Goal: Task Accomplishment & Management: Manage account settings

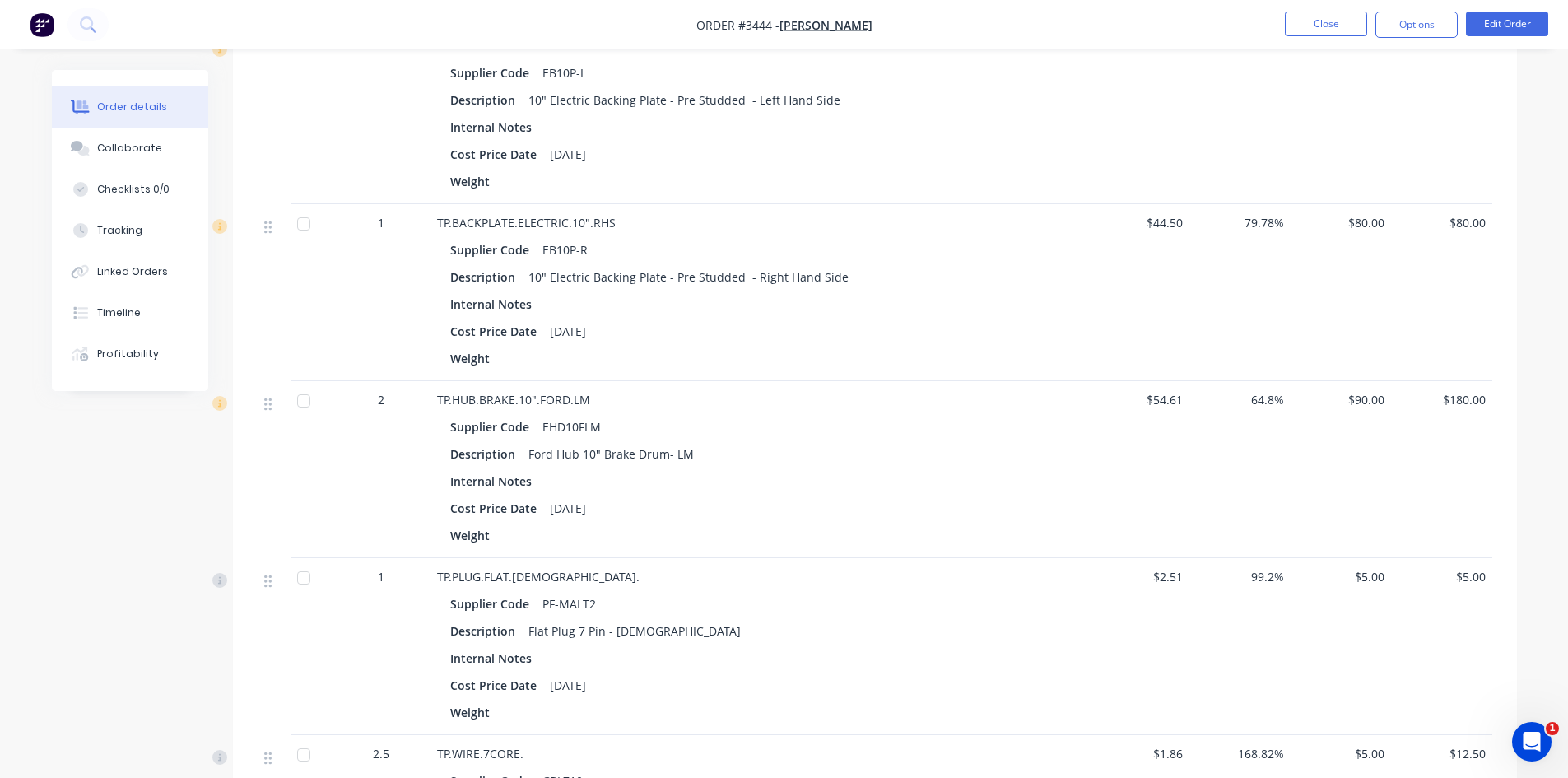
scroll to position [1482, 0]
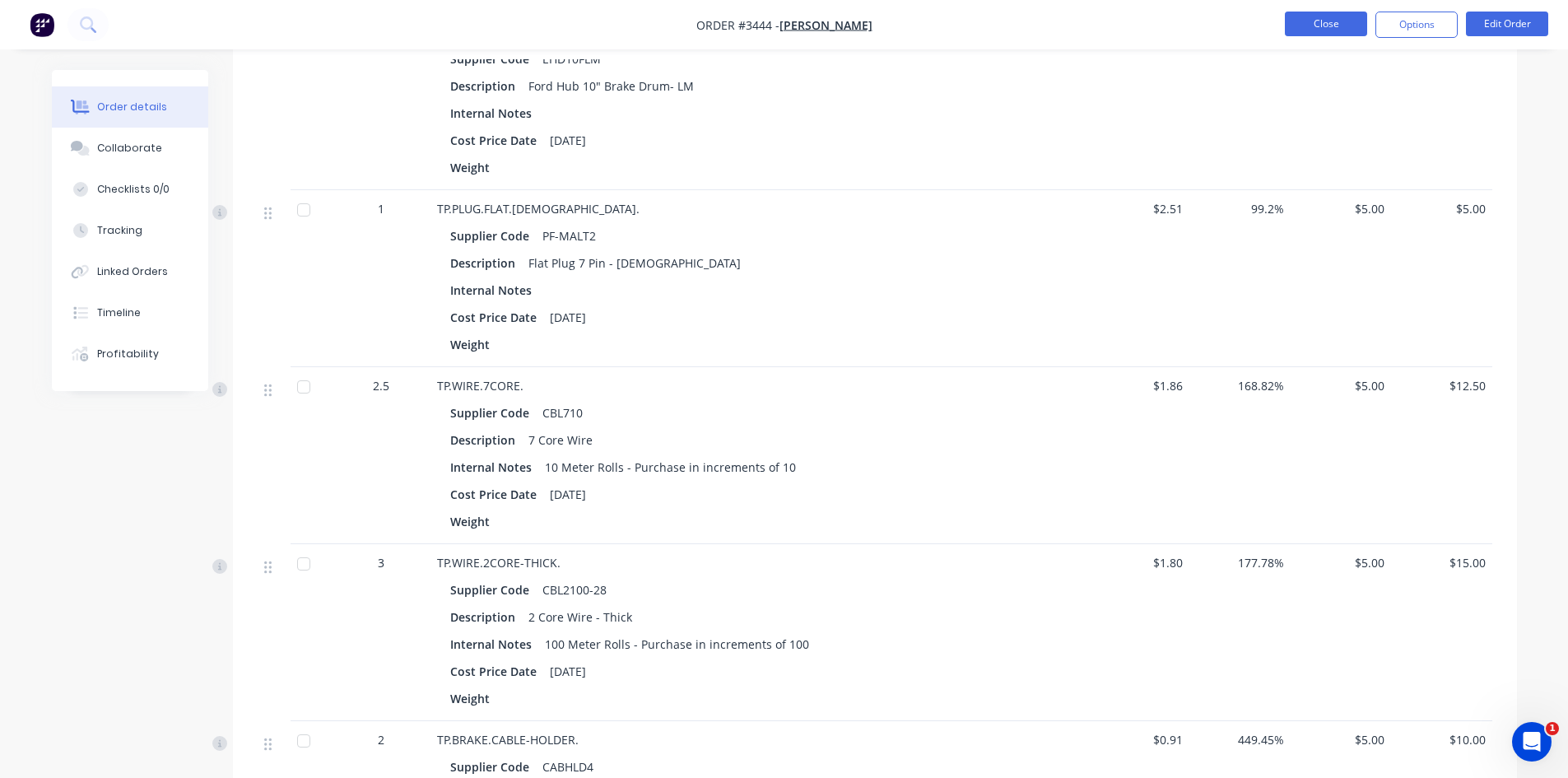
drag, startPoint x: 1330, startPoint y: 21, endPoint x: 1323, endPoint y: 30, distance: 11.4
click at [1323, 30] on button "Close" at bounding box center [1326, 23] width 82 height 25
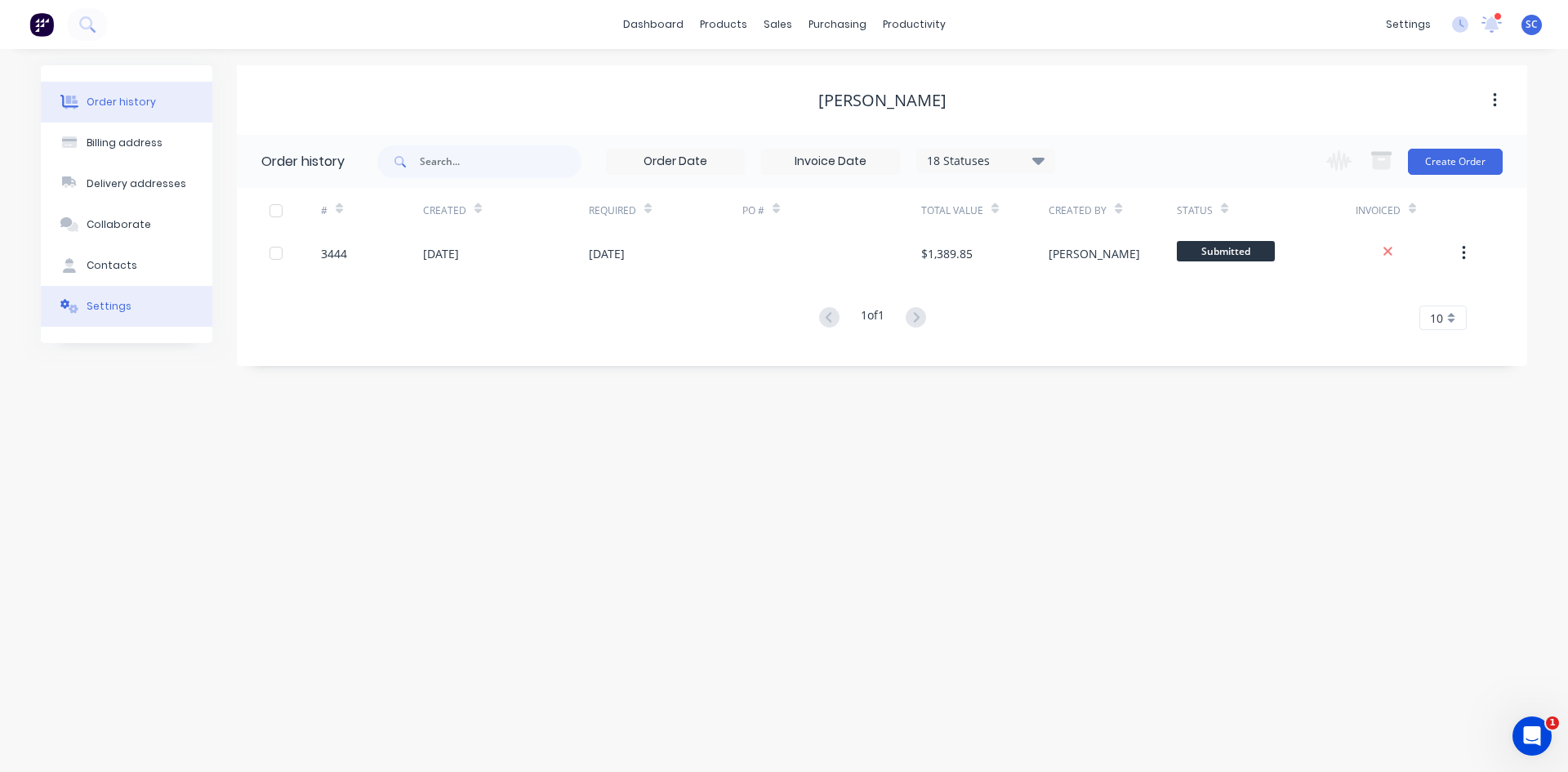
click at [103, 314] on button "Settings" at bounding box center [126, 306] width 171 height 41
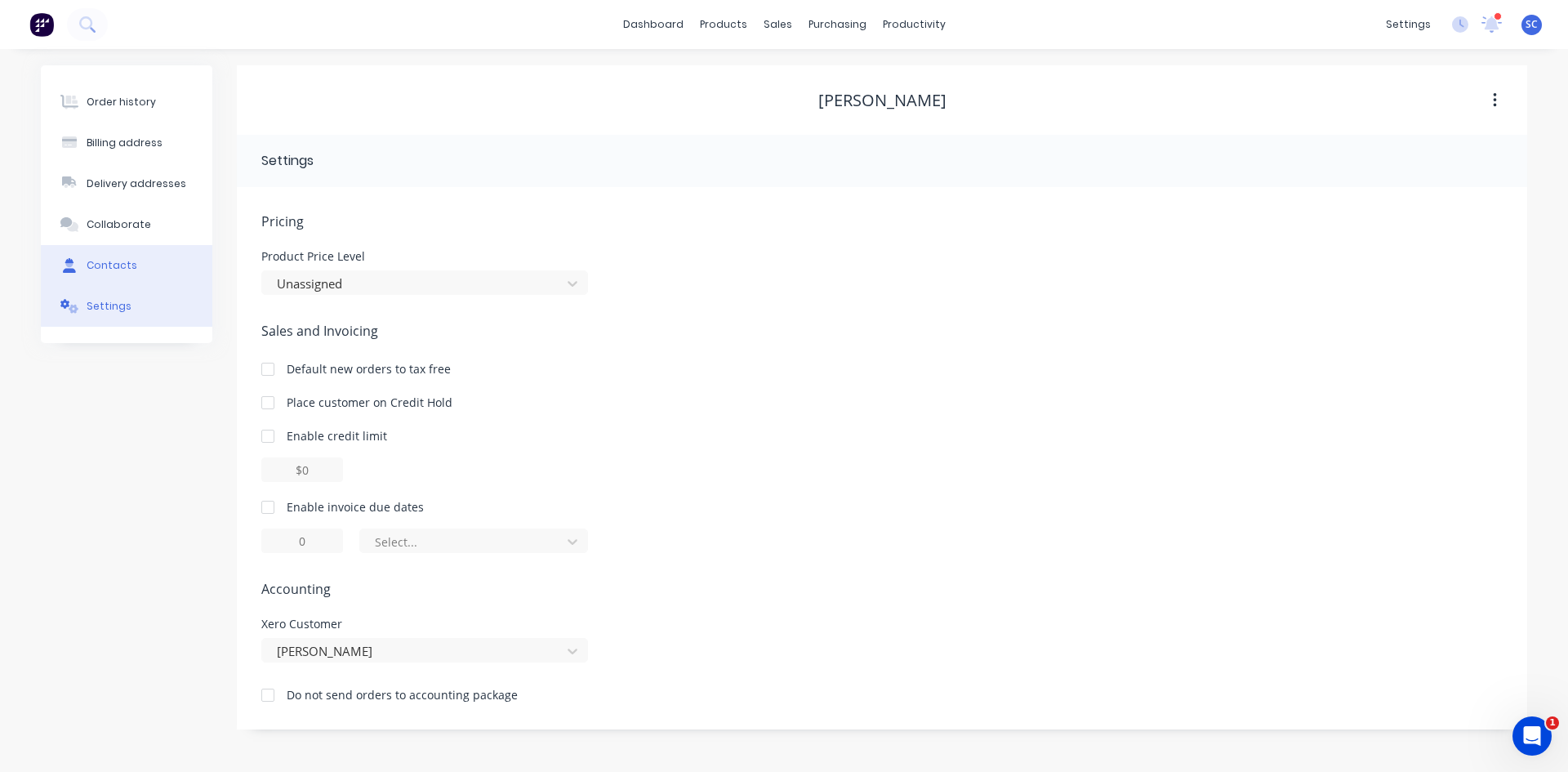
click at [110, 264] on div "Contacts" at bounding box center [112, 265] width 51 height 14
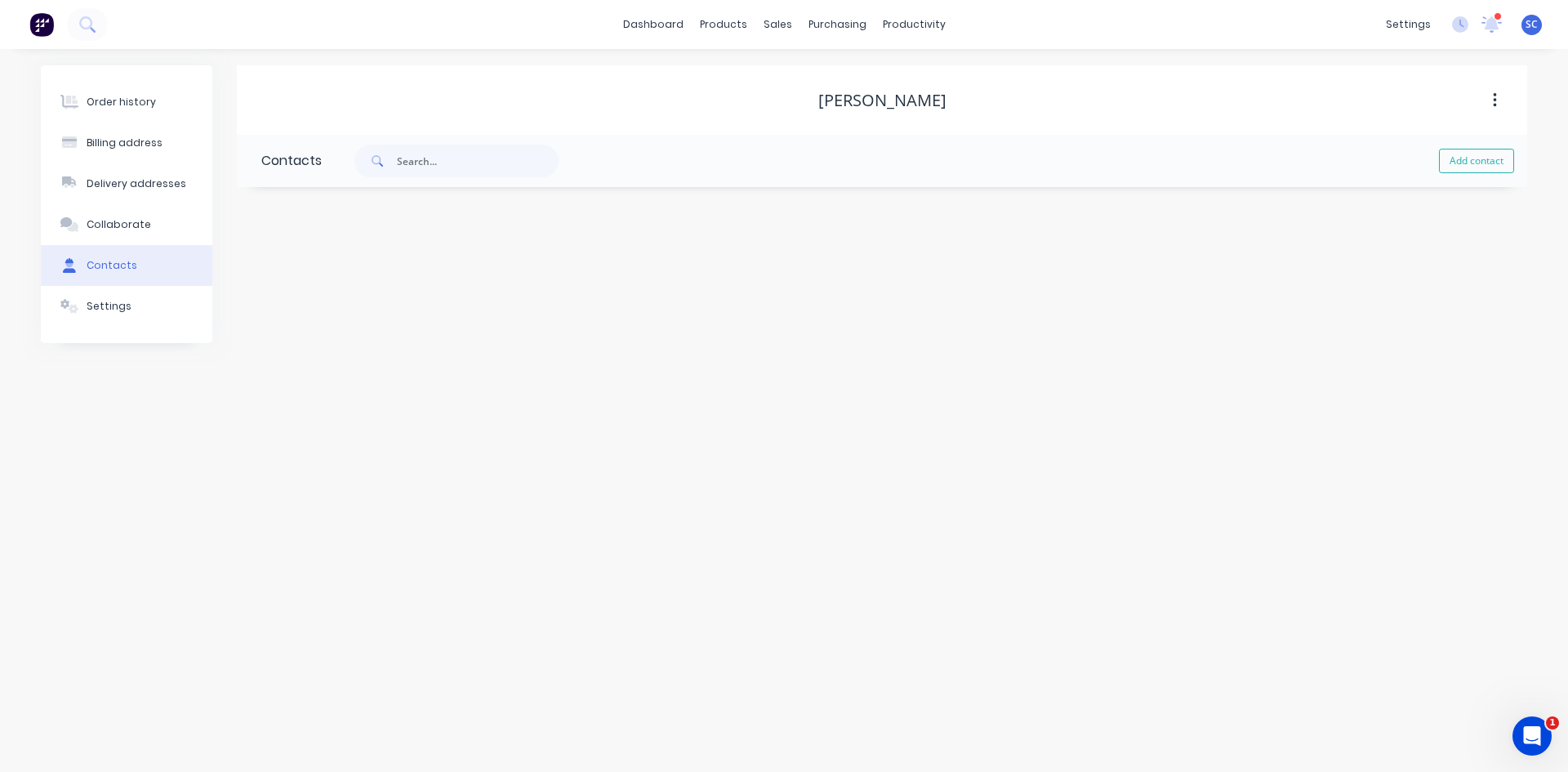
click at [878, 103] on div "[PERSON_NAME]" at bounding box center [882, 100] width 128 height 20
drag, startPoint x: 946, startPoint y: 100, endPoint x: 747, endPoint y: 96, distance: 199.0
click at [747, 96] on div "[PERSON_NAME]" at bounding box center [882, 100] width 1291 height 20
click at [1498, 98] on button "button" at bounding box center [1495, 100] width 38 height 30
click at [1315, 103] on div "[PERSON_NAME]" at bounding box center [882, 100] width 1291 height 20
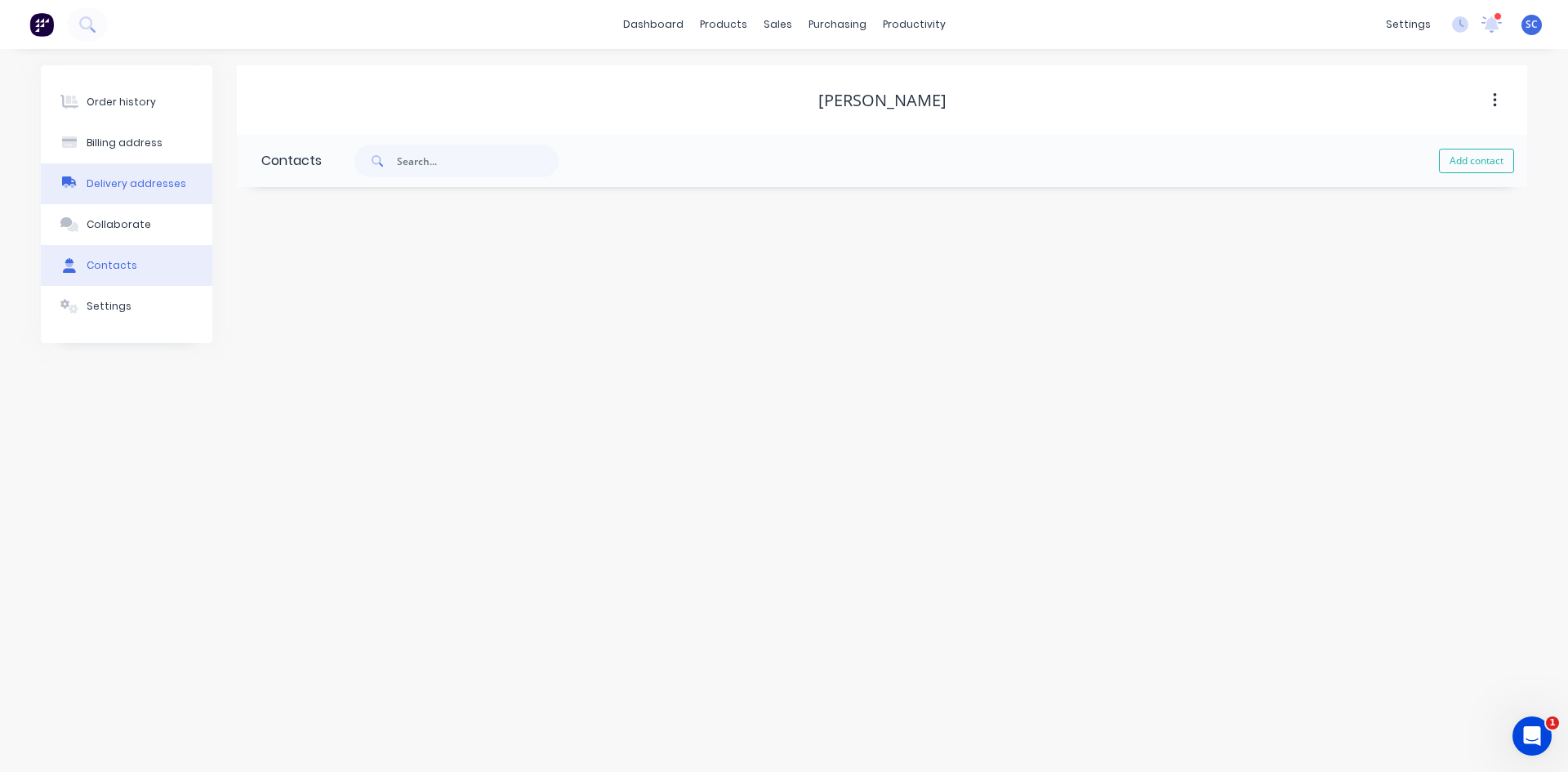
click at [131, 192] on button "Delivery addresses" at bounding box center [126, 184] width 171 height 41
select select "AU"
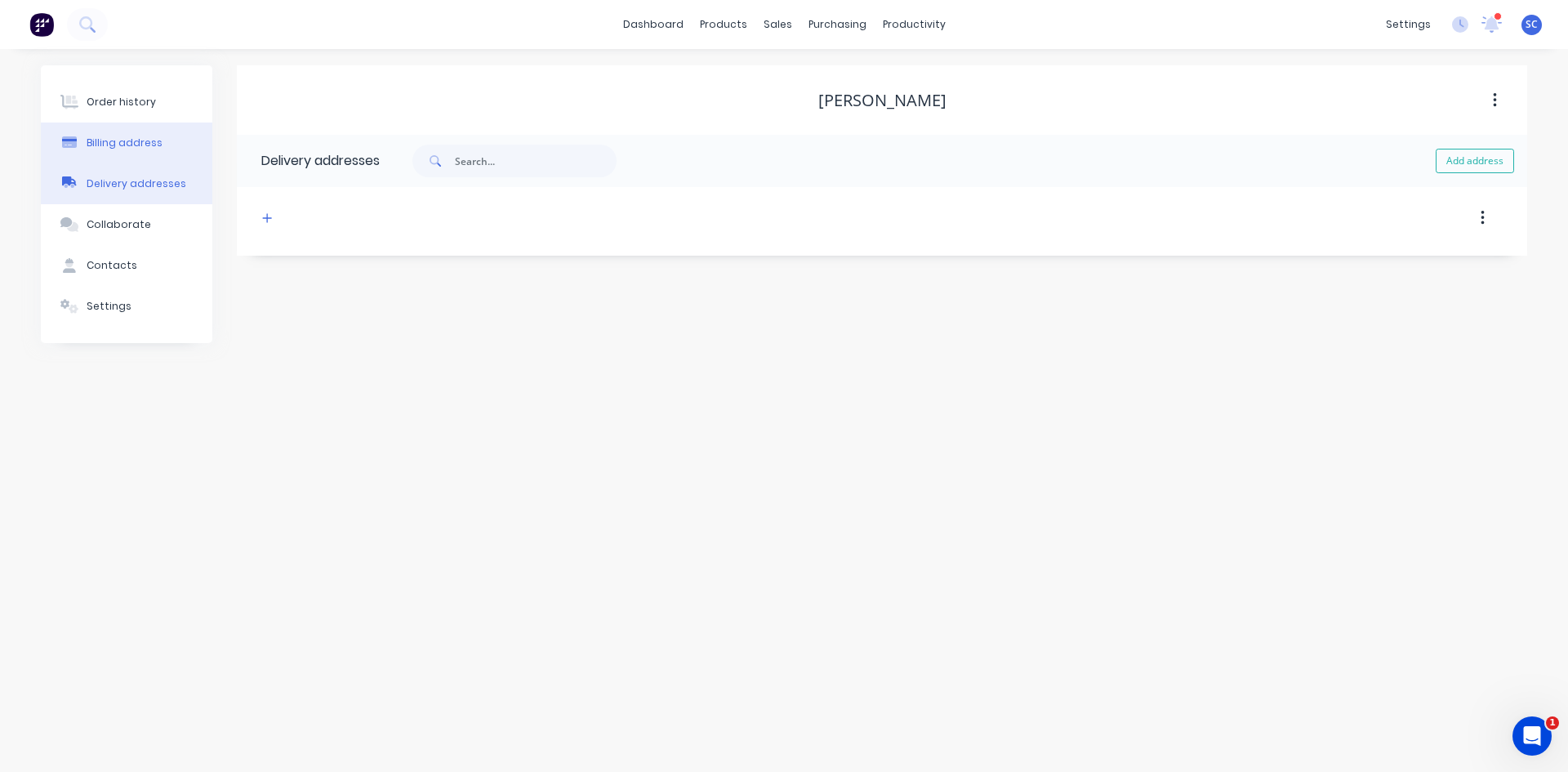
click at [139, 150] on button "Billing address" at bounding box center [126, 143] width 171 height 41
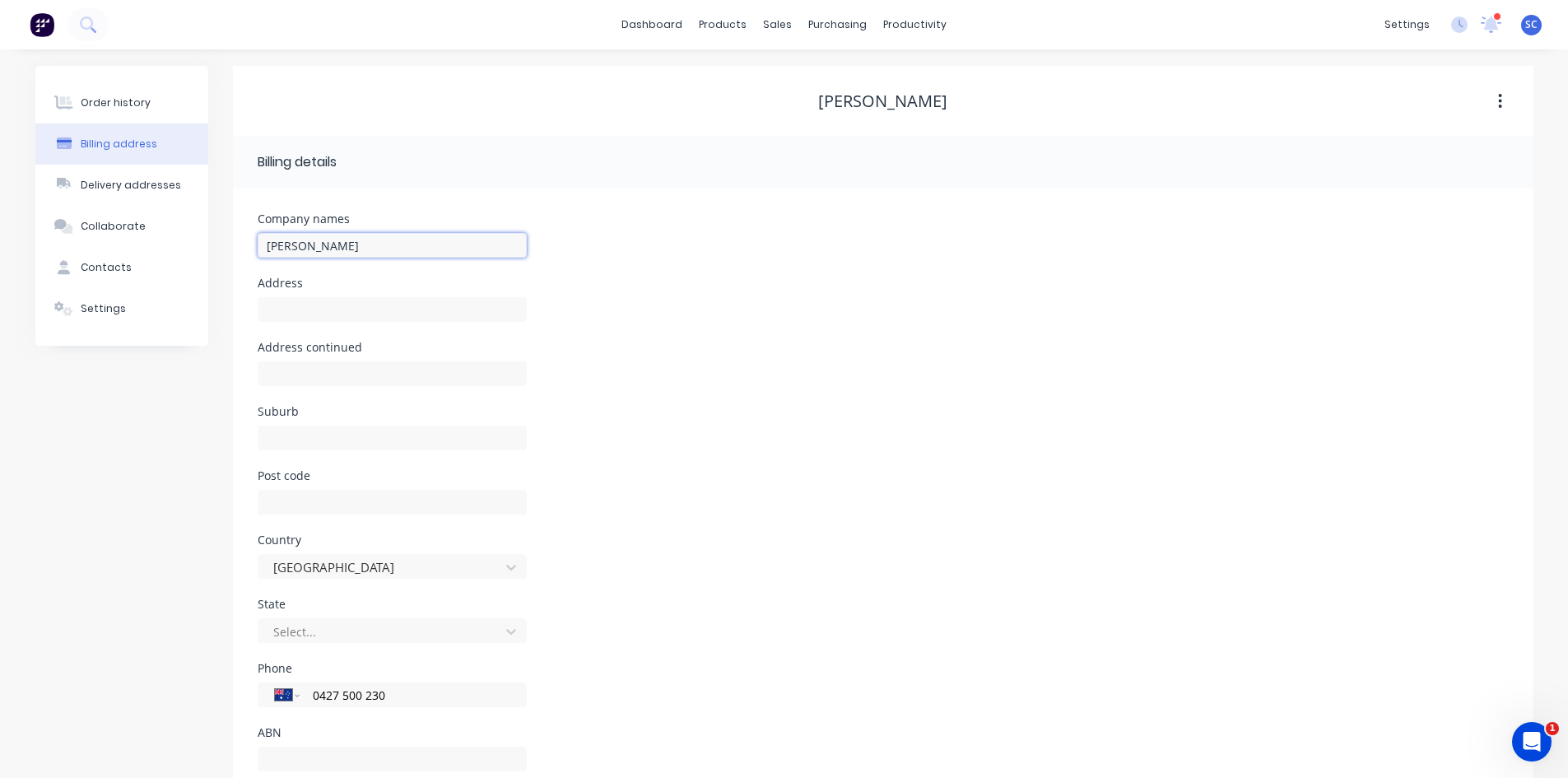
click at [365, 251] on input "[PERSON_NAME]" at bounding box center [392, 245] width 269 height 25
drag, startPoint x: 306, startPoint y: 252, endPoint x: 238, endPoint y: 252, distance: 68.0
click at [238, 252] on div "Company names [PERSON_NAME] Address Address continued Suburb Post code Country …" at bounding box center [884, 498] width 1301 height 619
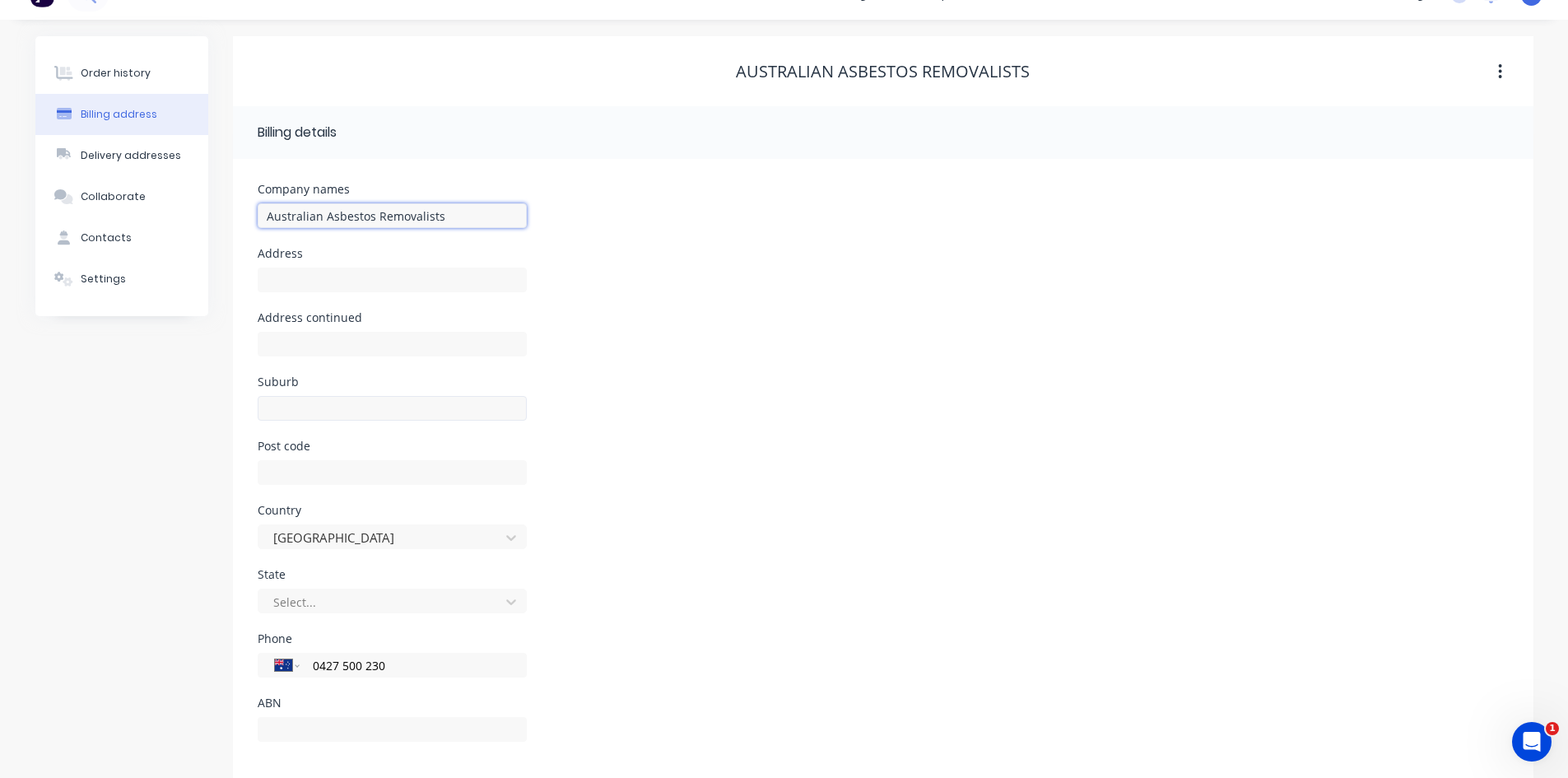
scroll to position [46, 0]
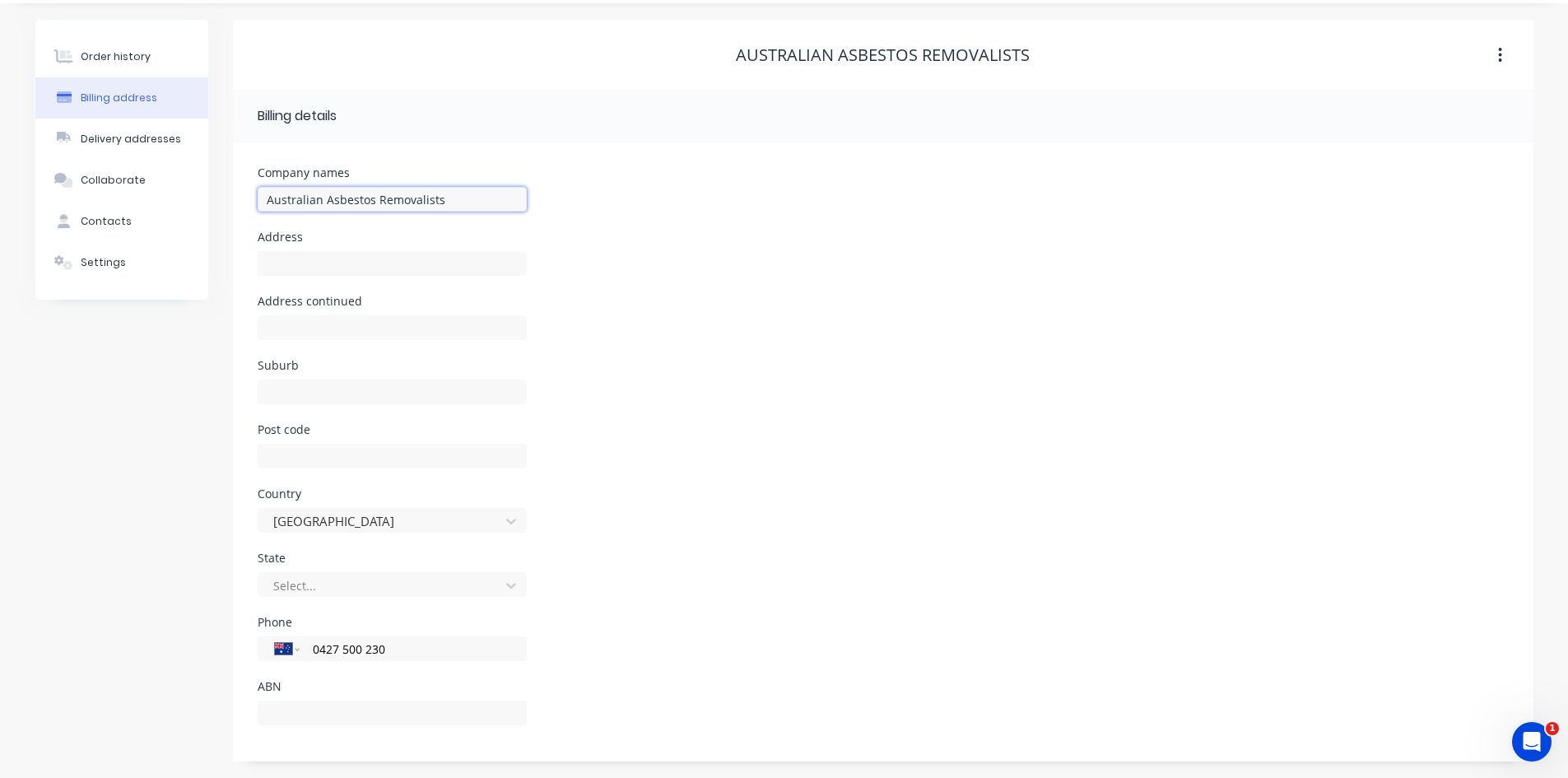
type input "Australian Asbestos Removalists"
click at [321, 575] on div at bounding box center [381, 586] width 220 height 21
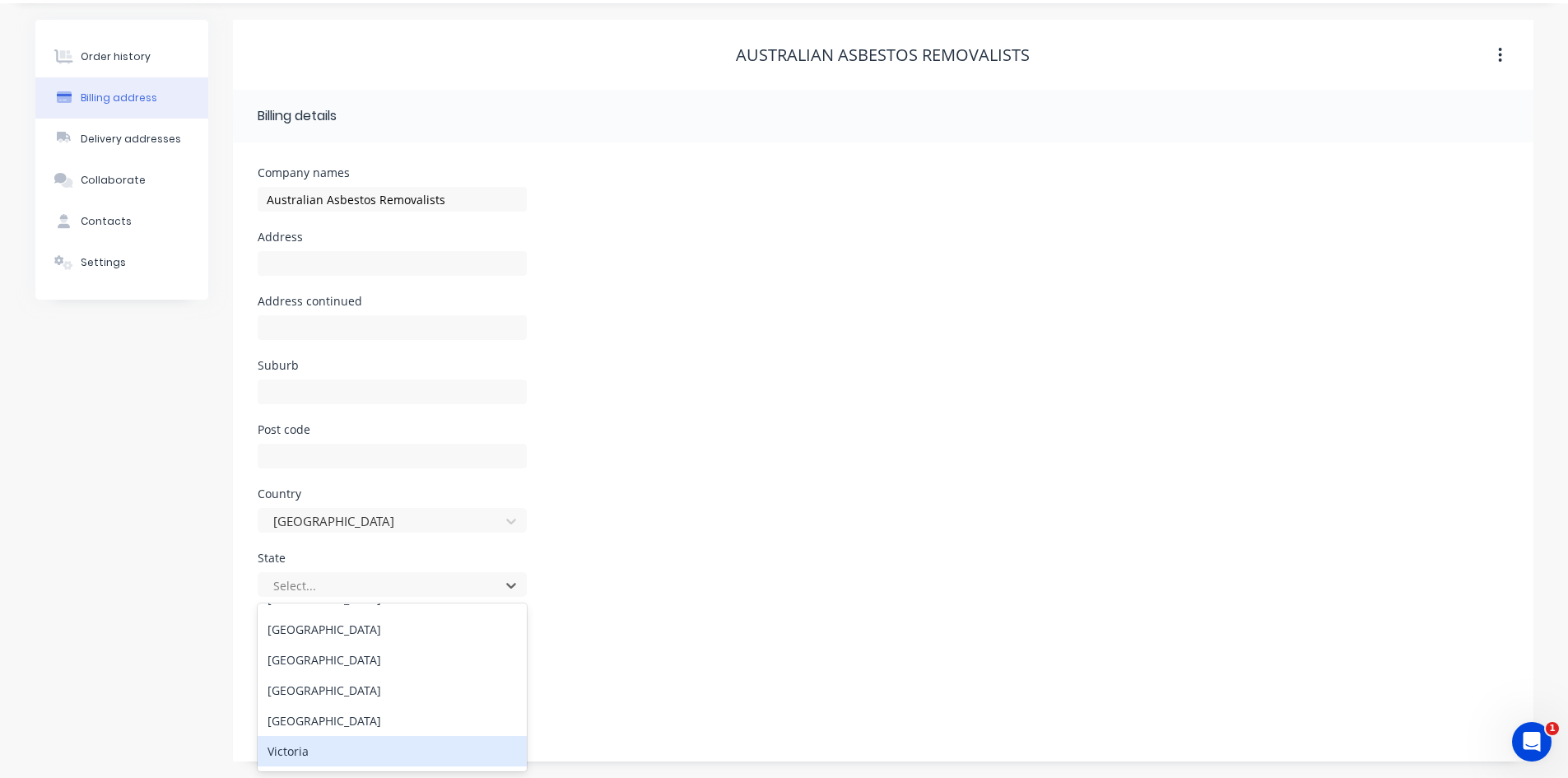
scroll to position [82, 0]
click at [314, 728] on div "Victoria" at bounding box center [392, 722] width 269 height 31
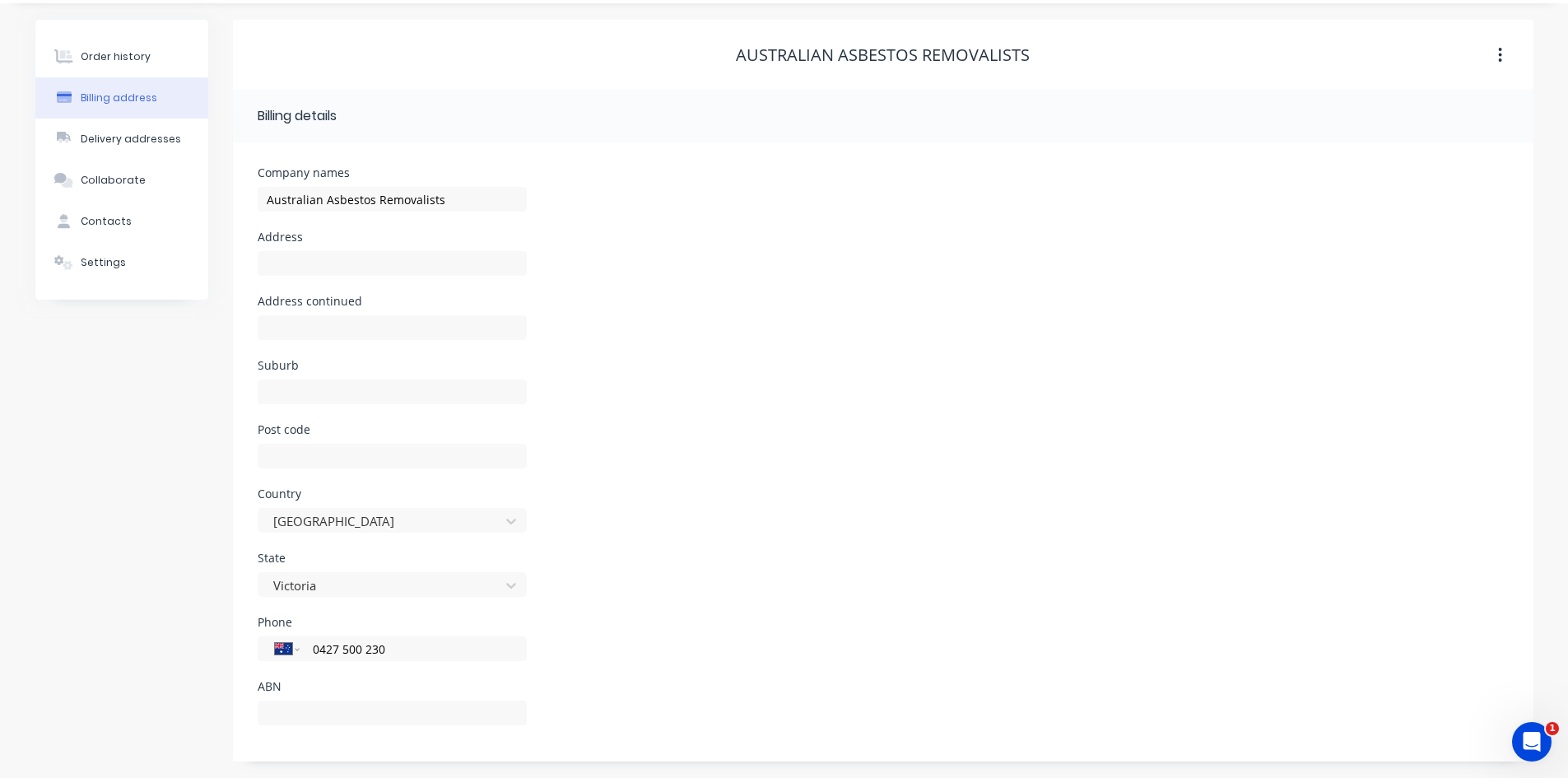
click at [759, 592] on div "State Victoria" at bounding box center [884, 584] width 1251 height 64
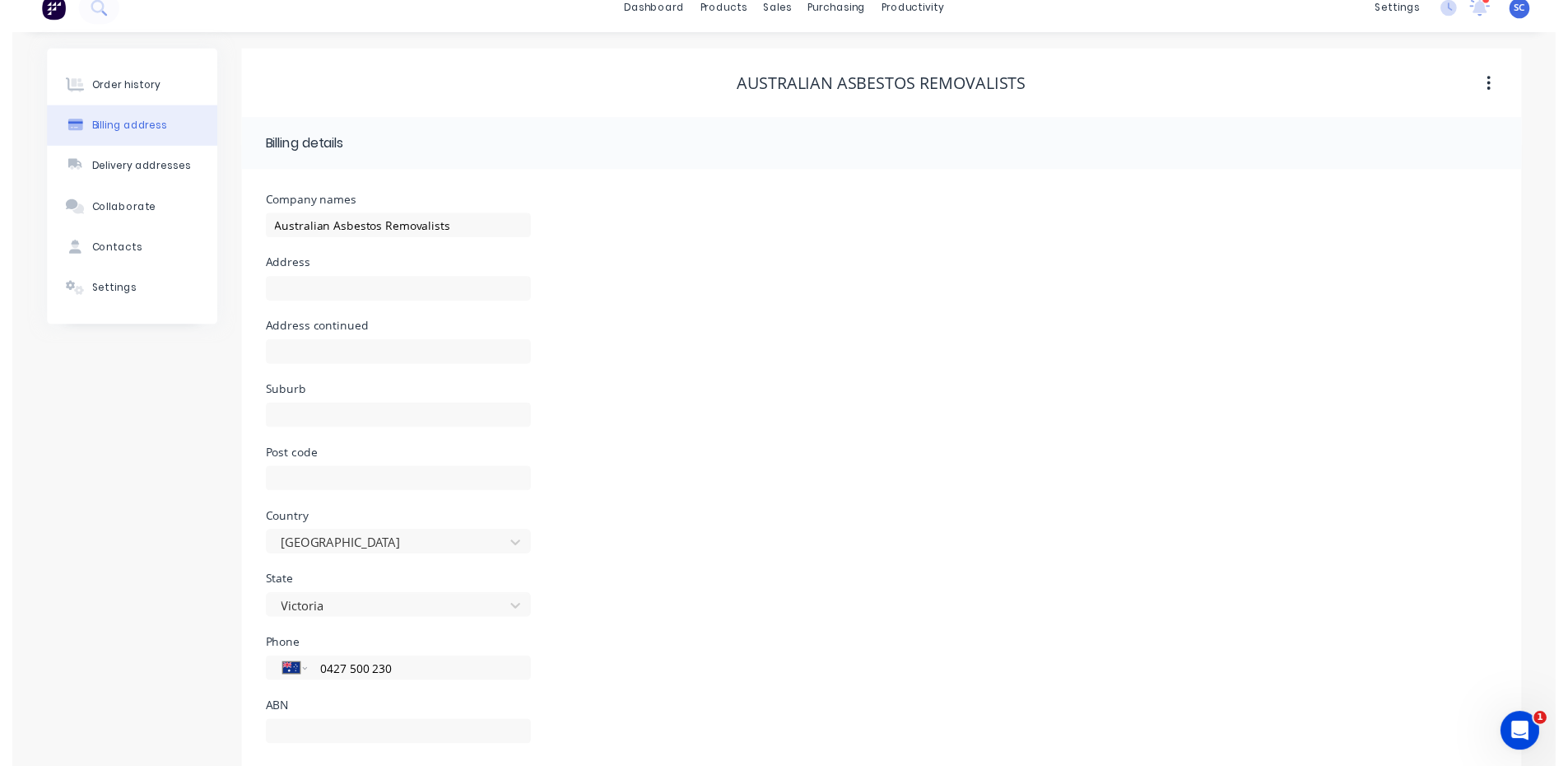
scroll to position [0, 0]
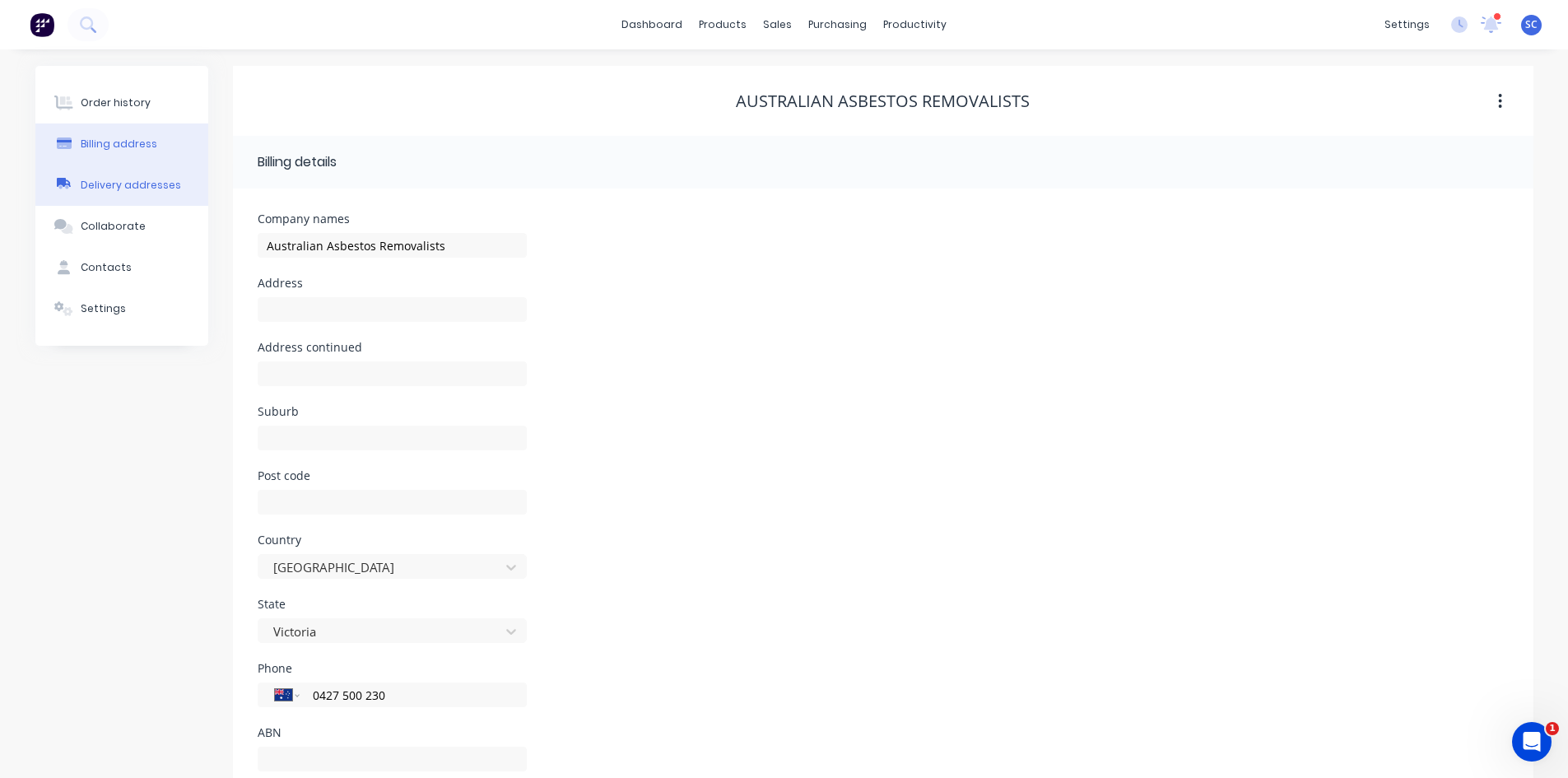
click at [101, 182] on div "Delivery addresses" at bounding box center [131, 185] width 101 height 15
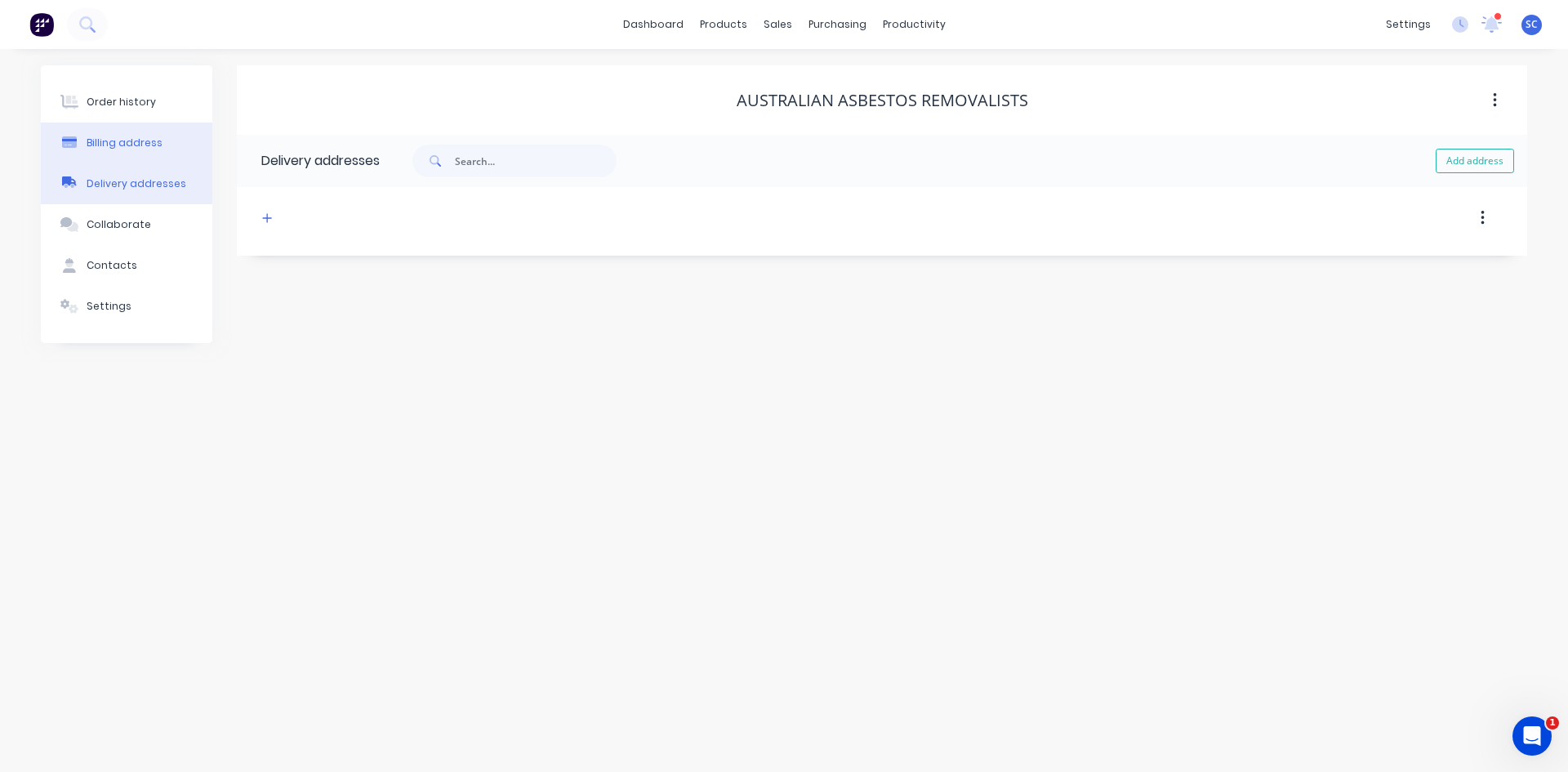
click at [100, 143] on div "Billing address" at bounding box center [125, 143] width 76 height 14
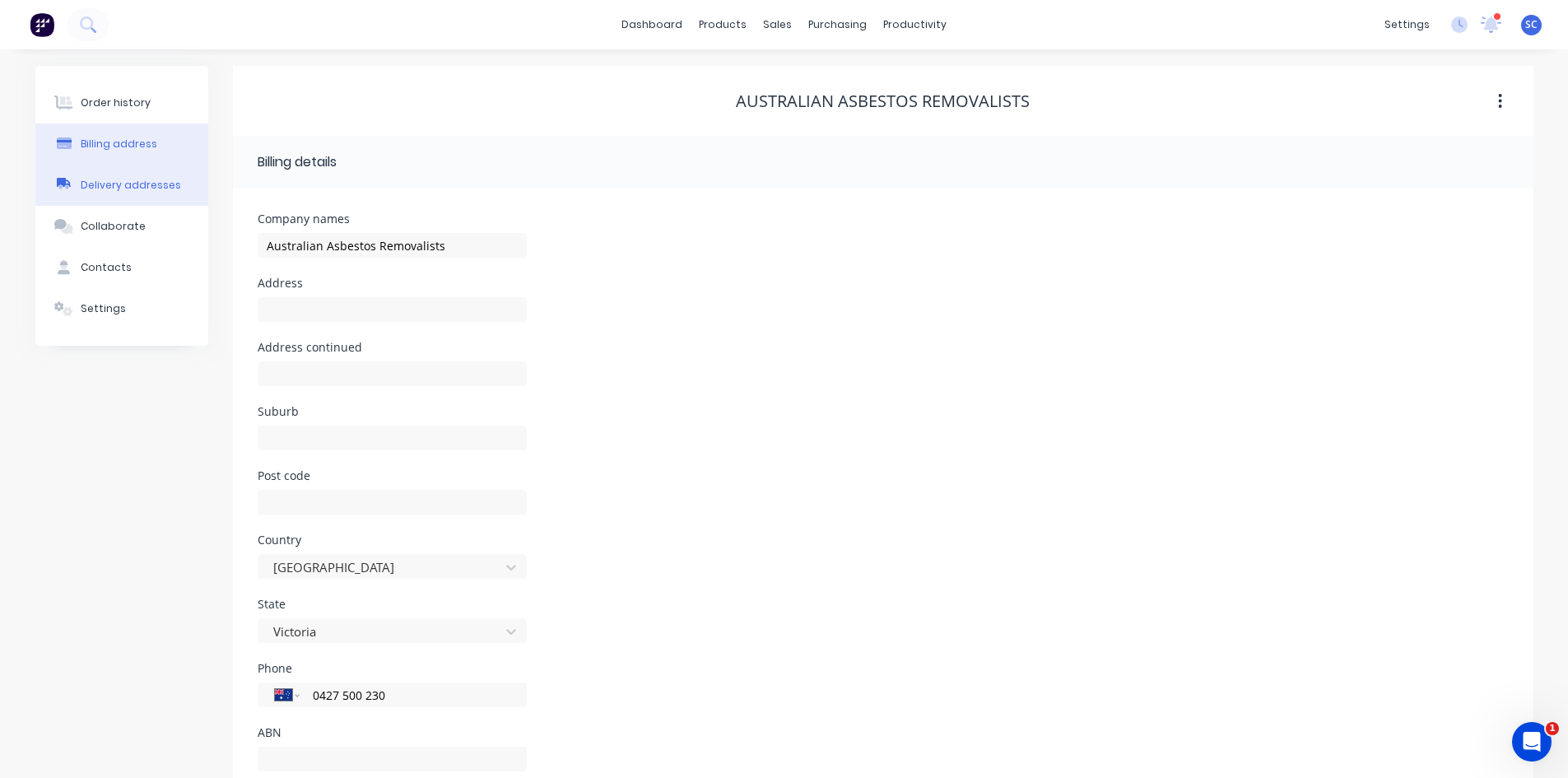
click at [108, 182] on div "Delivery addresses" at bounding box center [131, 185] width 101 height 15
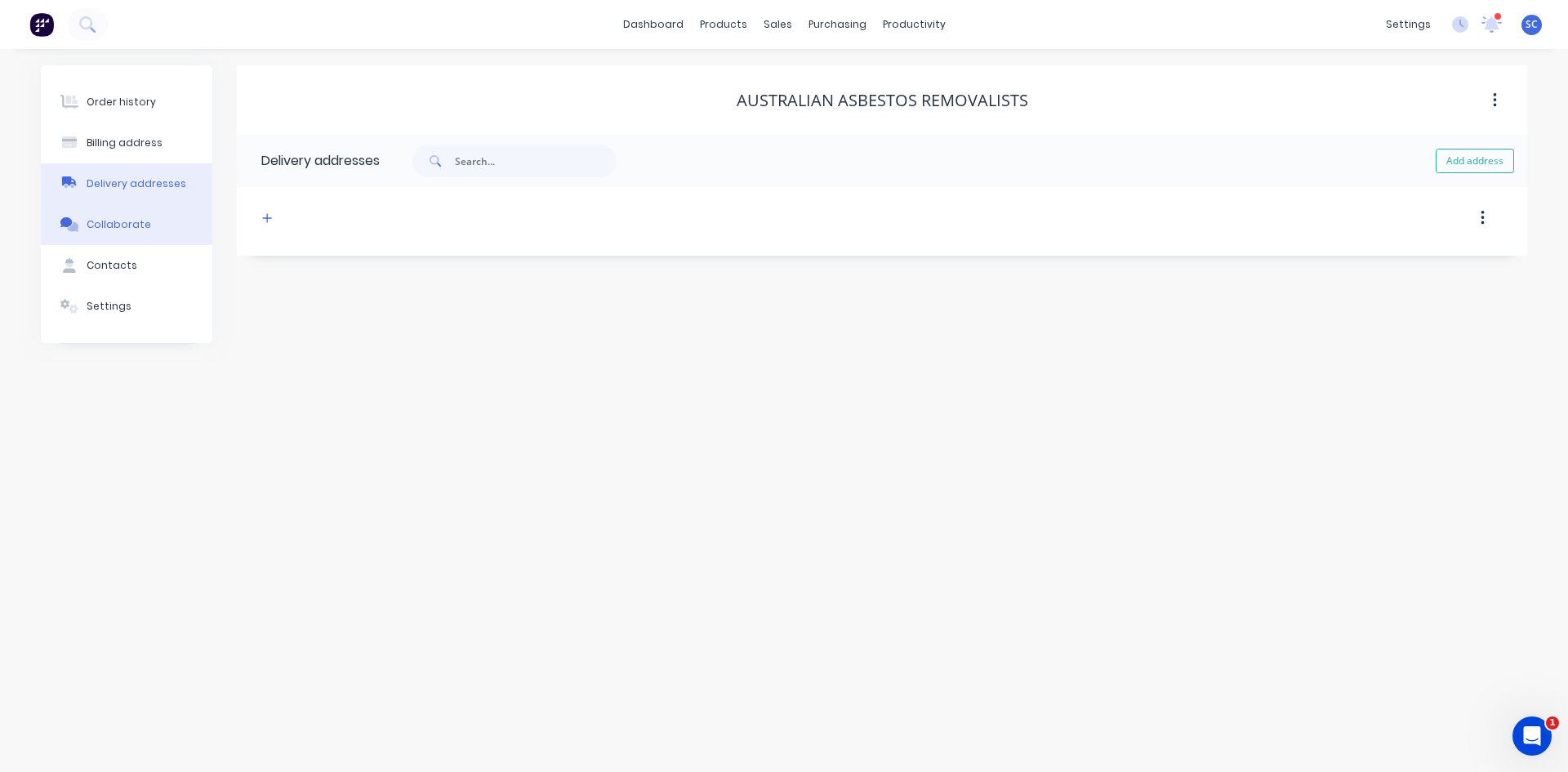
click at [106, 227] on div "Collaborate" at bounding box center [119, 224] width 64 height 14
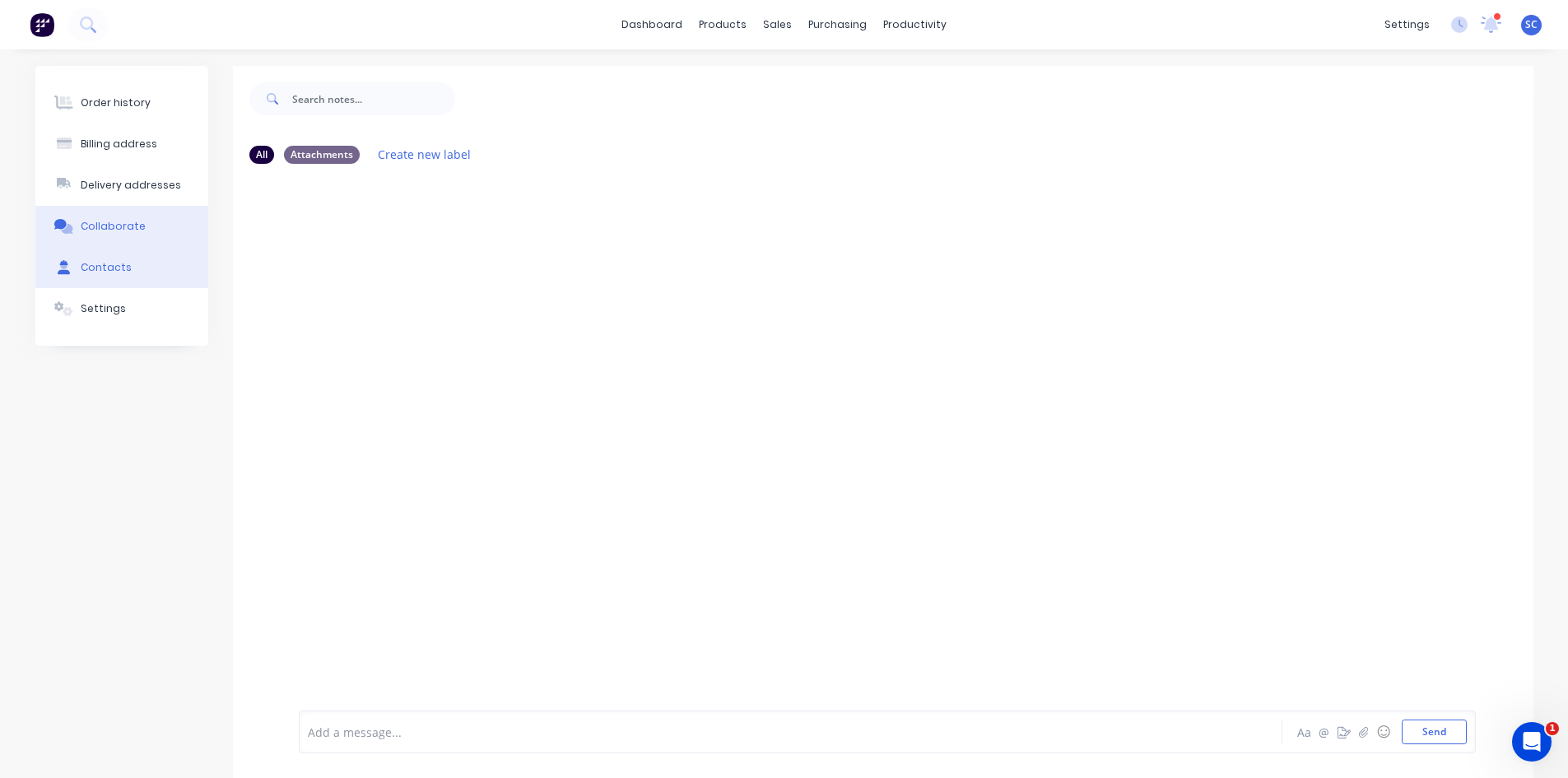
click at [110, 266] on div "Contacts" at bounding box center [106, 267] width 51 height 15
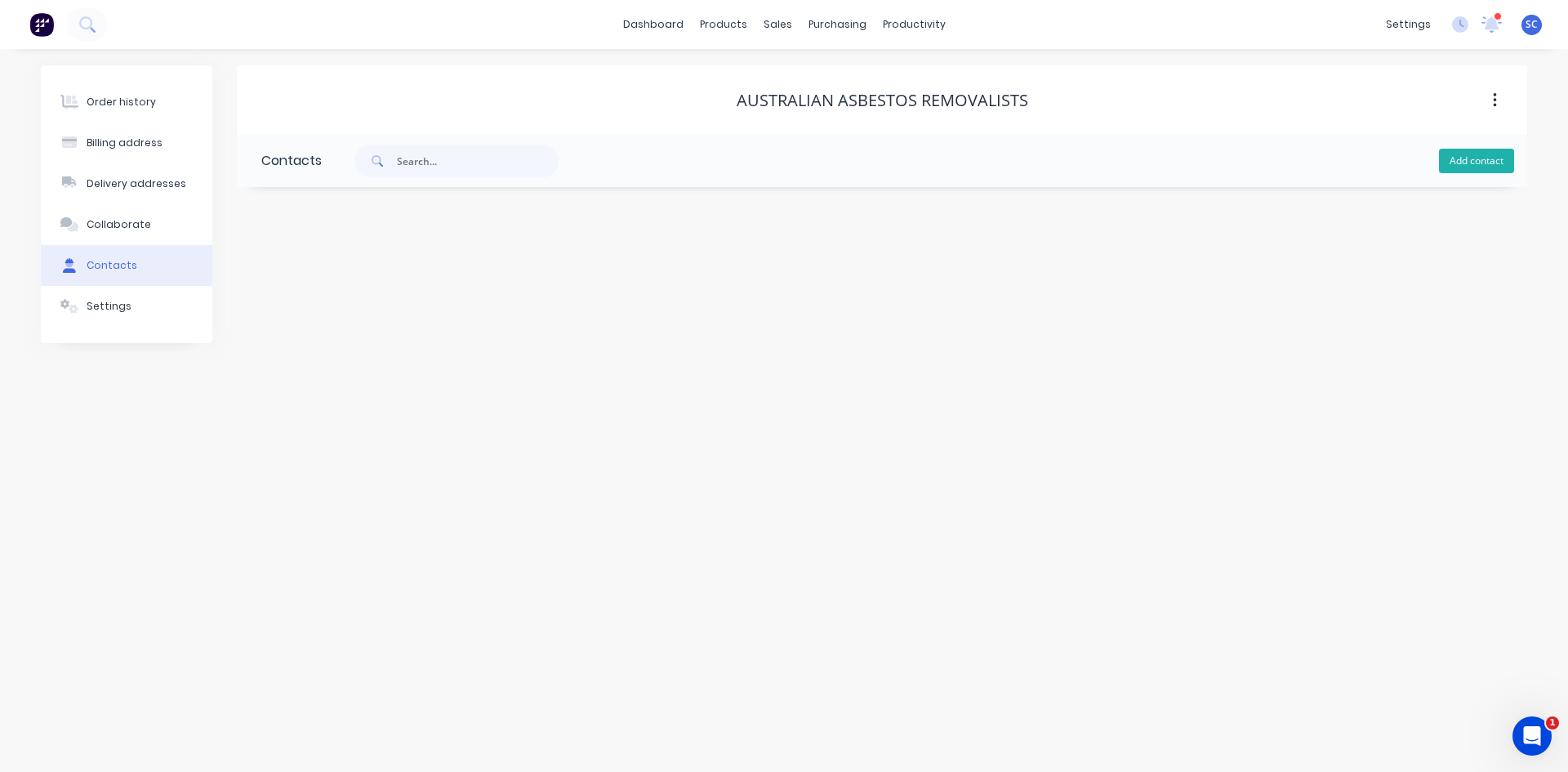
click at [1470, 158] on button "Add contact" at bounding box center [1476, 160] width 75 height 25
select select "AU"
click at [427, 286] on input "text" at bounding box center [394, 281] width 267 height 25
click at [312, 283] on input "text" at bounding box center [394, 281] width 267 height 25
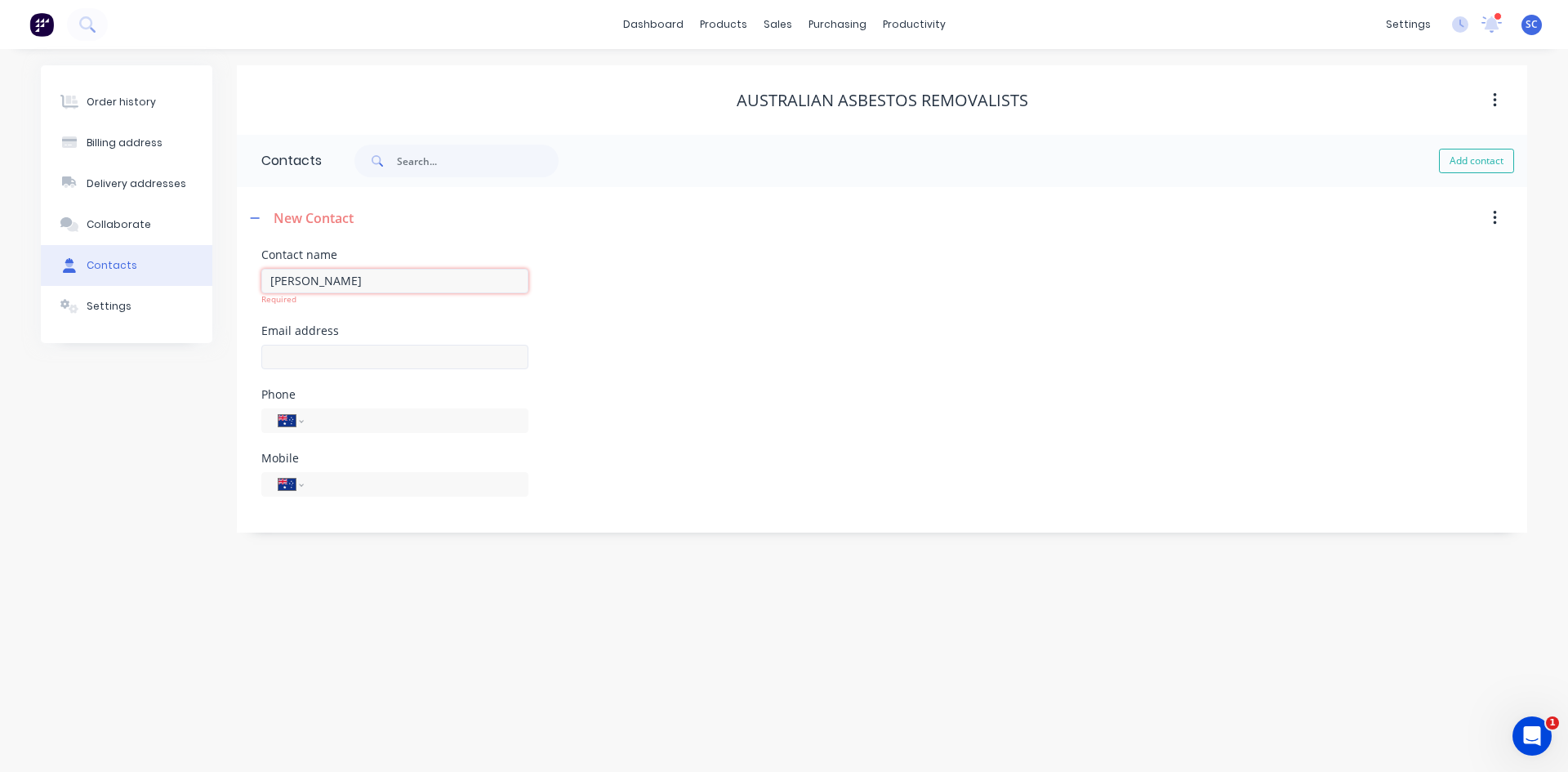
type input "[PERSON_NAME]"
click at [306, 364] on div at bounding box center [394, 352] width 267 height 48
select select "AU"
click at [346, 472] on input "tel" at bounding box center [413, 472] width 196 height 19
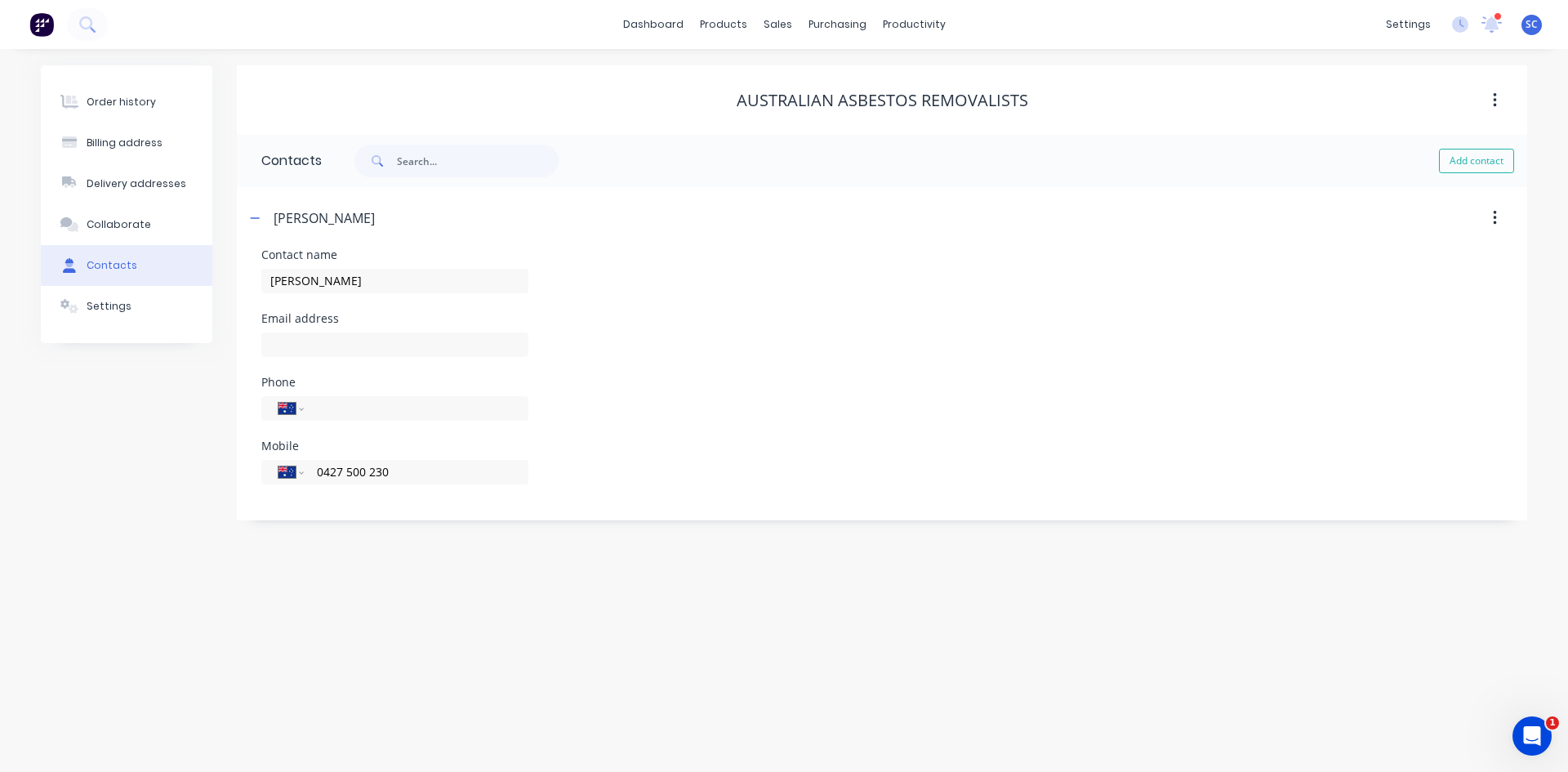
type input "0427 500 230"
click at [493, 600] on div "Order history Billing address Delivery addresses Collaborate Contacts Settings …" at bounding box center [784, 411] width 1568 height 723
click at [308, 345] on input "text" at bounding box center [394, 344] width 267 height 25
type input "[EMAIL_ADDRESS][DOMAIN_NAME]"
click at [112, 307] on div "Settings" at bounding box center [109, 306] width 45 height 14
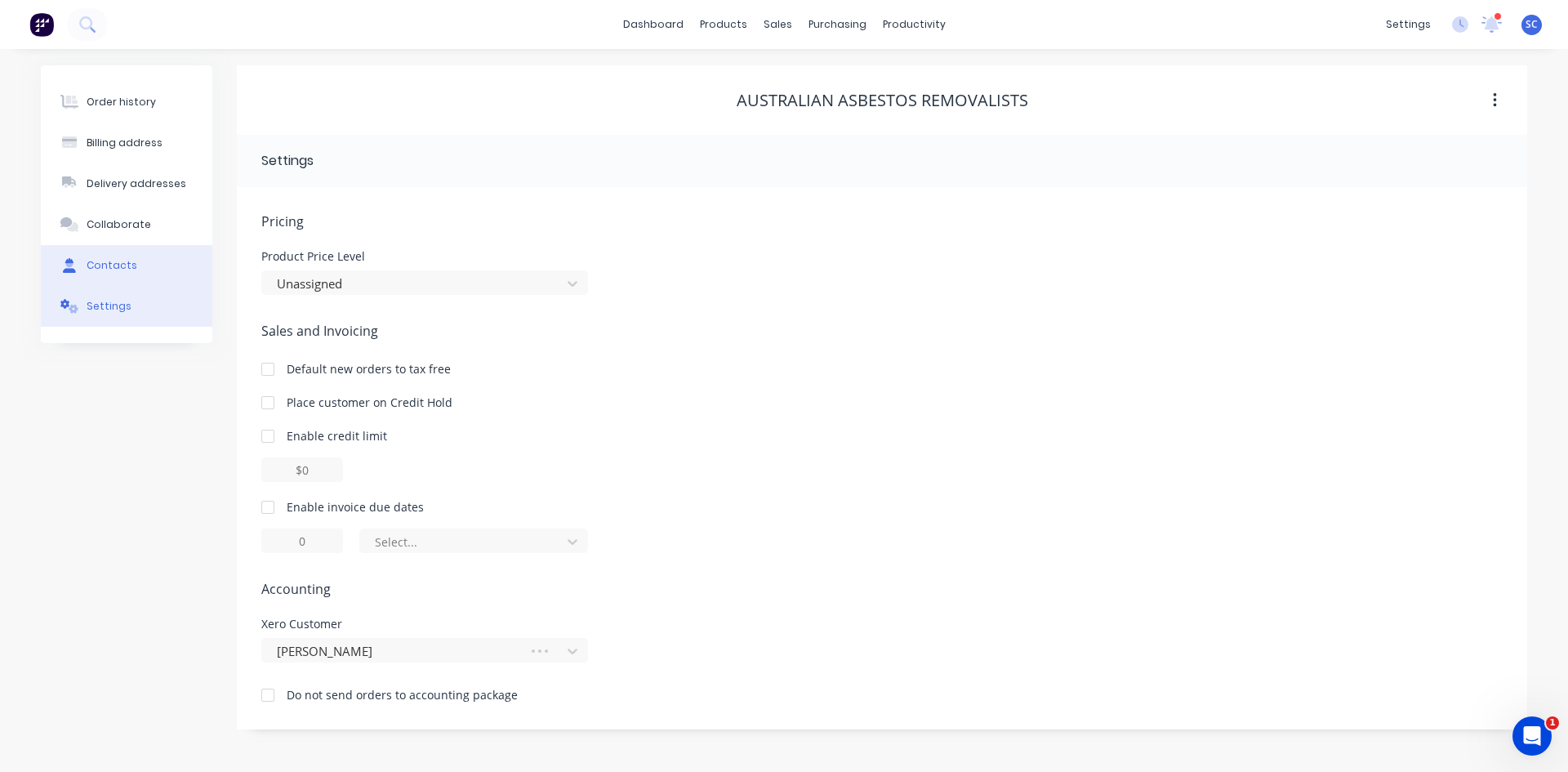
click at [122, 263] on div "Contacts" at bounding box center [112, 265] width 51 height 14
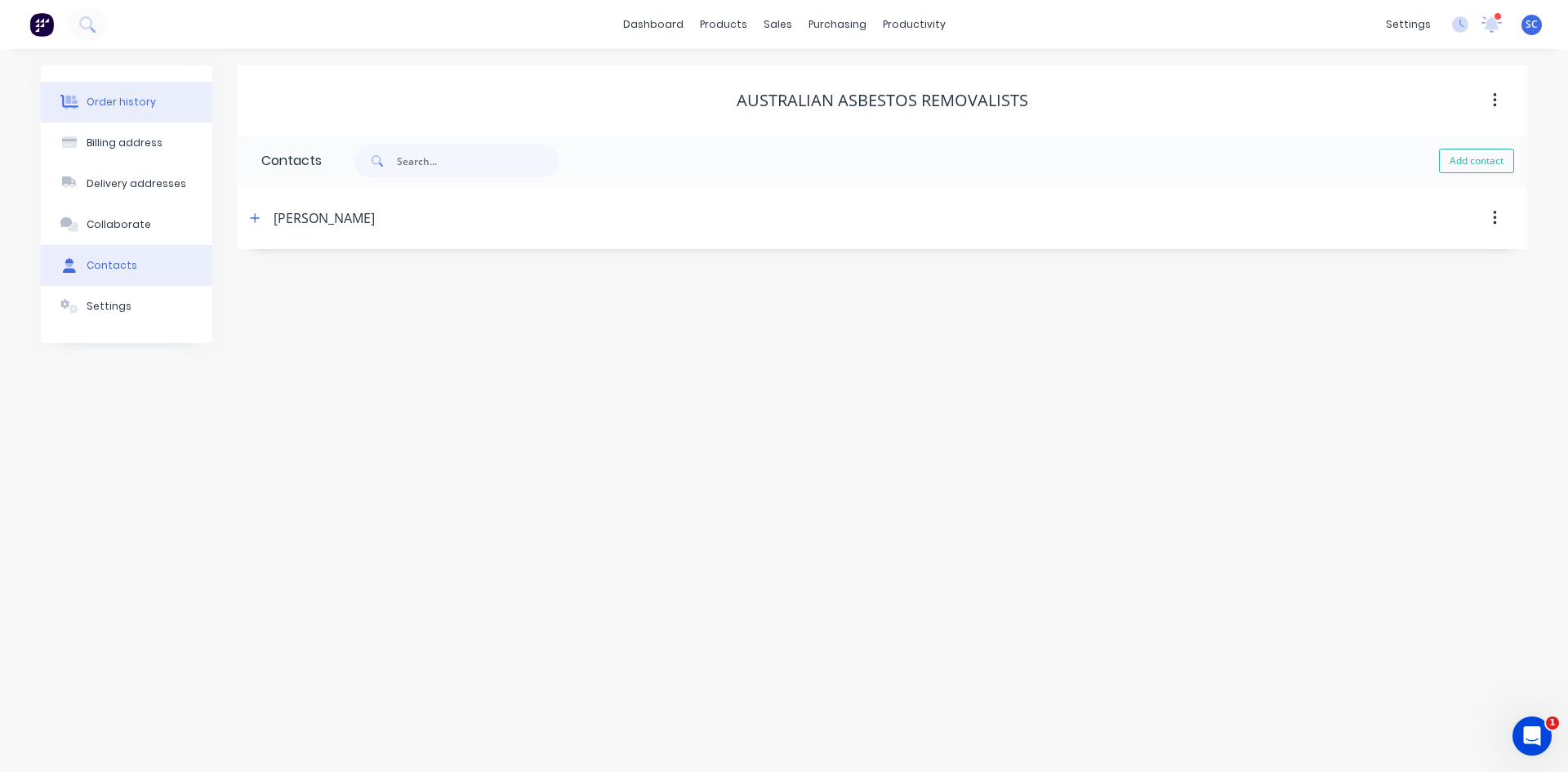
click at [132, 98] on div "Order history" at bounding box center [121, 102] width 70 height 14
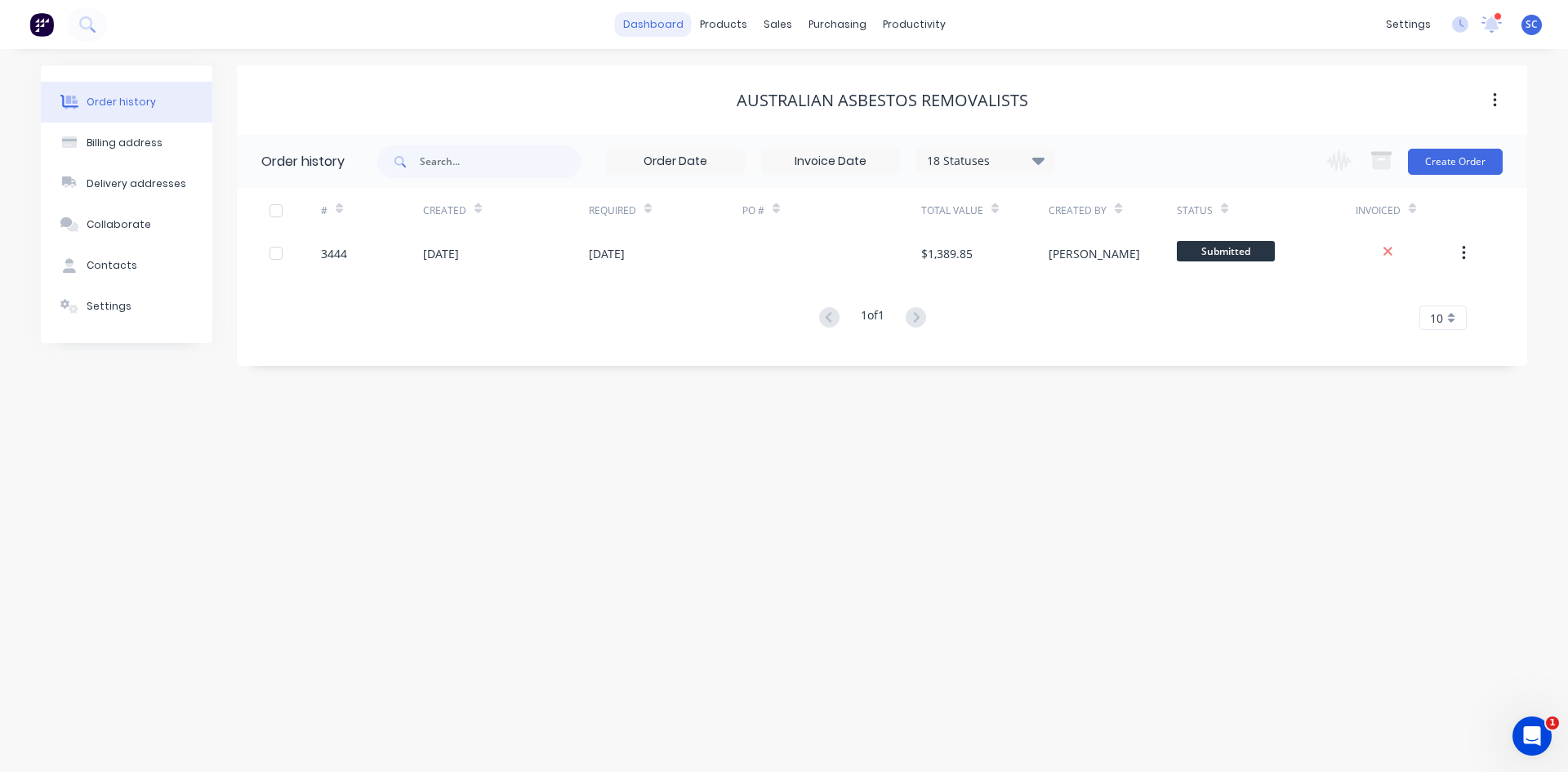
click at [655, 28] on link "dashboard" at bounding box center [653, 24] width 77 height 25
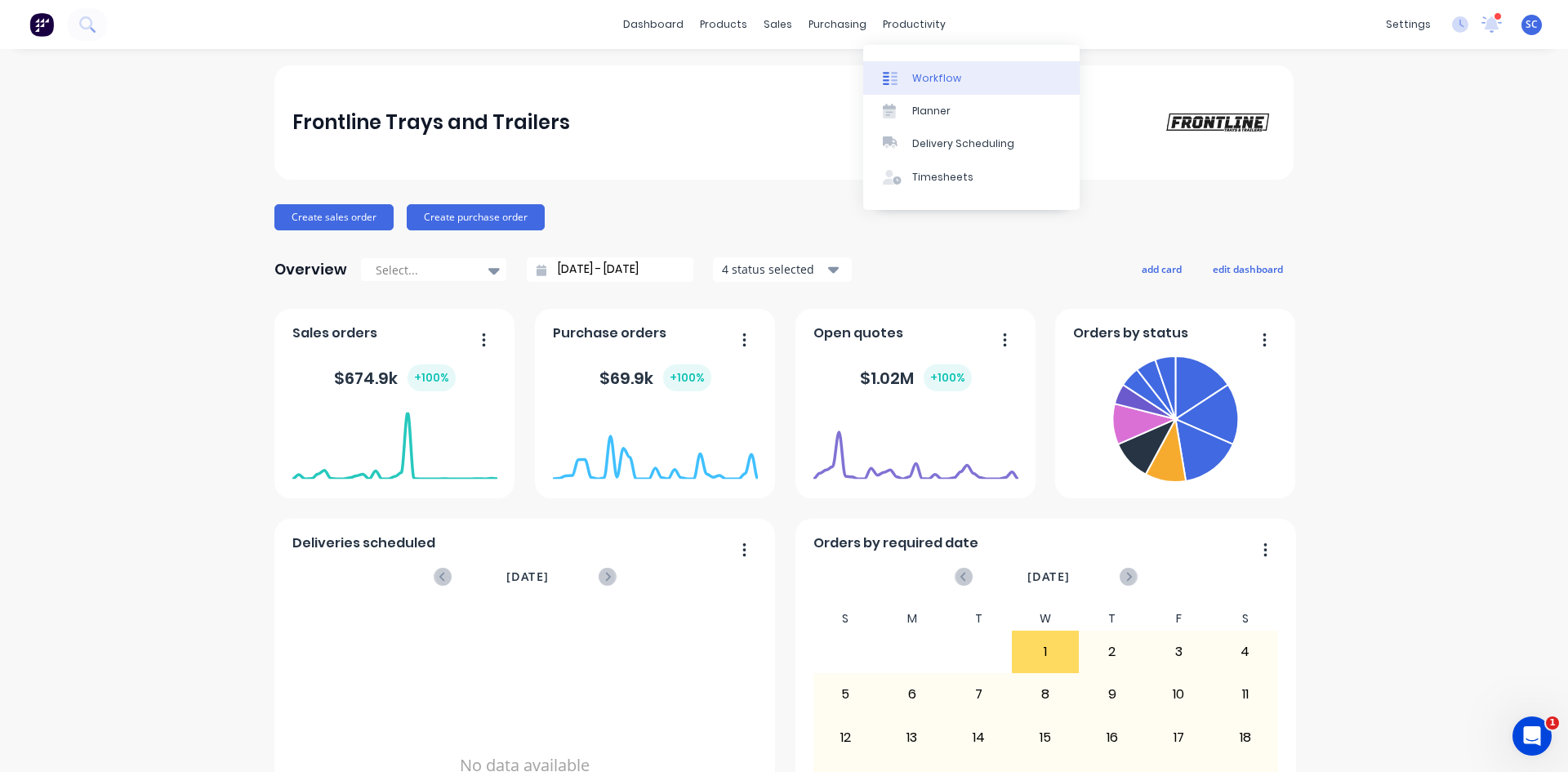
click at [918, 78] on div "Workflow" at bounding box center [937, 78] width 49 height 14
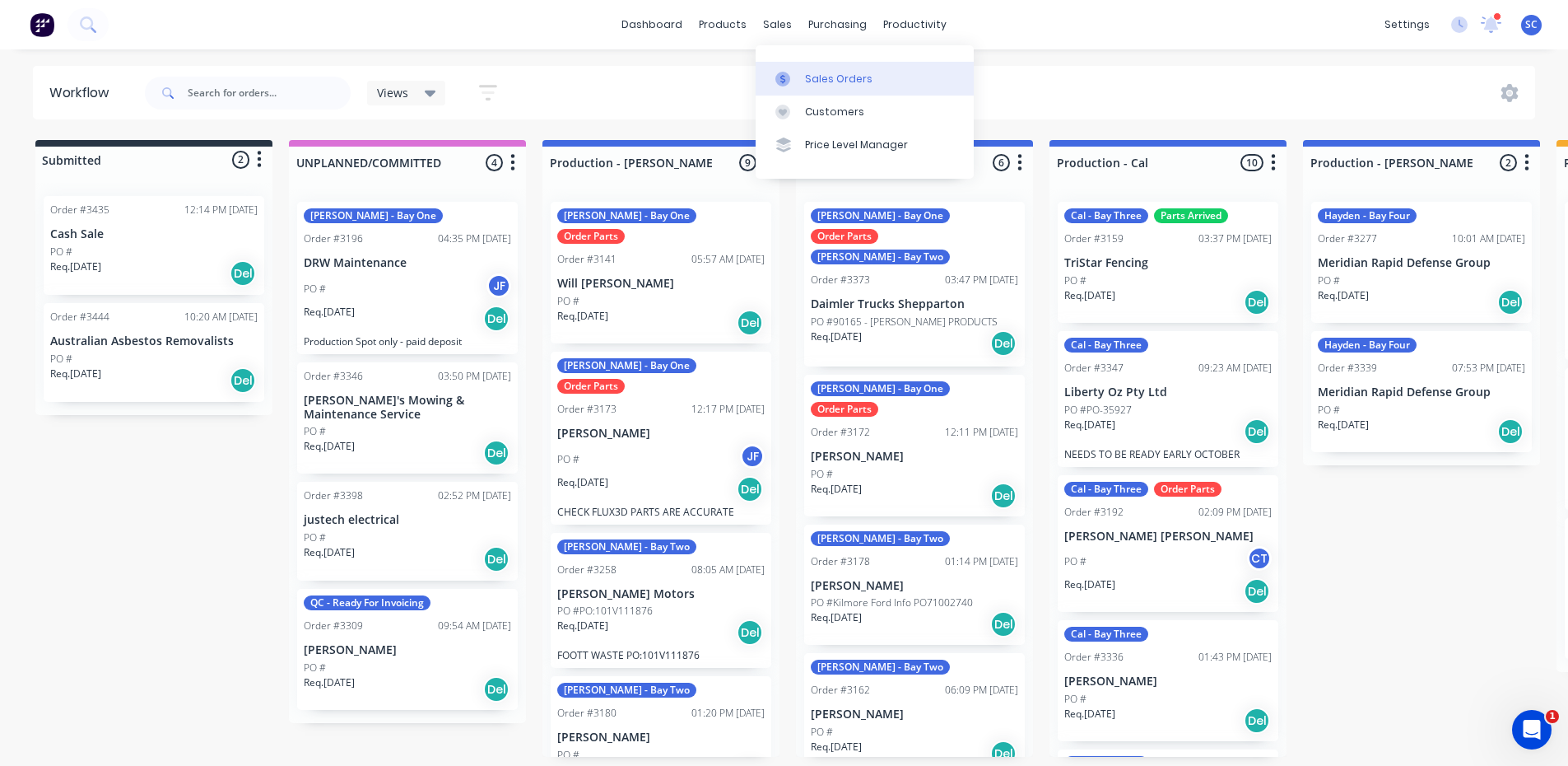
click at [810, 86] on link "Sales Orders" at bounding box center [864, 78] width 218 height 33
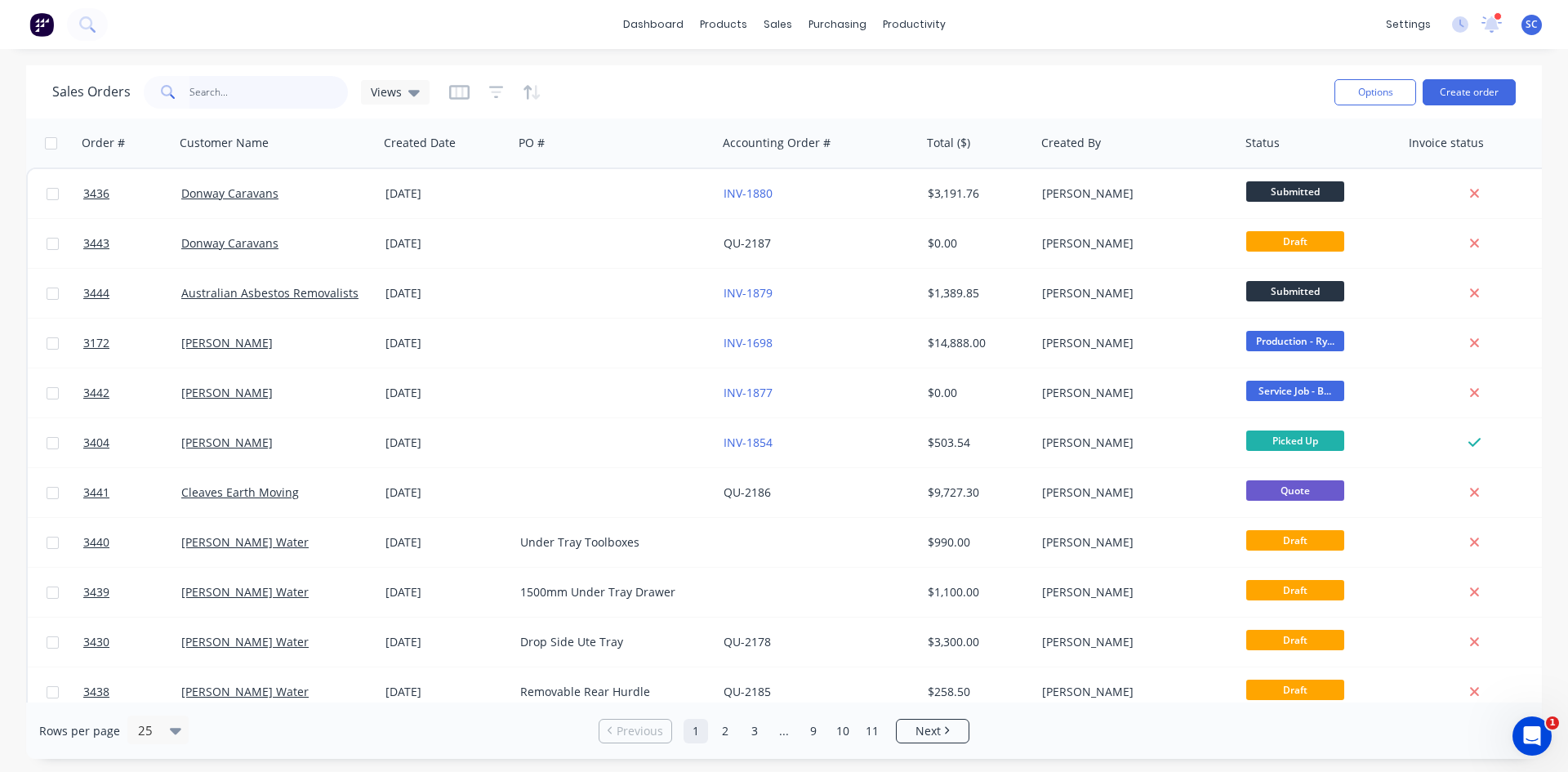
click at [247, 98] on input "text" at bounding box center [269, 92] width 159 height 33
type input "goulbu"
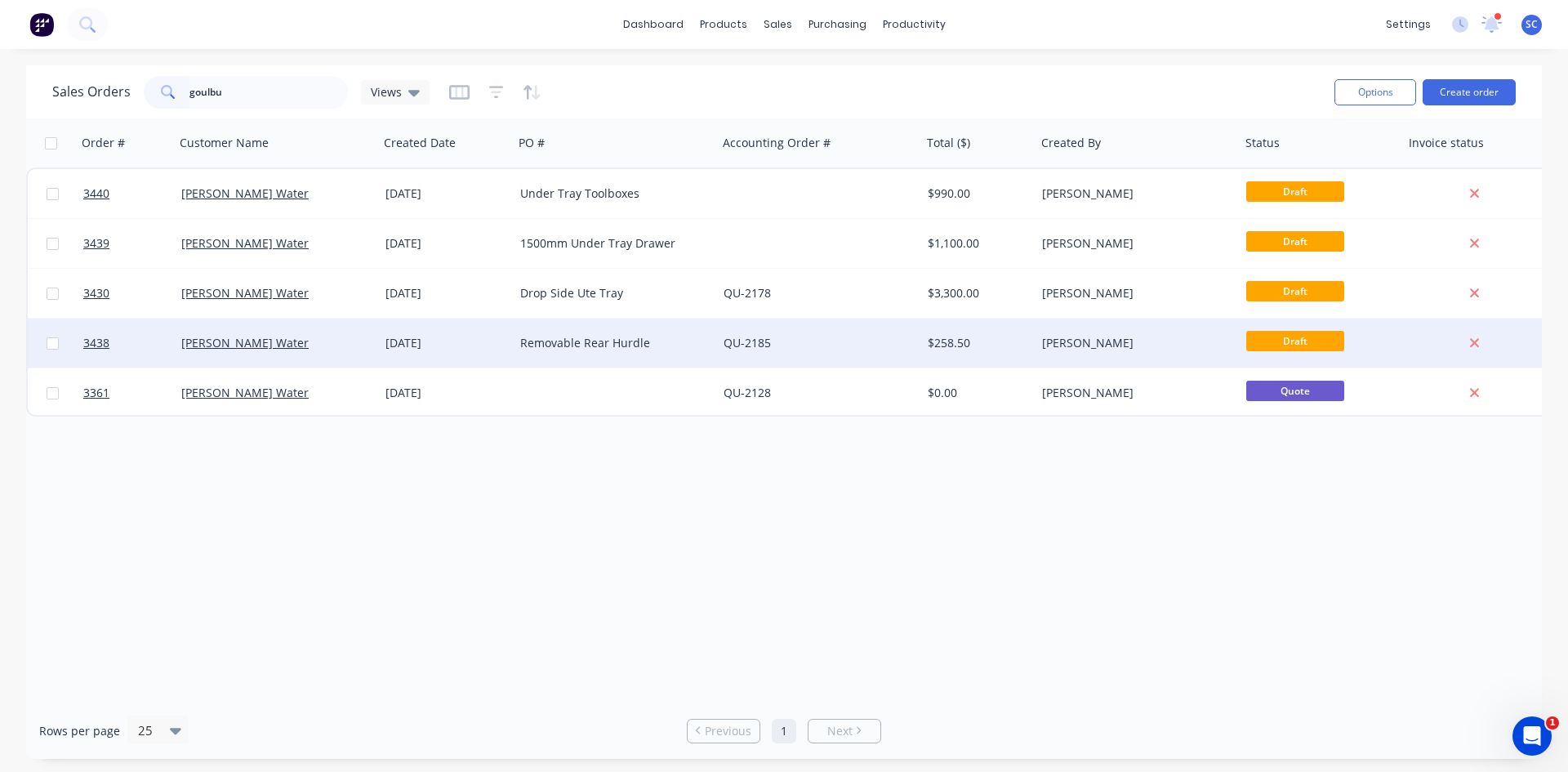
click at [855, 345] on div "QU-2185" at bounding box center [814, 343] width 181 height 16
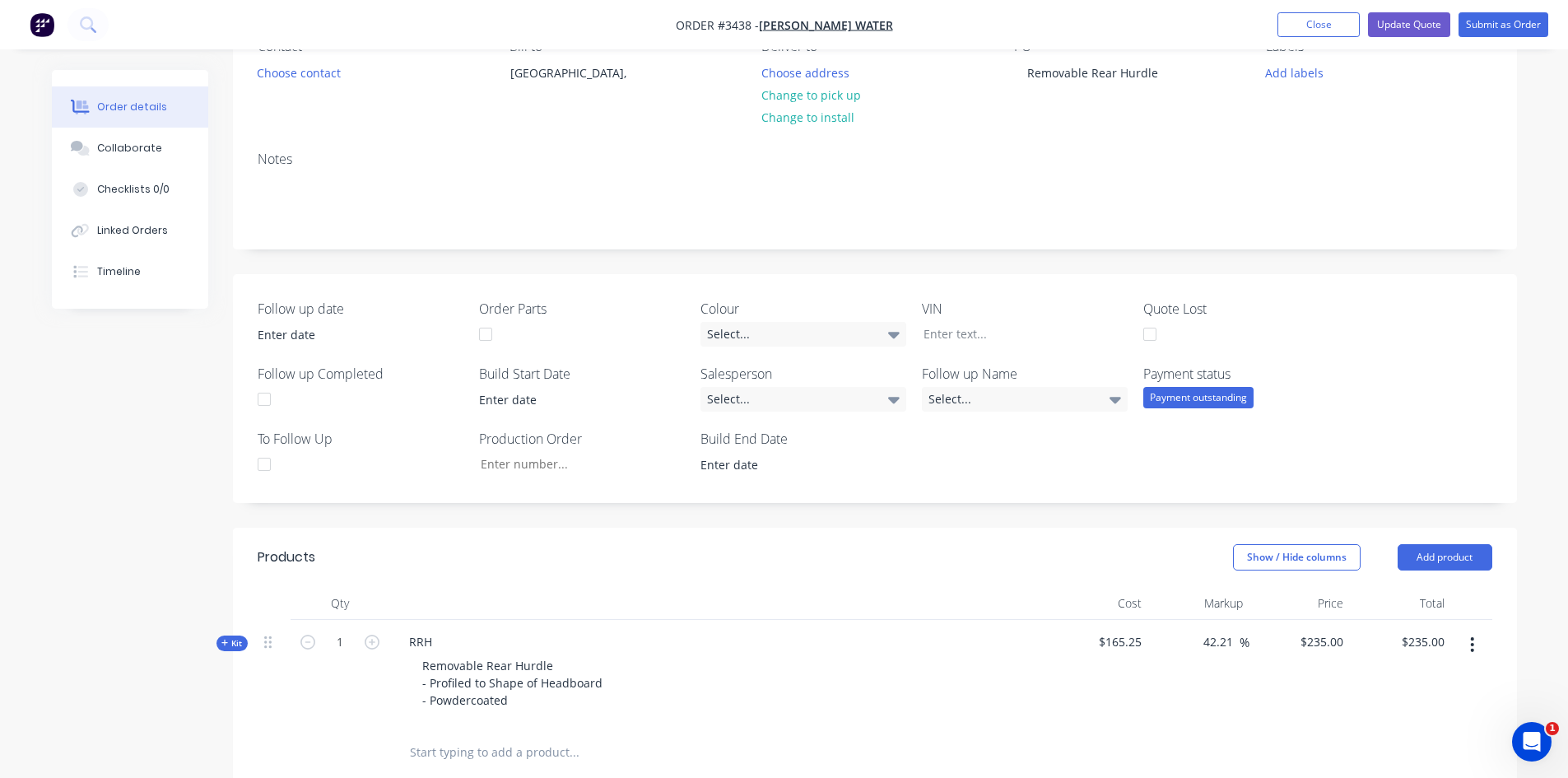
scroll to position [591, 0]
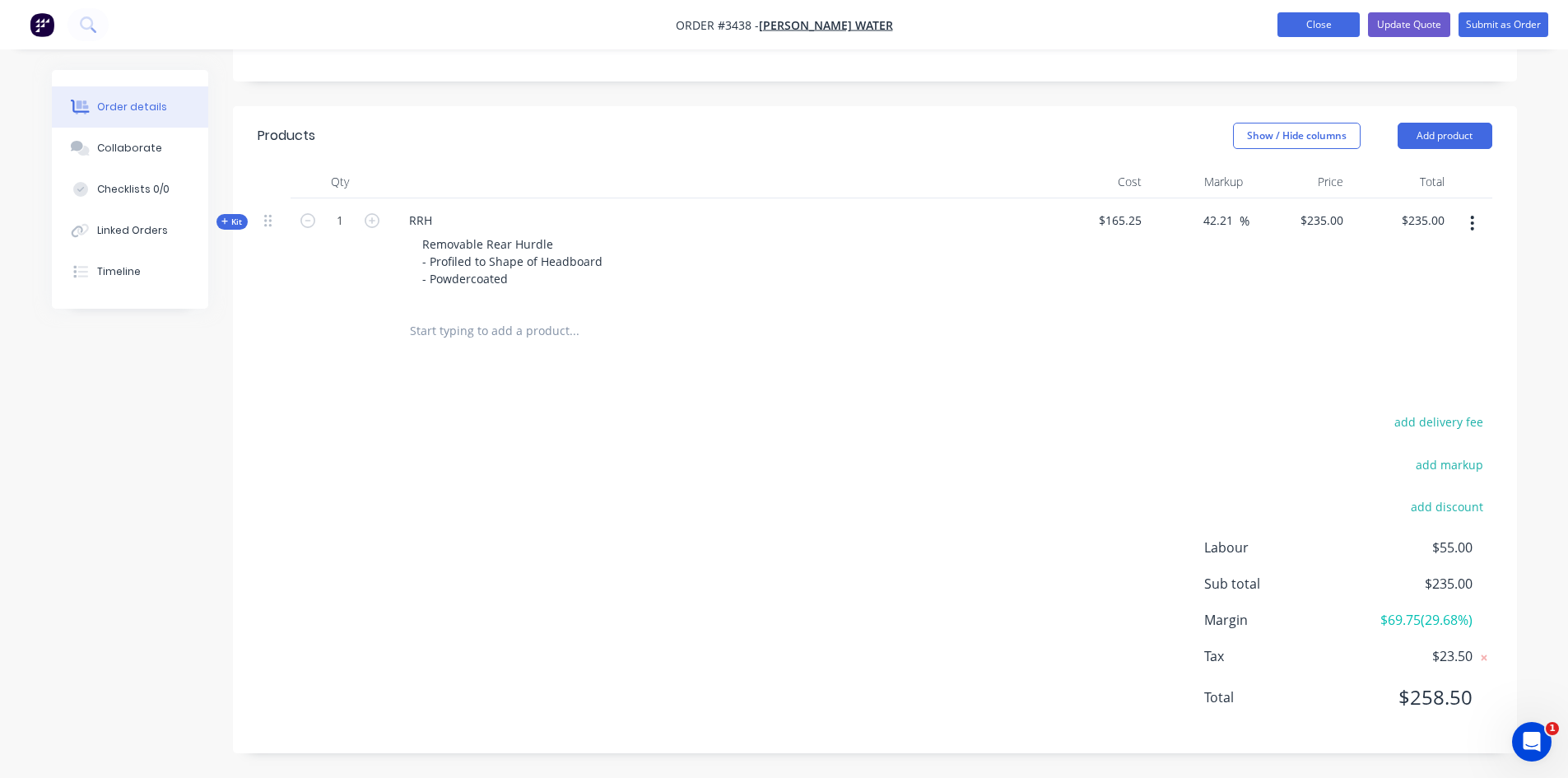
click at [1314, 30] on button "Close" at bounding box center [1318, 24] width 82 height 25
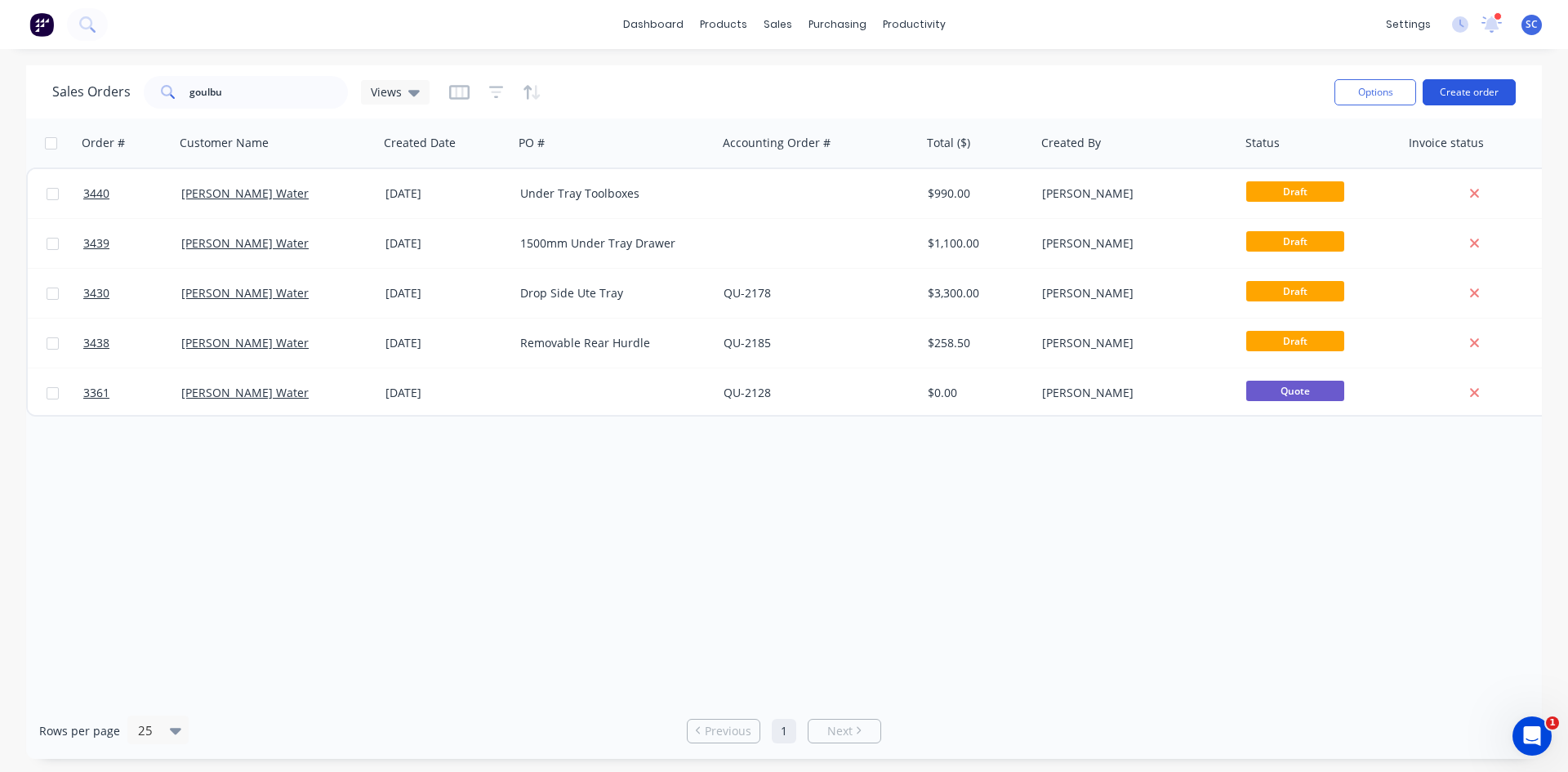
click at [1471, 90] on button "Create order" at bounding box center [1470, 92] width 93 height 26
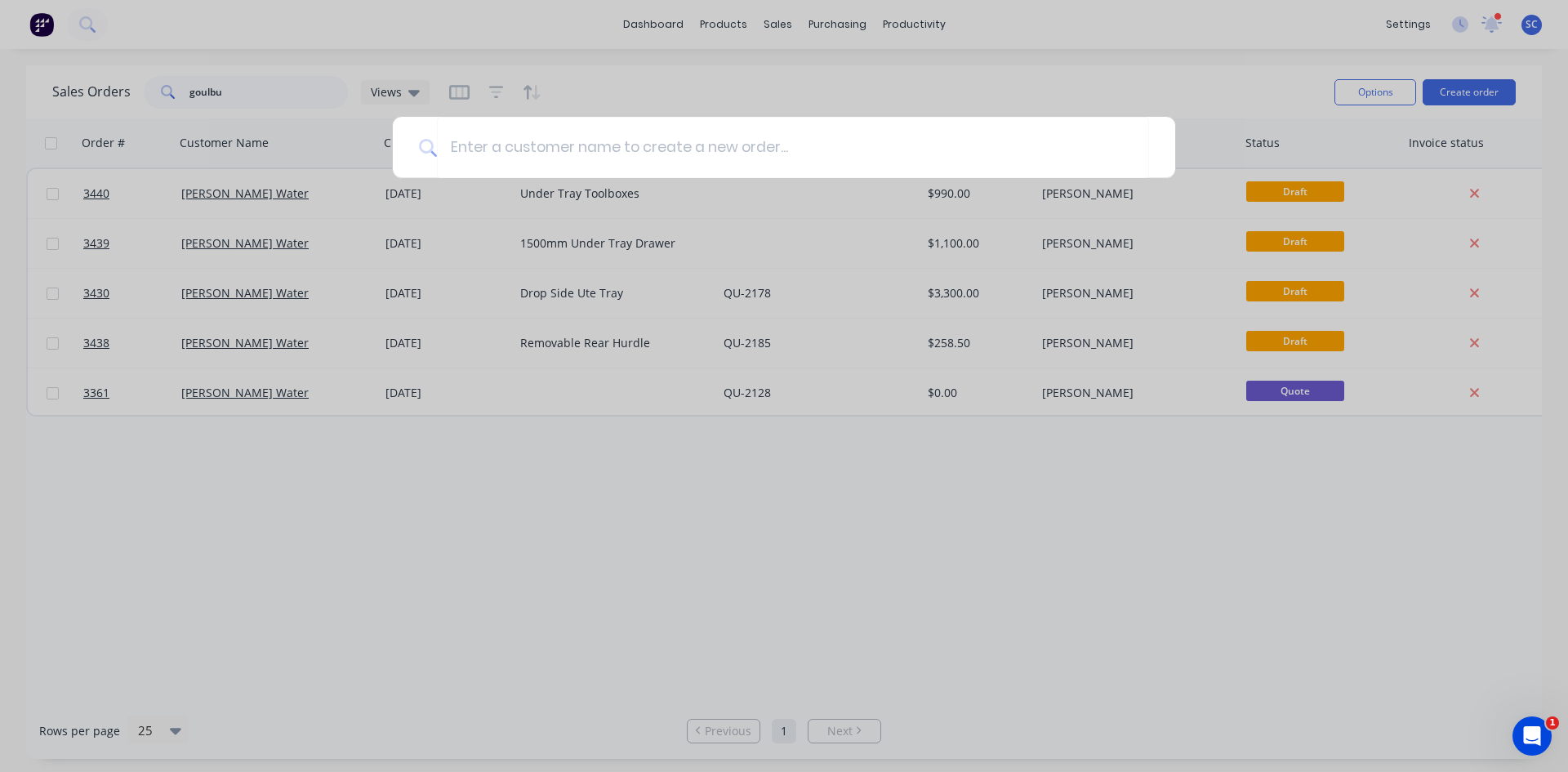
click at [670, 108] on div at bounding box center [784, 386] width 1568 height 772
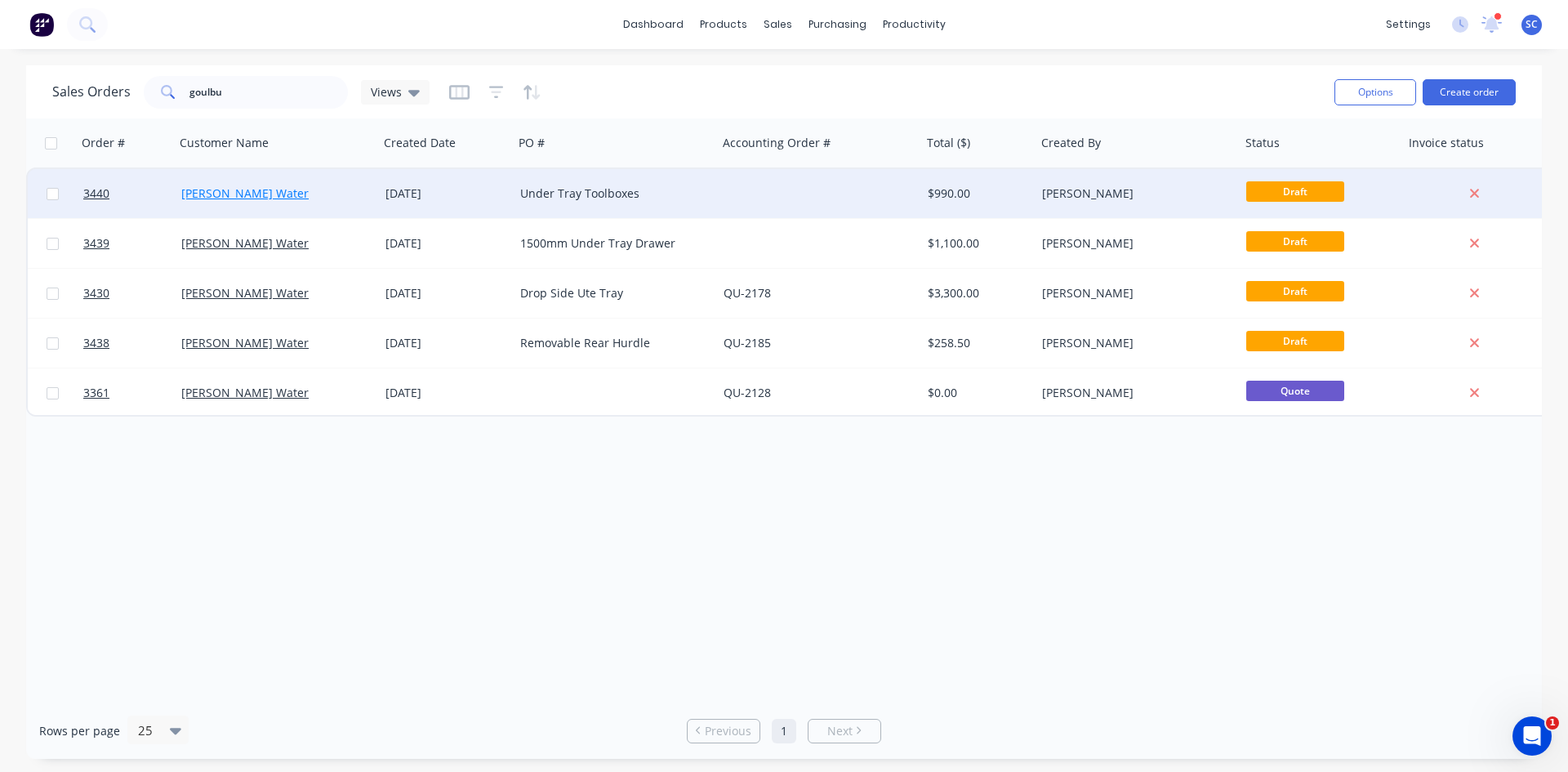
click at [284, 193] on link "[PERSON_NAME] Water" at bounding box center [245, 193] width 127 height 15
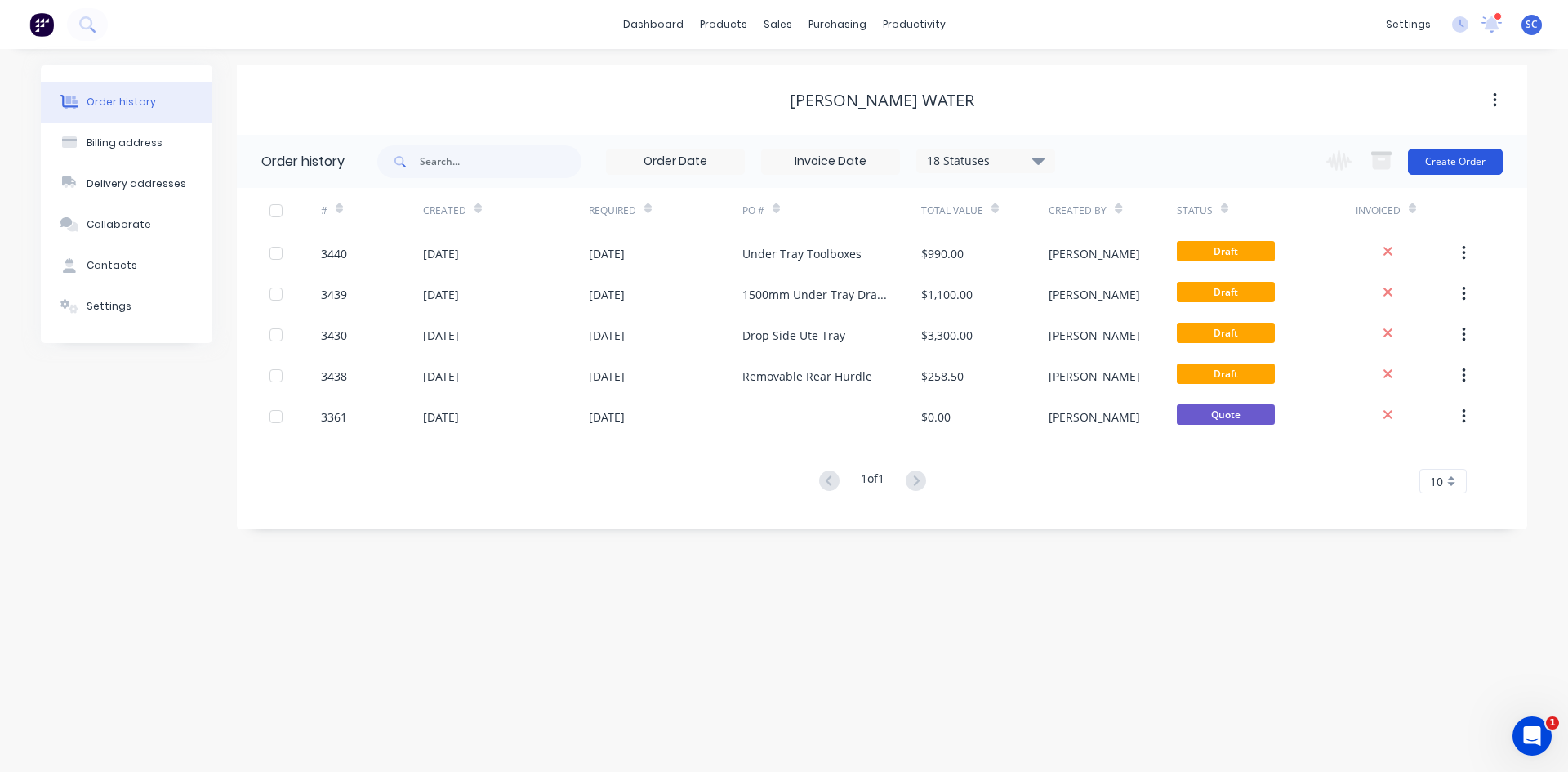
click at [1465, 159] on button "Create Order" at bounding box center [1456, 161] width 95 height 26
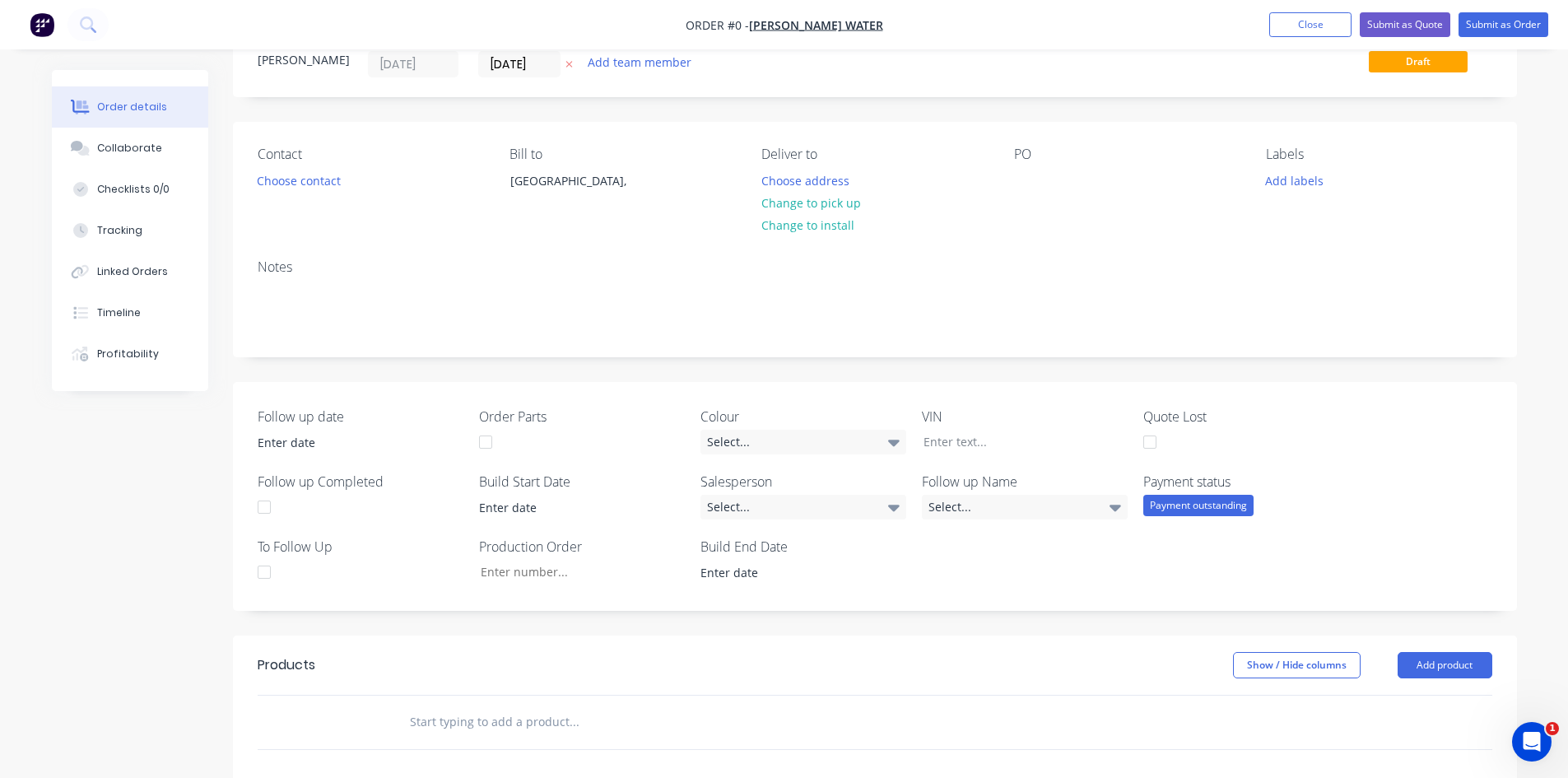
scroll to position [247, 0]
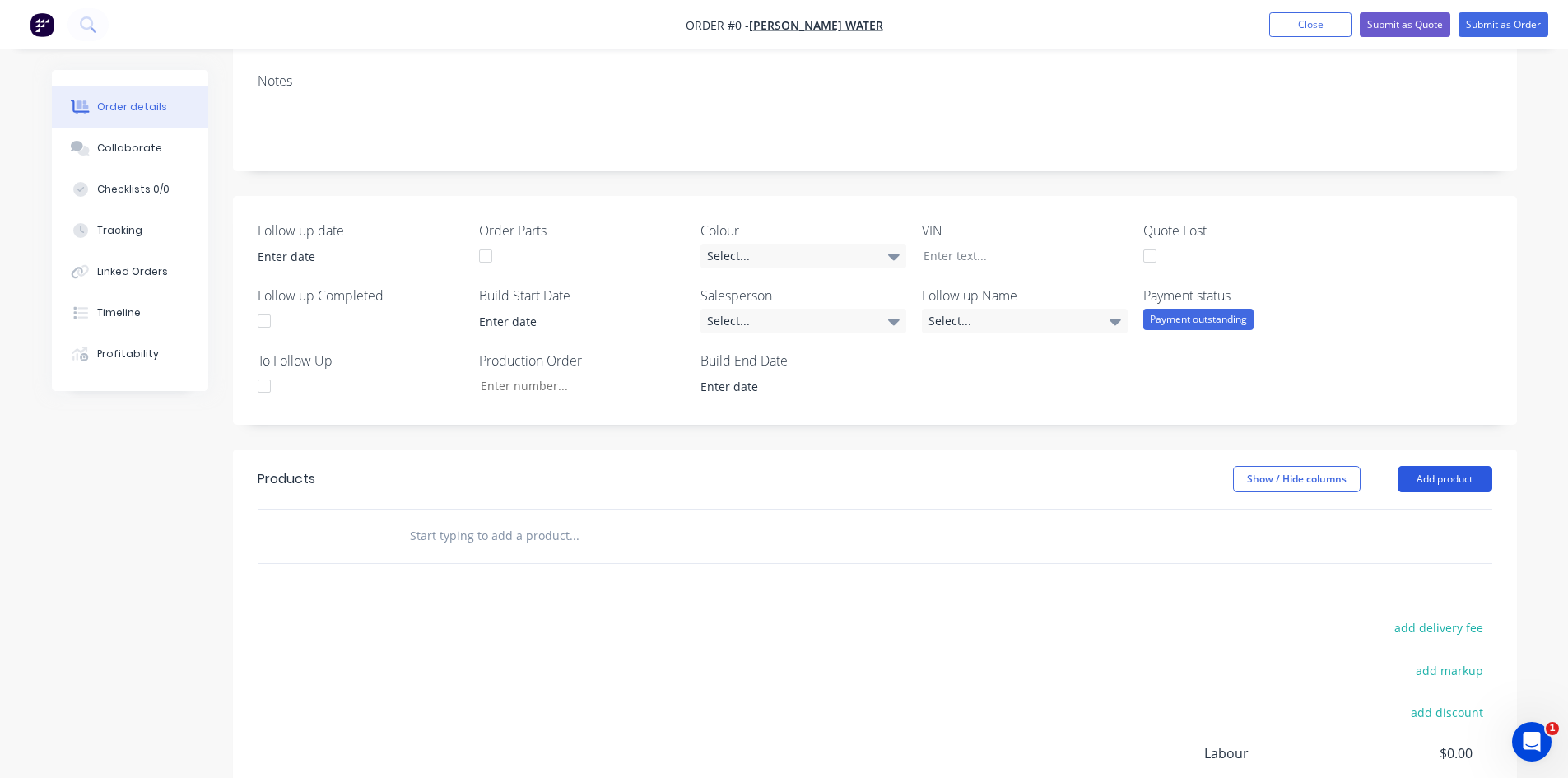
click at [1432, 479] on button "Add product" at bounding box center [1445, 479] width 95 height 27
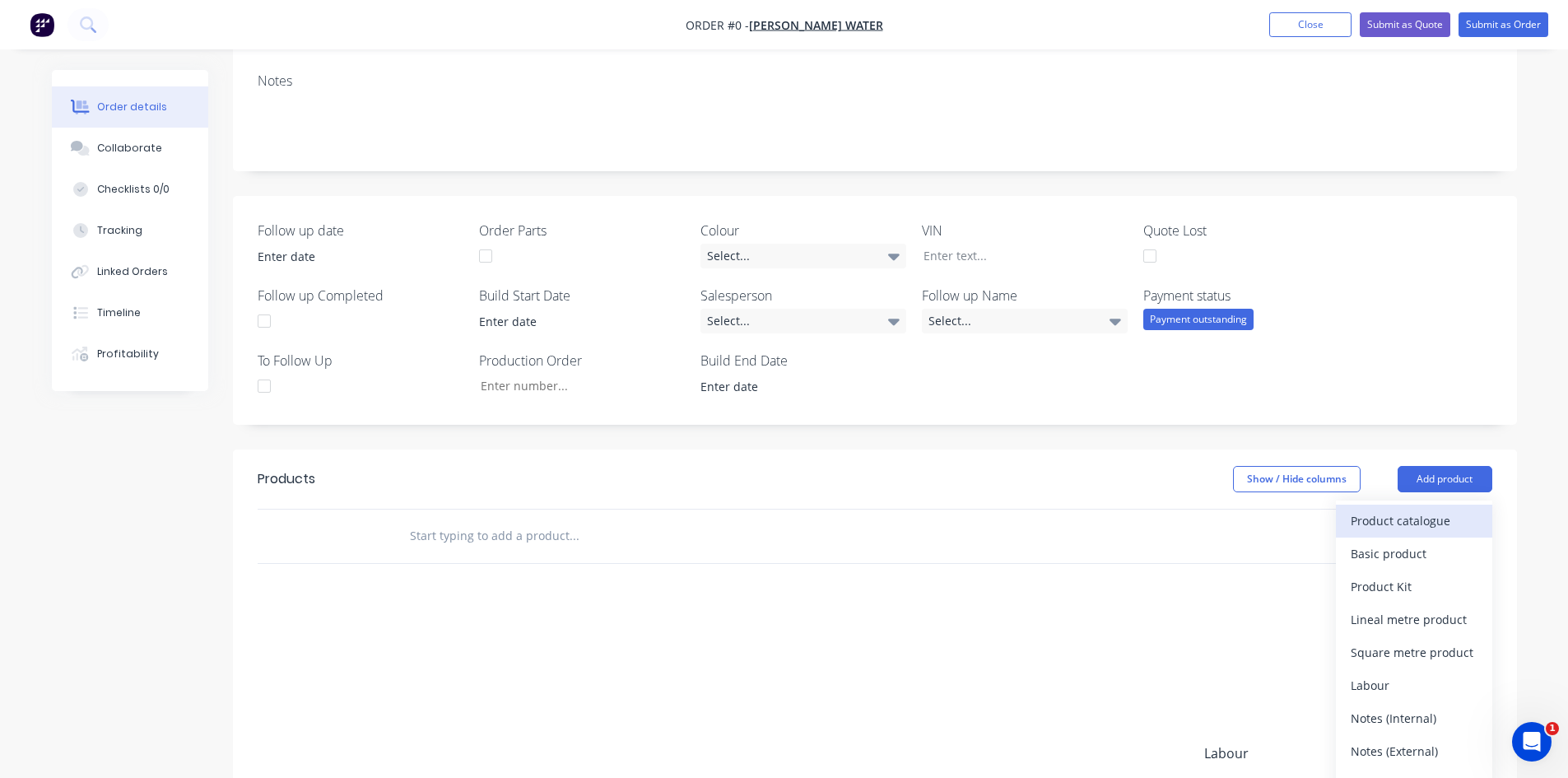
click at [1348, 512] on button "Product catalogue" at bounding box center [1413, 521] width 156 height 33
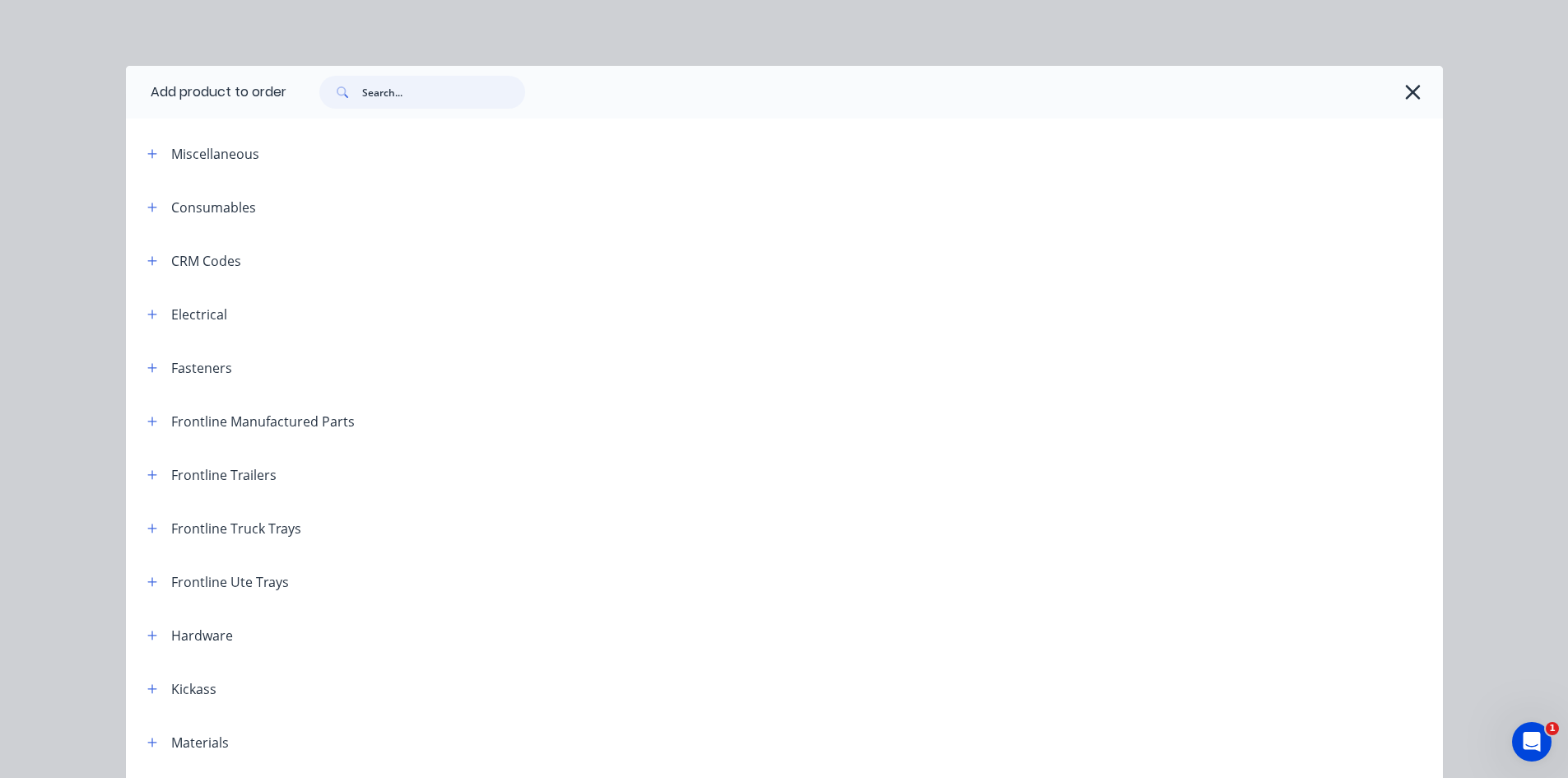
click at [382, 93] on input "text" at bounding box center [443, 92] width 163 height 33
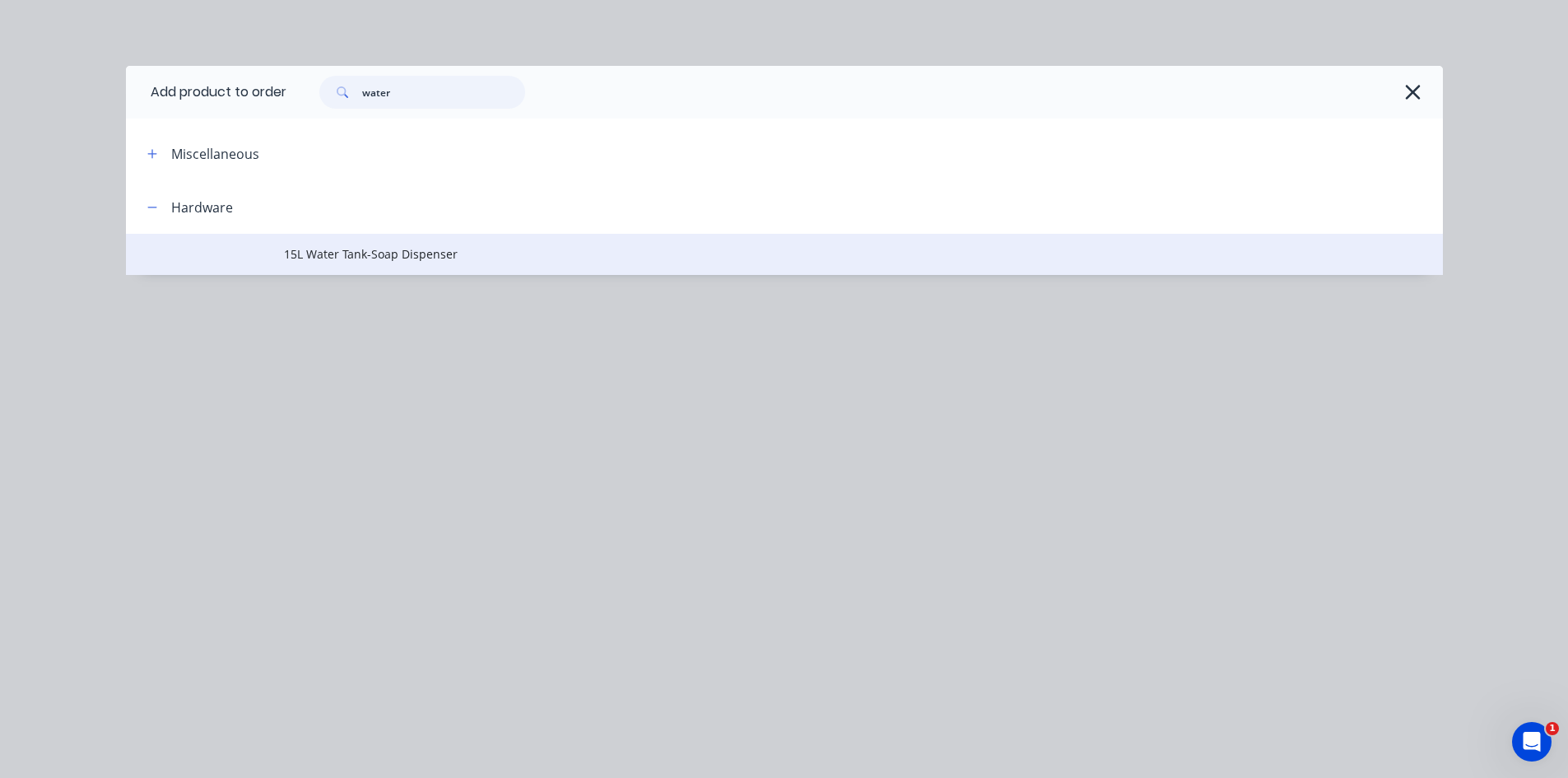
type input "water"
click at [390, 253] on span "15L Water Tank-Soap Dispenser" at bounding box center [747, 254] width 927 height 17
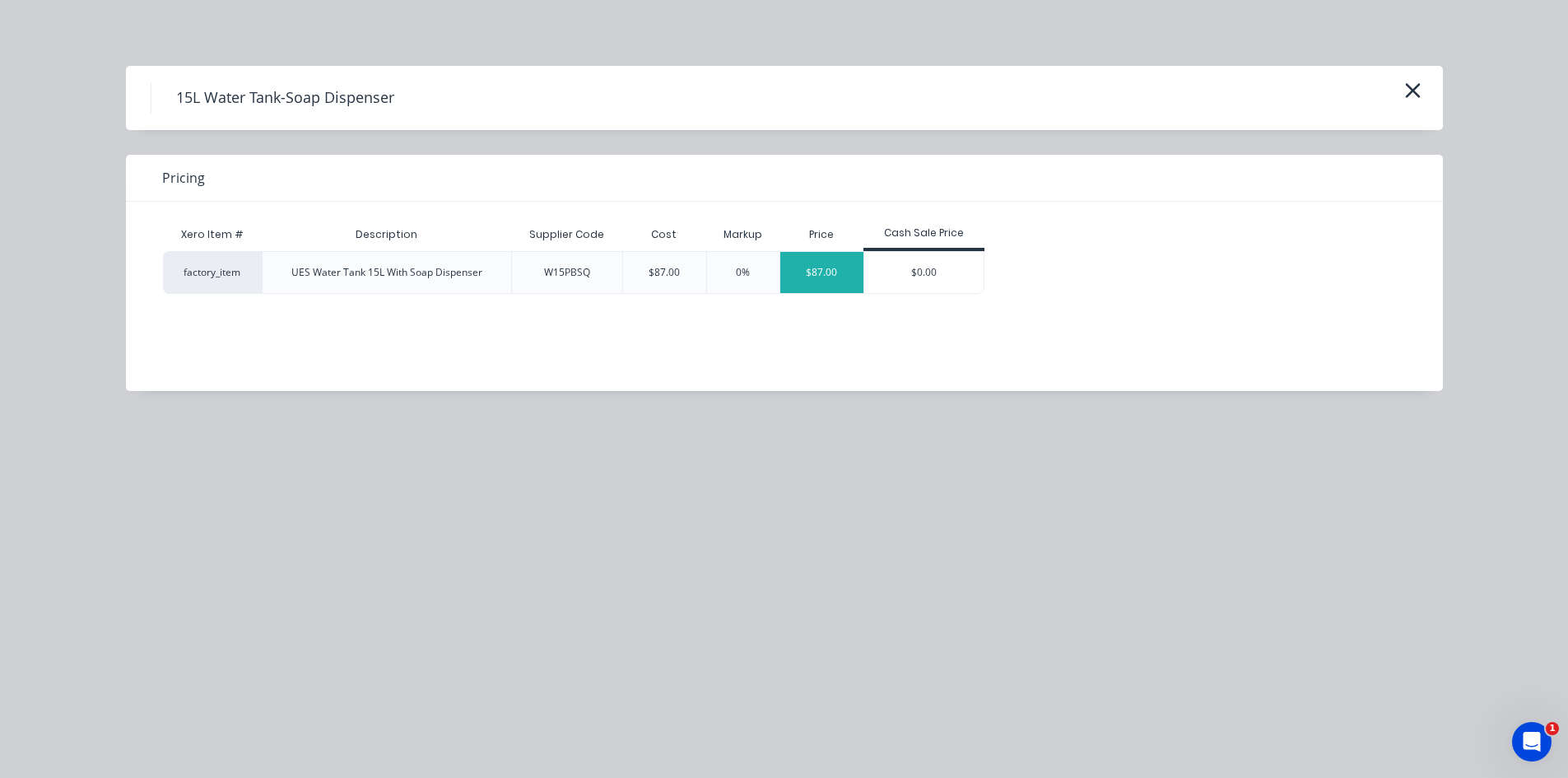
click at [835, 270] on div "$87.00" at bounding box center [821, 273] width 83 height 41
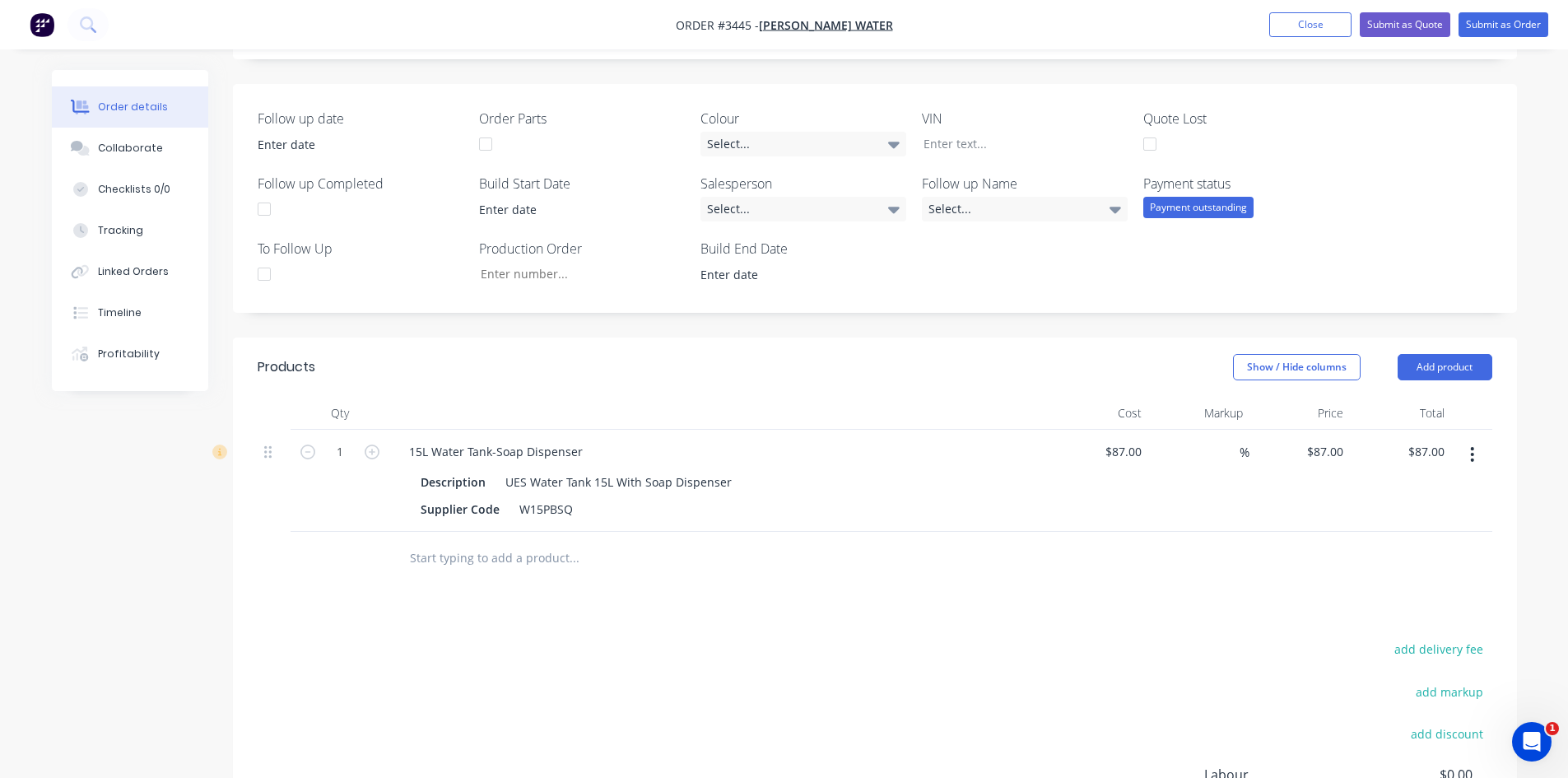
scroll to position [576, 0]
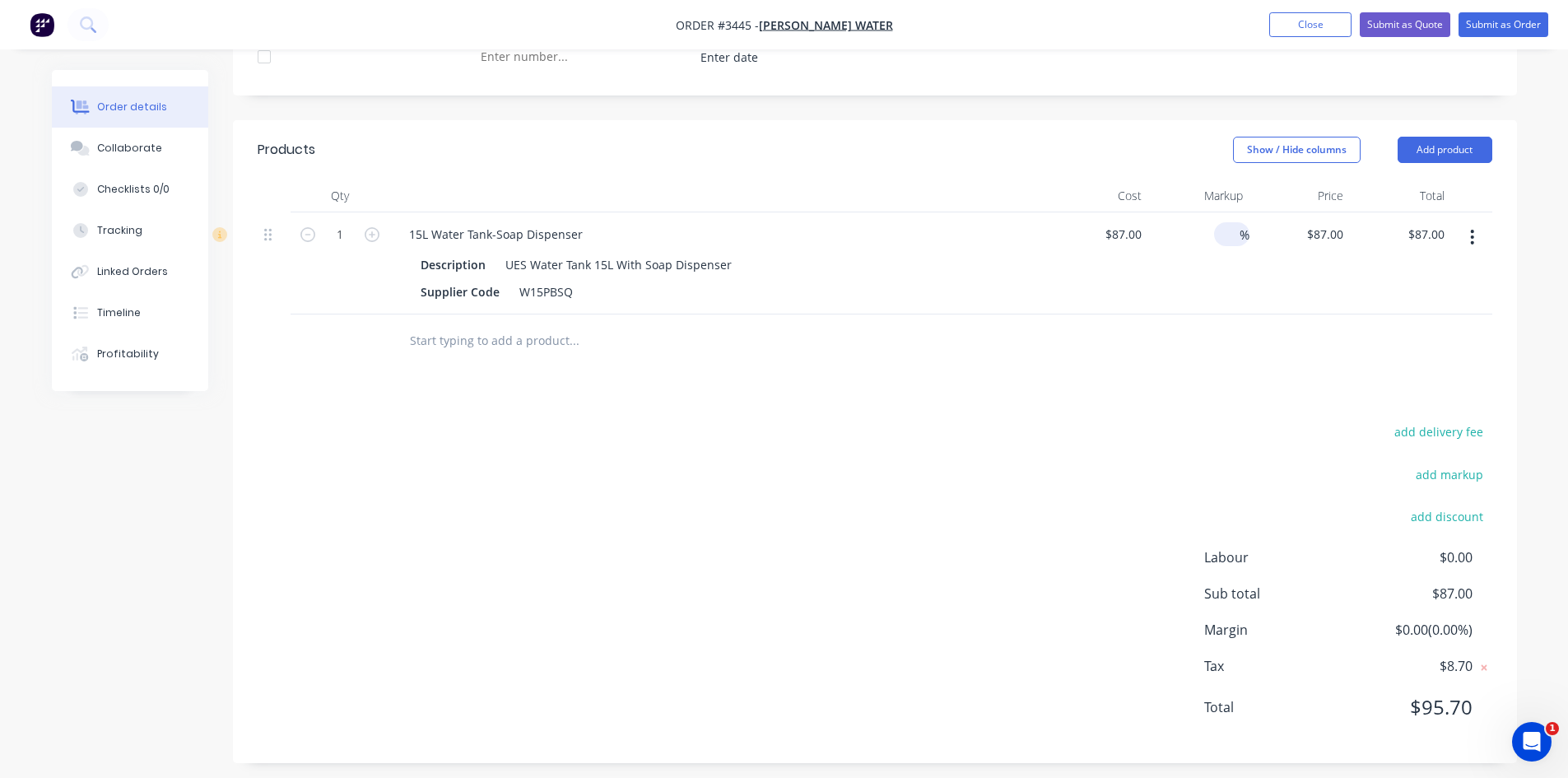
click at [1231, 238] on input at bounding box center [1230, 234] width 19 height 24
type input "40"
type input "$121.80"
click at [1019, 417] on div "Products Show / Hide columns Add product Qty Cost Markup Price Total 1 15L Wate…" at bounding box center [875, 442] width 1284 height 643
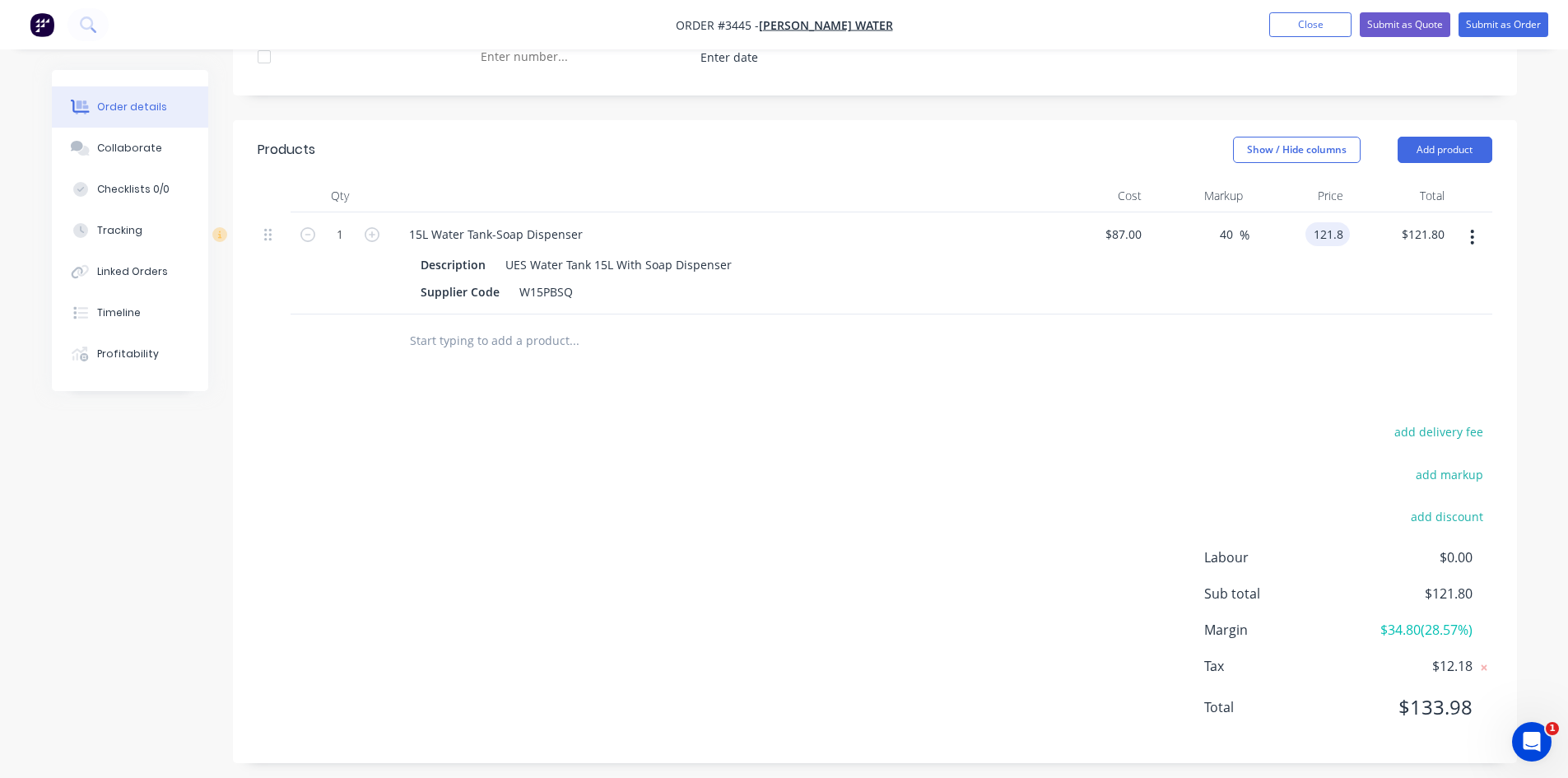
click at [1315, 236] on input "121.8" at bounding box center [1330, 234] width 38 height 24
type input "160"
type input "83.91"
type input "$160.00"
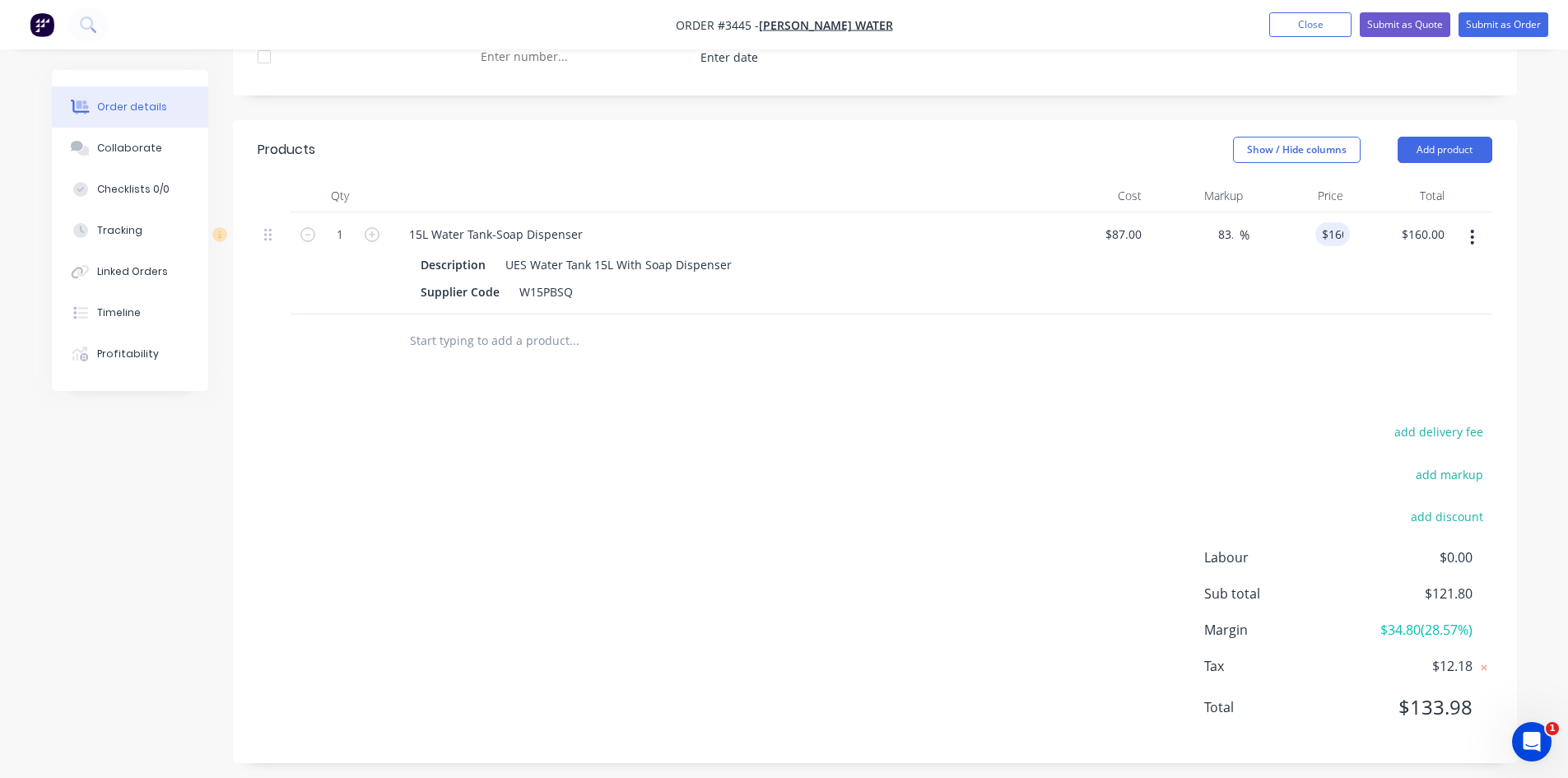
click at [1220, 348] on div at bounding box center [875, 341] width 1235 height 54
click at [1324, 233] on input "160" at bounding box center [1336, 234] width 28 height 24
type input "162"
click at [1213, 374] on div "Products Show / Hide columns Add product Qty Cost Markup Price Total 1 15L Wate…" at bounding box center [875, 442] width 1284 height 643
type input "86.21"
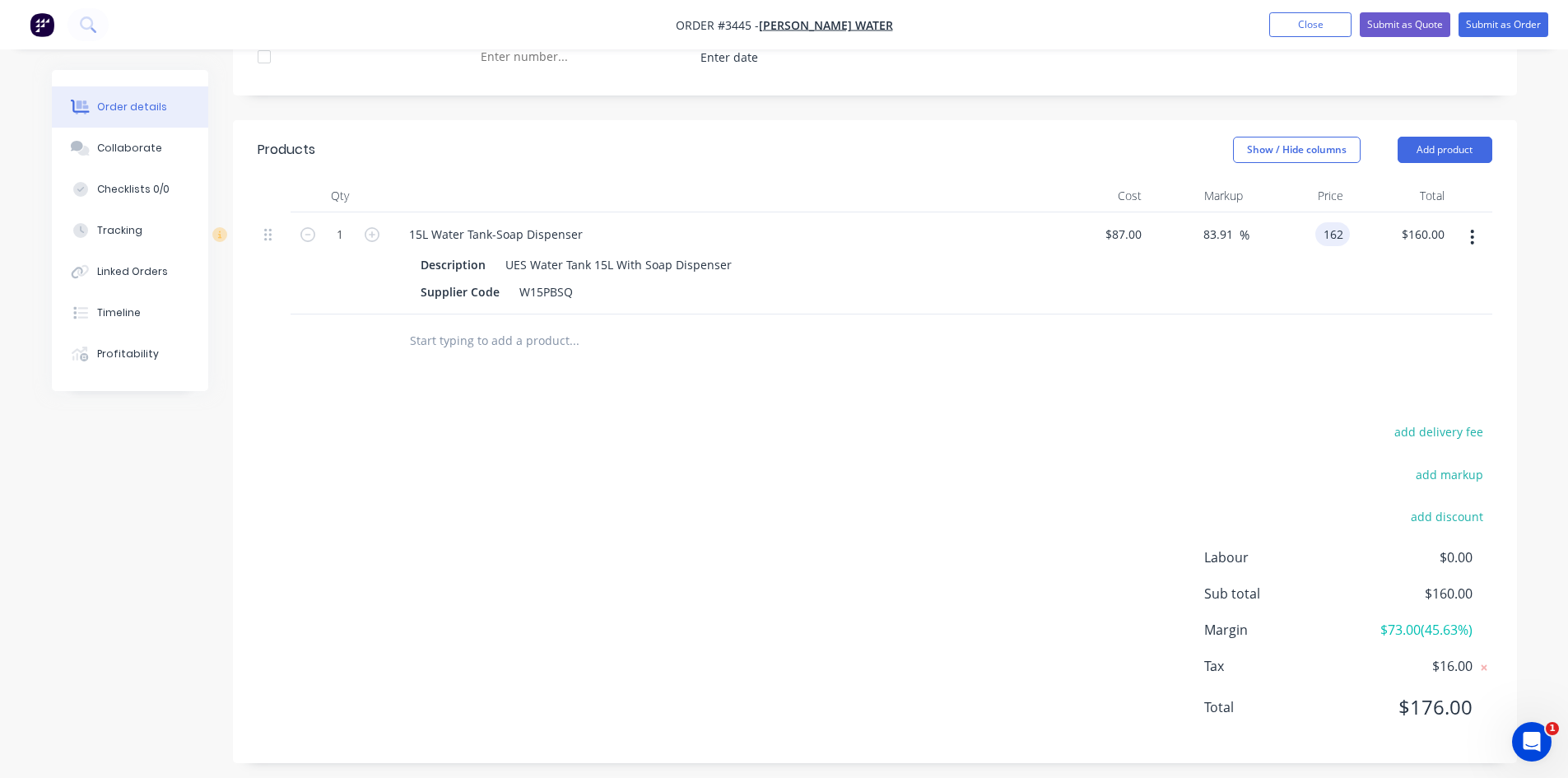
type input "$162.00"
click at [1314, 235] on div "162 162" at bounding box center [1300, 263] width 101 height 102
type input "164"
type input "88.51"
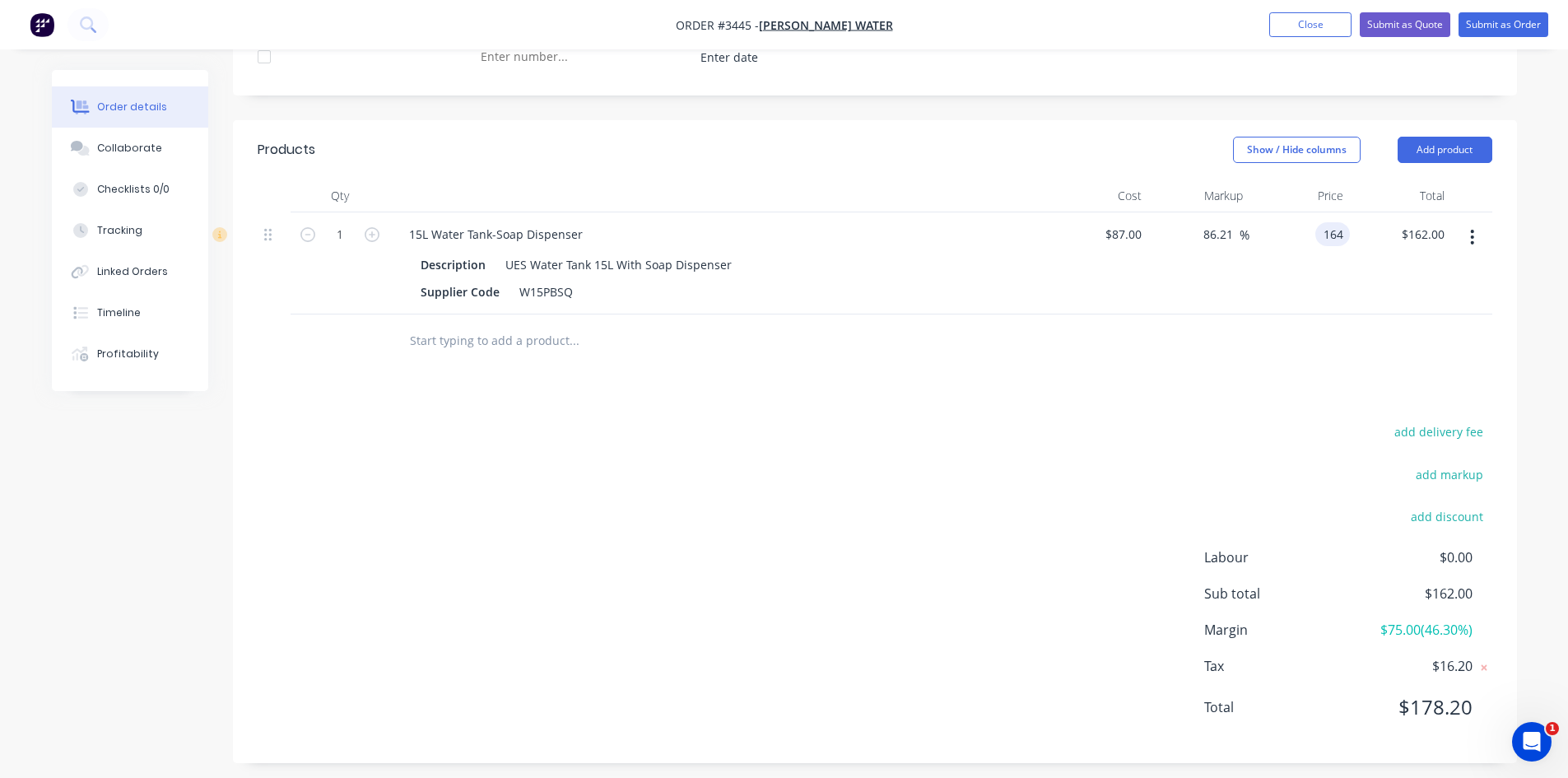
type input "$164.00"
click at [1230, 368] on div at bounding box center [875, 341] width 1235 height 54
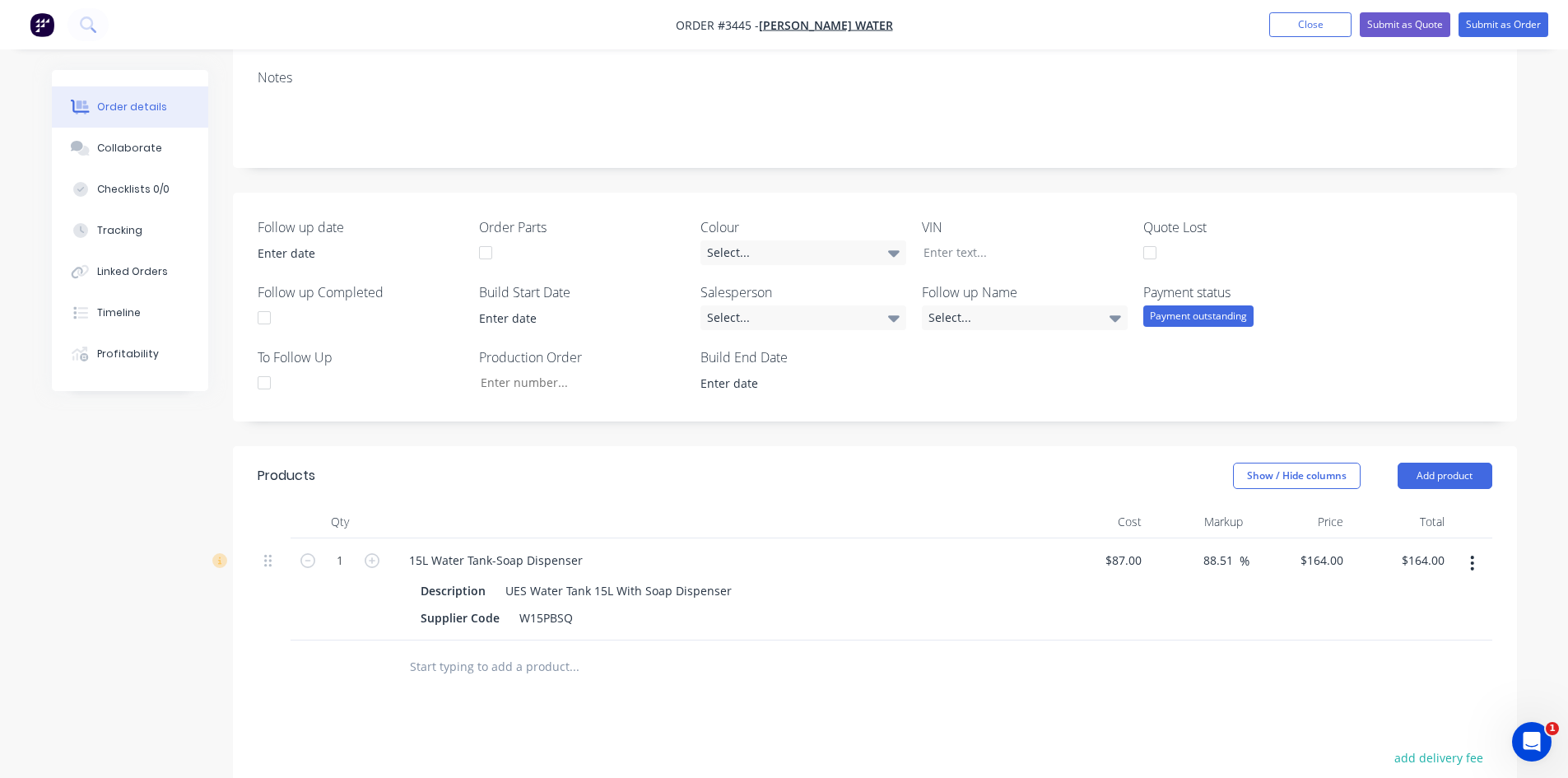
scroll to position [10, 0]
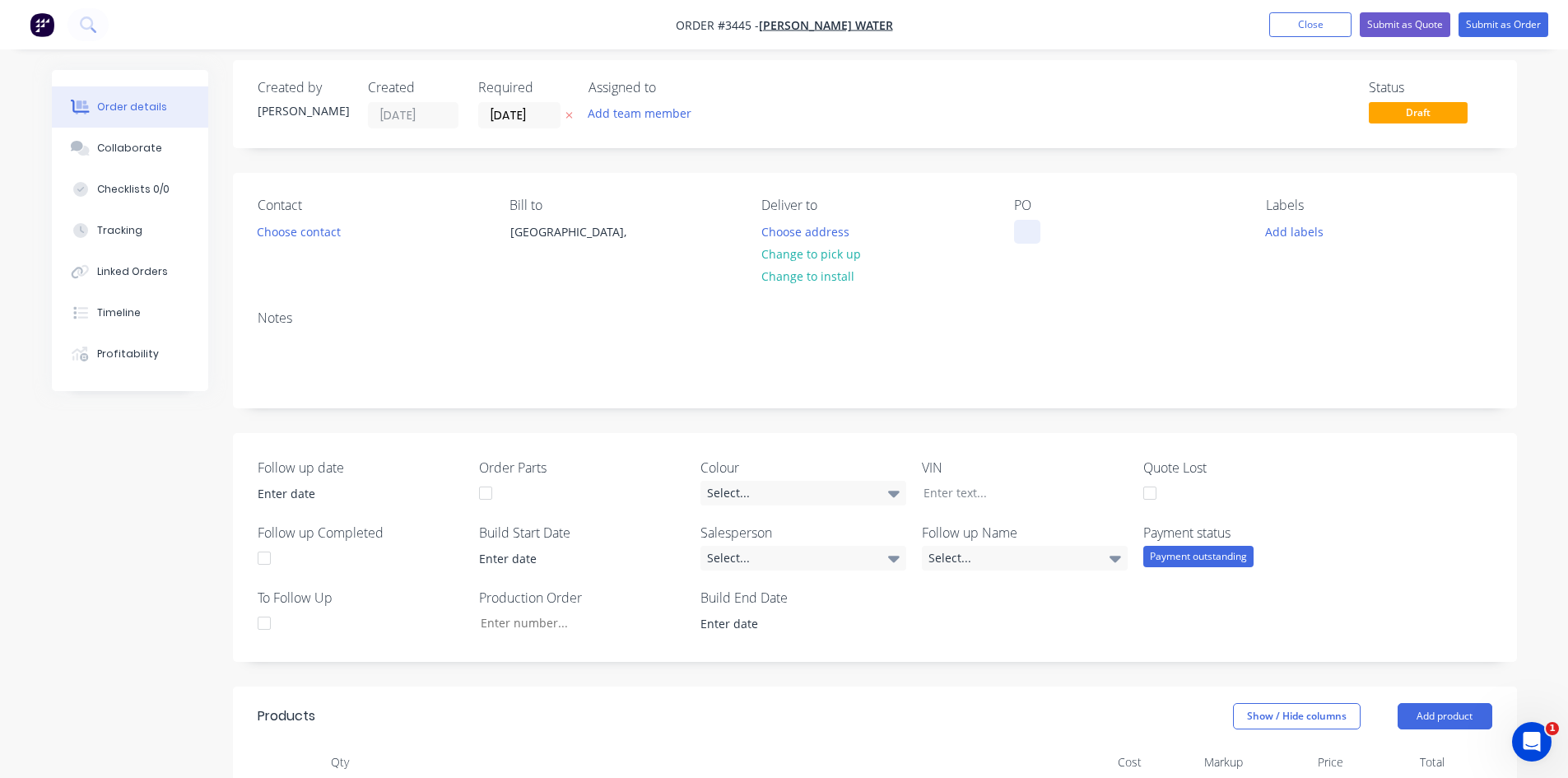
click at [1024, 234] on div at bounding box center [1027, 232] width 26 height 24
click at [1307, 29] on button "Close" at bounding box center [1310, 24] width 82 height 25
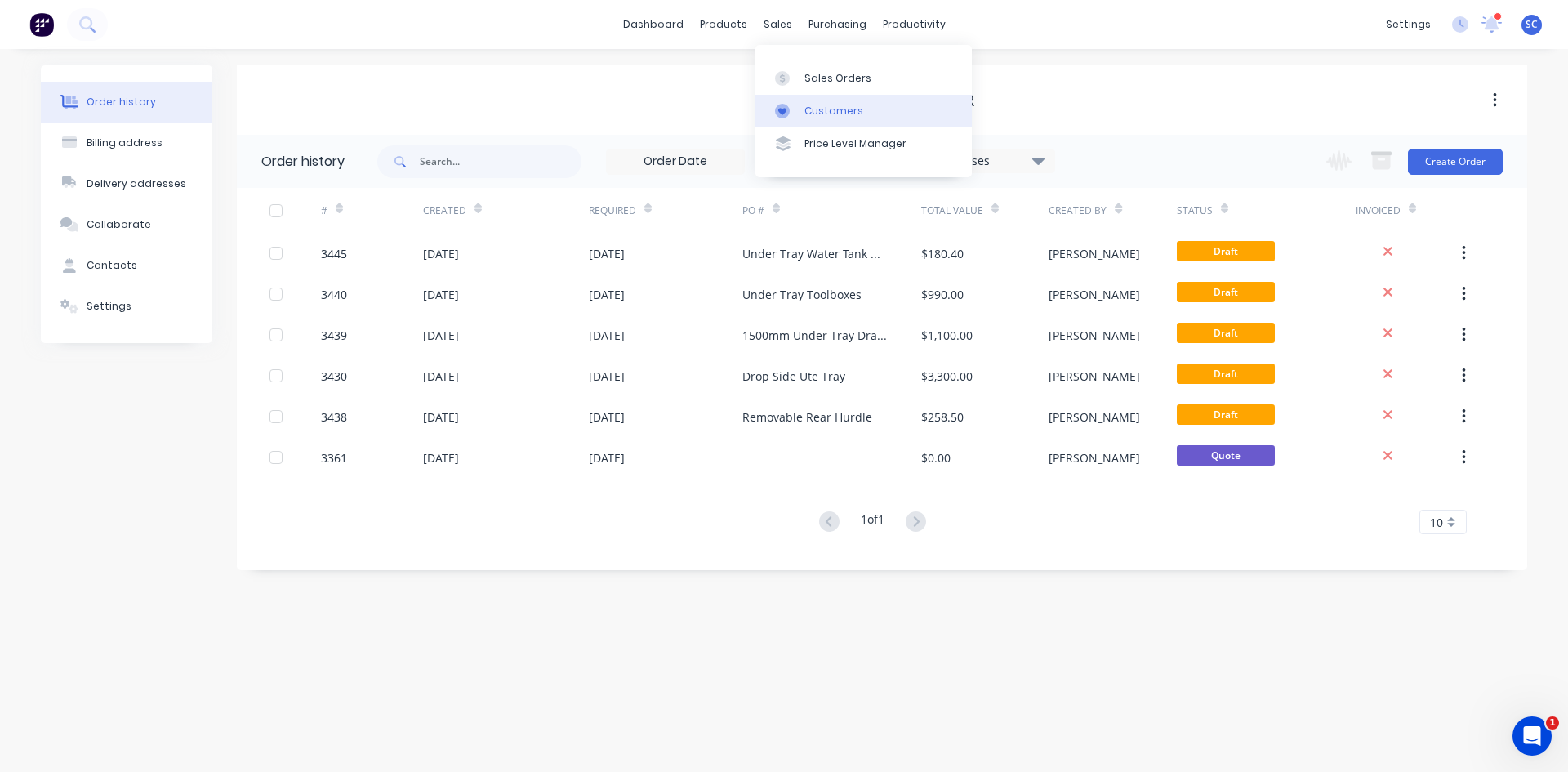
click at [822, 105] on div "Customers" at bounding box center [834, 110] width 59 height 14
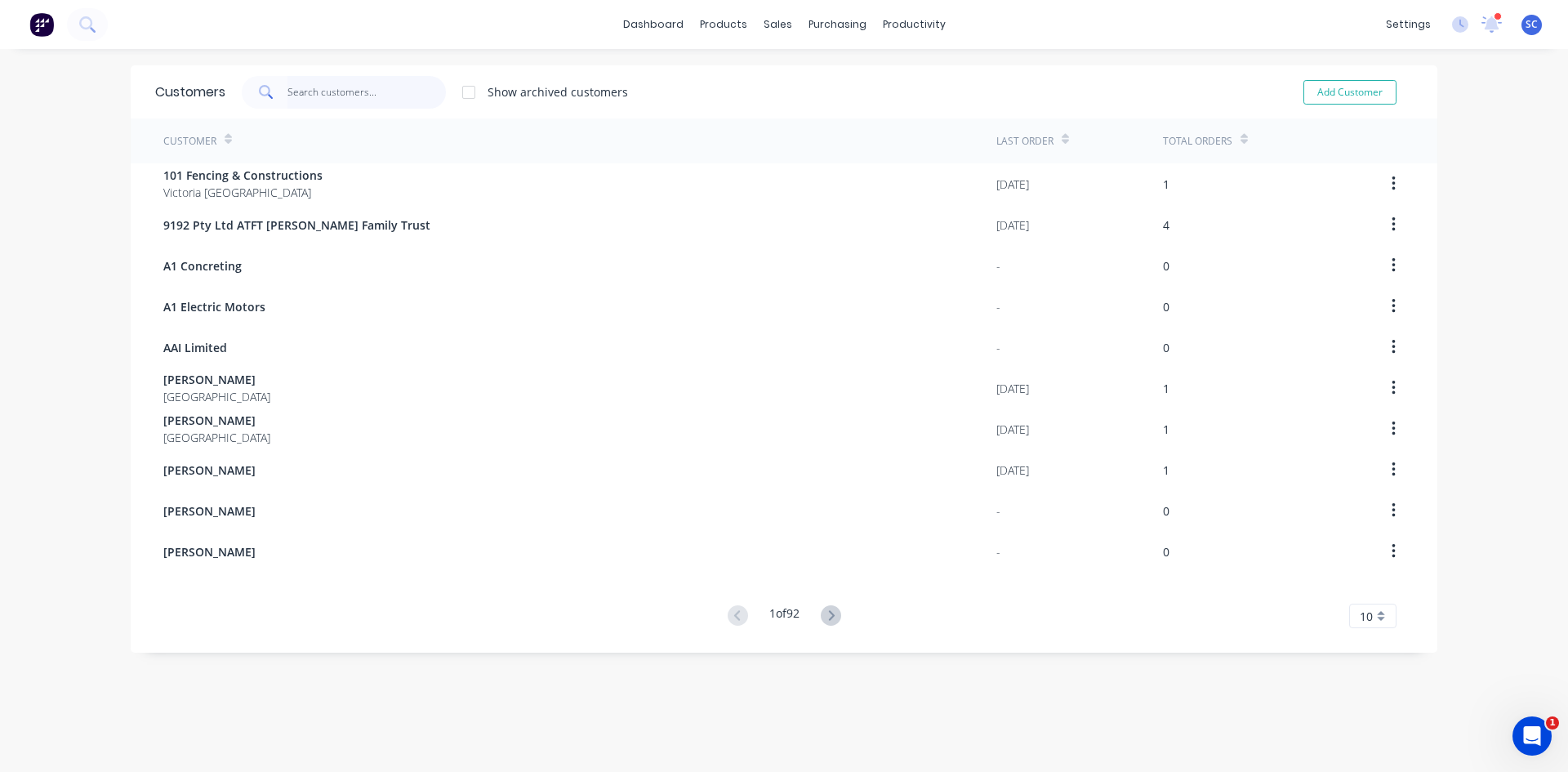
click at [348, 100] on input "text" at bounding box center [367, 92] width 159 height 33
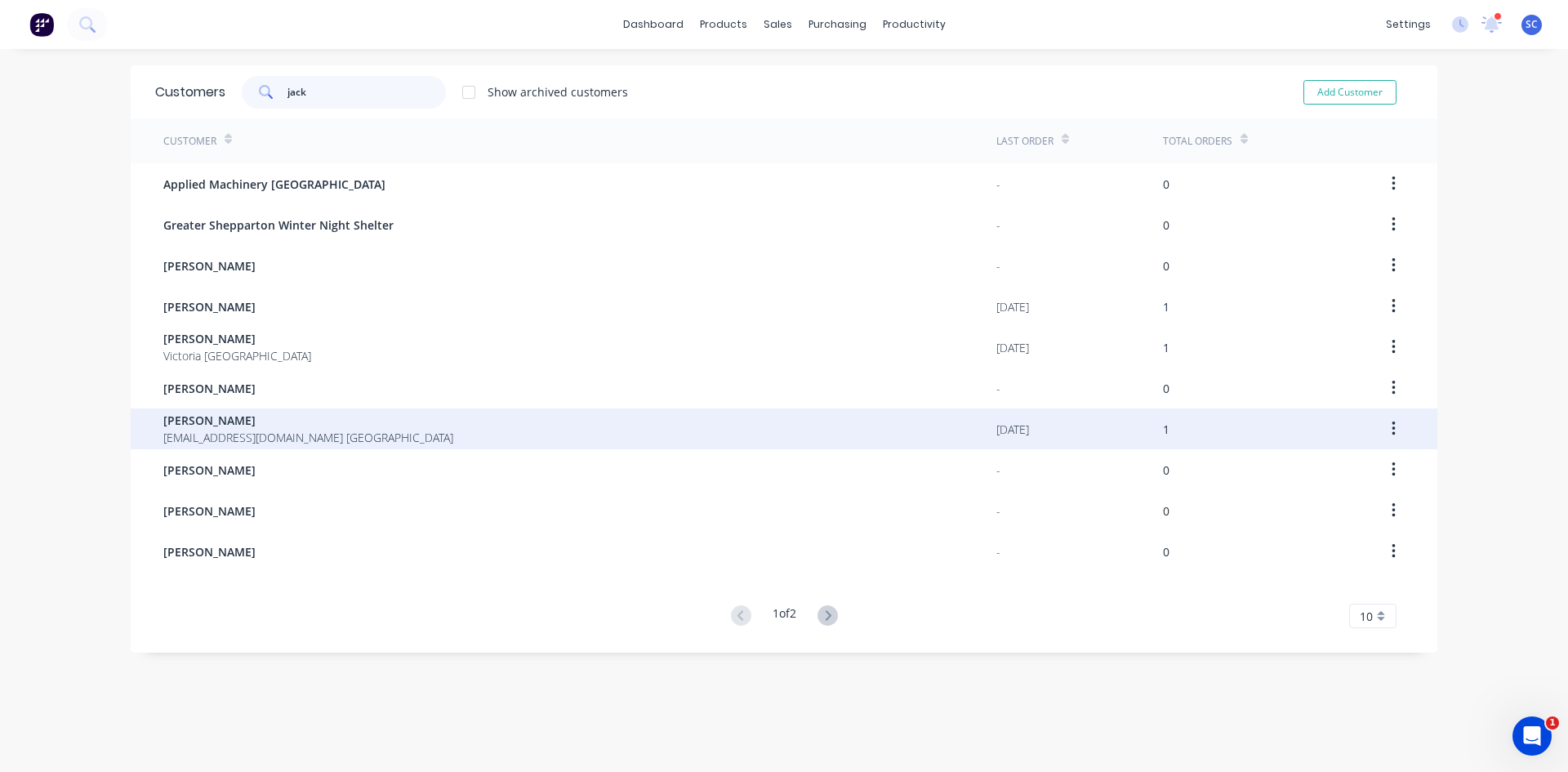
type input "jack"
click at [220, 439] on span "[EMAIL_ADDRESS][DOMAIN_NAME] [GEOGRAPHIC_DATA]" at bounding box center [309, 438] width 290 height 17
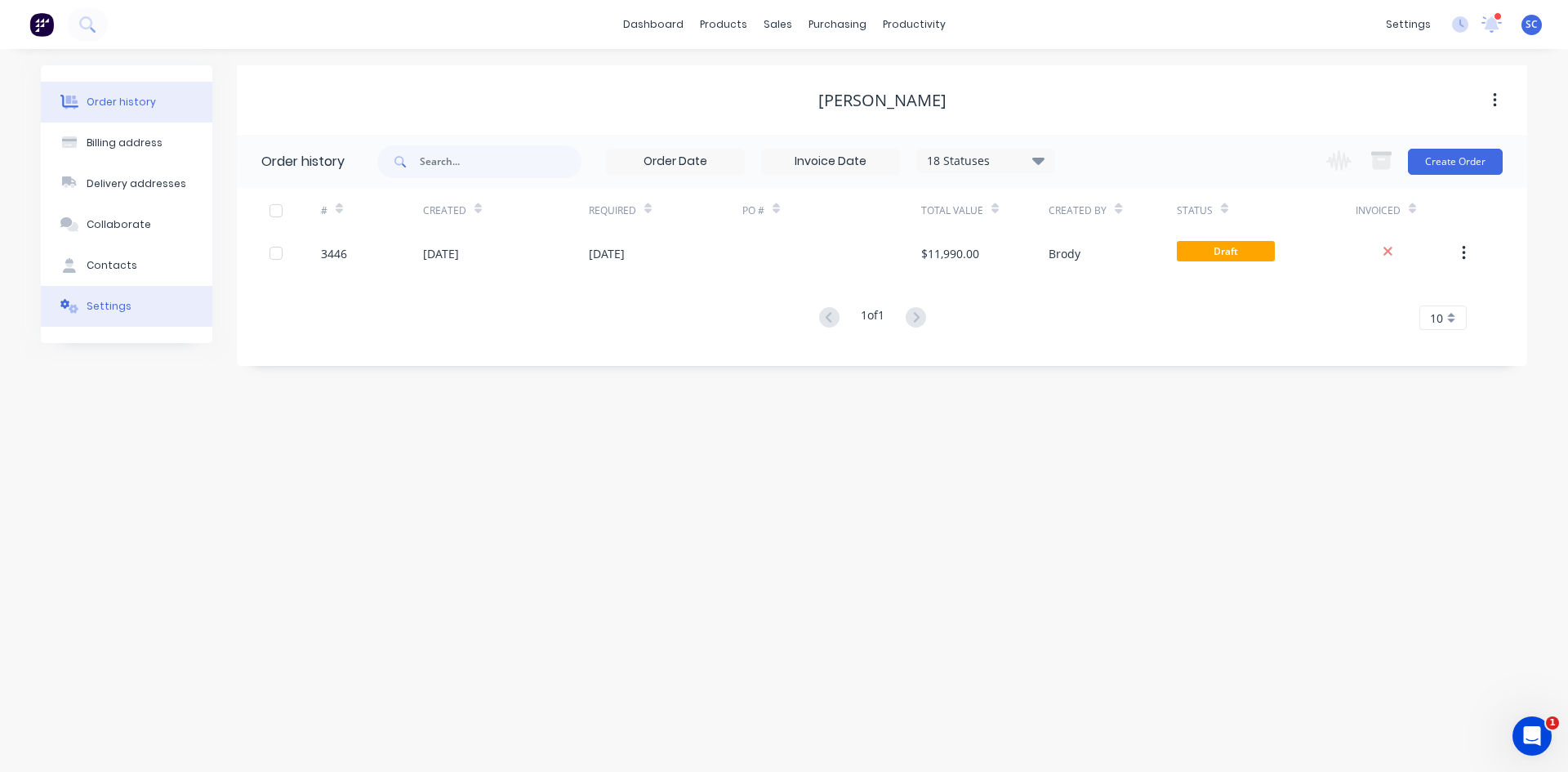
click at [122, 308] on div "Settings" at bounding box center [109, 306] width 45 height 14
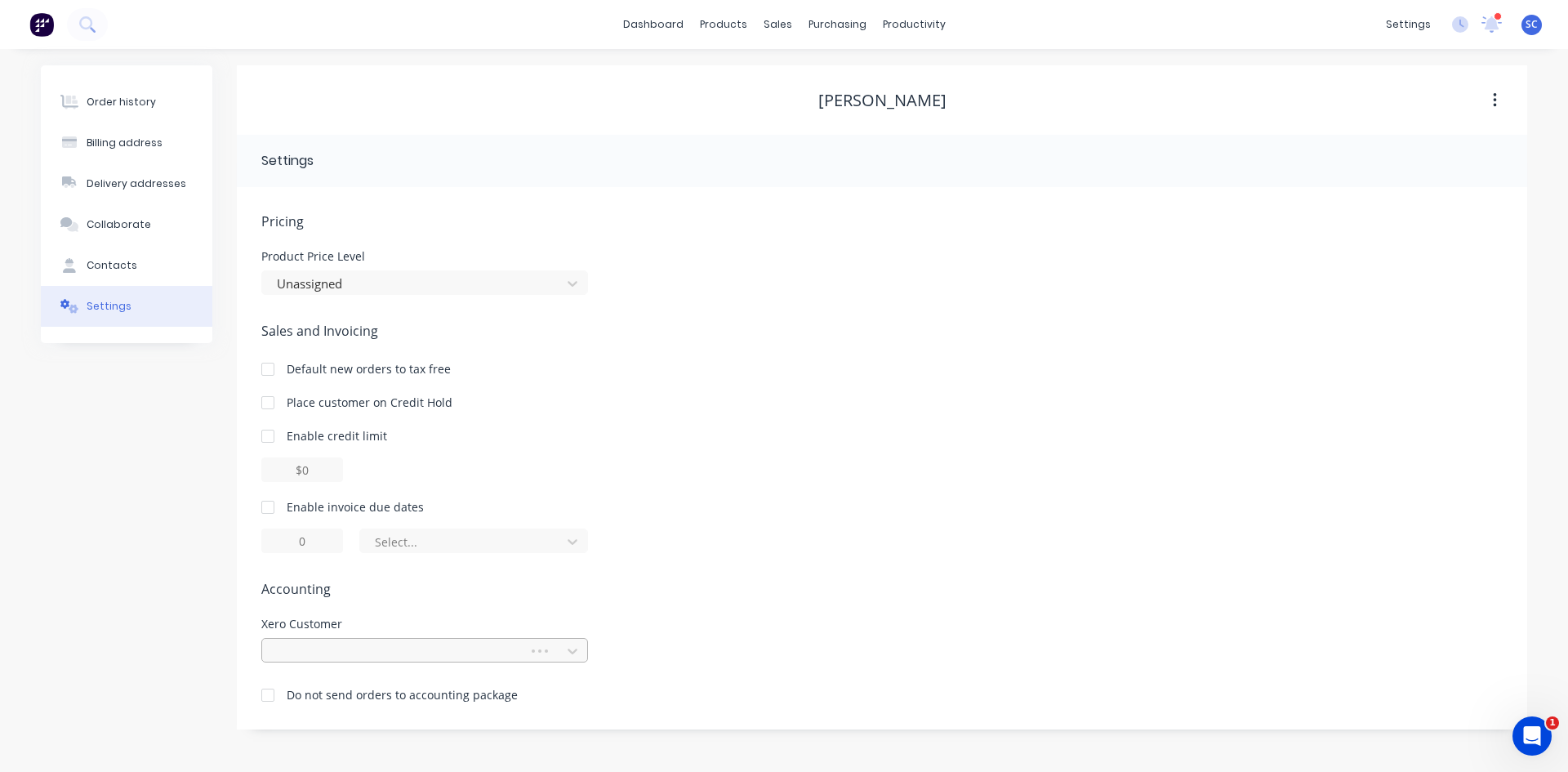
click at [418, 650] on div at bounding box center [398, 652] width 245 height 20
type input "jack"
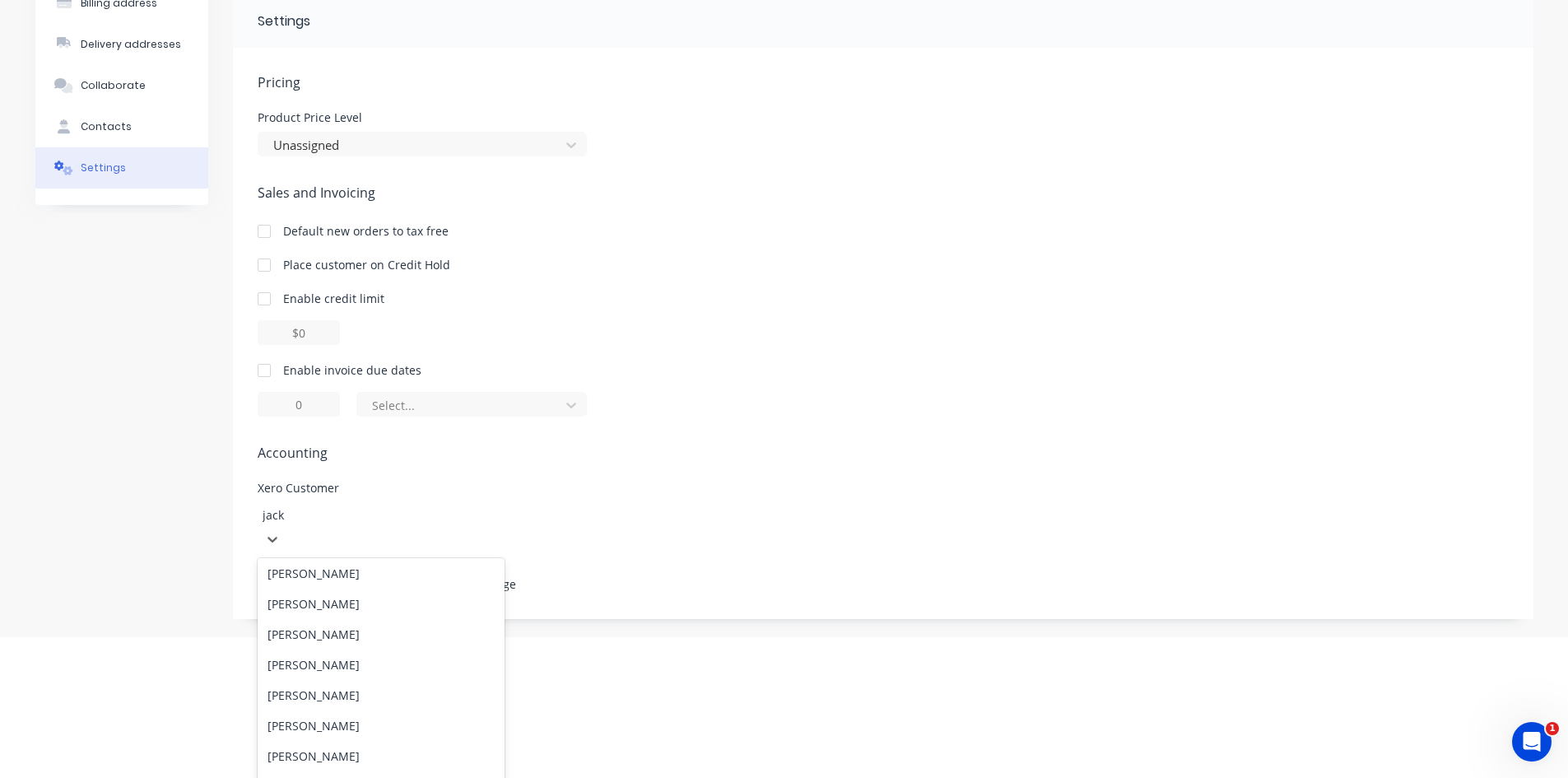
scroll to position [144, 0]
click at [340, 616] on div "[PERSON_NAME]" at bounding box center [381, 632] width 247 height 31
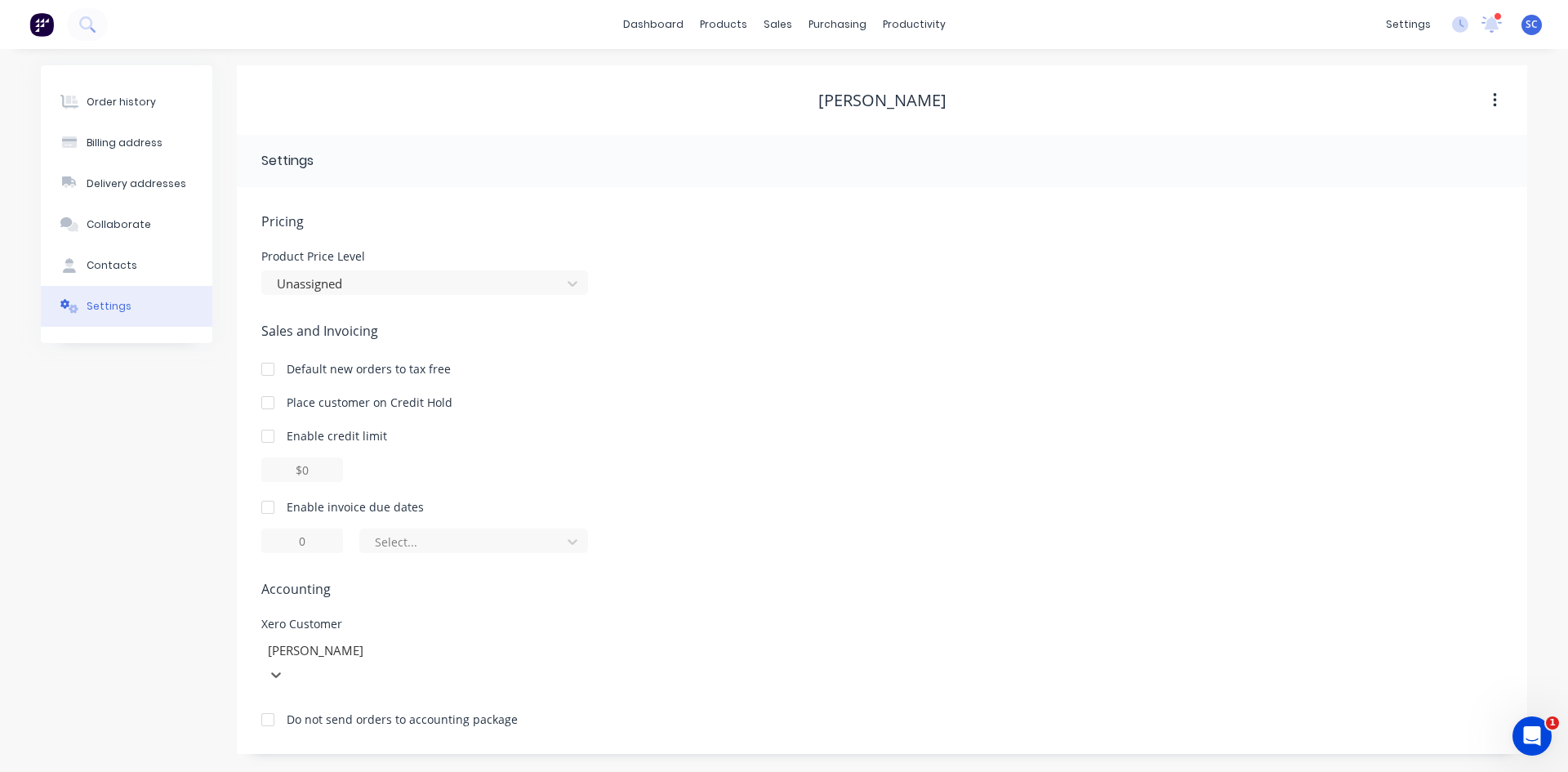
click at [884, 495] on div "Sales and Invoicing Default new orders to tax free Place customer on Credit Hol…" at bounding box center [882, 438] width 1242 height 232
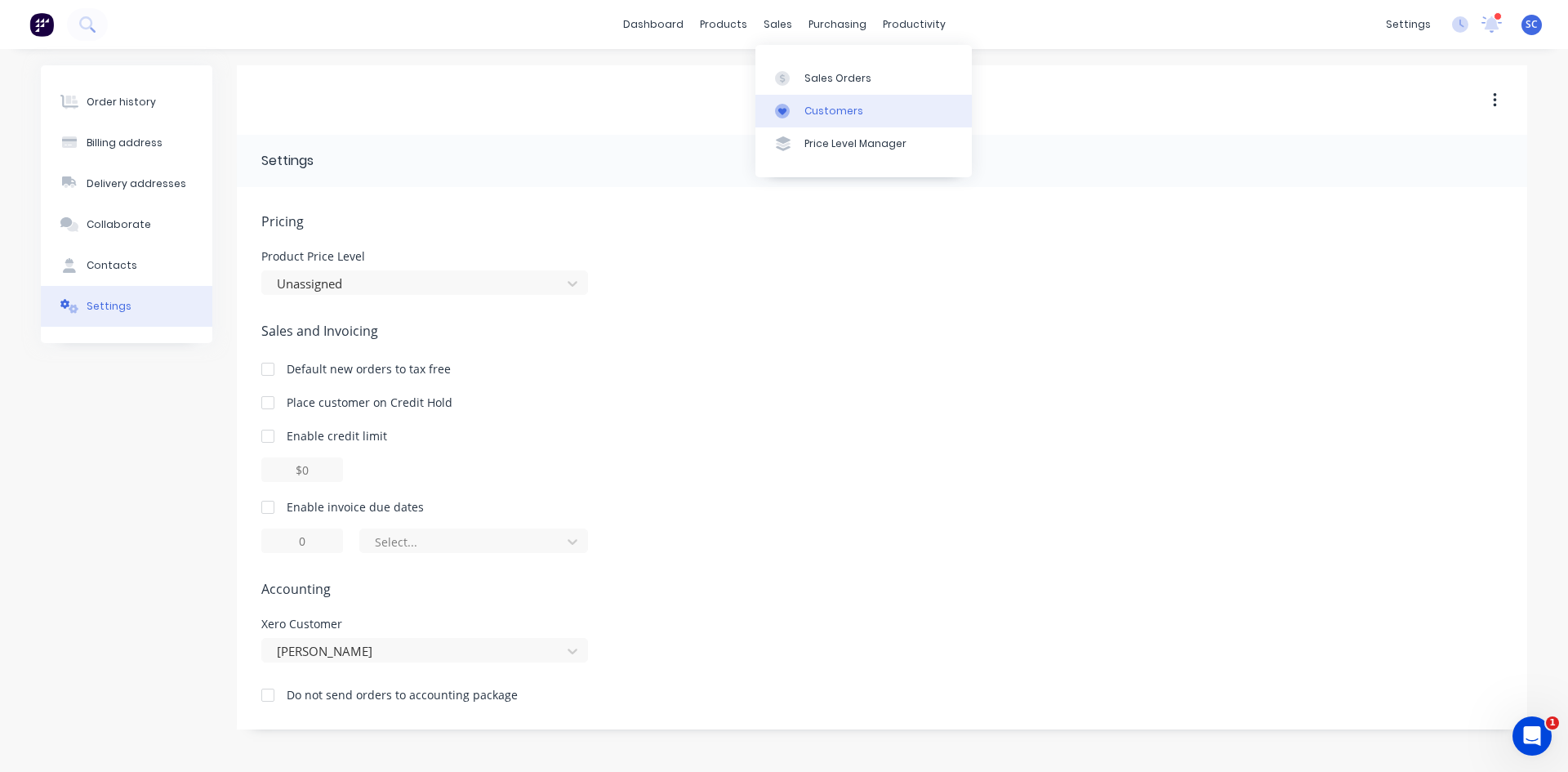
click at [836, 114] on div "Customers" at bounding box center [834, 110] width 59 height 14
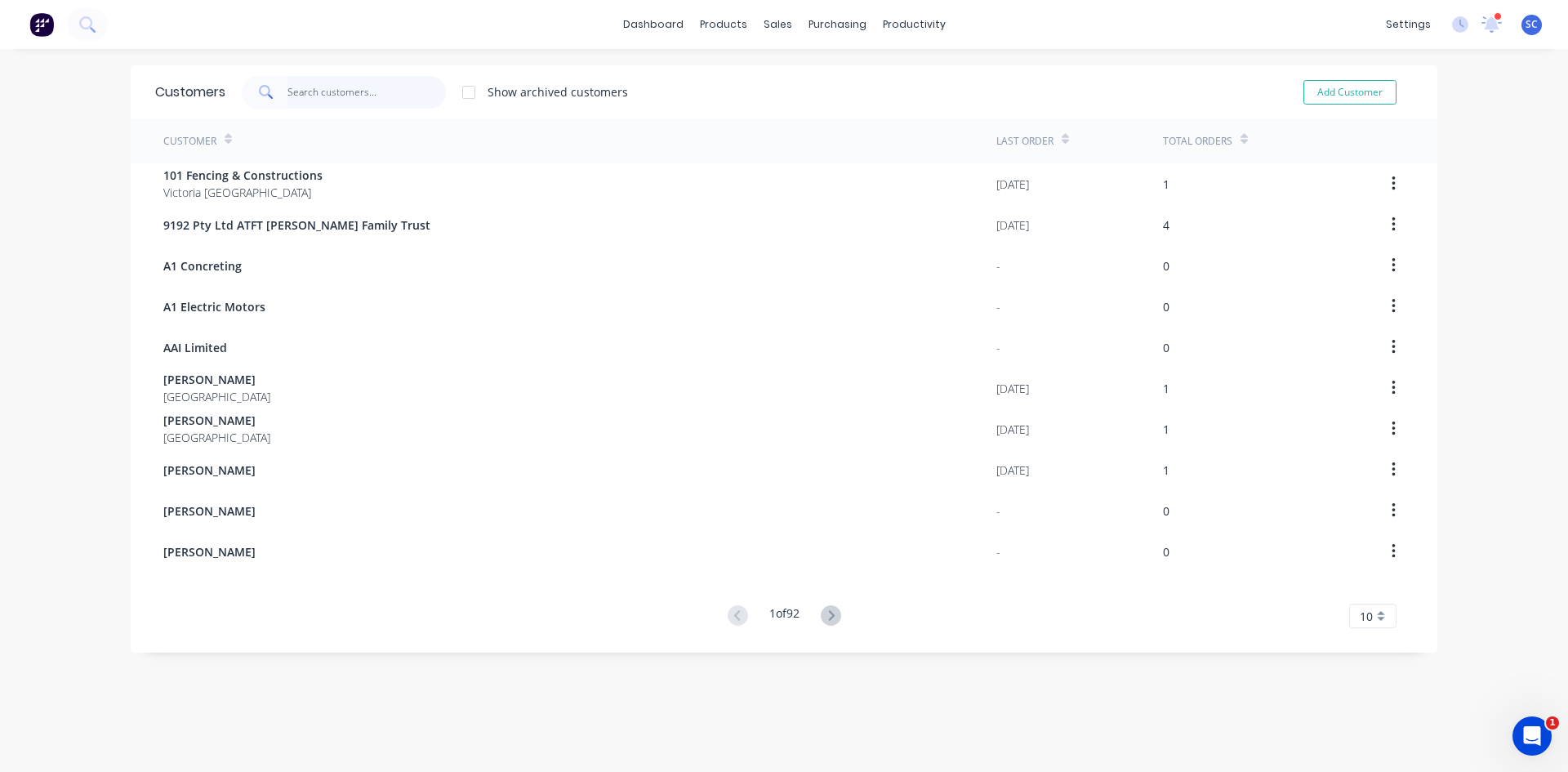
click at [308, 87] on input "text" at bounding box center [367, 92] width 159 height 33
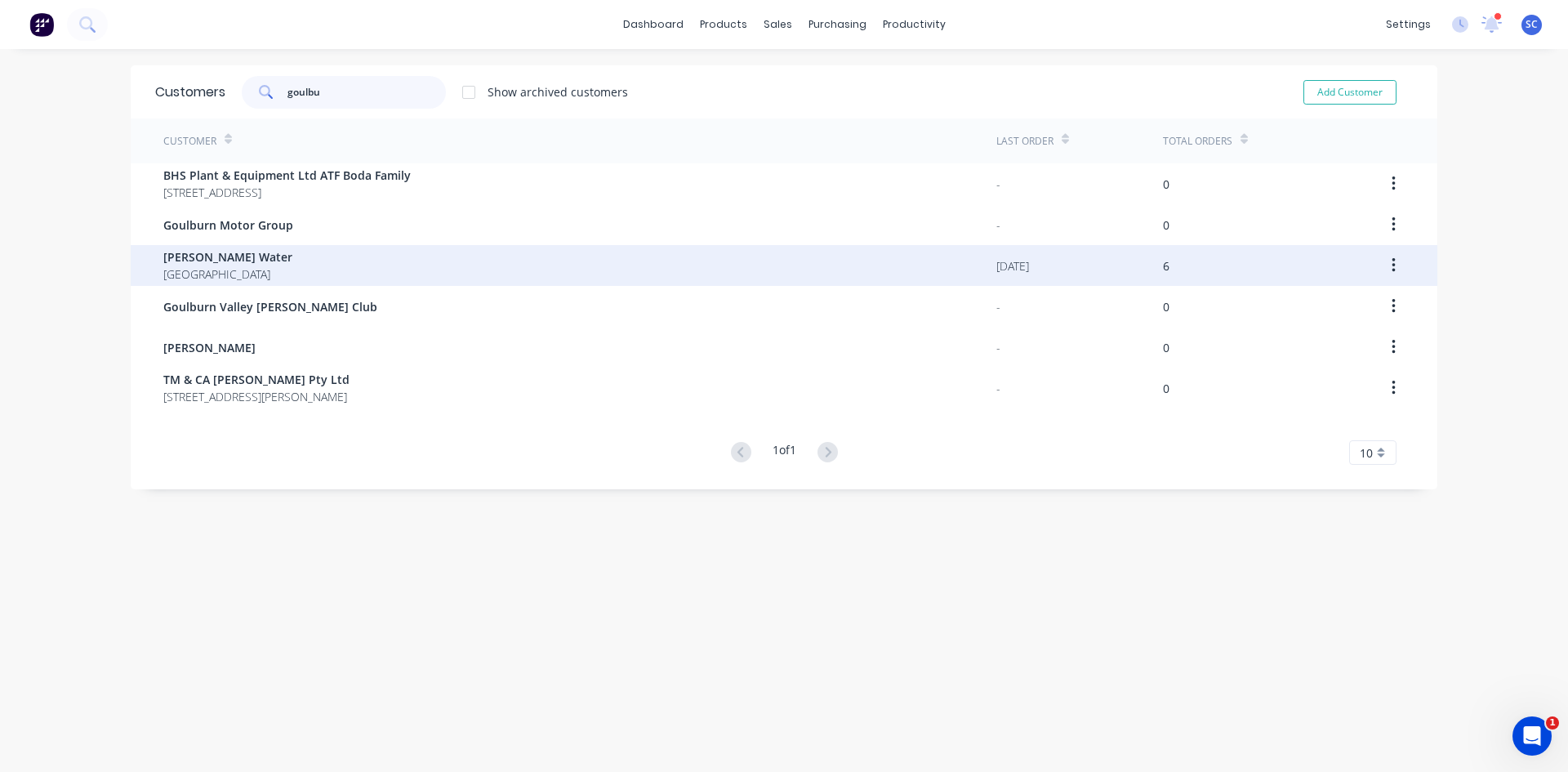
type input "goulbu"
click at [285, 271] on span "[GEOGRAPHIC_DATA]" at bounding box center [228, 274] width 129 height 17
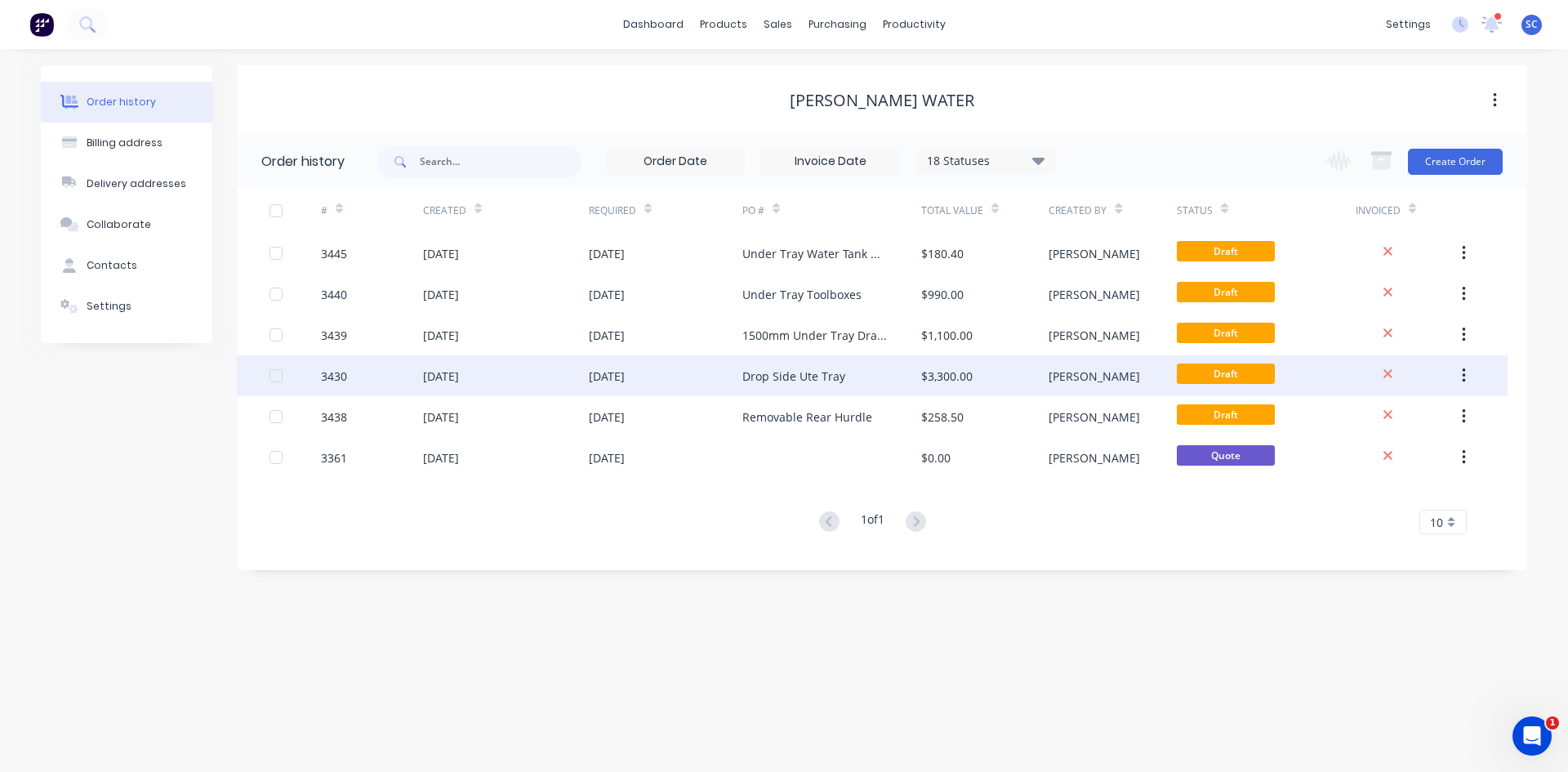
click at [777, 380] on div "Drop Side Ute Tray" at bounding box center [794, 376] width 103 height 17
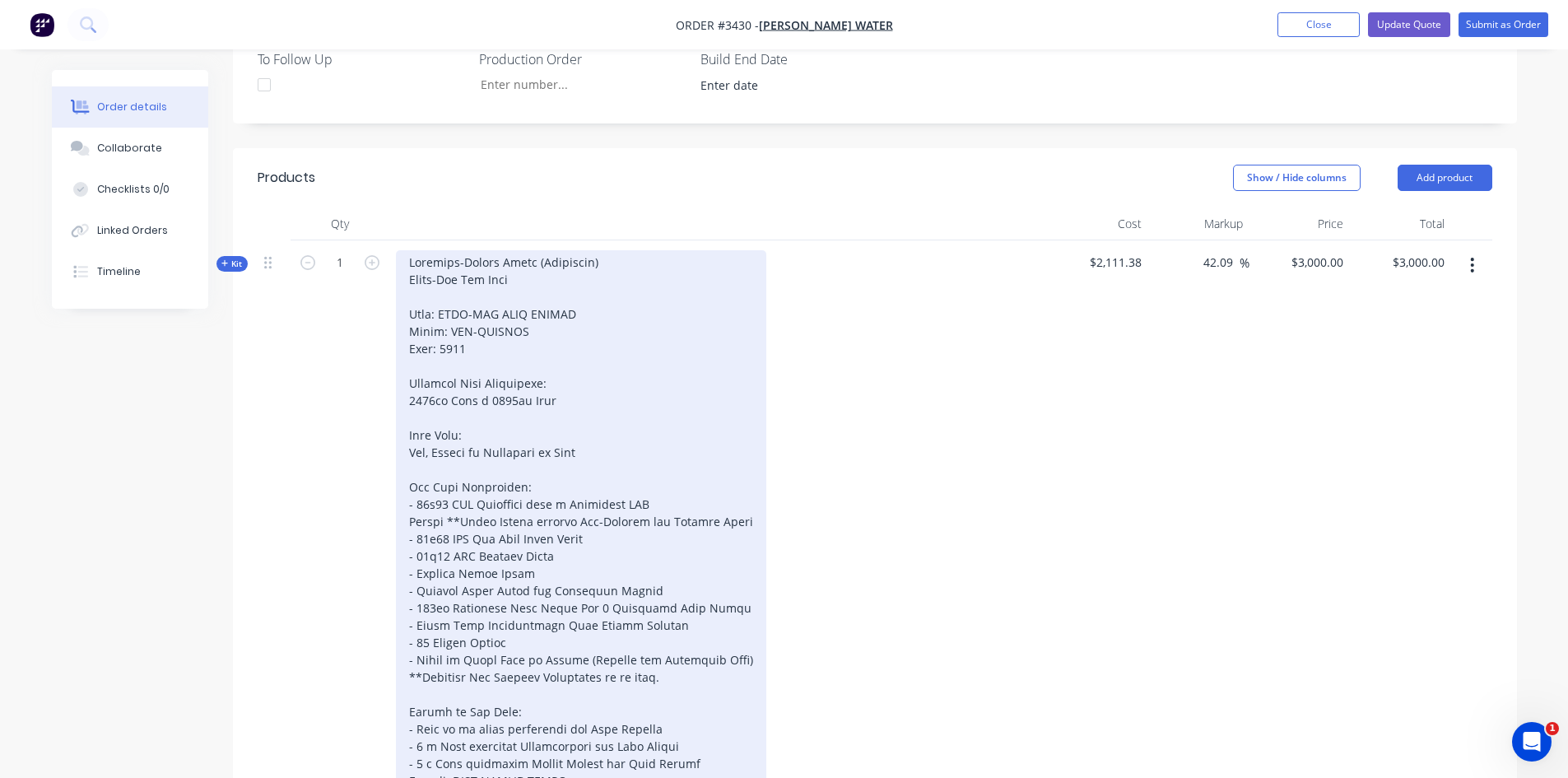
scroll to position [576, 0]
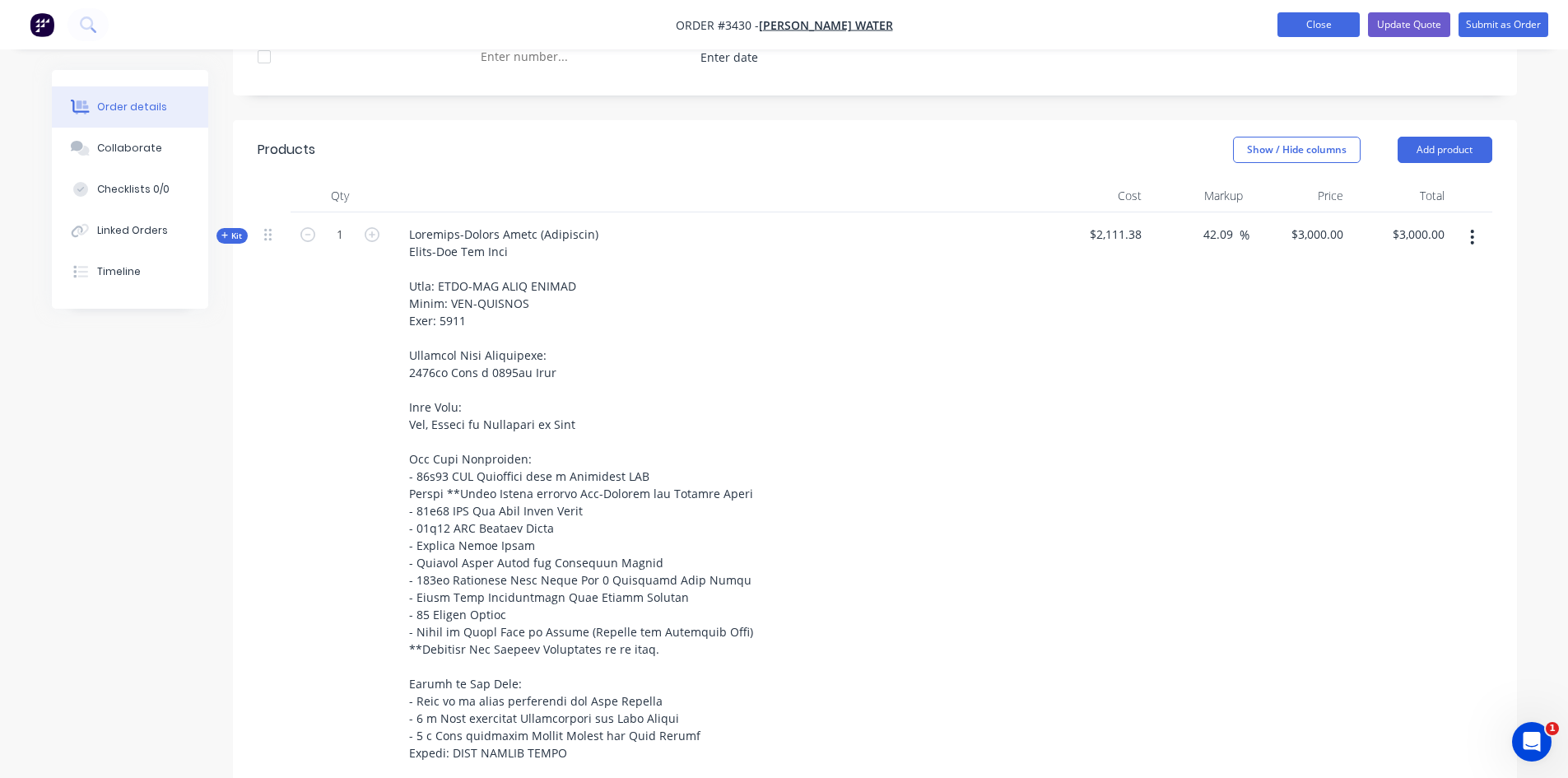
click at [1319, 21] on button "Close" at bounding box center [1318, 24] width 82 height 25
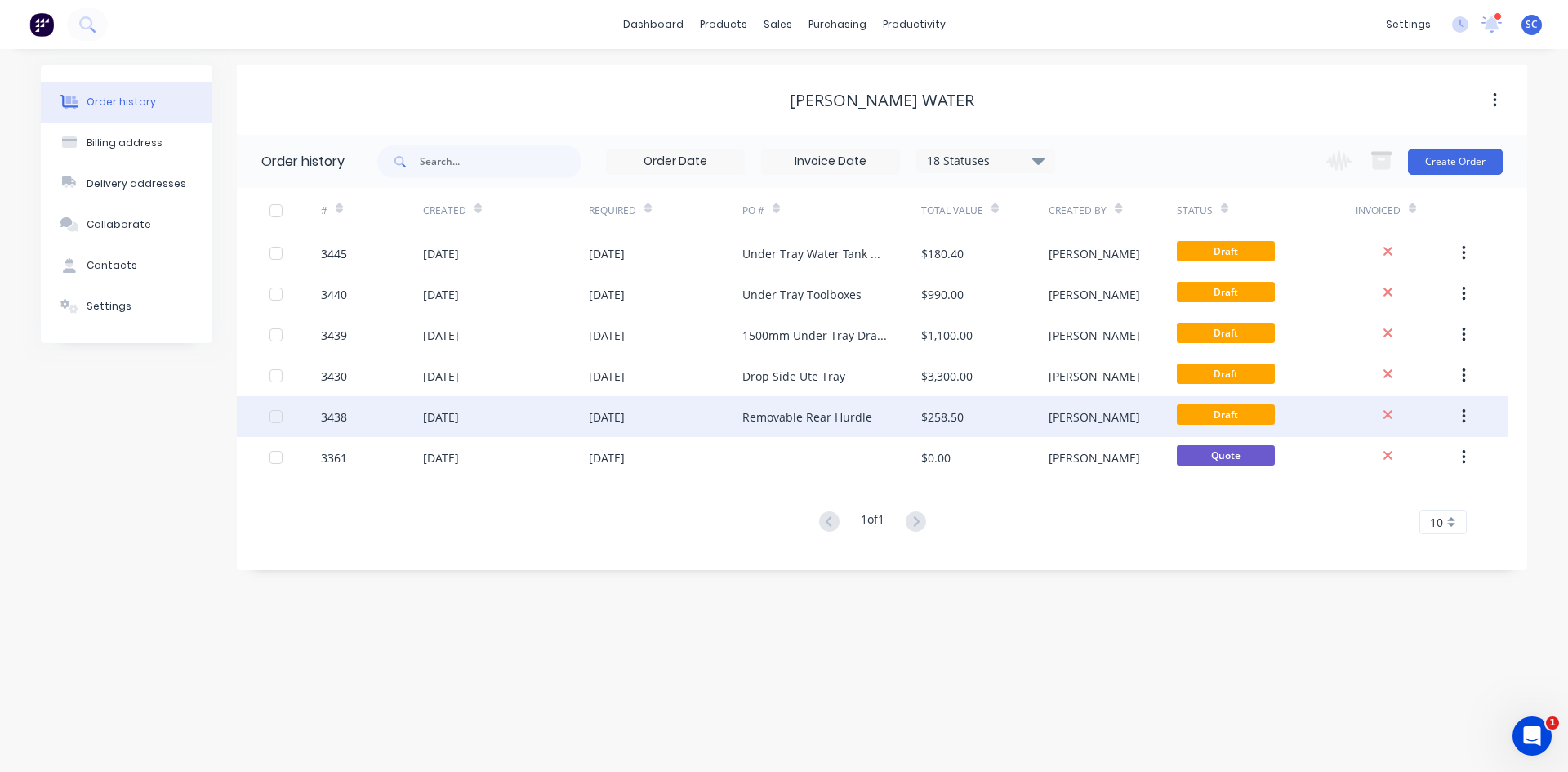
click at [752, 424] on div "Removable Rear Hurdle" at bounding box center [807, 417] width 130 height 17
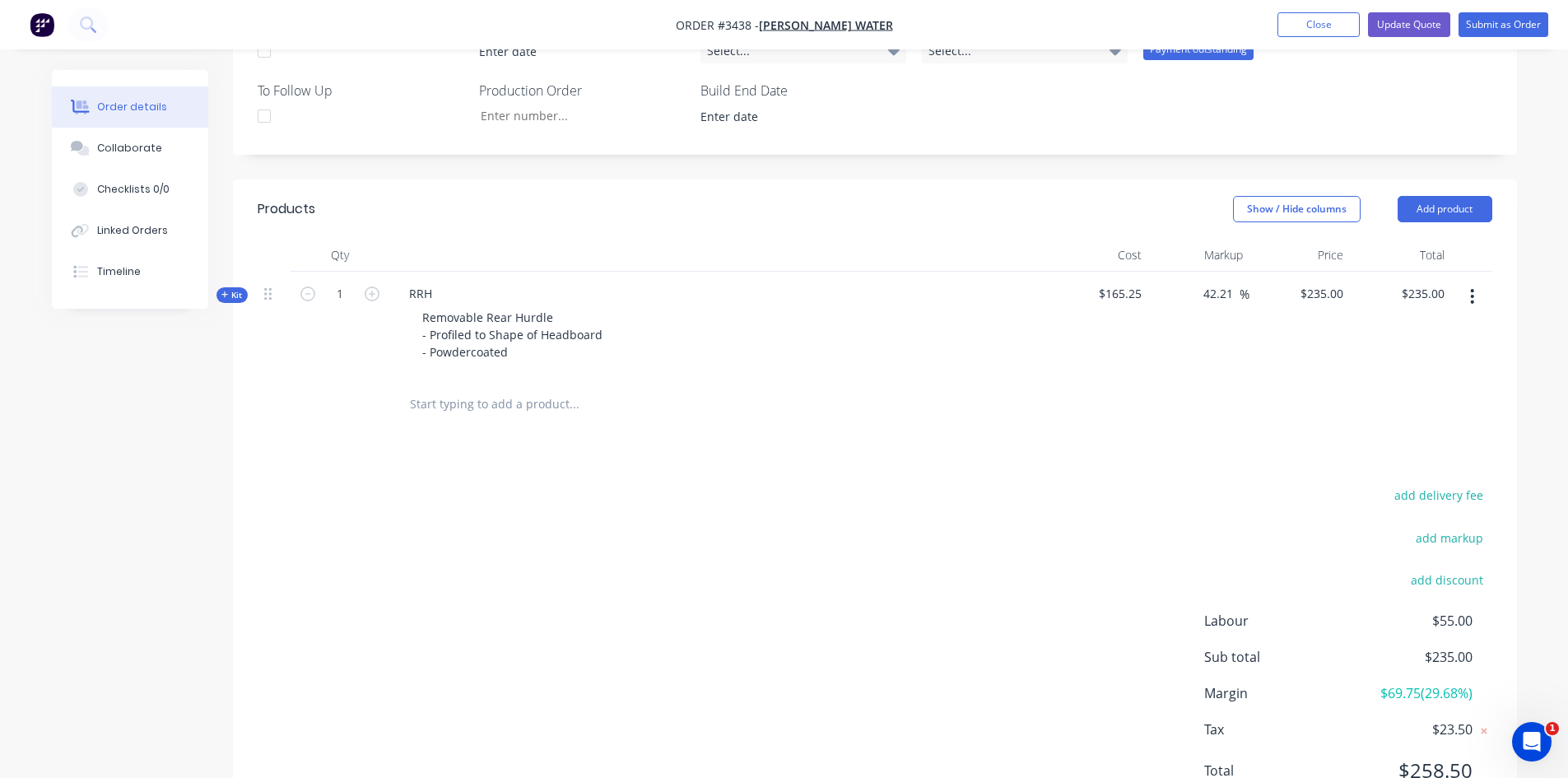
scroll to position [591, 0]
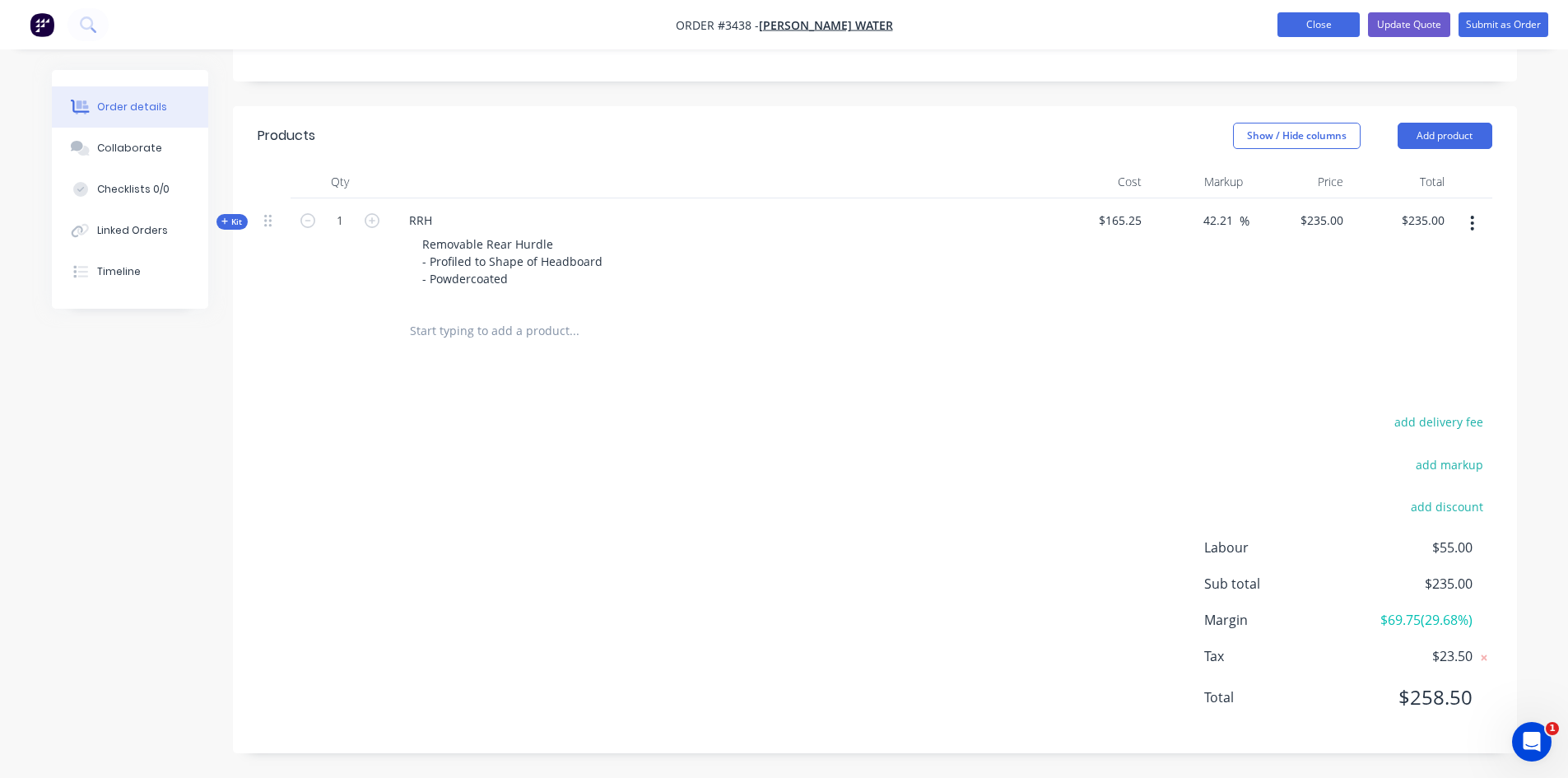
click at [1299, 18] on button "Close" at bounding box center [1318, 24] width 82 height 25
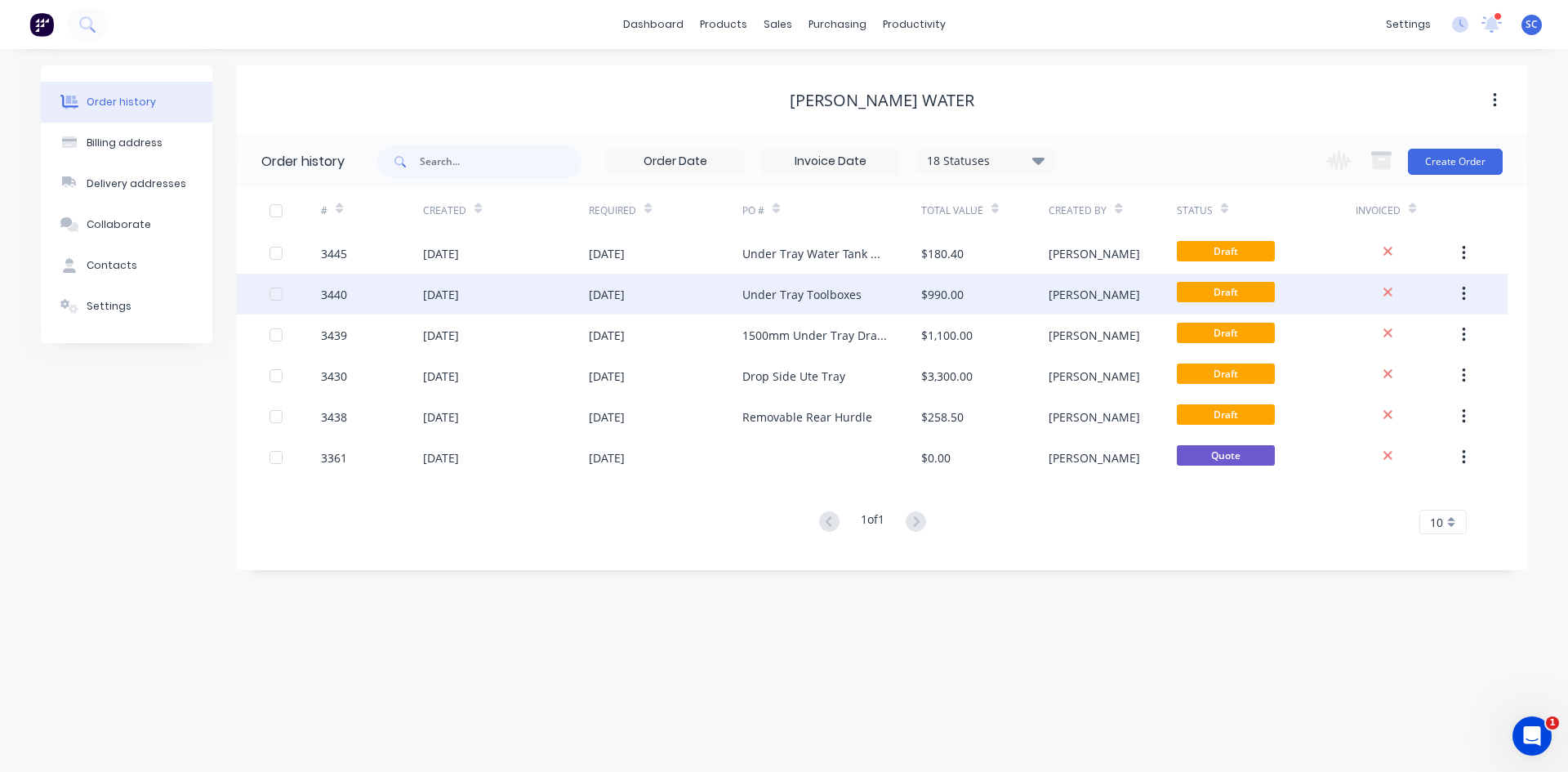
click at [775, 305] on div "Under Tray Toolboxes" at bounding box center [832, 294] width 179 height 41
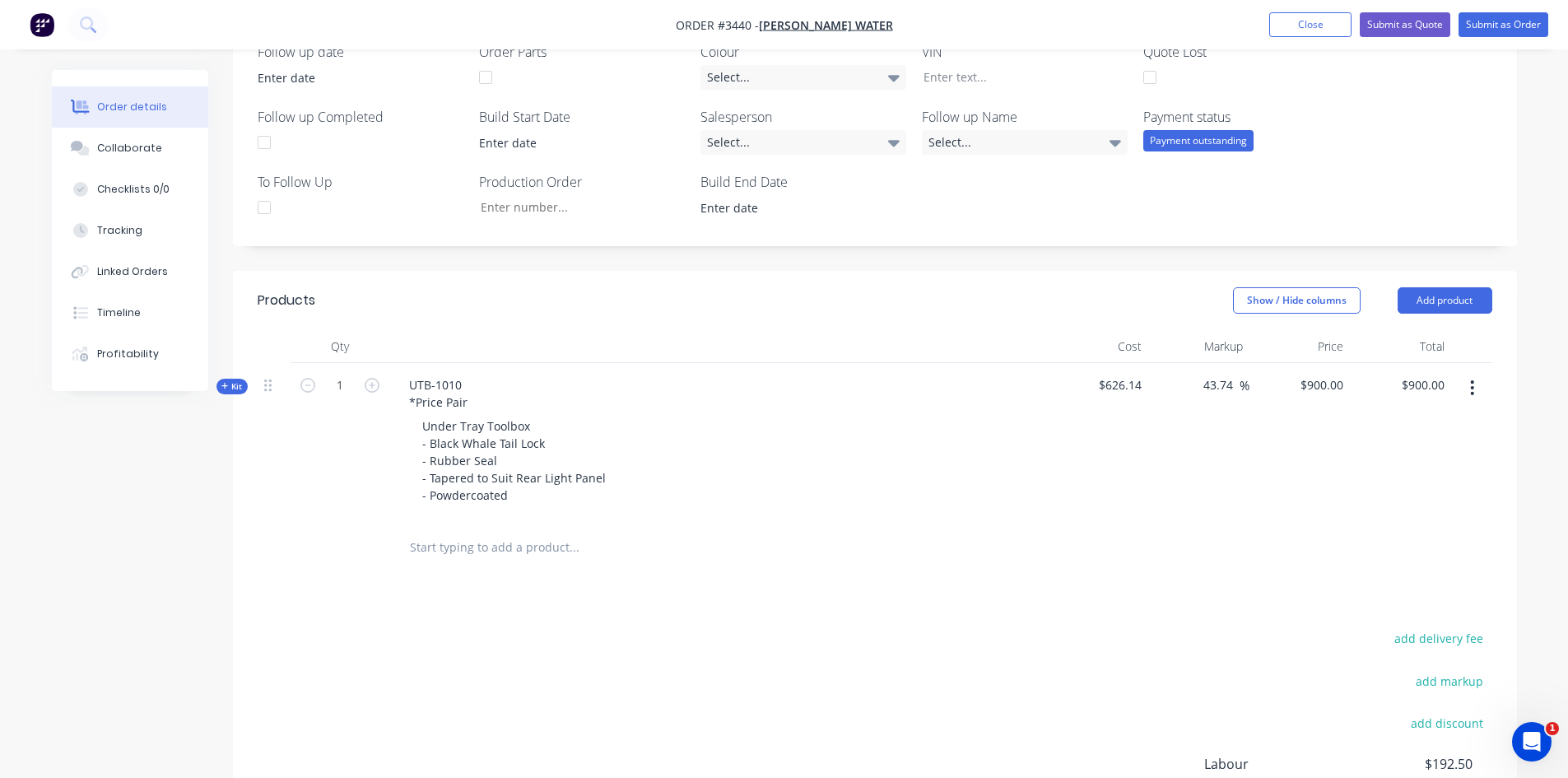
scroll to position [313, 0]
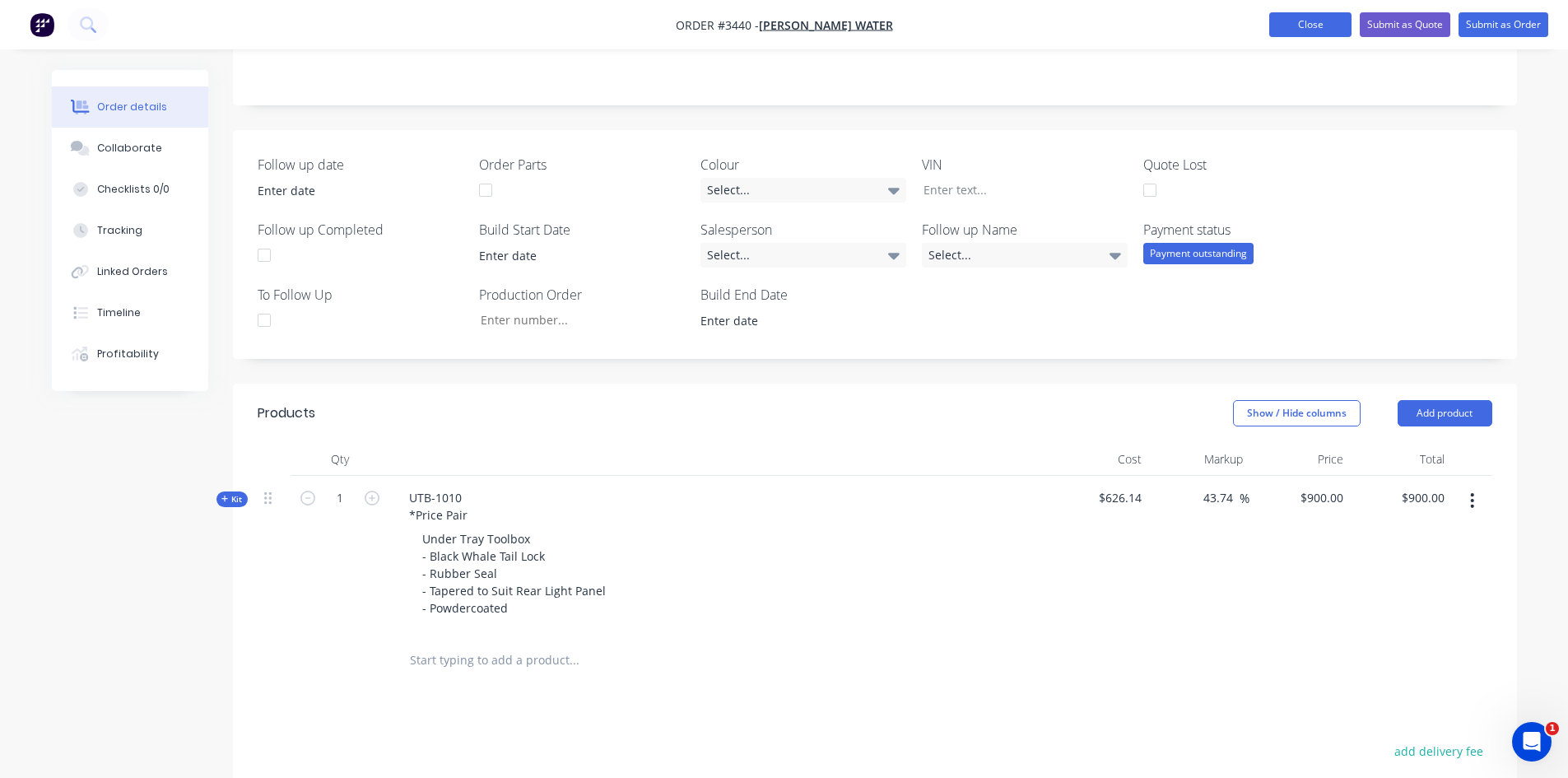
click at [1309, 21] on button "Close" at bounding box center [1310, 24] width 82 height 25
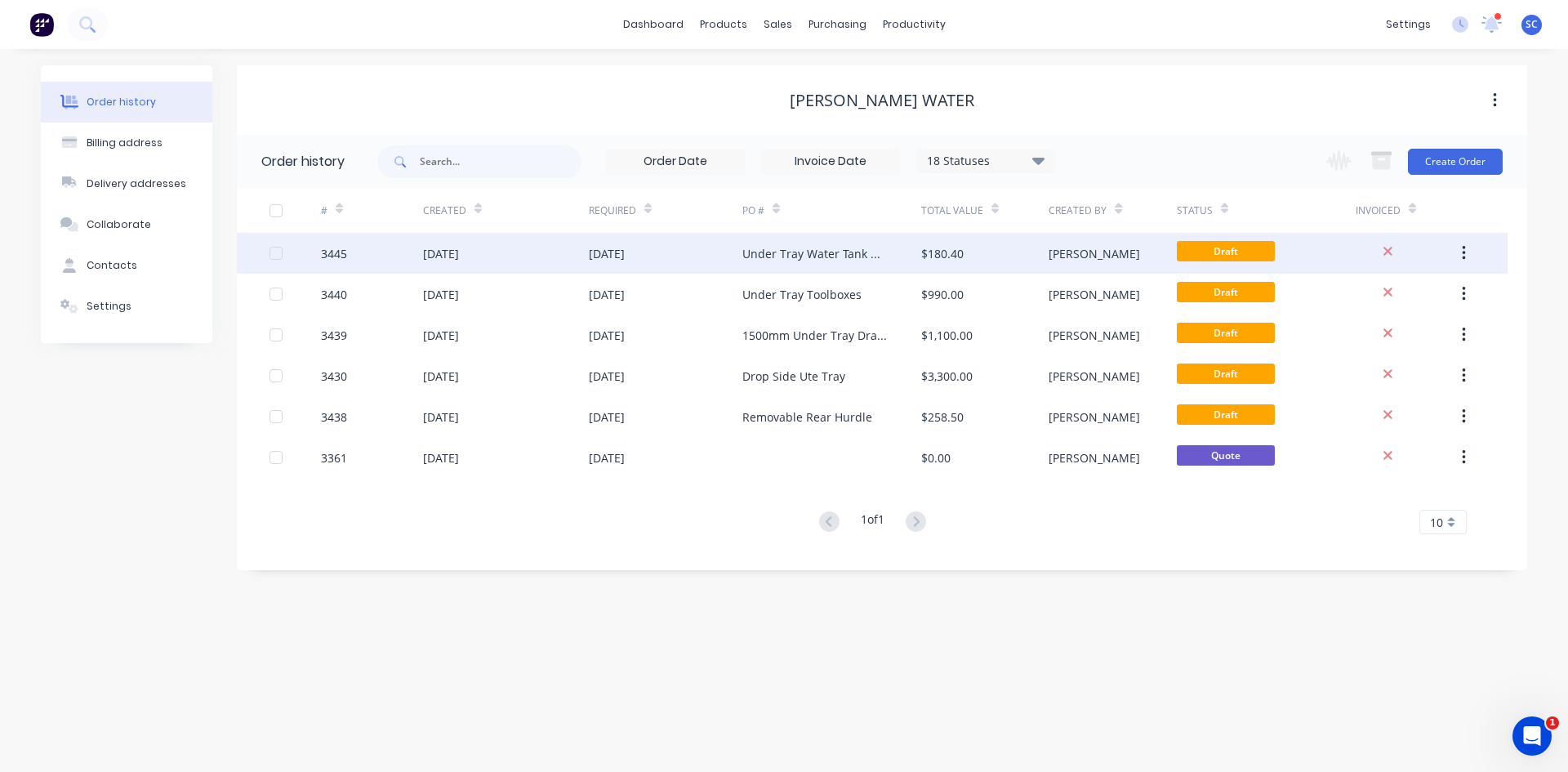
click at [806, 249] on div "Under Tray Water Tank with Soap" at bounding box center [816, 254] width 146 height 17
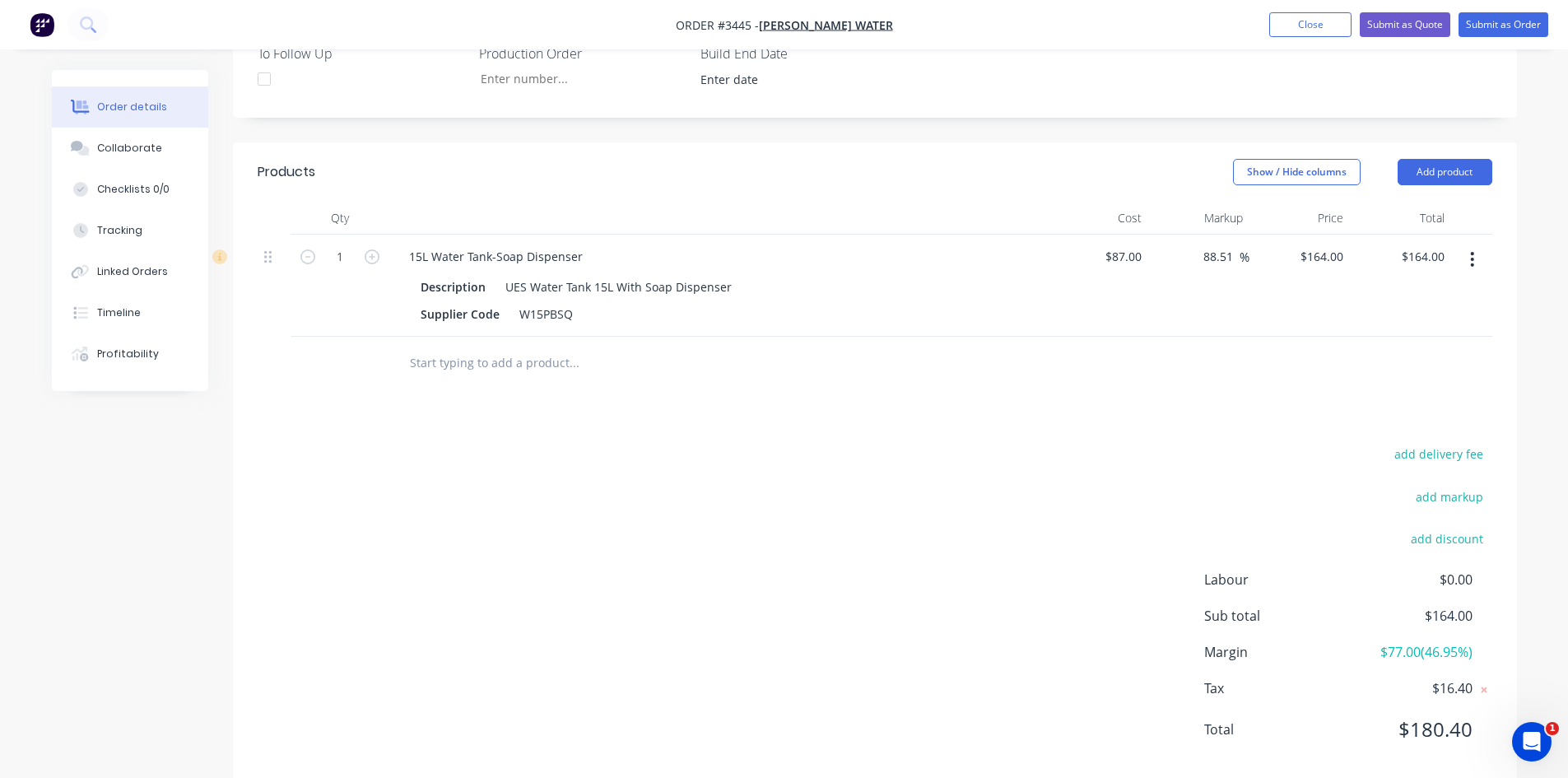
scroll to position [586, 0]
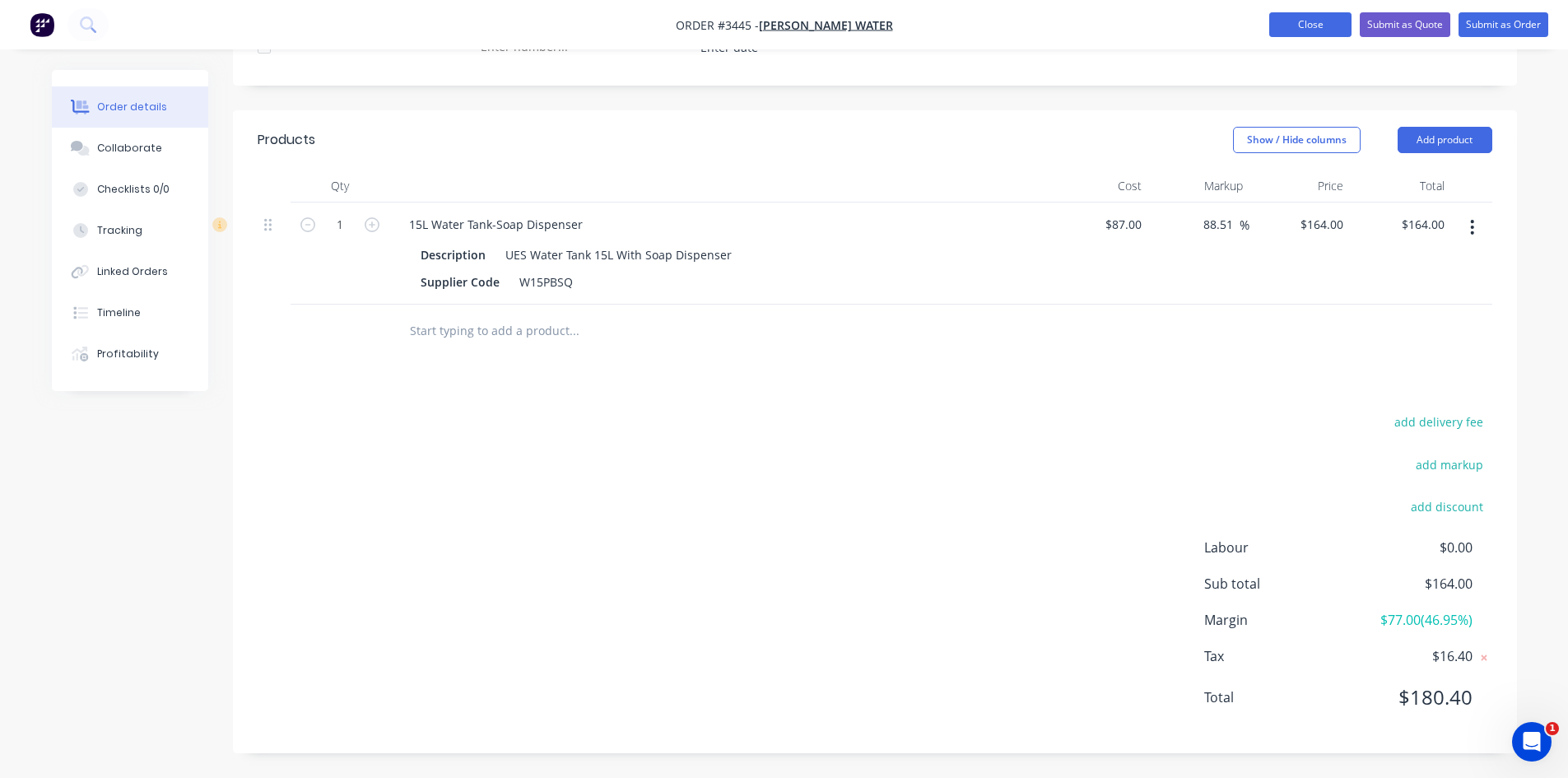
click at [1323, 24] on button "Close" at bounding box center [1310, 24] width 82 height 25
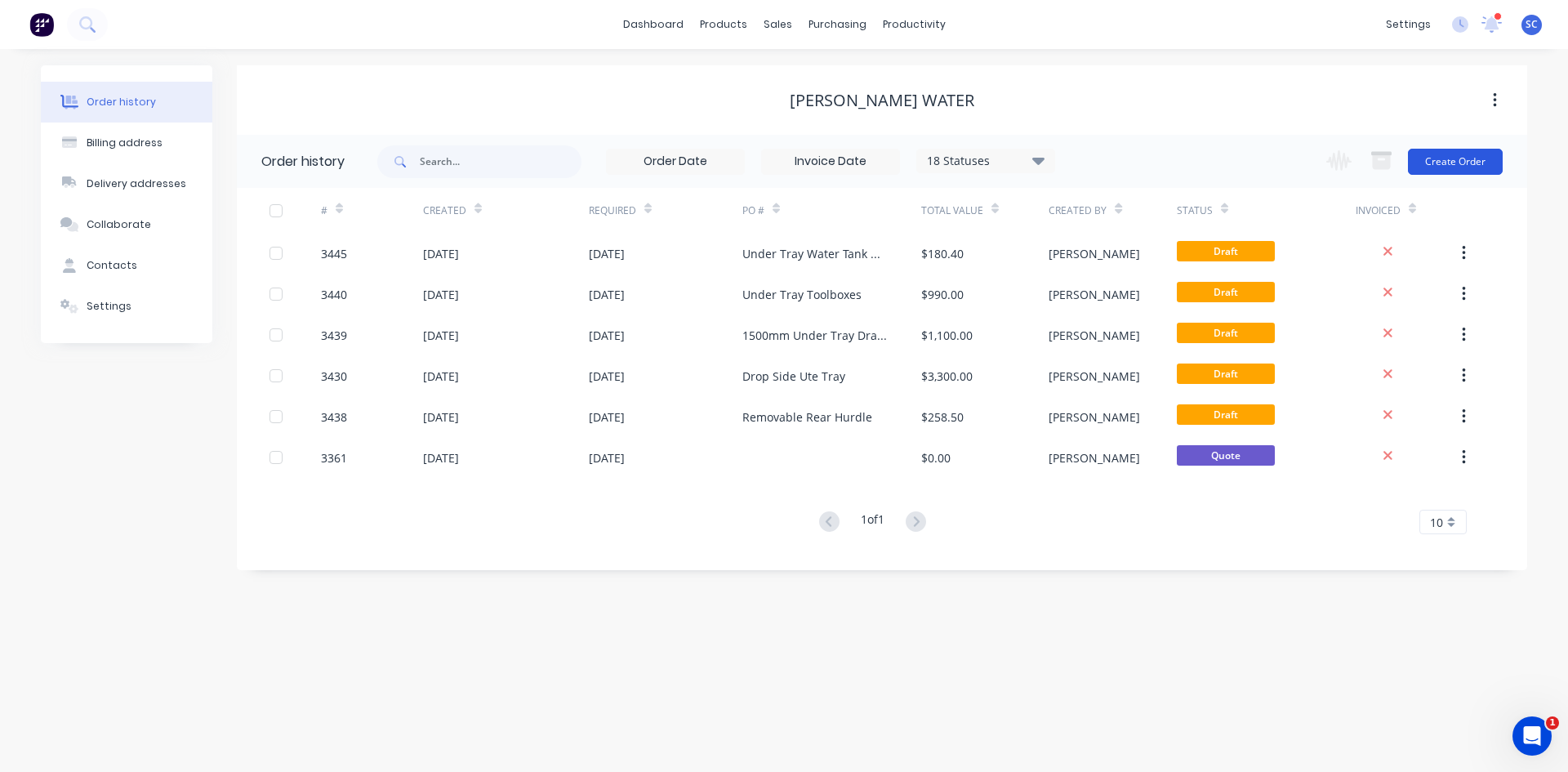
click at [1448, 158] on button "Create Order" at bounding box center [1456, 161] width 95 height 26
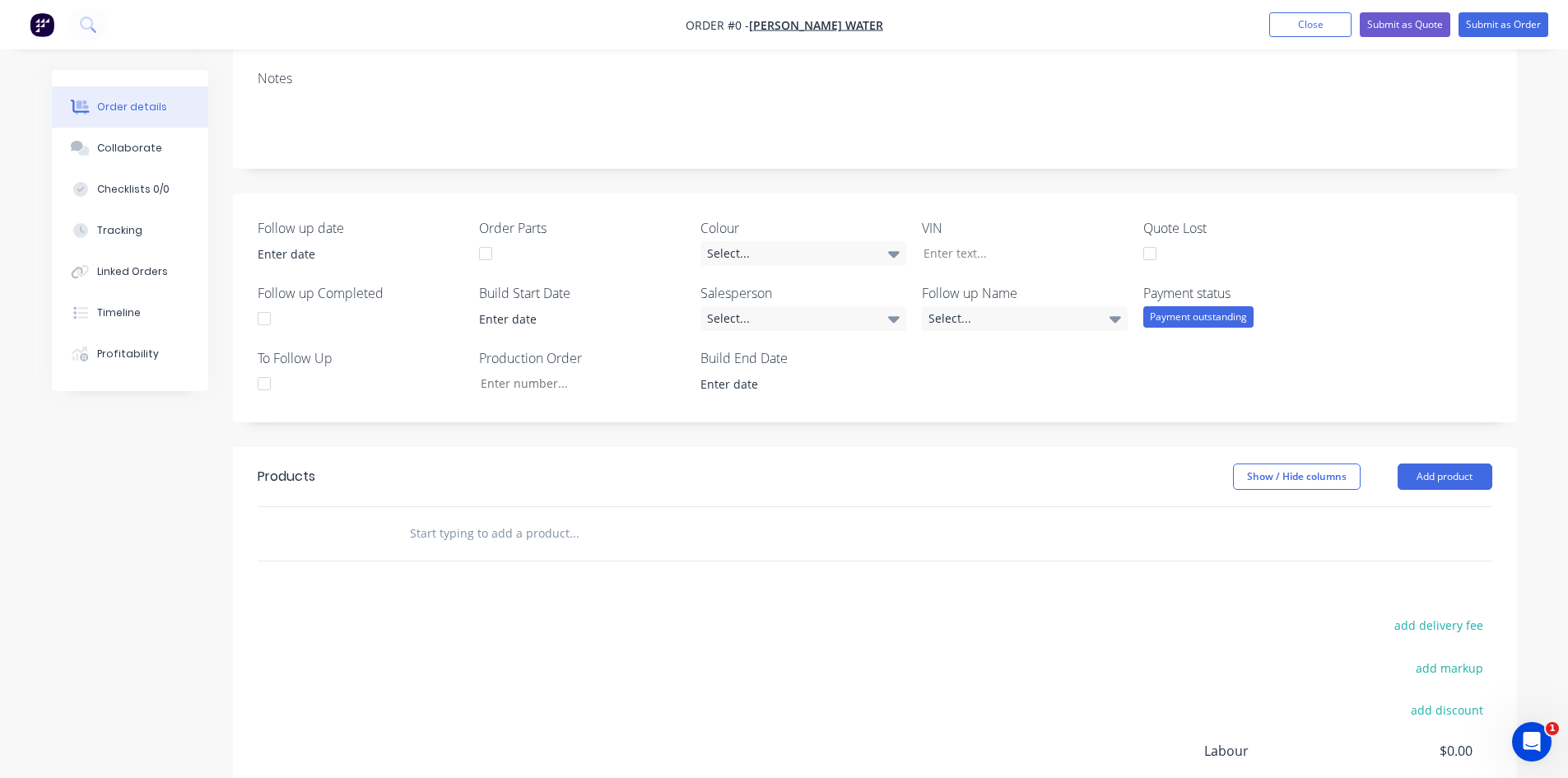
scroll to position [412, 0]
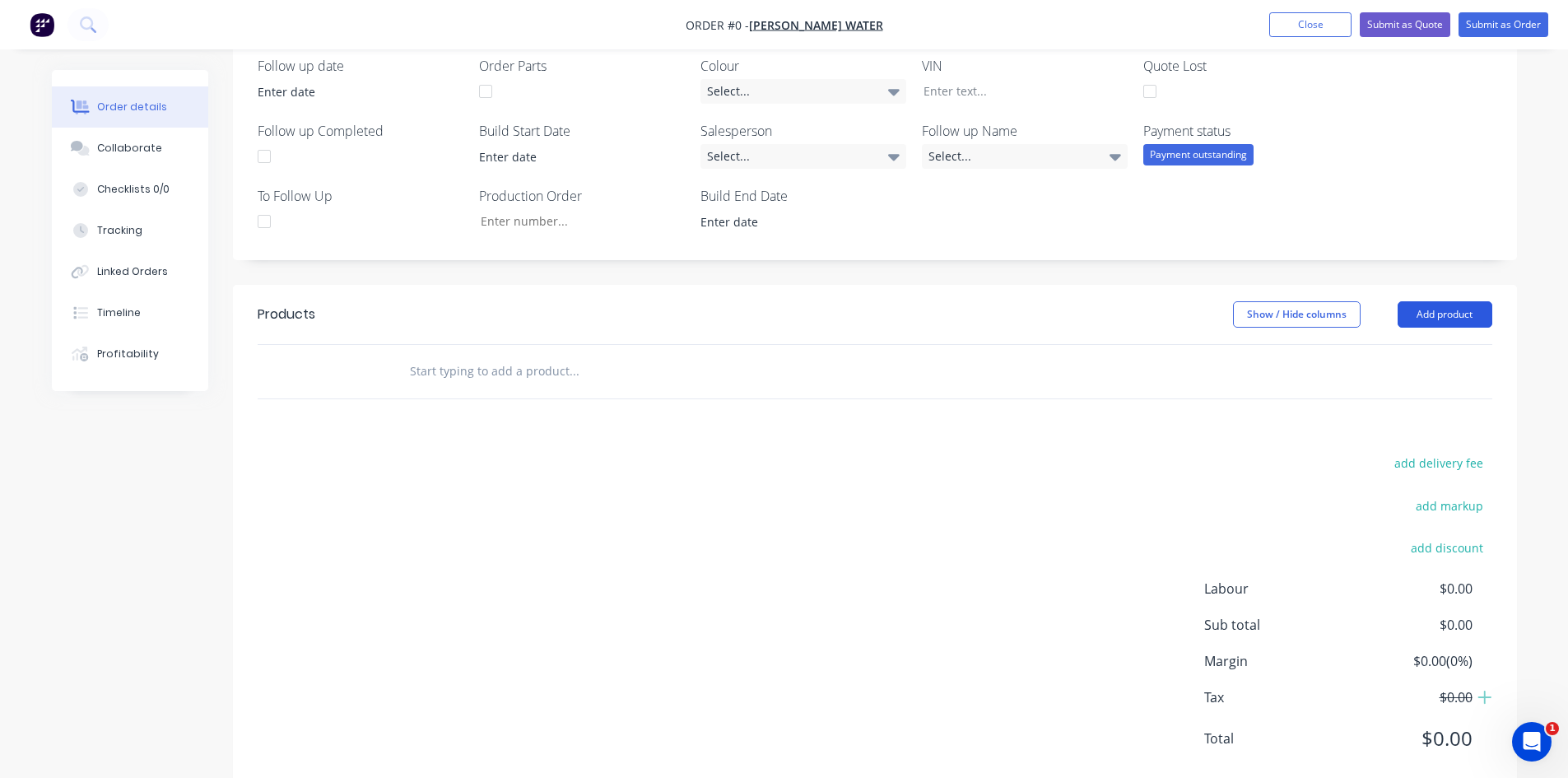
click at [1434, 319] on button "Add product" at bounding box center [1445, 315] width 95 height 27
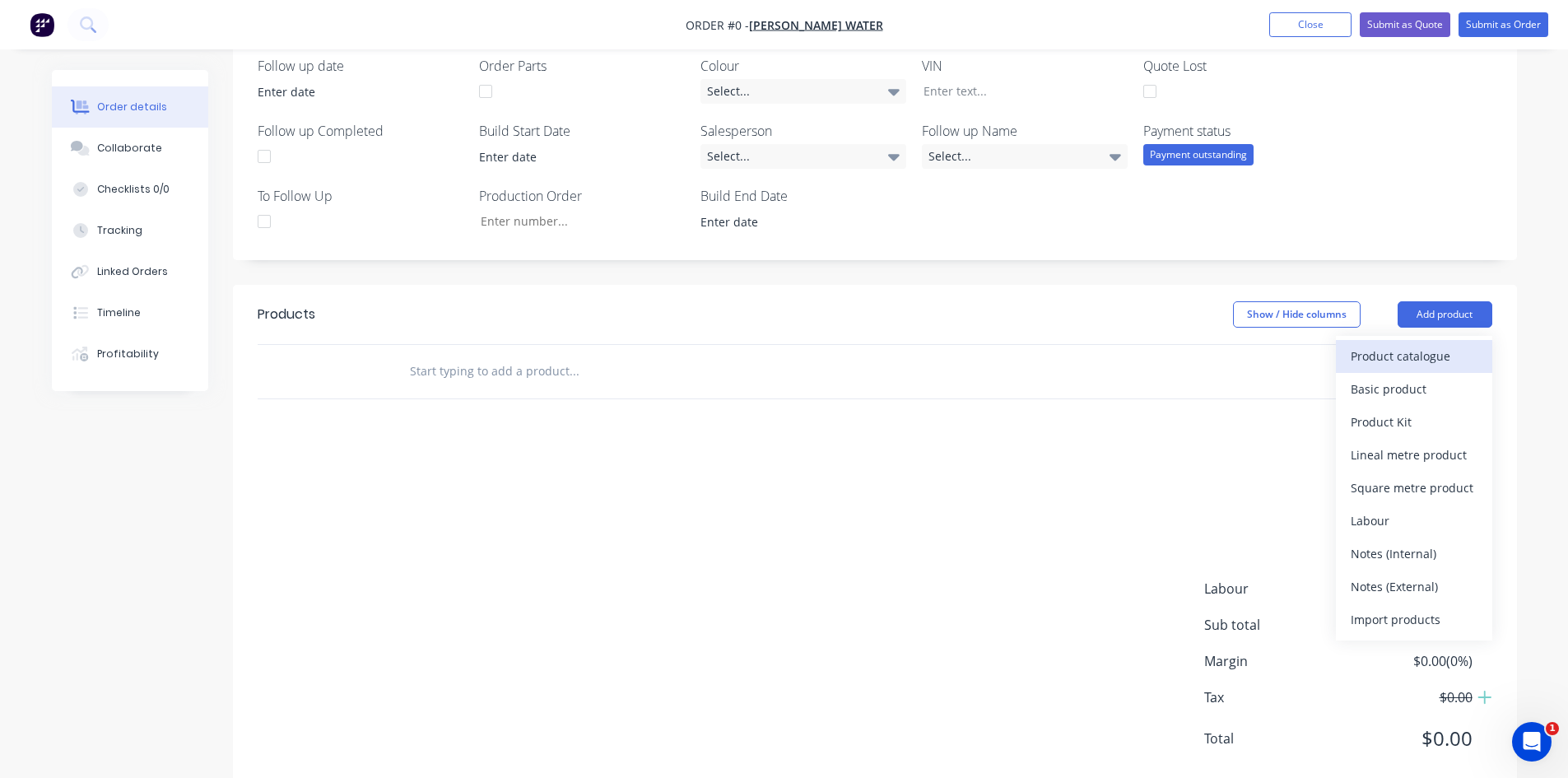
click at [1388, 360] on div "Product catalogue" at bounding box center [1414, 357] width 126 height 24
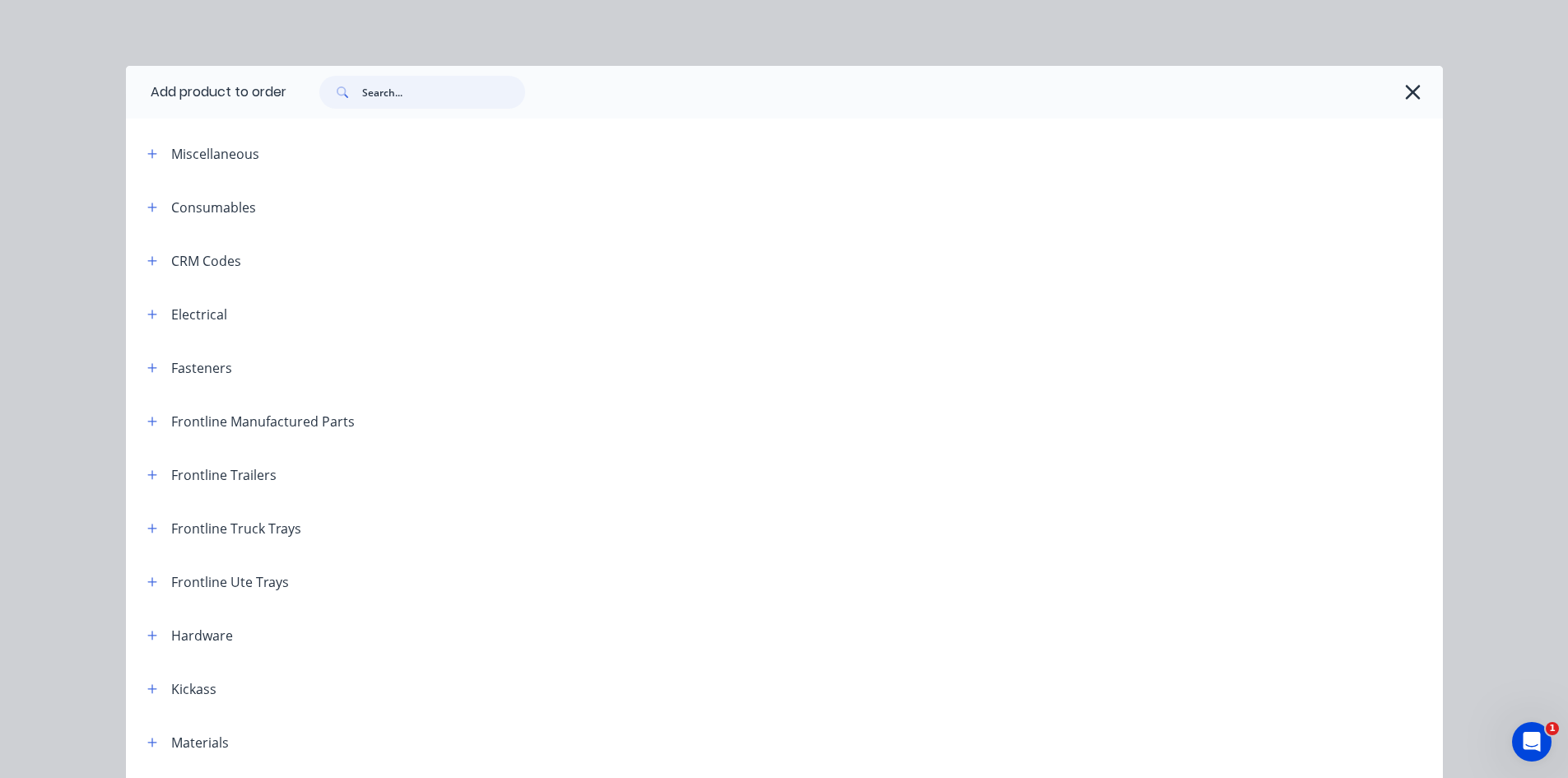
click at [414, 99] on input "text" at bounding box center [443, 92] width 163 height 33
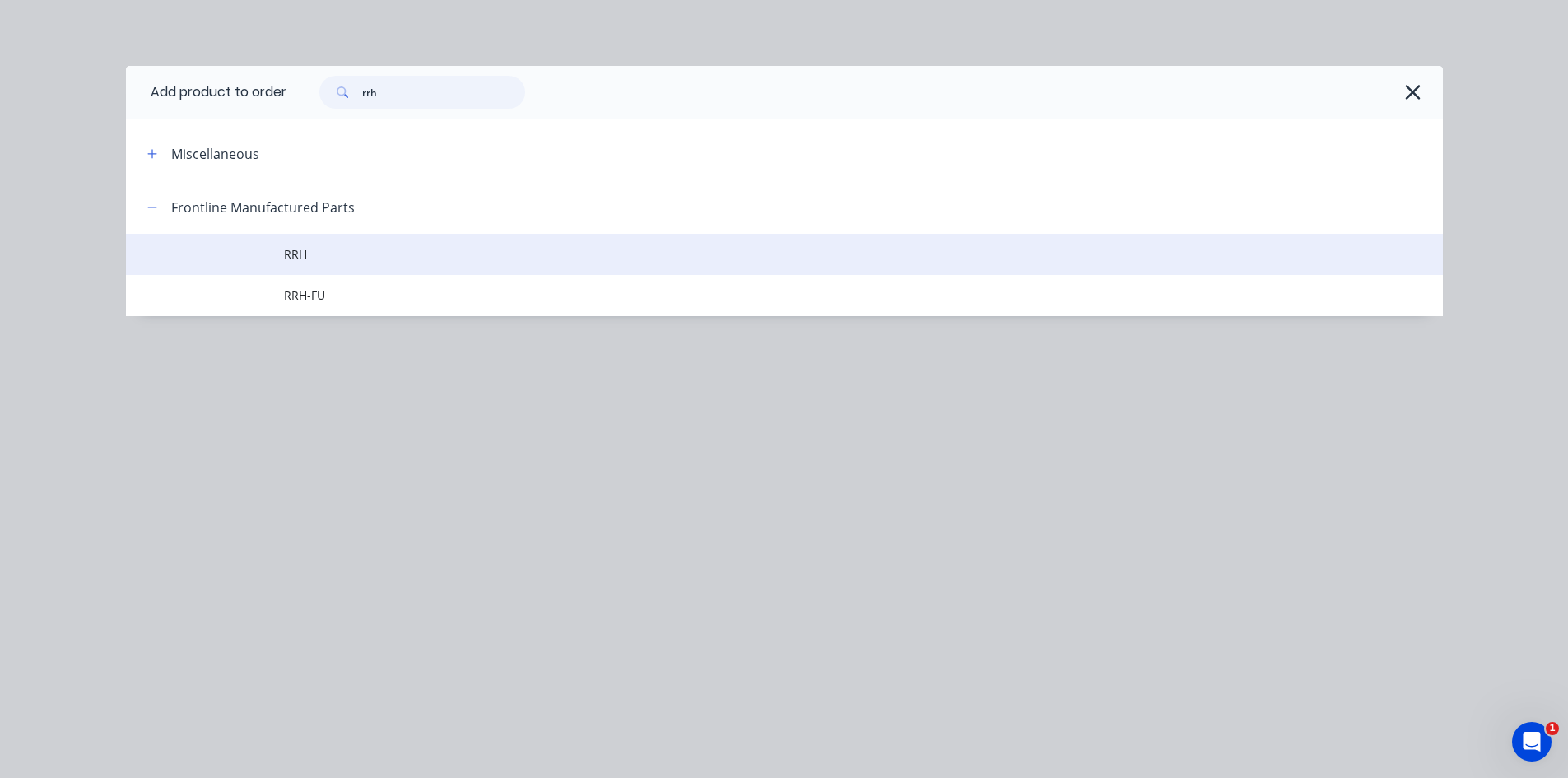
type input "rrh"
click at [349, 258] on span "RRH" at bounding box center [747, 254] width 927 height 17
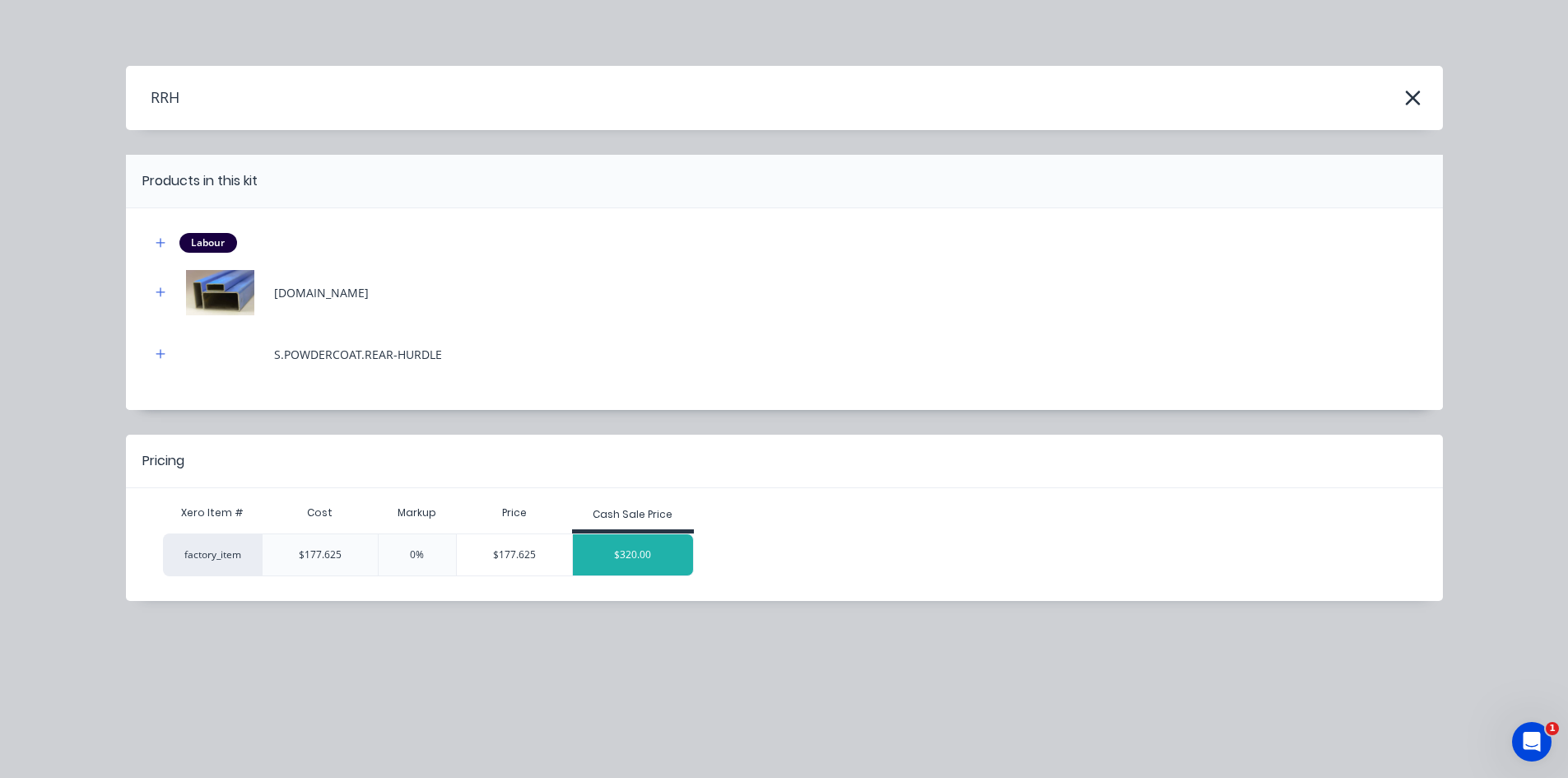
click at [631, 550] on div "$320.00" at bounding box center [632, 555] width 120 height 41
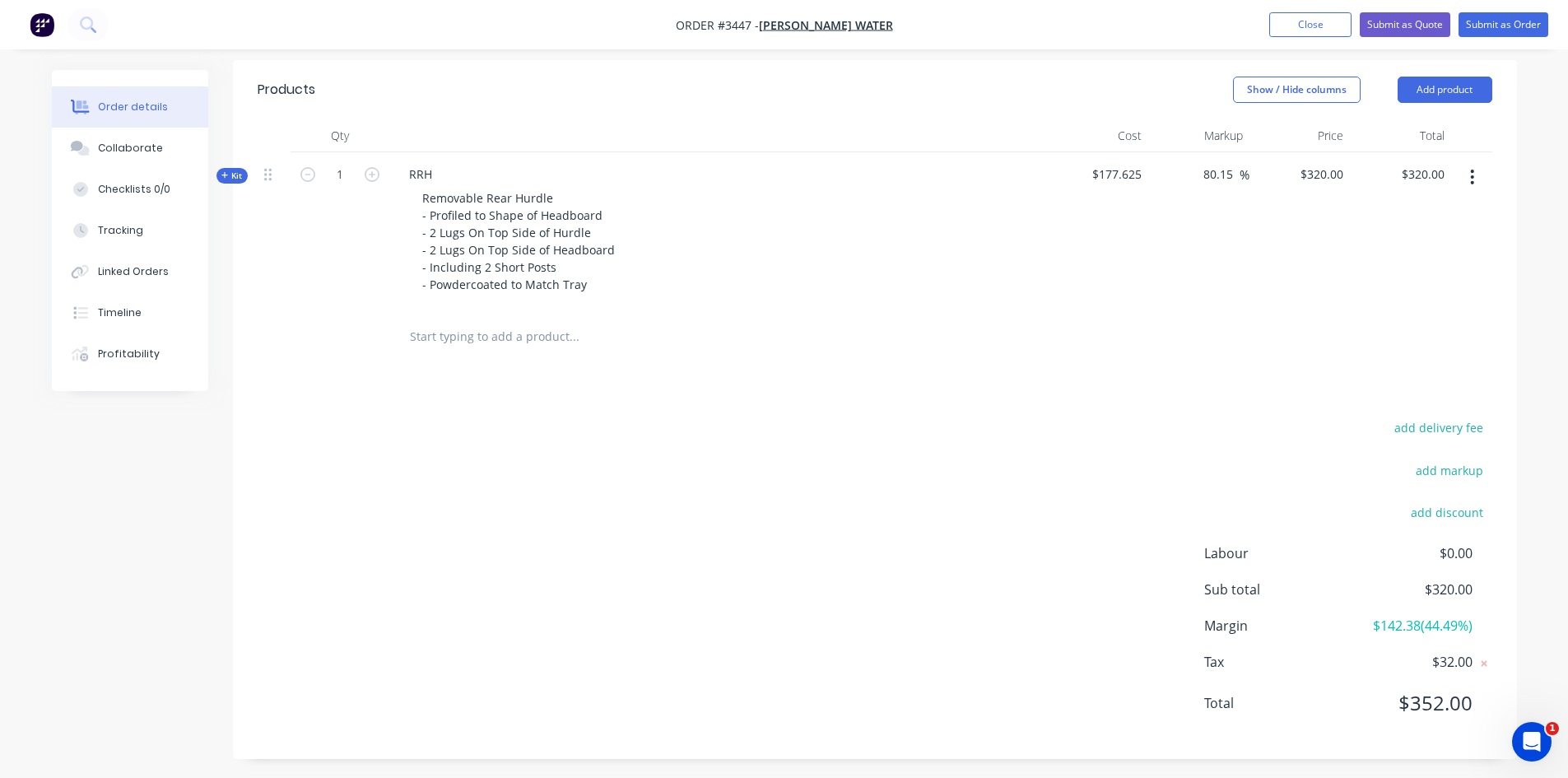
scroll to position [642, 0]
drag, startPoint x: 1412, startPoint y: 80, endPoint x: 1267, endPoint y: 127, distance: 152.4
click at [1412, 80] on button "Add product" at bounding box center [1445, 84] width 95 height 27
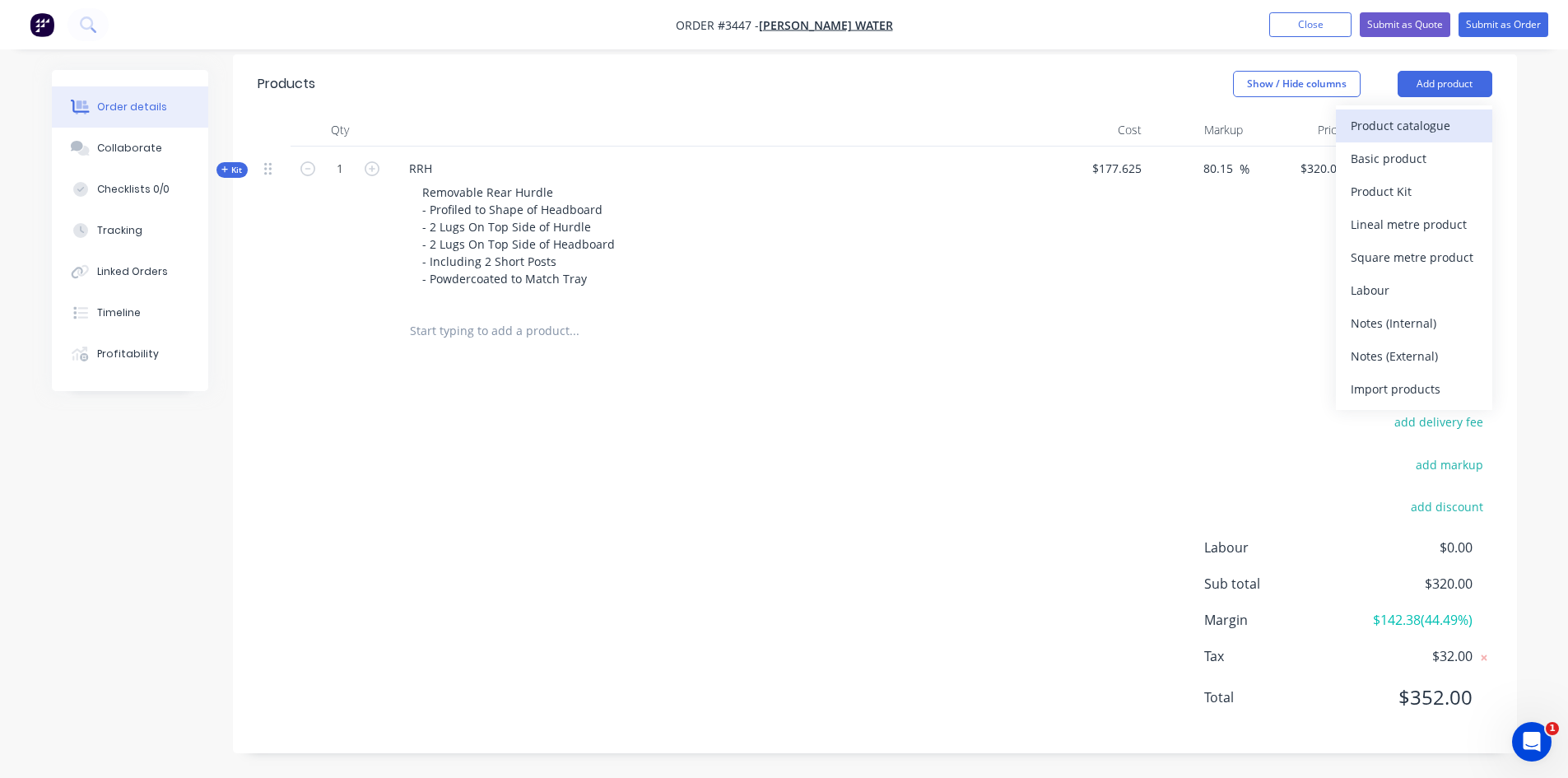
click at [1387, 133] on div "Product catalogue" at bounding box center [1414, 126] width 126 height 24
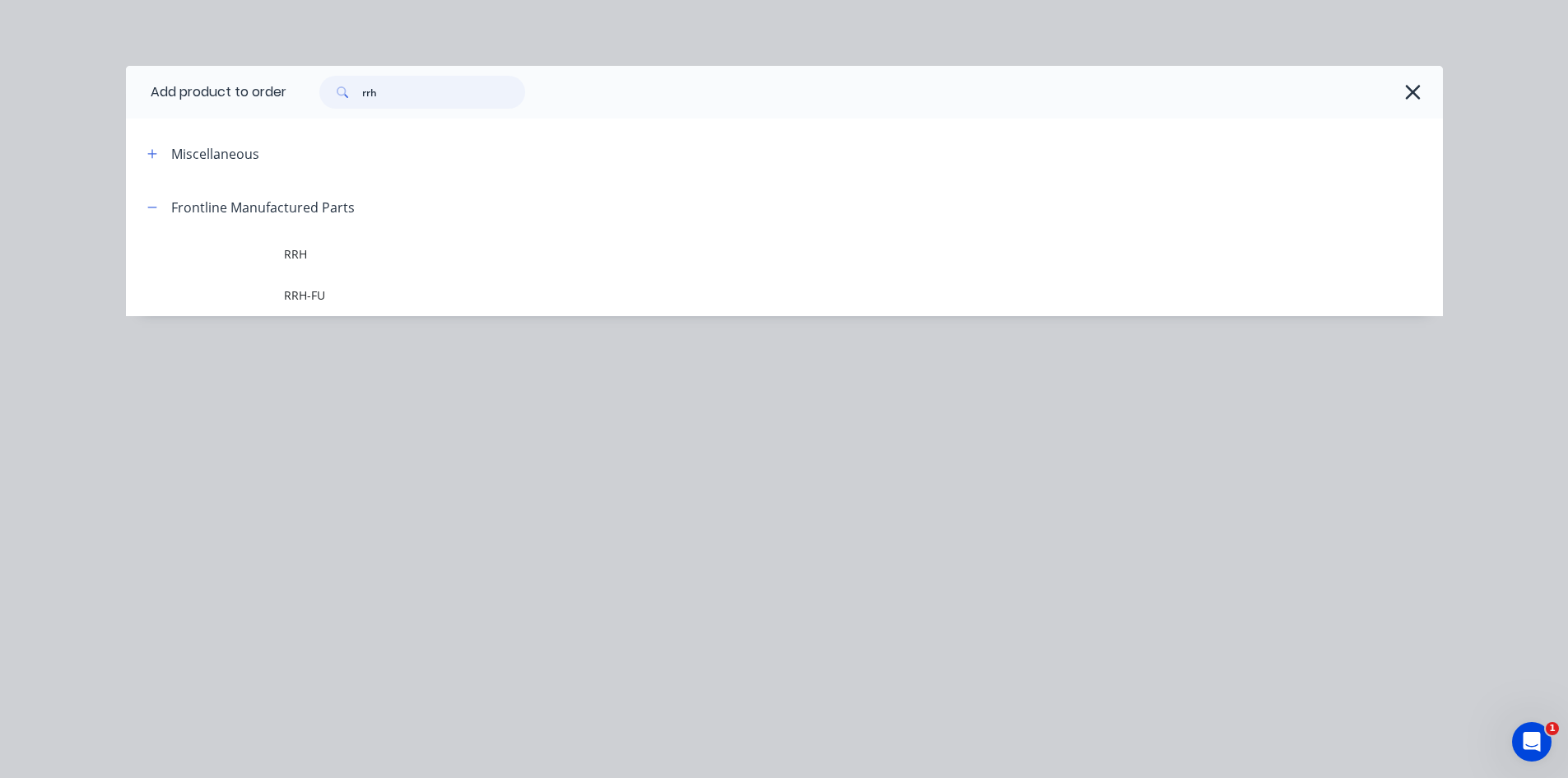
drag, startPoint x: 400, startPoint y: 92, endPoint x: 233, endPoint y: 93, distance: 167.0
click at [233, 93] on header "Add product to order rrh" at bounding box center [784, 92] width 1317 height 53
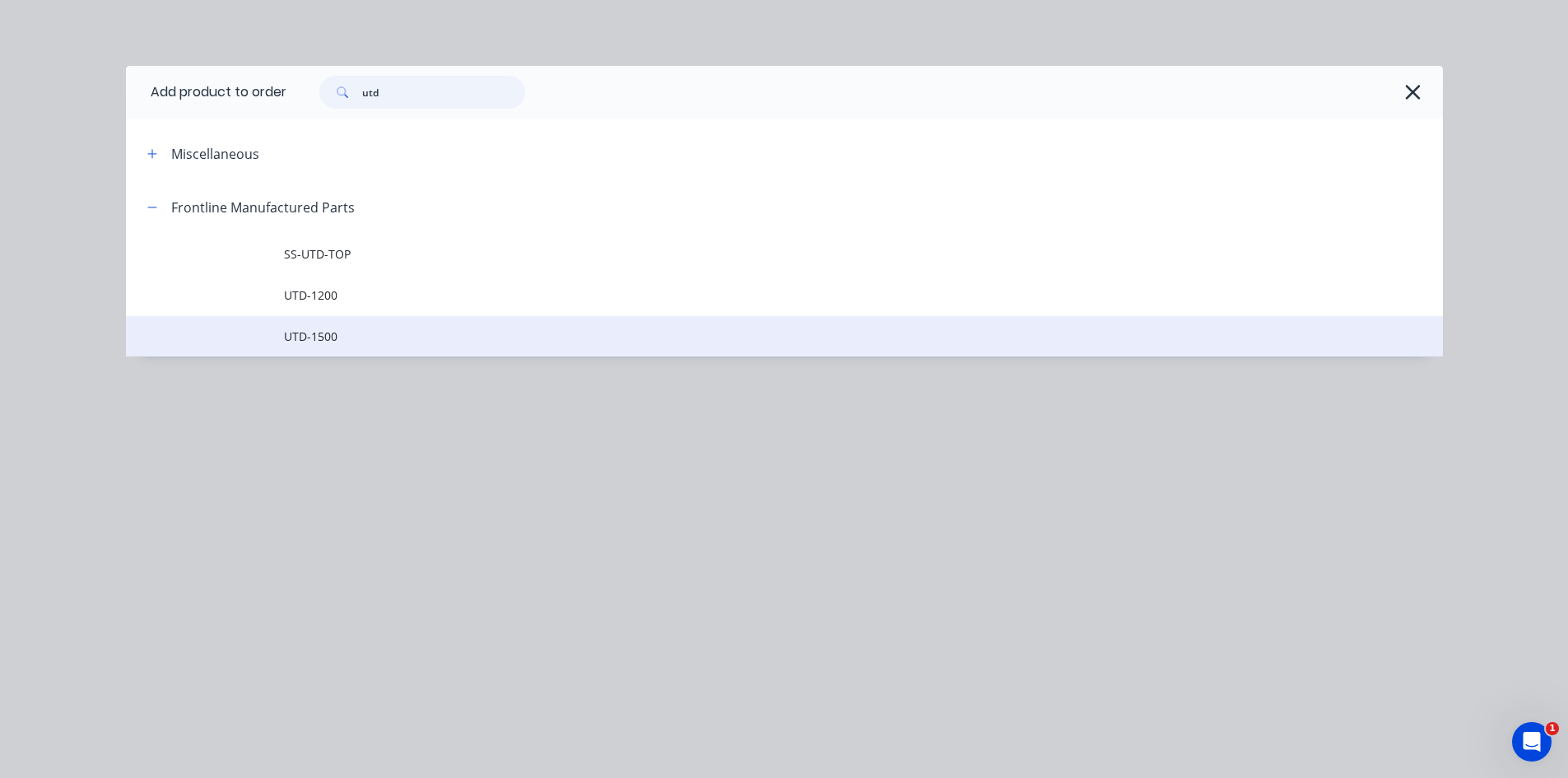
type input "utd"
click at [348, 342] on span "UTD-1500" at bounding box center [747, 336] width 927 height 17
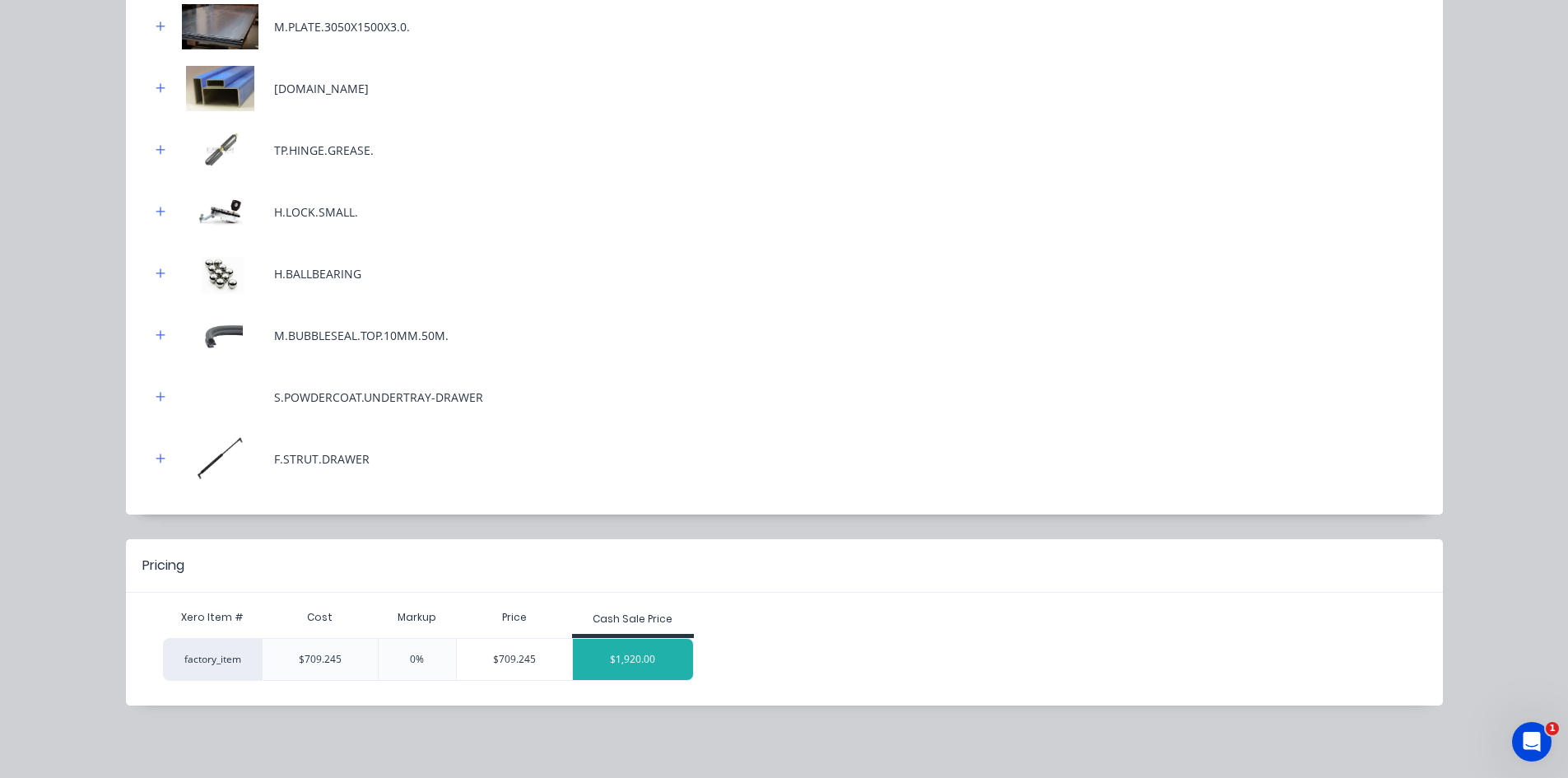
scroll to position [666, 0]
click at [631, 670] on div "$1,920.00" at bounding box center [632, 660] width 120 height 41
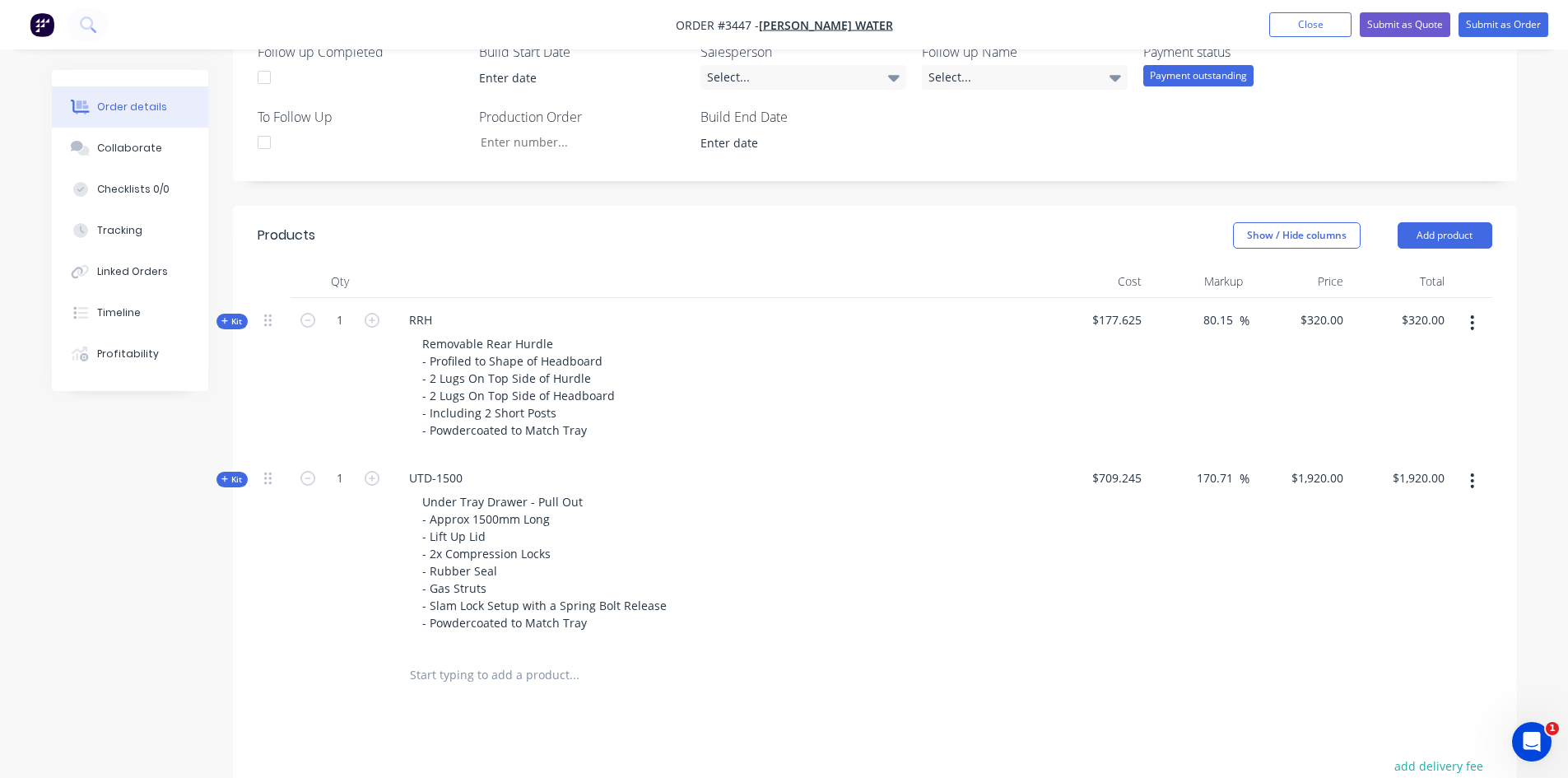
scroll to position [423, 0]
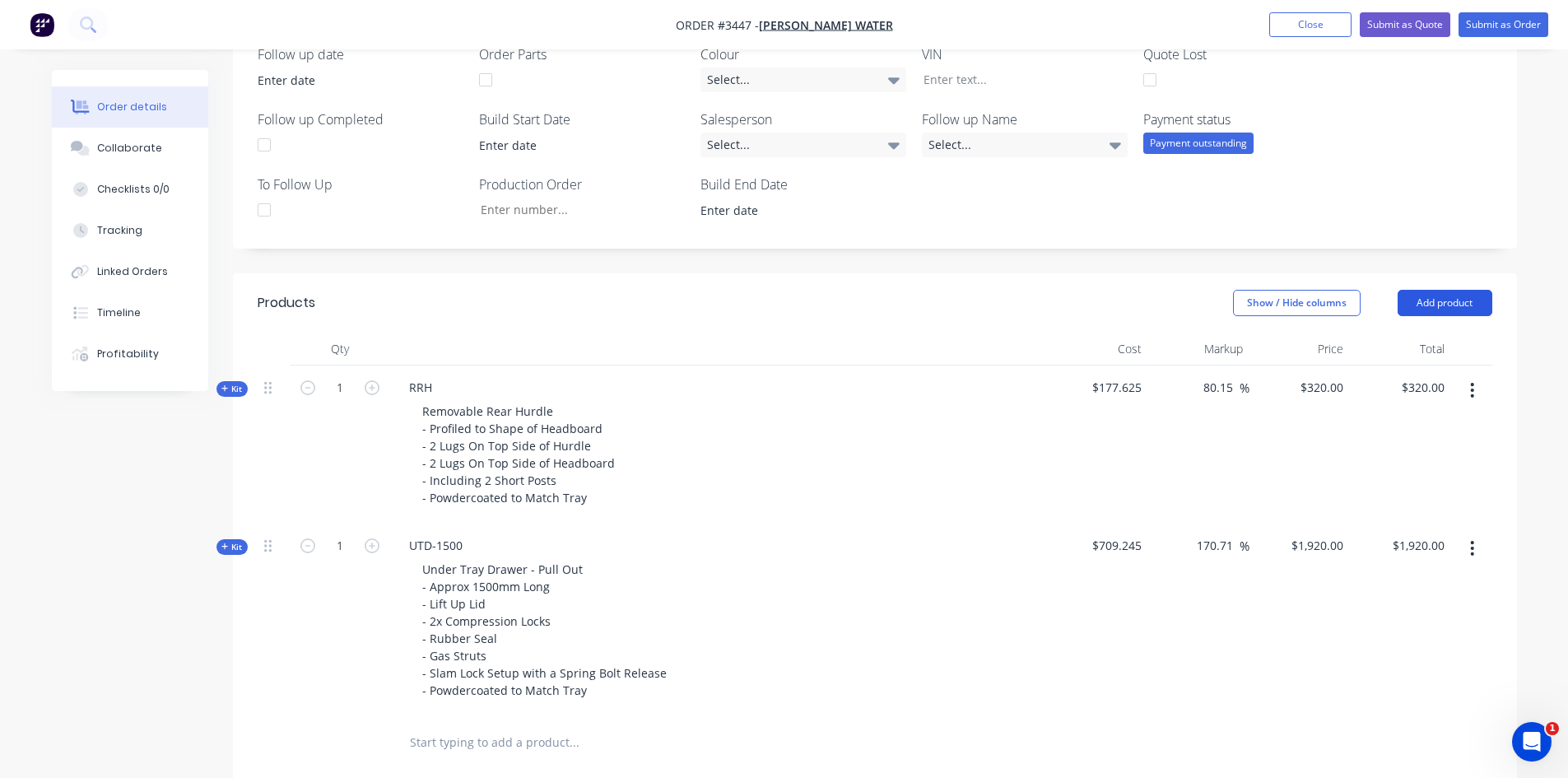
click at [1468, 301] on button "Add product" at bounding box center [1445, 303] width 95 height 27
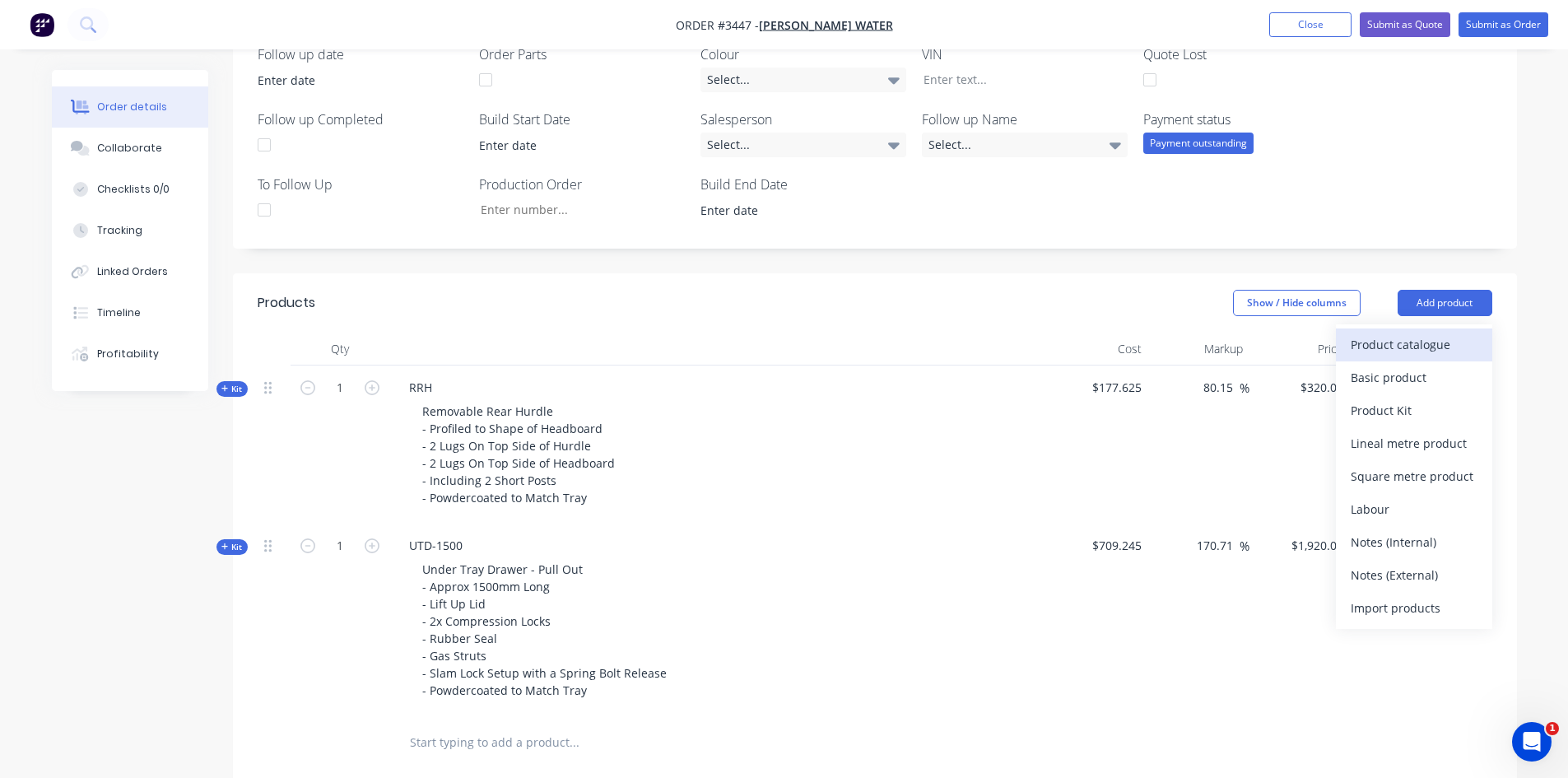
click at [1372, 349] on div "Product catalogue" at bounding box center [1414, 345] width 126 height 24
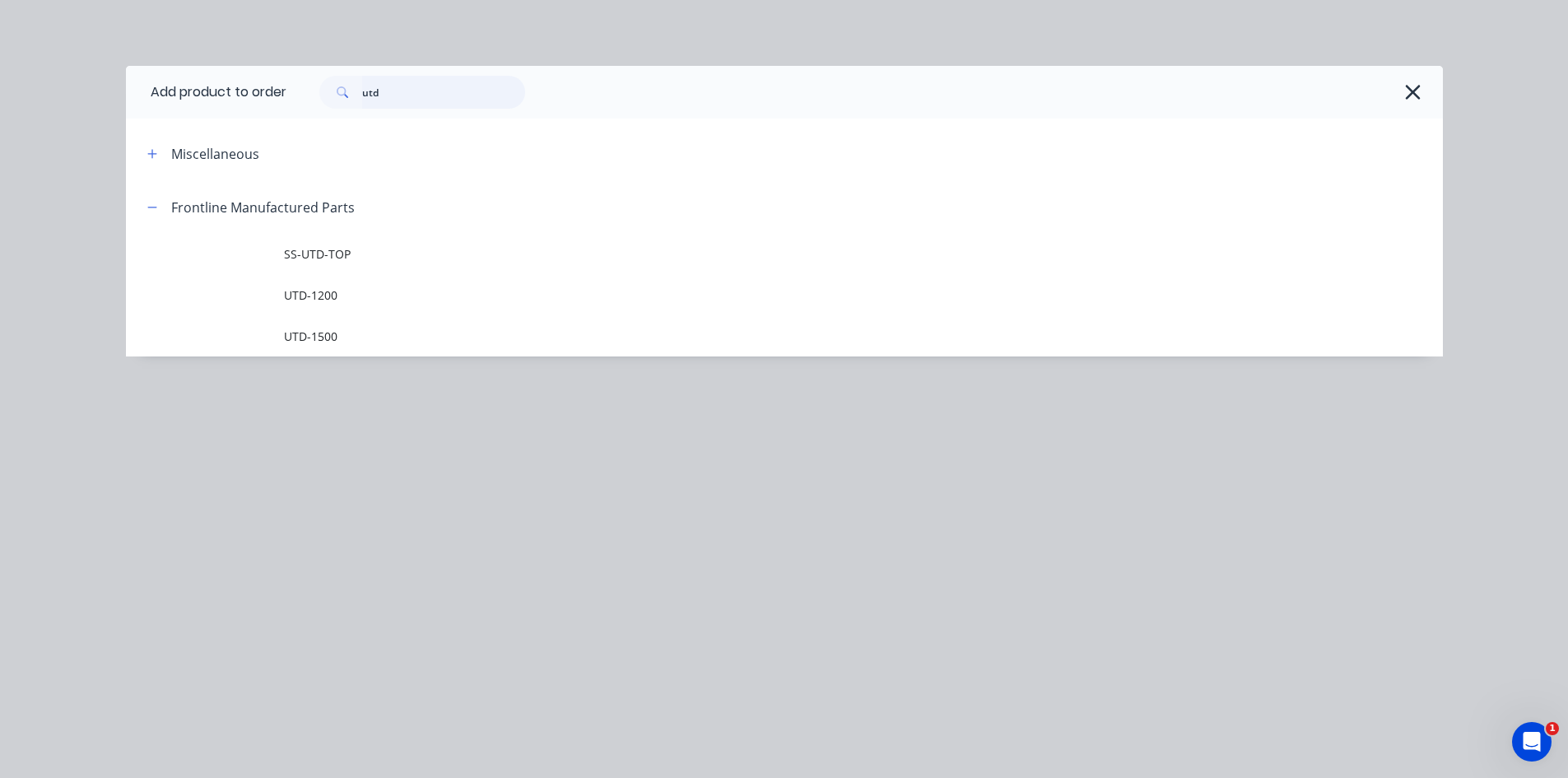
click at [314, 102] on div "utd" at bounding box center [414, 92] width 222 height 33
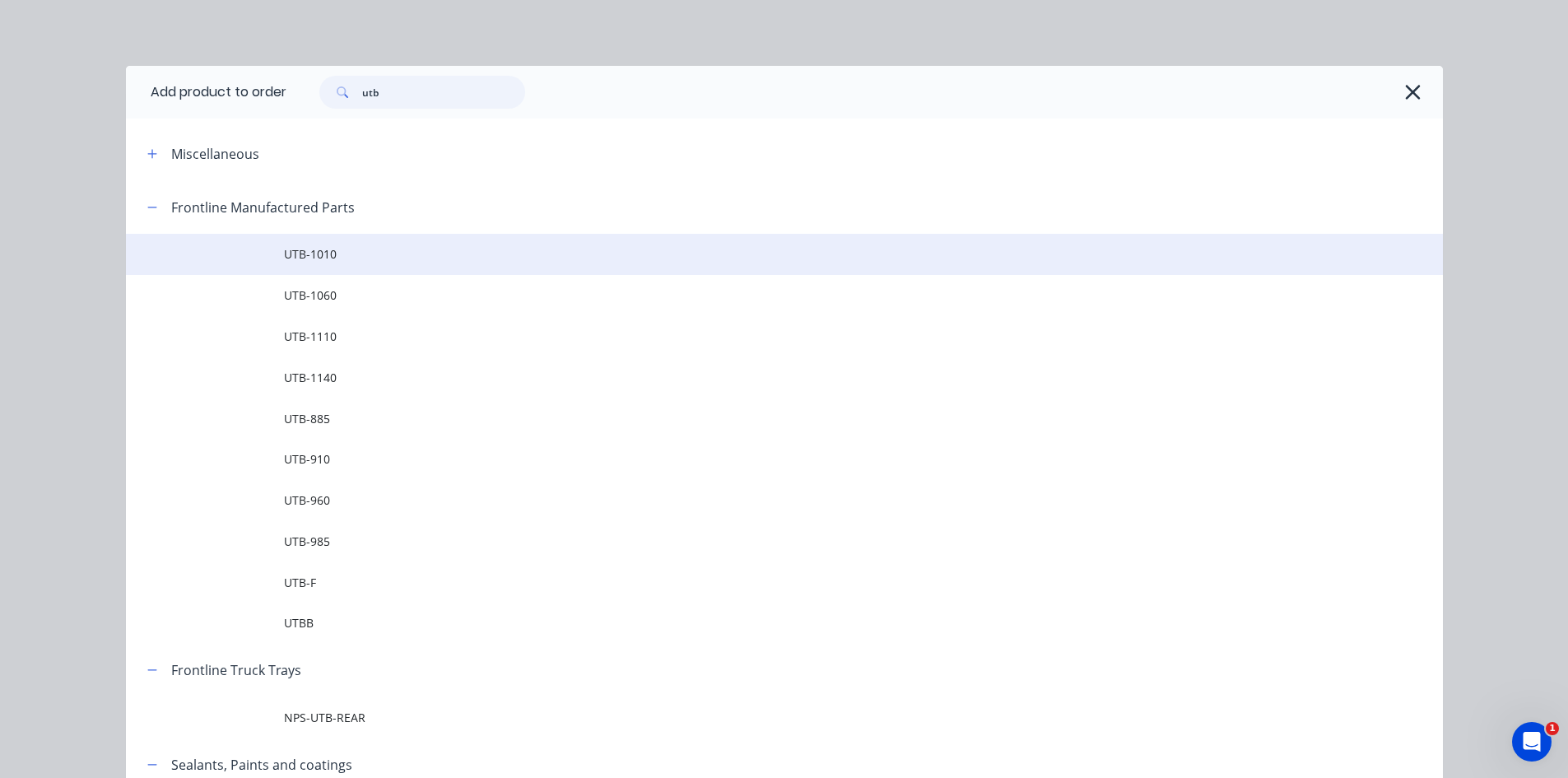
type input "utb"
click at [363, 247] on span "UTB-1010" at bounding box center [747, 254] width 927 height 17
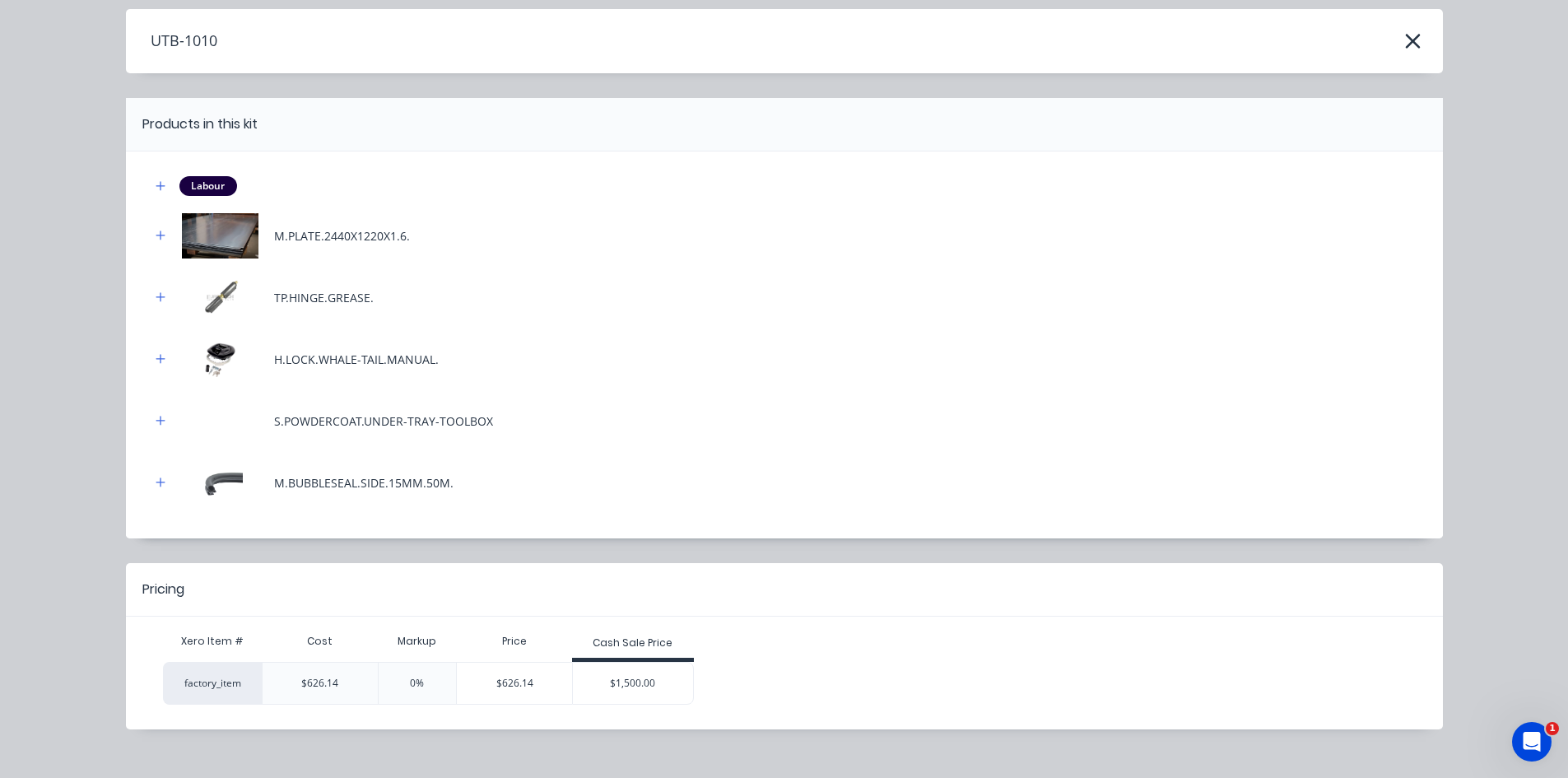
scroll to position [80, 0]
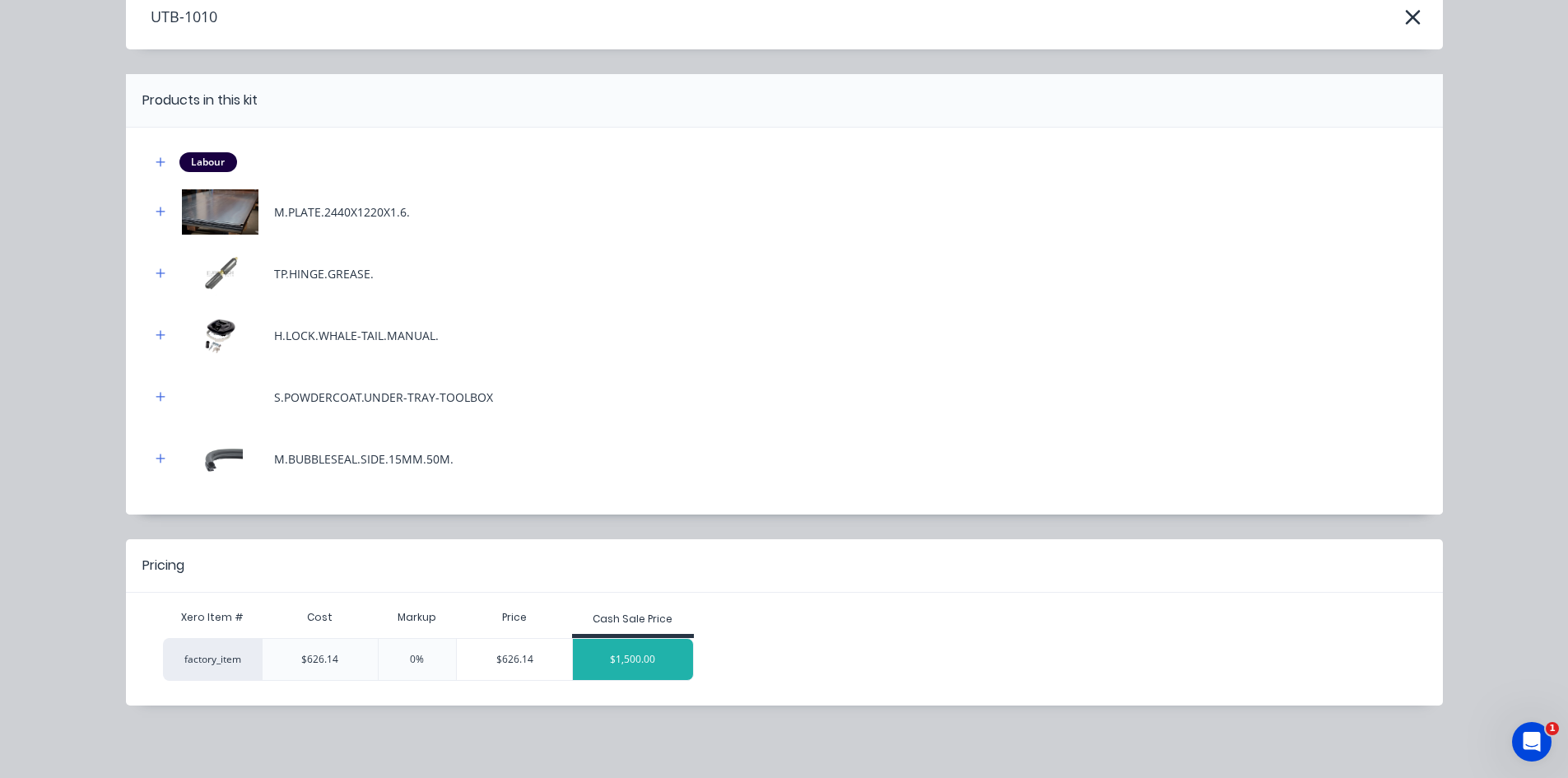
click at [618, 674] on div "$1,500.00" at bounding box center [632, 660] width 120 height 41
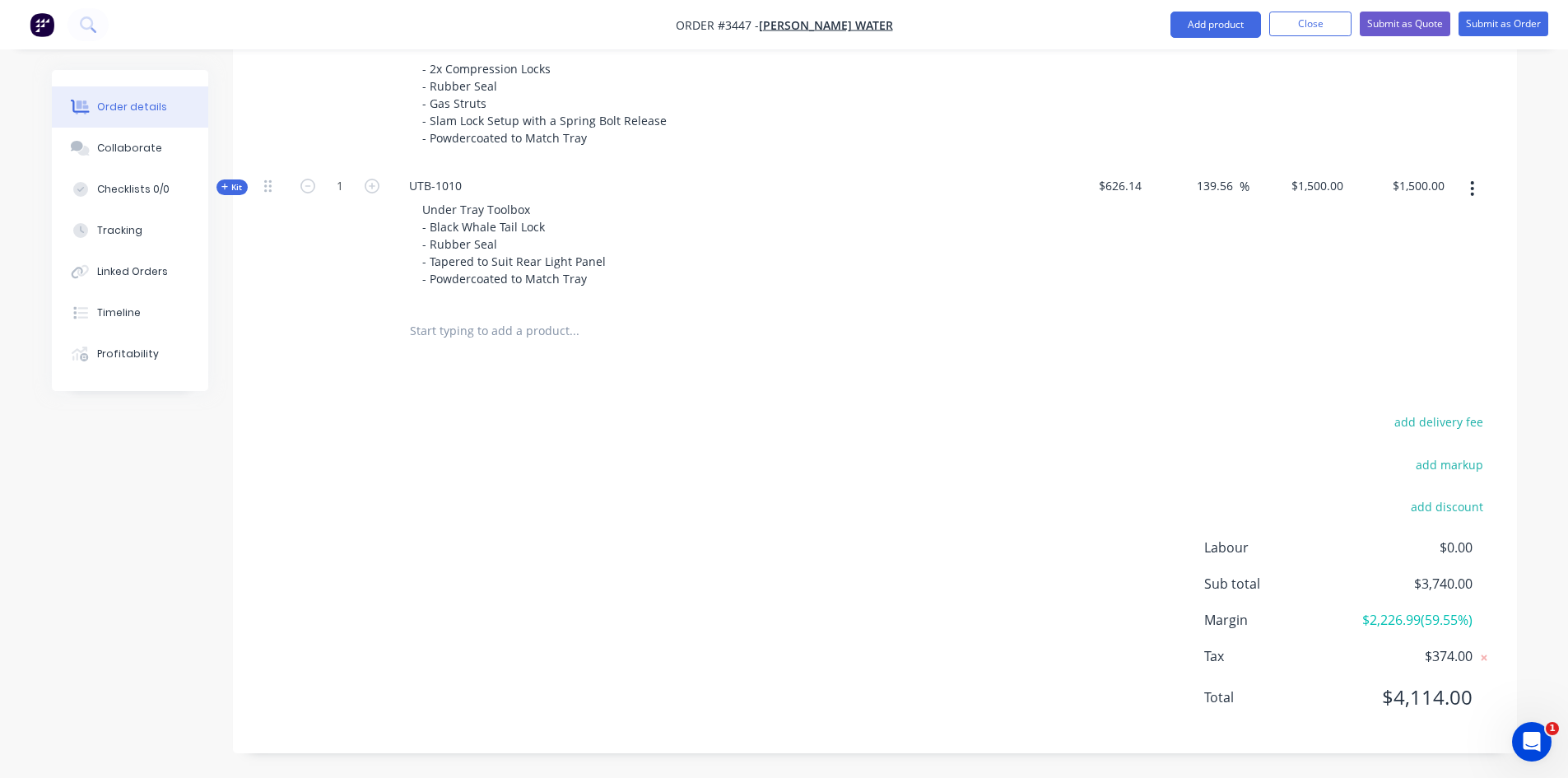
scroll to position [646, 0]
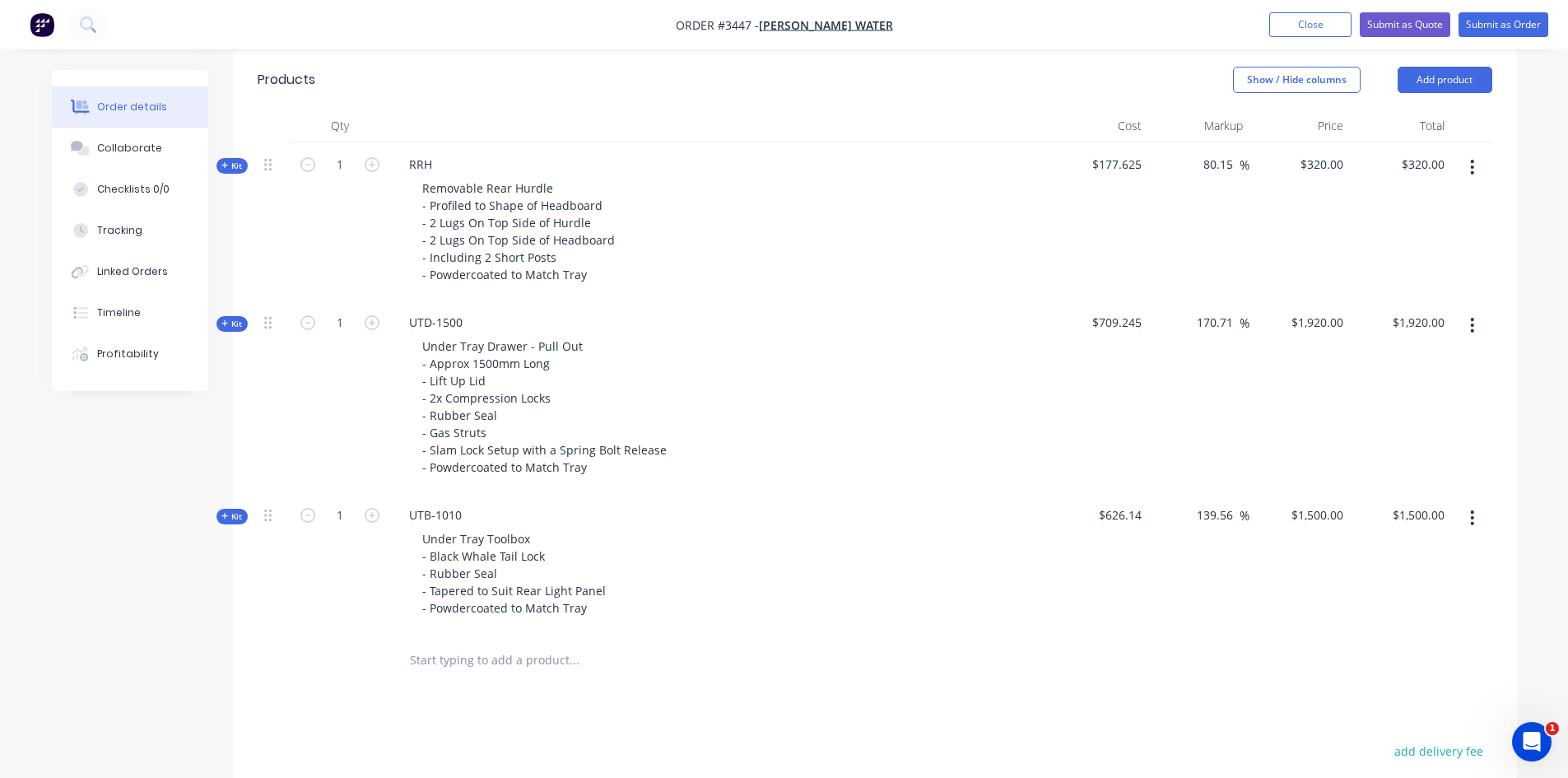
click at [1472, 165] on icon "button" at bounding box center [1471, 167] width 4 height 18
click at [1395, 340] on div "Delete" at bounding box center [1414, 342] width 126 height 24
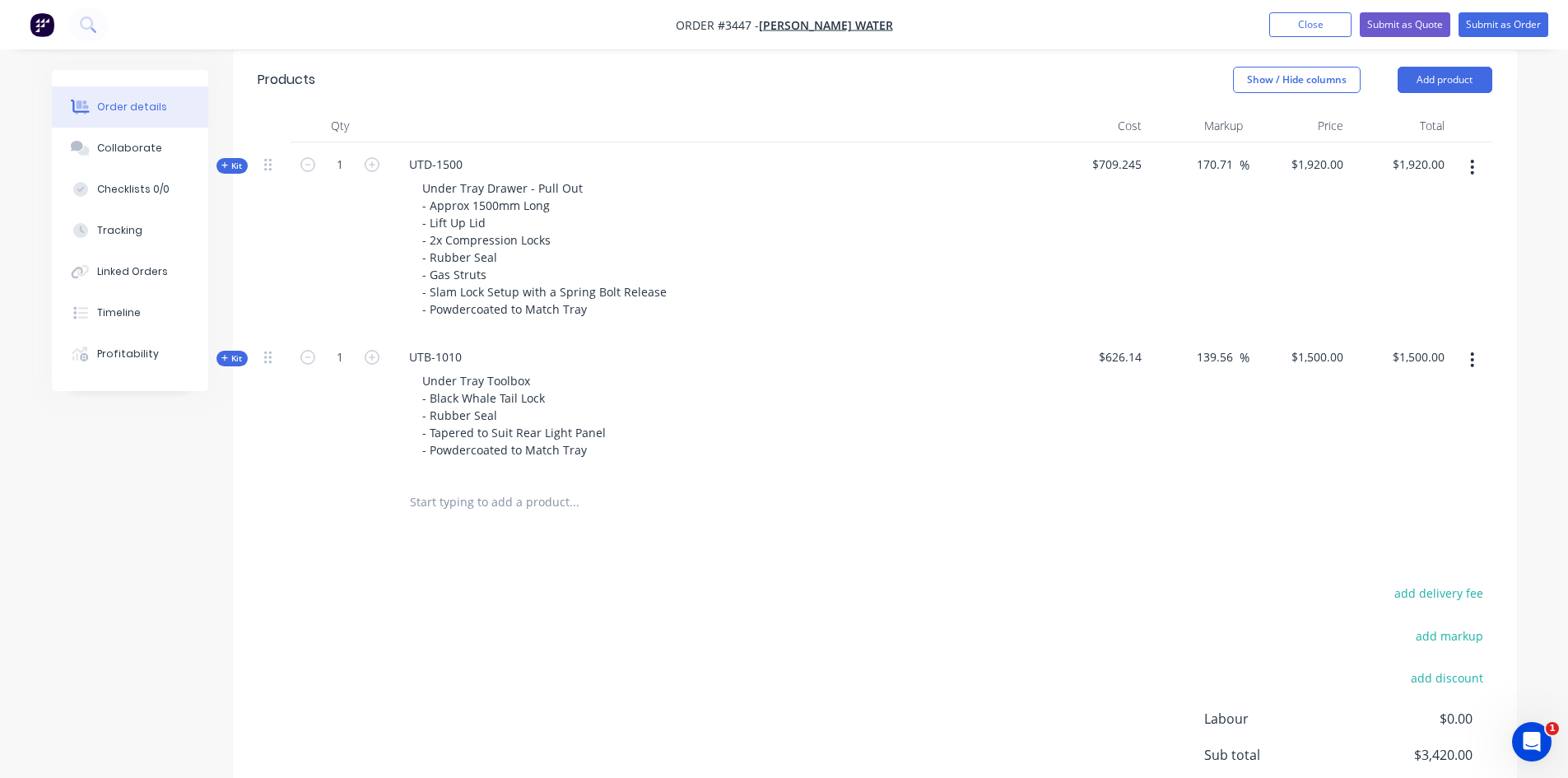
click at [1470, 358] on icon "button" at bounding box center [1471, 359] width 4 height 18
click at [1363, 540] on div "Delete" at bounding box center [1414, 535] width 126 height 24
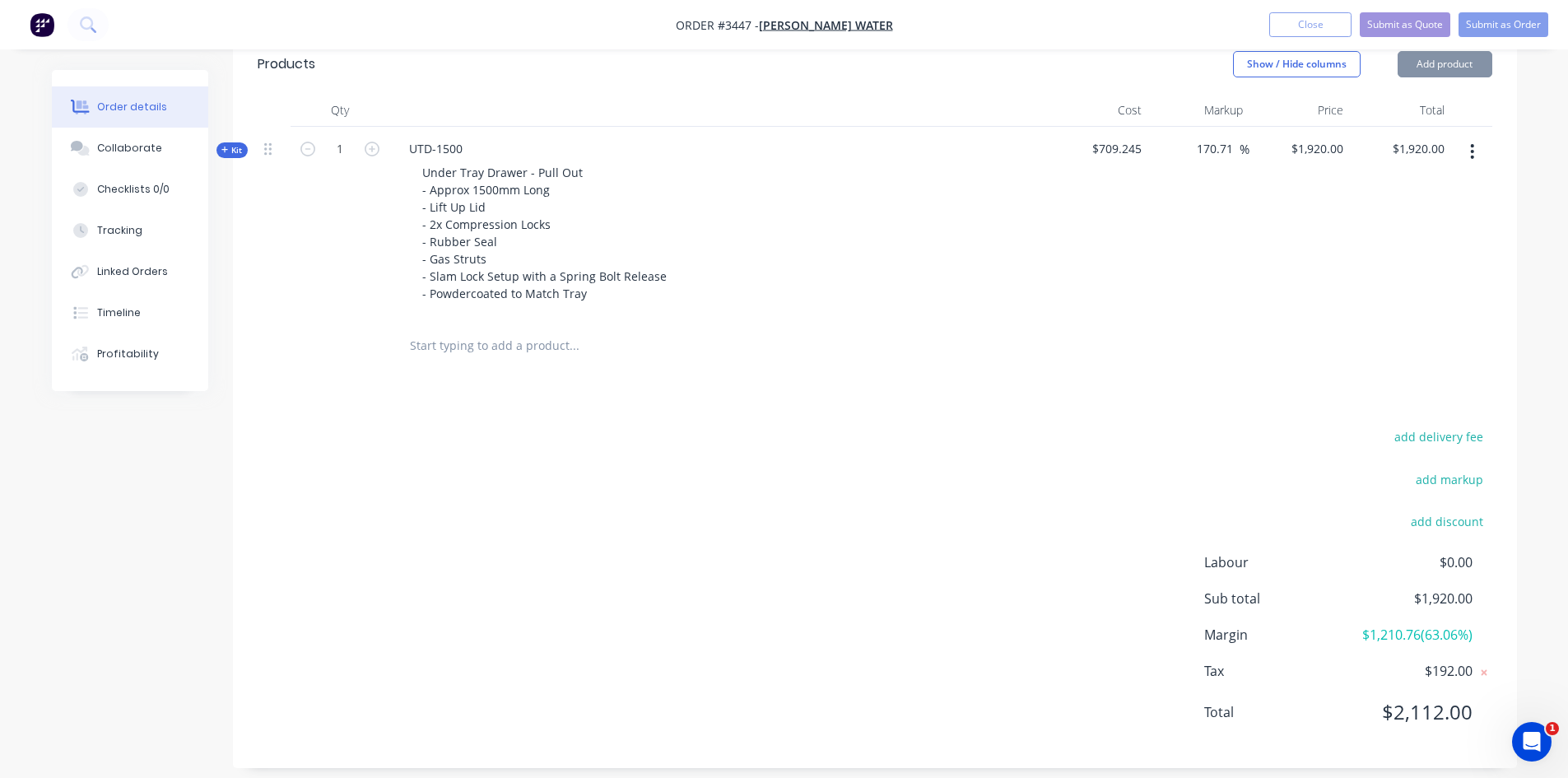
scroll to position [677, 0]
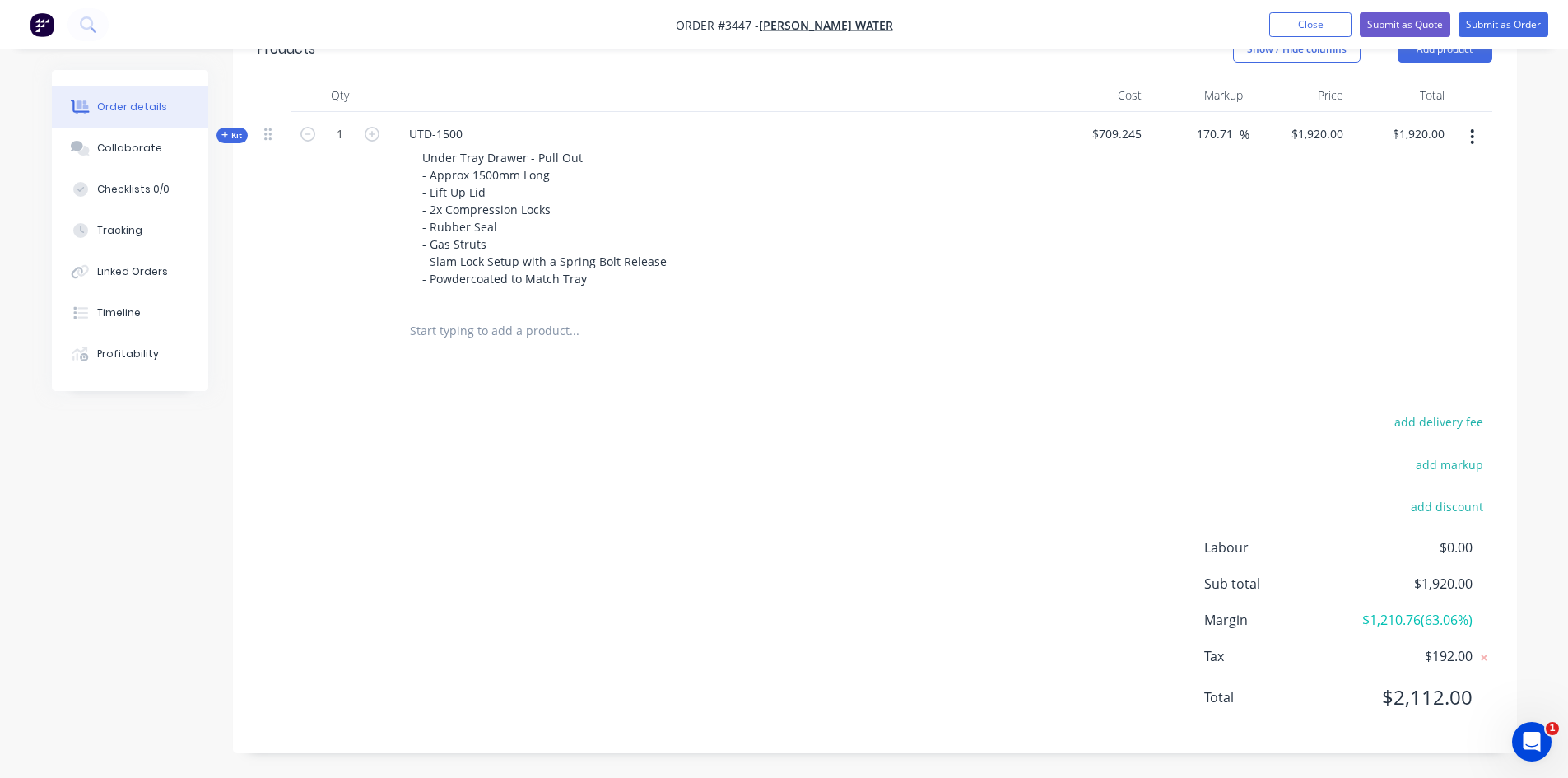
click at [1474, 133] on icon "button" at bounding box center [1471, 136] width 4 height 18
click at [1367, 309] on div "Delete" at bounding box center [1414, 312] width 126 height 24
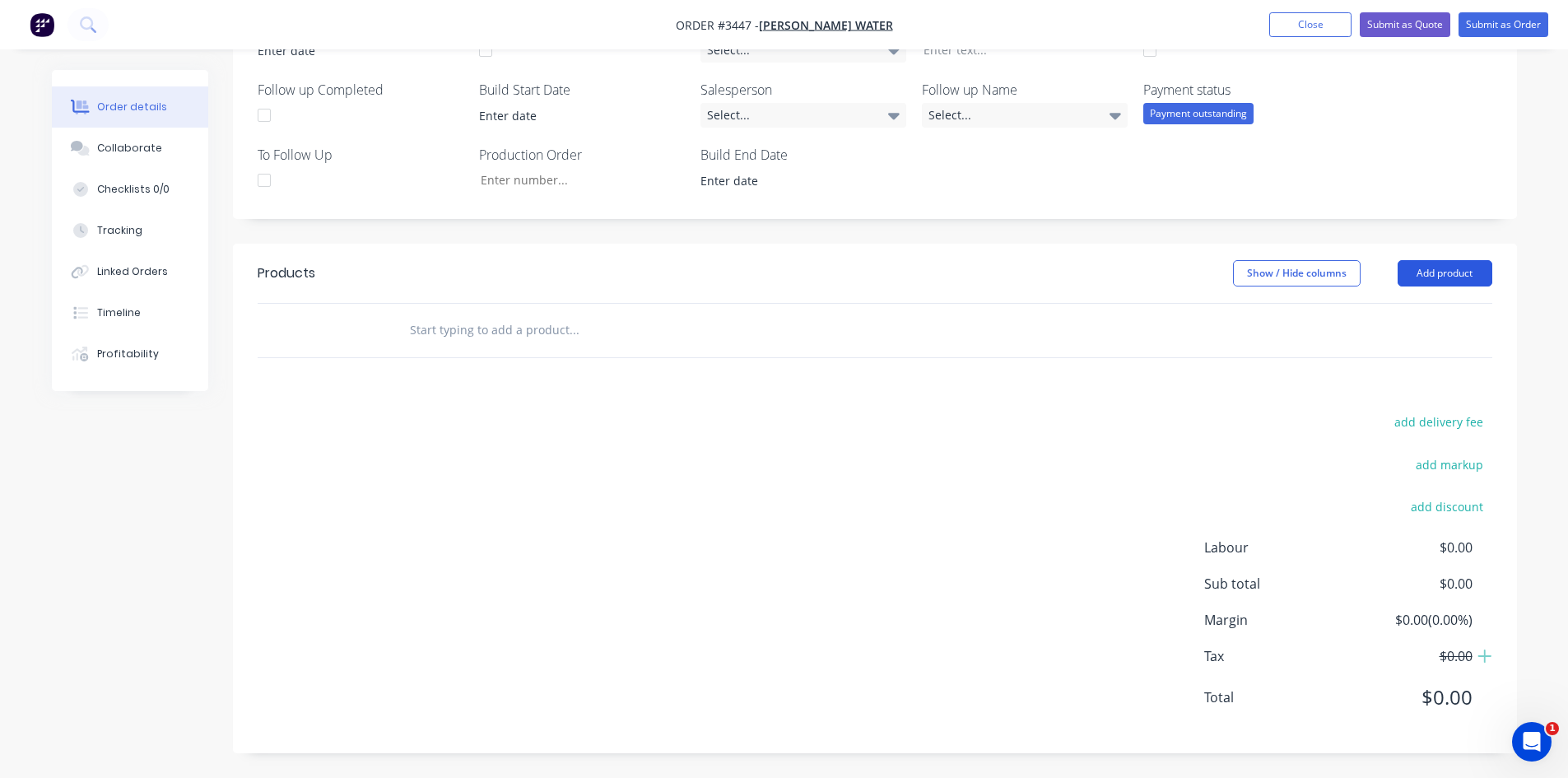
click at [1453, 267] on button "Add product" at bounding box center [1445, 273] width 95 height 27
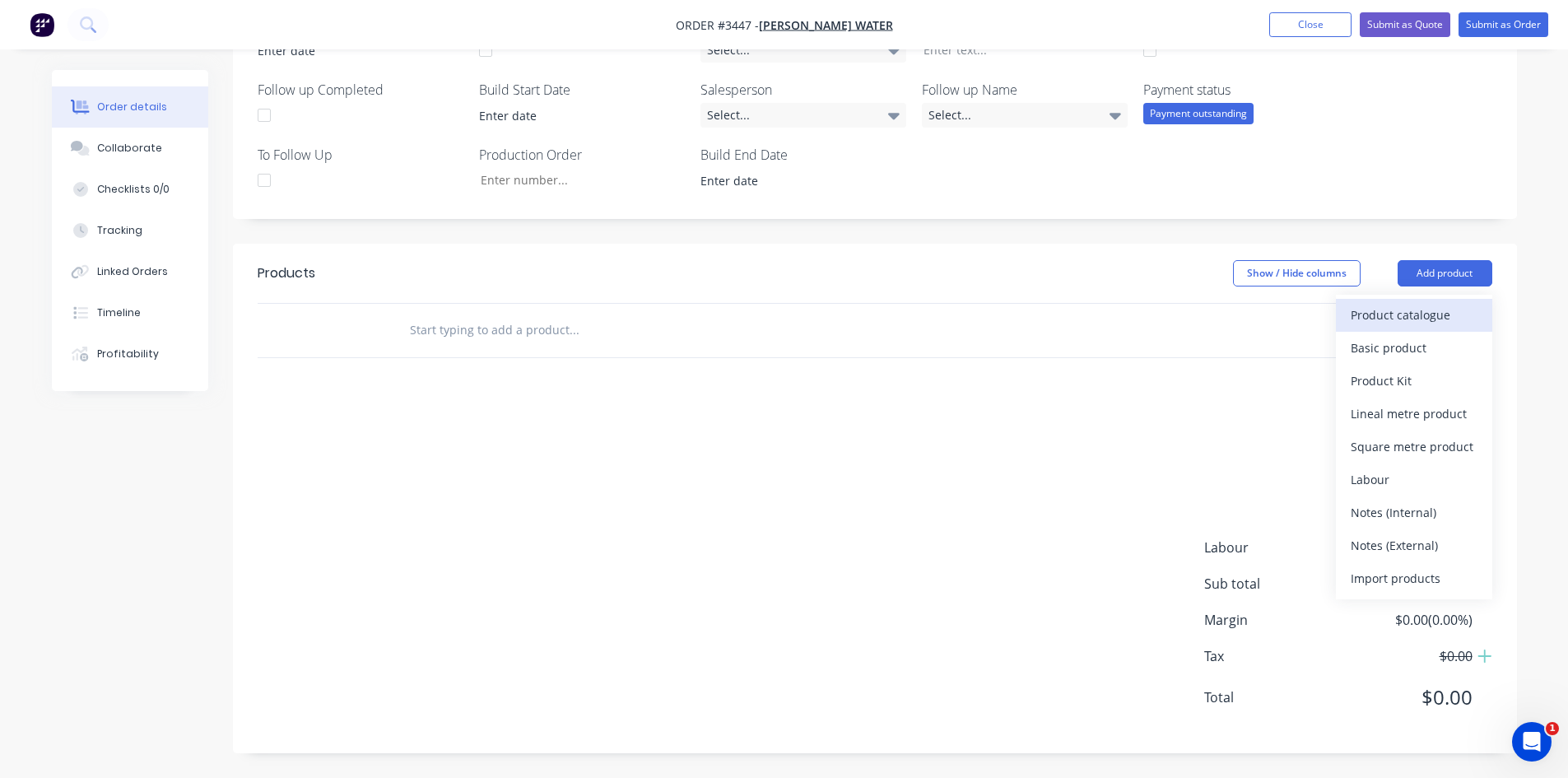
click at [1361, 320] on div "Product catalogue" at bounding box center [1414, 315] width 126 height 24
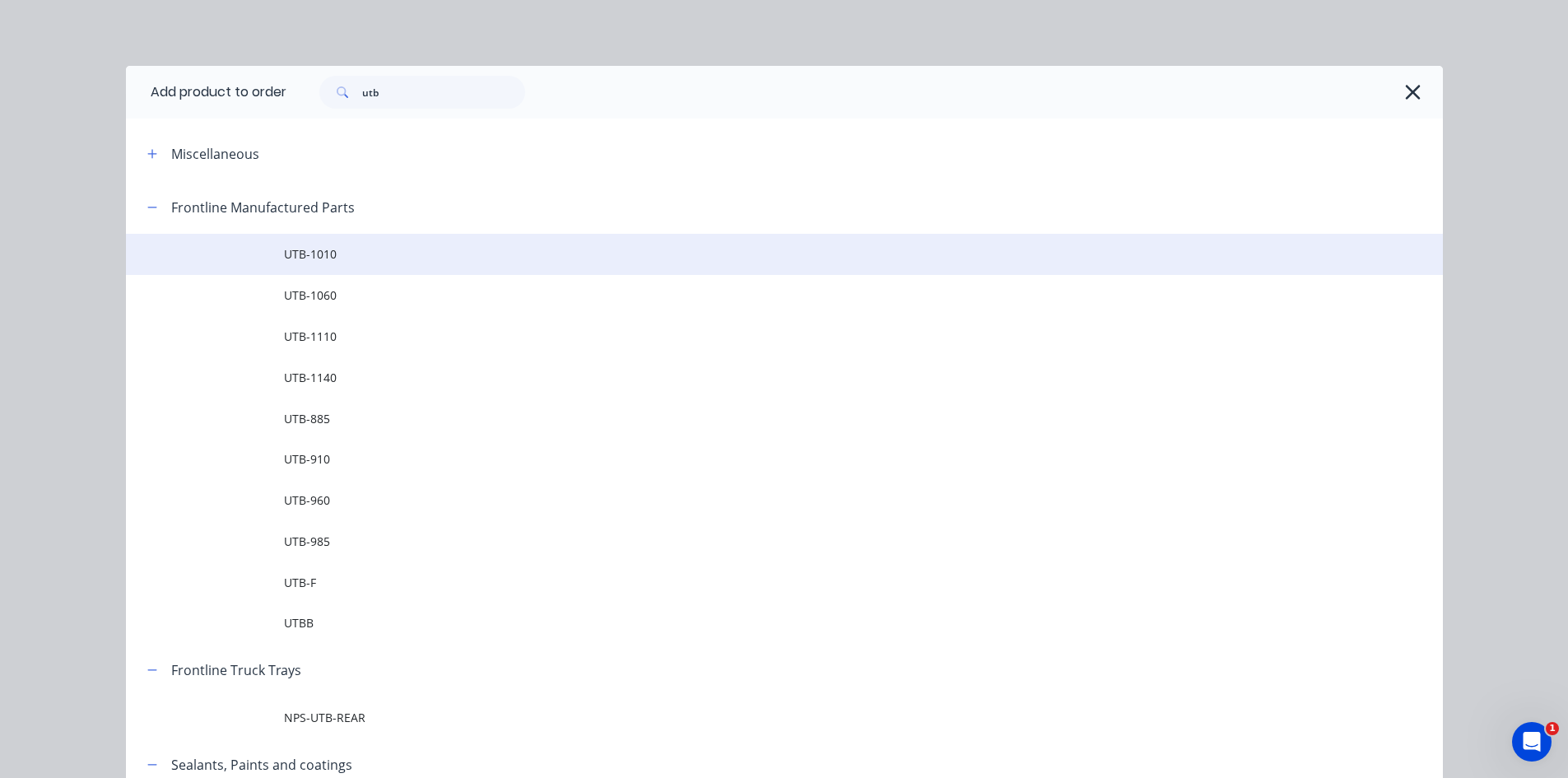
click at [332, 260] on span "UTB-1010" at bounding box center [747, 254] width 927 height 17
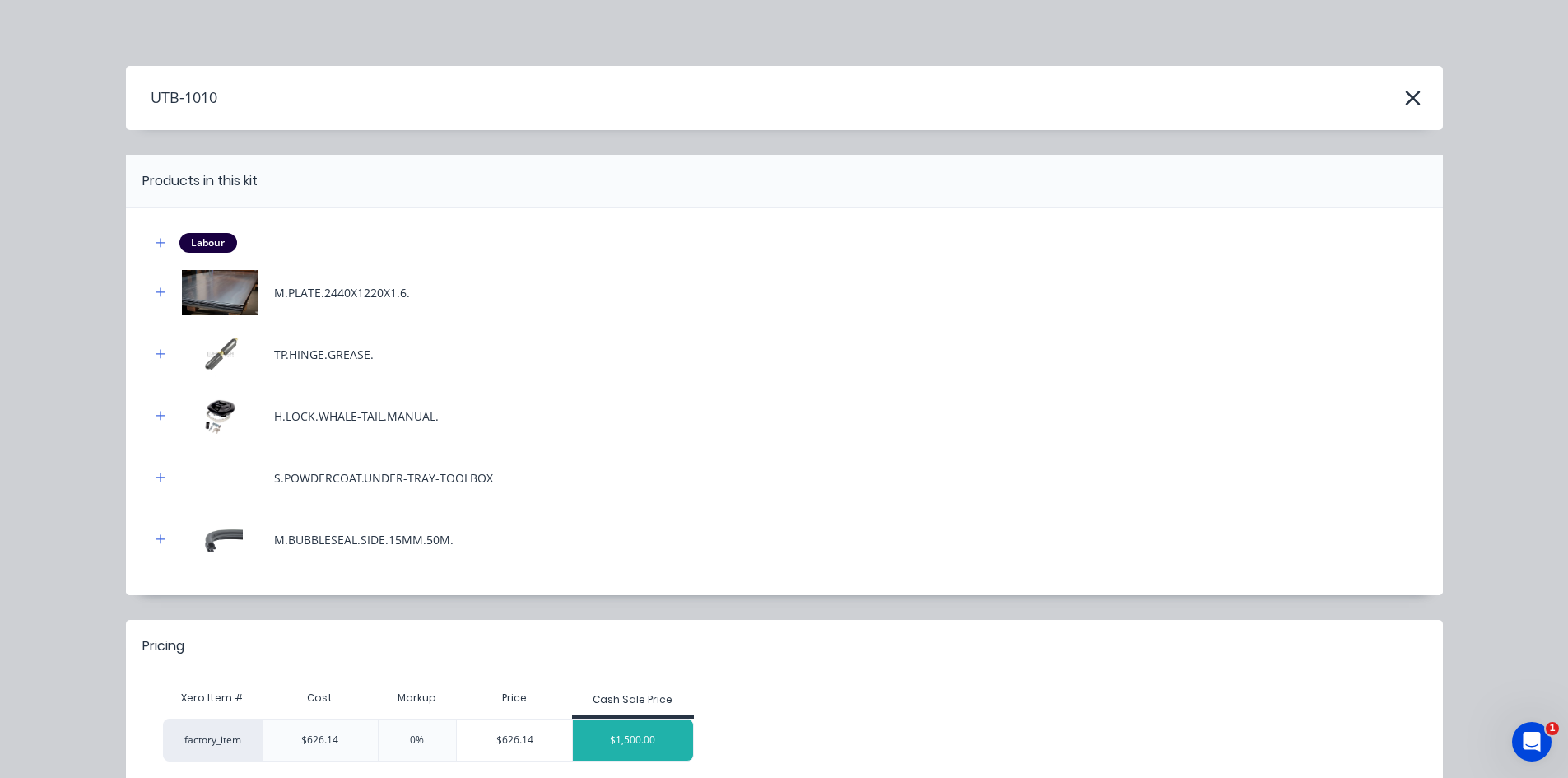
click at [593, 736] on div "$1,500.00" at bounding box center [632, 740] width 120 height 41
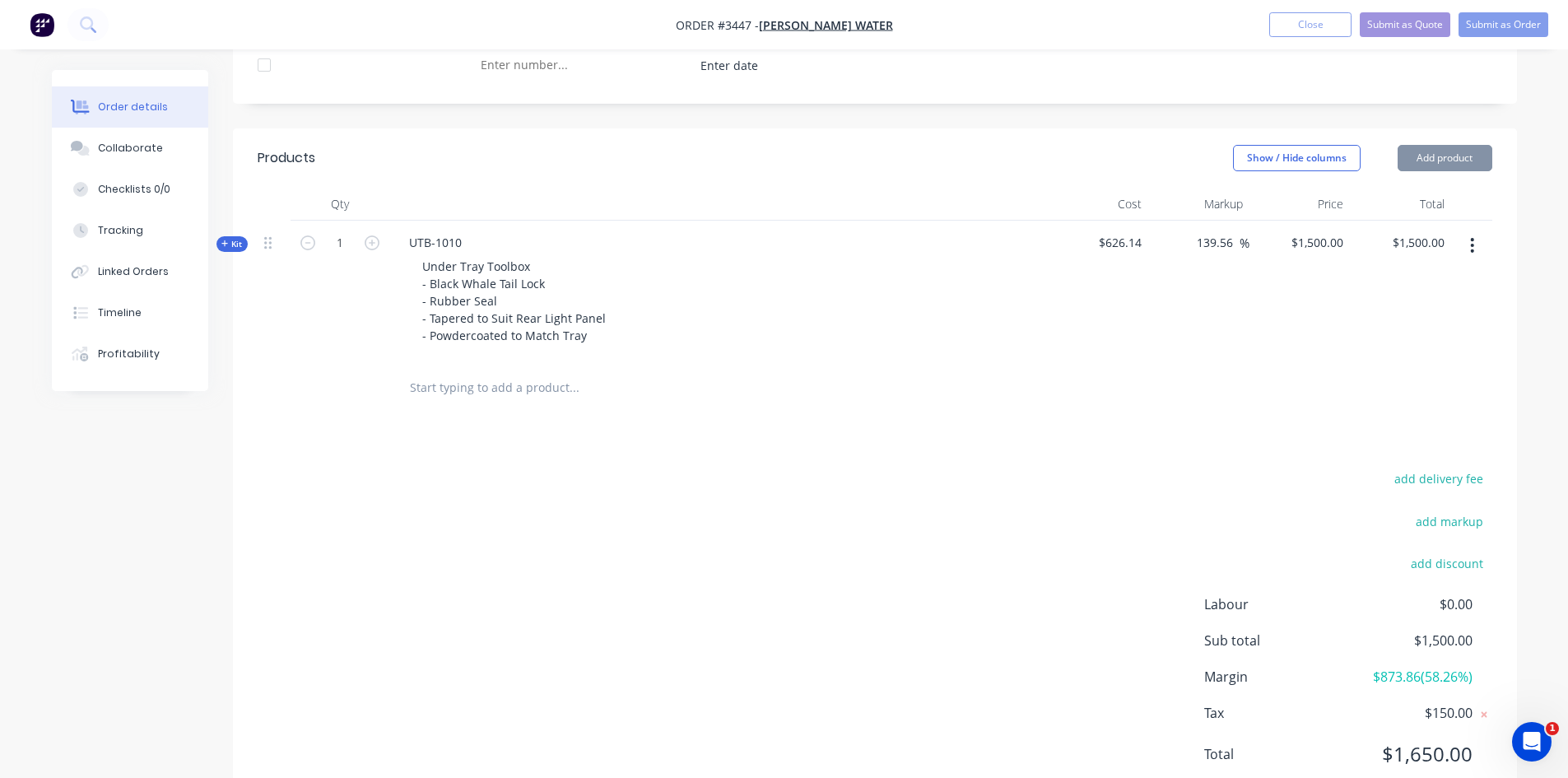
scroll to position [625, 0]
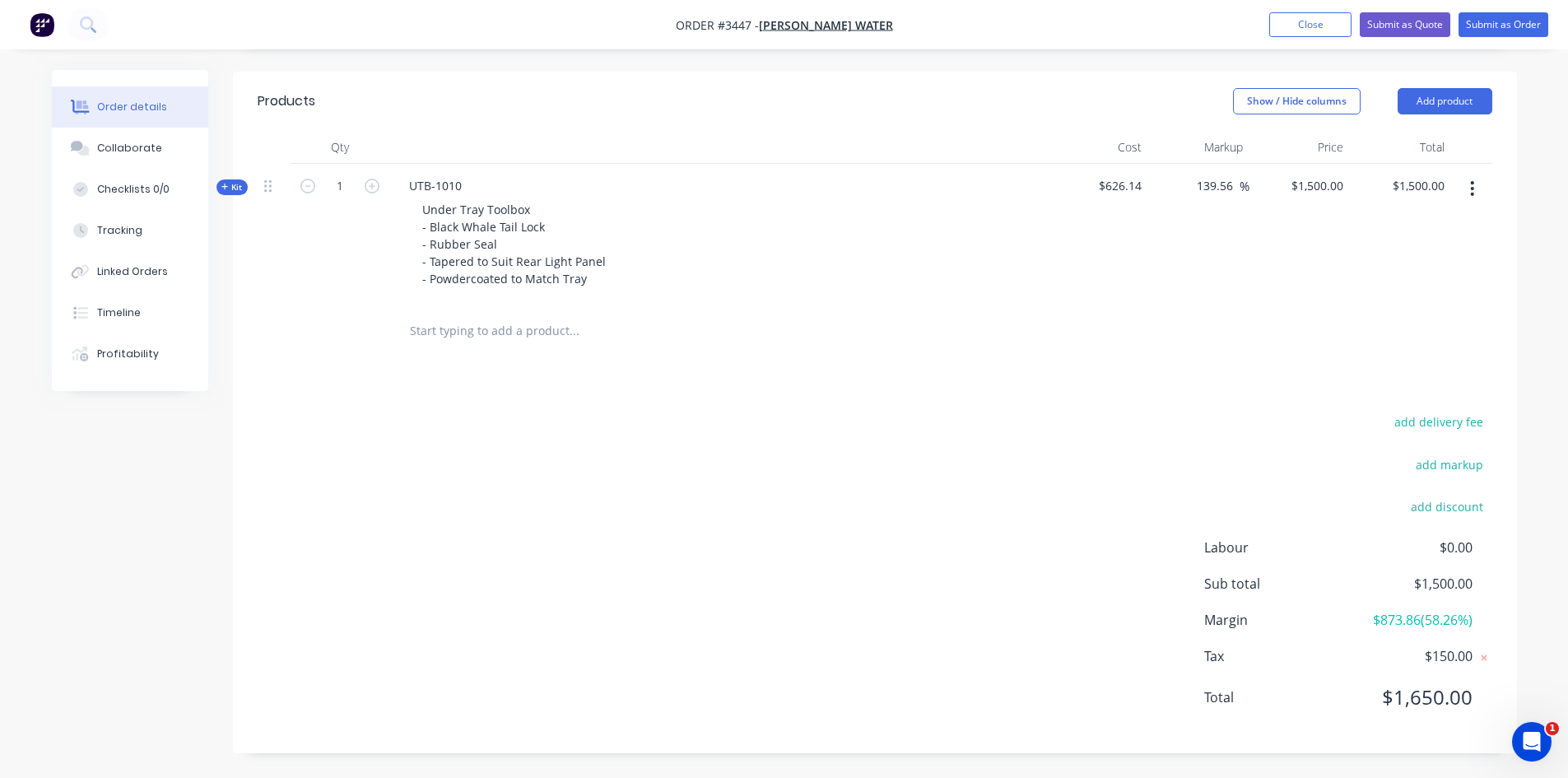
drag, startPoint x: 1300, startPoint y: 22, endPoint x: 1191, endPoint y: 79, distance: 123.0
click at [1300, 22] on button "Close" at bounding box center [1310, 24] width 82 height 25
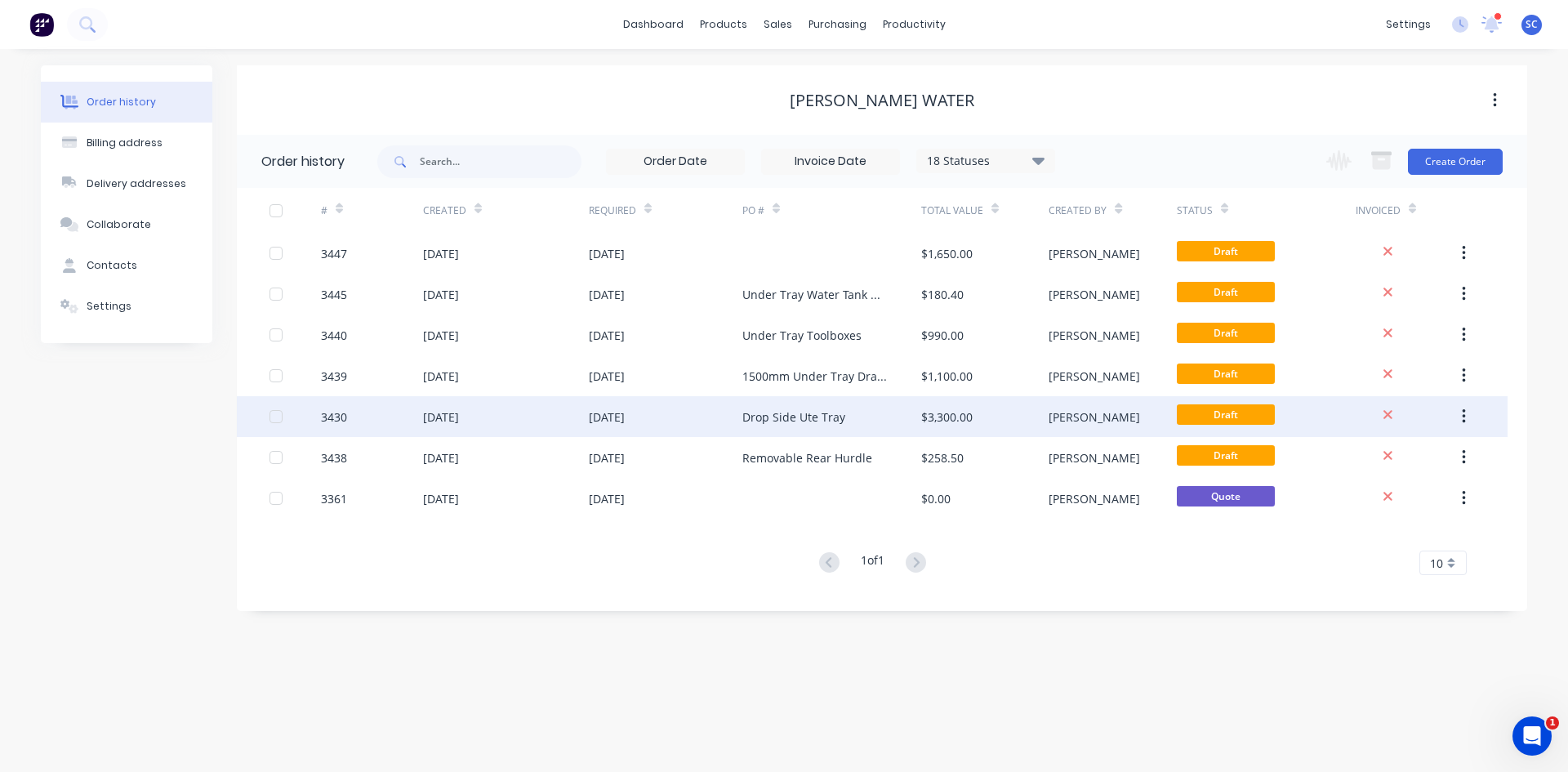
click at [840, 420] on div "Drop Side Ute Tray" at bounding box center [794, 417] width 103 height 17
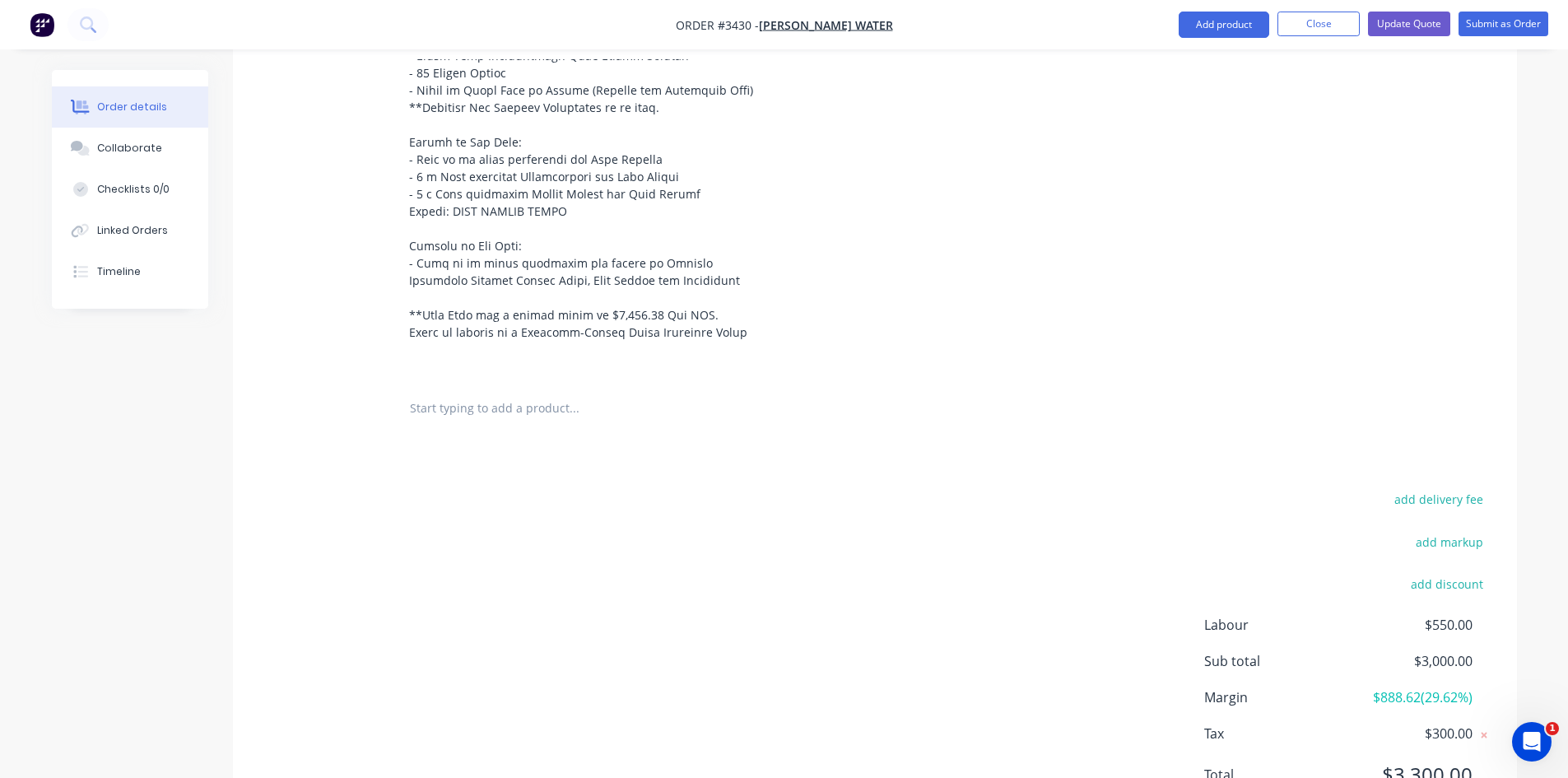
scroll to position [1153, 0]
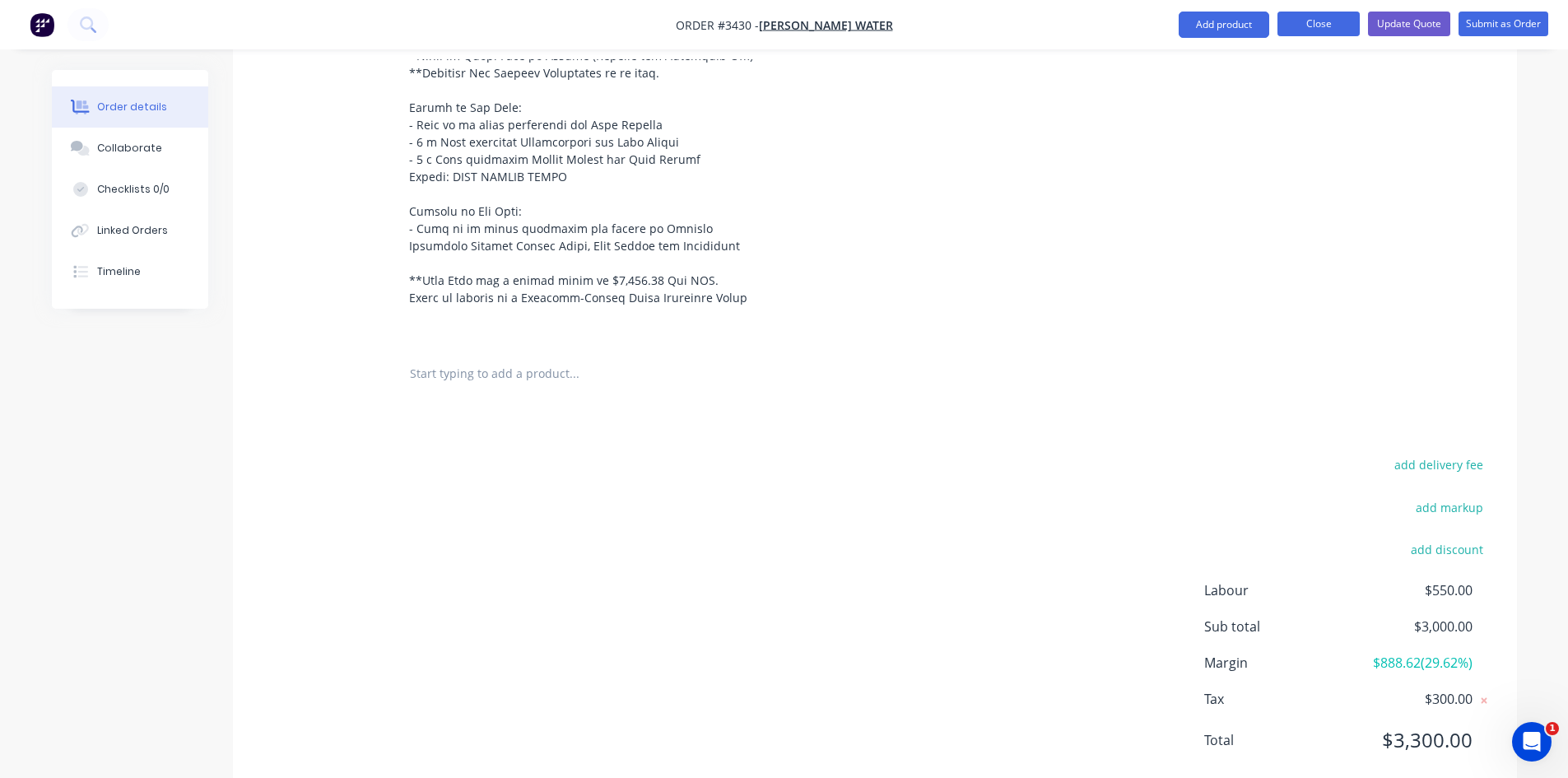
click at [1310, 32] on button "Close" at bounding box center [1318, 23] width 82 height 25
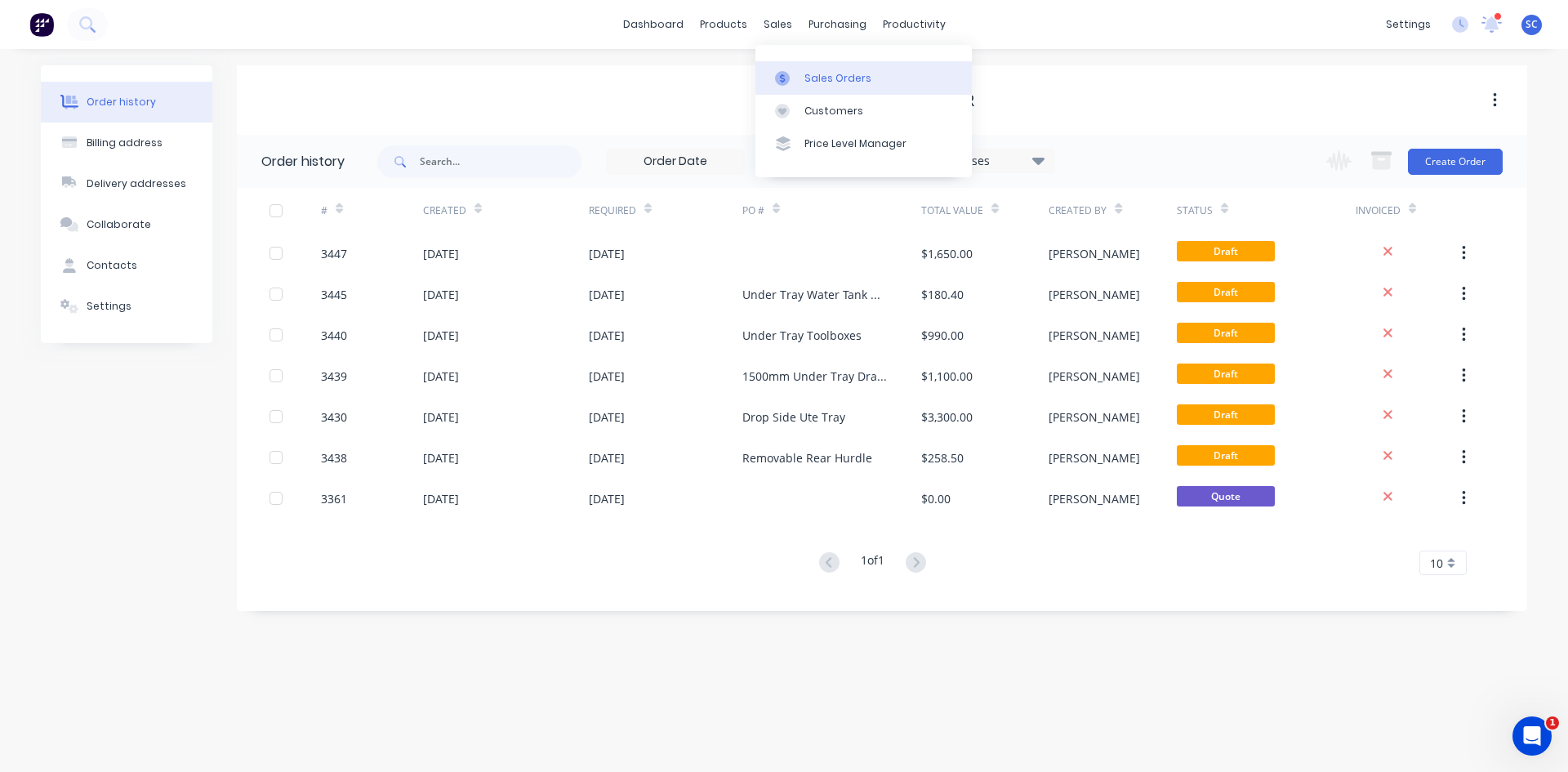
click at [802, 77] on link "Sales Orders" at bounding box center [863, 77] width 216 height 33
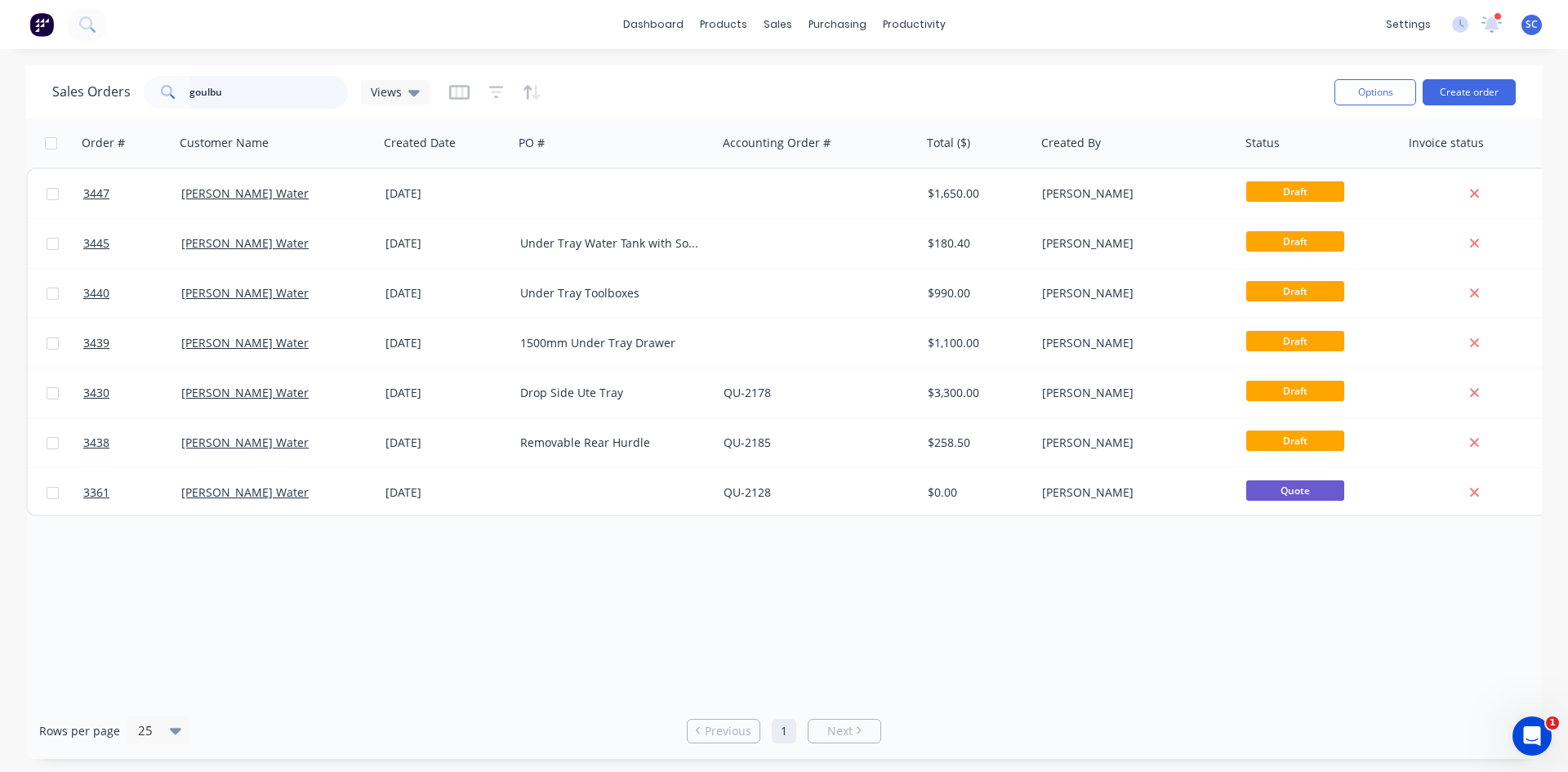
click at [265, 93] on input "goulbu" at bounding box center [269, 92] width 159 height 33
click at [749, 82] on div "Product Catalogue" at bounding box center [795, 78] width 101 height 14
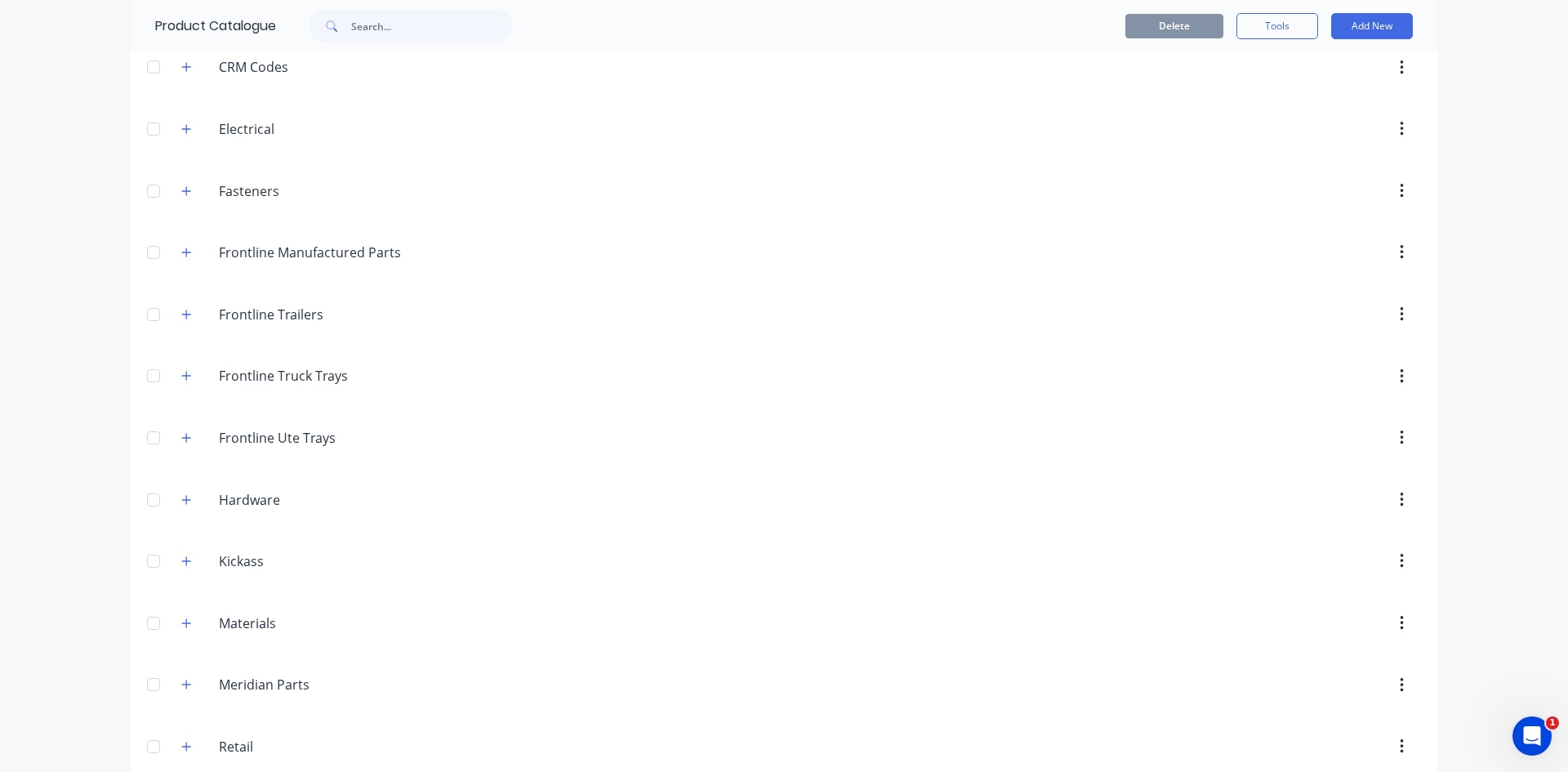
scroll to position [202, 0]
click at [181, 245] on icon "button" at bounding box center [187, 246] width 10 height 11
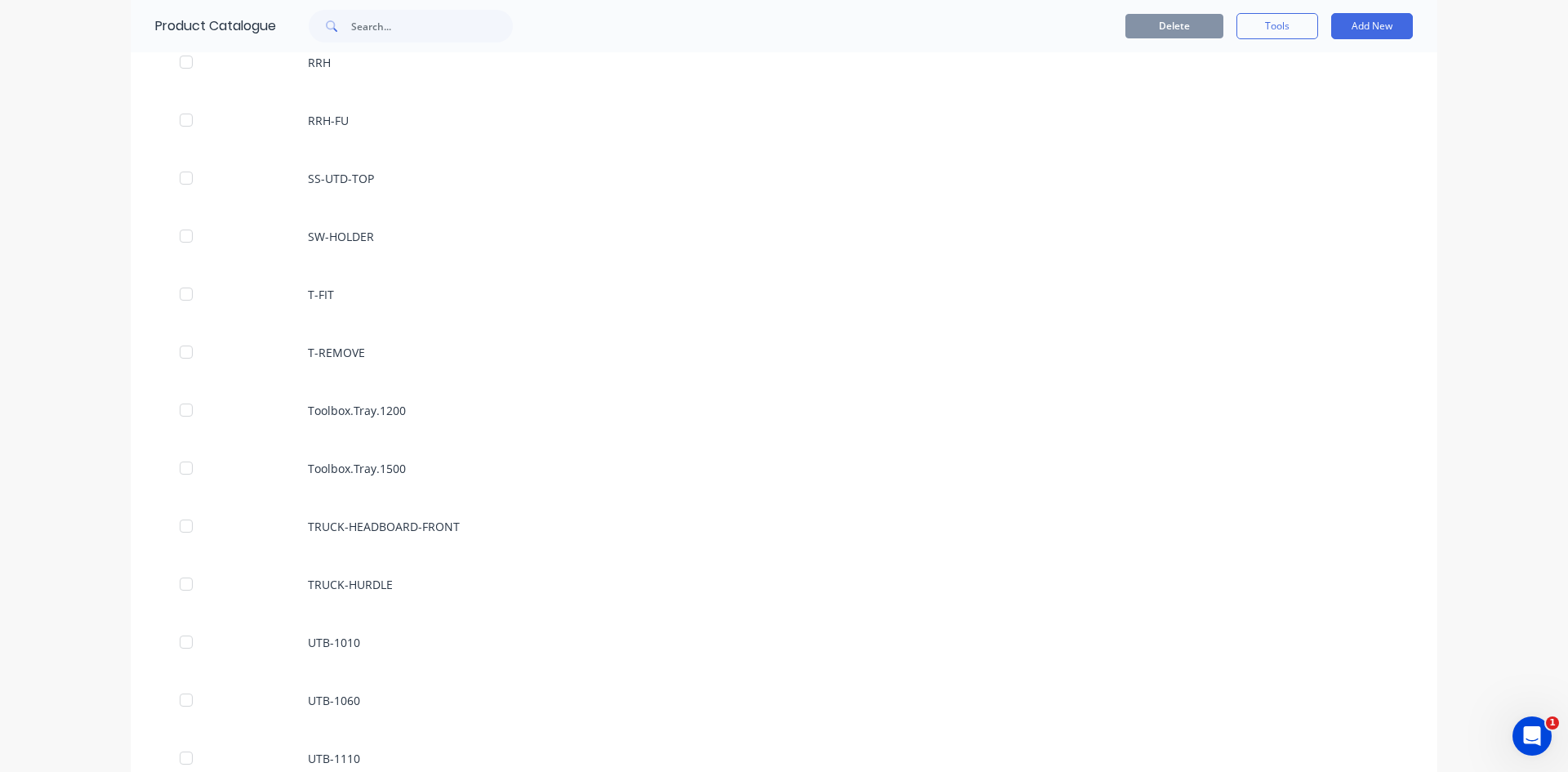
scroll to position [2817, 0]
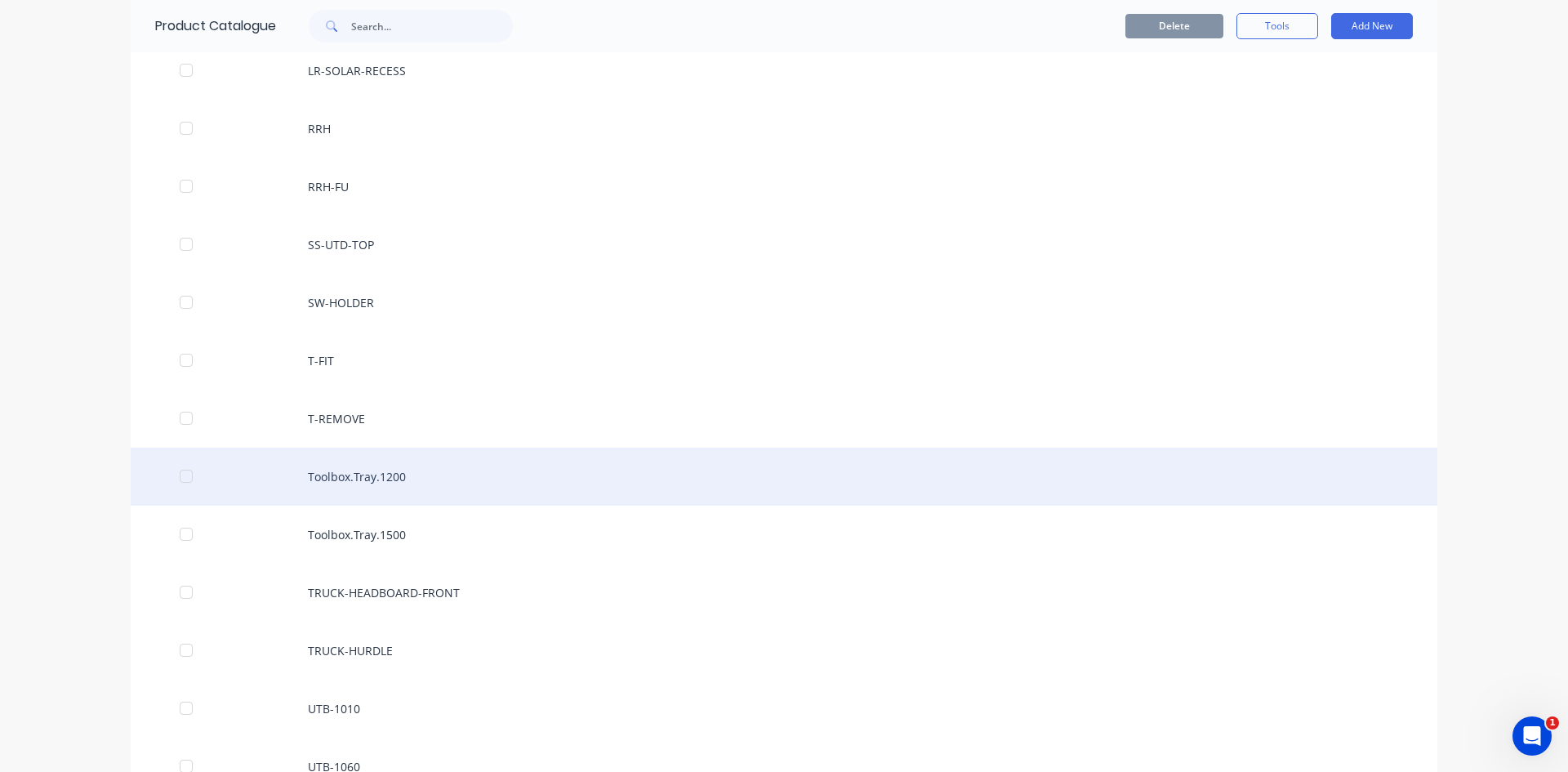
click at [424, 478] on div "Toolbox.Tray.1200" at bounding box center [784, 477] width 1307 height 58
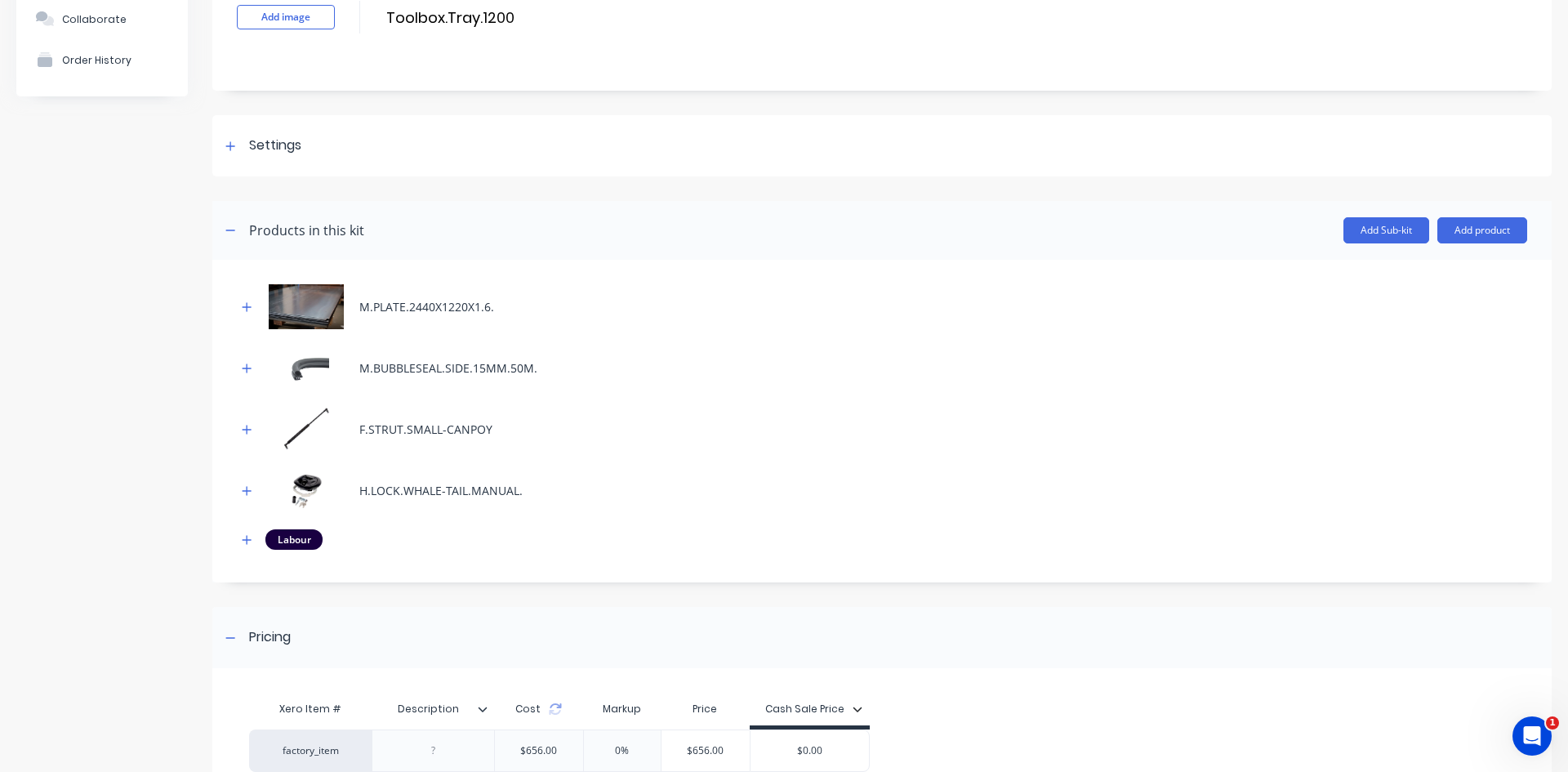
scroll to position [245, 0]
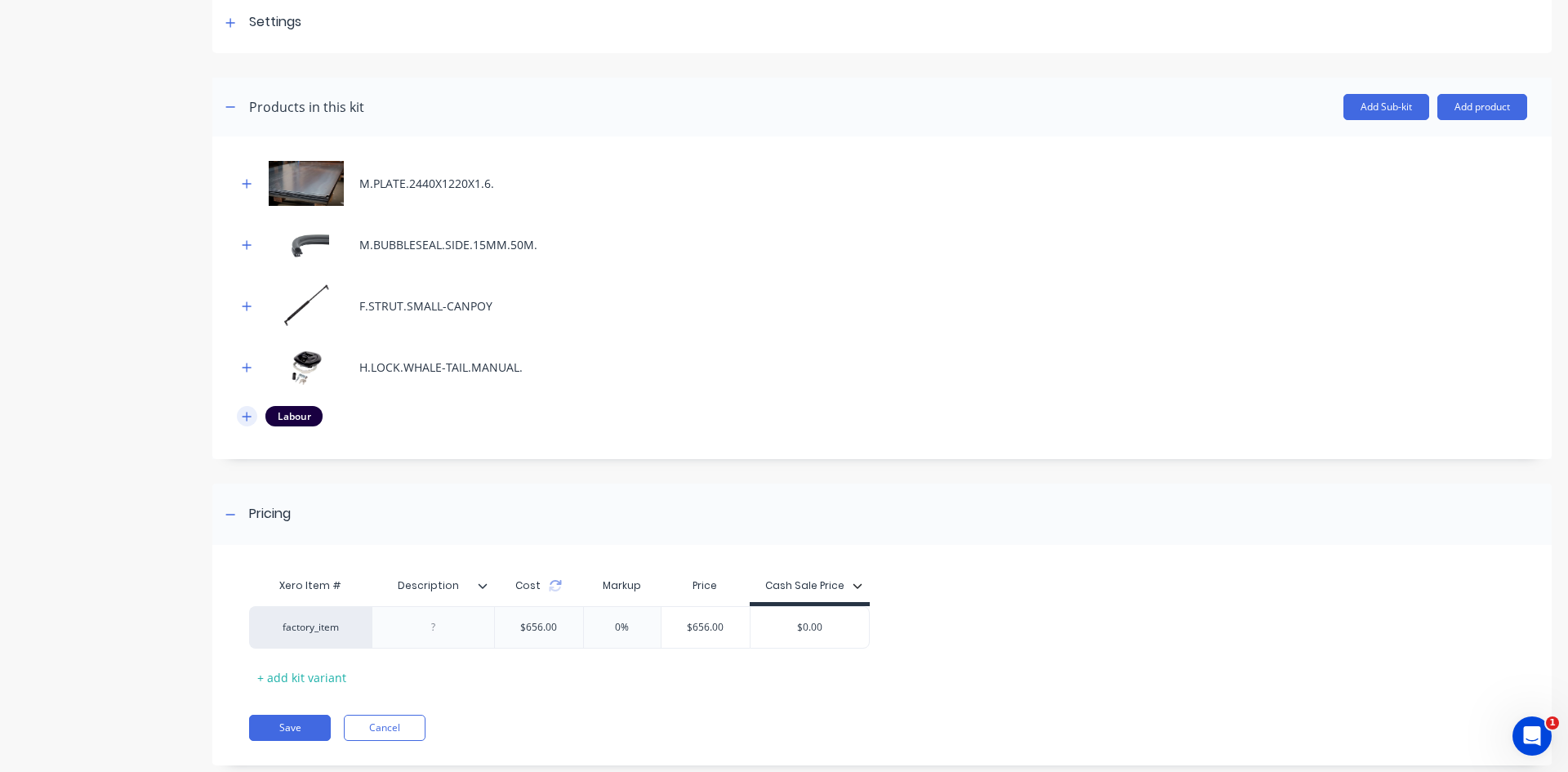
click at [250, 418] on icon "button" at bounding box center [247, 417] width 10 height 11
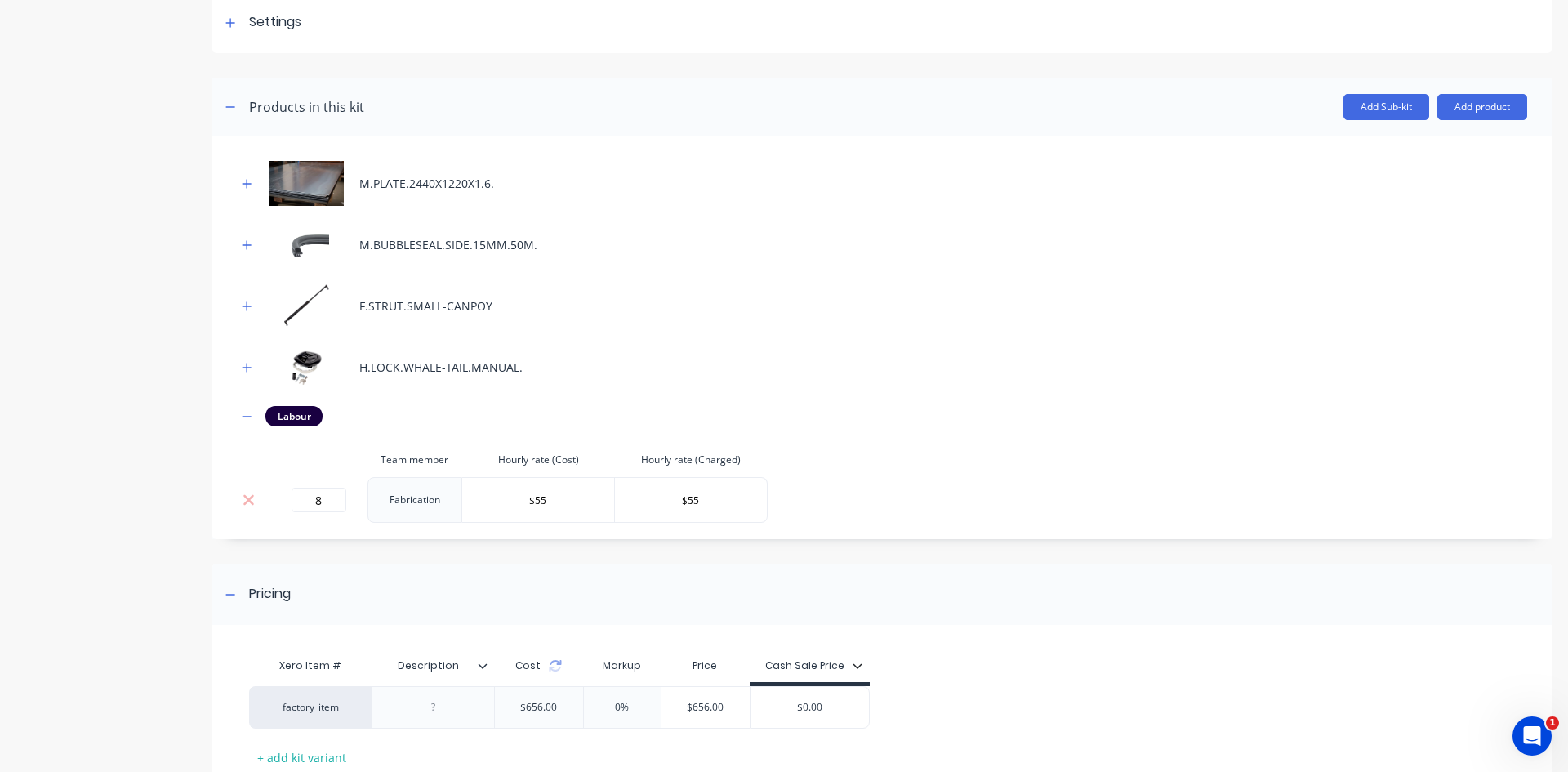
click at [169, 450] on div "Product details Collaborate Order History" at bounding box center [102, 345] width 171 height 1050
click at [1344, 103] on button "Add Sub-kit" at bounding box center [1387, 107] width 86 height 26
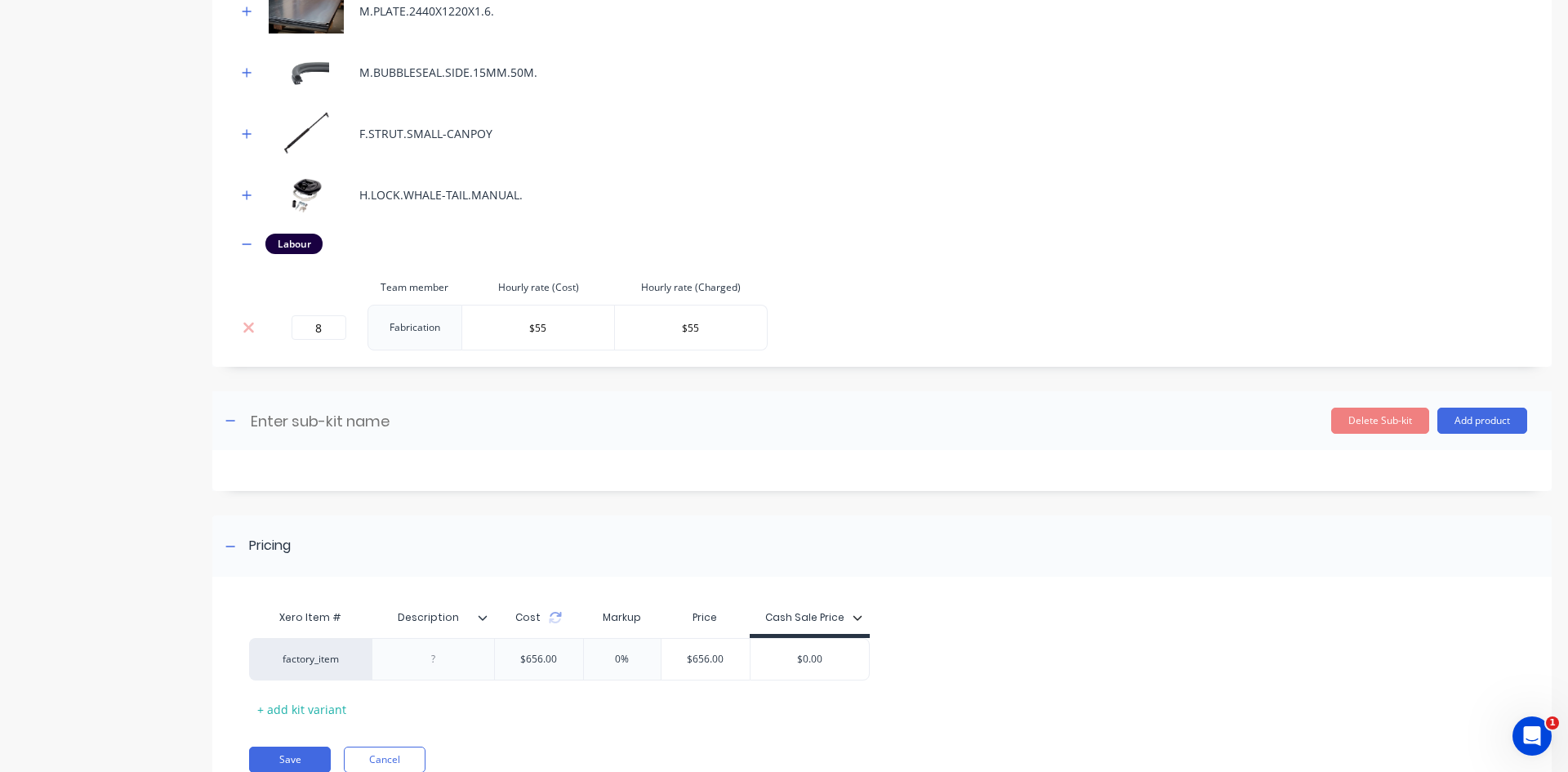
scroll to position [446, 0]
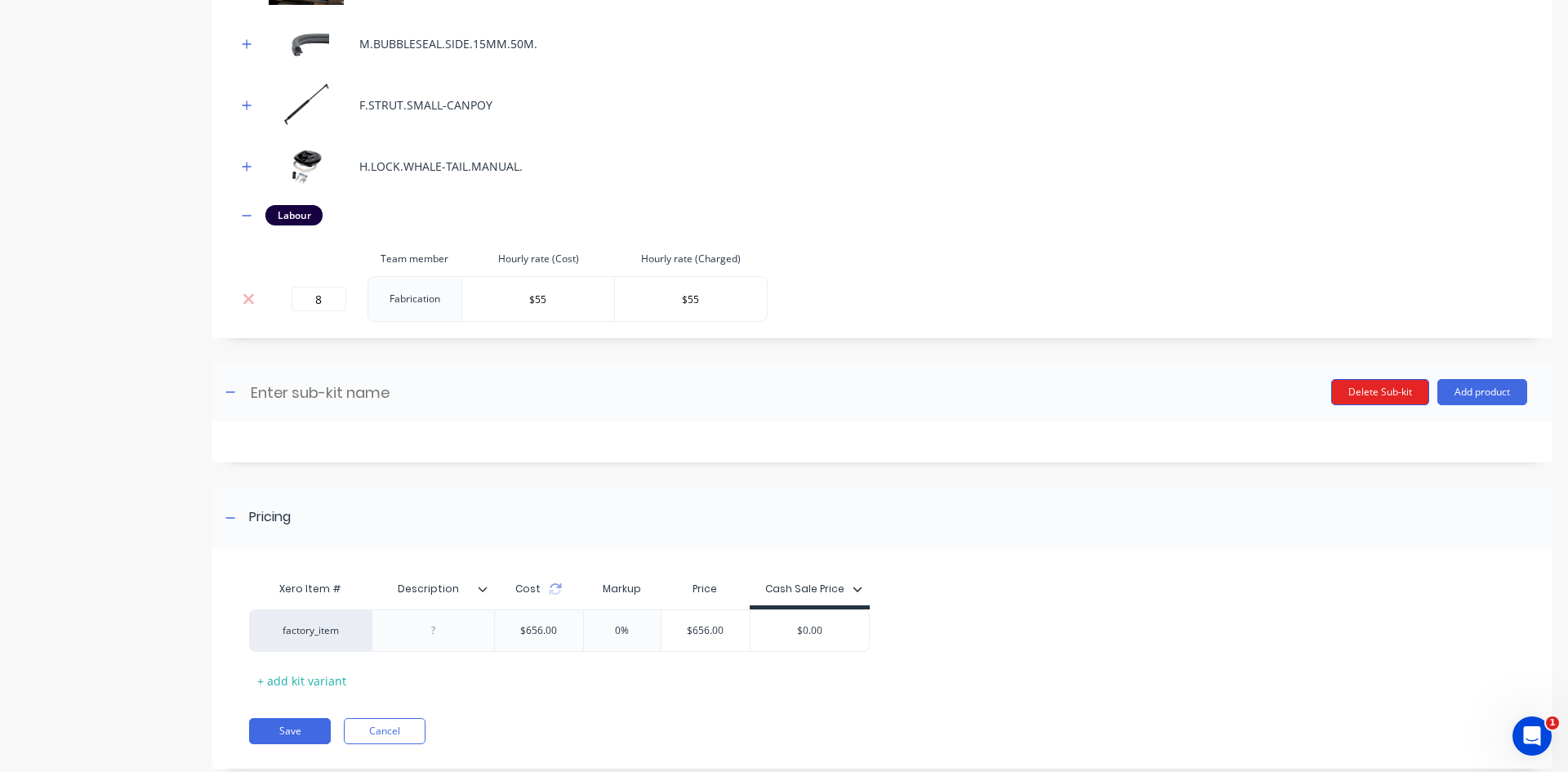
click at [1332, 389] on button "Delete Sub-kit" at bounding box center [1381, 392] width 98 height 26
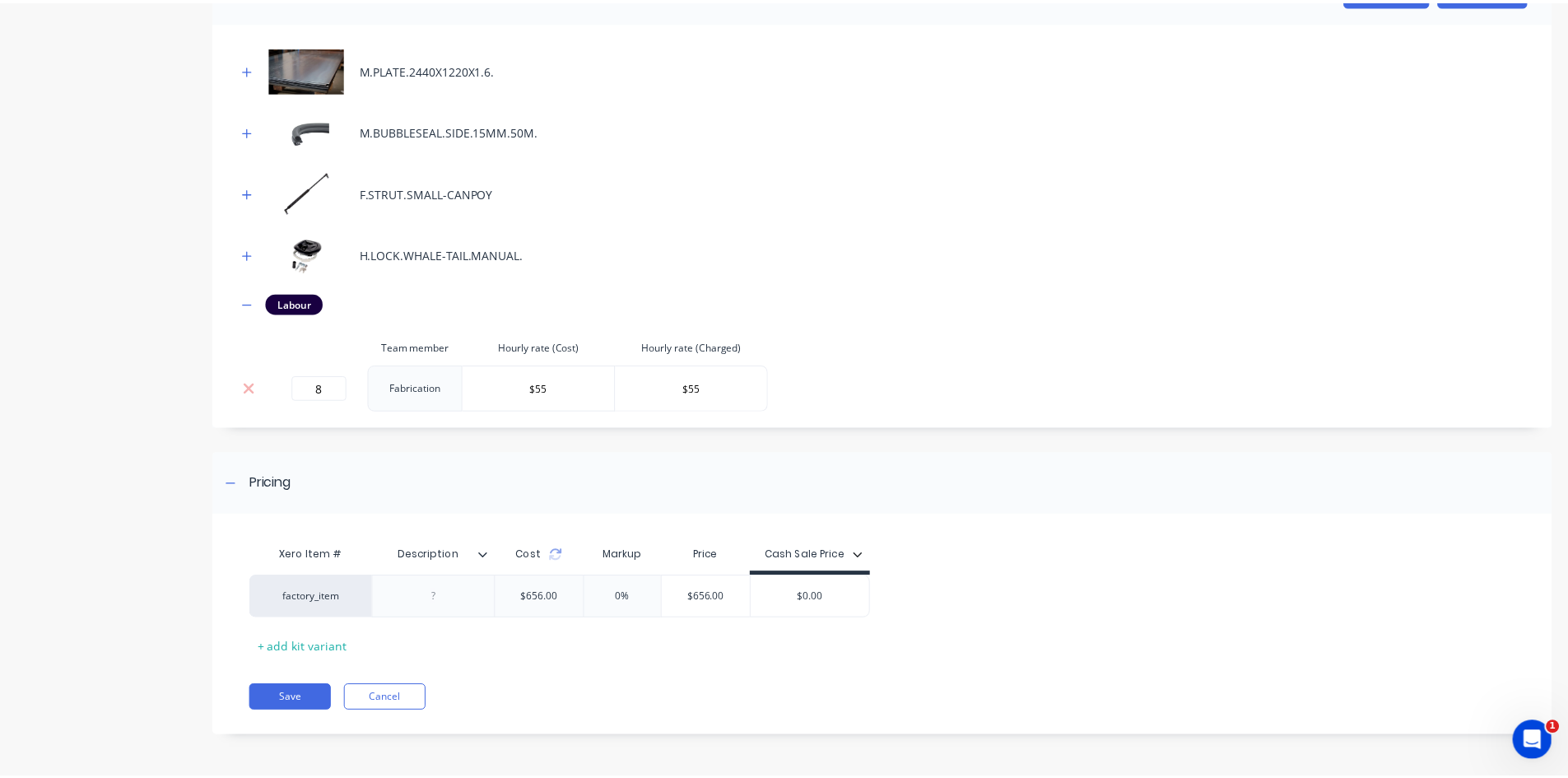
scroll to position [0, 0]
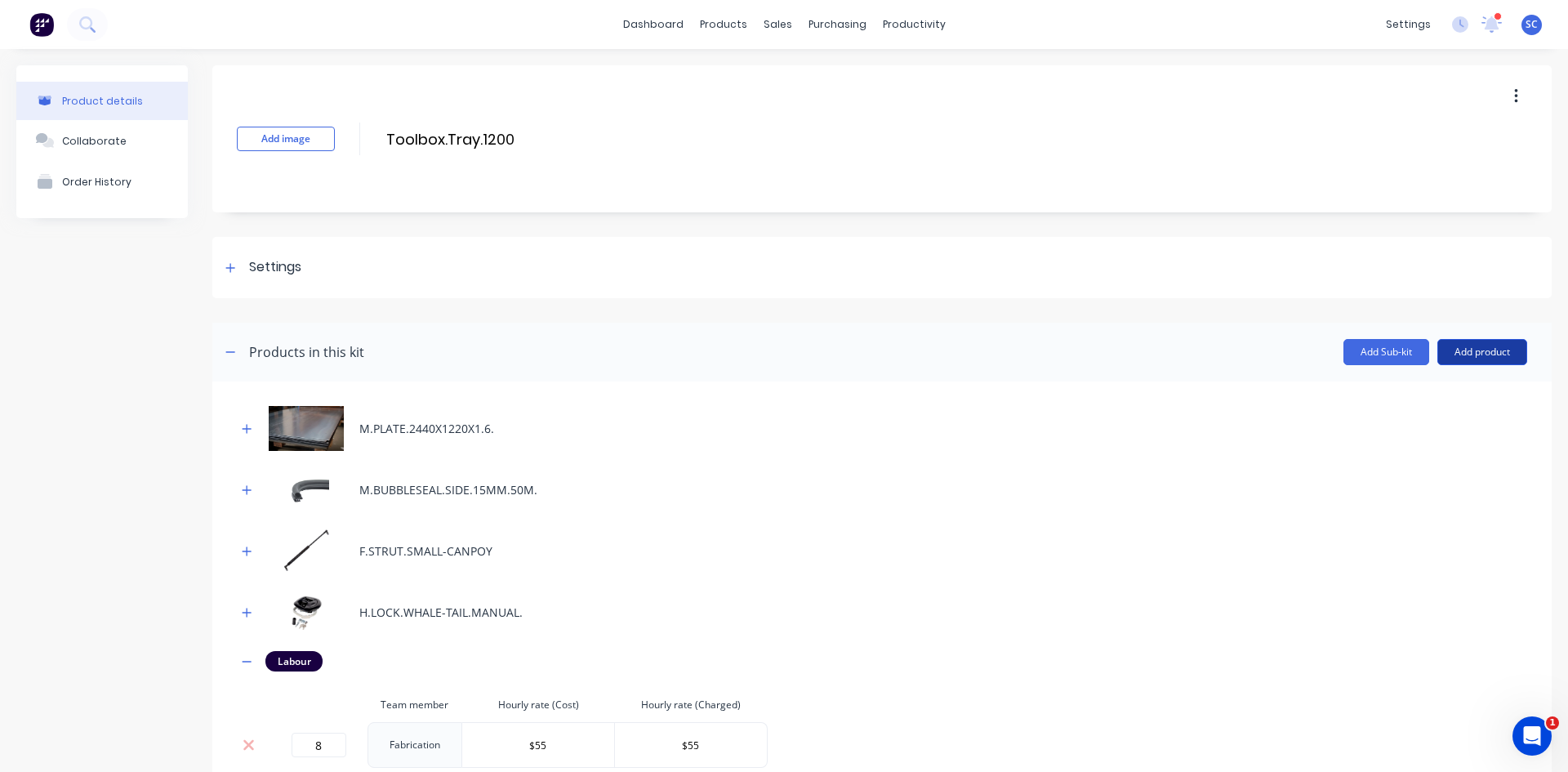
click at [1475, 349] on button "Add product" at bounding box center [1482, 352] width 90 height 26
click at [1455, 390] on div "Product catalogue" at bounding box center [1450, 394] width 126 height 24
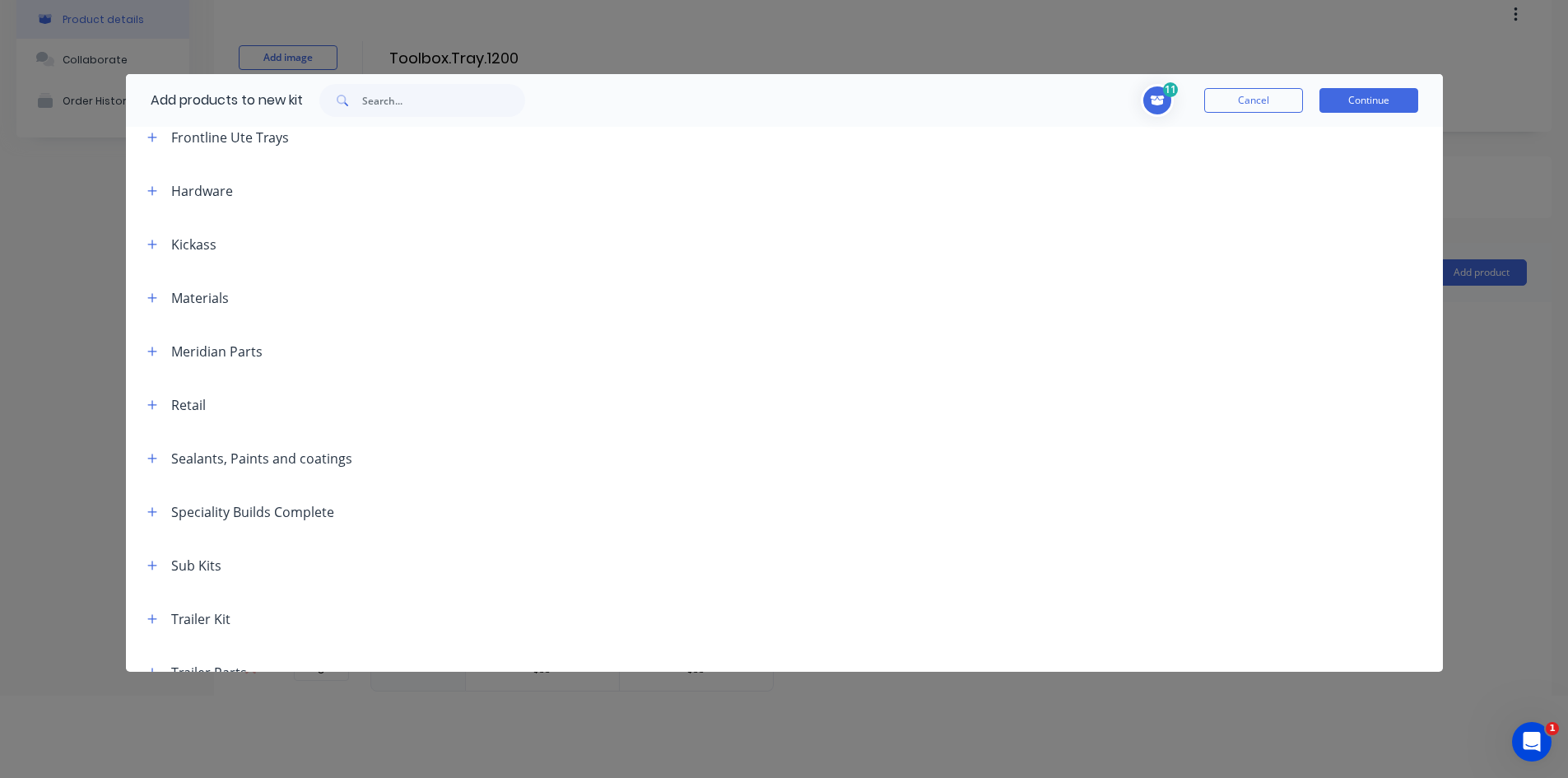
scroll to position [439, 0]
click at [150, 469] on icon "button" at bounding box center [152, 464] width 10 height 11
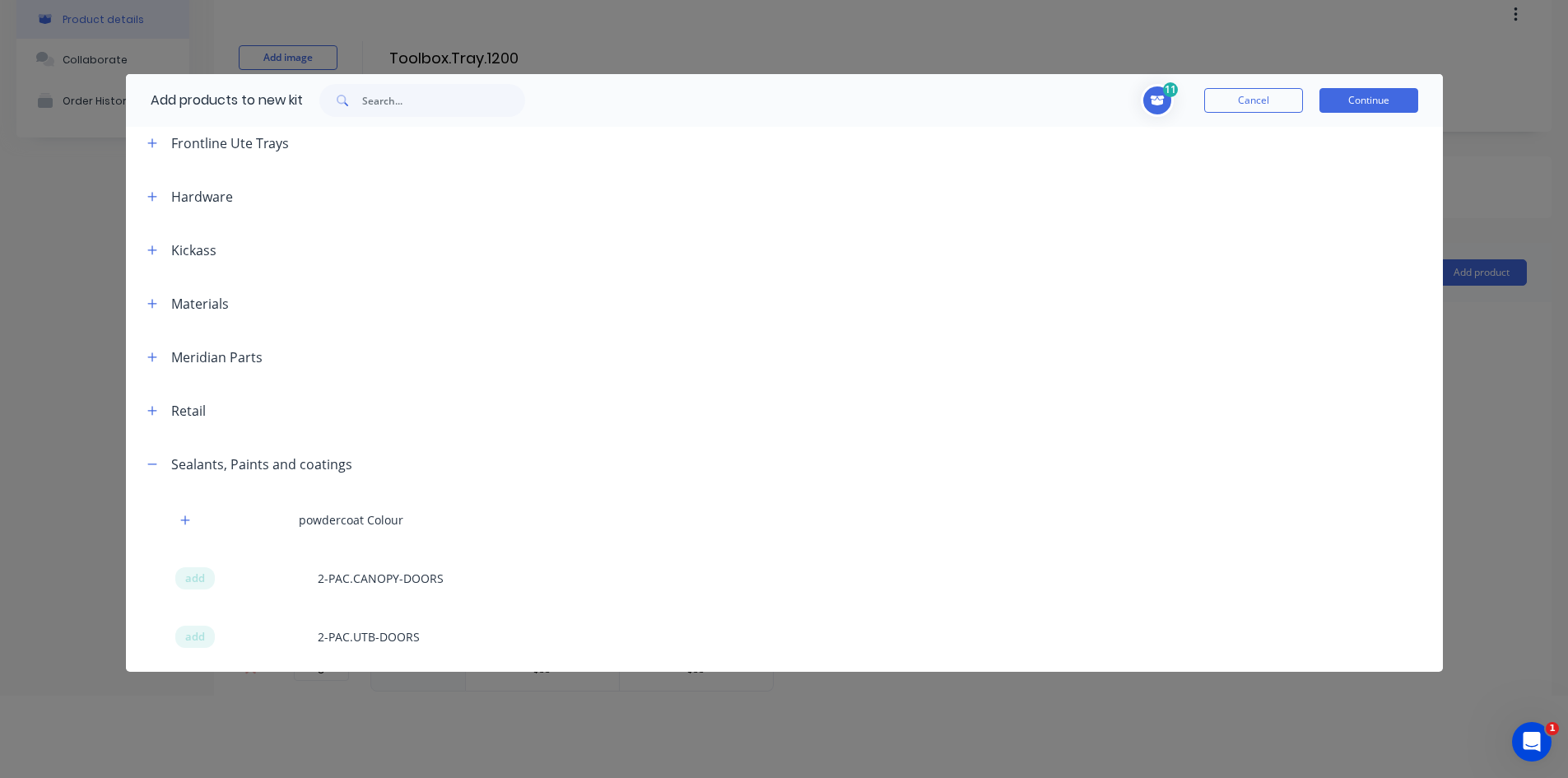
scroll to position [851, 0]
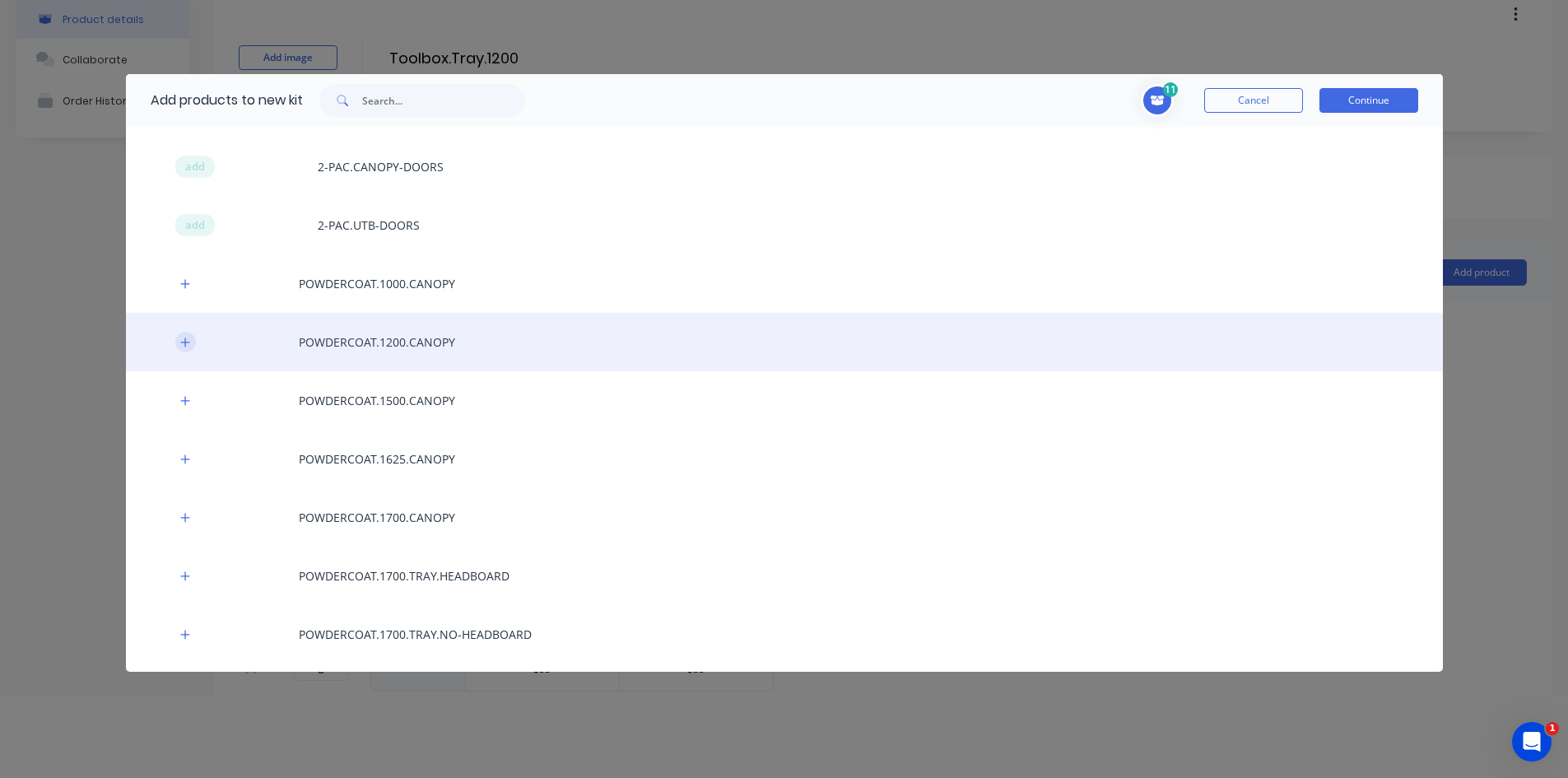
click at [182, 348] on button "button" at bounding box center [185, 342] width 21 height 21
click at [182, 347] on icon "button" at bounding box center [185, 342] width 10 height 11
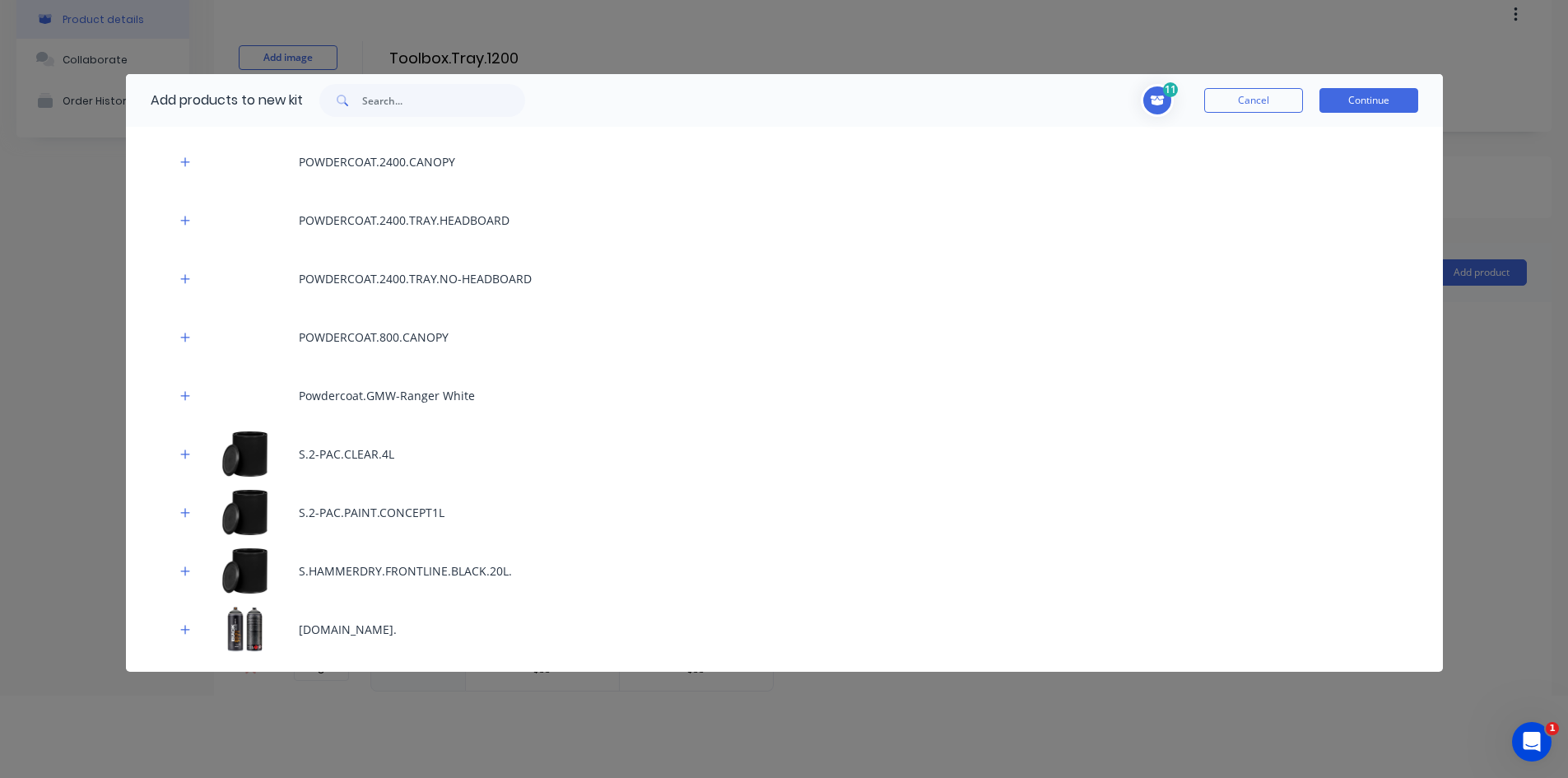
scroll to position [1839, 0]
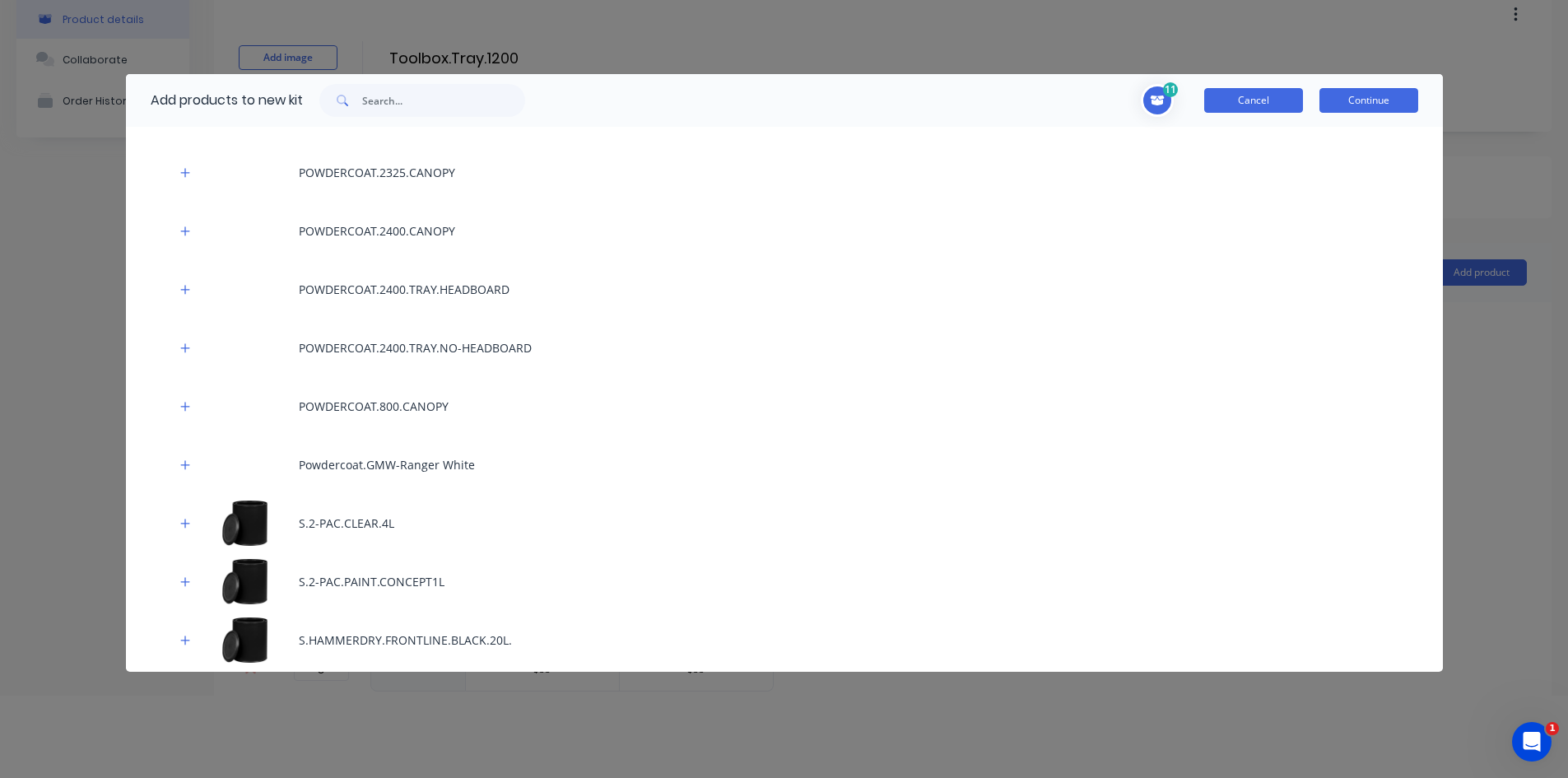
click at [1272, 98] on button "Cancel" at bounding box center [1254, 100] width 99 height 25
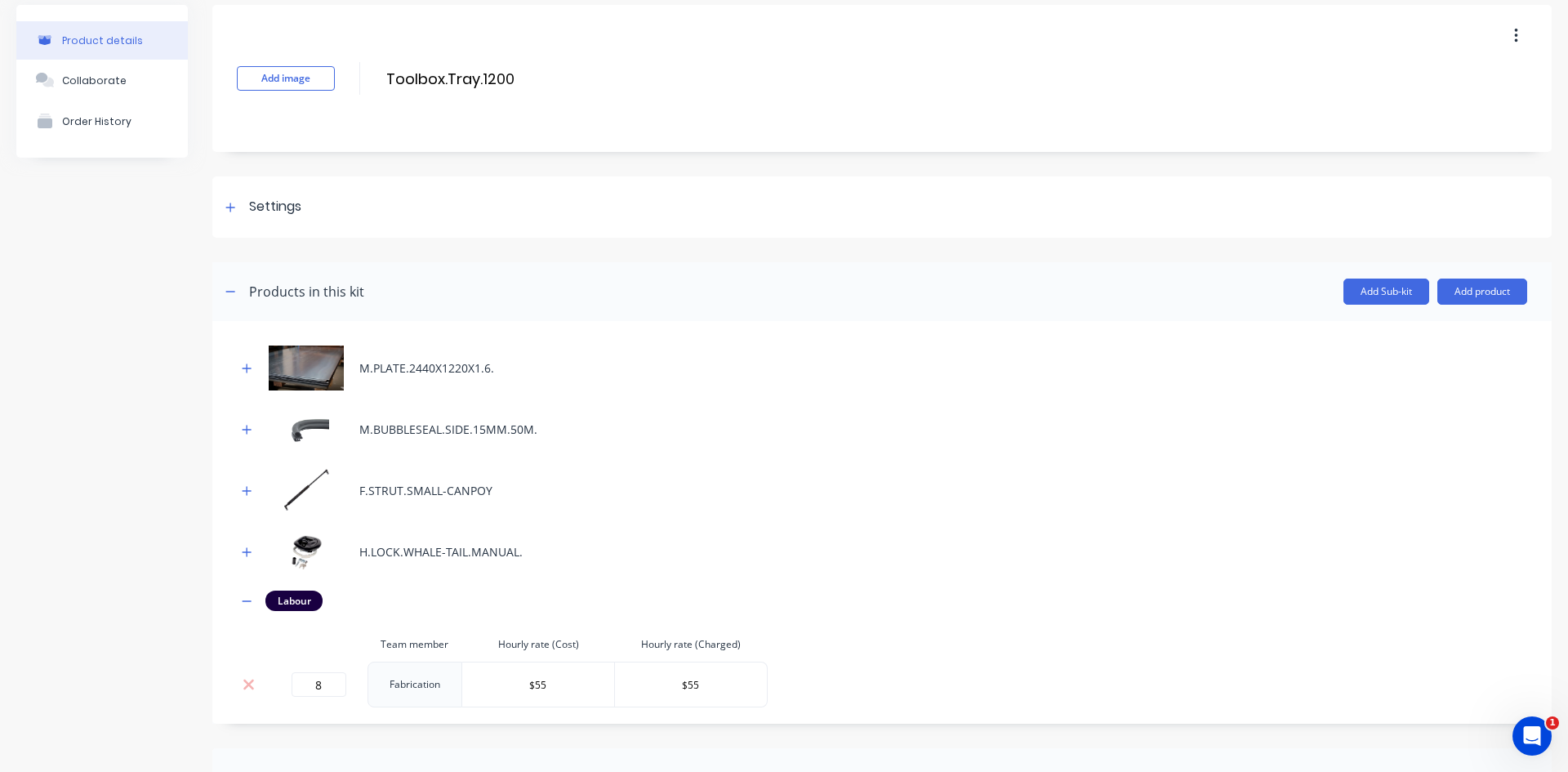
scroll to position [0, 0]
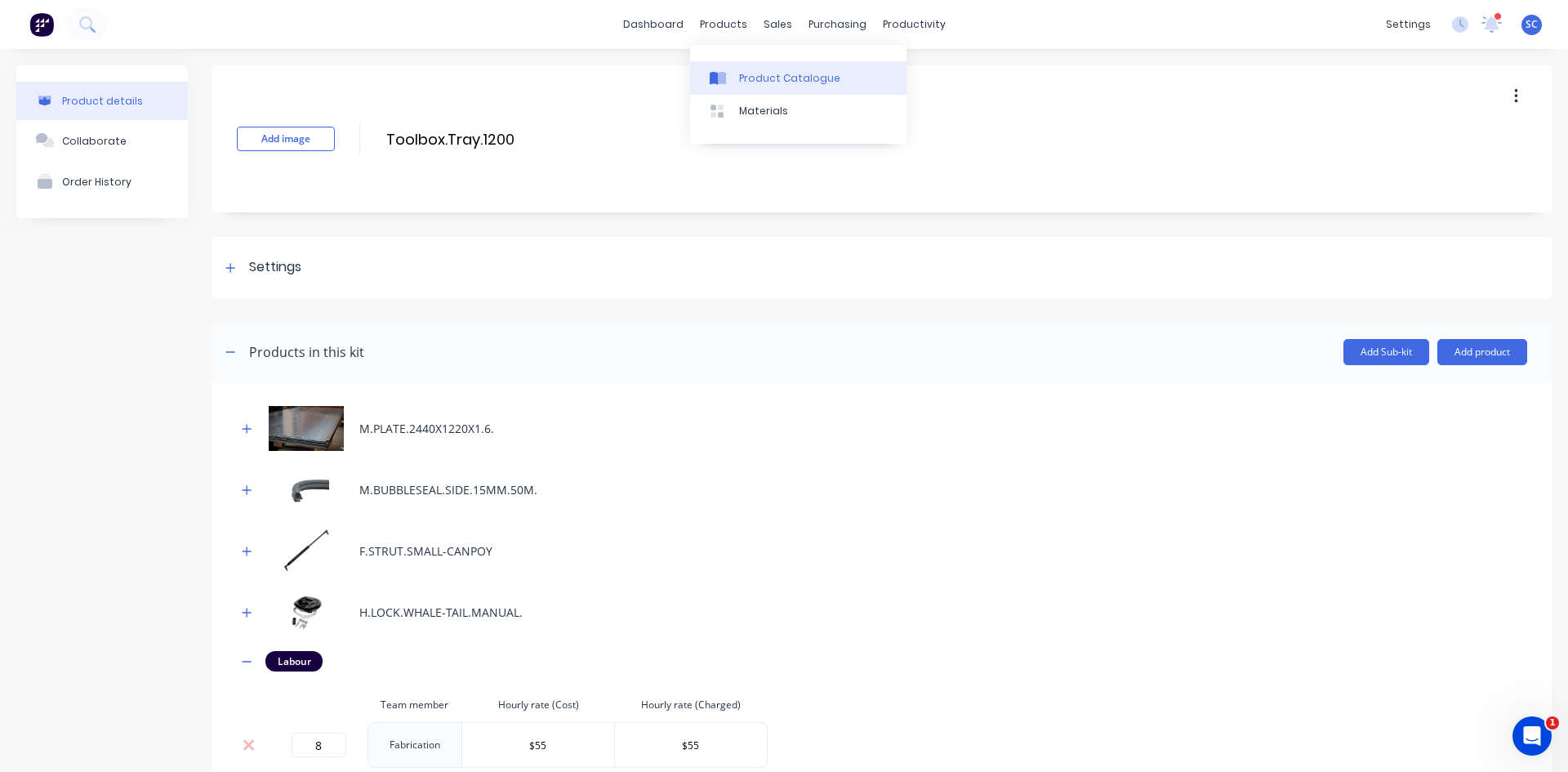
click at [750, 82] on div "Product Catalogue" at bounding box center [790, 78] width 101 height 14
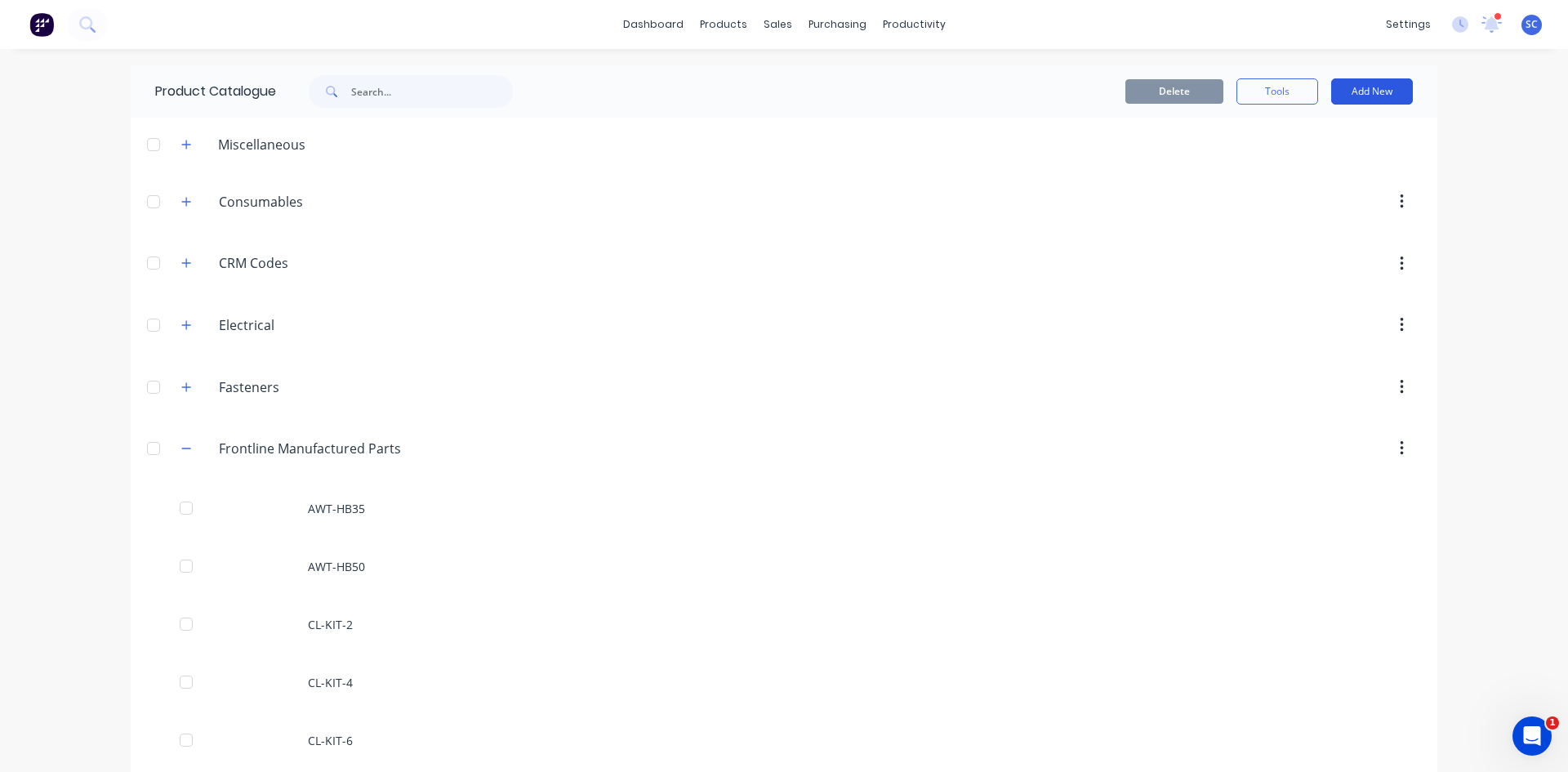
click at [1352, 96] on button "Add New" at bounding box center [1372, 91] width 81 height 26
click at [1299, 169] on div "Product" at bounding box center [1336, 166] width 126 height 24
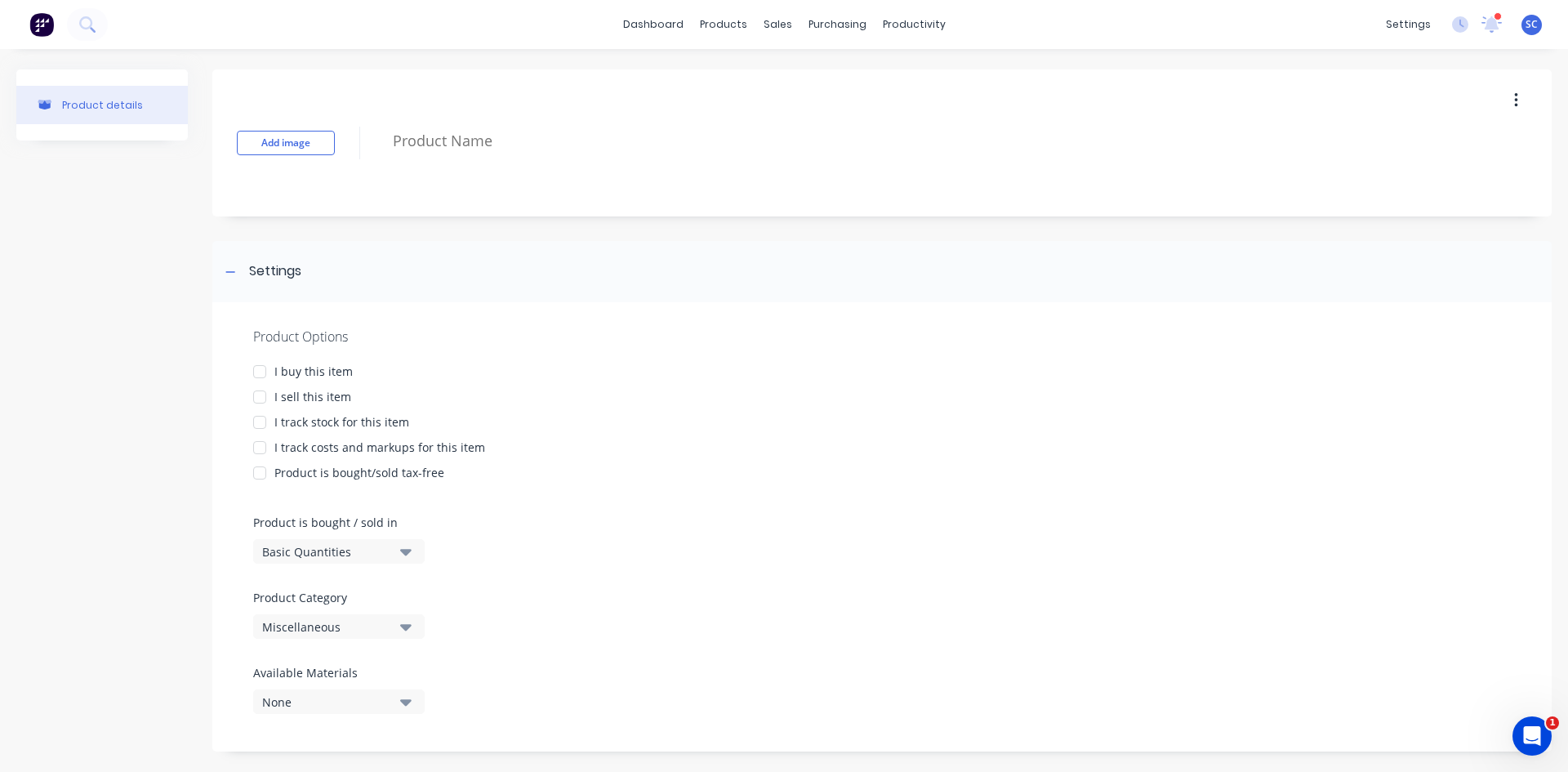
click at [256, 370] on div at bounding box center [259, 372] width 33 height 33
click at [256, 400] on div at bounding box center [259, 397] width 33 height 33
click at [261, 428] on div at bounding box center [259, 422] width 33 height 33
click at [259, 447] on div at bounding box center [259, 448] width 33 height 33
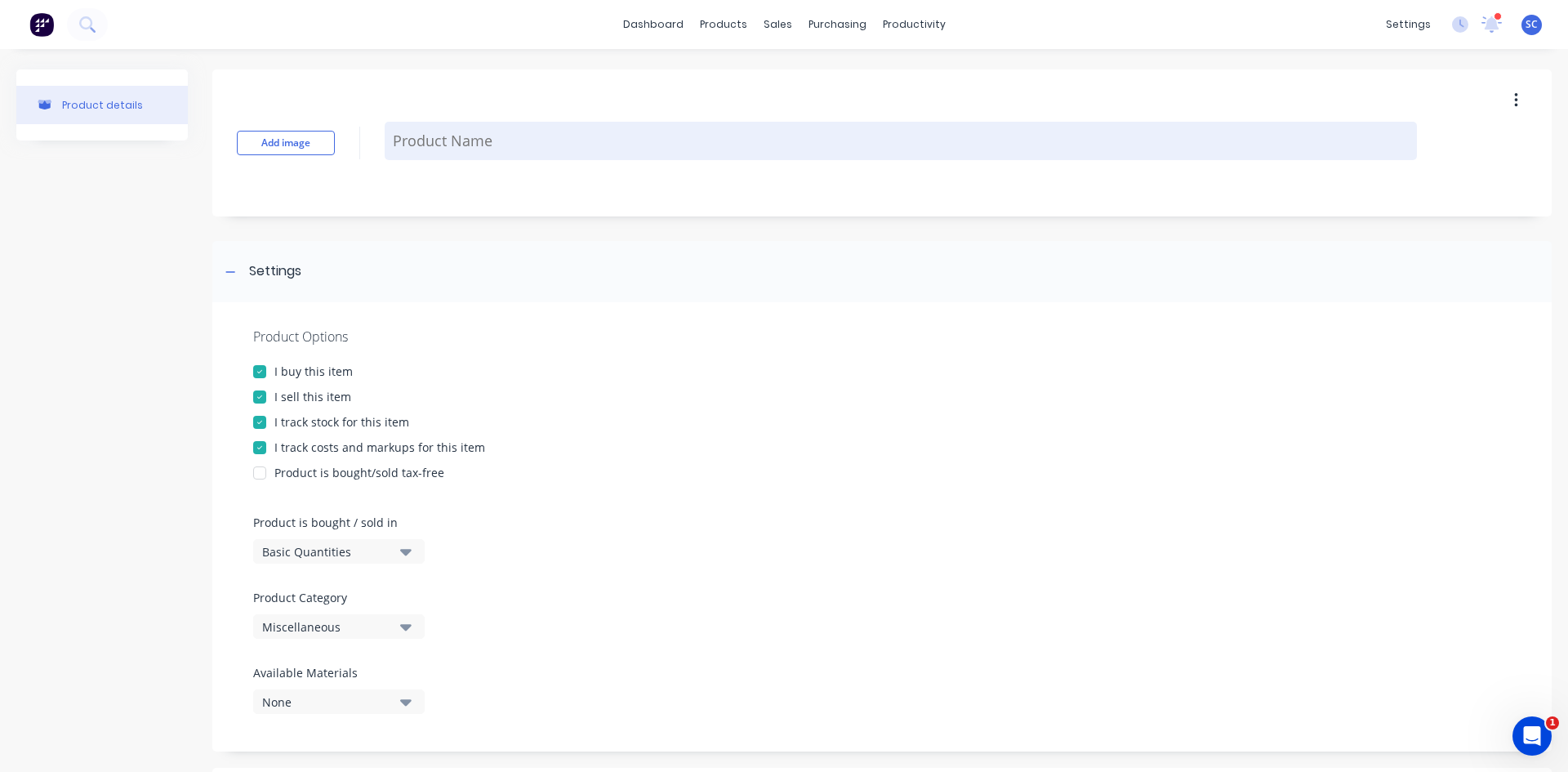
click at [438, 148] on textarea at bounding box center [901, 141] width 1033 height 38
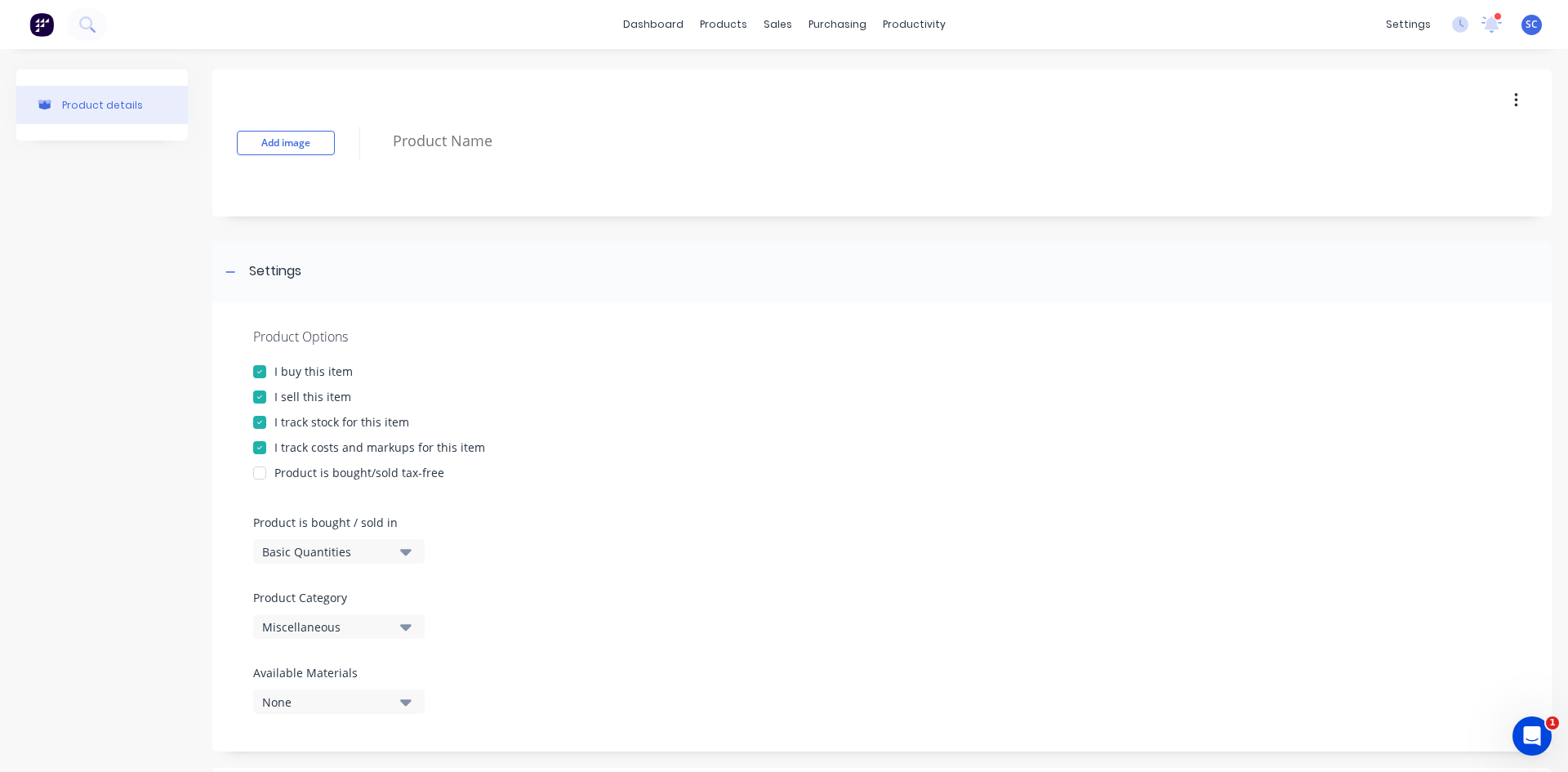
click at [1515, 98] on icon "button" at bounding box center [1516, 100] width 4 height 18
click at [1422, 176] on div "Delete" at bounding box center [1458, 176] width 126 height 24
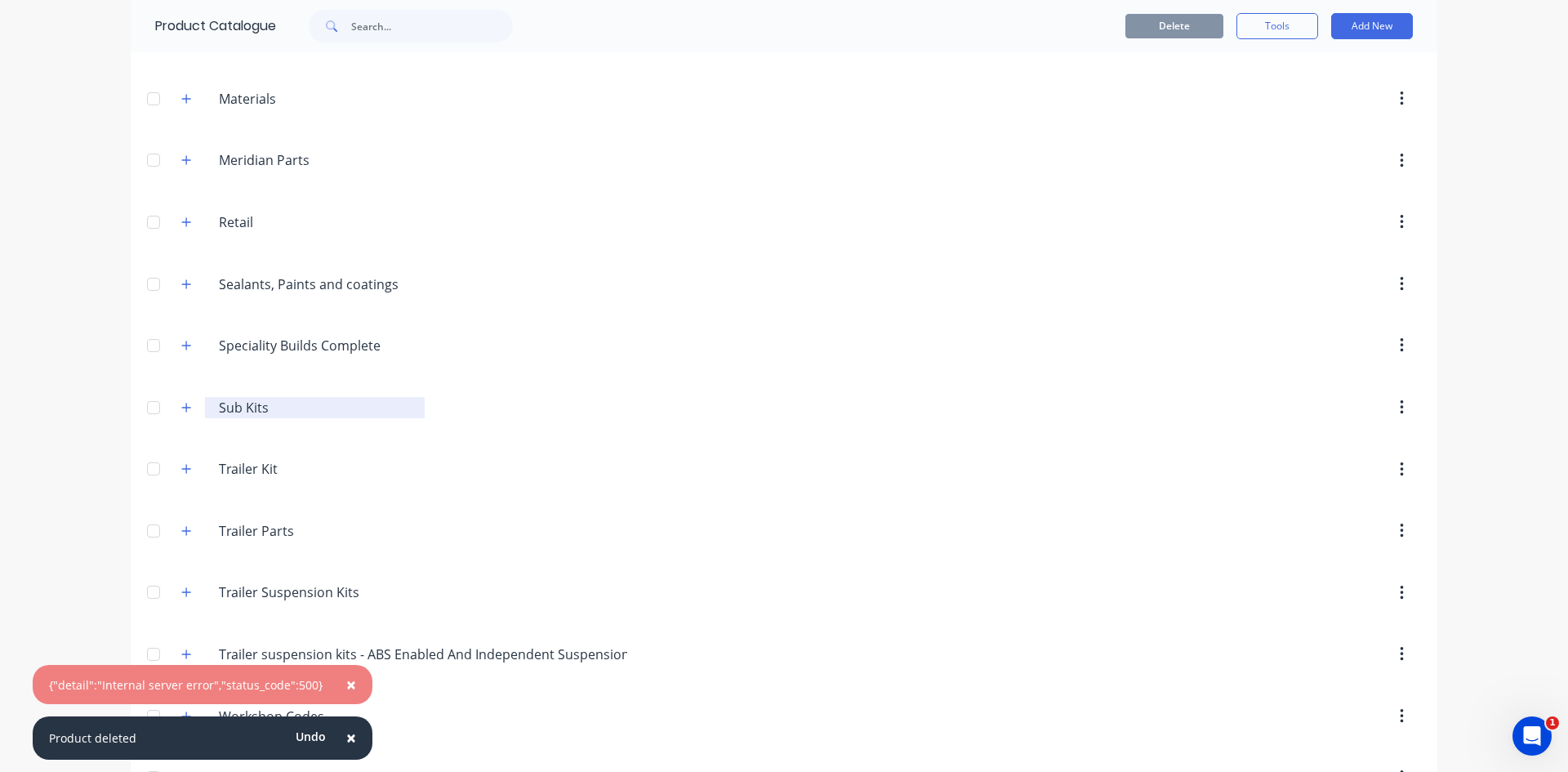
scroll to position [4545, 0]
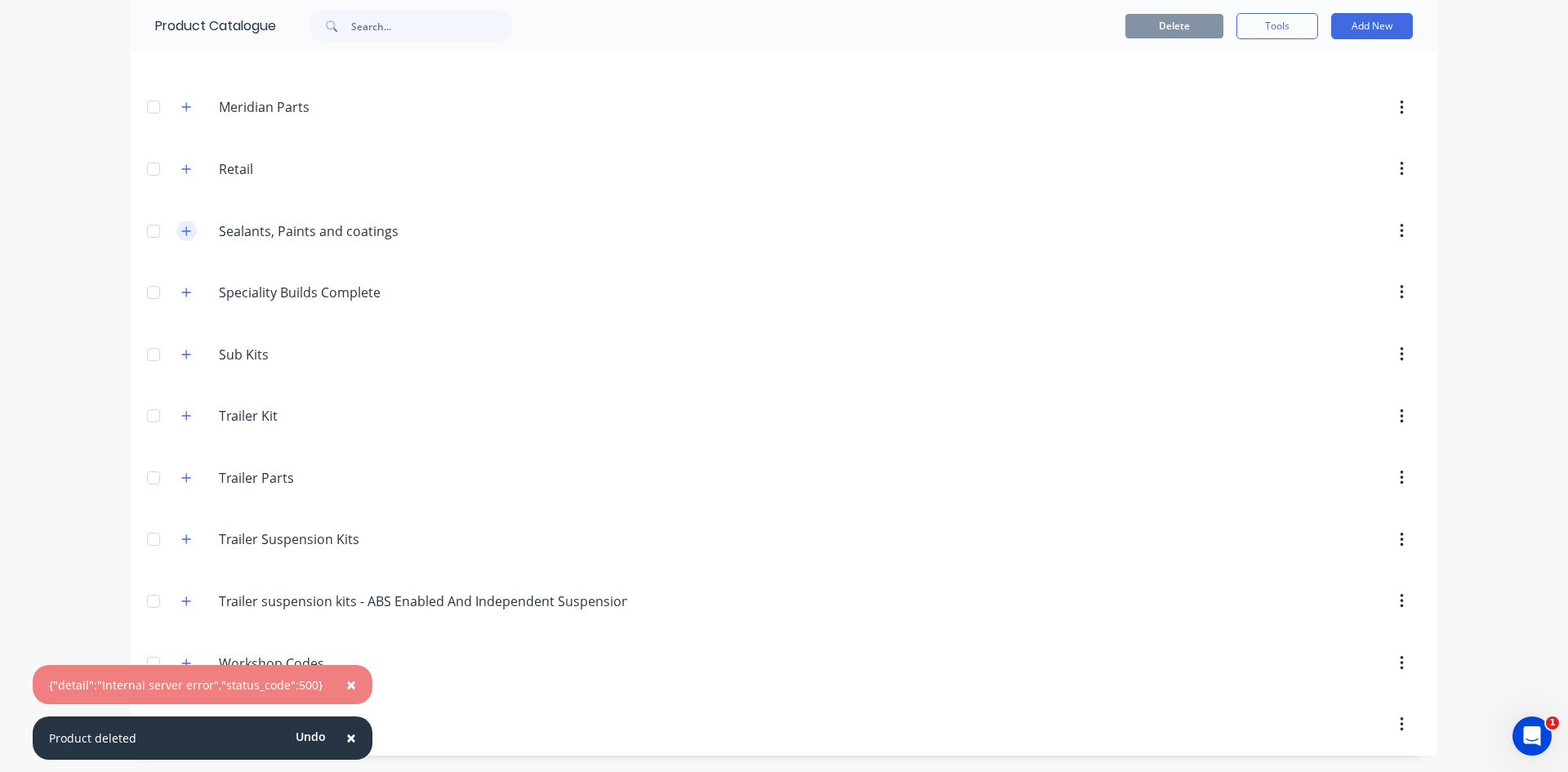
click at [178, 223] on button "button" at bounding box center [187, 231] width 20 height 20
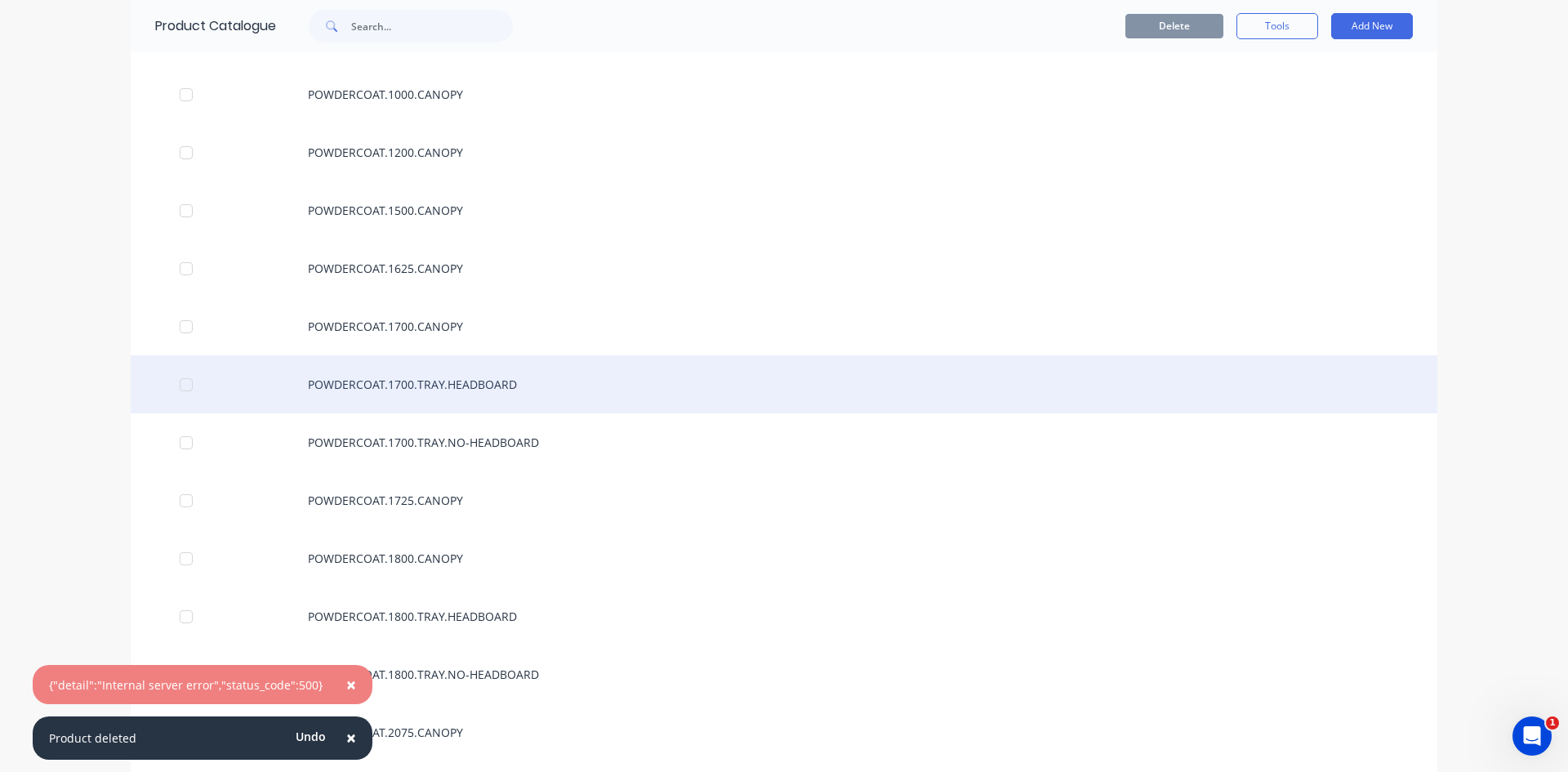
scroll to position [4872, 0]
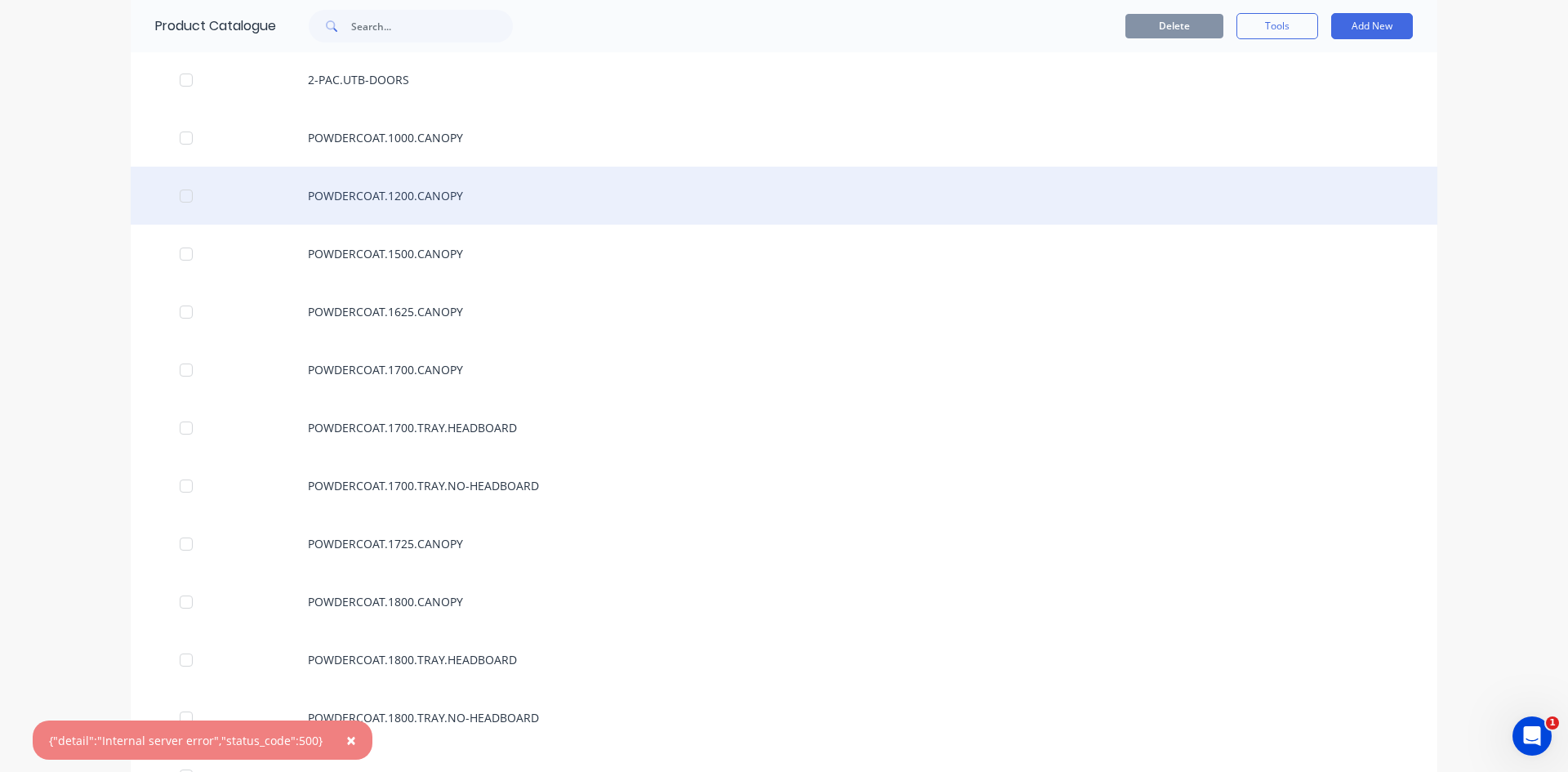
click at [449, 201] on div "POWDERCOAT.1200.CANOPY" at bounding box center [784, 196] width 1307 height 58
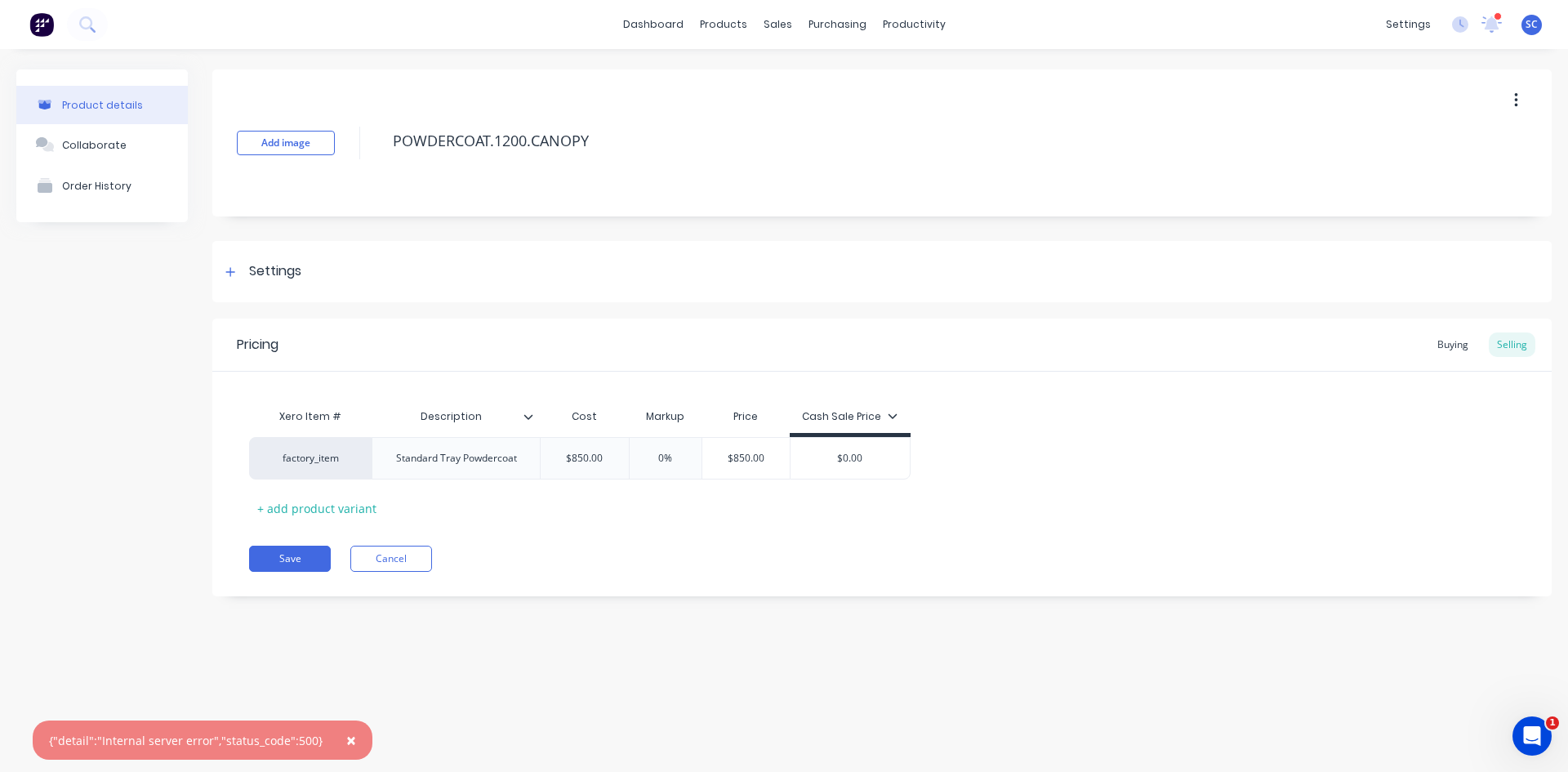
click at [1517, 100] on icon "button" at bounding box center [1516, 100] width 3 height 14
click at [1423, 148] on span "Duplicate" at bounding box center [1456, 143] width 122 height 17
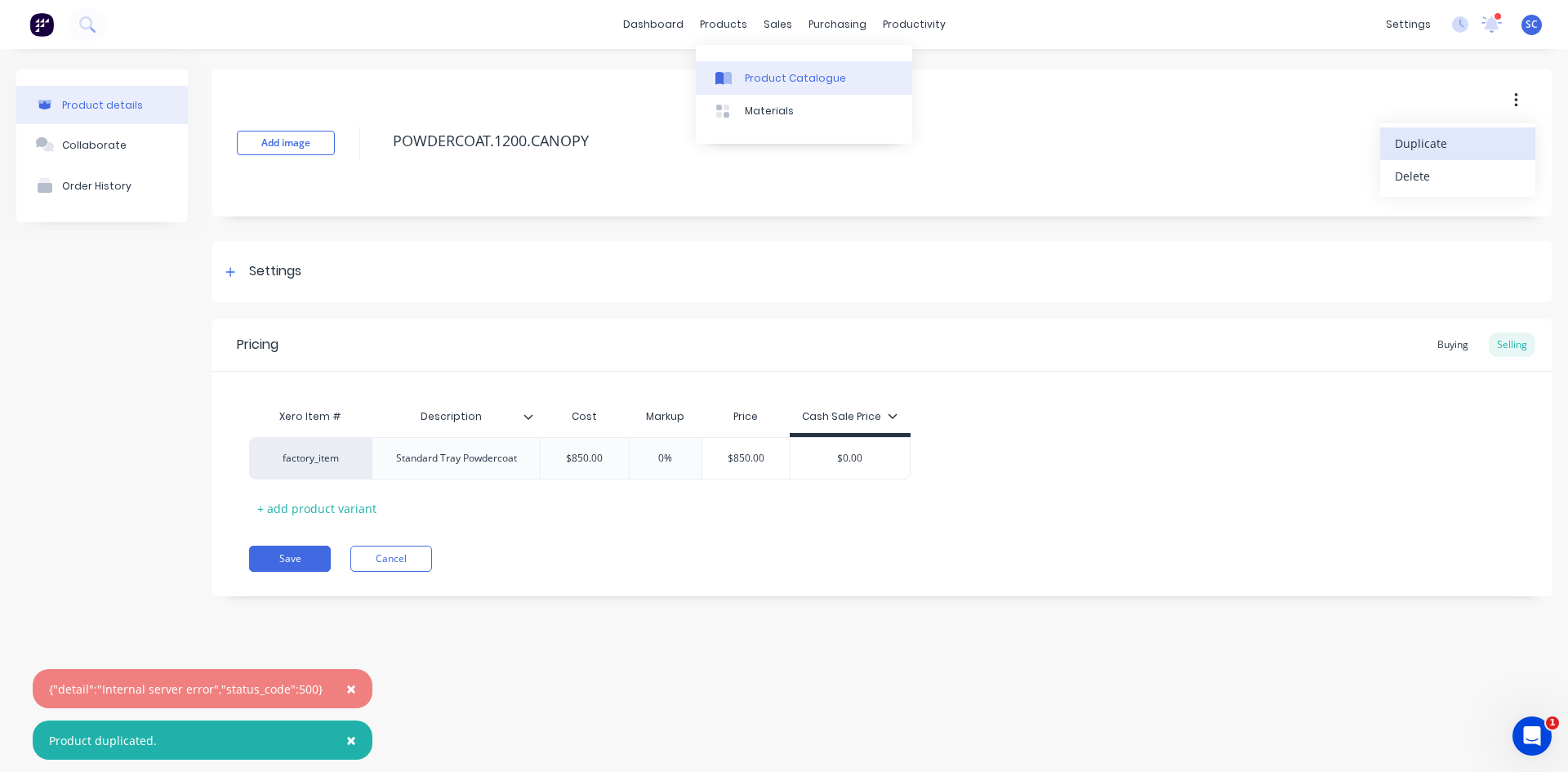
click at [765, 78] on div "Product Catalogue" at bounding box center [795, 78] width 101 height 14
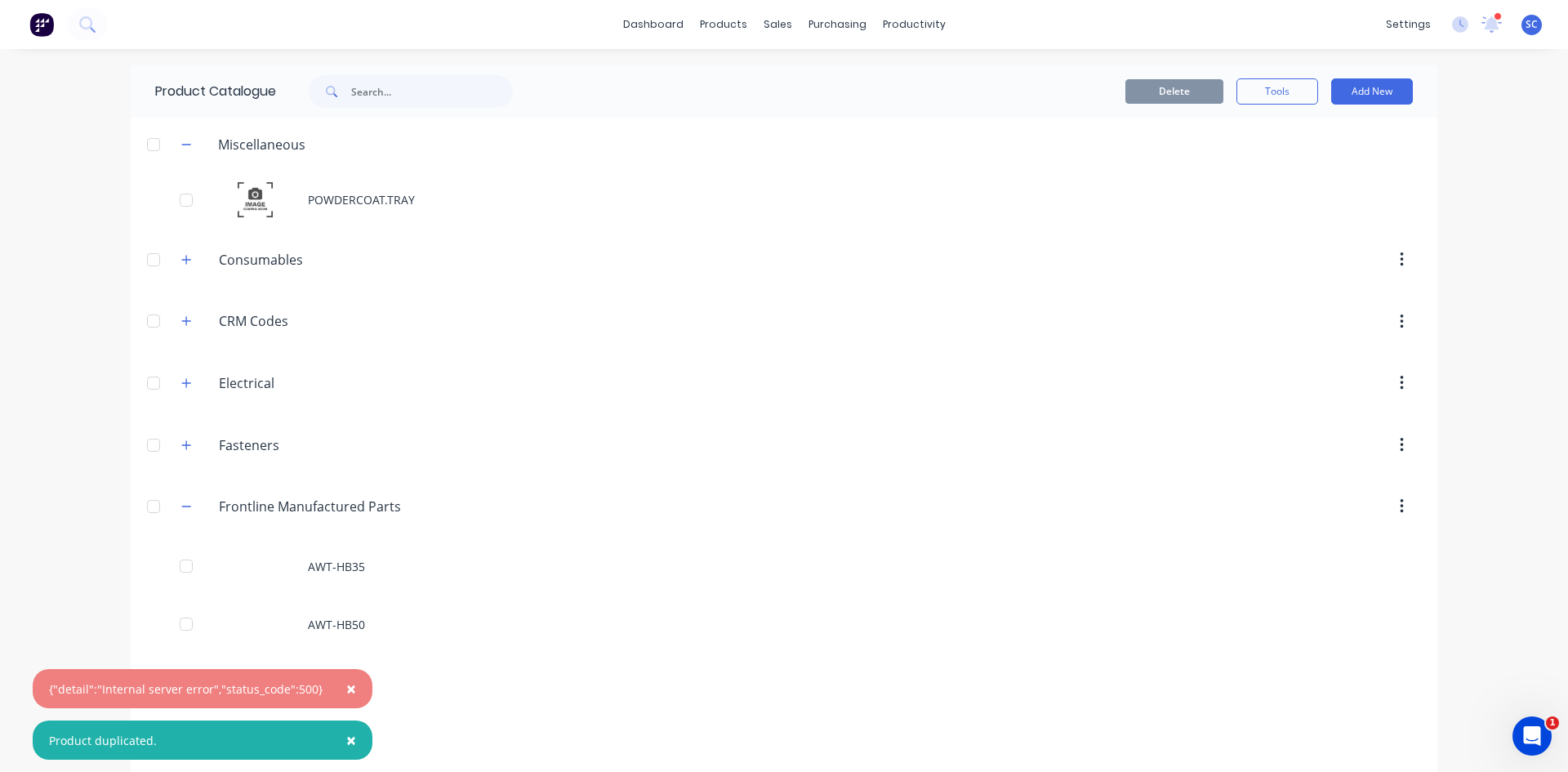
click at [346, 691] on span "×" at bounding box center [351, 689] width 10 height 23
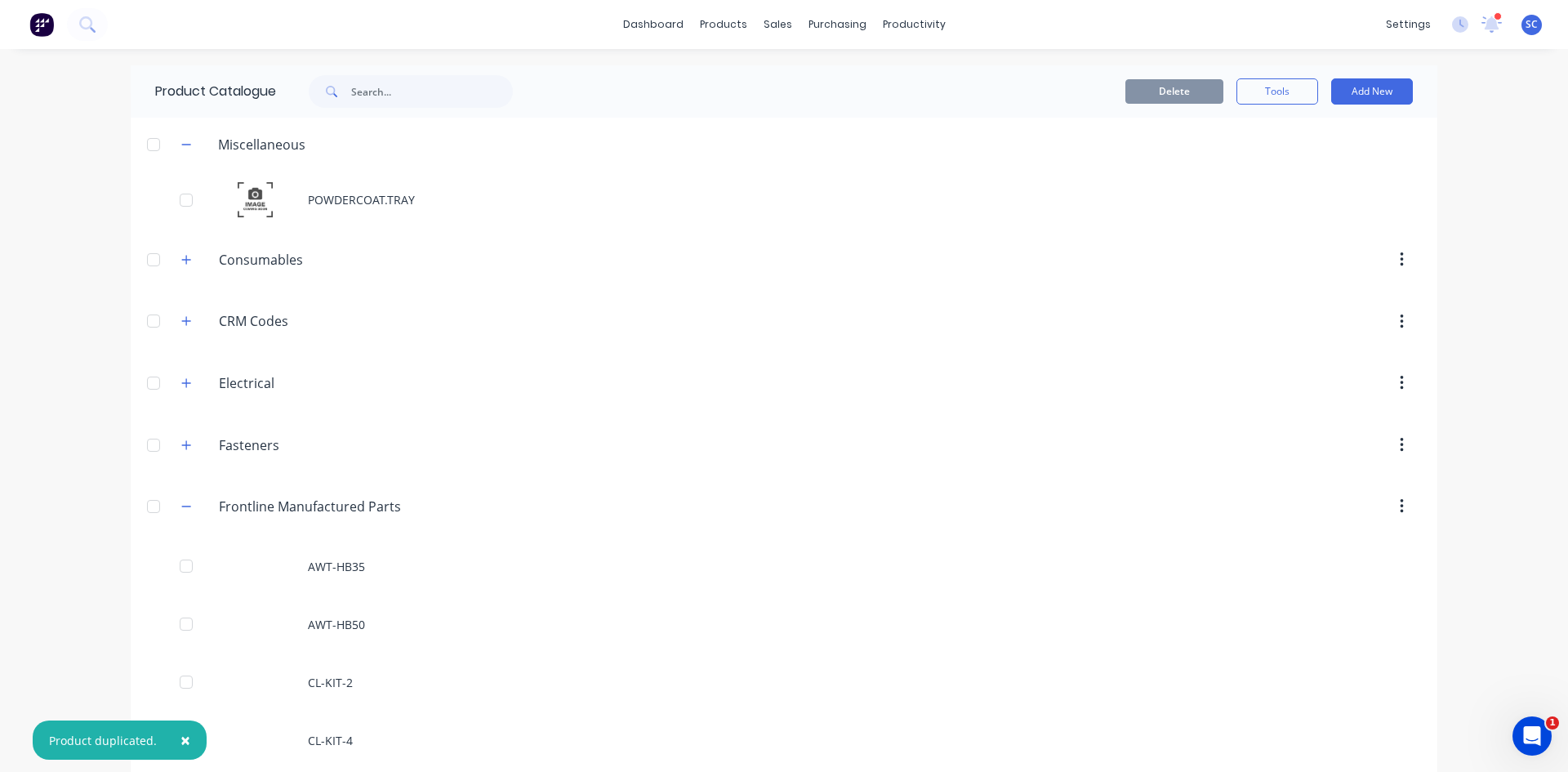
click at [181, 741] on span "×" at bounding box center [186, 740] width 10 height 23
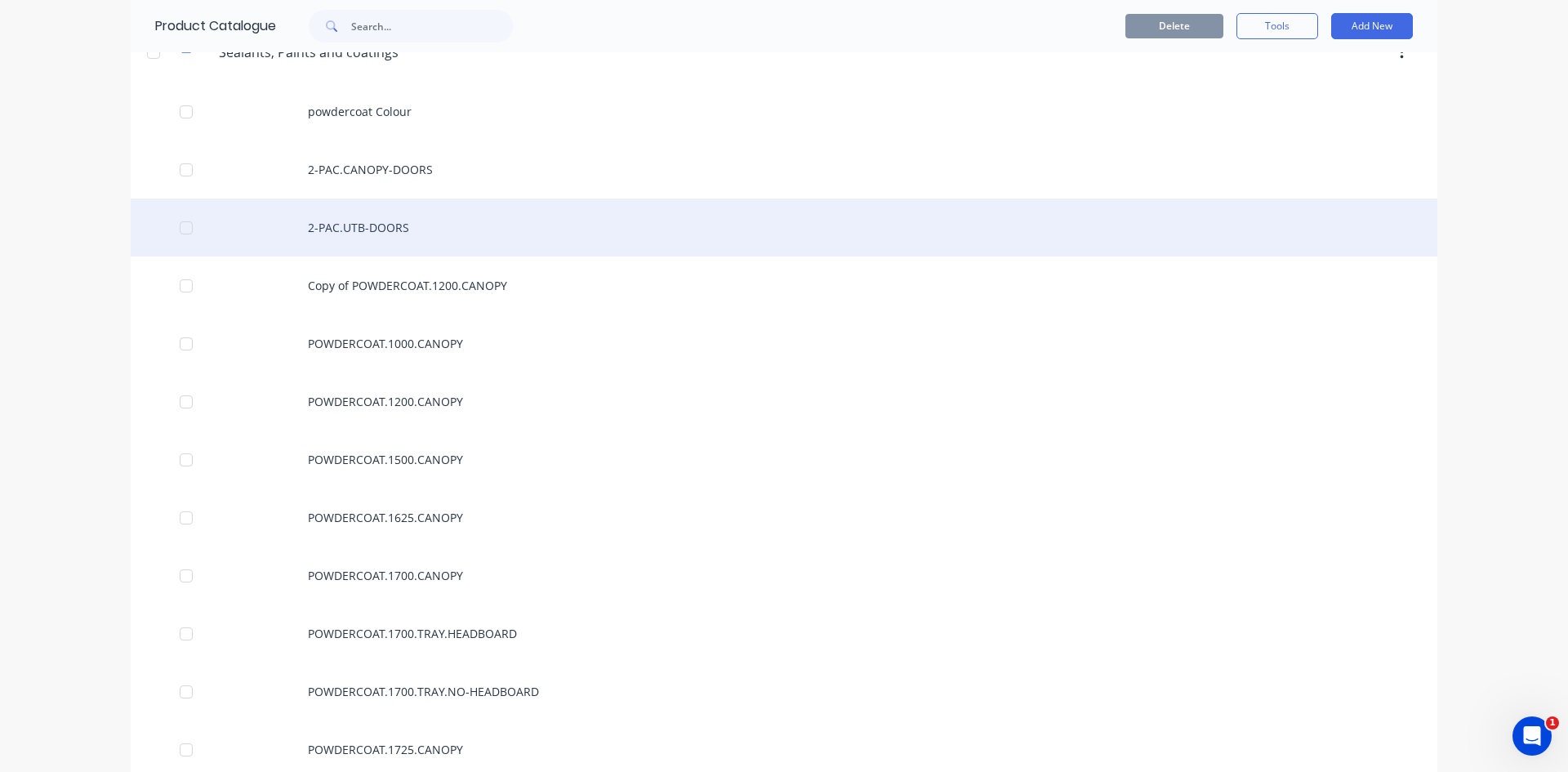
scroll to position [4740, 0]
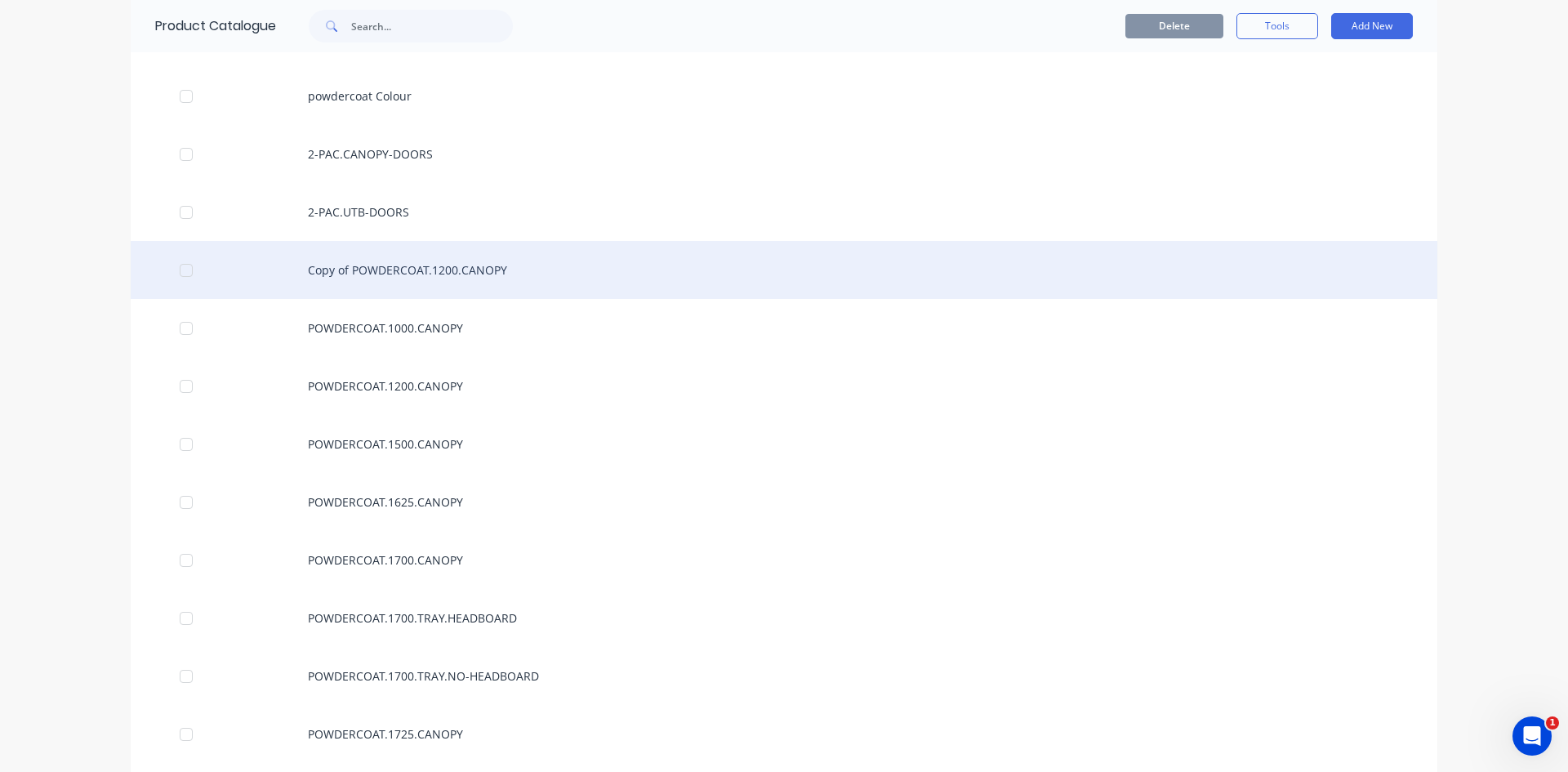
click at [386, 265] on div "Copy of POWDERCOAT.1200.CANOPY" at bounding box center [784, 270] width 1307 height 58
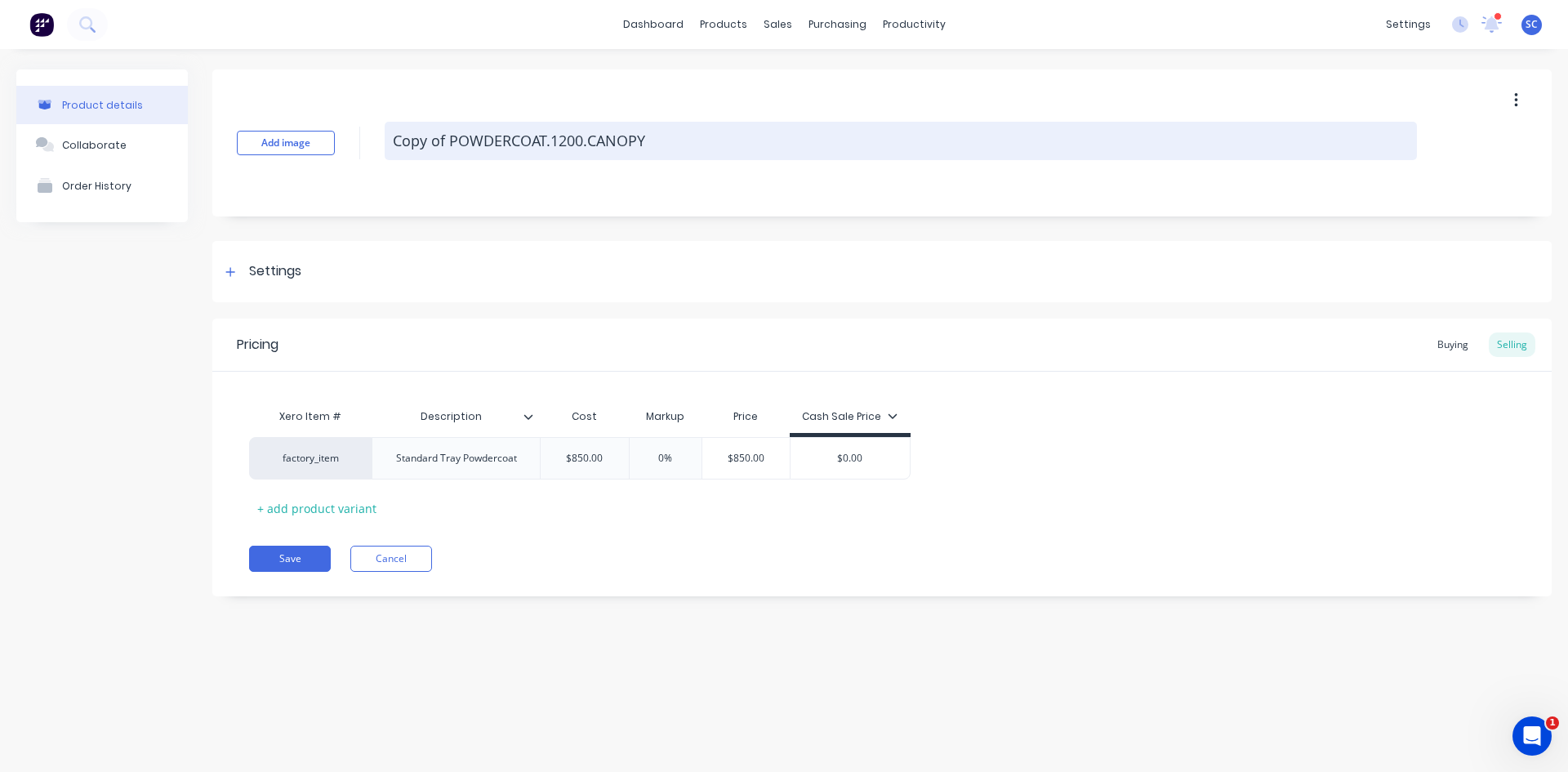
click at [451, 134] on textarea "Copy of POWDERCOAT.1200.CANOPY" at bounding box center [901, 141] width 1033 height 38
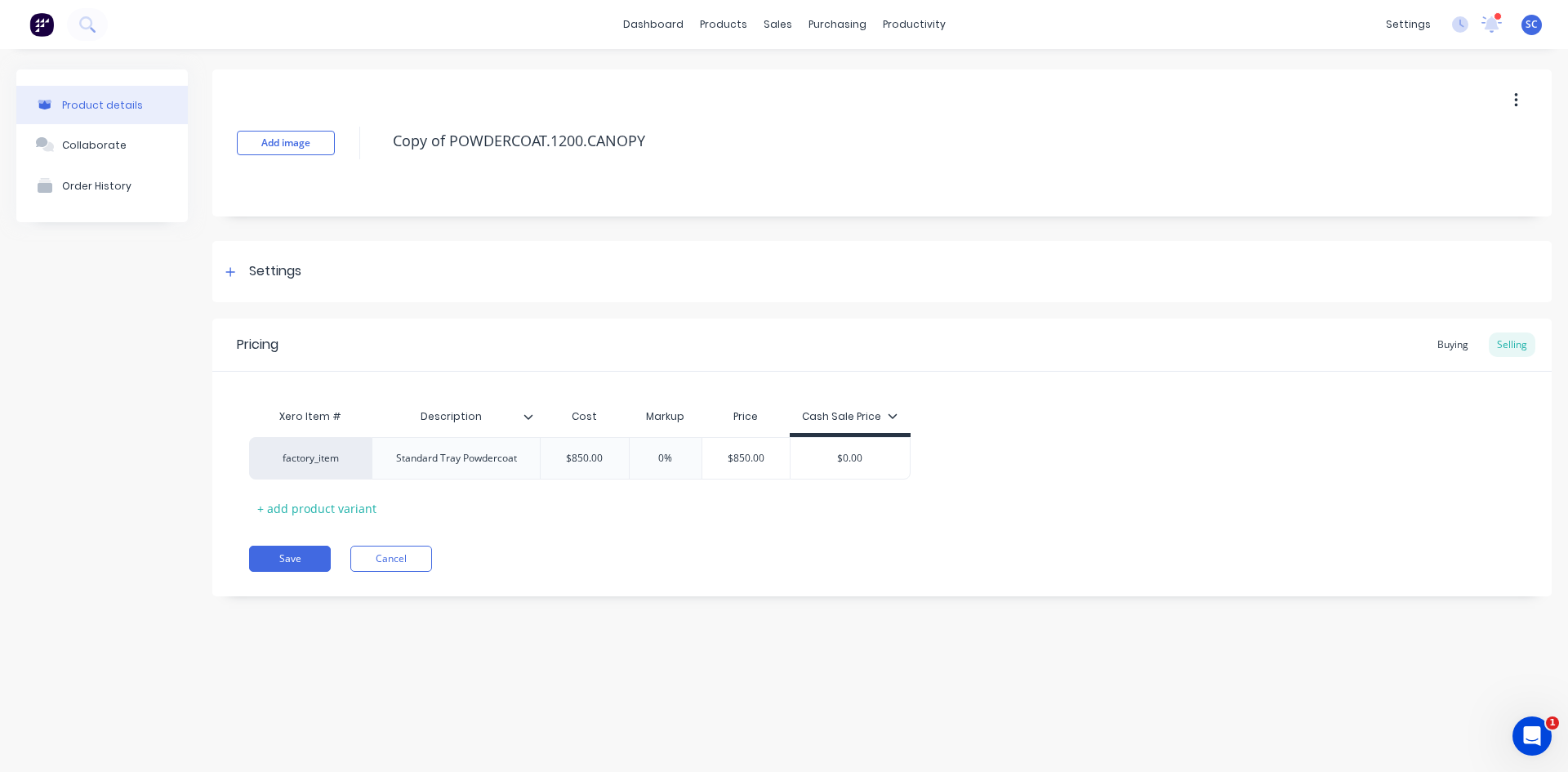
drag, startPoint x: 451, startPoint y: 143, endPoint x: 340, endPoint y: 152, distance: 111.4
click at [340, 152] on div "Add image Copy of POWDERCOAT.1200.CANOPY" at bounding box center [882, 143] width 1340 height 147
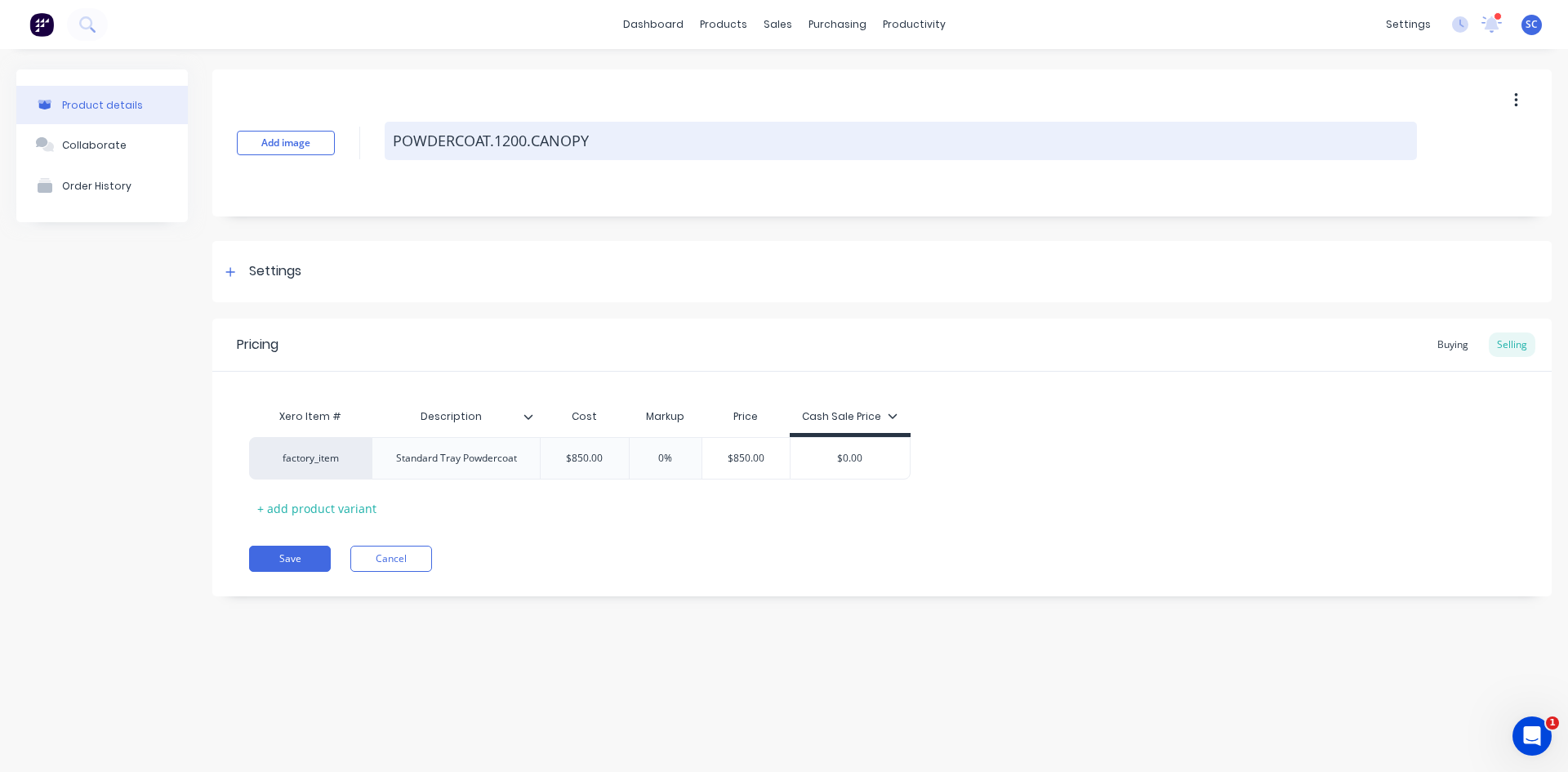
drag, startPoint x: 596, startPoint y: 141, endPoint x: 532, endPoint y: 138, distance: 64.1
click at [532, 138] on textarea "POWDERCOAT.1200.CANOPY" at bounding box center [901, 141] width 1033 height 38
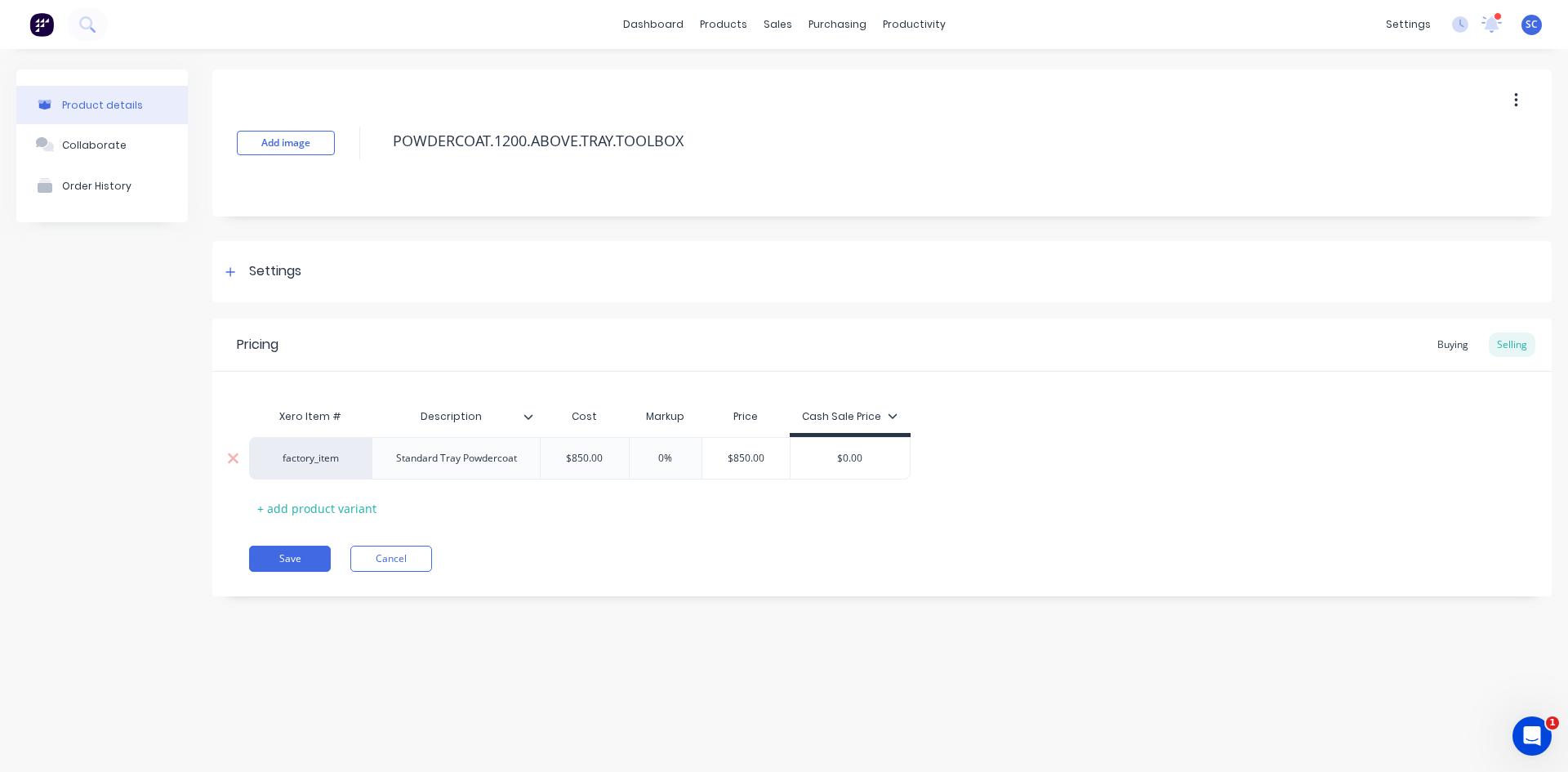
type textarea "POWDERCOAT.1200.ABOVE.TRAY.TOOLBOX"
drag, startPoint x: 616, startPoint y: 460, endPoint x: 547, endPoint y: 456, distance: 69.1
click at [547, 456] on input "$850.00" at bounding box center [585, 458] width 88 height 14
type input "350"
click at [758, 522] on div "Pricing Buying Selling Xero Item # Description Cost Markup Price Cash Sale Pric…" at bounding box center [882, 458] width 1340 height 278
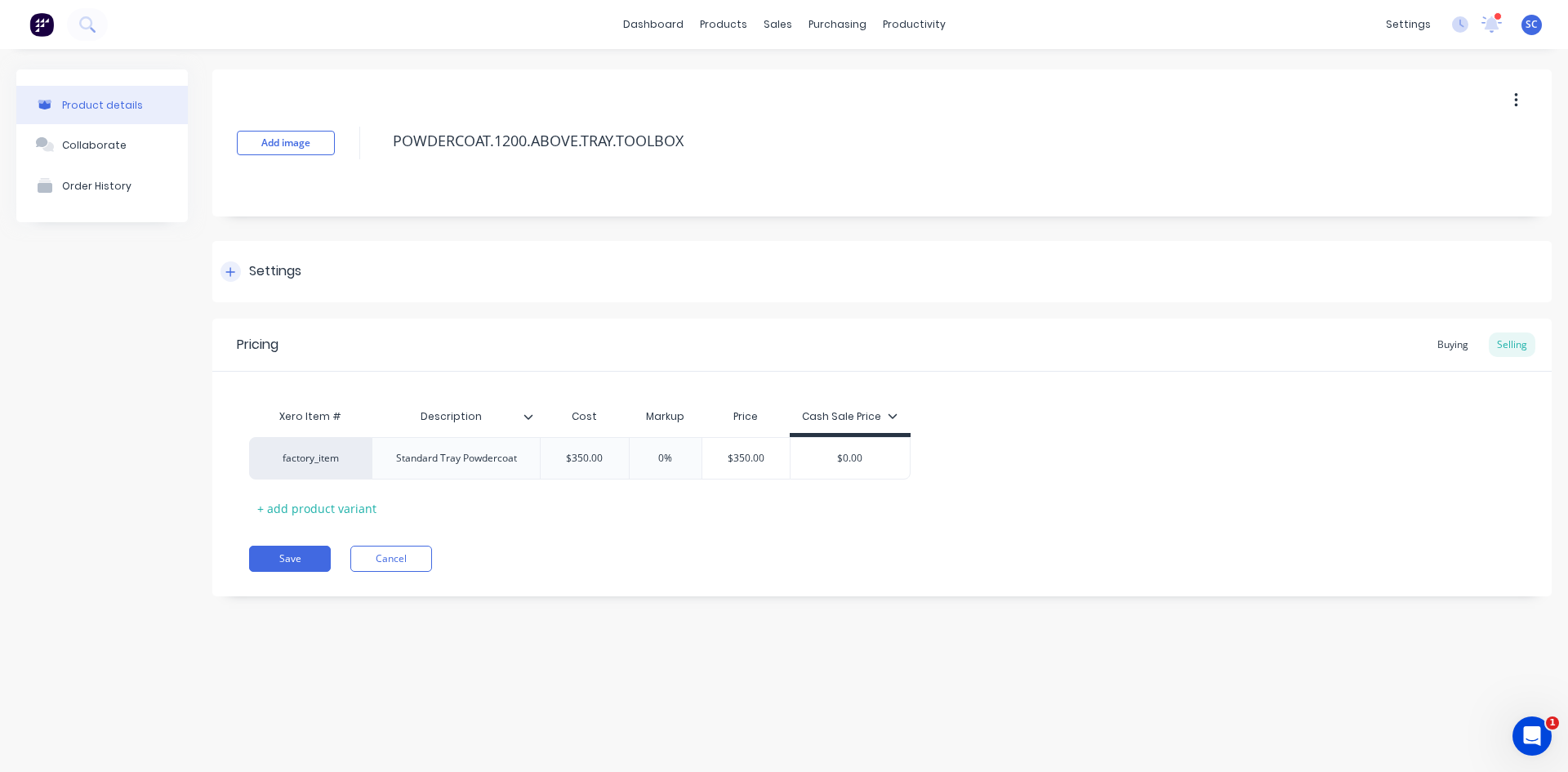
click at [230, 267] on icon at bounding box center [231, 271] width 10 height 11
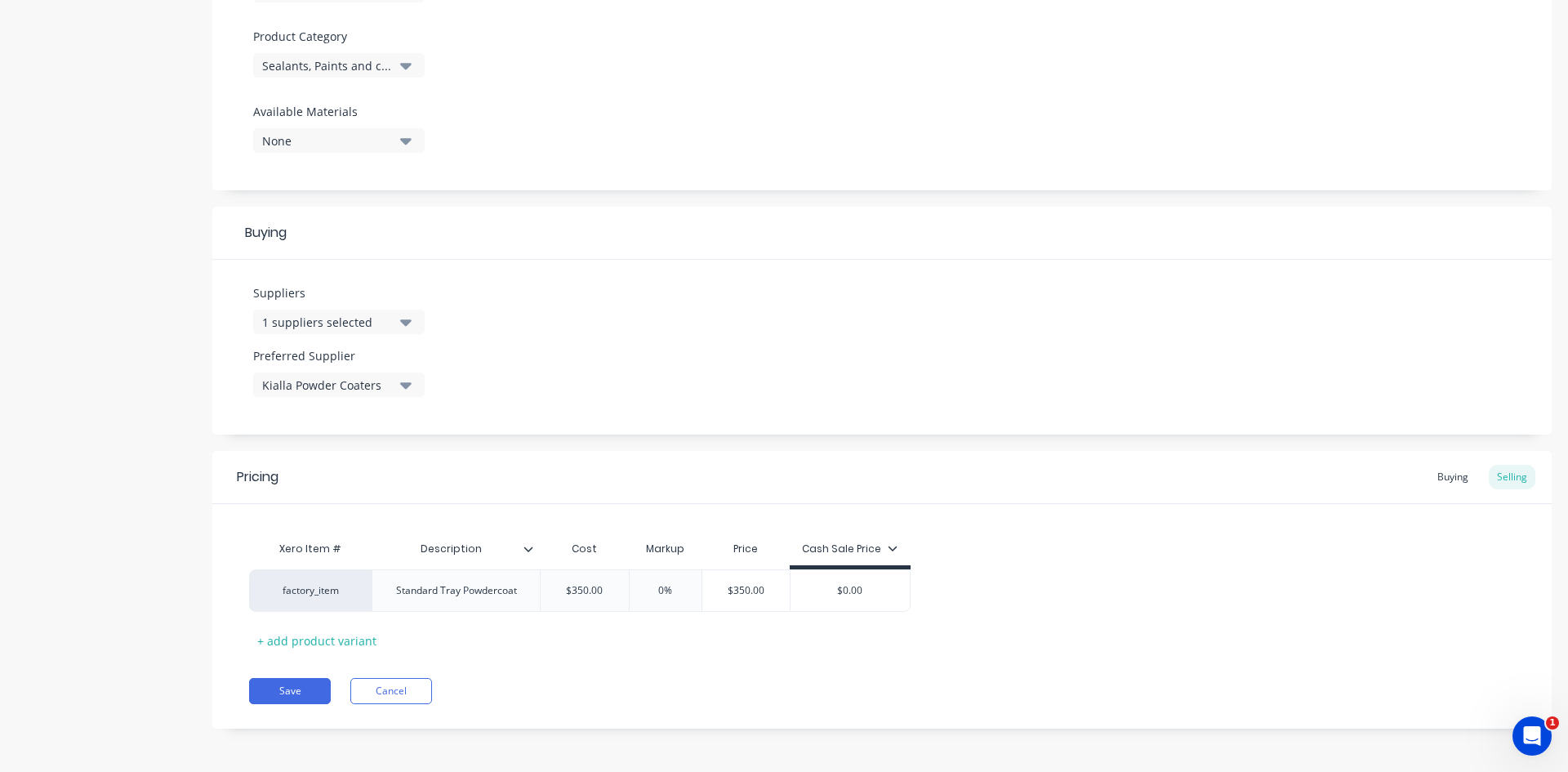
scroll to position [563, 0]
click at [279, 691] on button "Save" at bounding box center [290, 690] width 81 height 26
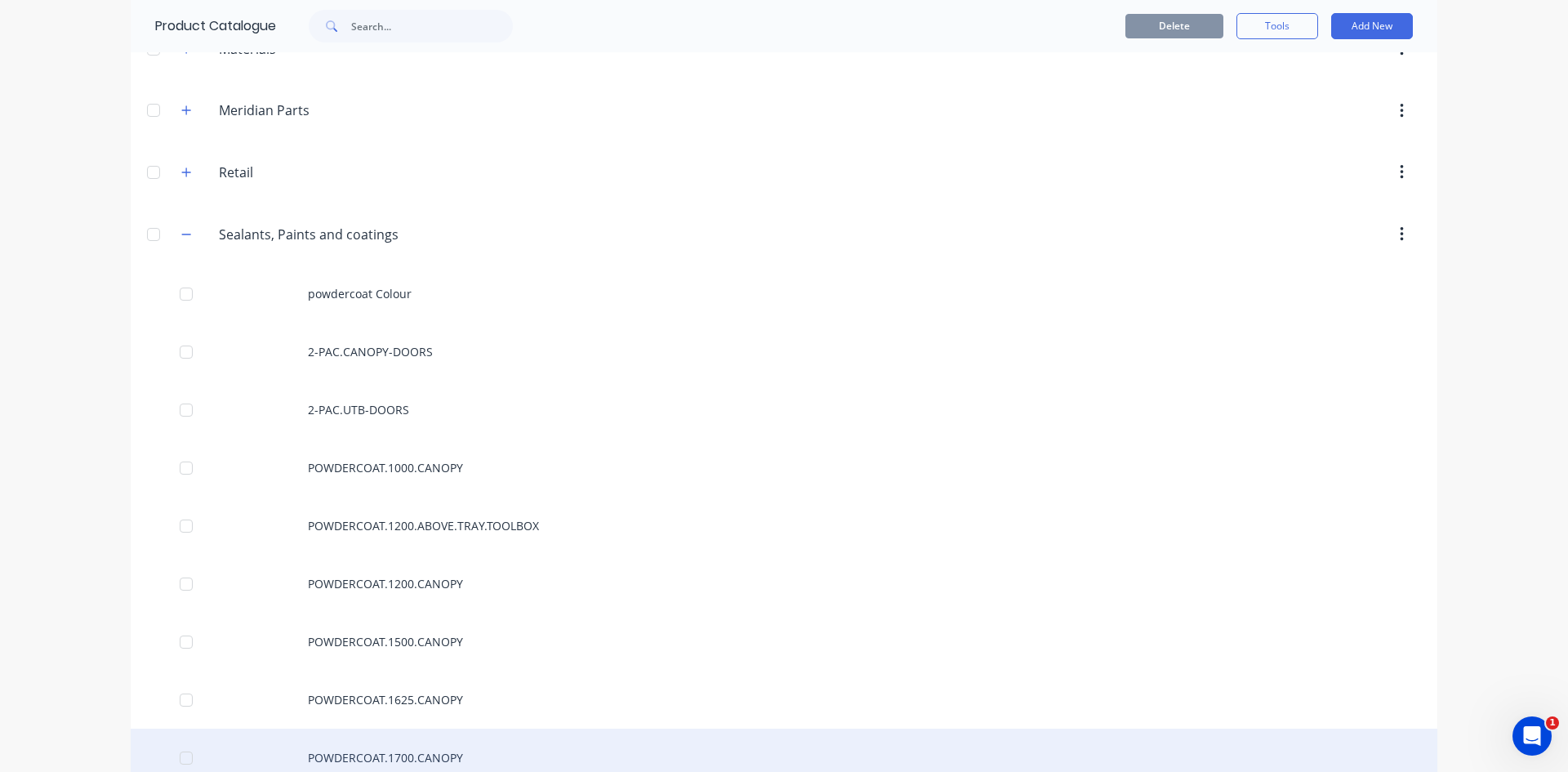
scroll to position [4740, 0]
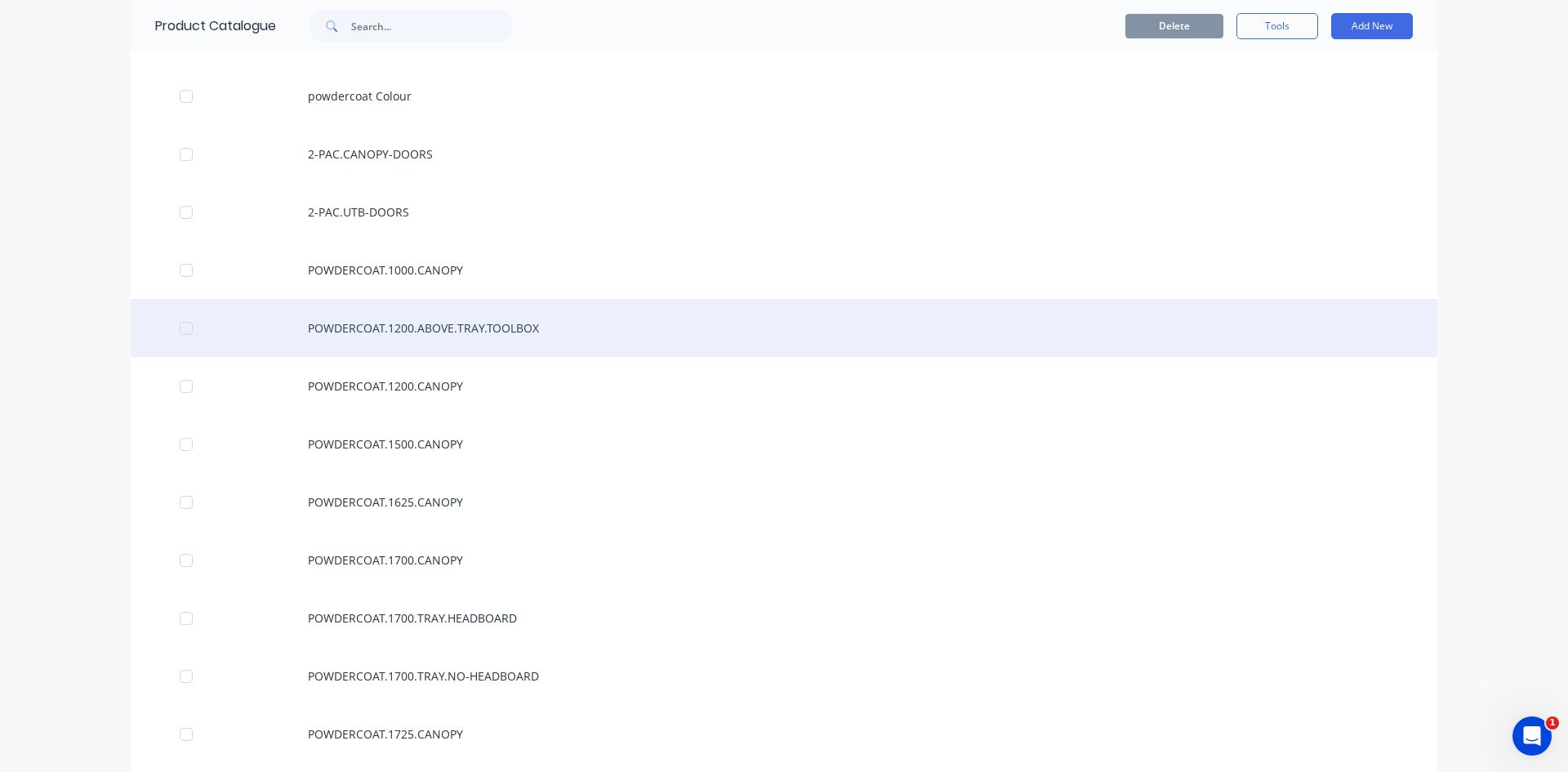
click at [449, 324] on div "POWDERCOAT.1200.ABOVE.TRAY.TOOLBOX" at bounding box center [784, 328] width 1307 height 58
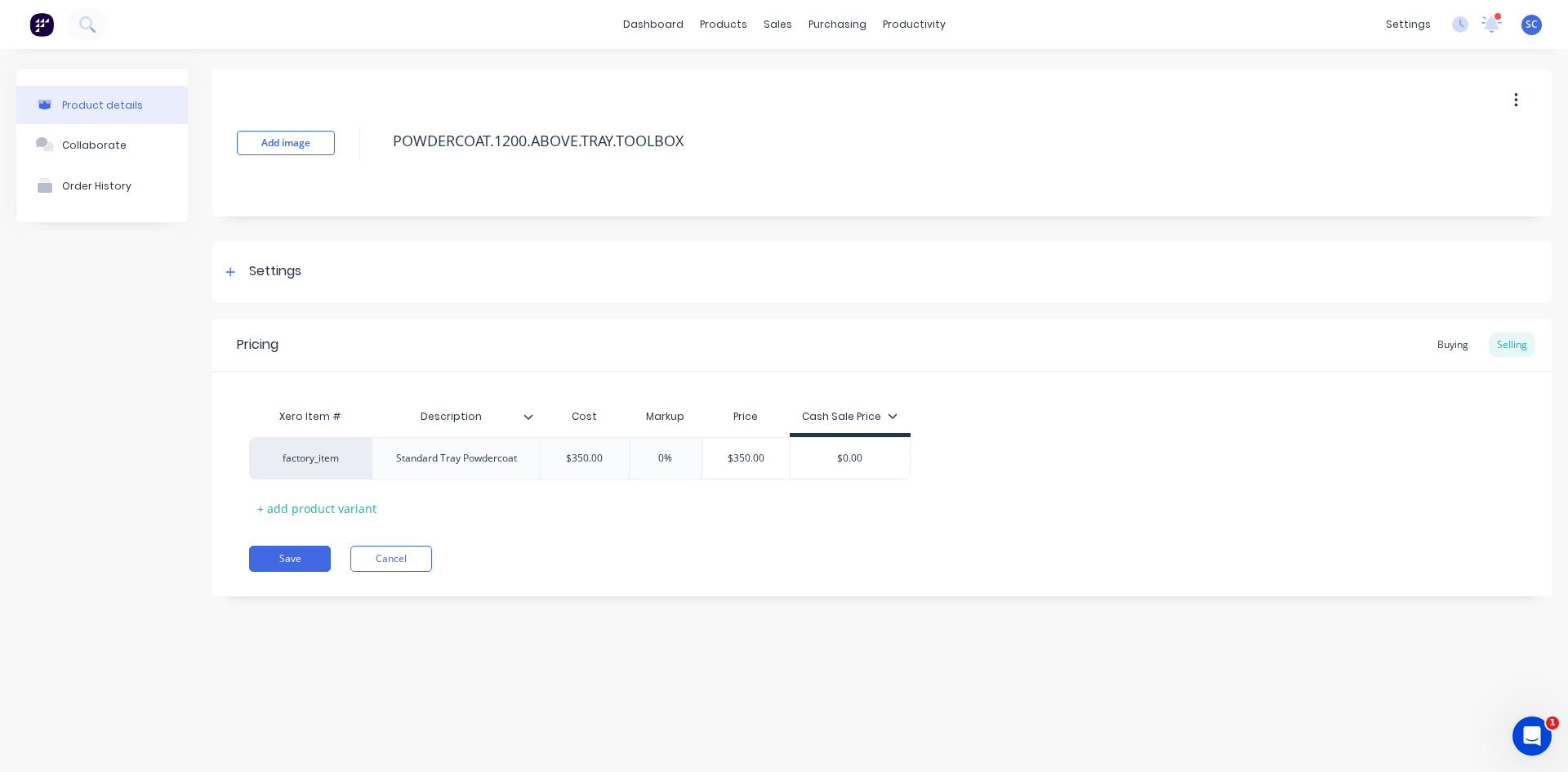
click at [1515, 95] on icon "button" at bounding box center [1516, 100] width 3 height 14
click at [1442, 141] on span "Duplicate" at bounding box center [1456, 143] width 122 height 17
click at [750, 87] on link "Product Catalogue" at bounding box center [804, 77] width 216 height 33
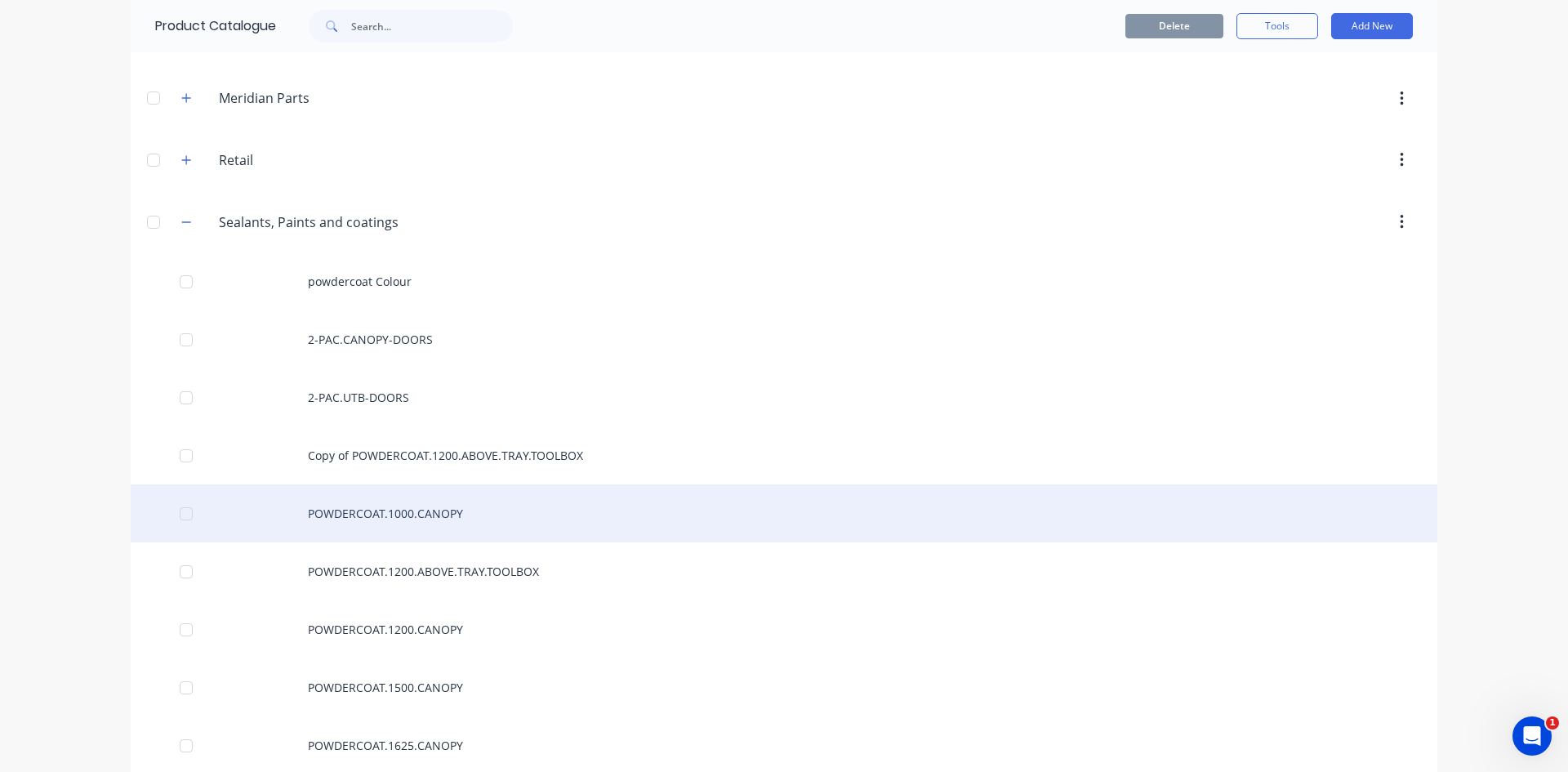
scroll to position [4576, 0]
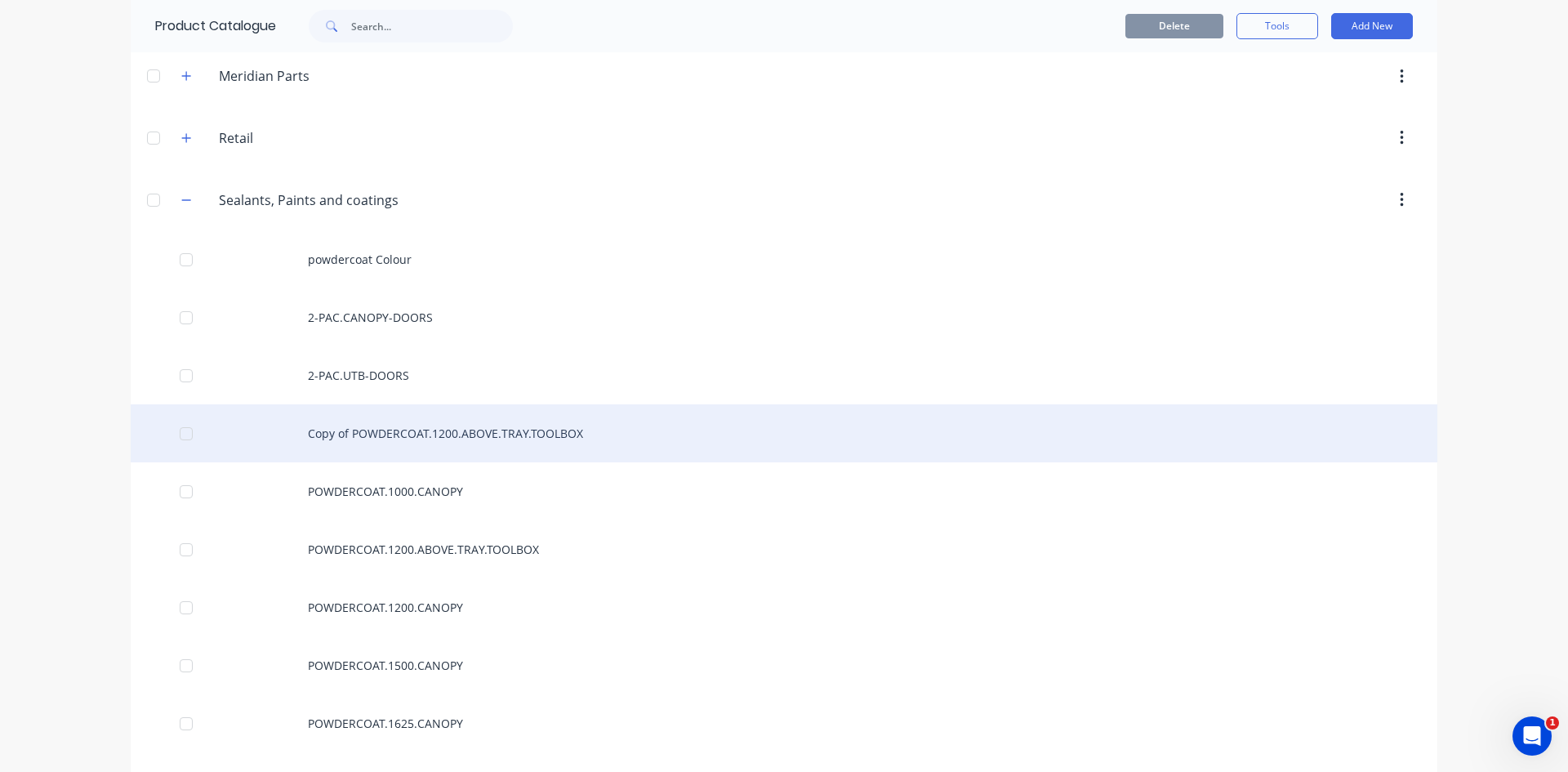
click at [456, 430] on div "Copy of POWDERCOAT.1200.ABOVE.TRAY.TOOLBOX" at bounding box center [784, 434] width 1307 height 58
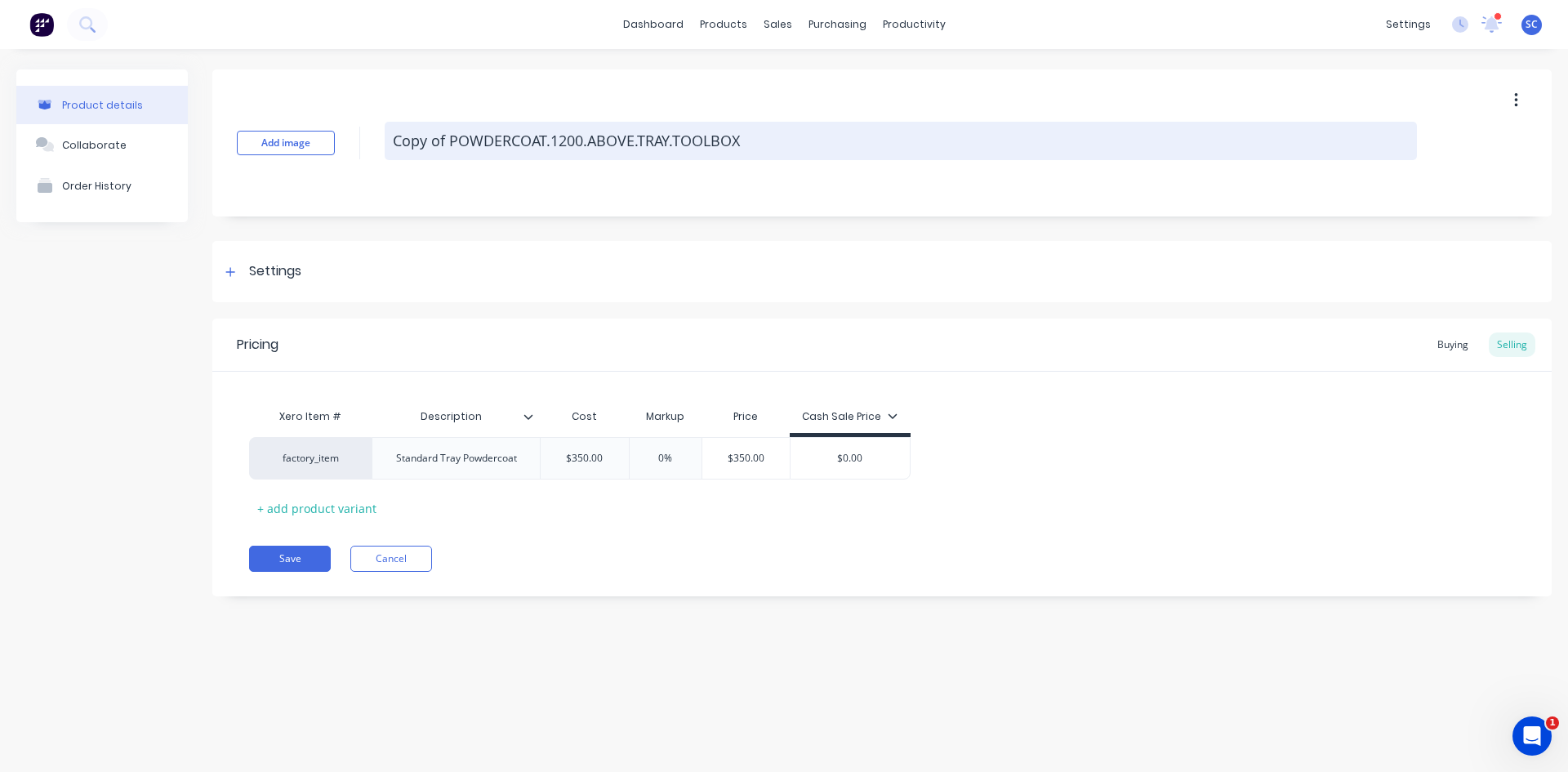
click at [452, 142] on textarea "Copy of POWDERCOAT.1200.ABOVE.TRAY.TOOLBOX" at bounding box center [901, 141] width 1033 height 38
click at [509, 138] on textarea "POWDERCOAT.1200.ABOVE.TRAY.TOOLBOX" at bounding box center [901, 141] width 1033 height 38
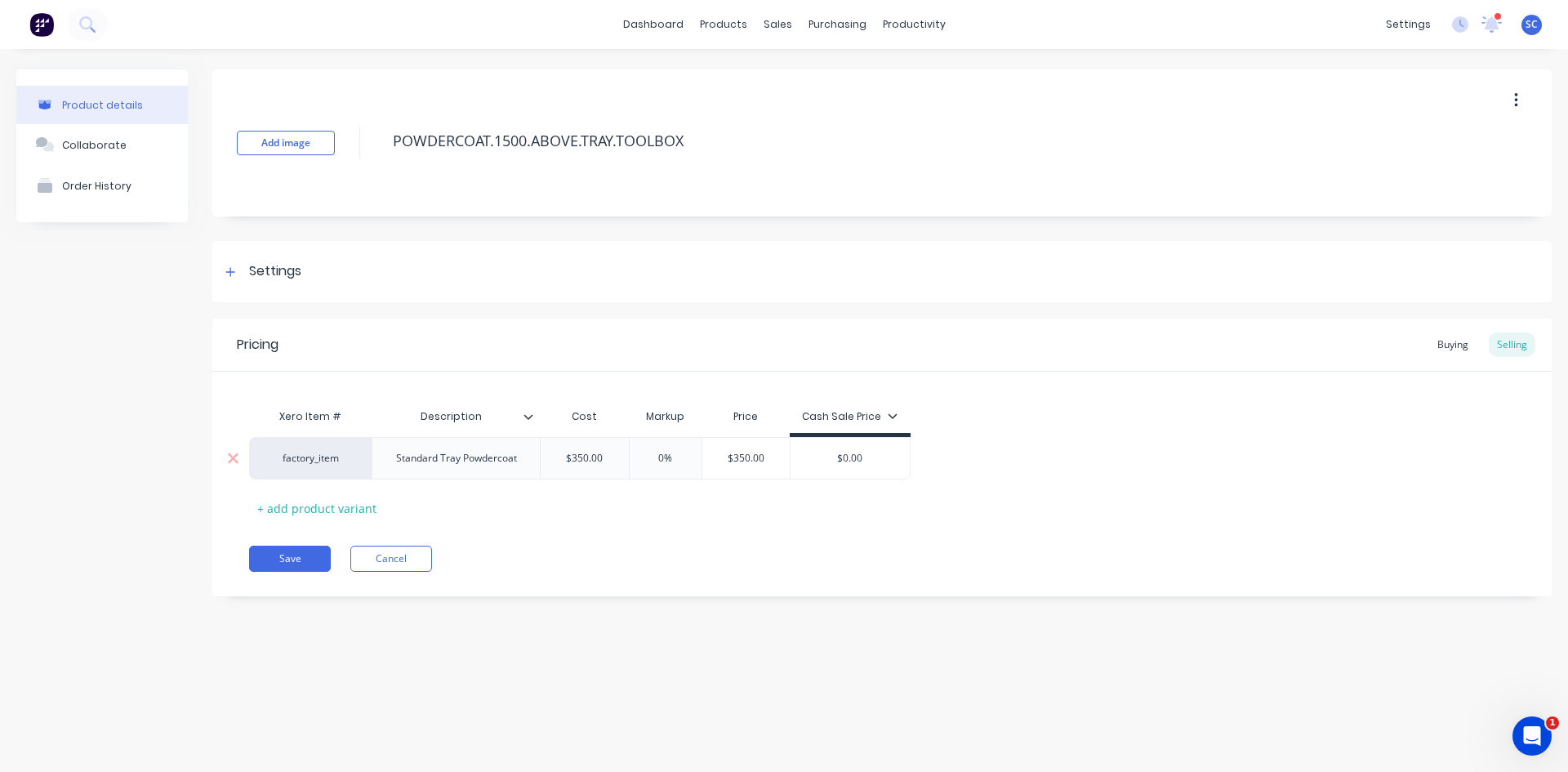
type textarea "POWDERCOAT.1500.ABOVE.TRAY.TOOLBOX"
click at [584, 461] on input "text" at bounding box center [585, 458] width 88 height 14
type input "$400.00"
click at [294, 271] on div "Settings" at bounding box center [276, 271] width 53 height 20
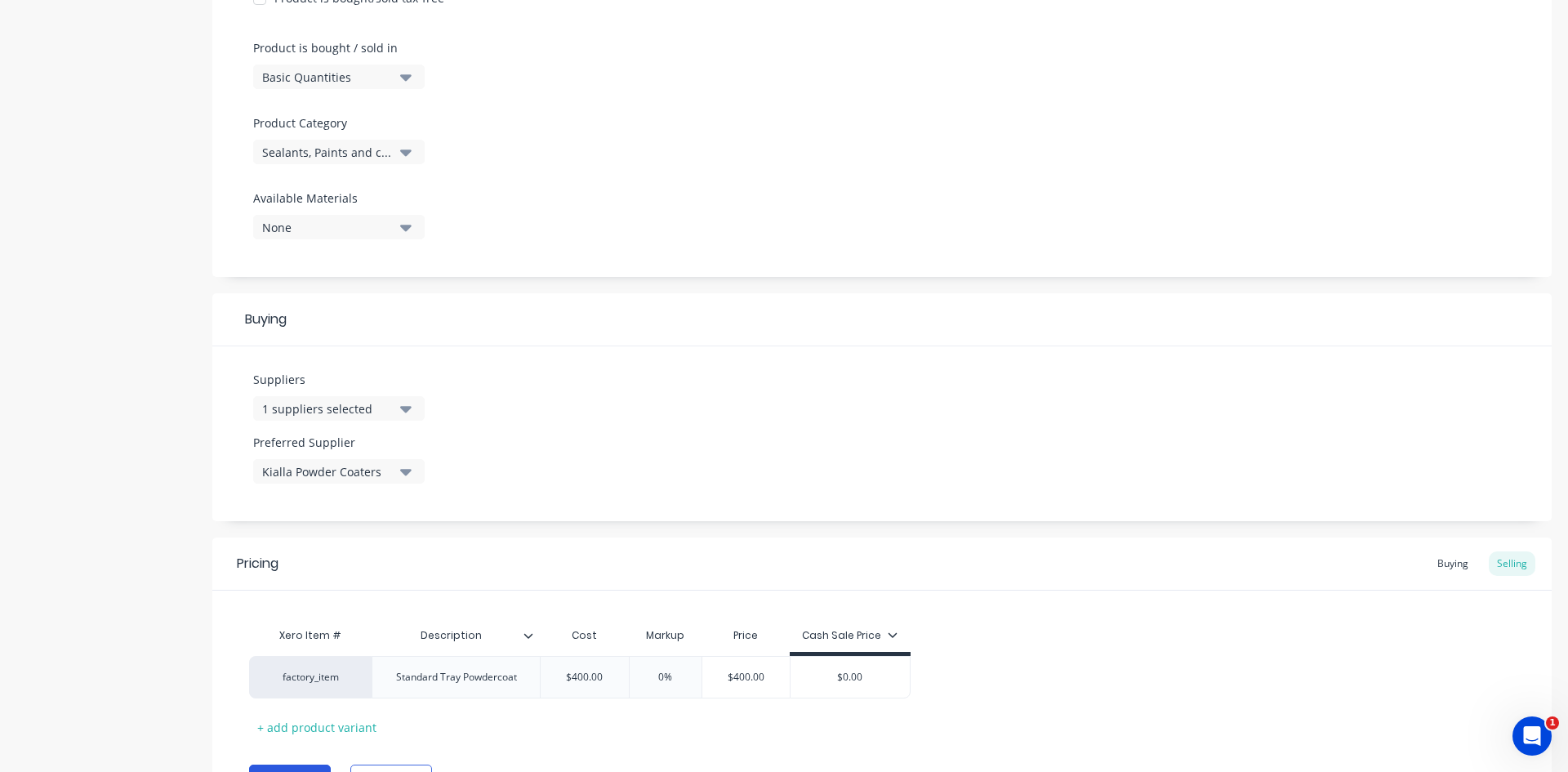
scroll to position [563, 0]
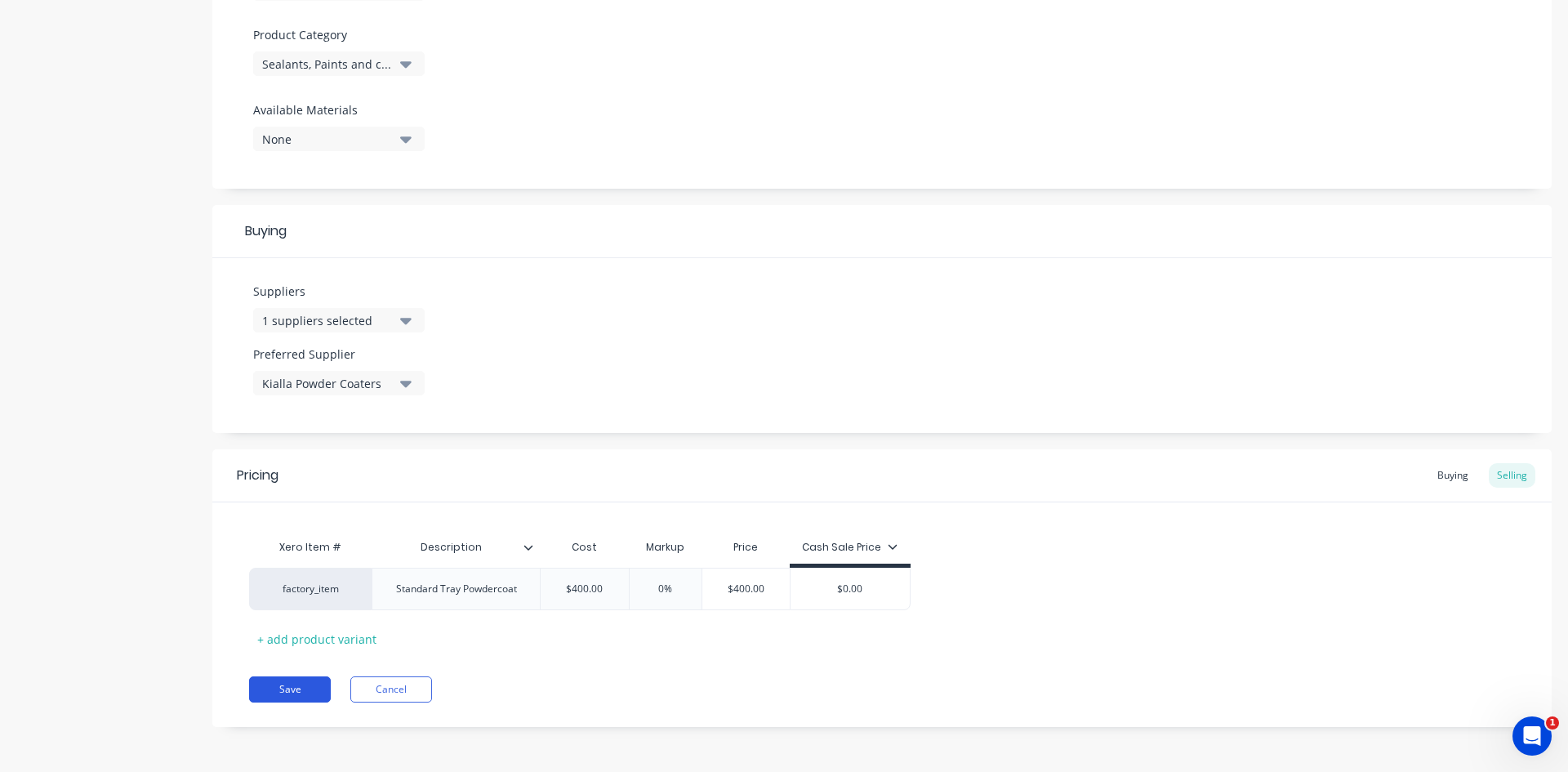
click at [288, 685] on button "Save" at bounding box center [290, 690] width 81 height 26
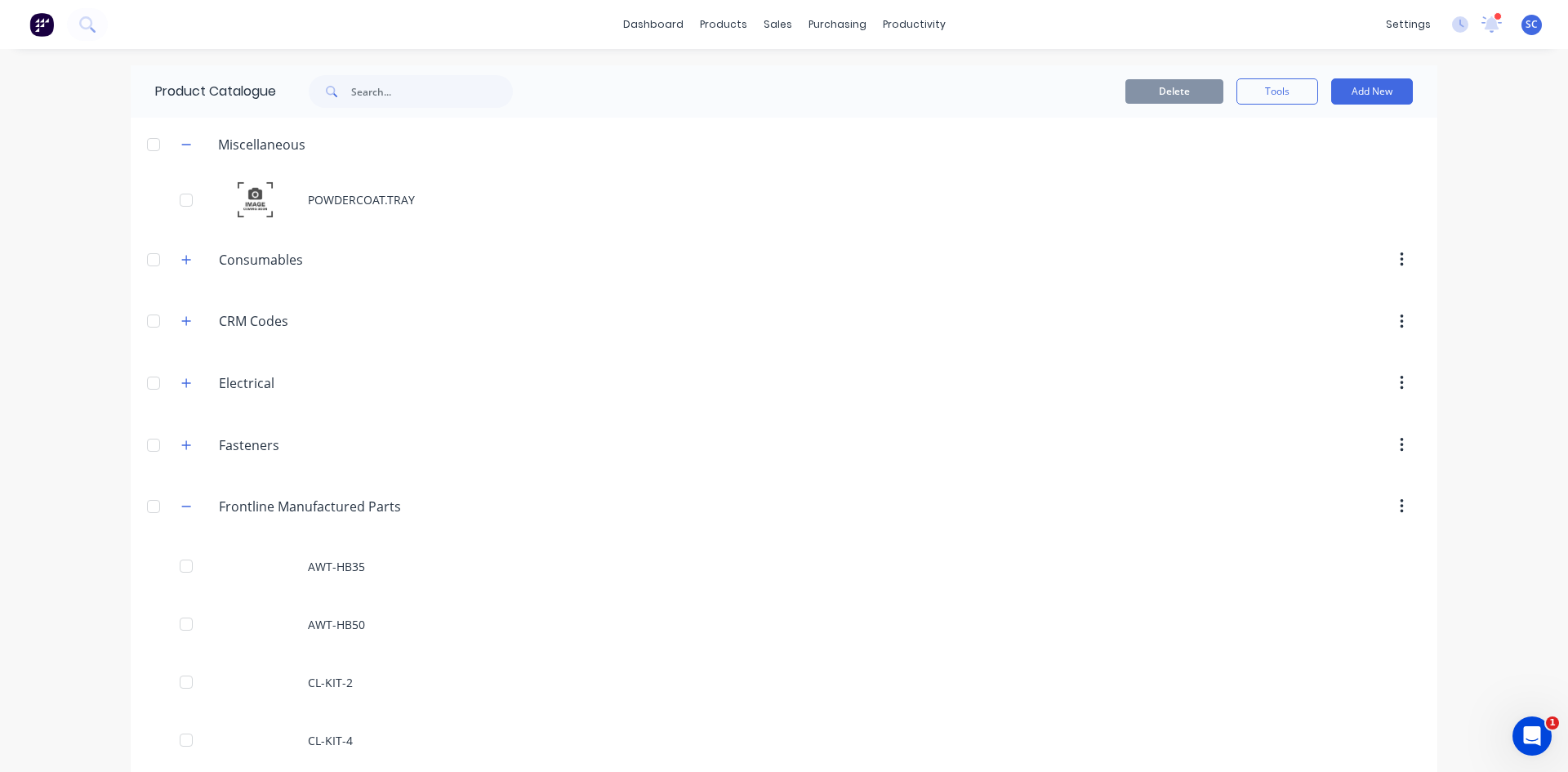
drag, startPoint x: 181, startPoint y: 506, endPoint x: 310, endPoint y: 494, distance: 129.6
click at [181, 506] on icon "button" at bounding box center [187, 506] width 10 height 11
drag, startPoint x: 41, startPoint y: 374, endPoint x: 101, endPoint y: 356, distance: 62.6
click at [41, 372] on div "dashboard products sales purchasing productivity dashboard products Product Cat…" at bounding box center [784, 386] width 1568 height 772
click at [365, 92] on input "text" at bounding box center [432, 92] width 162 height 33
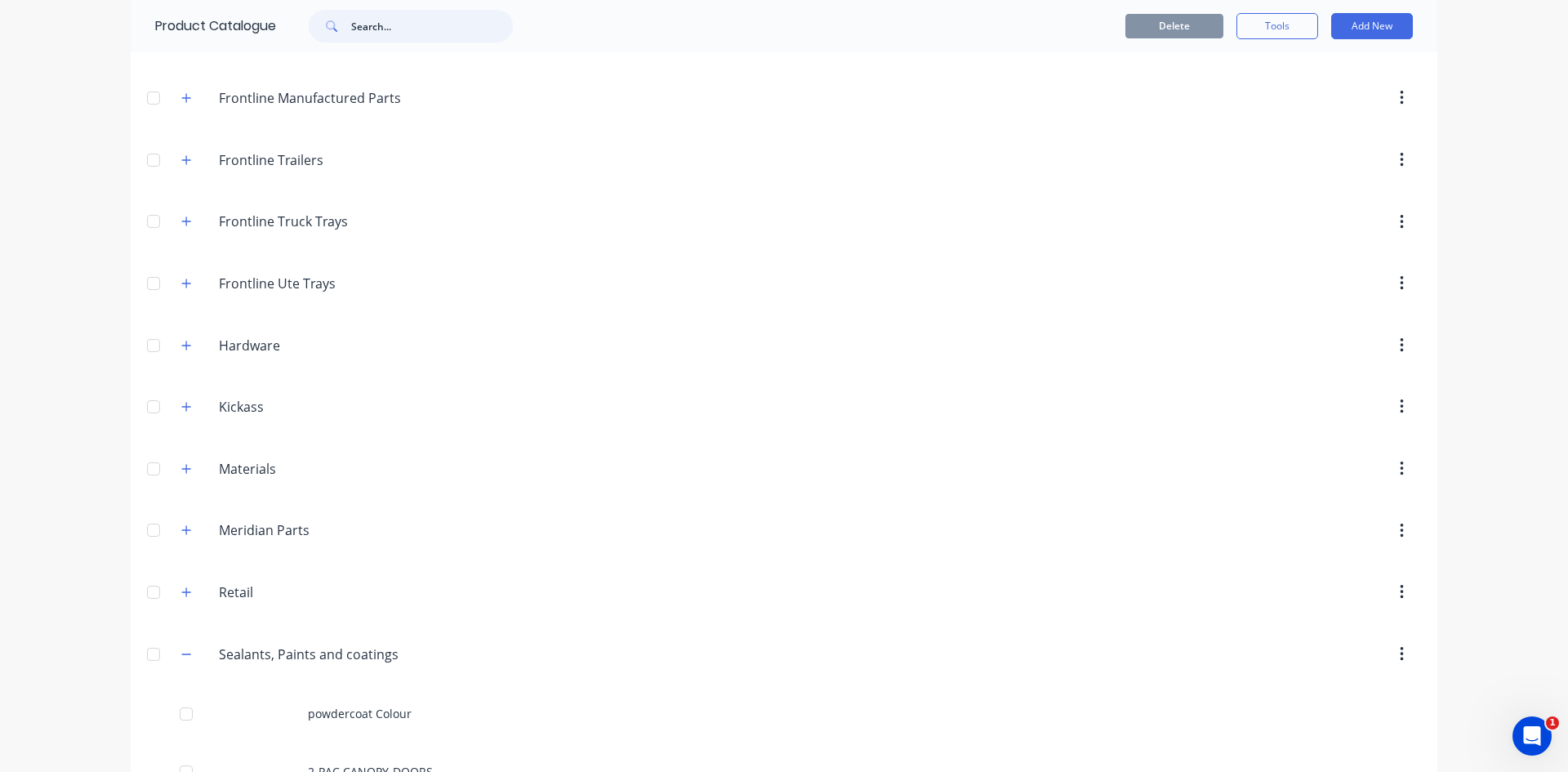
scroll to position [164, 0]
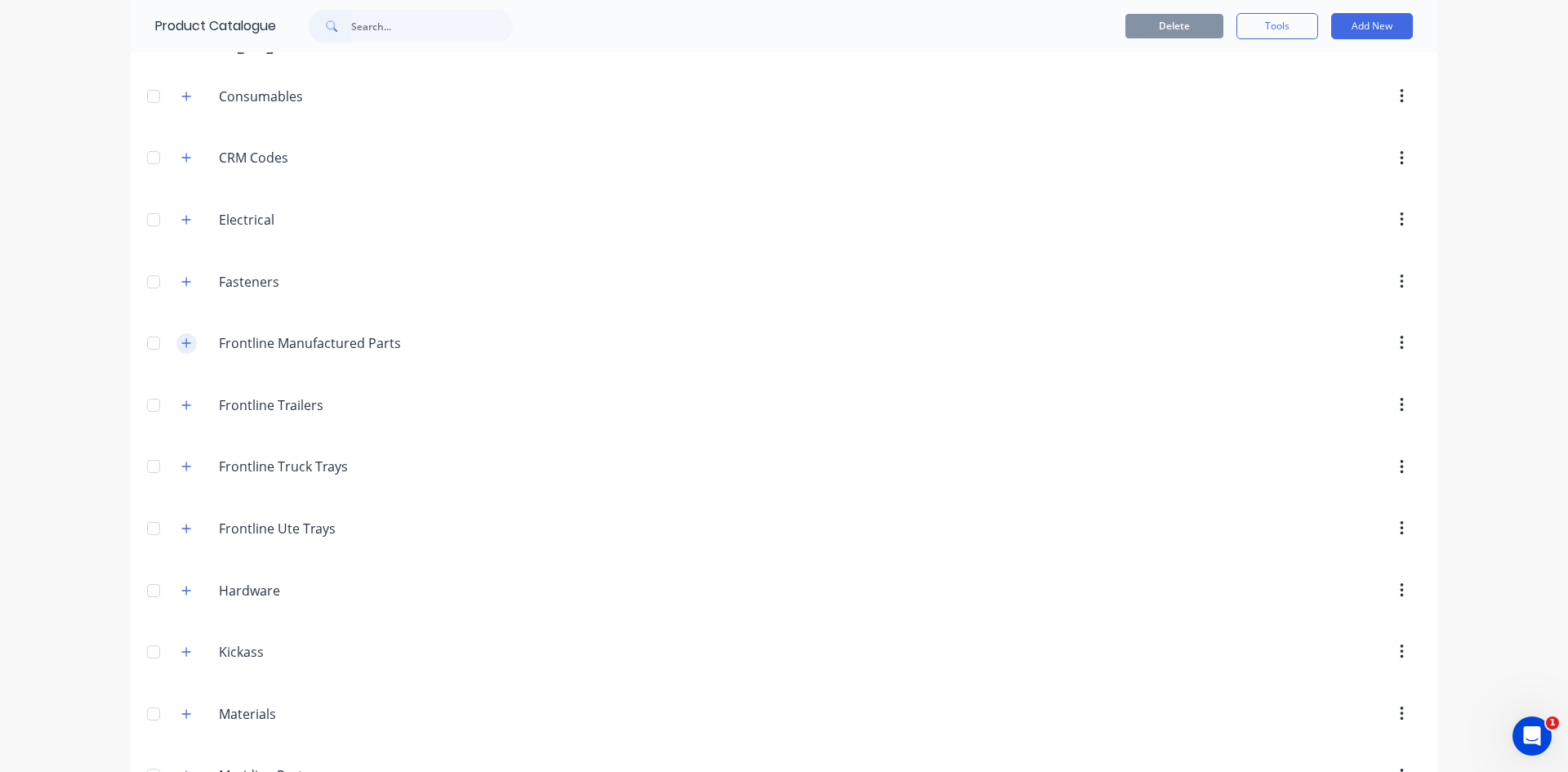
click at [176, 344] on button "button" at bounding box center [187, 344] width 20 height 20
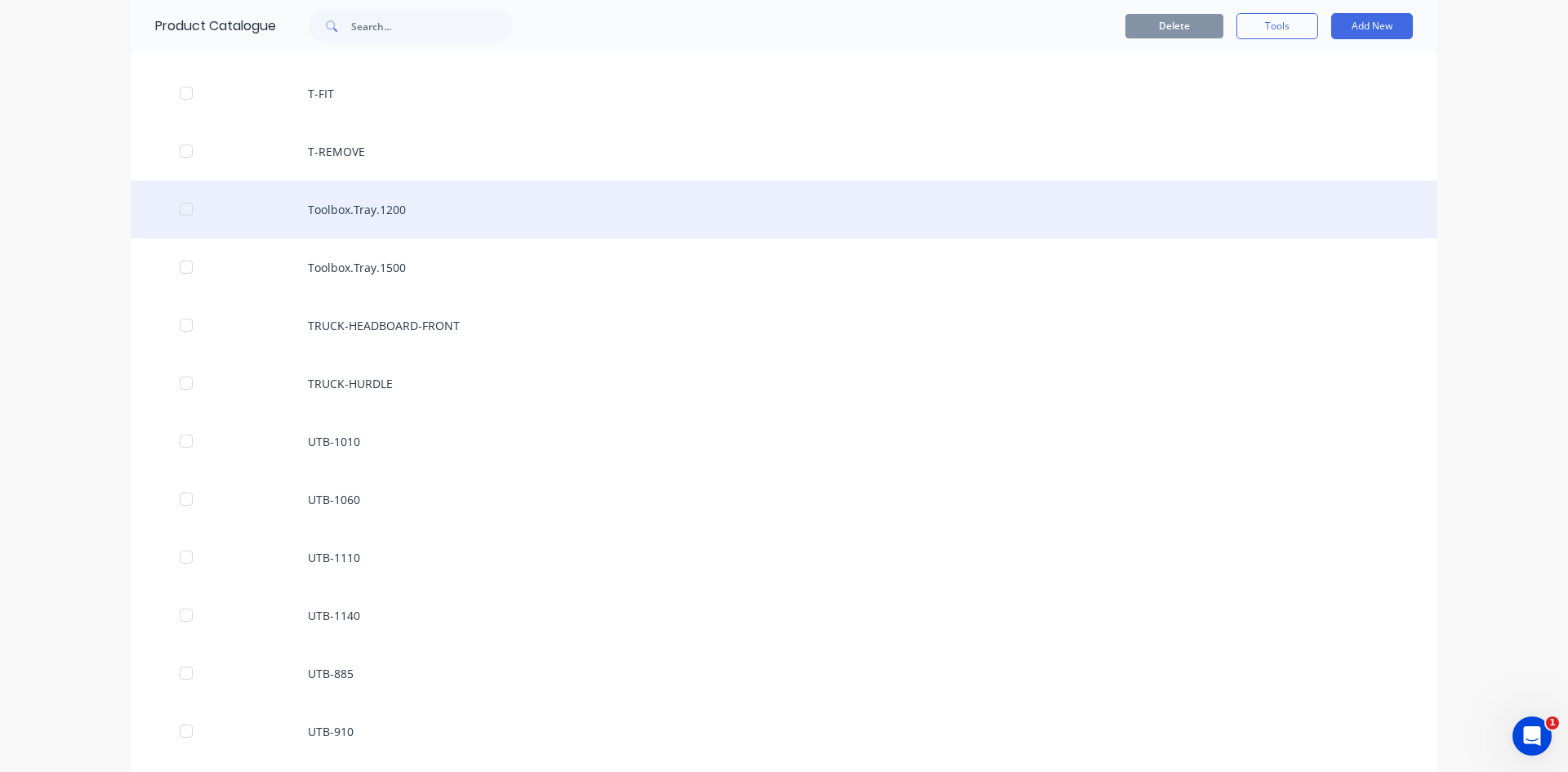
scroll to position [3024, 0]
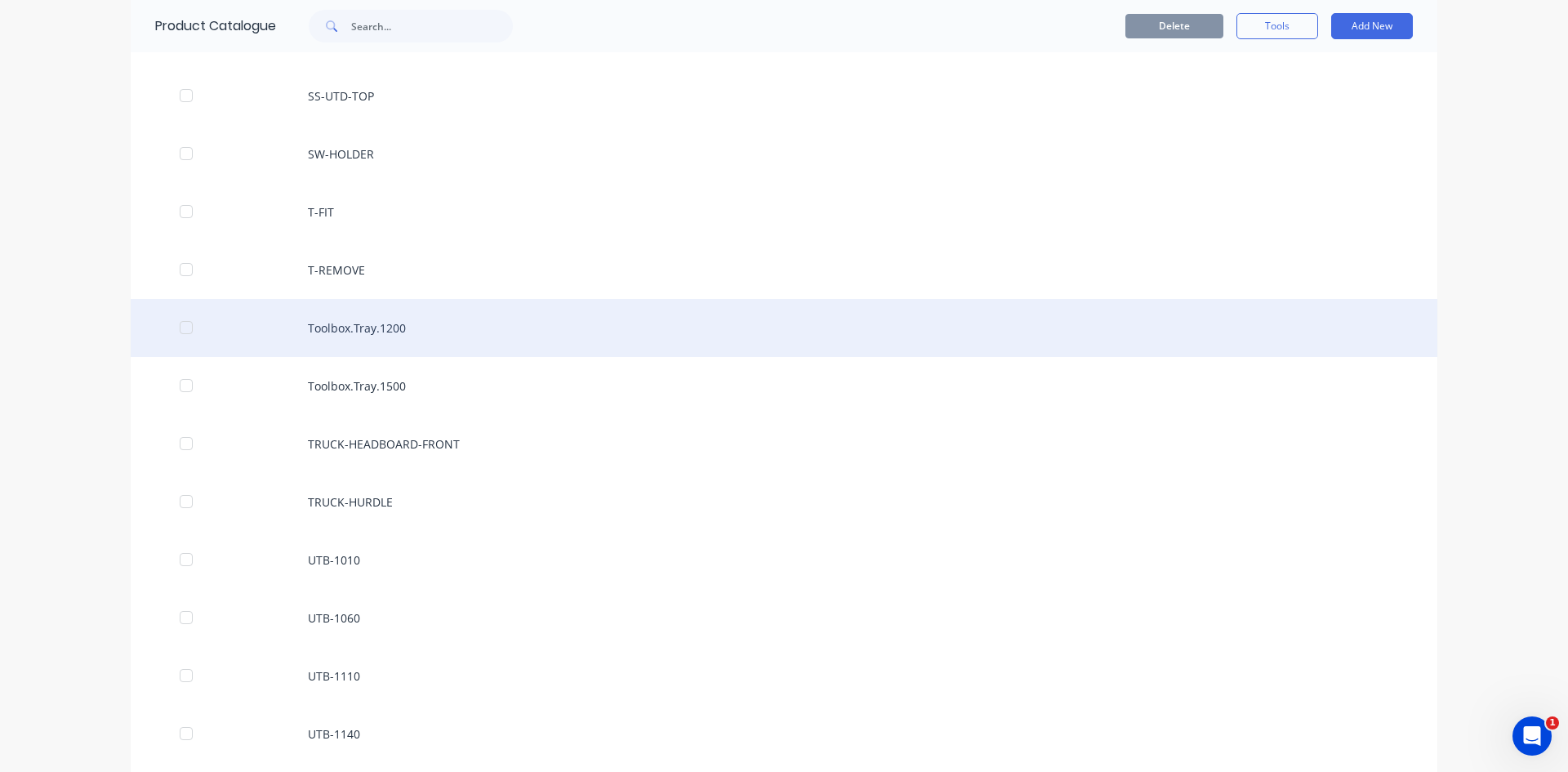
click at [383, 322] on div "Toolbox.Tray.1200" at bounding box center [784, 328] width 1307 height 58
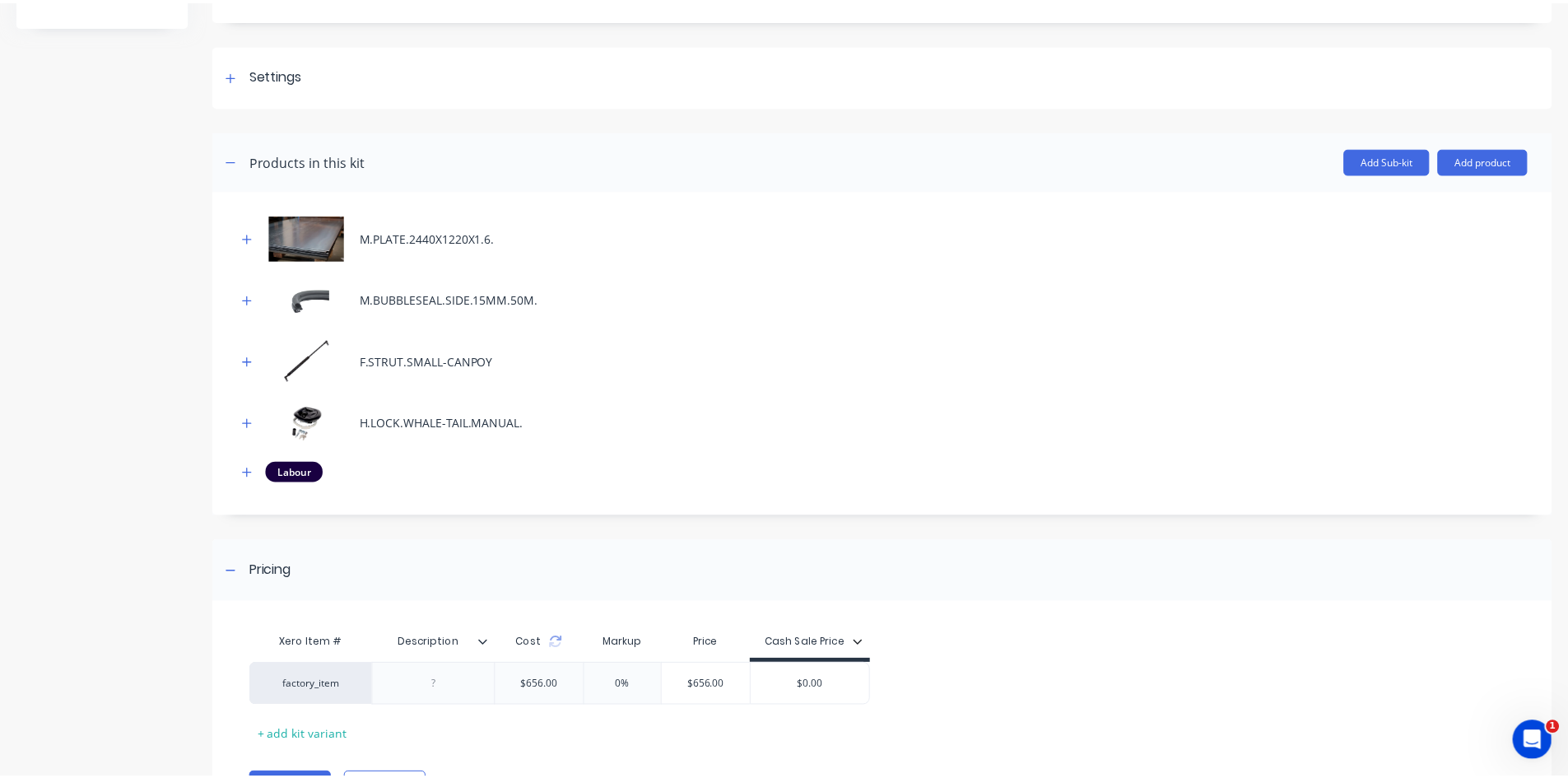
scroll to position [247, 0]
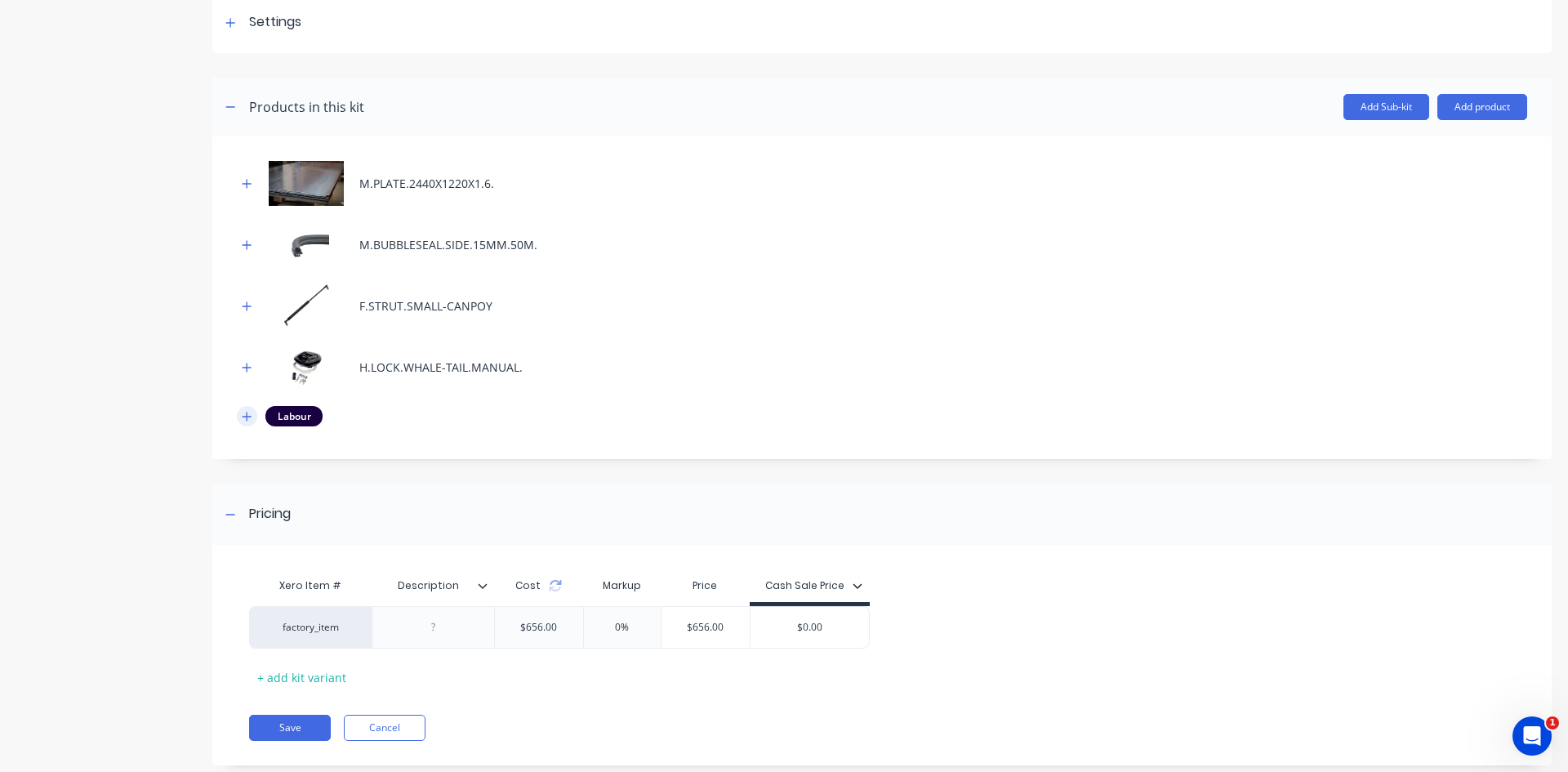
click at [253, 418] on button "button" at bounding box center [247, 417] width 20 height 20
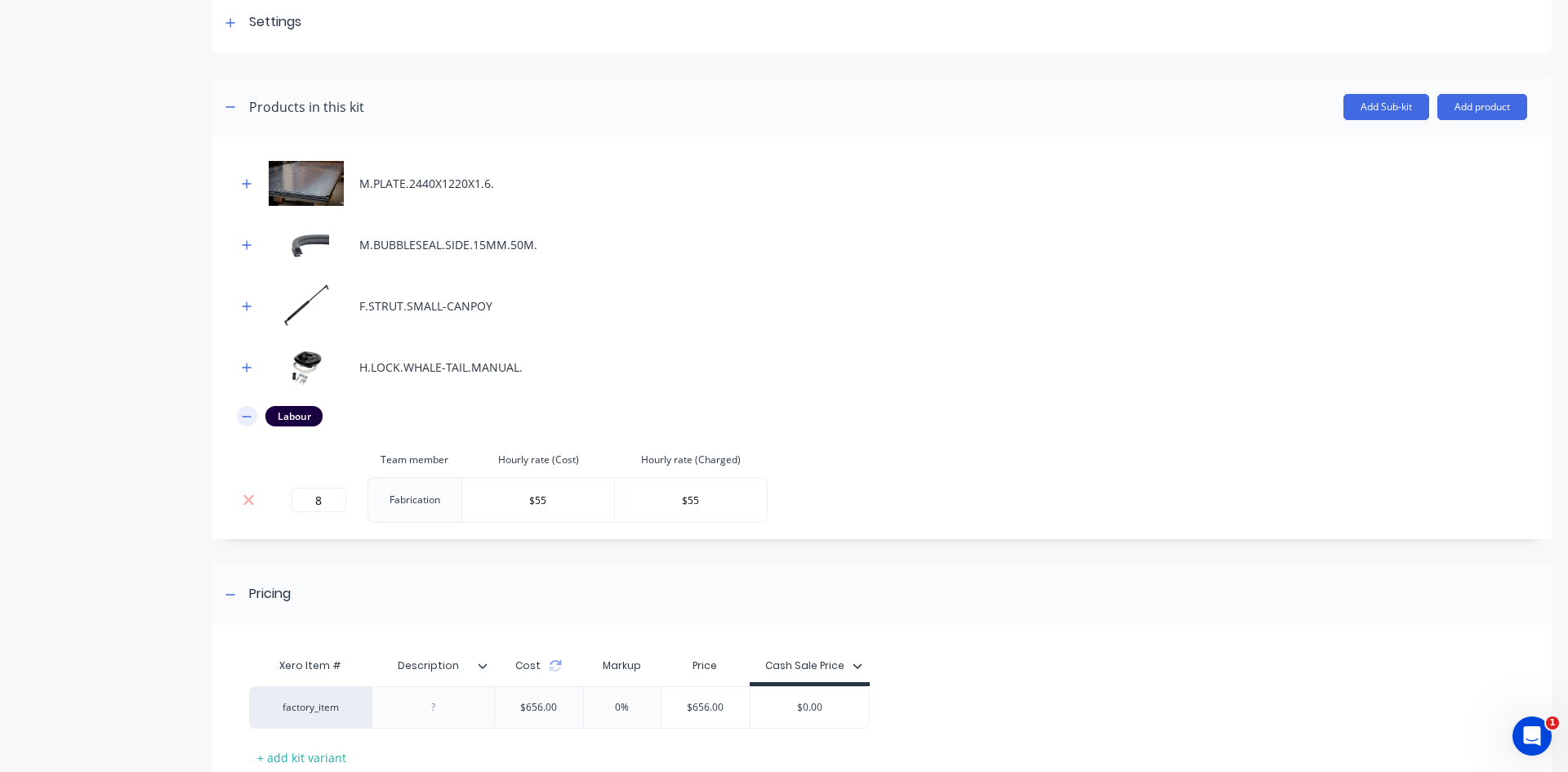
click at [248, 416] on icon "button" at bounding box center [247, 416] width 9 height 1
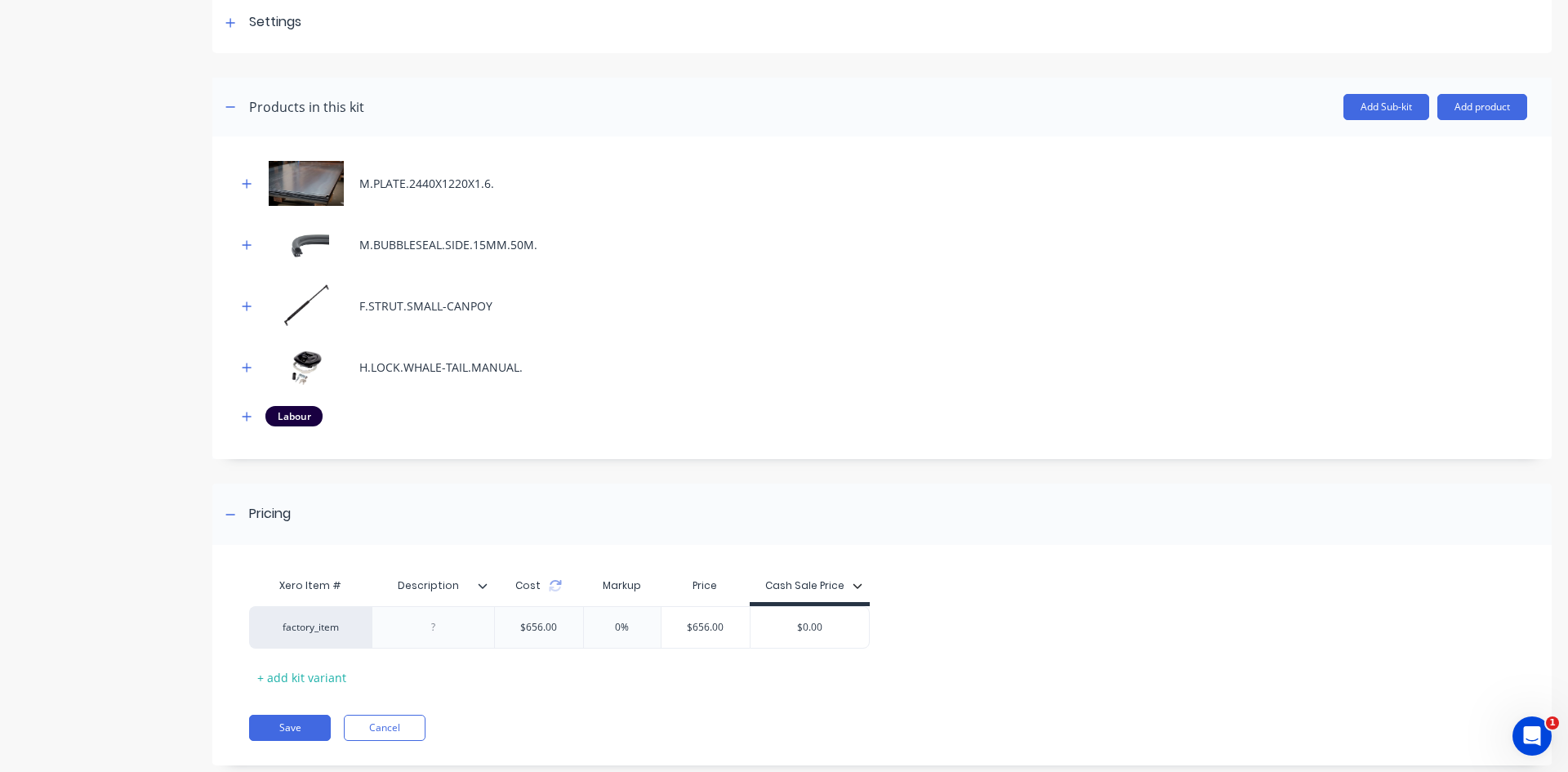
click at [1450, 92] on header "Products in this kit Add Sub-kit Add product" at bounding box center [882, 107] width 1340 height 59
click at [1452, 109] on button "Add product" at bounding box center [1482, 107] width 90 height 26
click at [1403, 153] on div "Product catalogue" at bounding box center [1450, 149] width 126 height 24
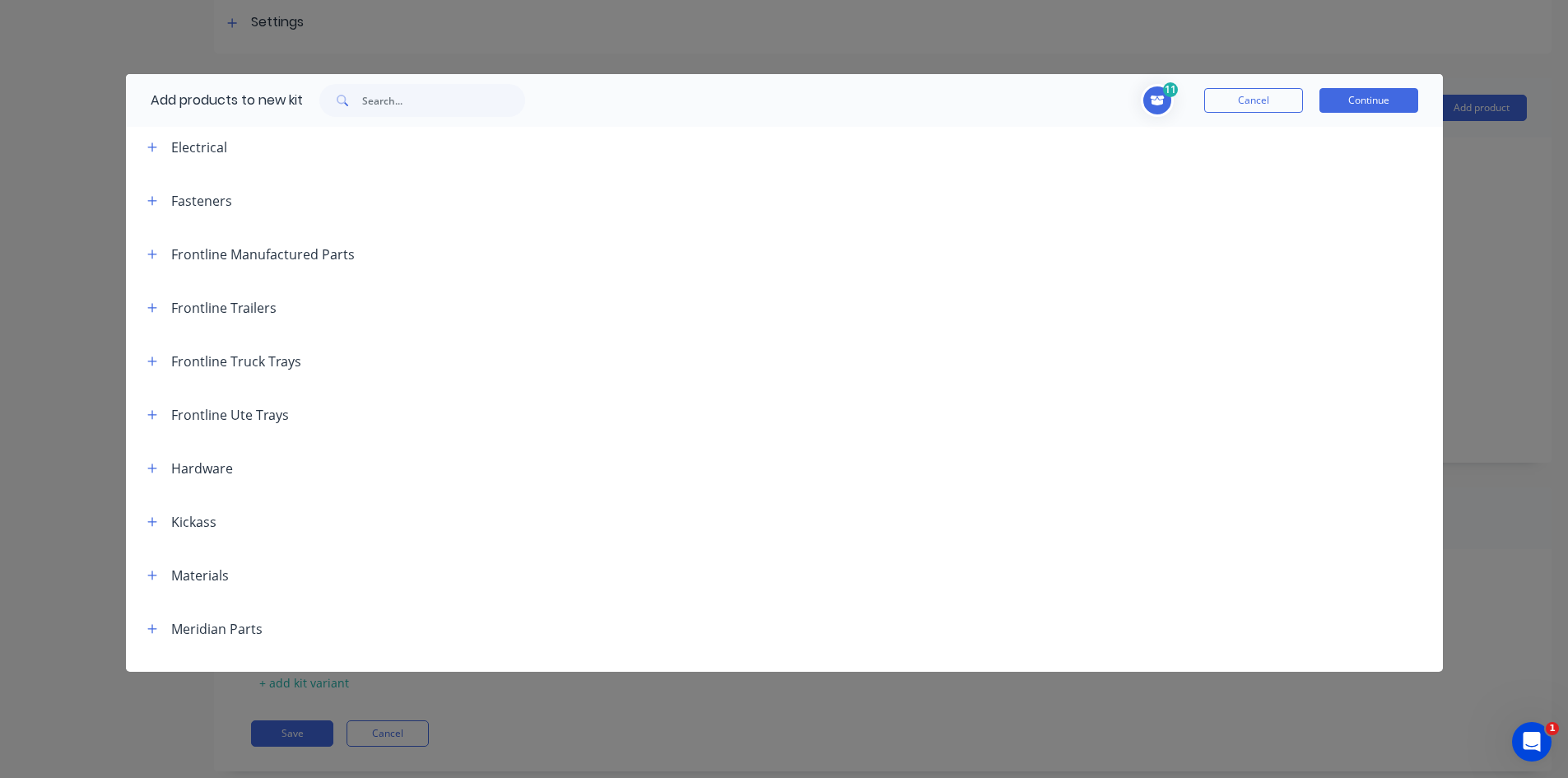
scroll to position [329, 0]
click at [151, 569] on icon "button" at bounding box center [152, 574] width 10 height 11
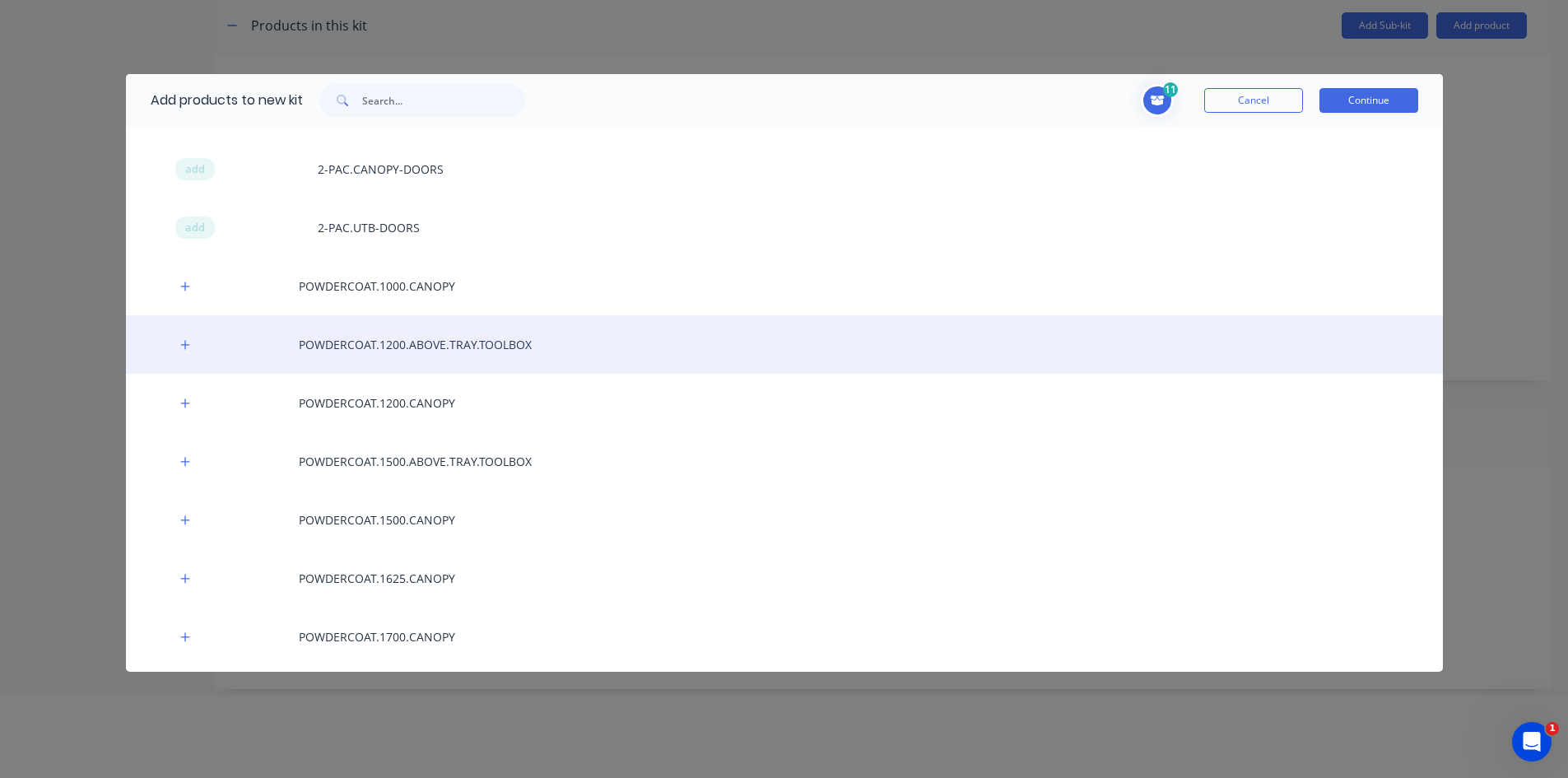
scroll to position [975, 0]
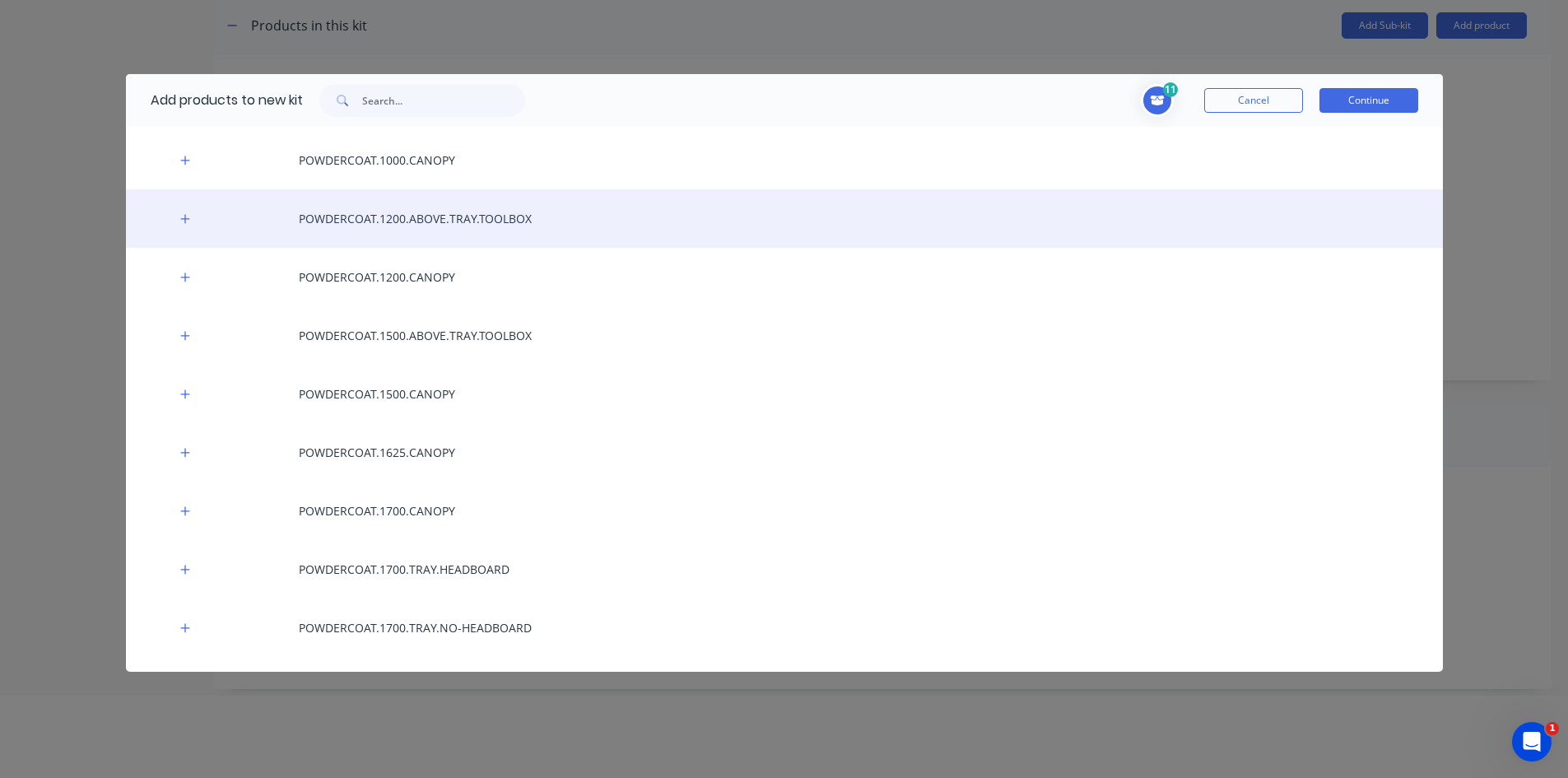
click at [448, 227] on div "POWDERCOAT.1200.ABOVE.TRAY.TOOLBOX" at bounding box center [784, 219] width 1317 height 58
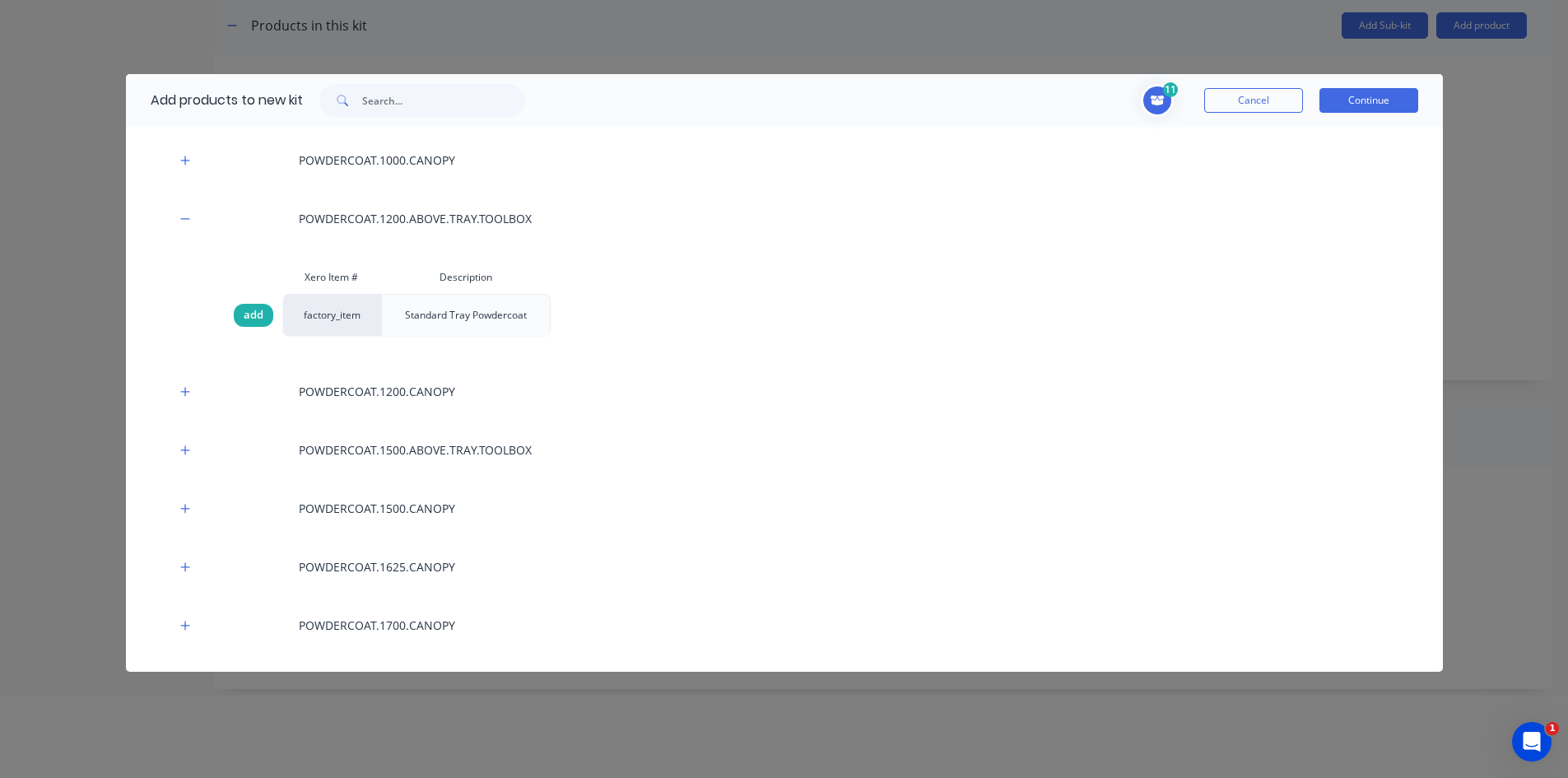
click at [255, 316] on span "add" at bounding box center [253, 315] width 20 height 16
click at [1375, 99] on button "Continue" at bounding box center [1369, 100] width 99 height 25
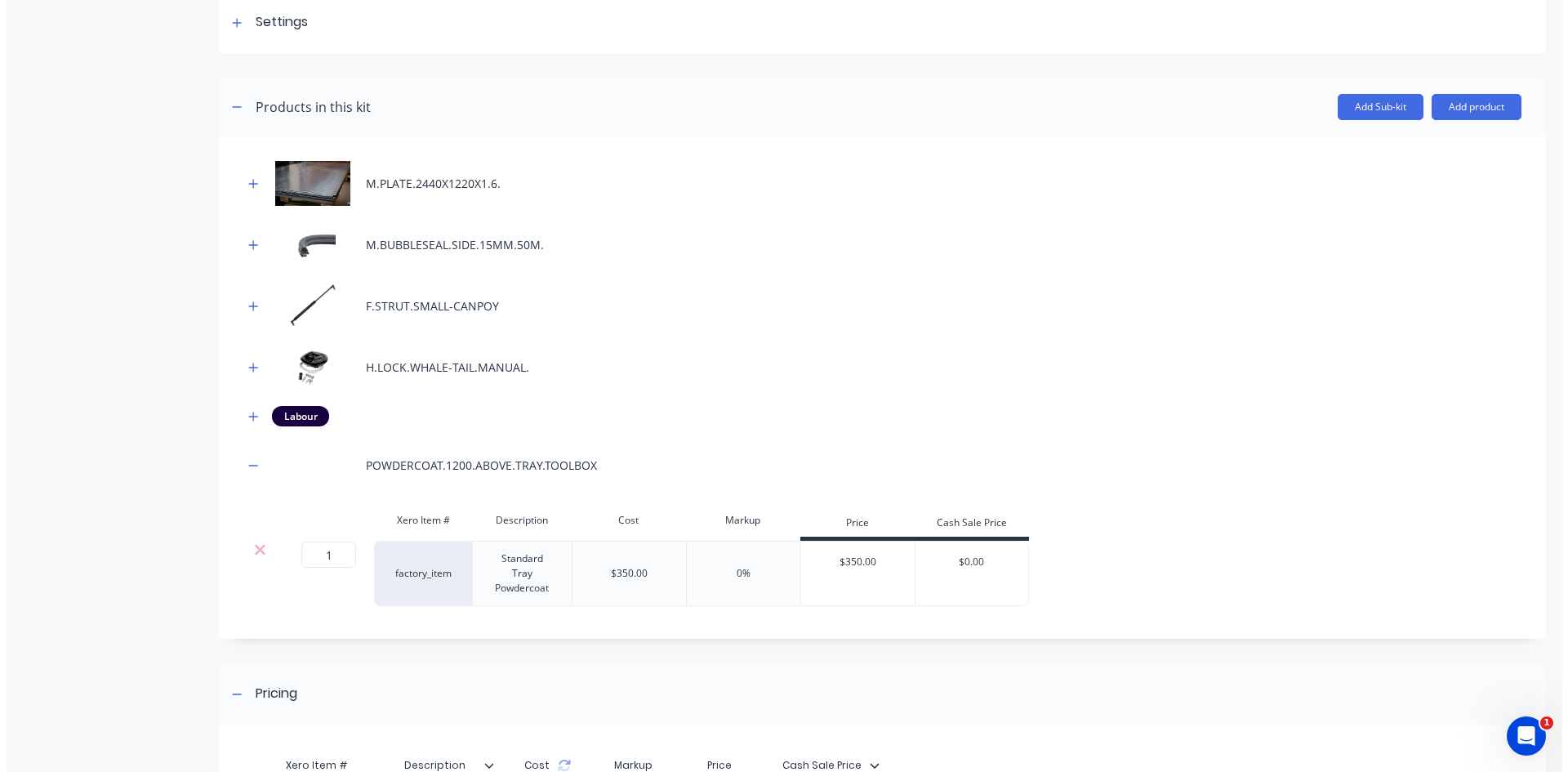
scroll to position [0, 0]
click at [248, 182] on icon "button" at bounding box center [247, 183] width 10 height 11
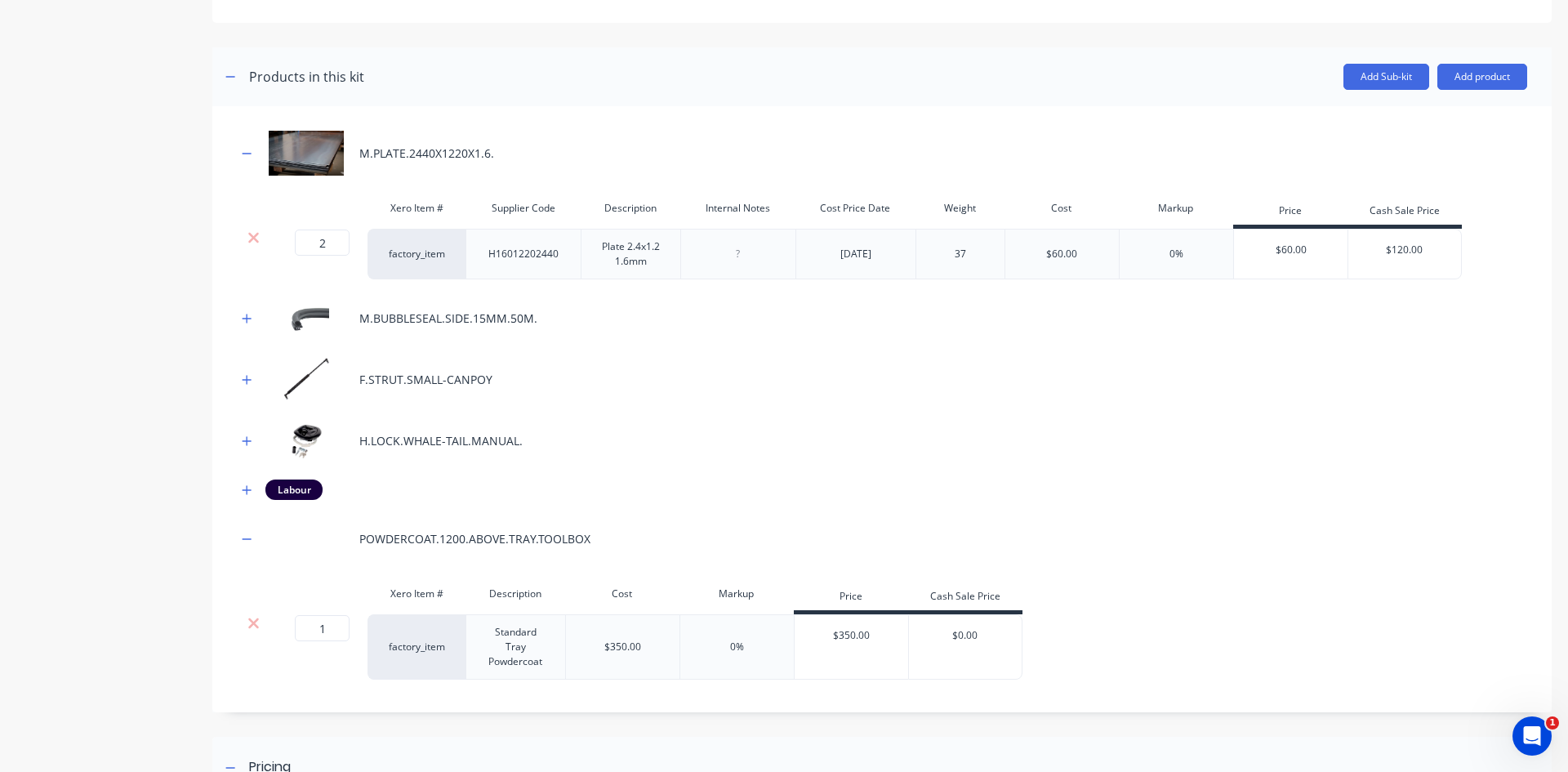
scroll to position [327, 0]
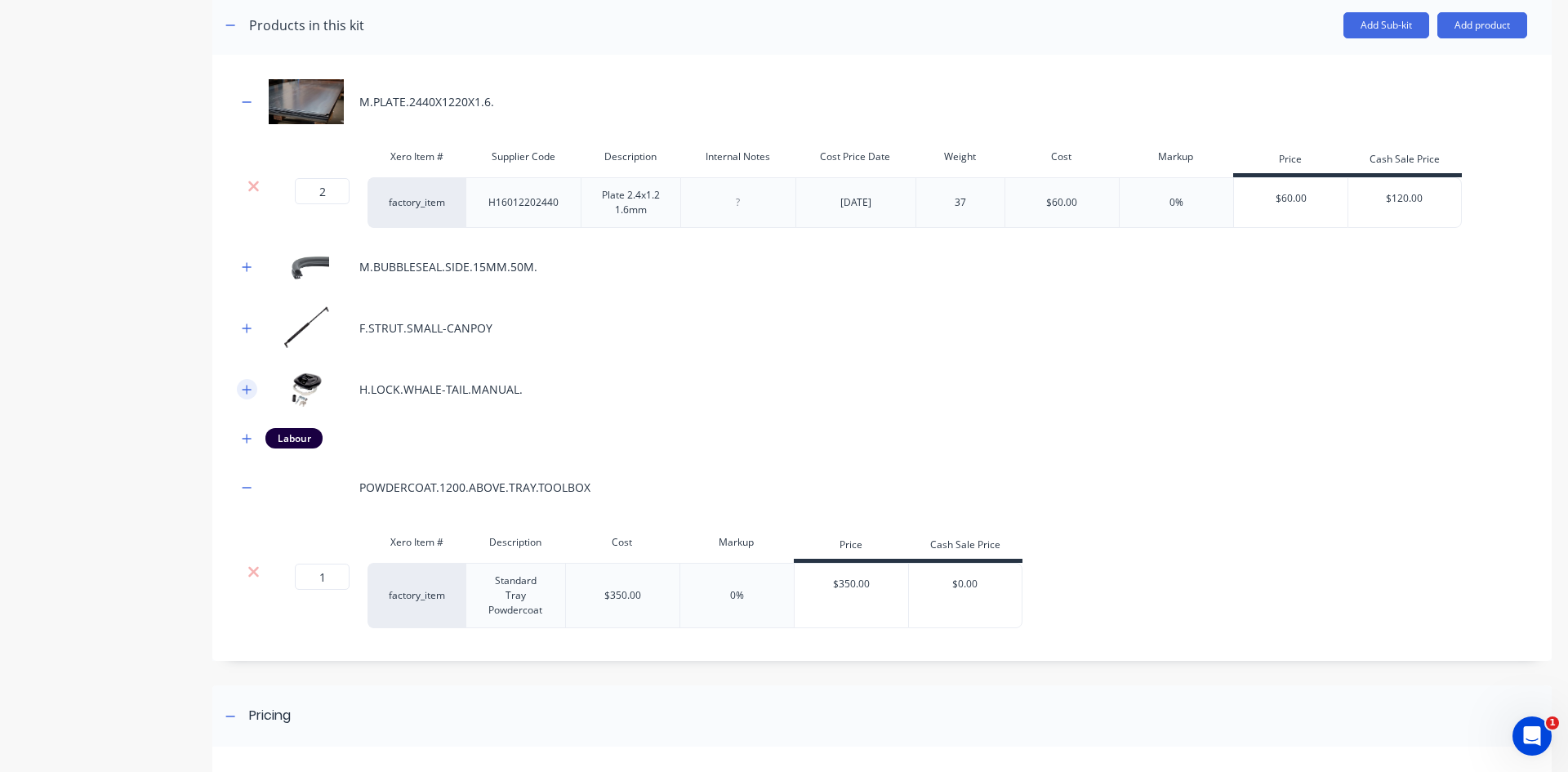
click at [239, 389] on button "button" at bounding box center [247, 389] width 20 height 20
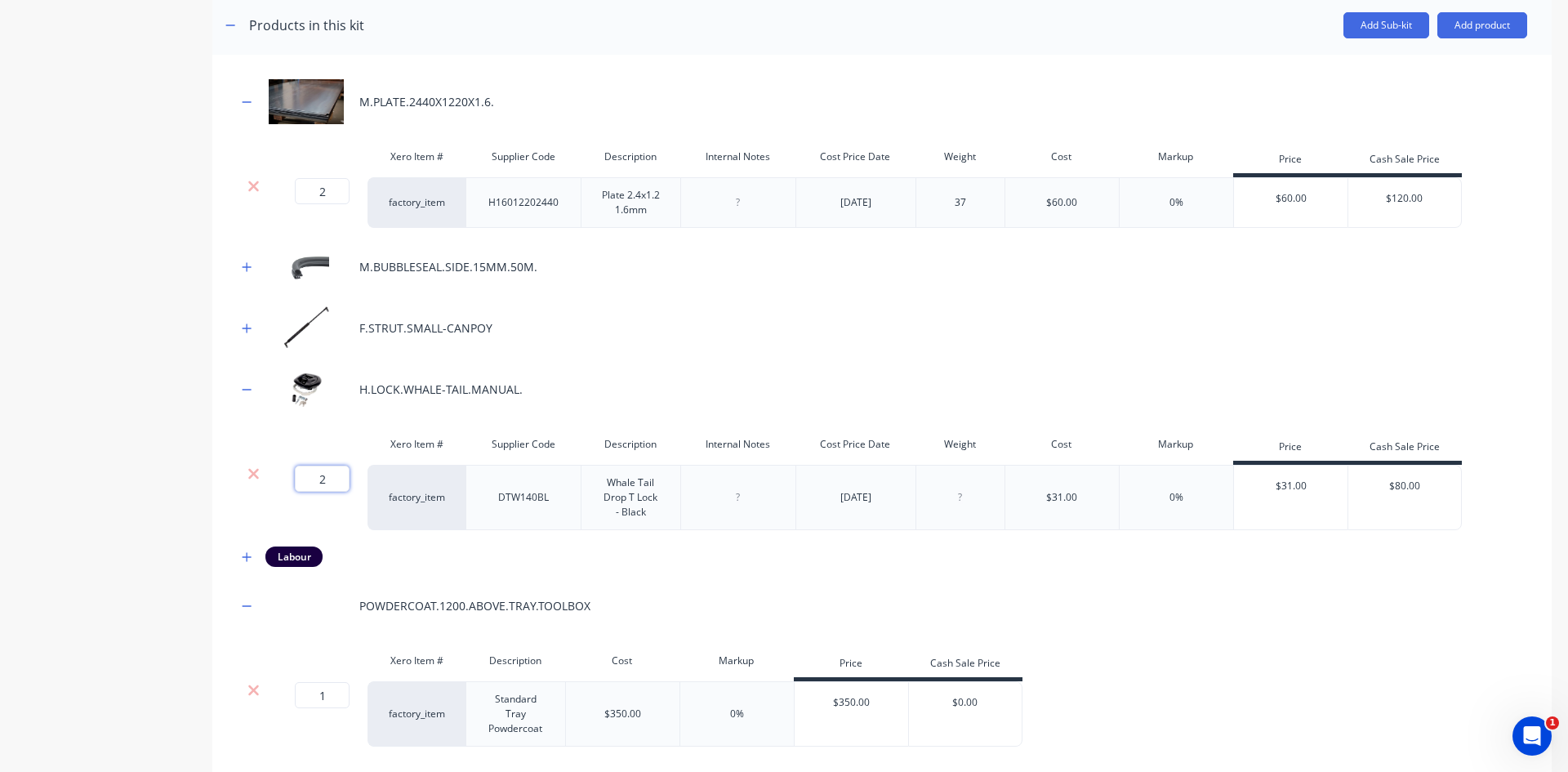
click at [326, 480] on input "2" at bounding box center [322, 478] width 55 height 26
type input "1"
click at [157, 469] on div "Product details Collaborate Order History" at bounding box center [102, 424] width 171 height 1372
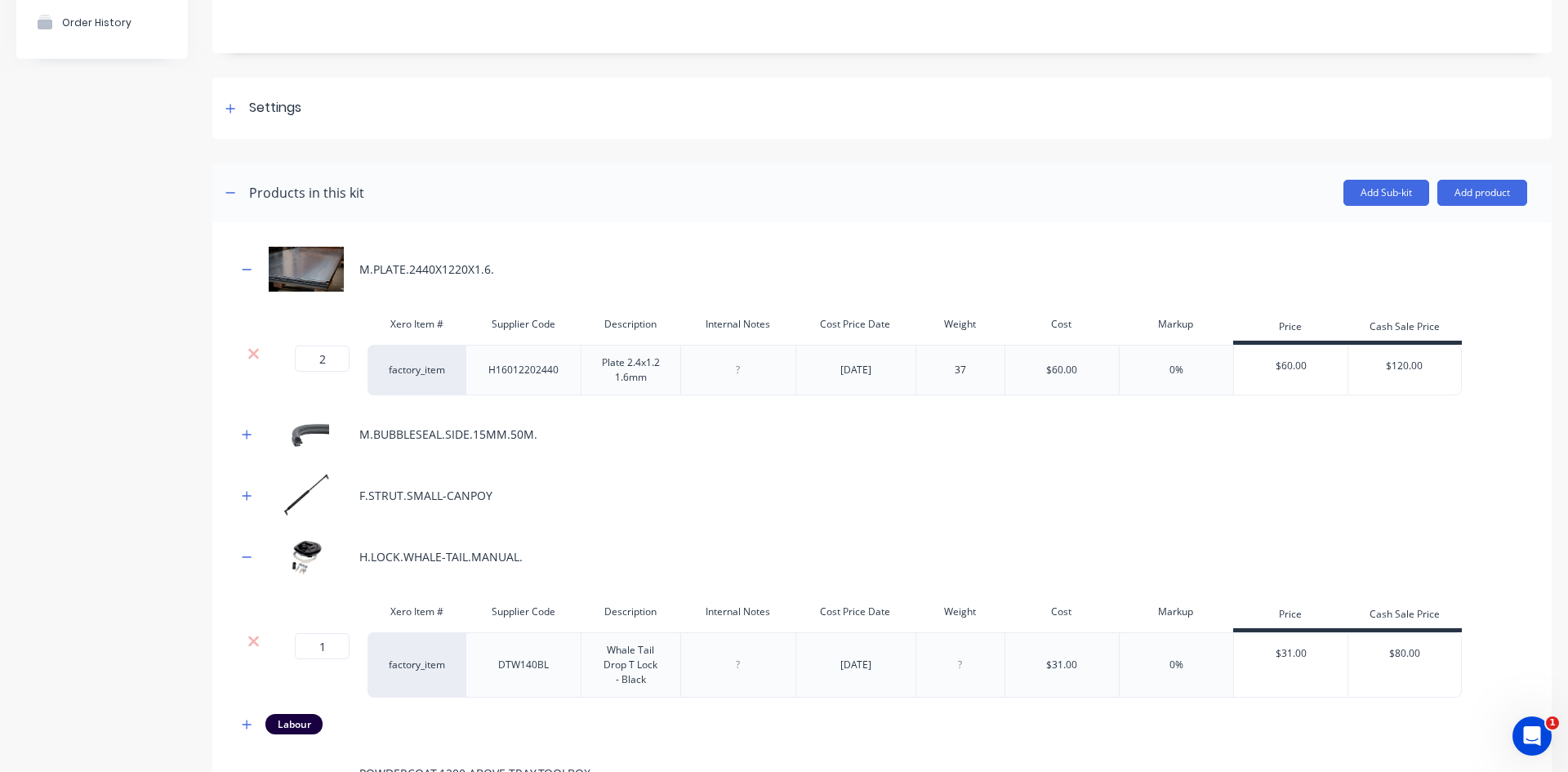
scroll to position [81, 0]
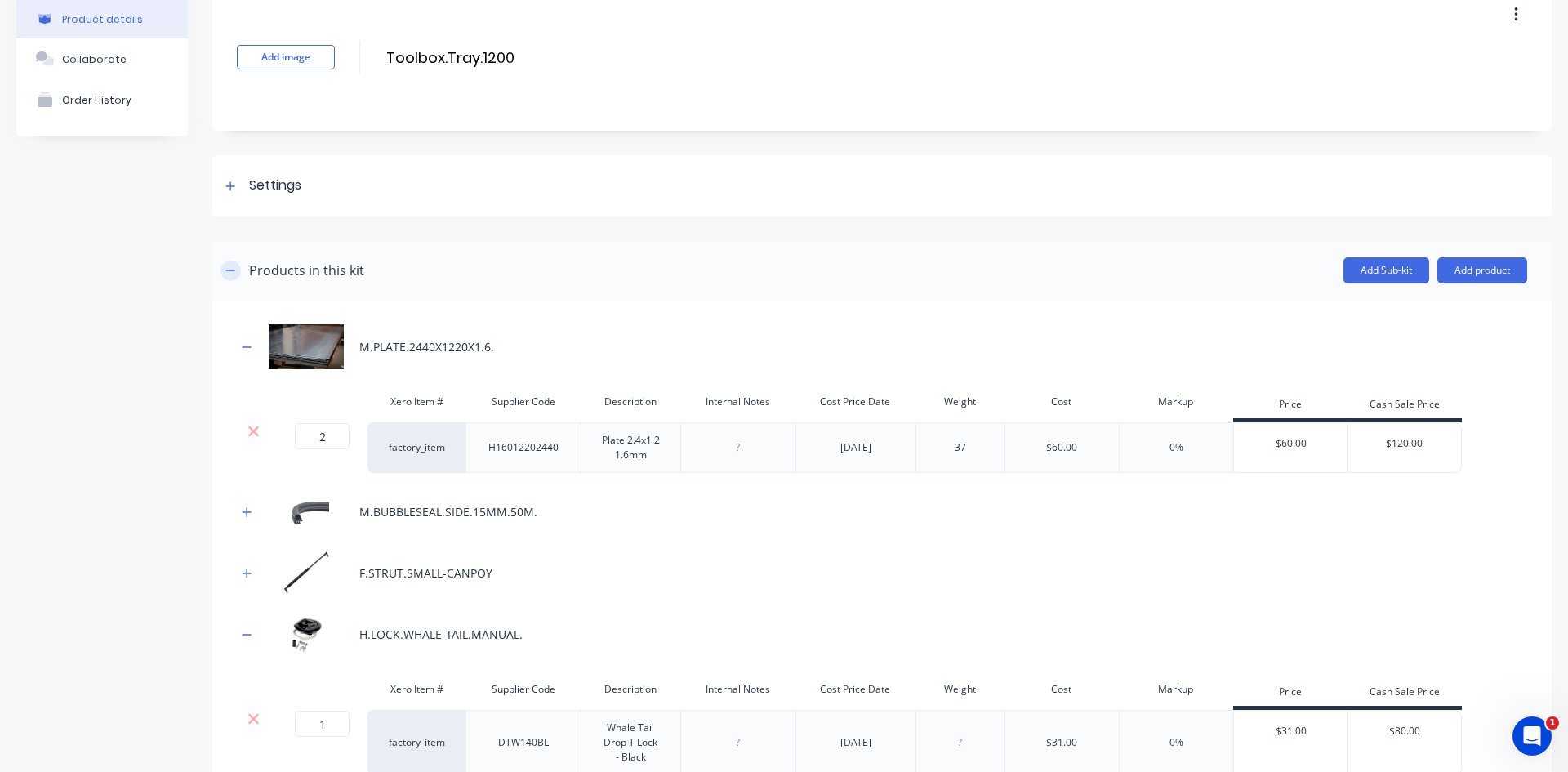
click at [230, 272] on icon "button" at bounding box center [231, 270] width 10 height 11
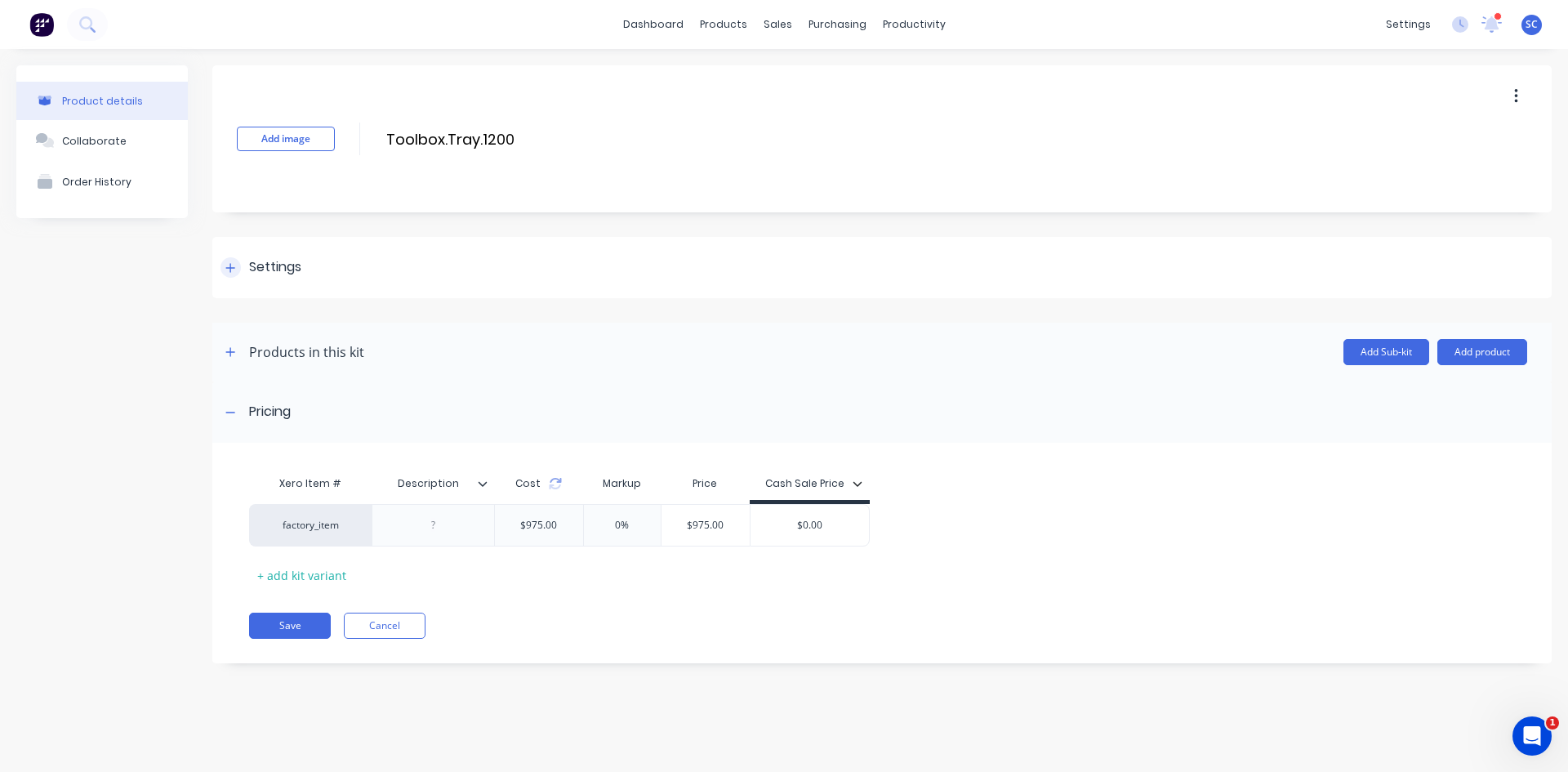
scroll to position [0, 0]
click at [834, 523] on input "$0.00" at bounding box center [810, 525] width 120 height 14
drag, startPoint x: 836, startPoint y: 523, endPoint x: 801, endPoint y: 525, distance: 35.1
click at [801, 525] on input "$0.00" at bounding box center [810, 525] width 120 height 14
type input "$2150"
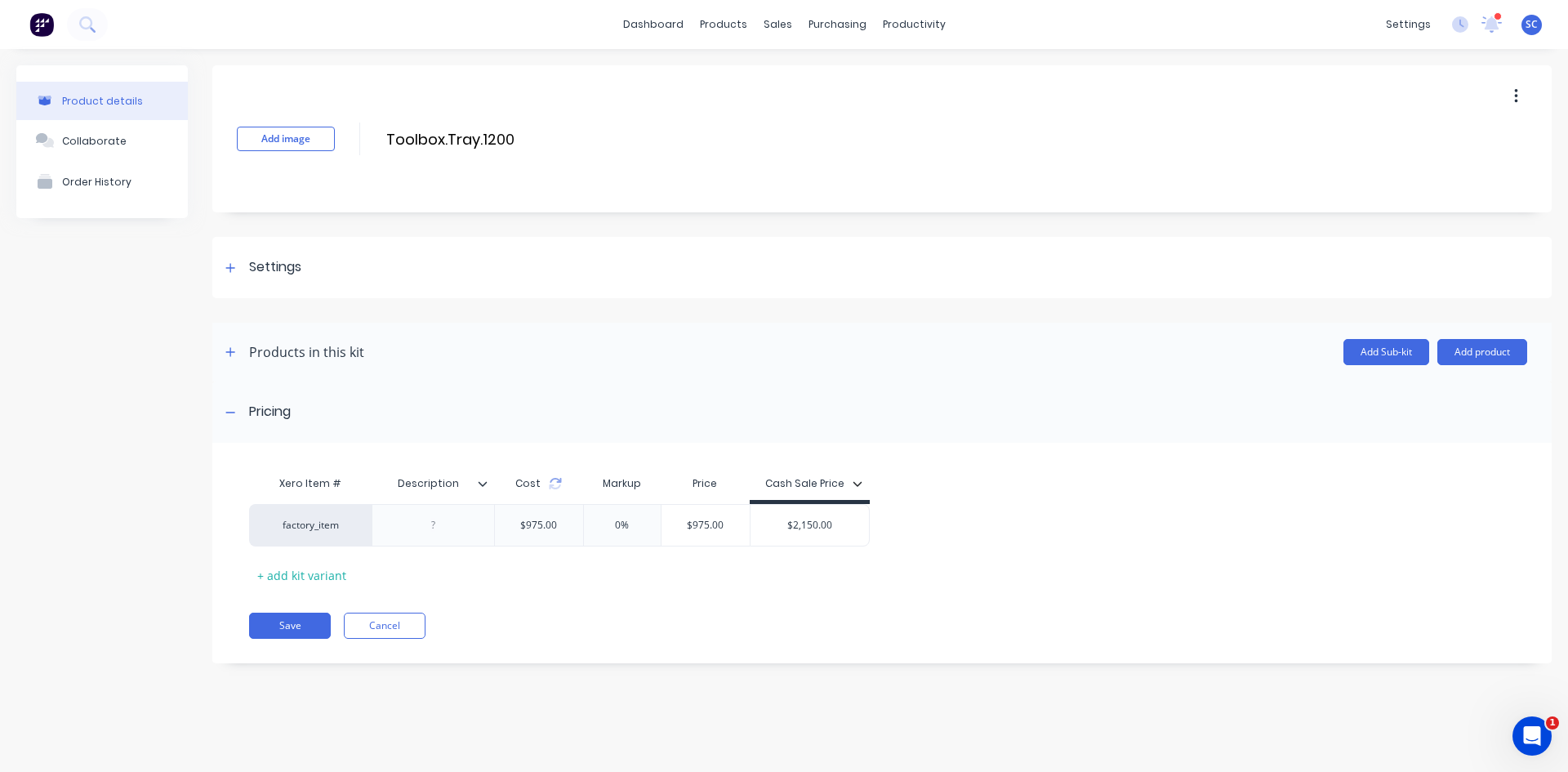
click at [728, 590] on div "Xero Item # Description Cost Markup Price Cash Sale Price factory_item $975.00 …" at bounding box center [882, 561] width 1340 height 204
drag, startPoint x: 708, startPoint y: 523, endPoint x: 686, endPoint y: 524, distance: 22.0
click at [686, 524] on input "$975.00" at bounding box center [706, 525] width 88 height 14
click at [731, 599] on div "Xero Item # Description Cost Markup Price Cash Sale Price factory_item $975.00 …" at bounding box center [882, 561] width 1340 height 204
drag, startPoint x: 728, startPoint y: 533, endPoint x: 717, endPoint y: 536, distance: 11.4
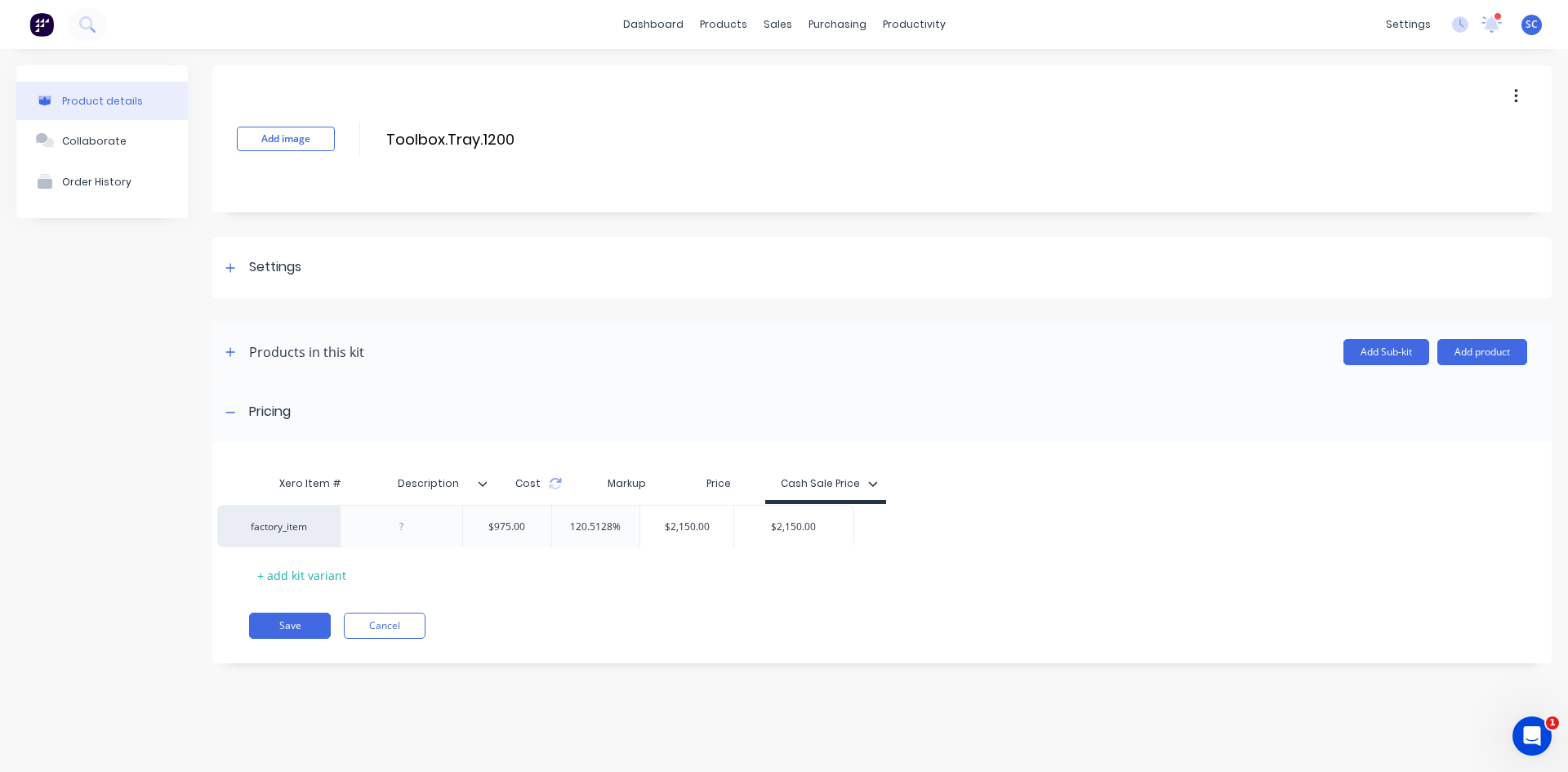
click at [716, 536] on div "factory_item $975.00 120.5128% $2,150.00 2150 $2,150.00 $2150" at bounding box center [876, 525] width 1253 height 42
type input "$2,150.00"
click at [733, 529] on input "$2,150.00" at bounding box center [719, 525] width 93 height 14
drag, startPoint x: 740, startPoint y: 525, endPoint x: 682, endPoint y: 519, distance: 58.3
click at [682, 519] on input "$2,150.00" at bounding box center [719, 525] width 93 height 14
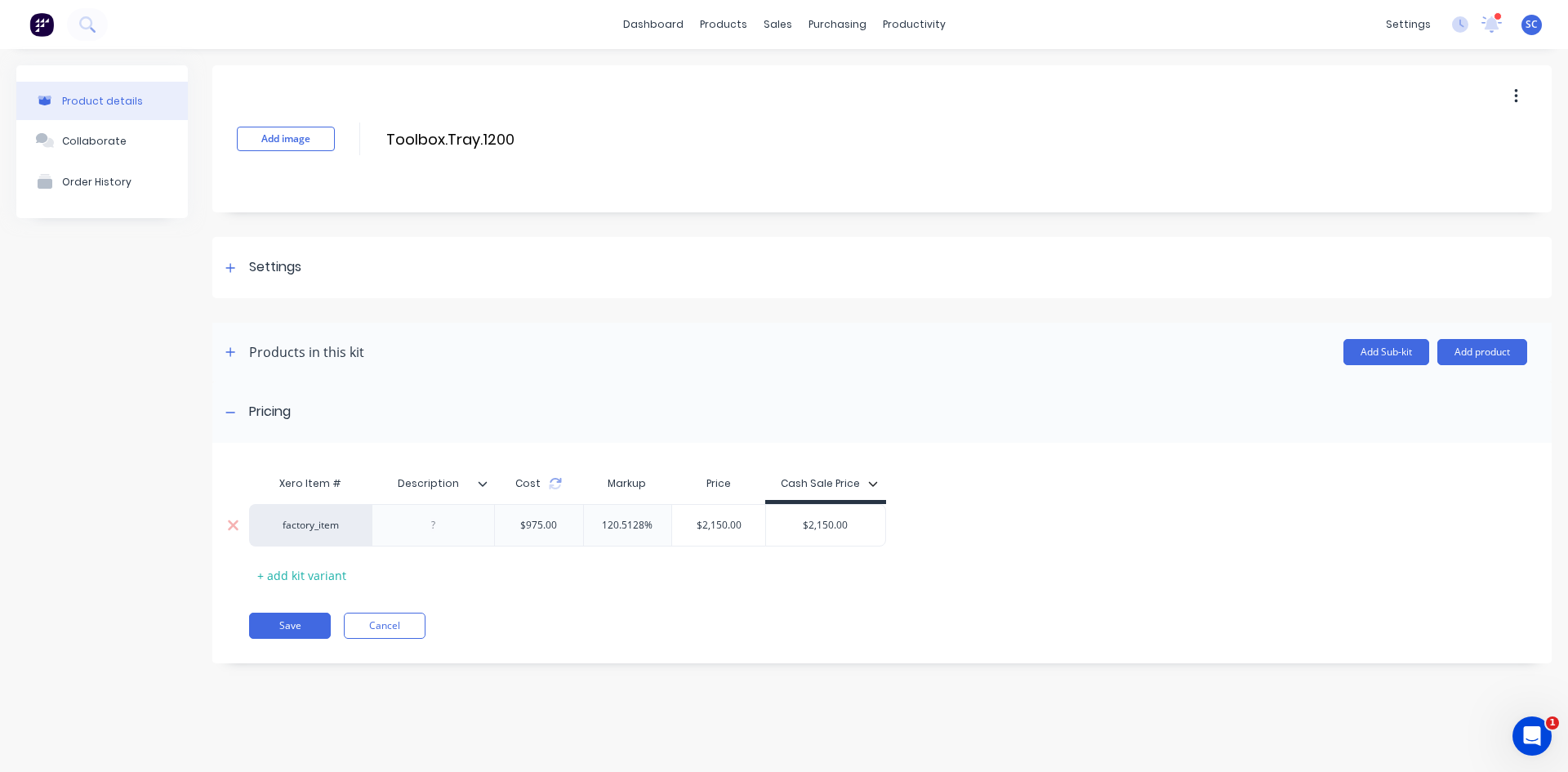
click at [641, 529] on input "120.5128%" at bounding box center [628, 525] width 88 height 14
drag, startPoint x: 641, startPoint y: 526, endPoint x: 594, endPoint y: 520, distance: 47.4
click at [594, 520] on input "120.5128%" at bounding box center [628, 525] width 88 height 14
type input "0%"
click at [626, 590] on div "Xero Item # Description Cost Markup Price Cash Sale Price factory_item $975.00 …" at bounding box center [882, 561] width 1340 height 204
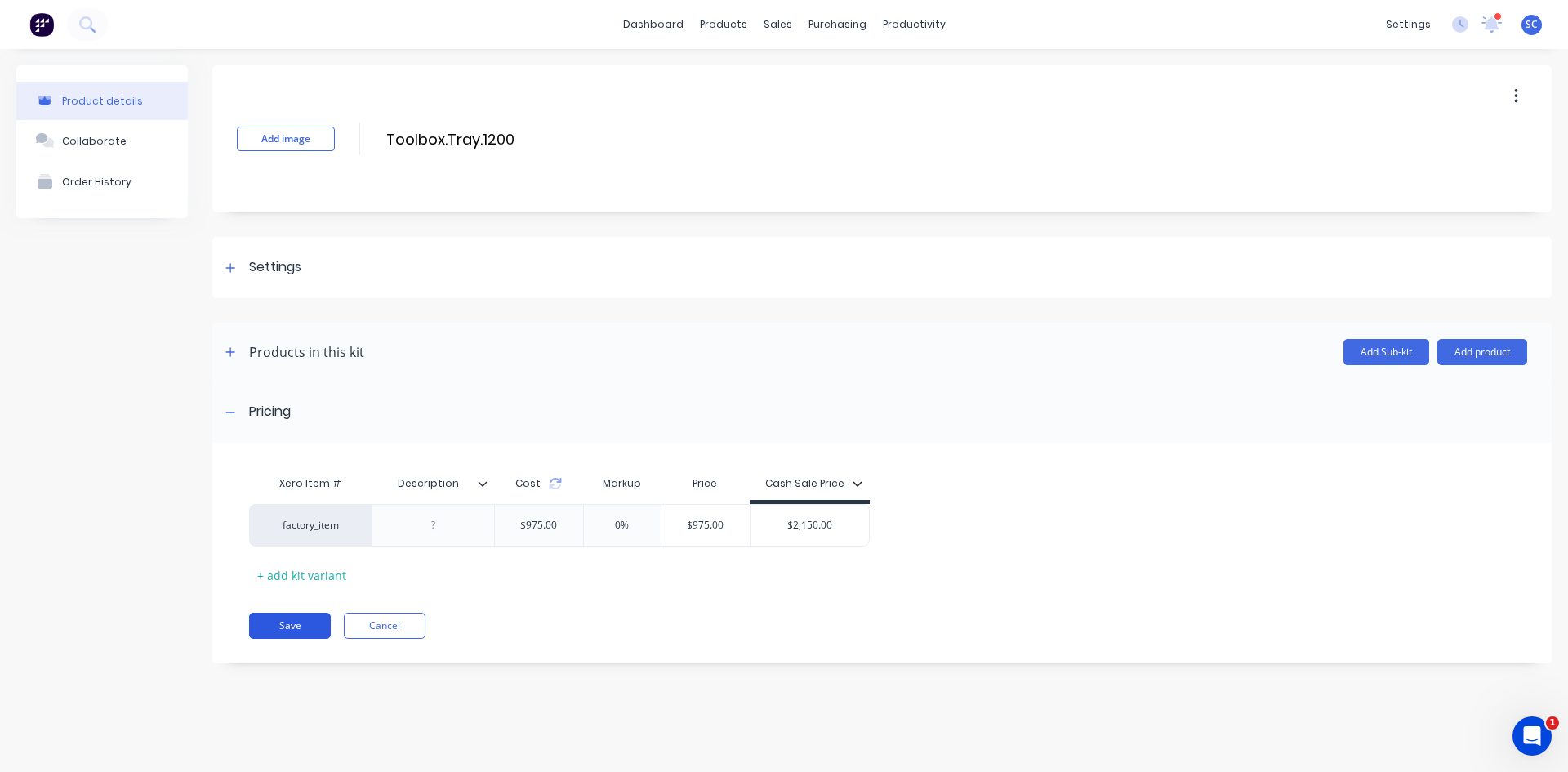
click at [300, 625] on button "Save" at bounding box center [290, 625] width 81 height 26
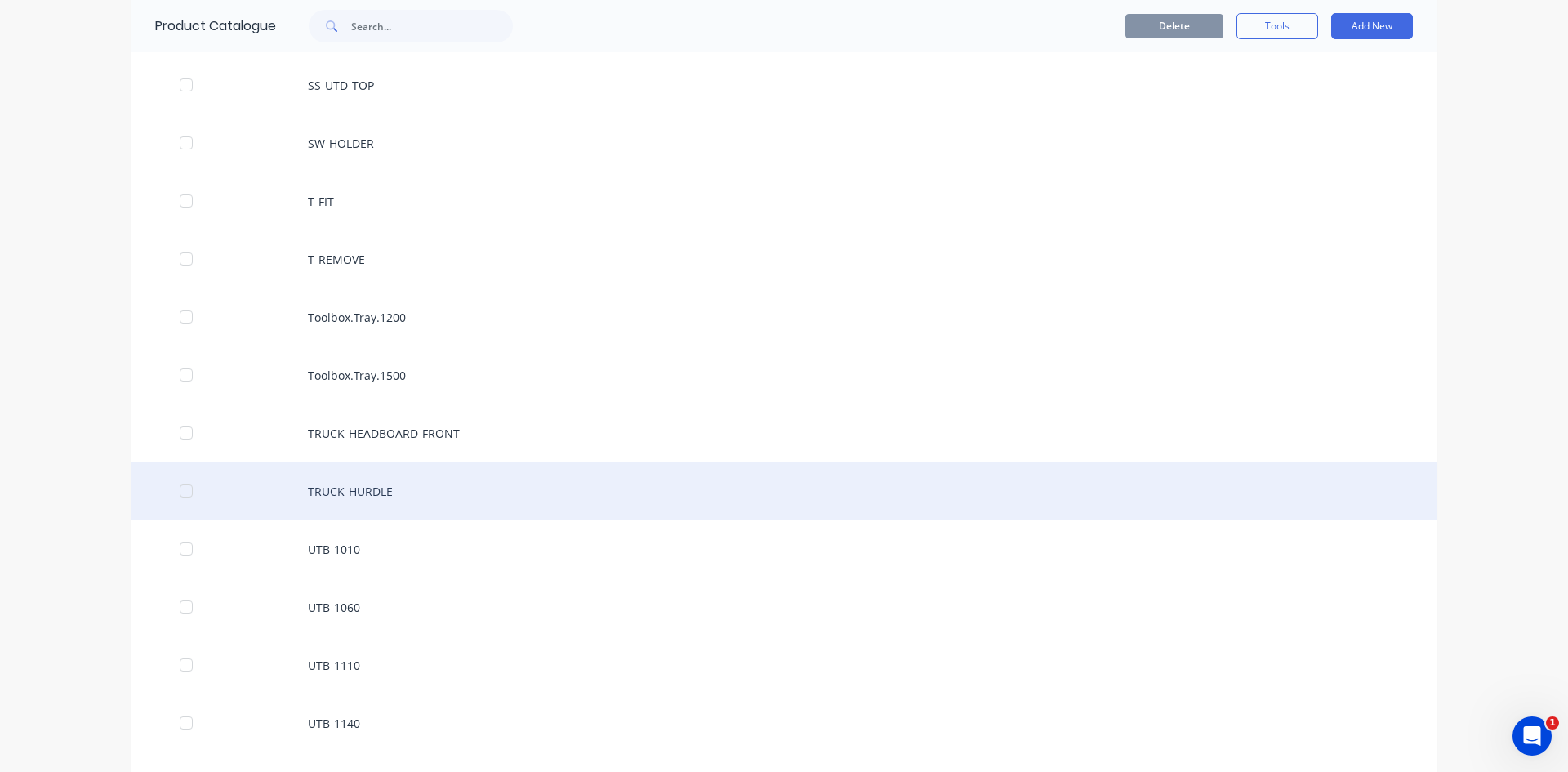
scroll to position [2942, 0]
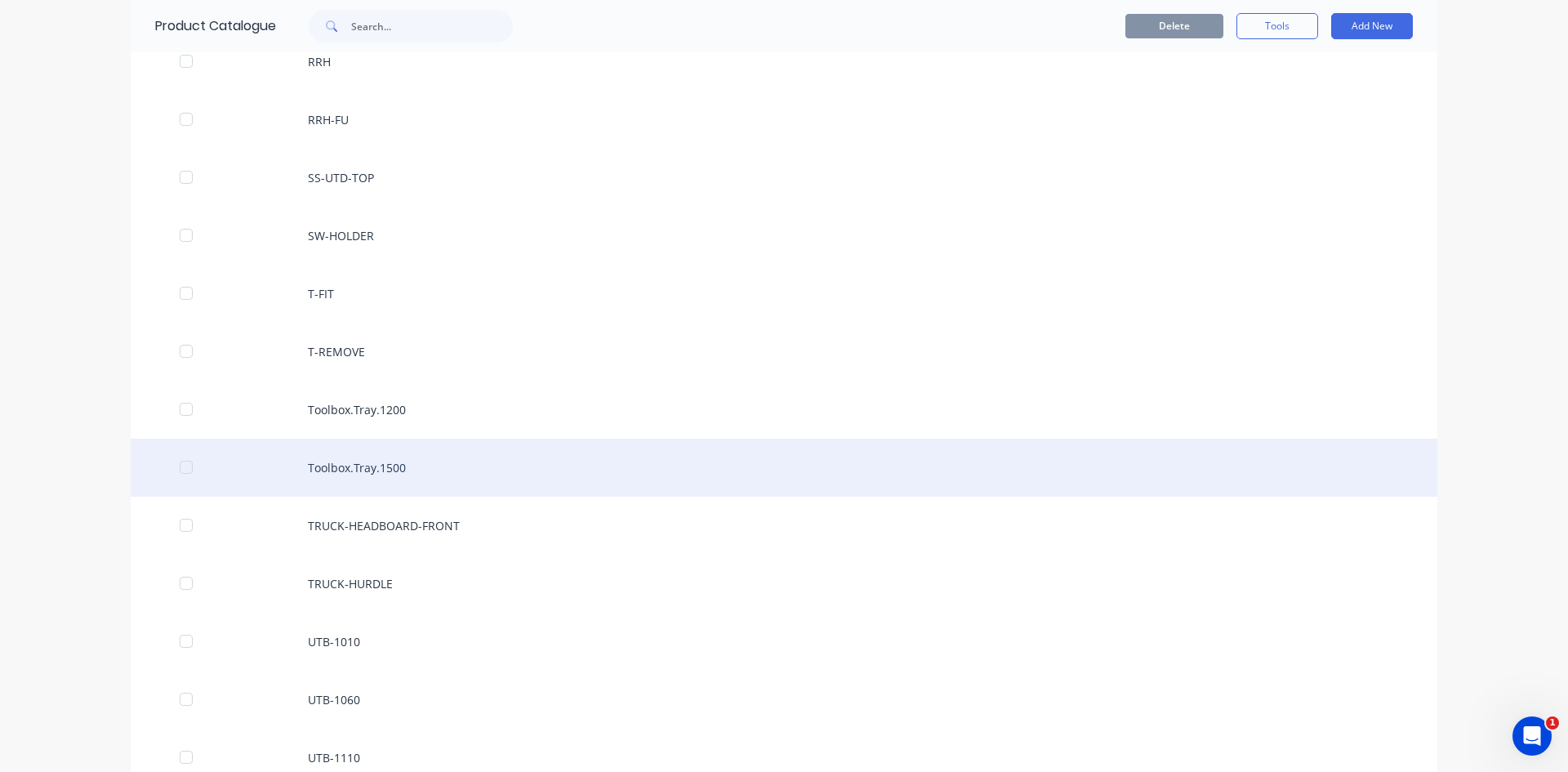
click at [402, 468] on div "Toolbox.Tray.1500" at bounding box center [784, 467] width 1307 height 58
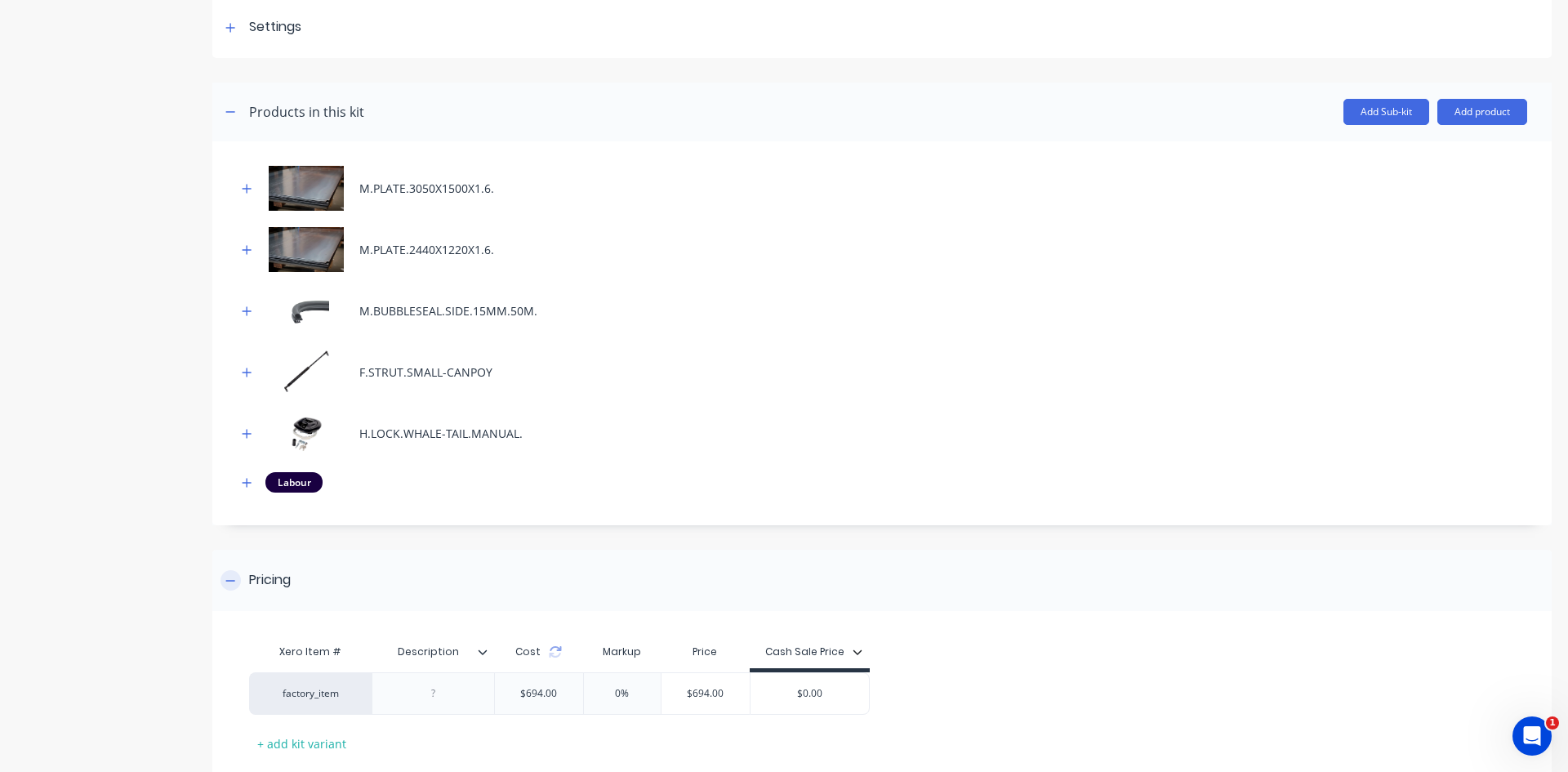
scroll to position [341, 0]
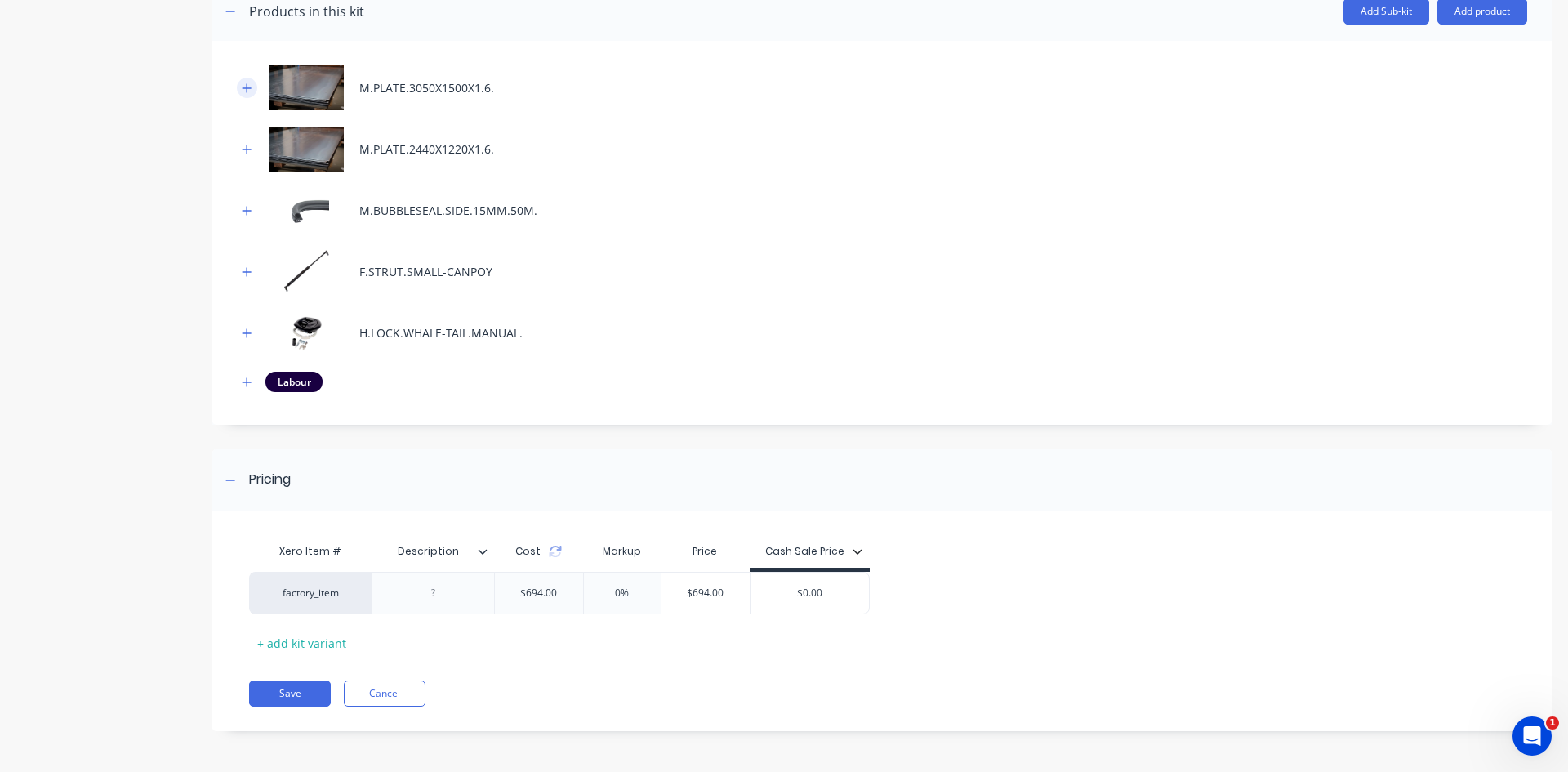
click at [248, 88] on icon "button" at bounding box center [247, 87] width 9 height 9
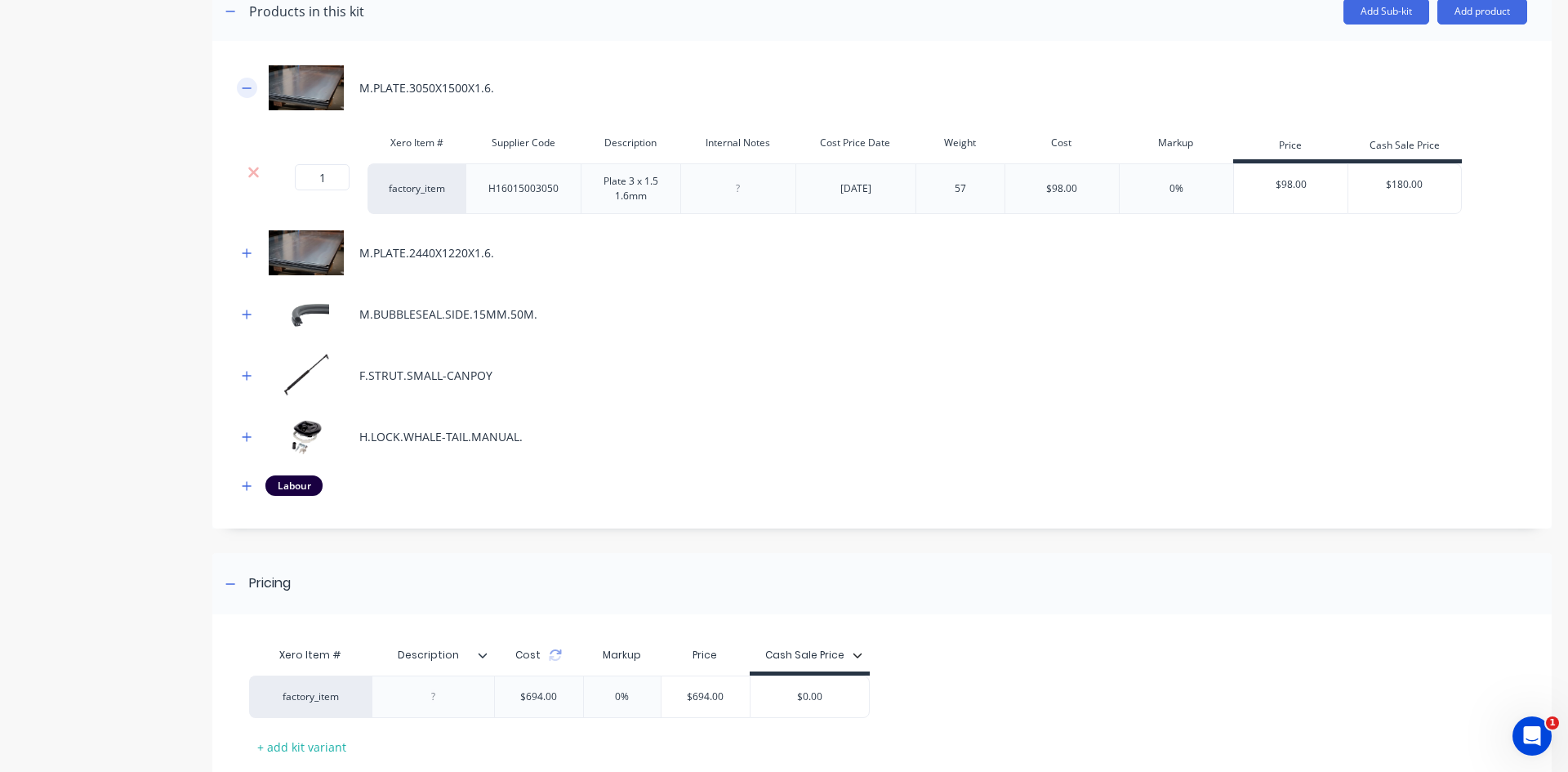
click at [248, 88] on icon "button" at bounding box center [247, 87] width 9 height 1
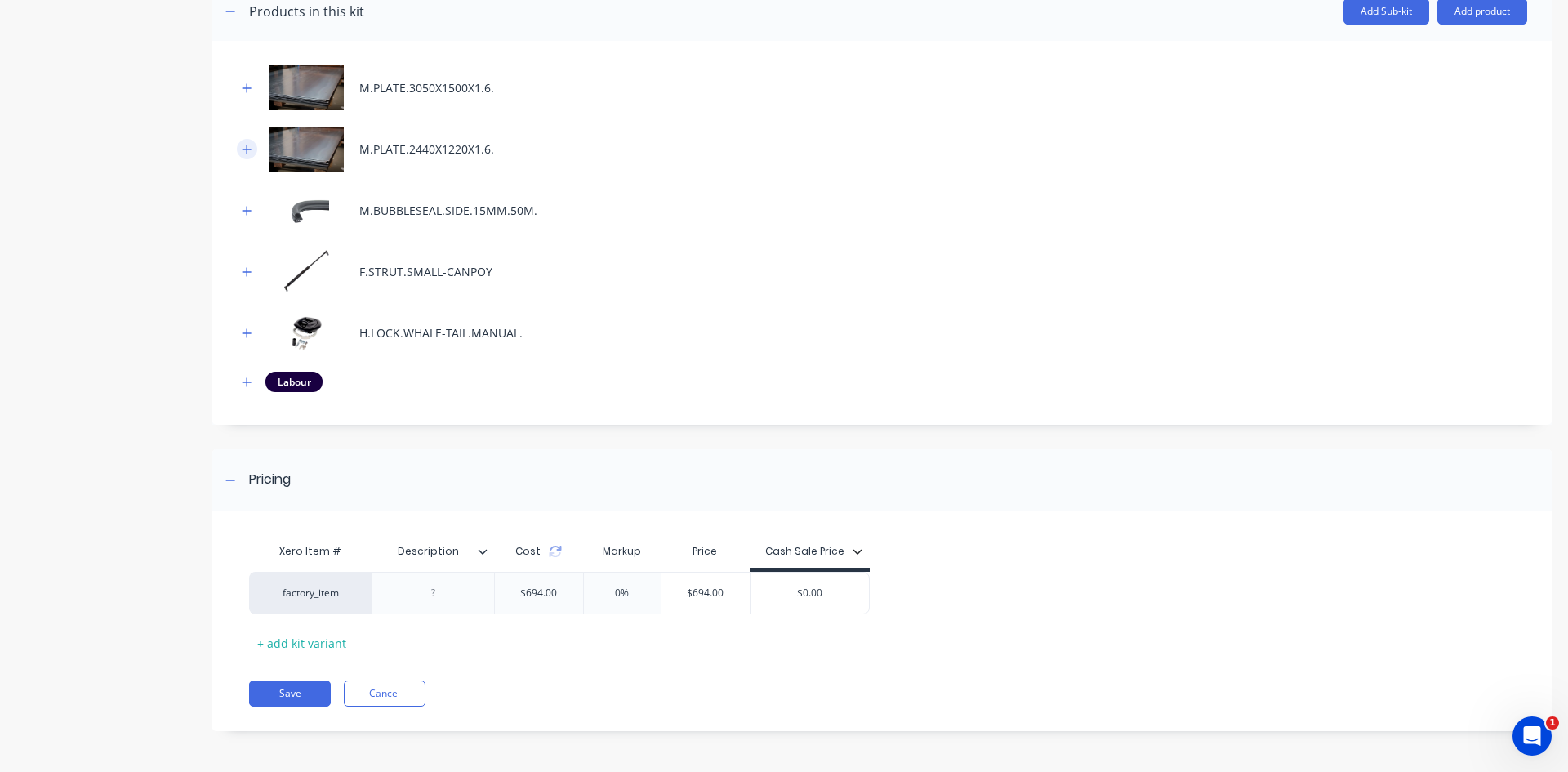
click at [249, 147] on icon "button" at bounding box center [247, 149] width 10 height 11
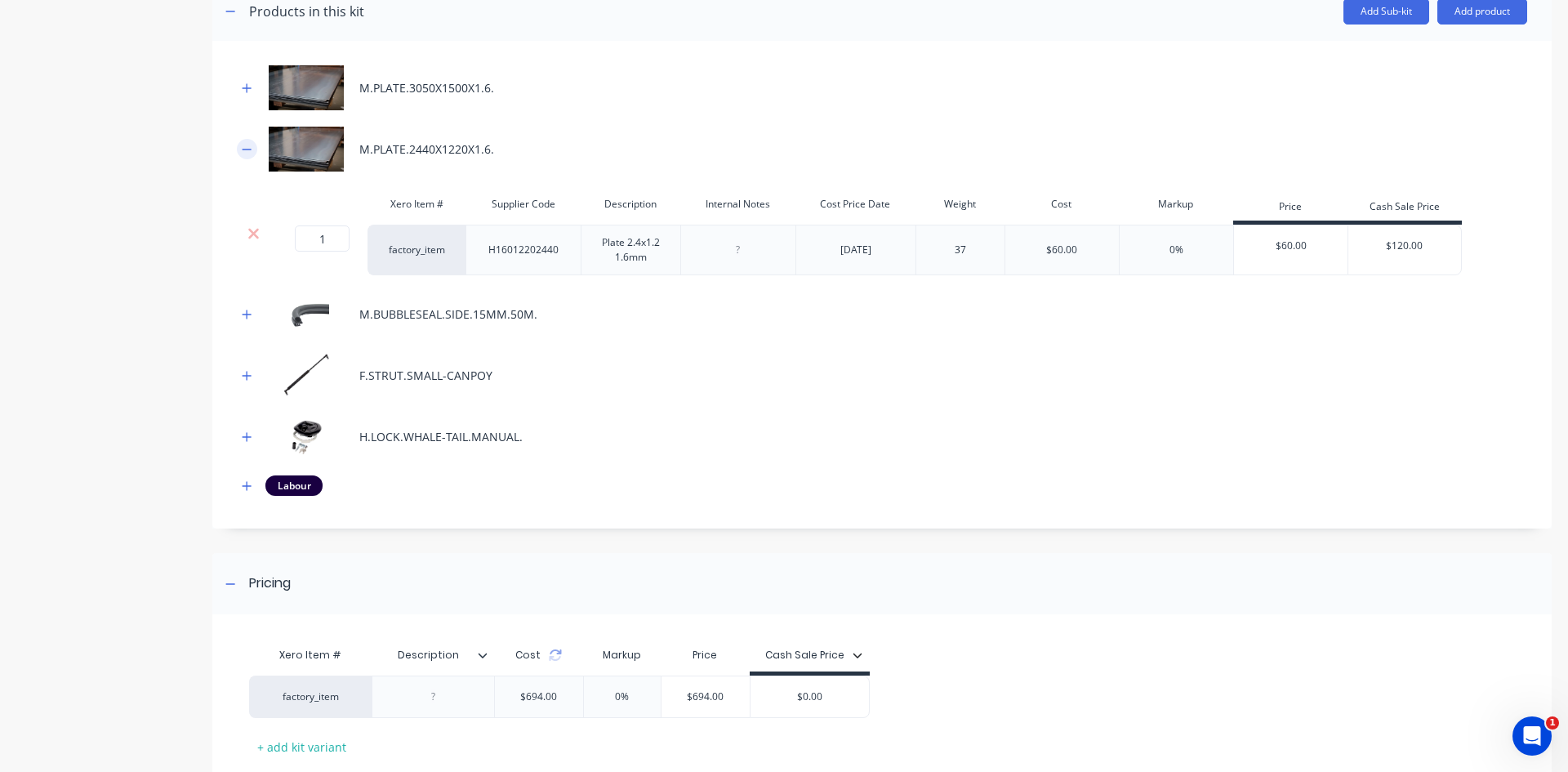
click at [249, 147] on icon "button" at bounding box center [247, 149] width 10 height 11
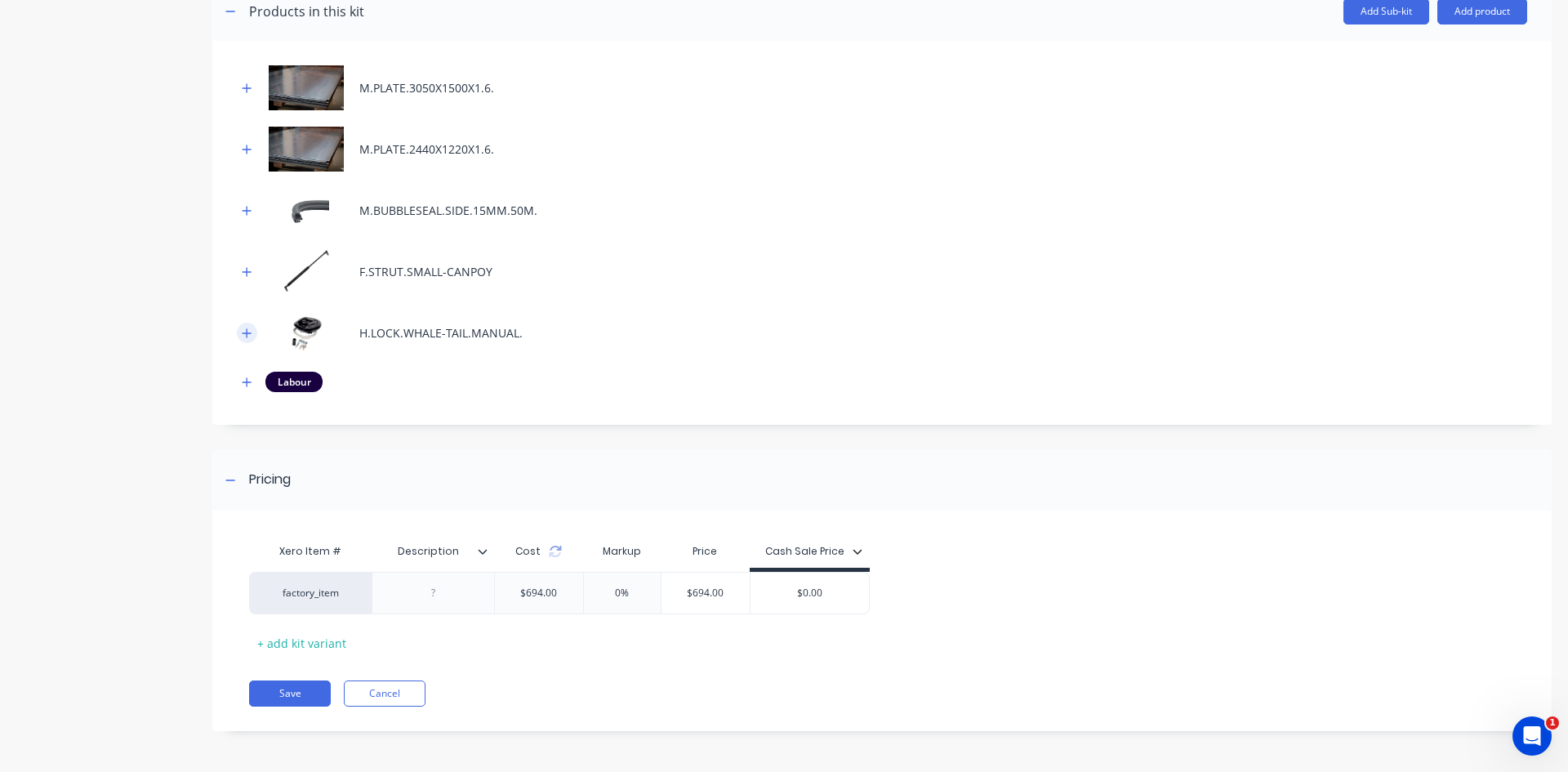
click at [249, 337] on icon "button" at bounding box center [247, 333] width 10 height 11
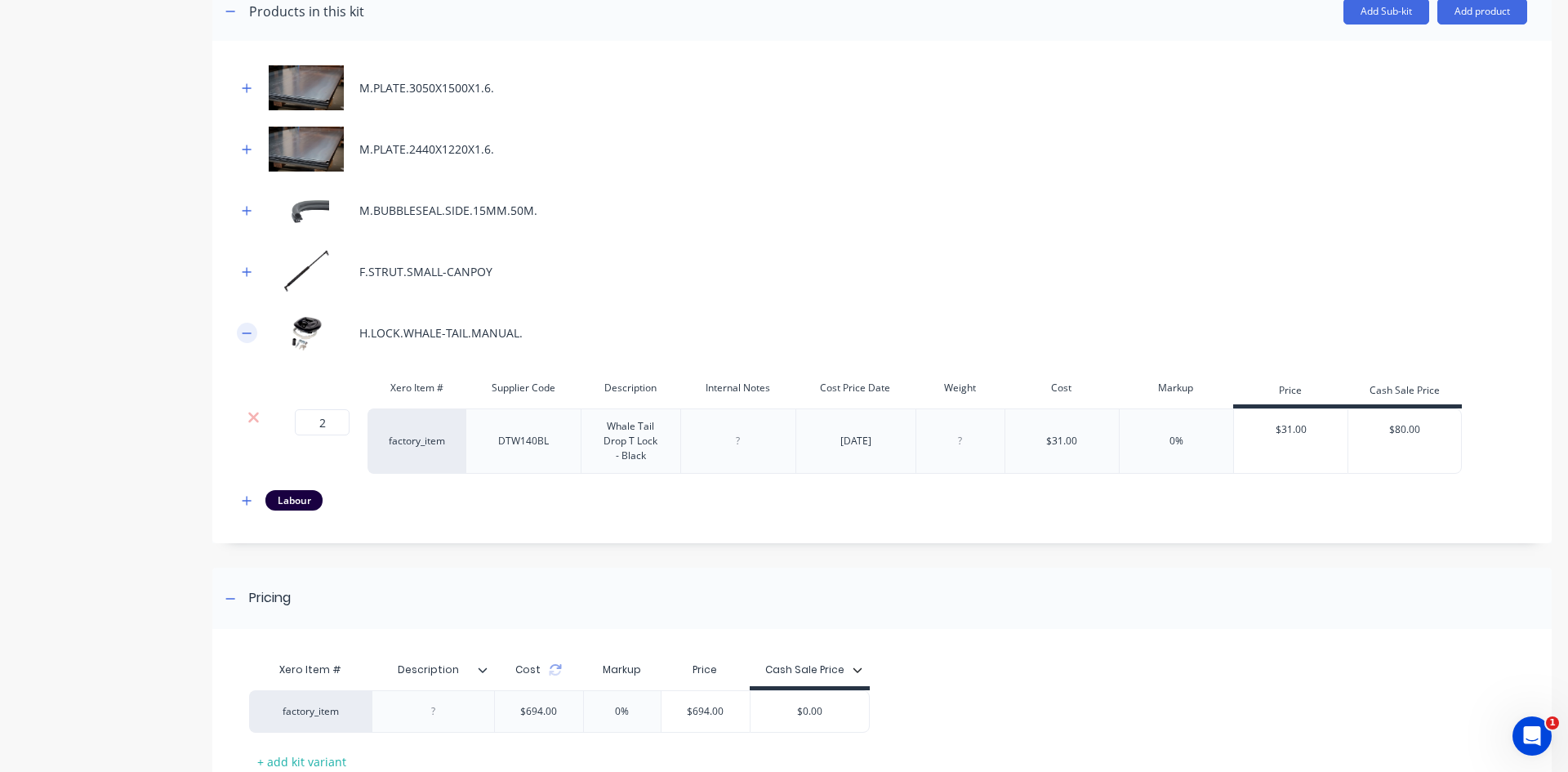
click at [249, 337] on icon "button" at bounding box center [247, 333] width 10 height 11
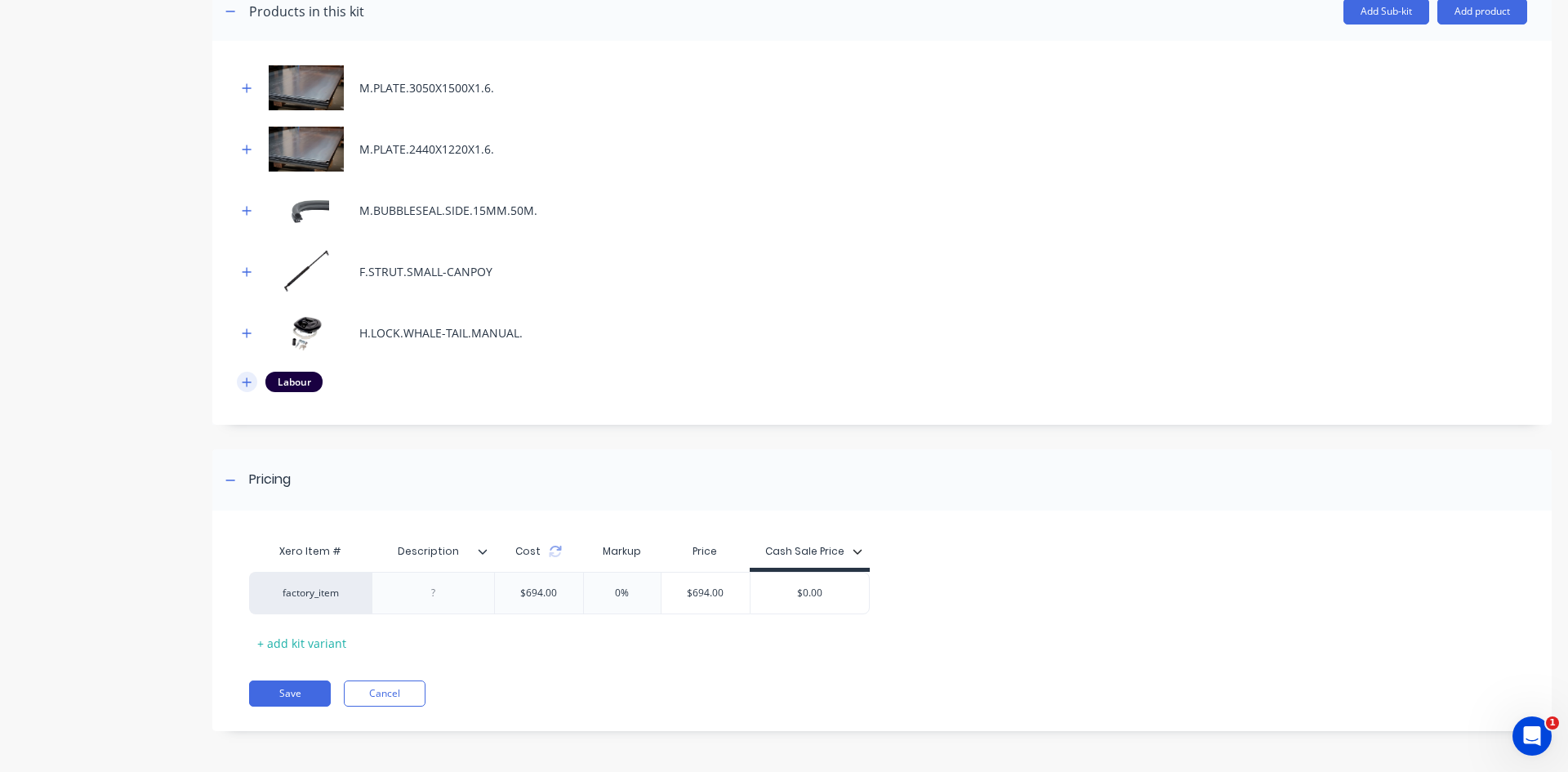
click at [247, 385] on icon "button" at bounding box center [247, 382] width 9 height 9
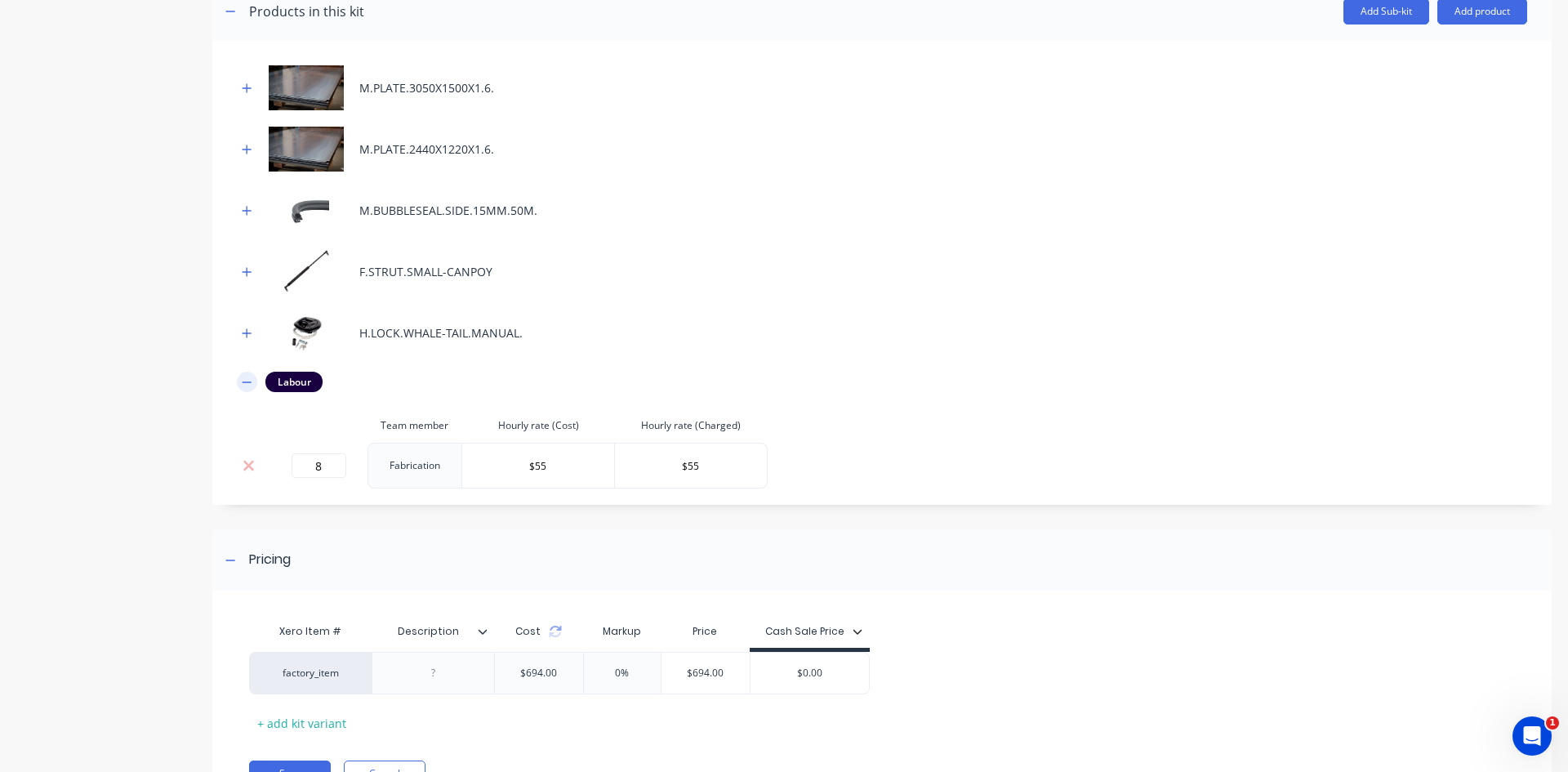
click at [247, 385] on icon "button" at bounding box center [247, 382] width 10 height 11
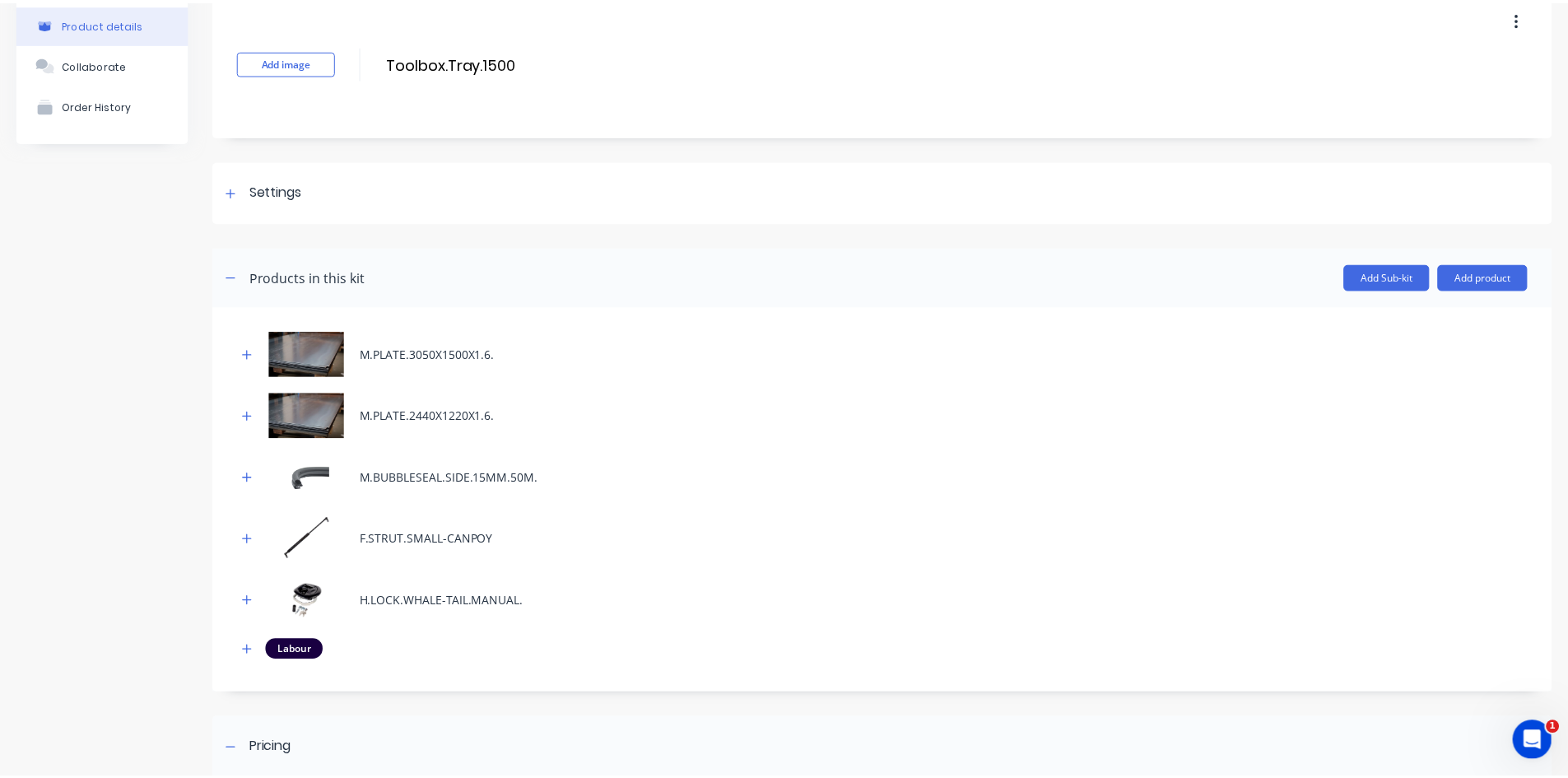
scroll to position [165, 0]
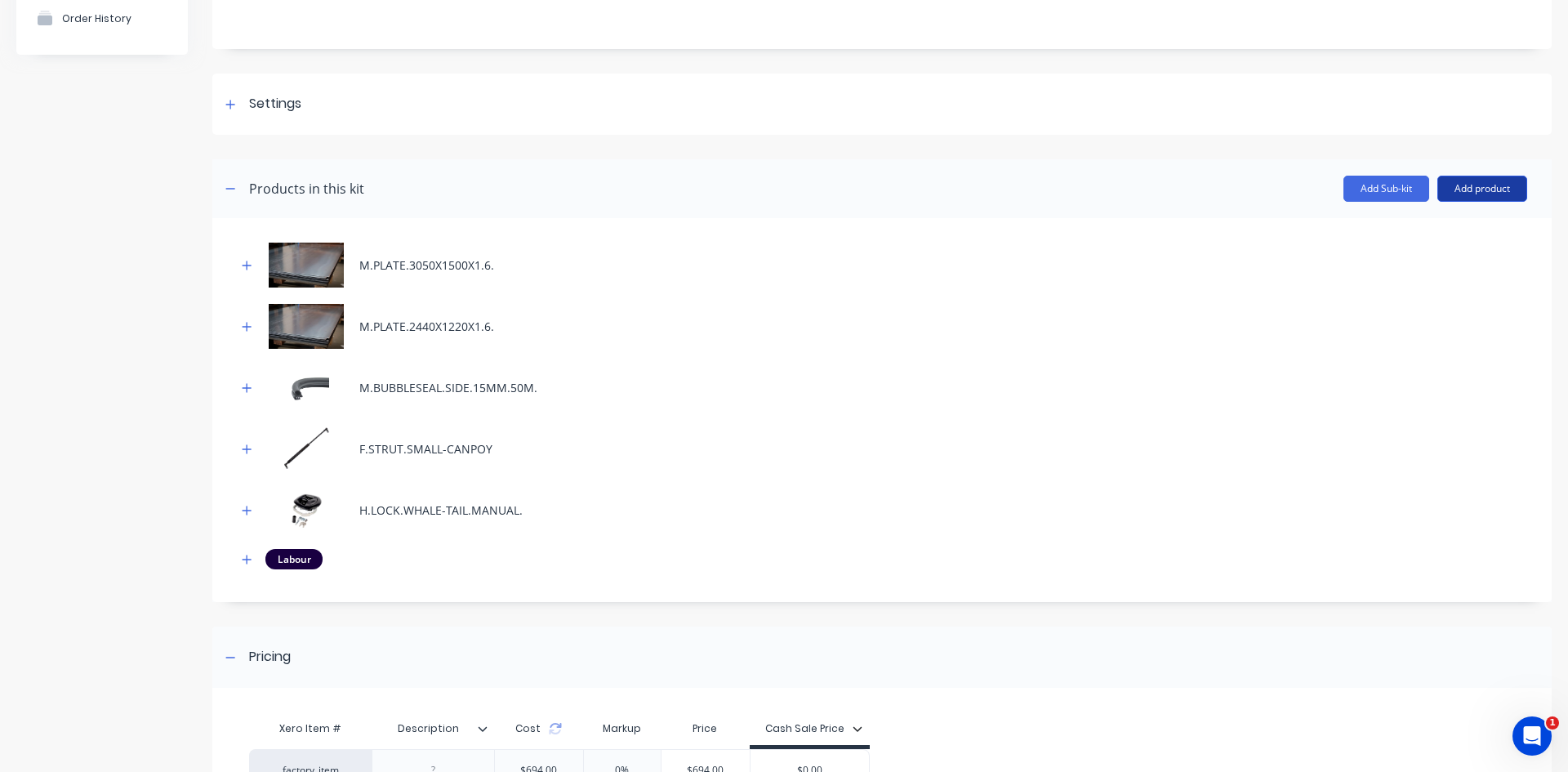
click at [1470, 187] on button "Add product" at bounding box center [1482, 188] width 90 height 26
click at [1437, 233] on div "Product catalogue" at bounding box center [1450, 231] width 126 height 24
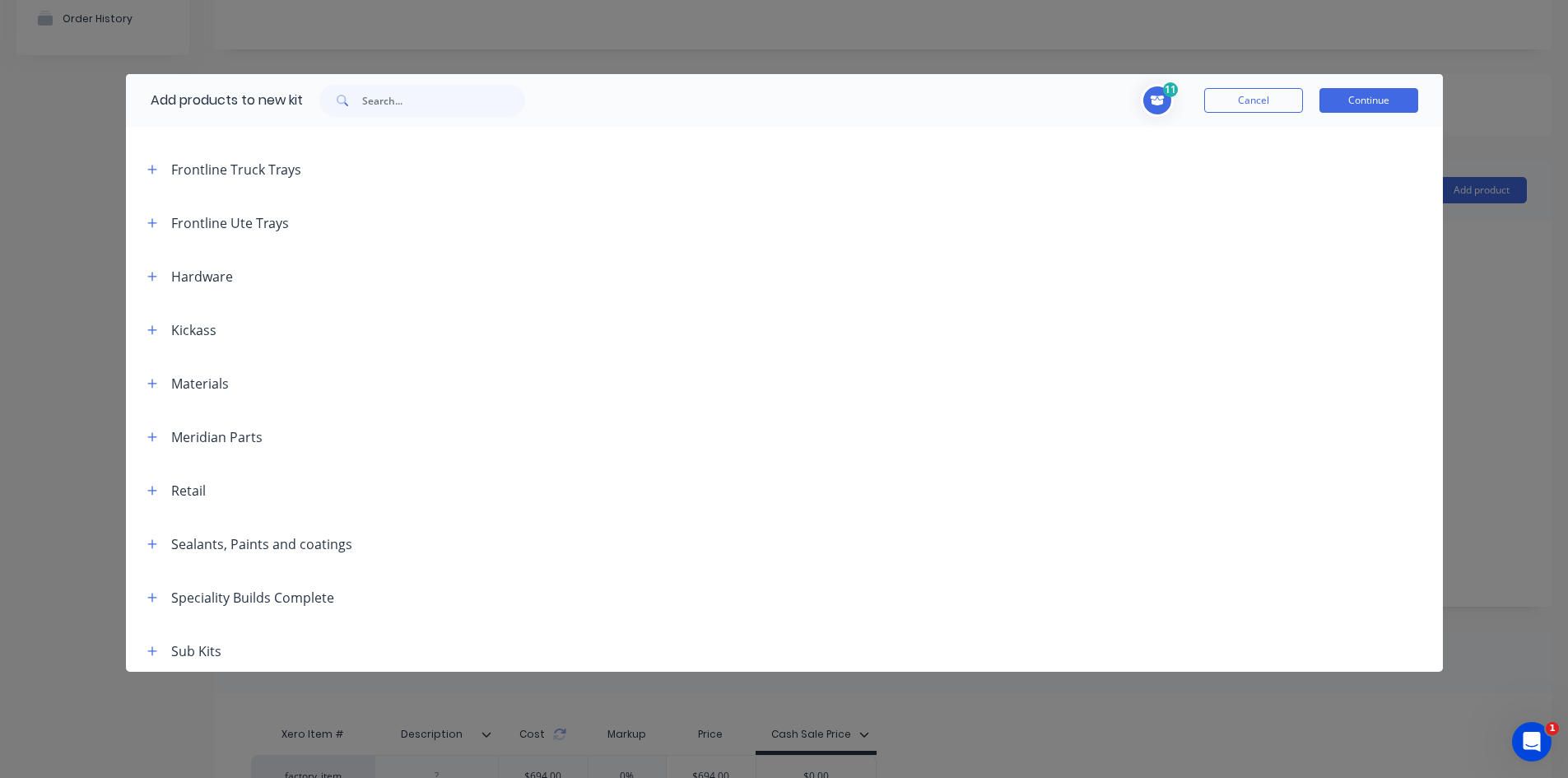
scroll to position [494, 0]
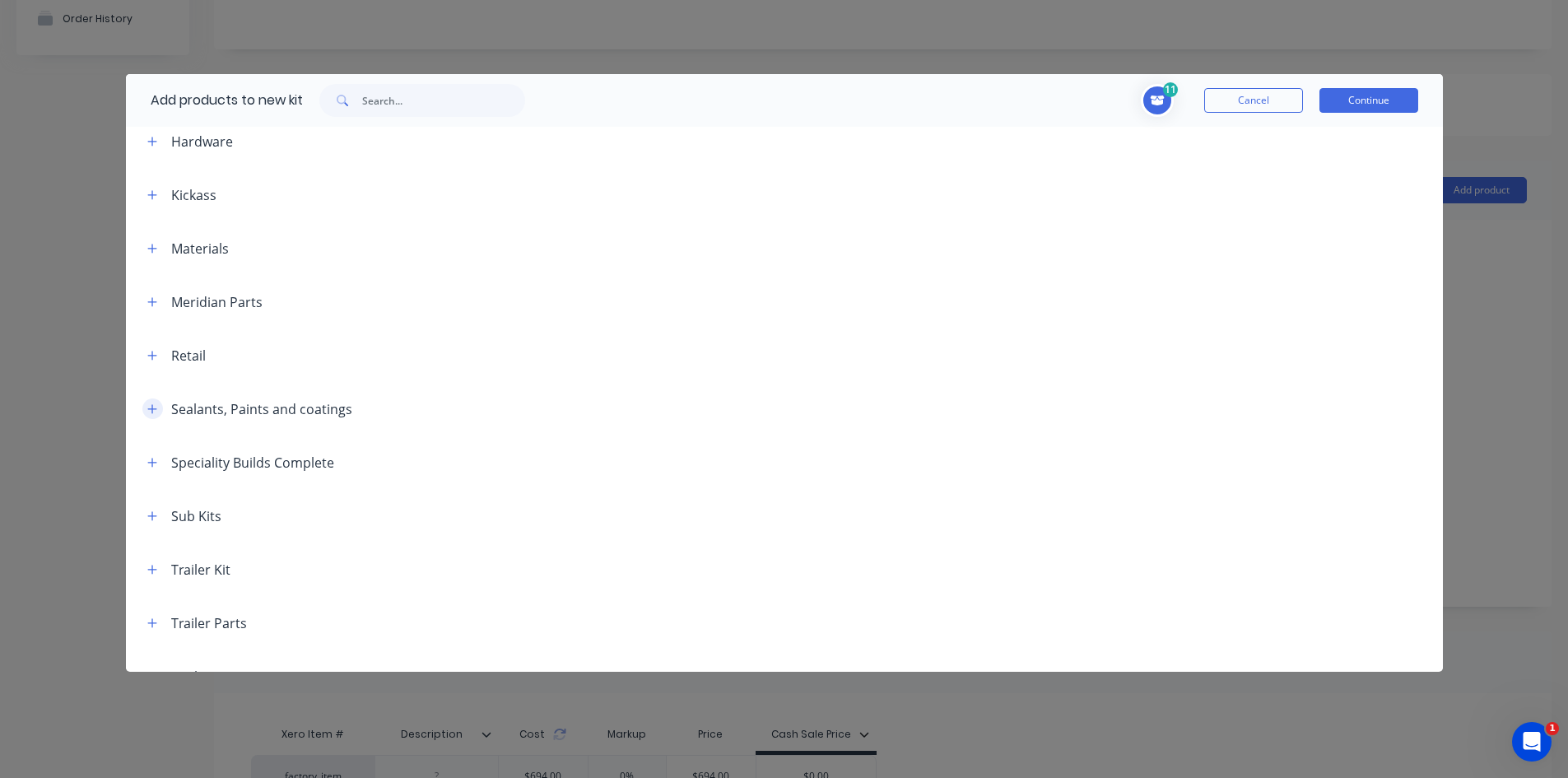
click at [150, 410] on icon "button" at bounding box center [151, 409] width 9 height 9
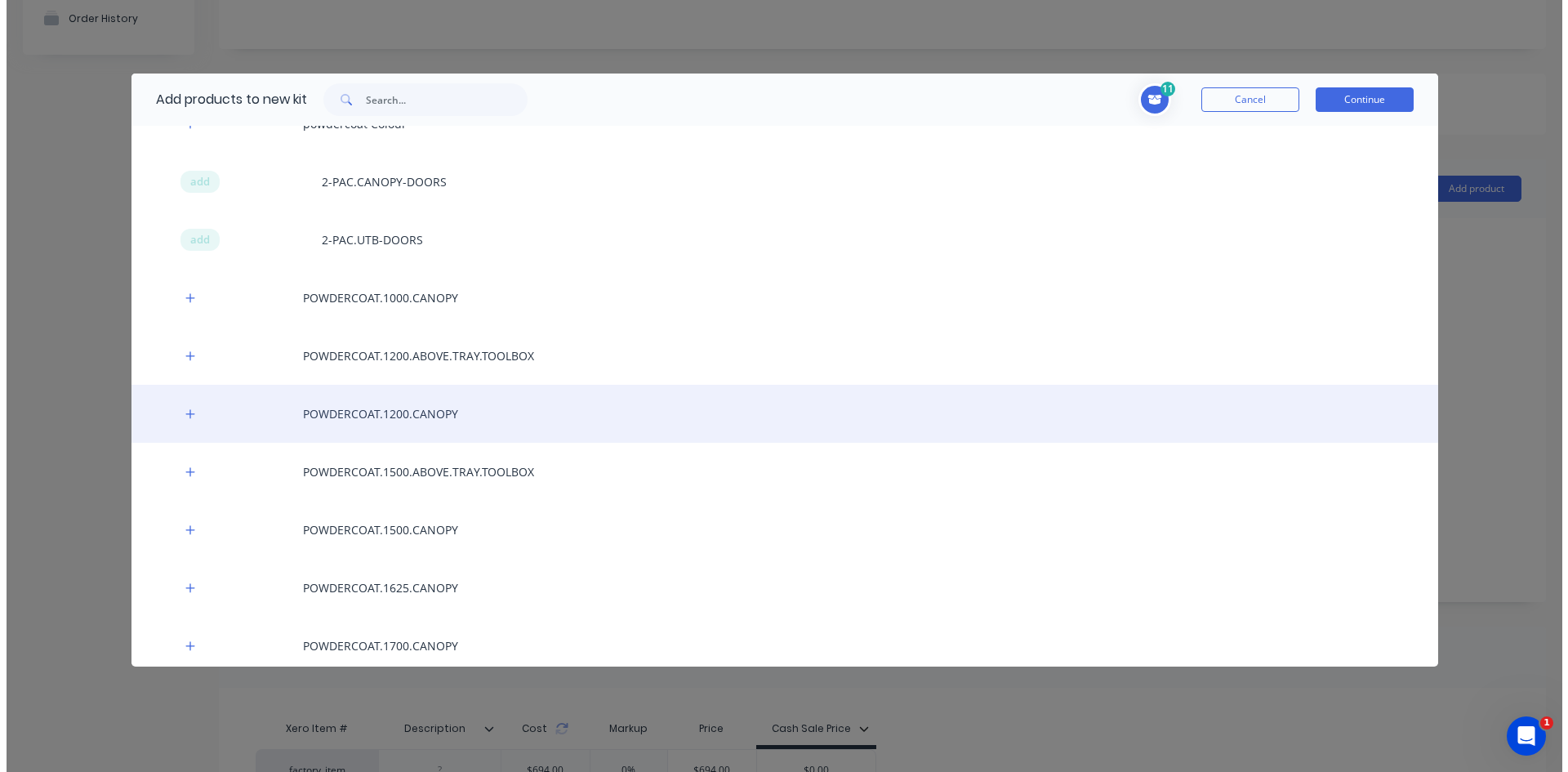
scroll to position [967, 0]
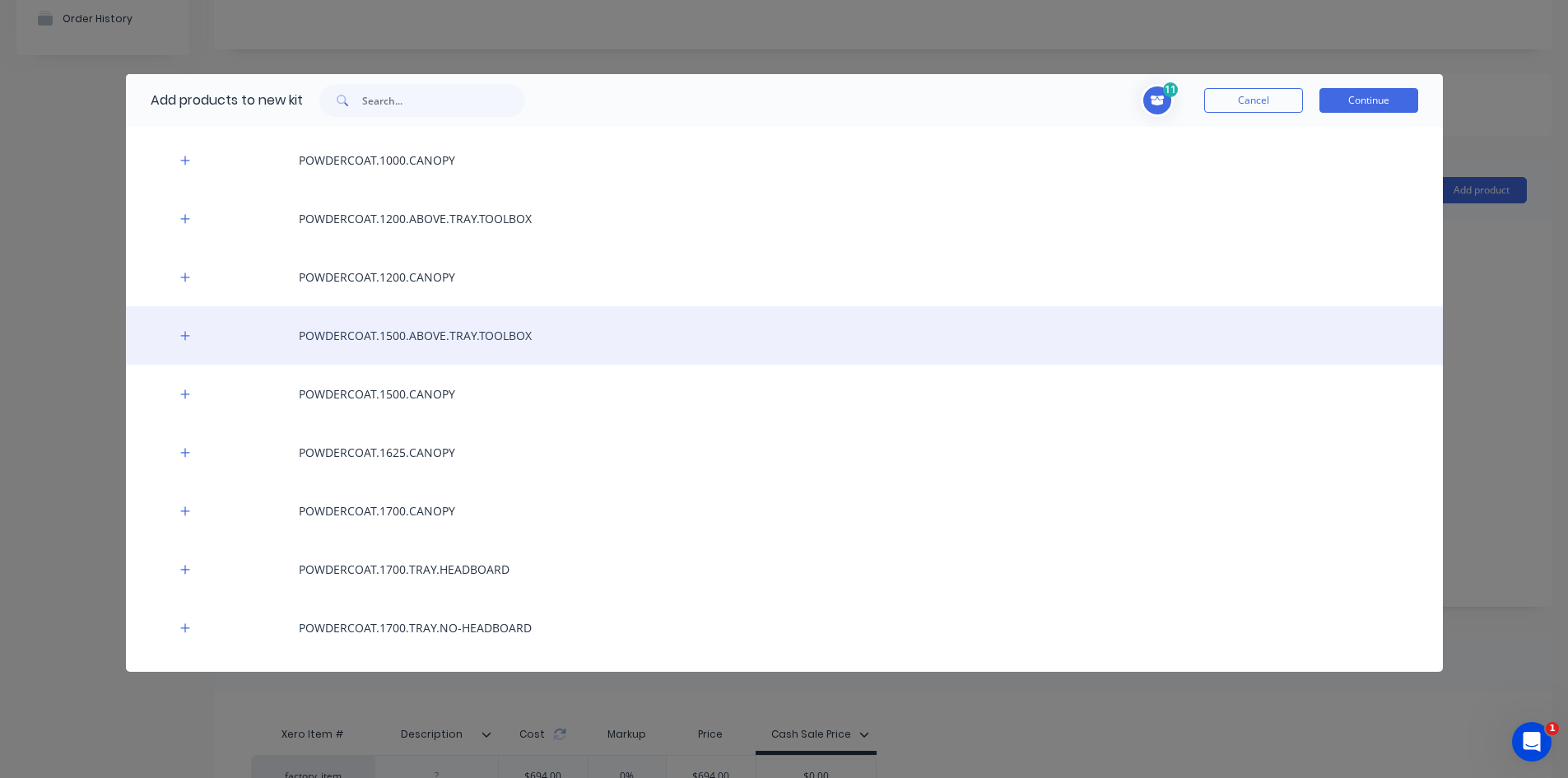
click at [451, 341] on div "POWDERCOAT.1500.ABOVE.TRAY.TOOLBOX" at bounding box center [784, 335] width 1317 height 58
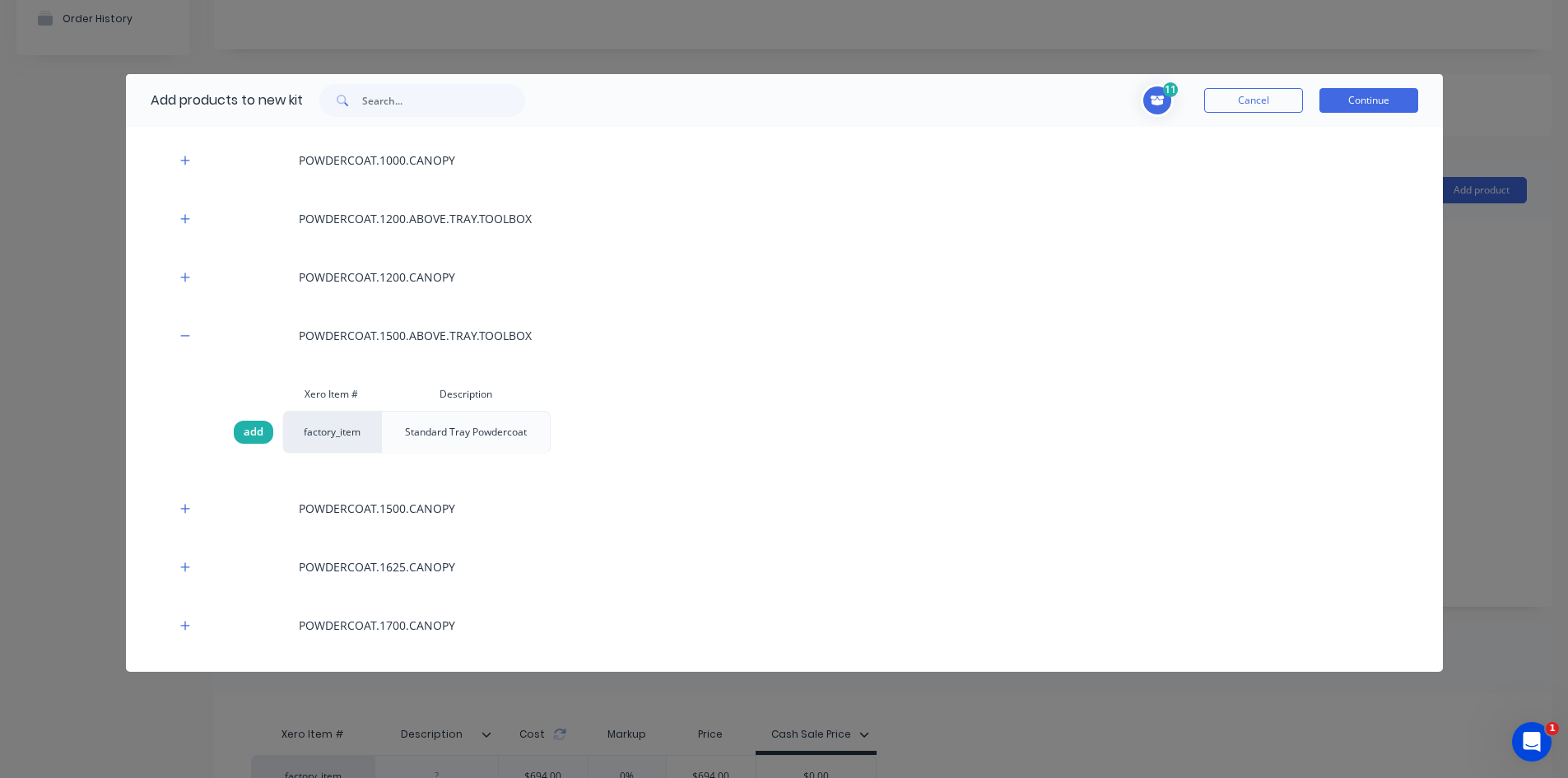
click at [250, 437] on span "add" at bounding box center [253, 432] width 20 height 16
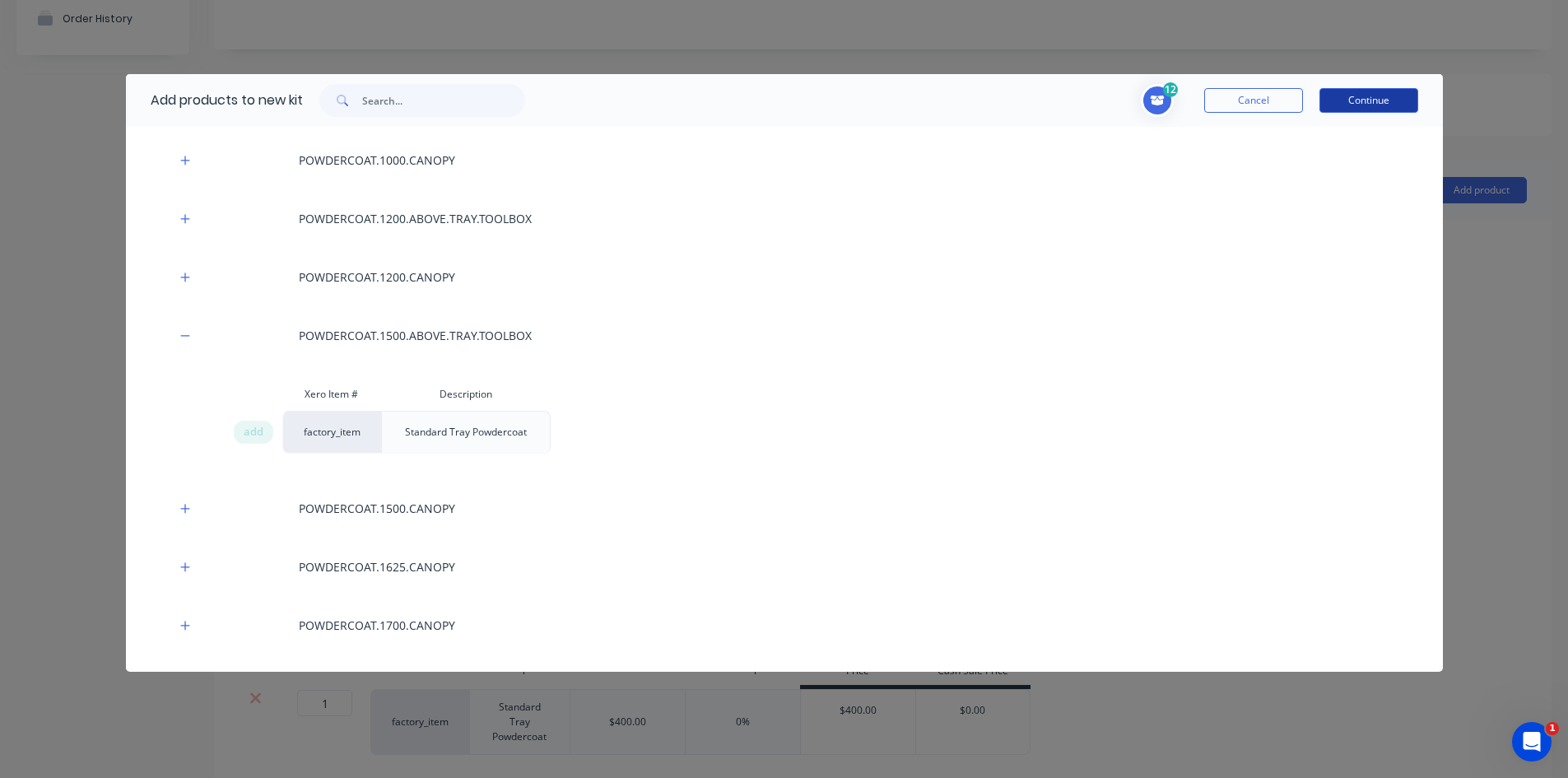
click at [1383, 97] on button "Continue" at bounding box center [1369, 100] width 99 height 25
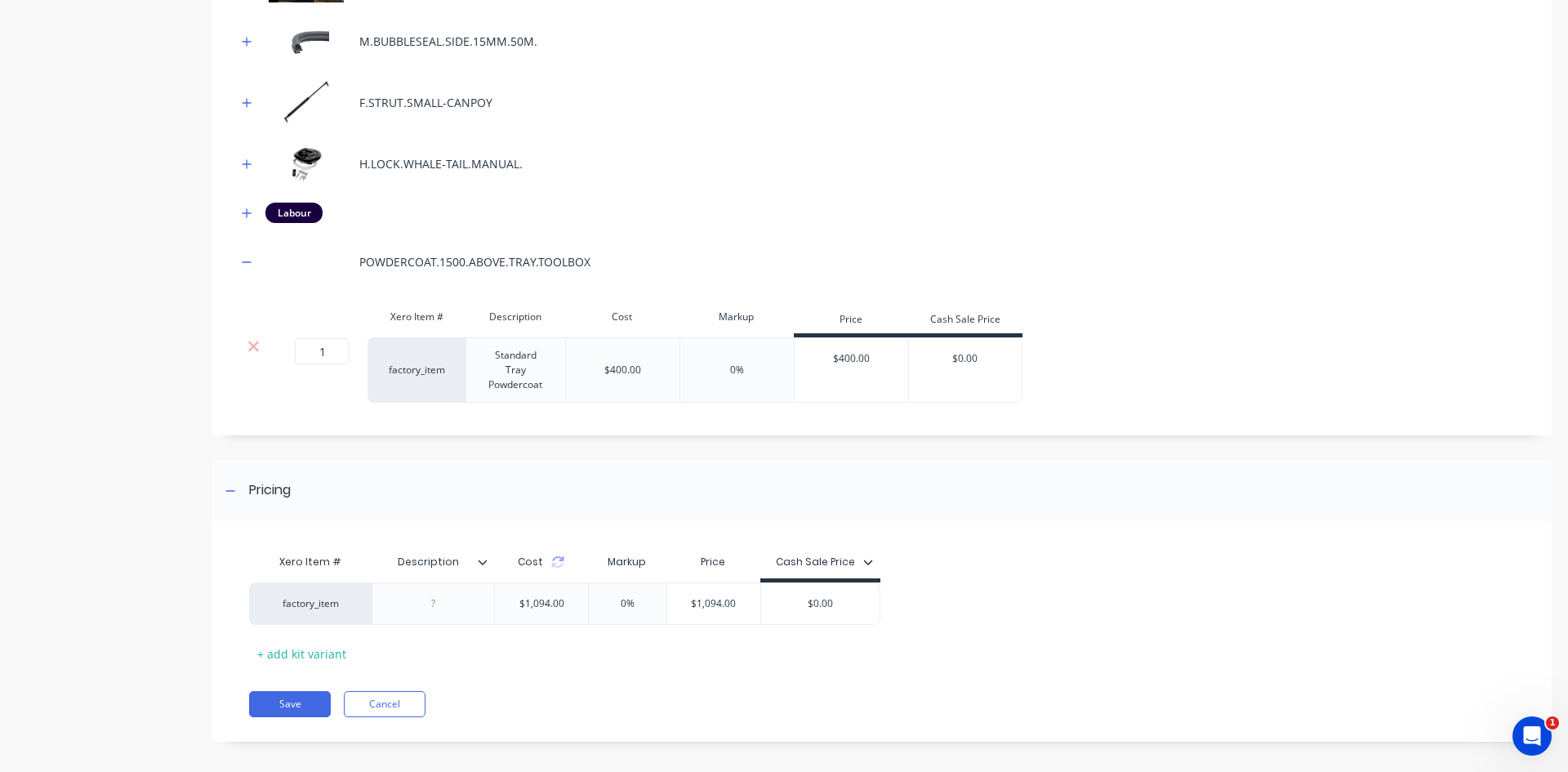
scroll to position [521, 0]
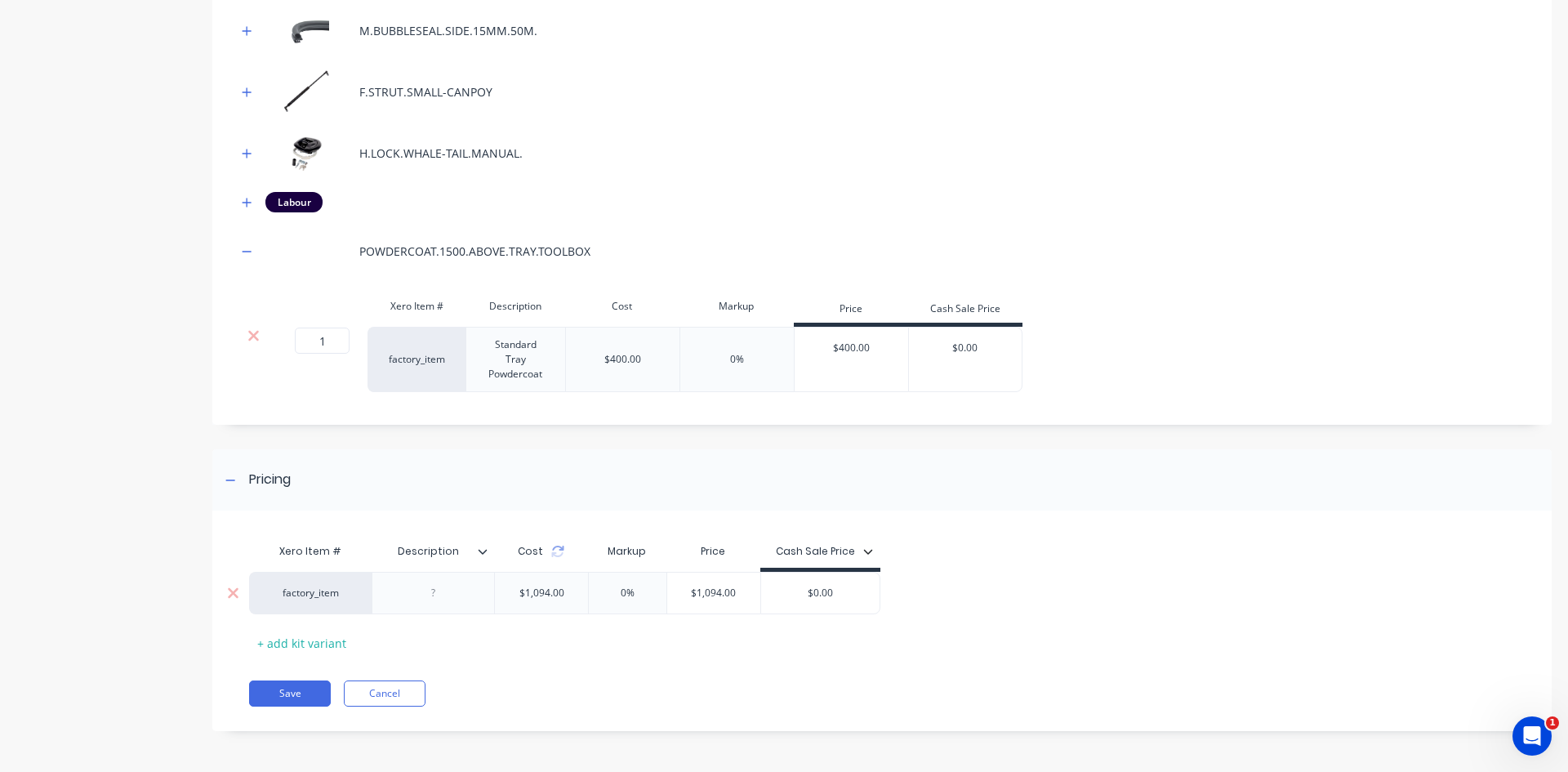
click at [833, 590] on input "$0.00" at bounding box center [821, 593] width 120 height 14
type input "$2450"
click at [1063, 608] on div "factory_item $1,094.00 0% $1,094.00 $2,450.00 $2450" at bounding box center [876, 593] width 1253 height 42
drag, startPoint x: 740, startPoint y: 590, endPoint x: 672, endPoint y: 595, distance: 68.2
click at [672, 596] on input "$1,094.00" at bounding box center [714, 593] width 93 height 14
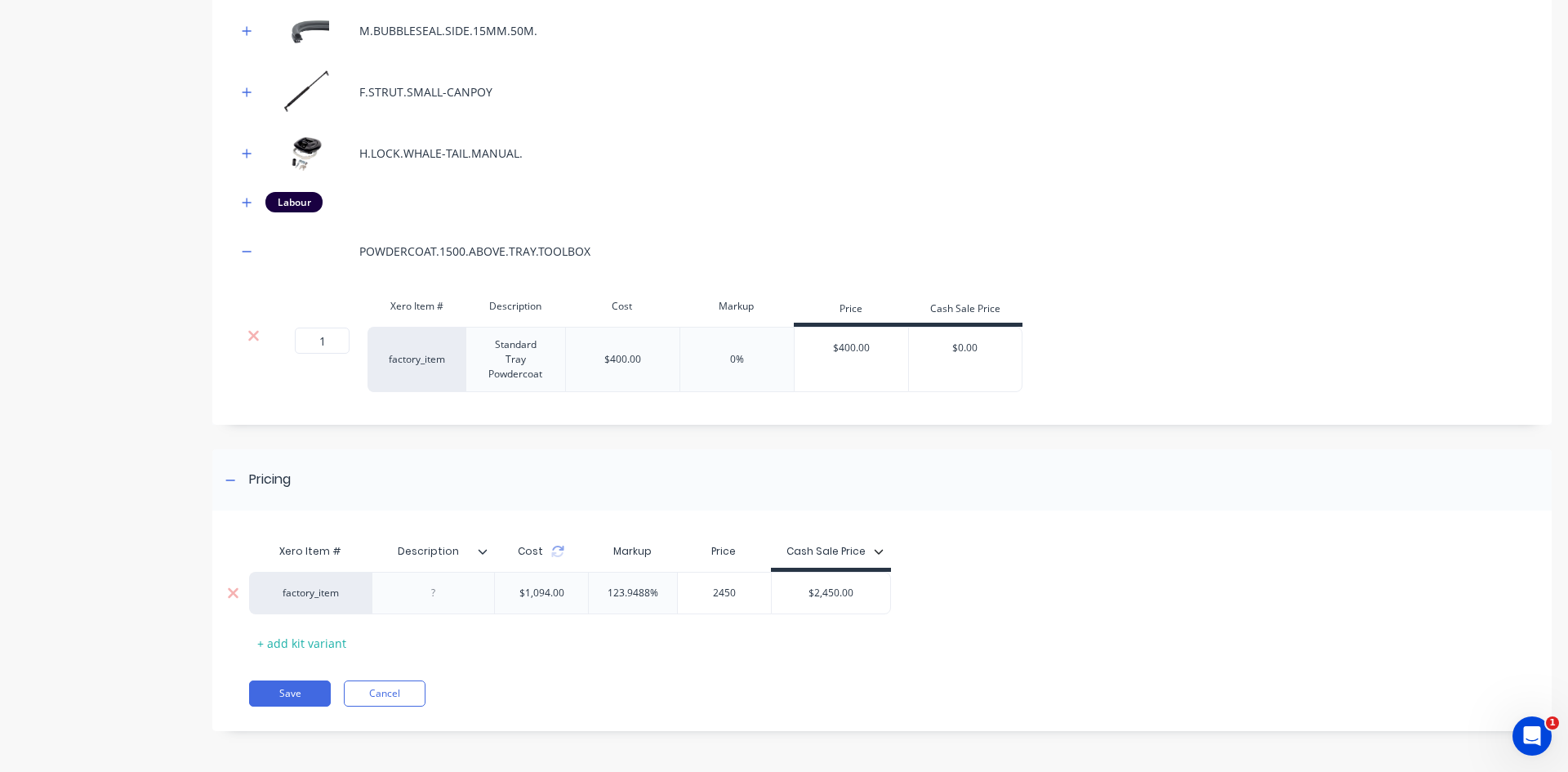
type input "2450"
drag, startPoint x: 649, startPoint y: 591, endPoint x: 599, endPoint y: 596, distance: 50.2
click at [599, 596] on input "123.9488%" at bounding box center [633, 593] width 88 height 14
type input "0%"
click at [586, 666] on div "Xero Item # Description Cost Markup Price Cash Sale Price factory_item $1,094.0…" at bounding box center [882, 629] width 1340 height 204
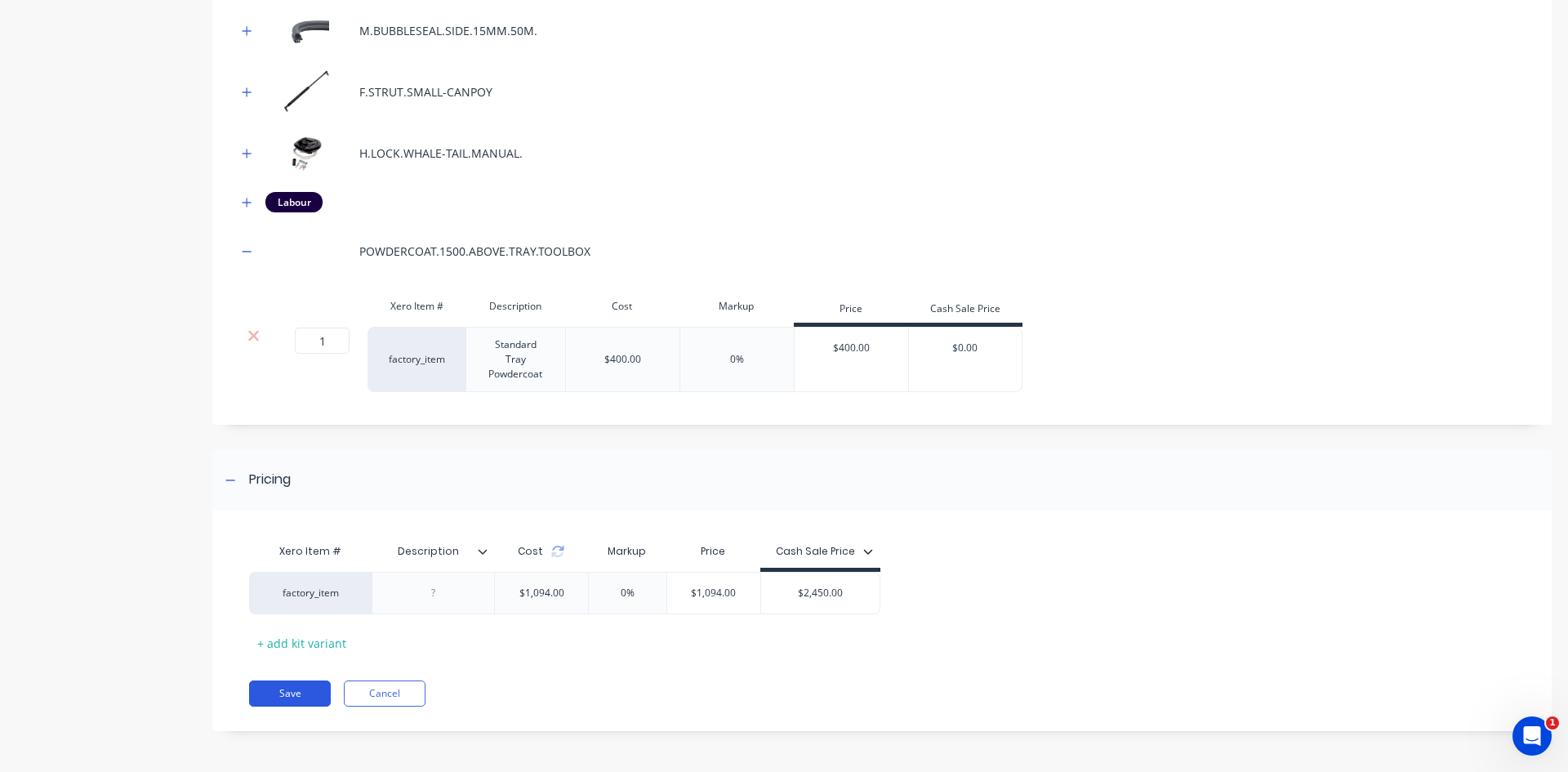
click at [277, 700] on button "Save" at bounding box center [290, 693] width 81 height 26
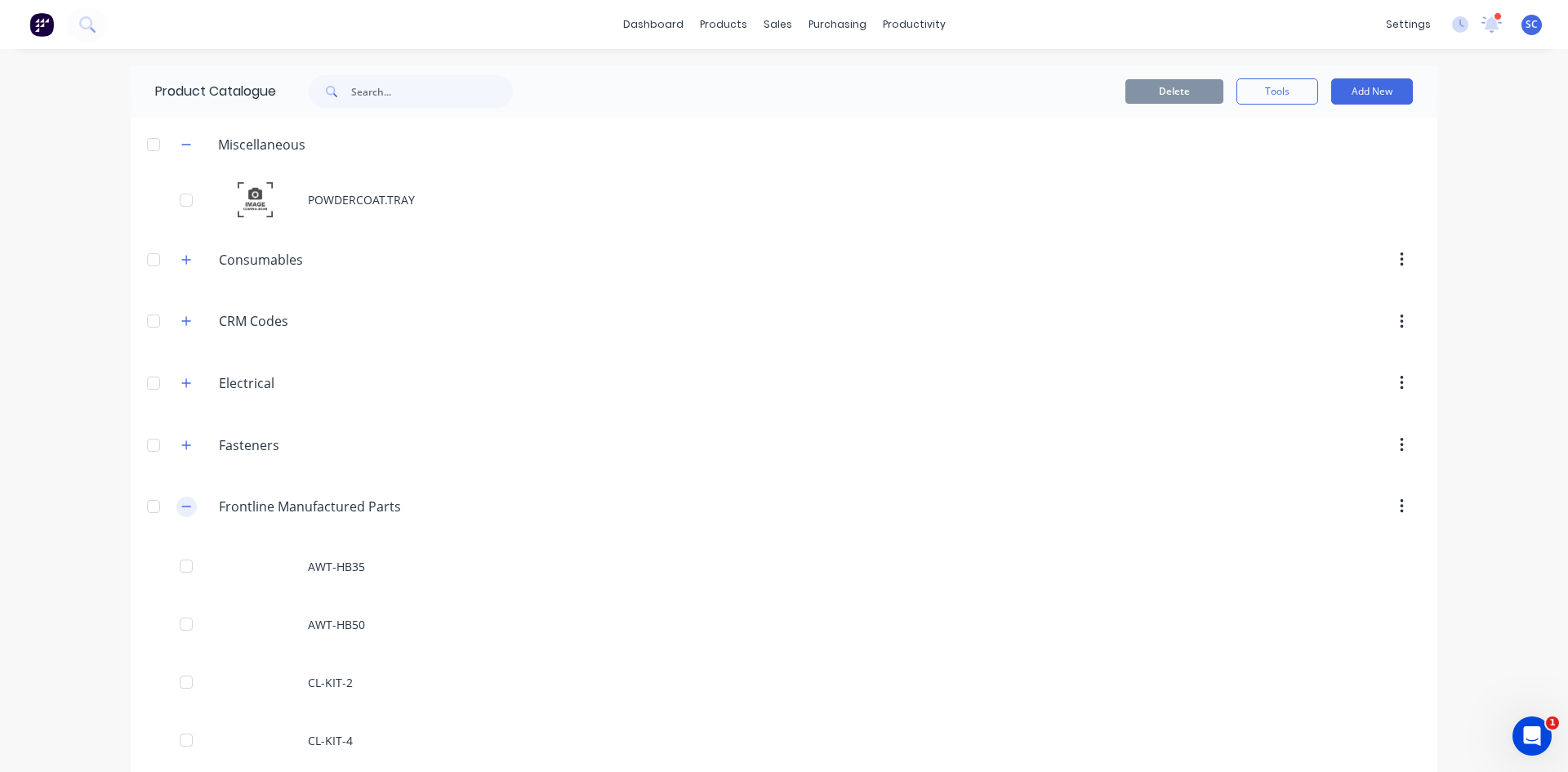
click at [181, 509] on icon "button" at bounding box center [187, 506] width 10 height 11
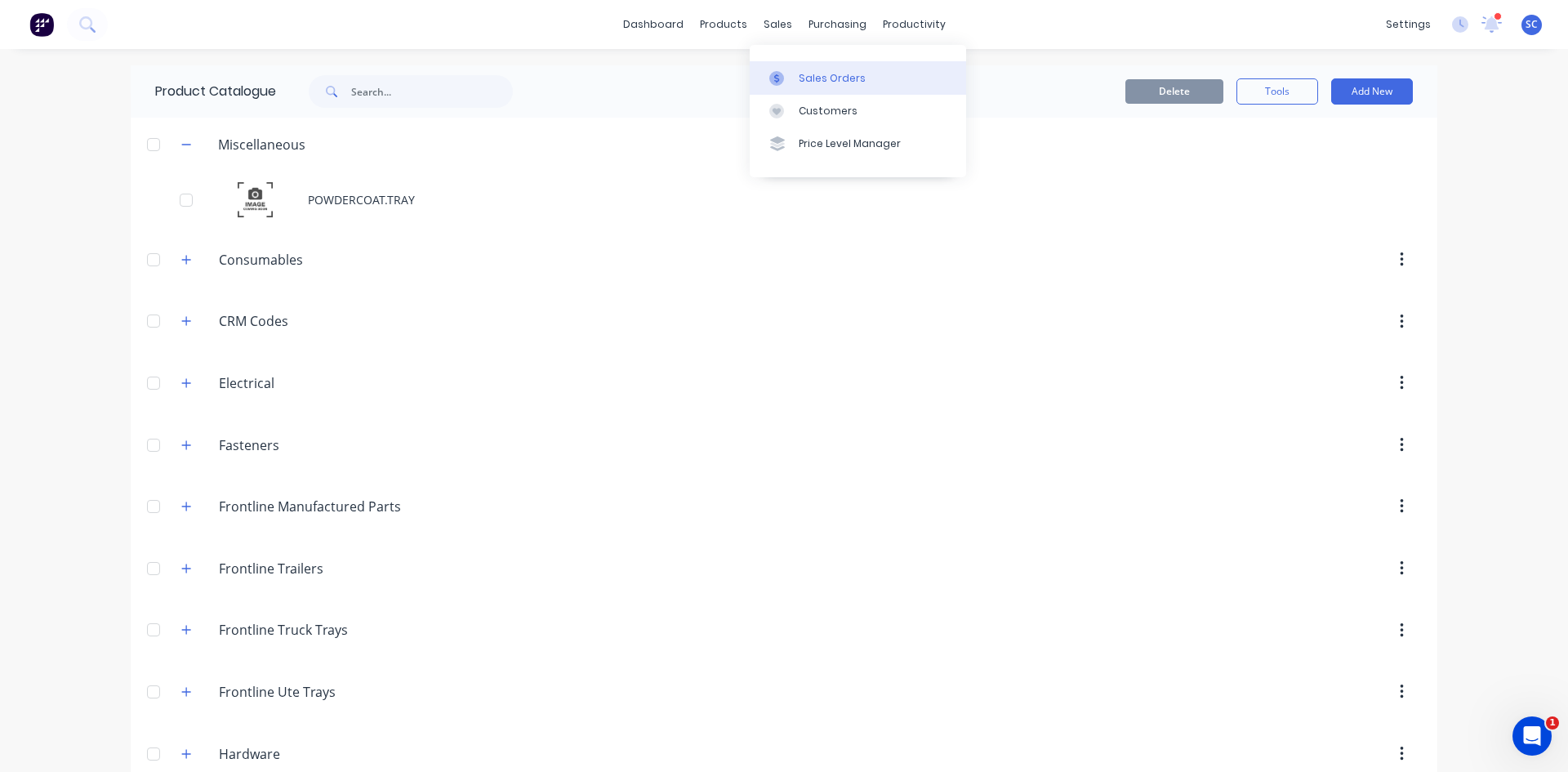
click at [791, 73] on div at bounding box center [781, 78] width 25 height 14
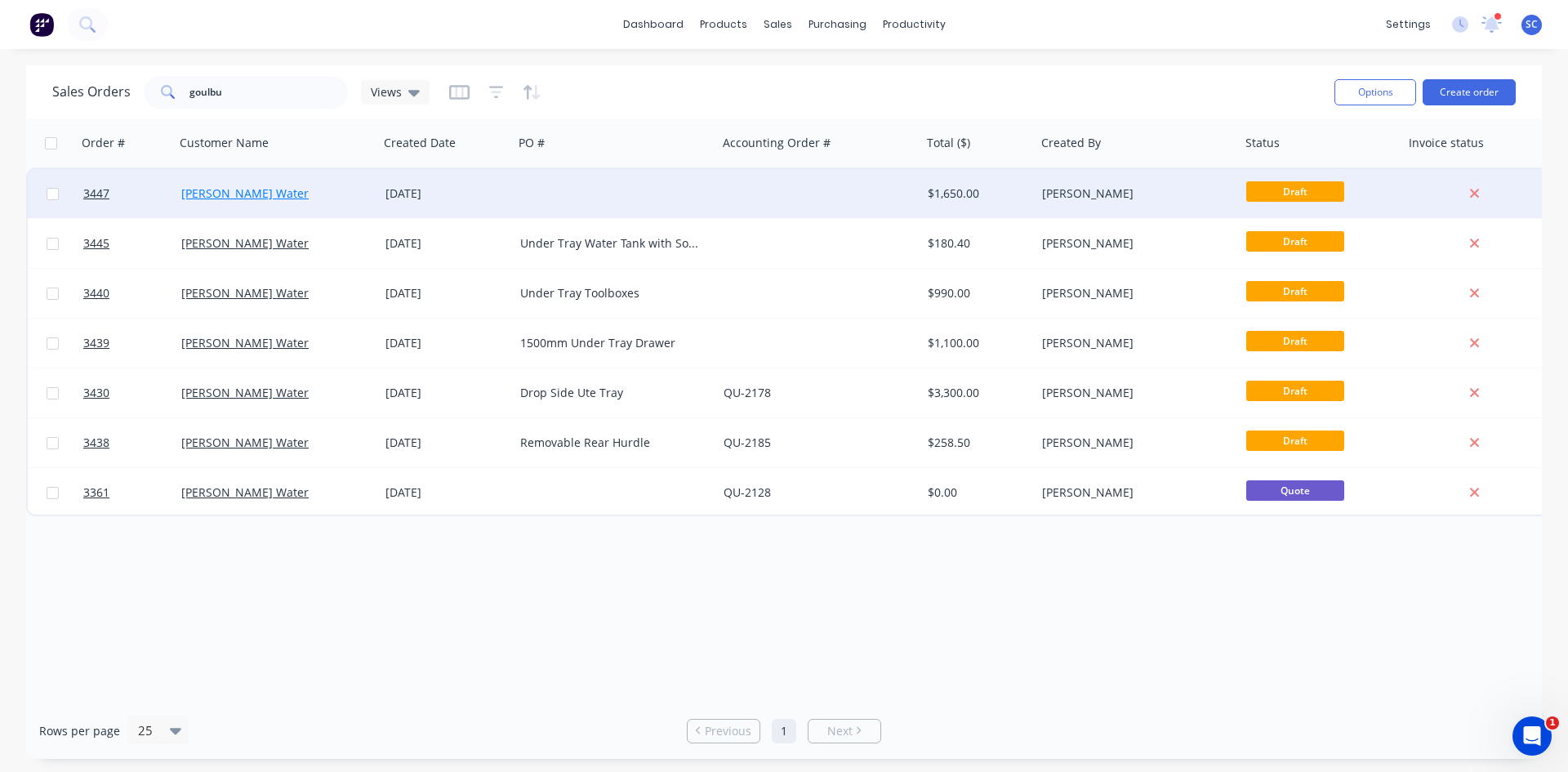
click at [280, 193] on link "[PERSON_NAME] Water" at bounding box center [245, 193] width 127 height 15
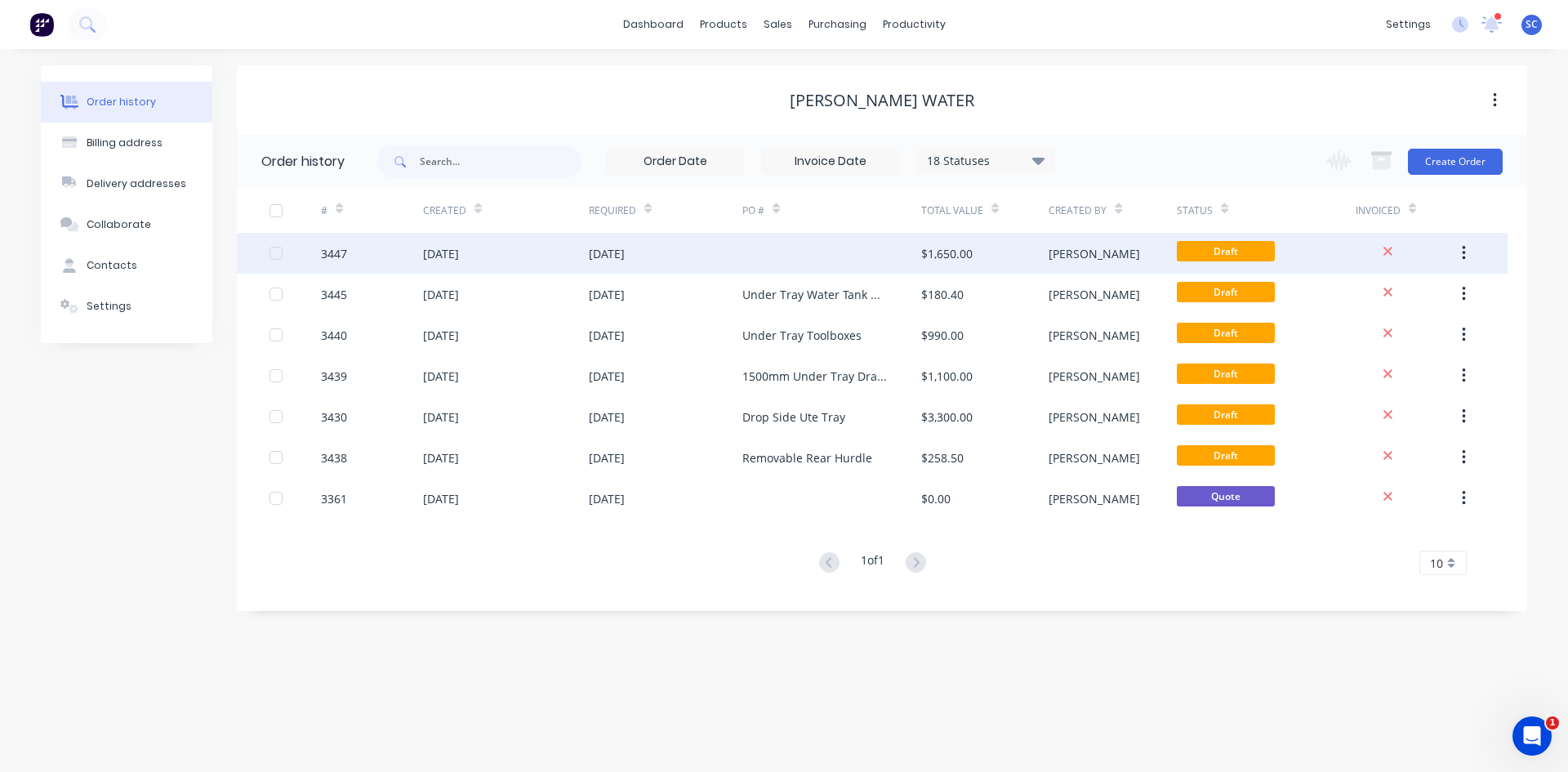
click at [830, 255] on div at bounding box center [832, 254] width 179 height 41
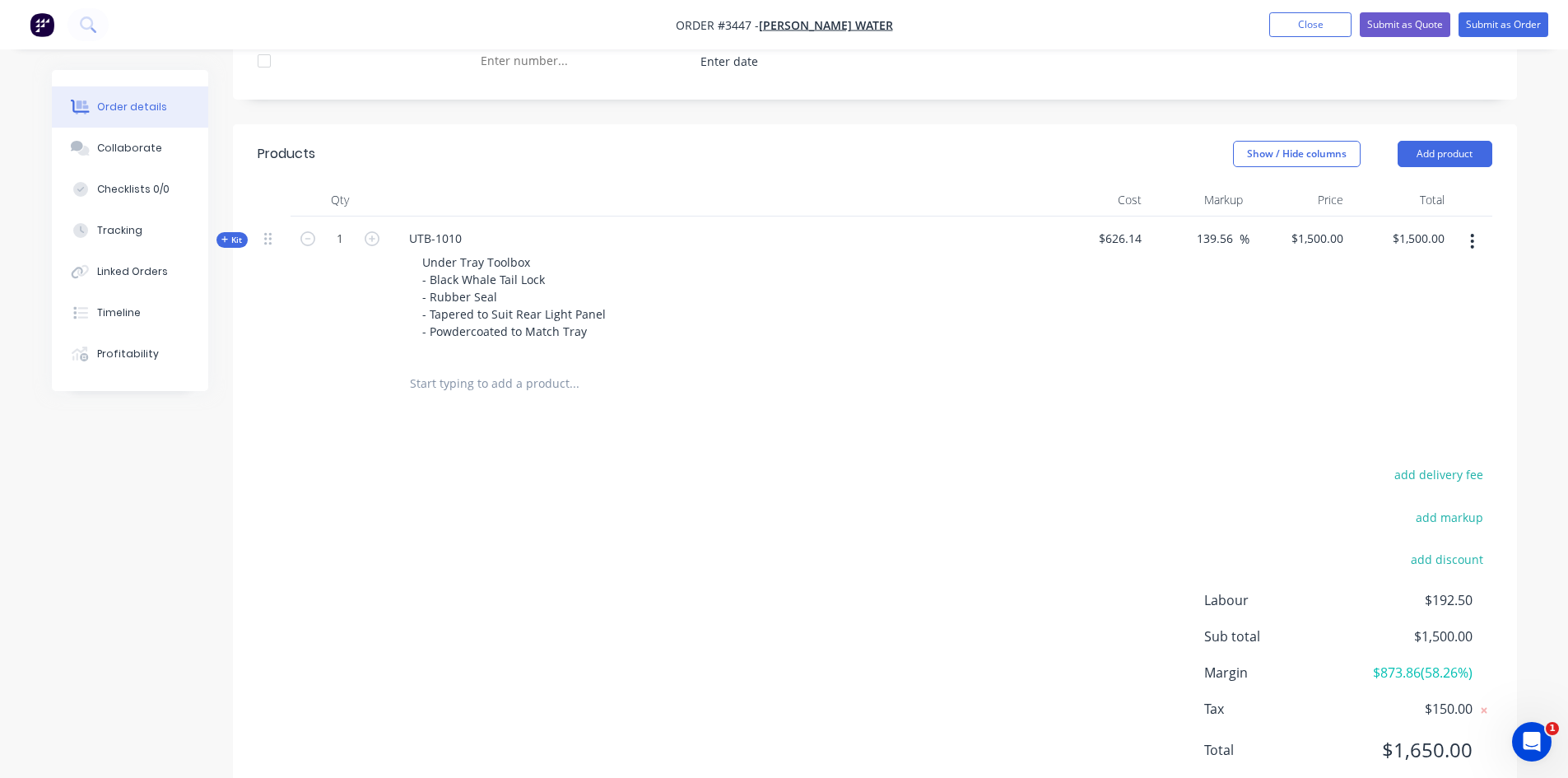
scroll to position [576, 0]
click at [1474, 240] on icon "button" at bounding box center [1471, 237] width 4 height 18
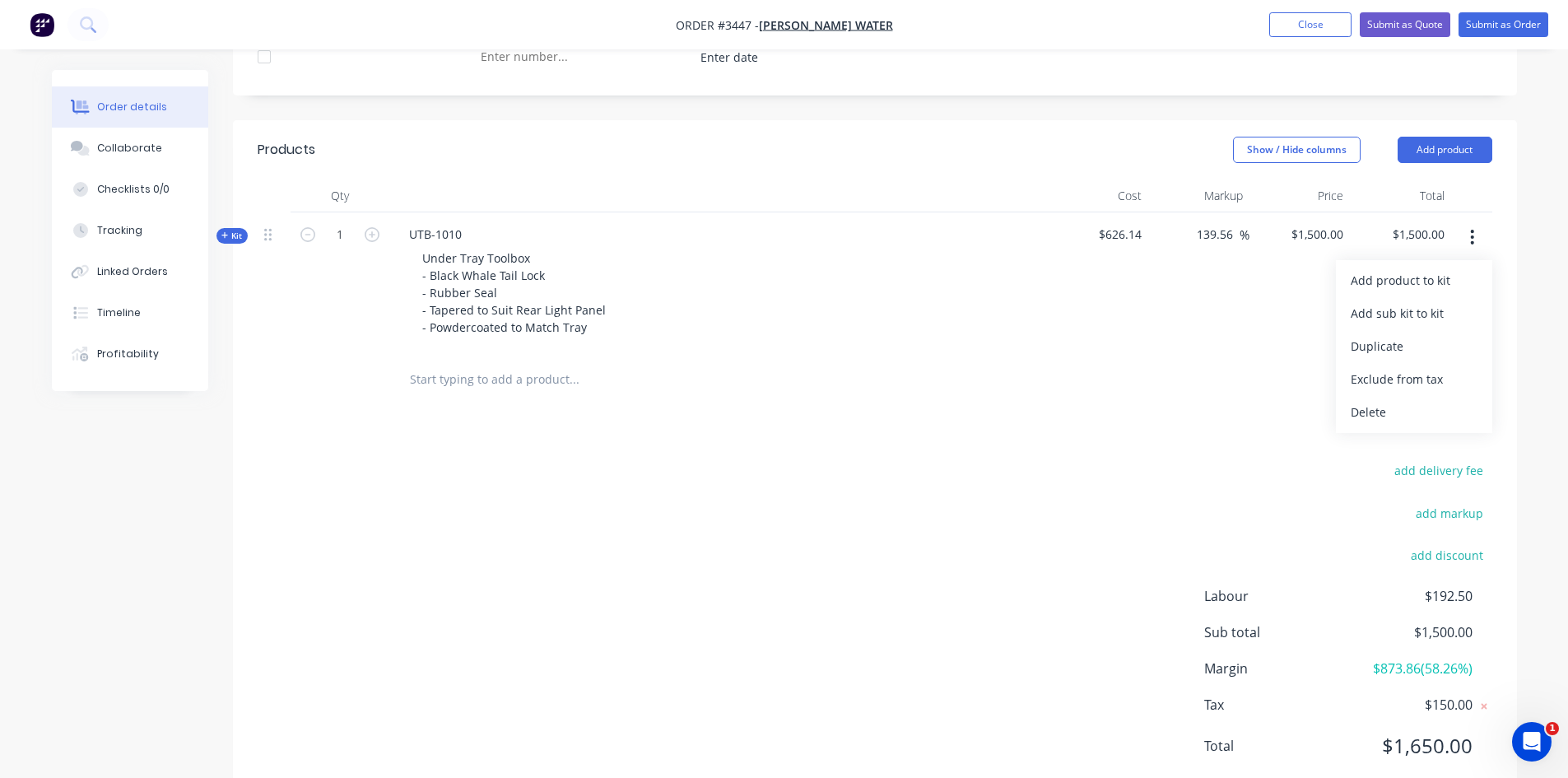
click at [1373, 415] on div "Delete" at bounding box center [1414, 412] width 126 height 24
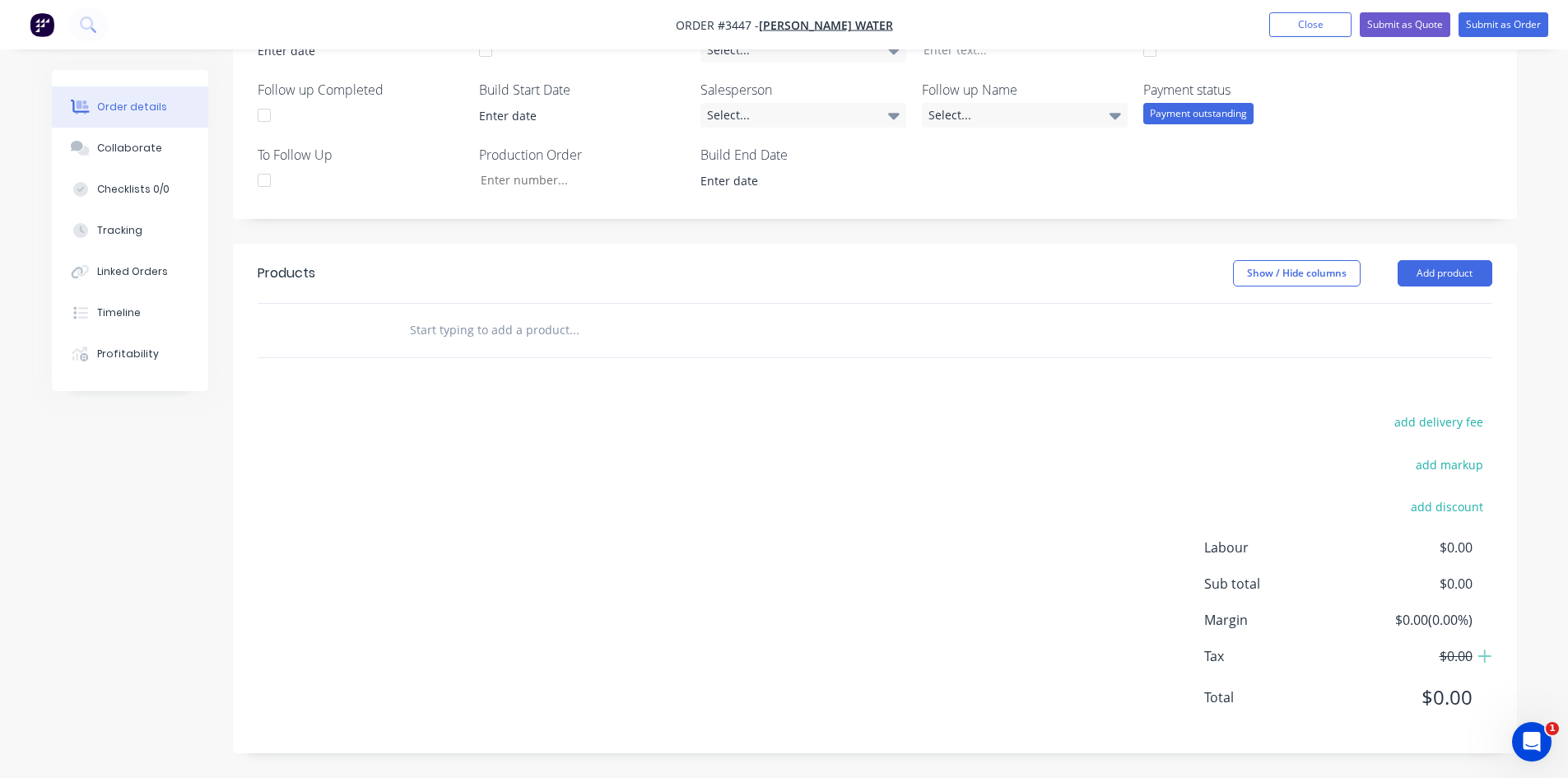
scroll to position [453, 0]
click at [1432, 268] on button "Add product" at bounding box center [1445, 273] width 95 height 27
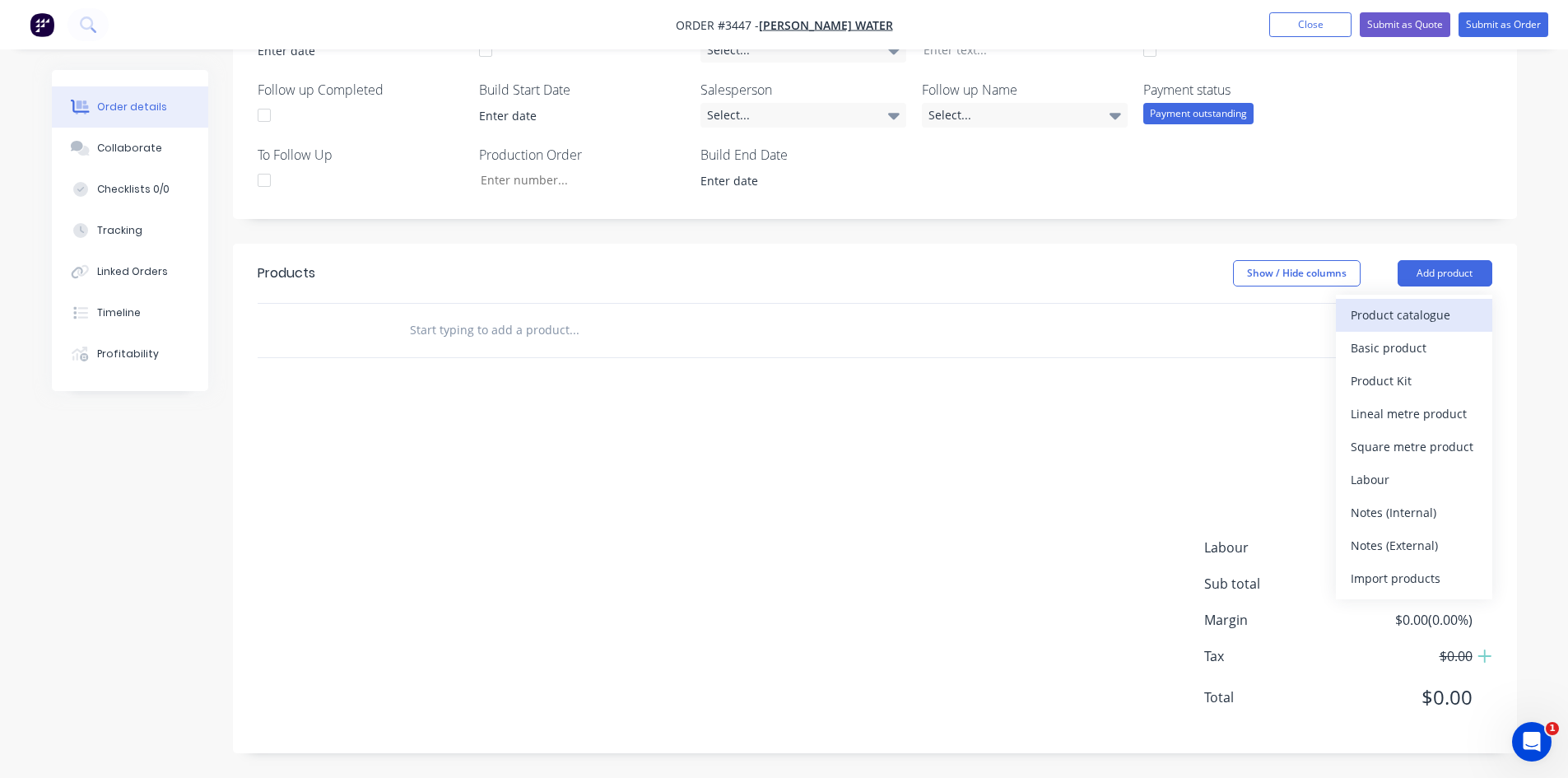
click at [1386, 315] on div "Product catalogue" at bounding box center [1414, 315] width 126 height 24
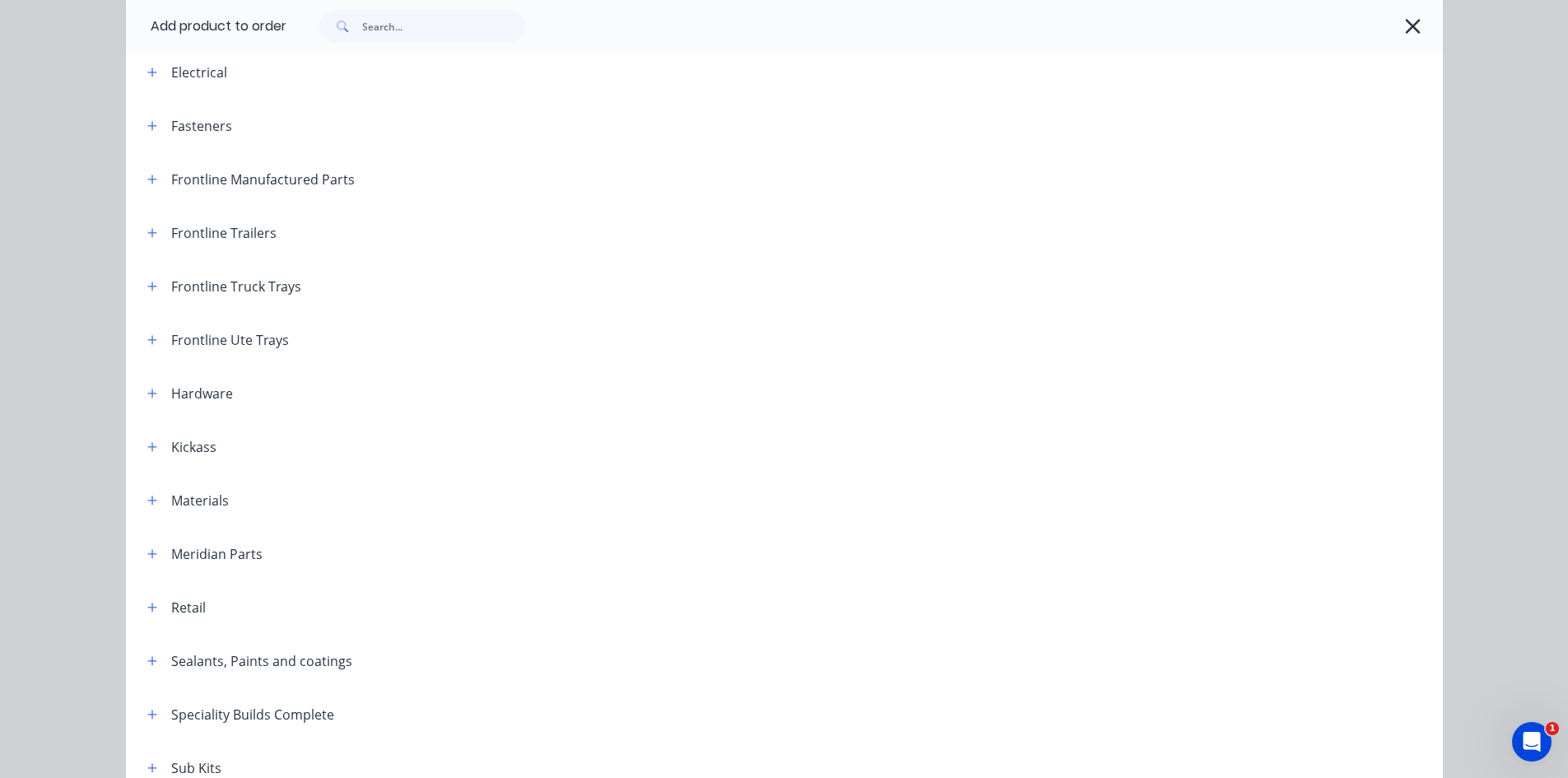
scroll to position [165, 0]
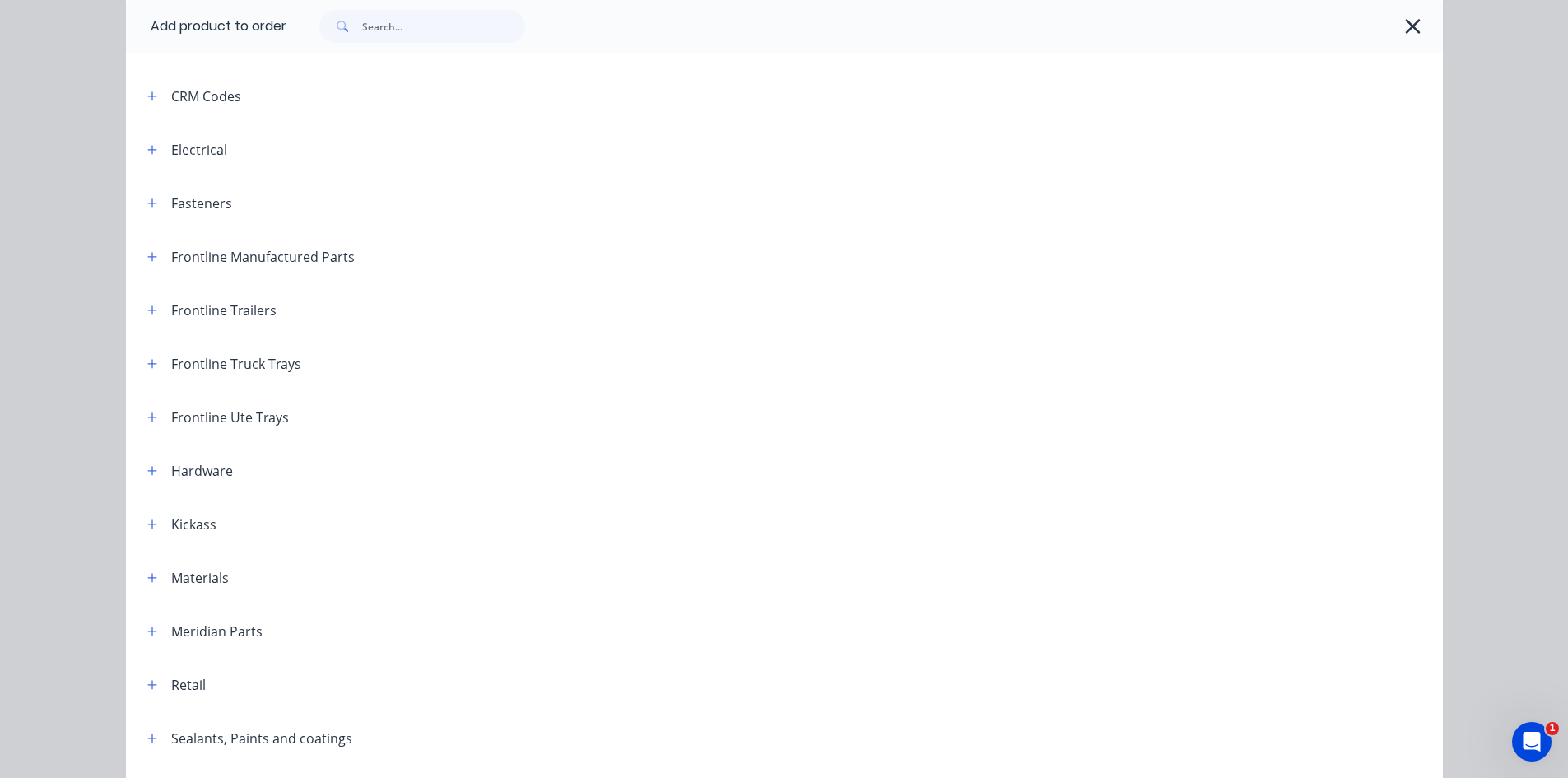
drag, startPoint x: 143, startPoint y: 256, endPoint x: 463, endPoint y: 380, distance: 343.2
click at [147, 256] on icon "button" at bounding box center [151, 256] width 9 height 9
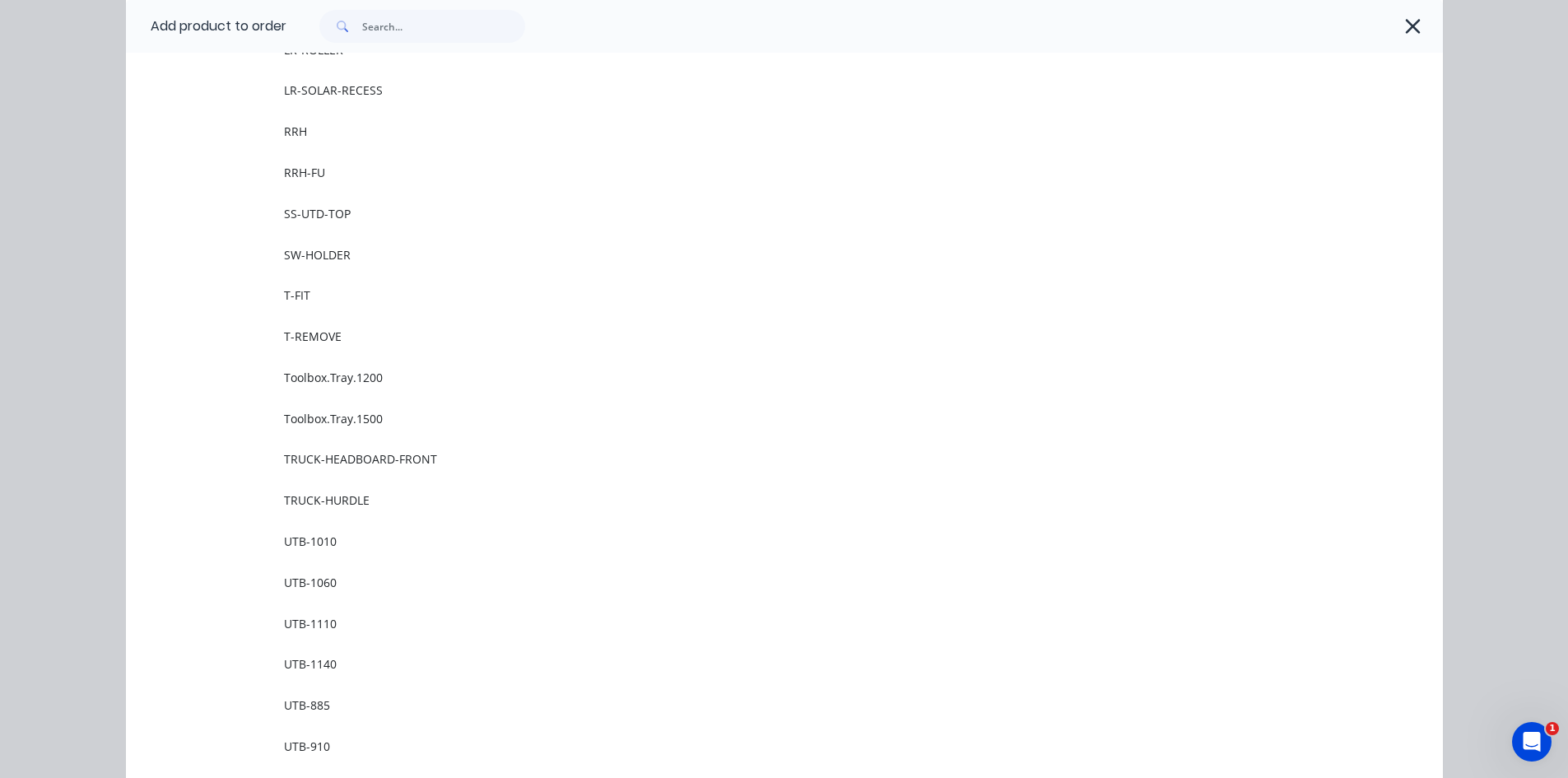
scroll to position [2142, 0]
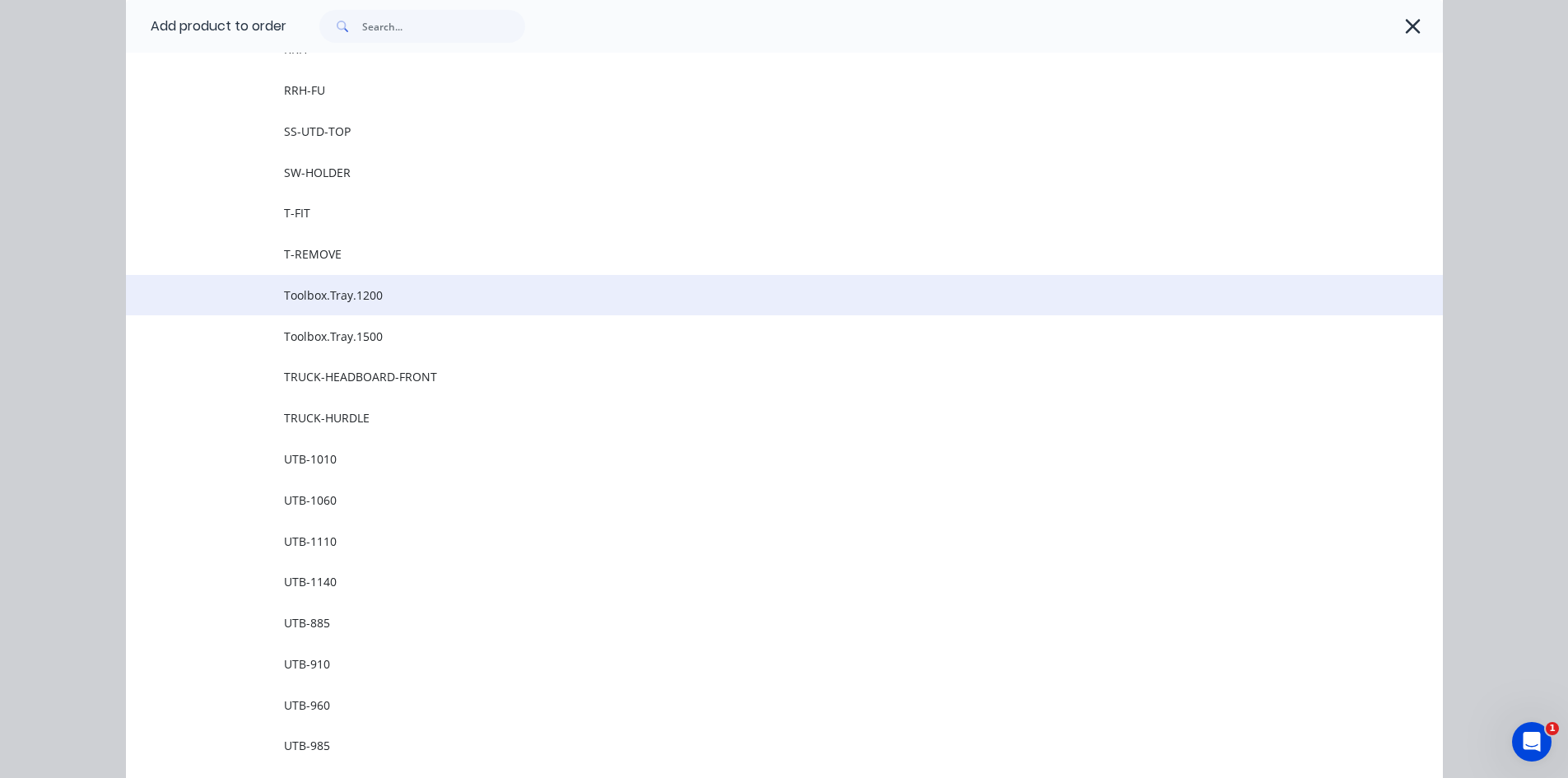
click at [360, 297] on span "Toolbox.Tray.1200" at bounding box center [747, 295] width 927 height 17
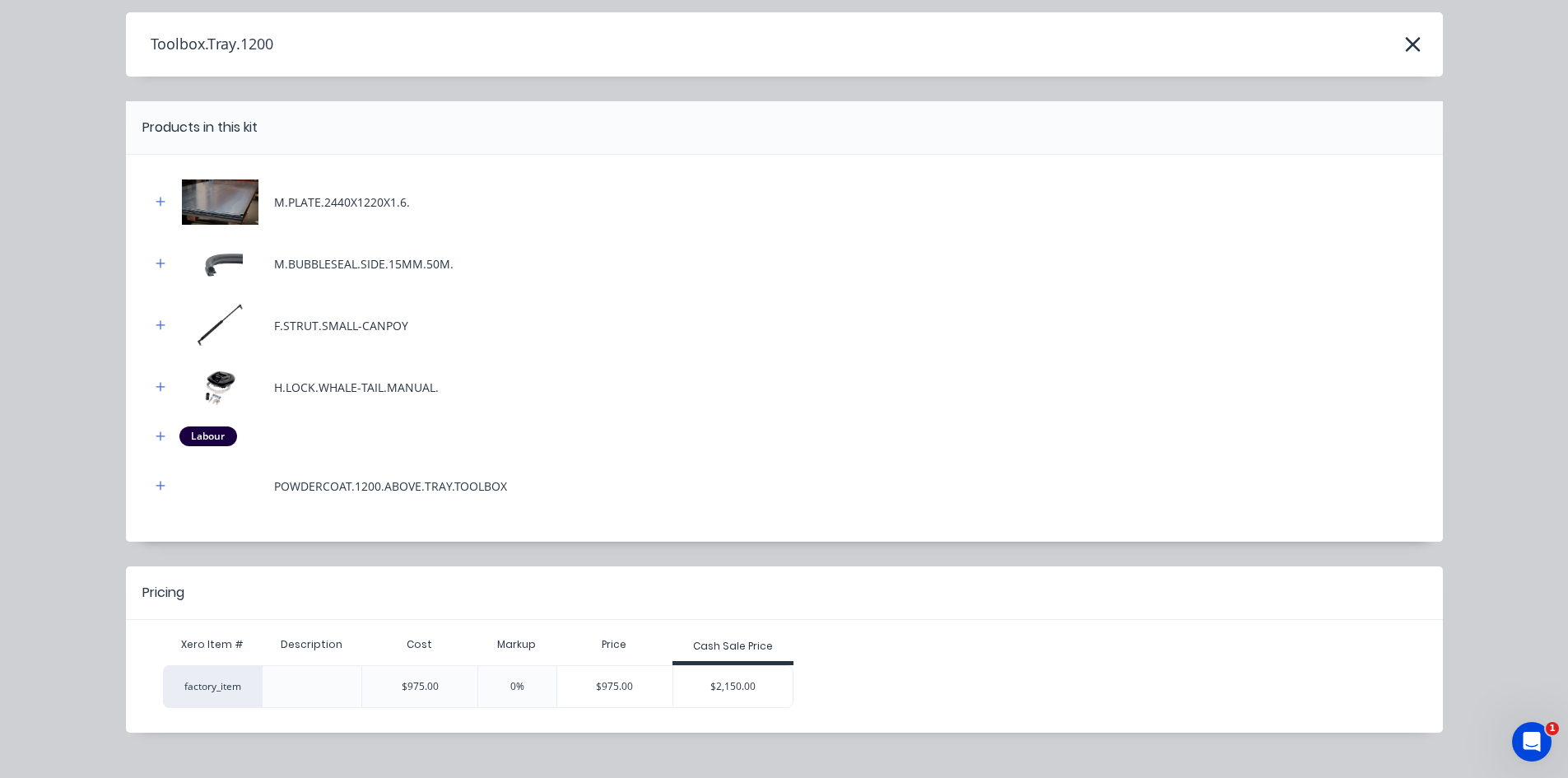
scroll to position [80, 0]
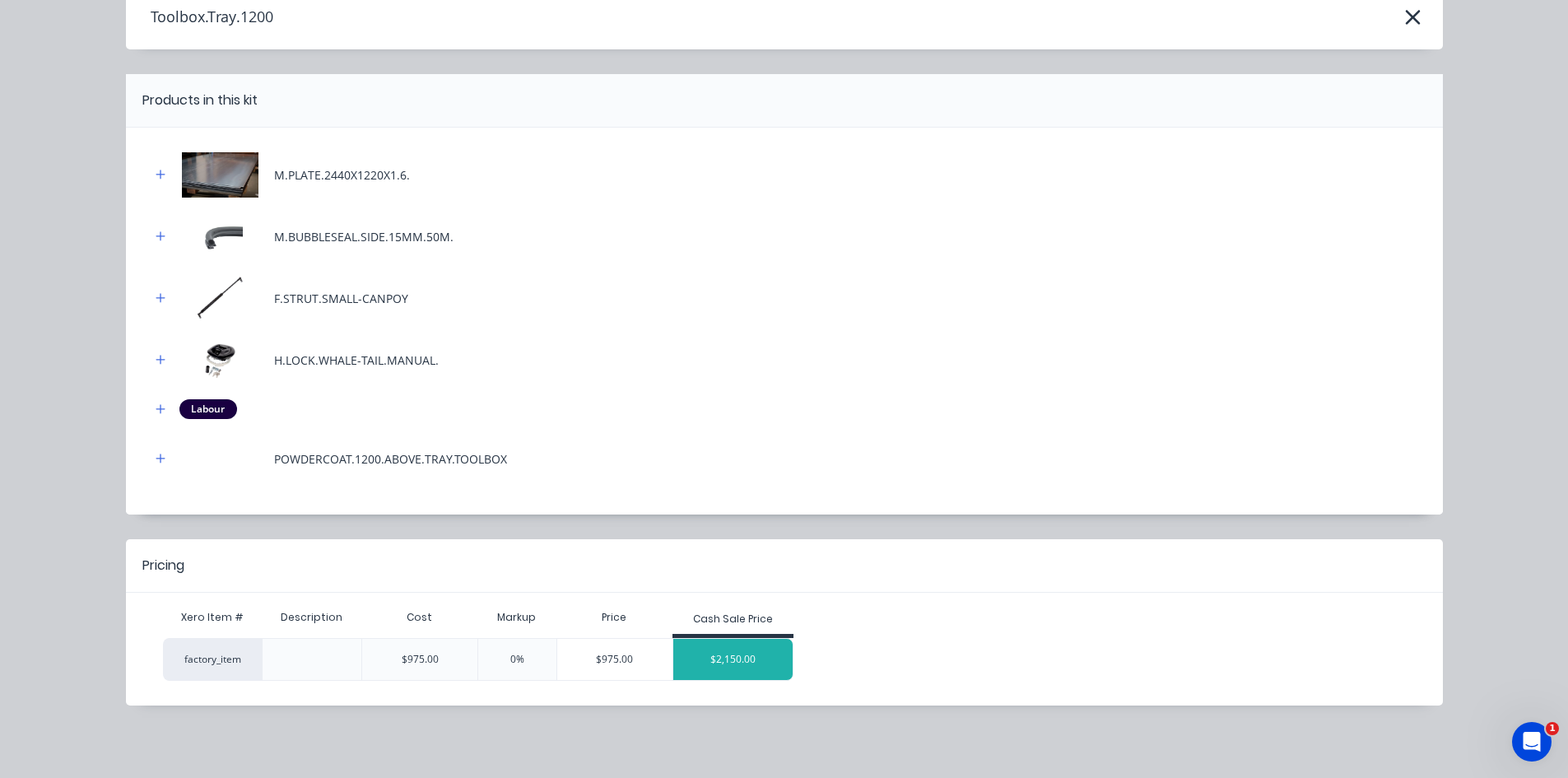
click at [708, 660] on div "$2,150.00" at bounding box center [733, 660] width 120 height 41
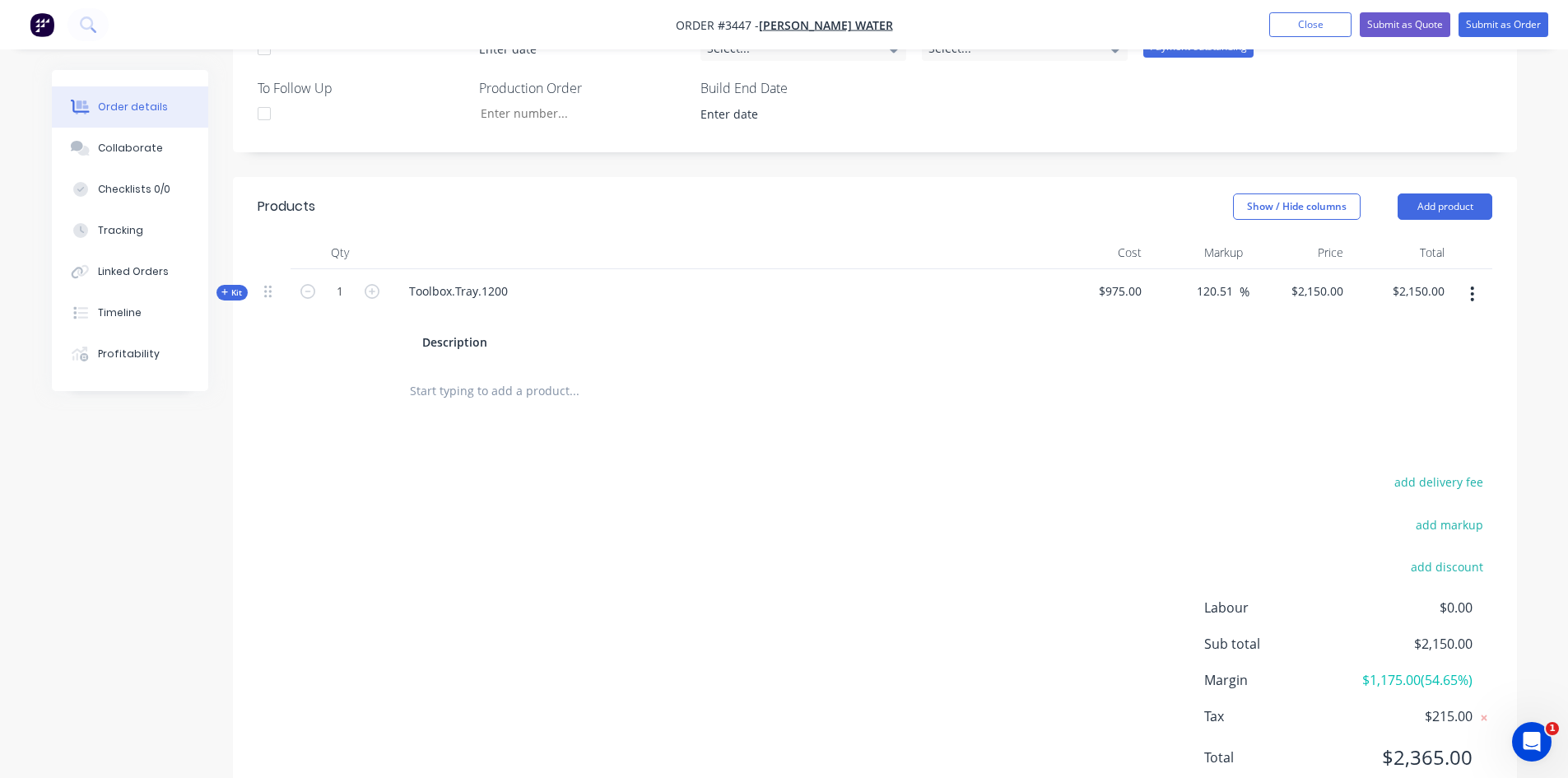
scroll to position [580, 0]
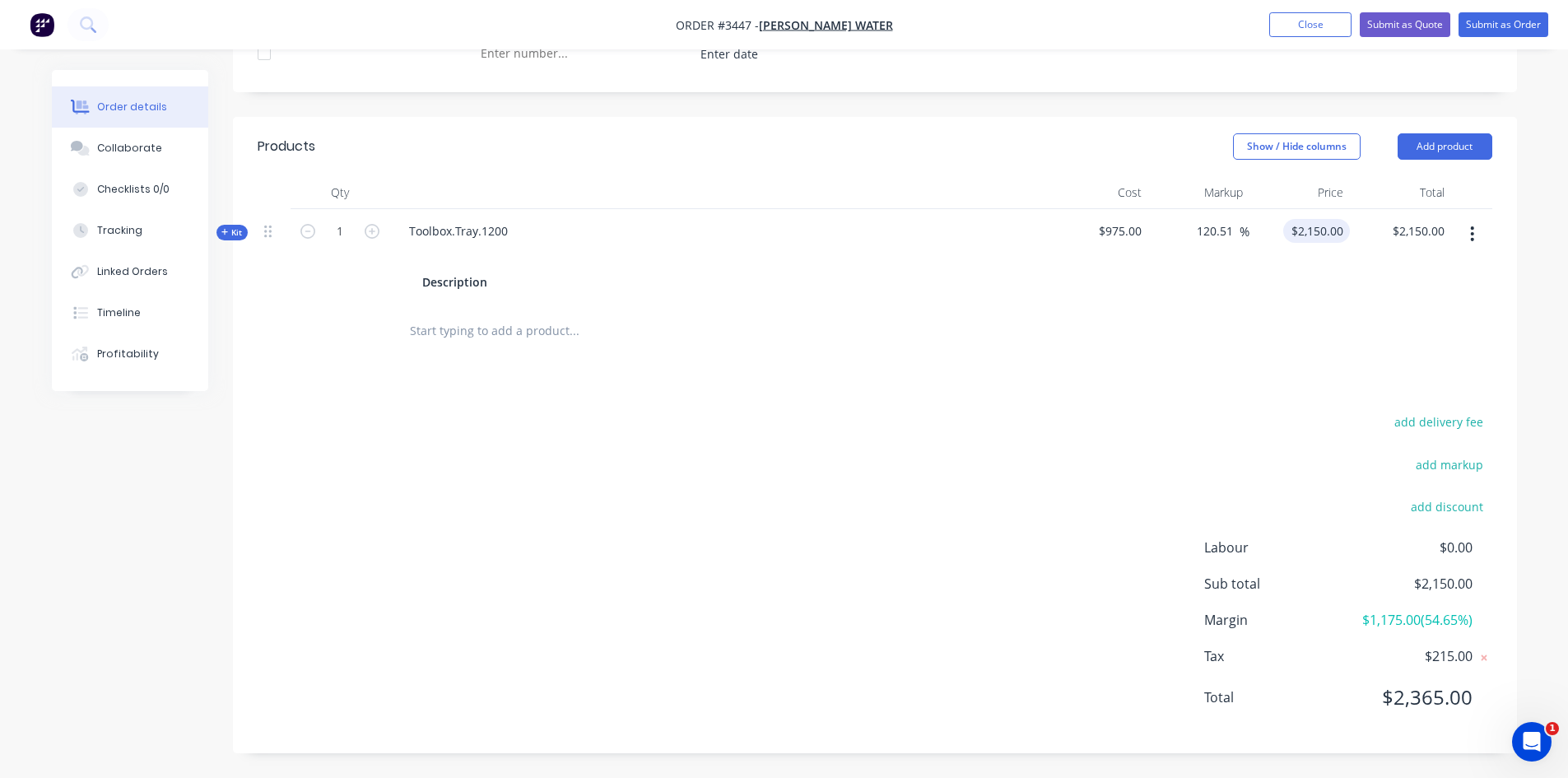
click at [1312, 235] on div "$2,150.00 $2,150.00" at bounding box center [1317, 231] width 67 height 24
type input "1400"
type input "43.59"
type input "$1,400.00"
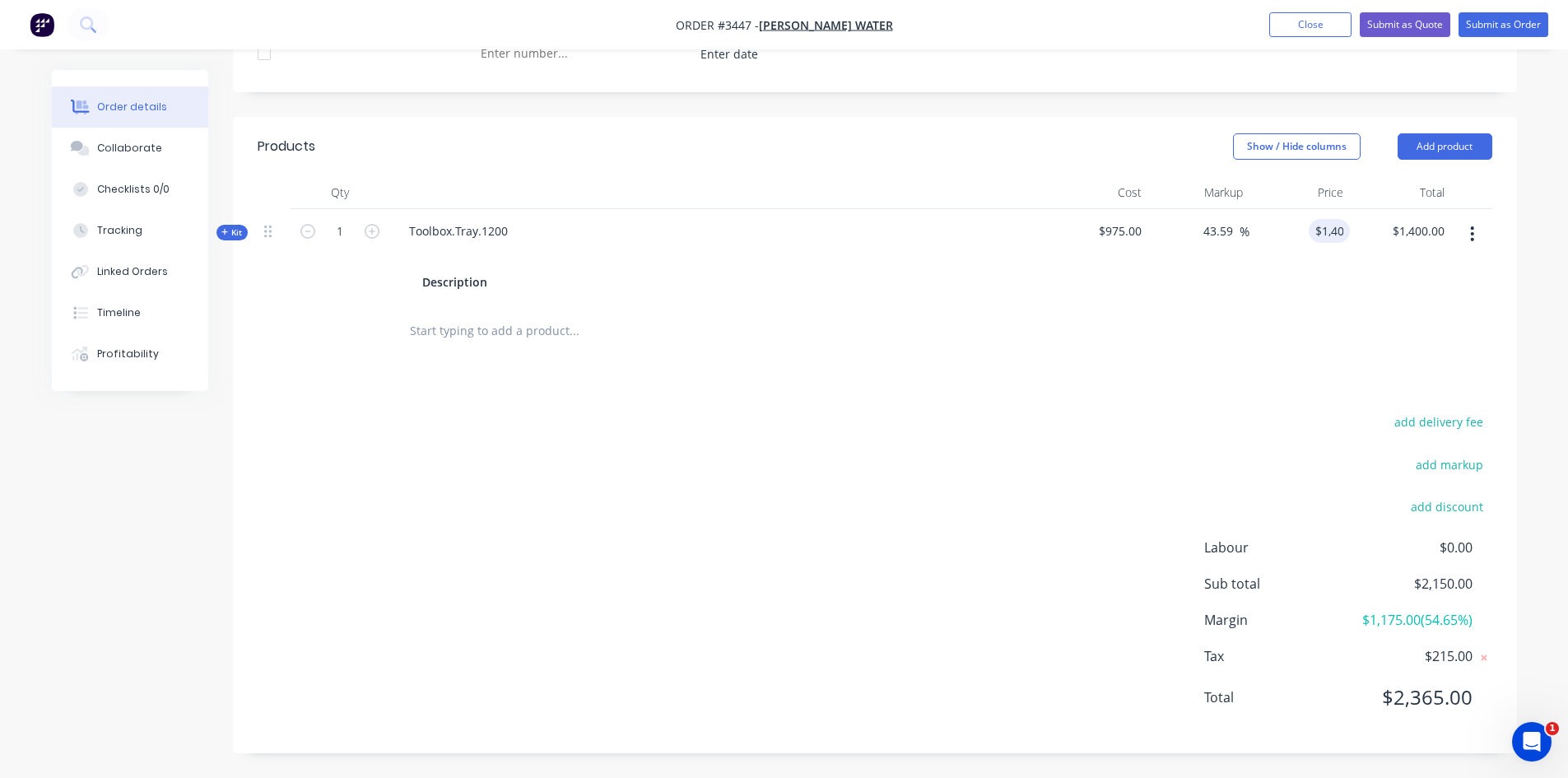
click at [1172, 327] on div at bounding box center [875, 331] width 1235 height 54
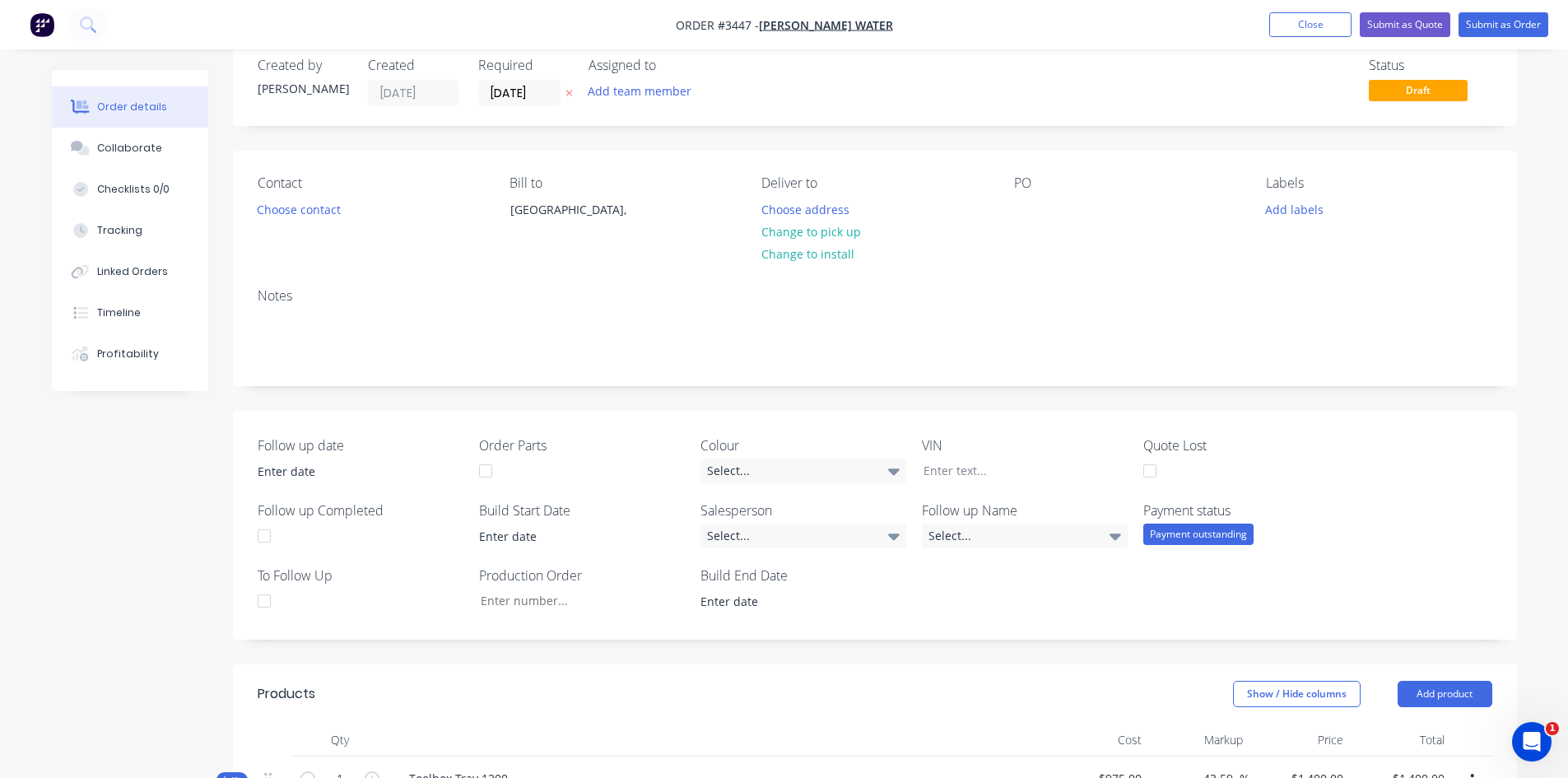
scroll to position [3, 0]
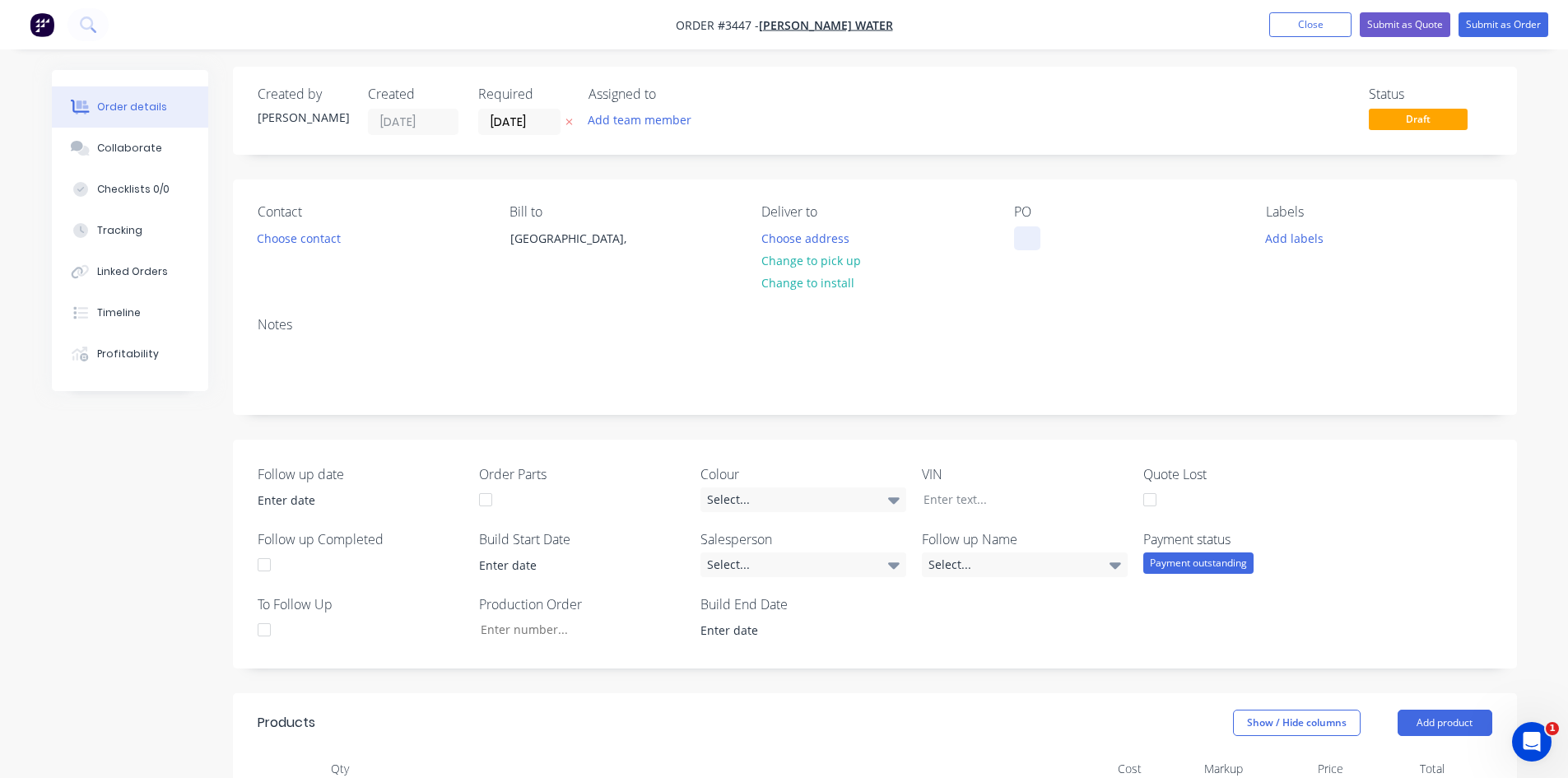
click at [1025, 235] on div at bounding box center [1027, 239] width 26 height 24
click at [1314, 24] on button "Close" at bounding box center [1310, 24] width 82 height 25
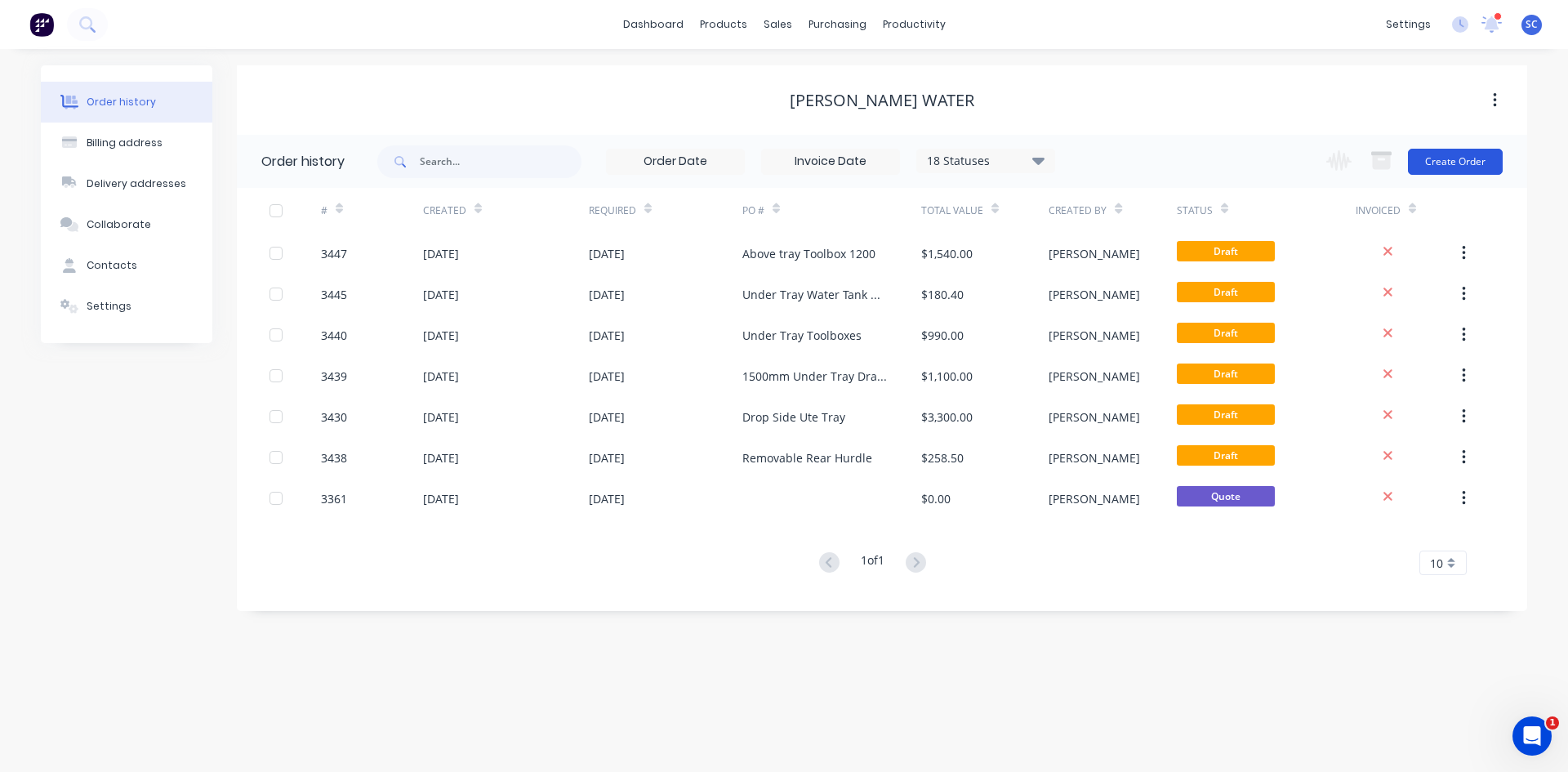
click at [1437, 165] on button "Create Order" at bounding box center [1456, 161] width 95 height 26
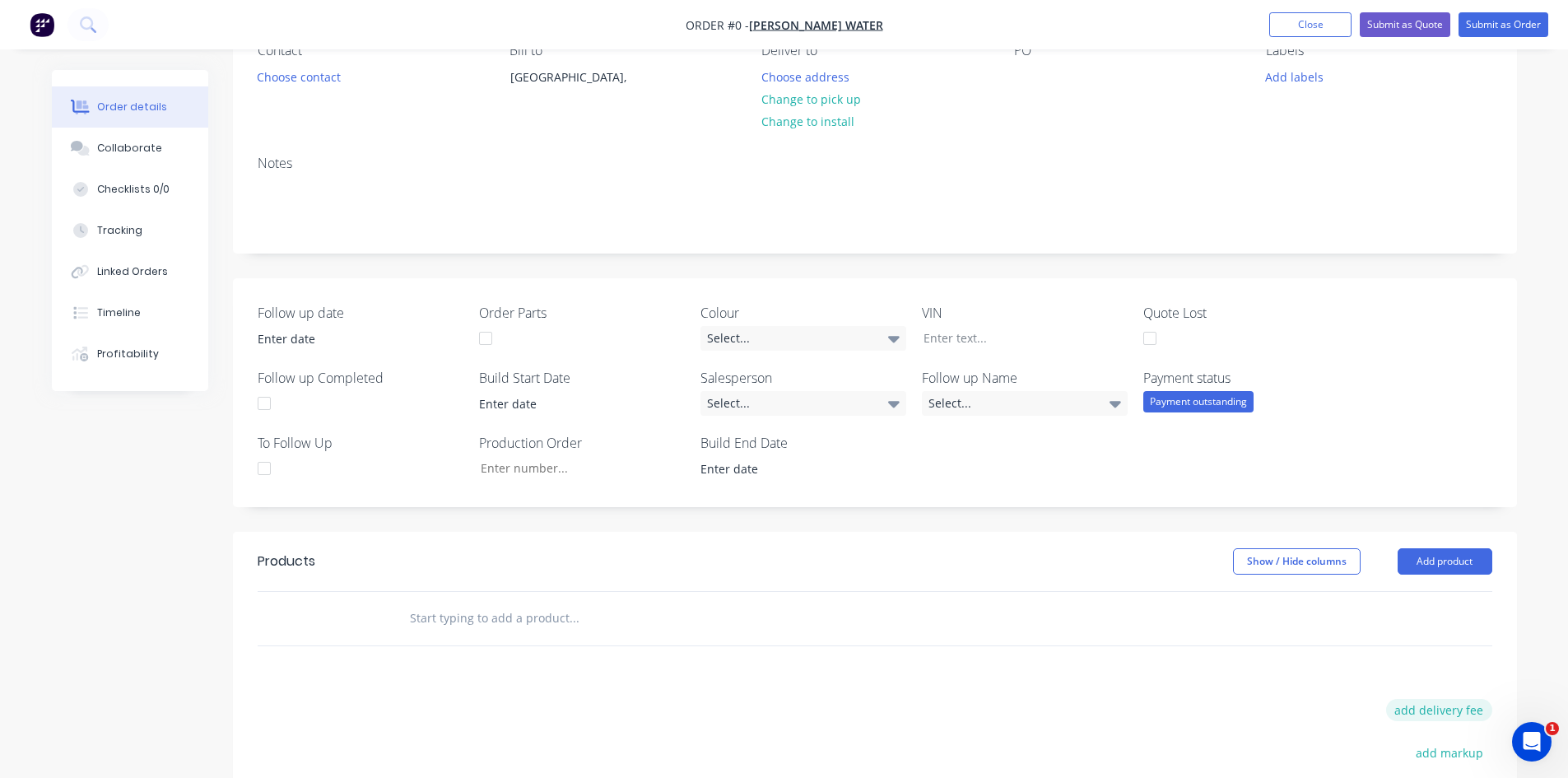
scroll to position [453, 0]
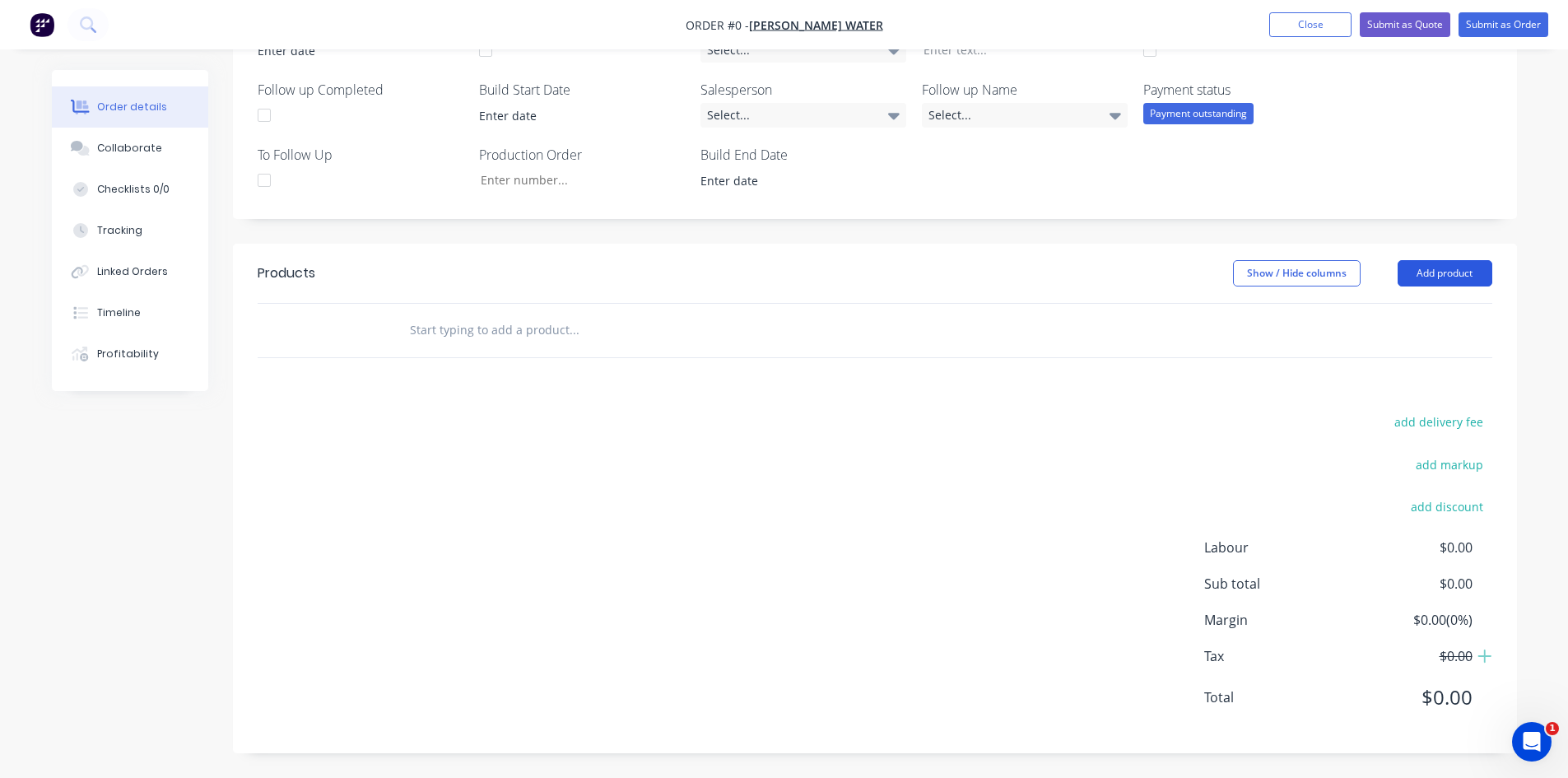
drag, startPoint x: 1436, startPoint y: 268, endPoint x: 1424, endPoint y: 270, distance: 12.2
click at [1435, 268] on button "Add product" at bounding box center [1445, 273] width 95 height 27
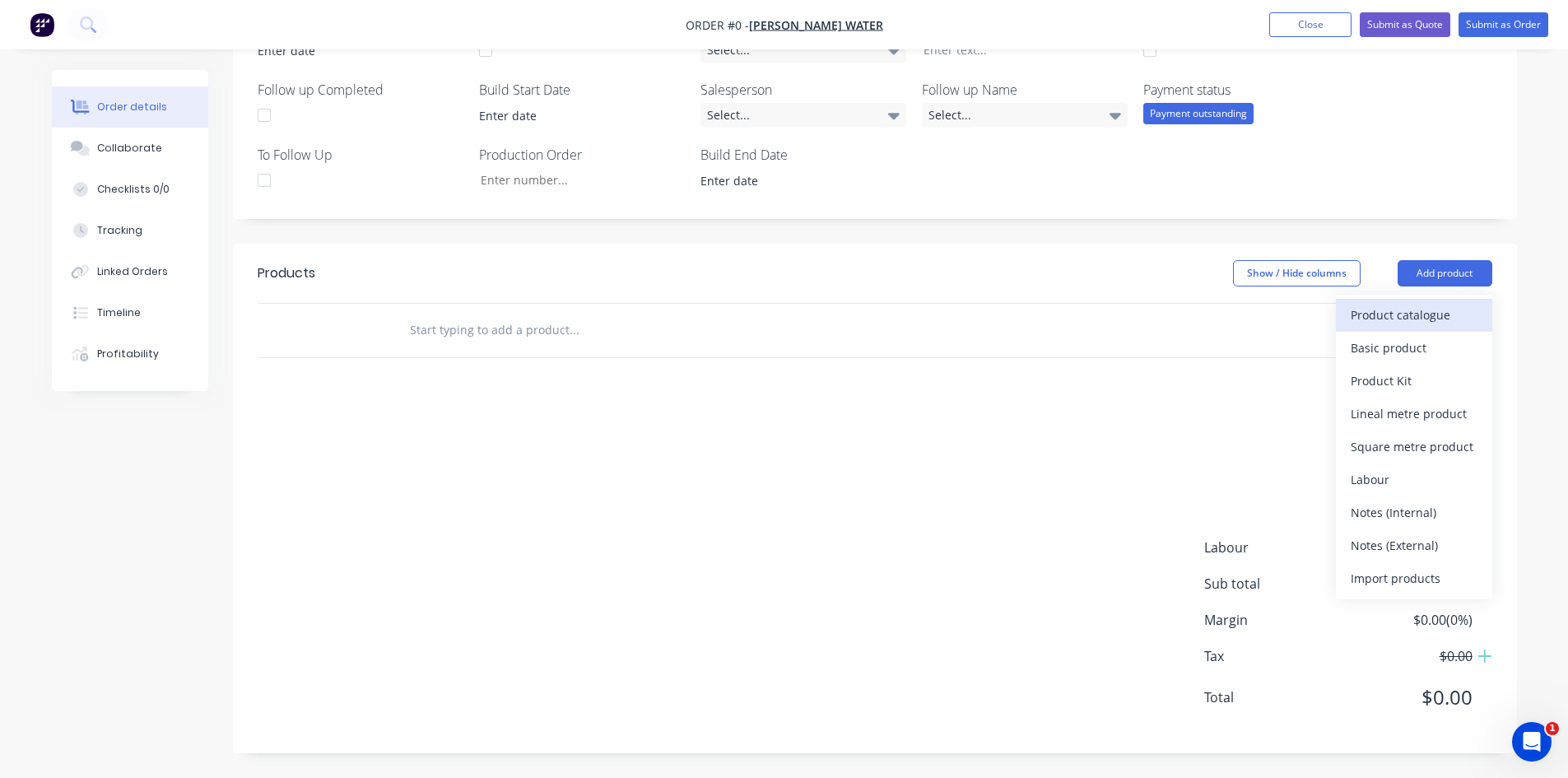
click at [1414, 322] on div "Product catalogue" at bounding box center [1414, 315] width 126 height 24
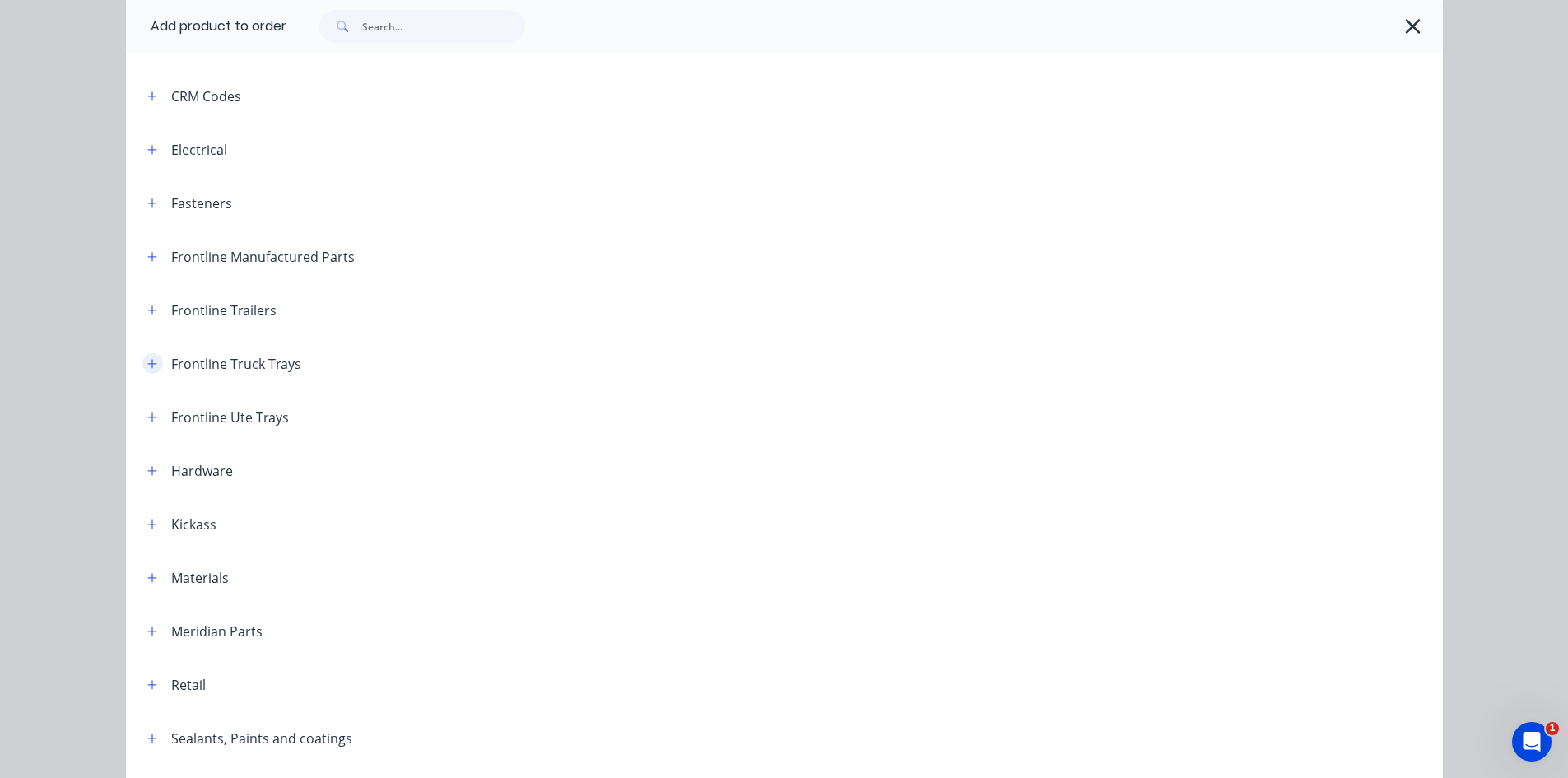
scroll to position [247, 0]
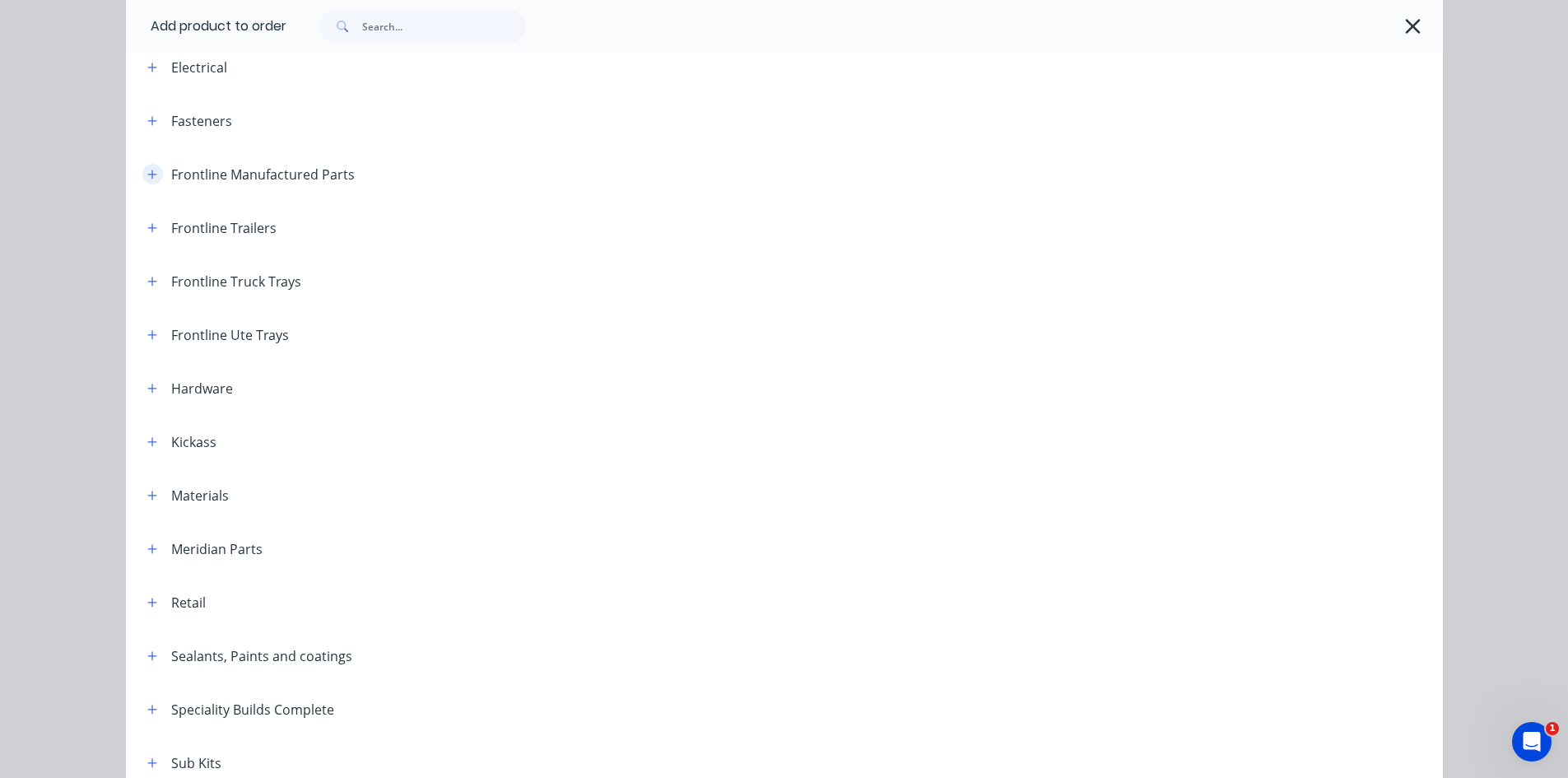
click at [152, 174] on button "button" at bounding box center [153, 174] width 21 height 21
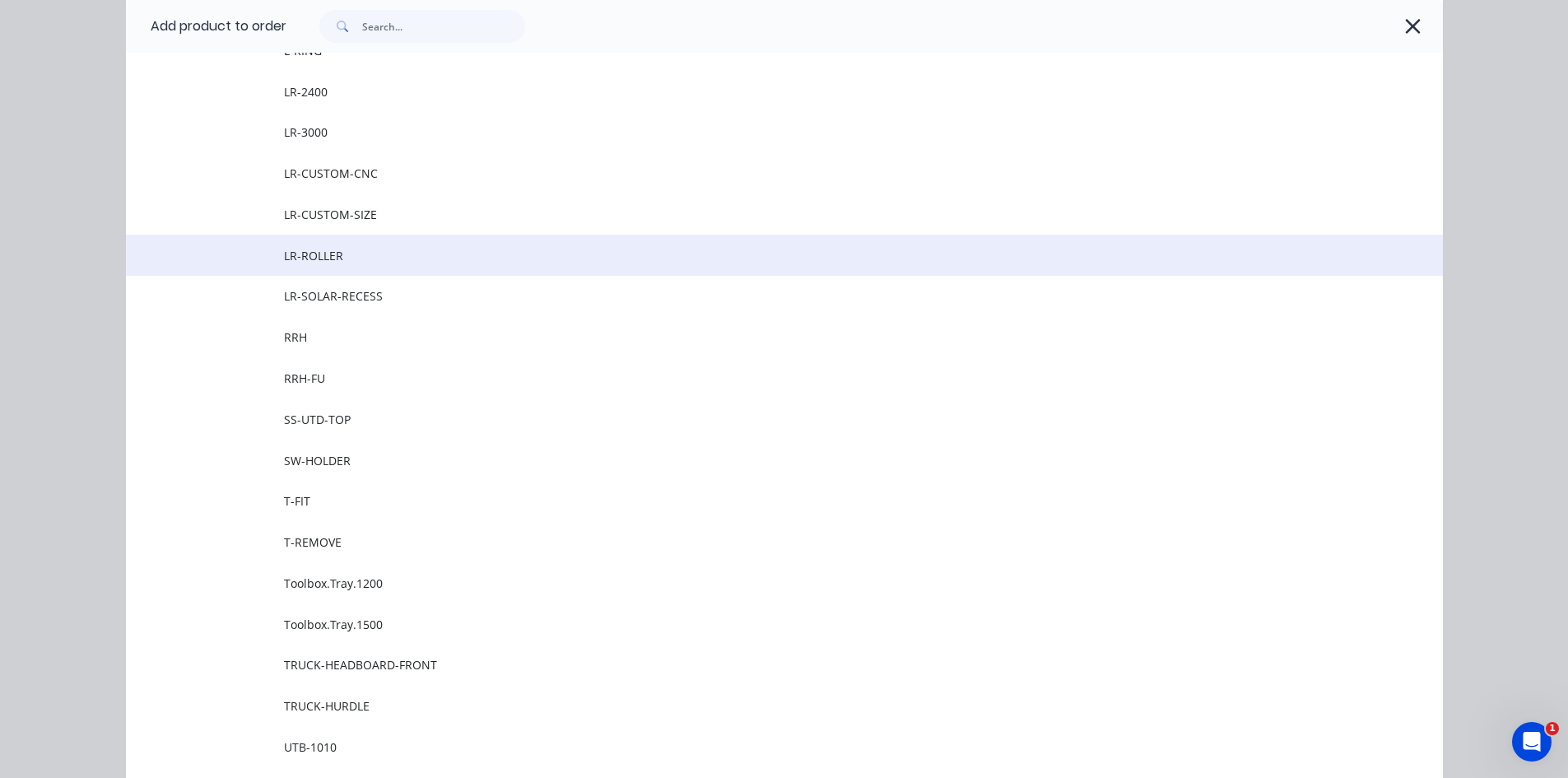
scroll to position [1977, 0]
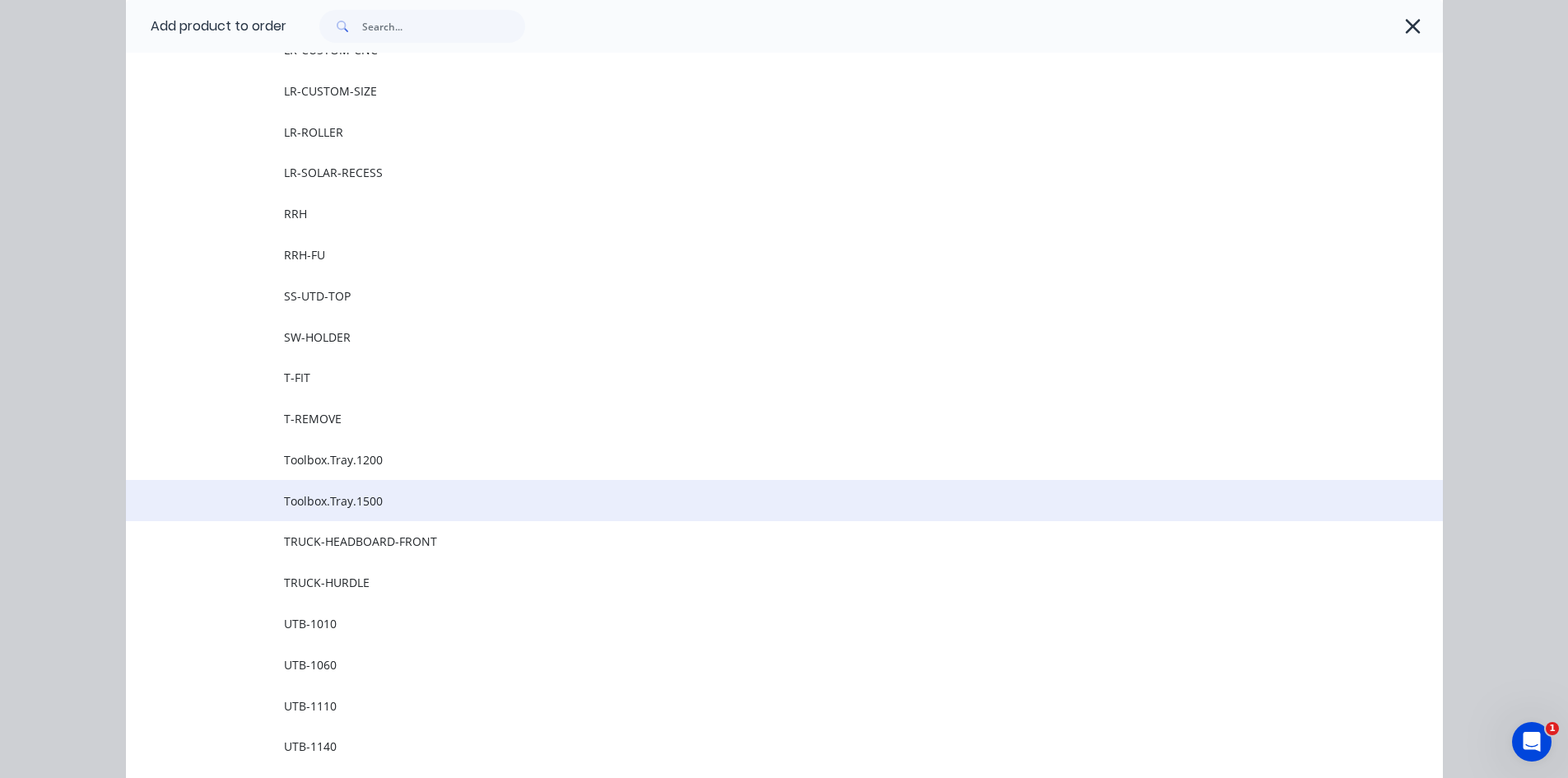
click at [333, 507] on span "Toolbox.Tray.1500" at bounding box center [747, 501] width 927 height 17
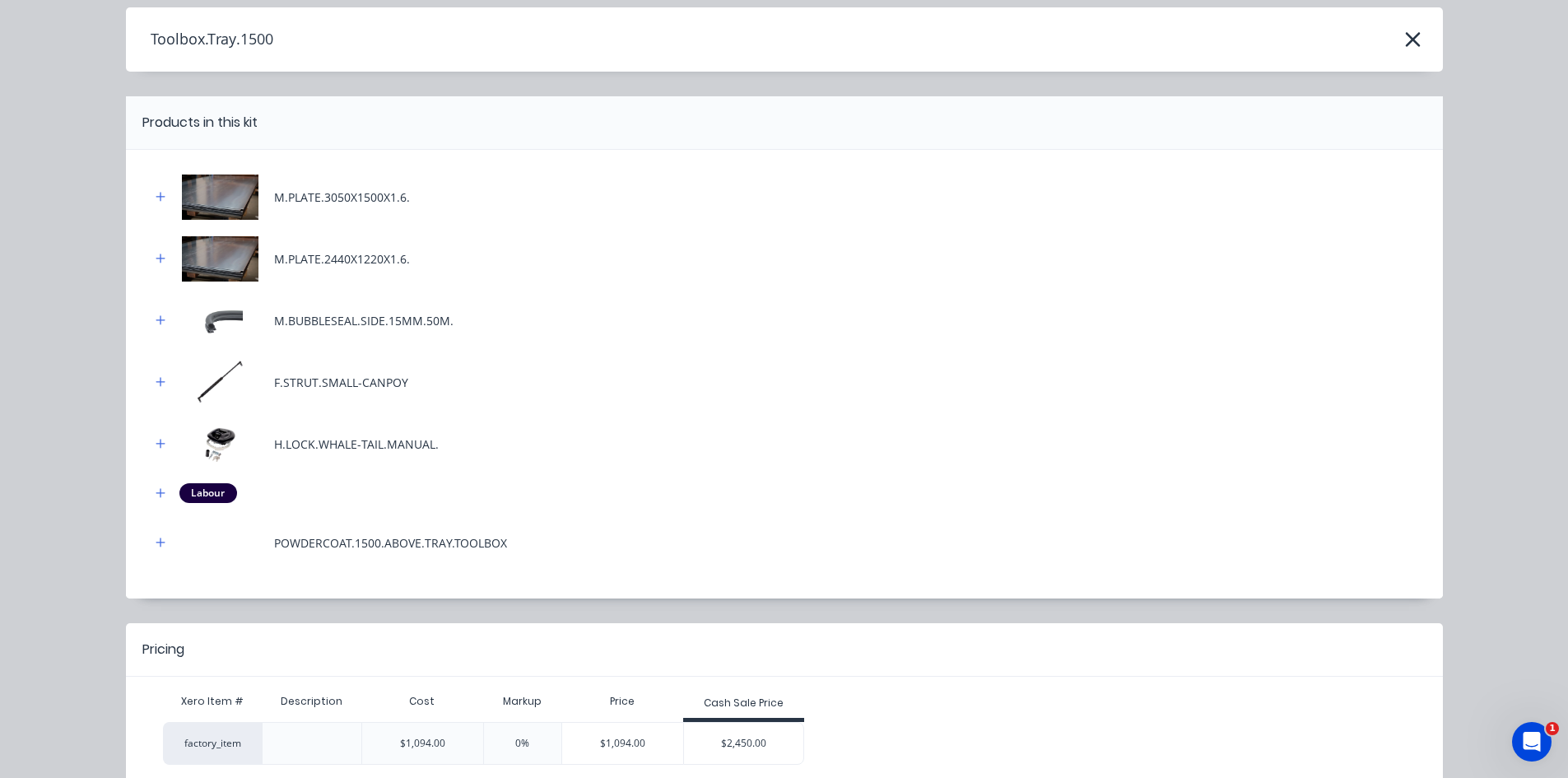
scroll to position [143, 0]
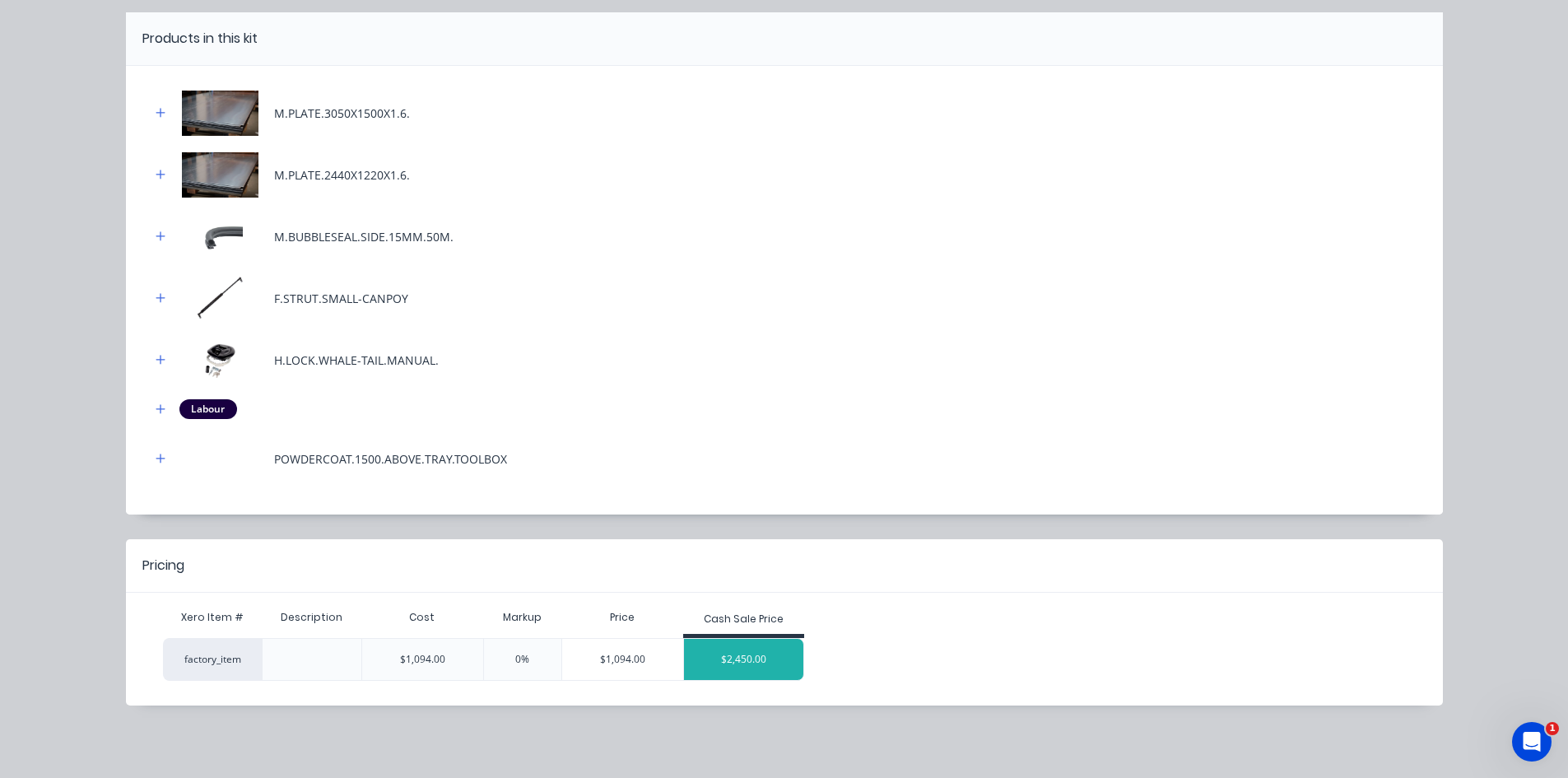
click at [728, 662] on div "$2,450.00" at bounding box center [743, 660] width 120 height 41
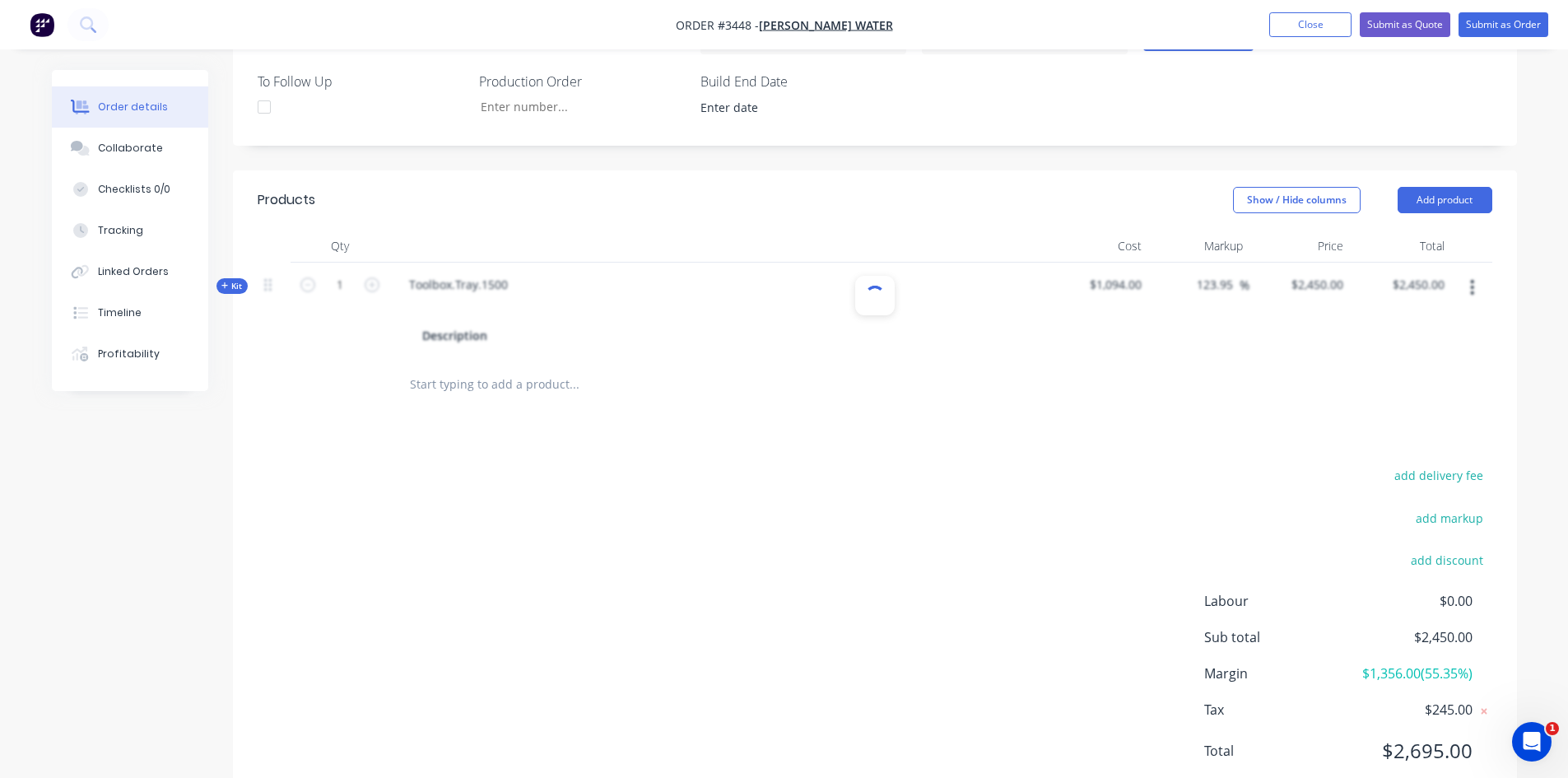
scroll to position [580, 0]
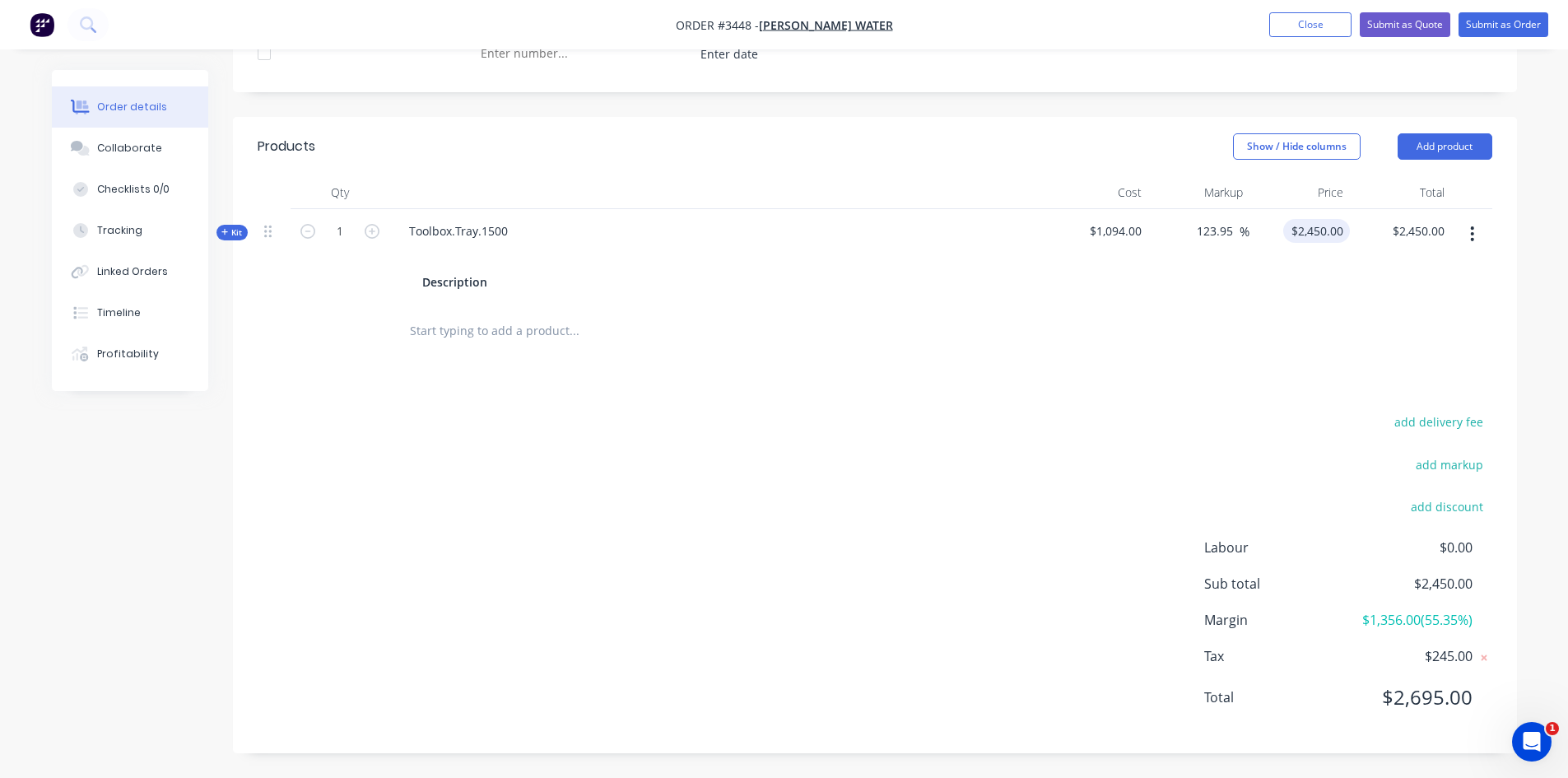
click at [1317, 225] on input "$2,450.00" at bounding box center [1319, 231] width 60 height 24
type input "1800"
click at [1091, 381] on div "Products Show / Hide columns Add product Qty Cost Markup Price Total Kit 1 Tool…" at bounding box center [875, 435] width 1284 height 637
type input "64.53"
type input "$1,800.00"
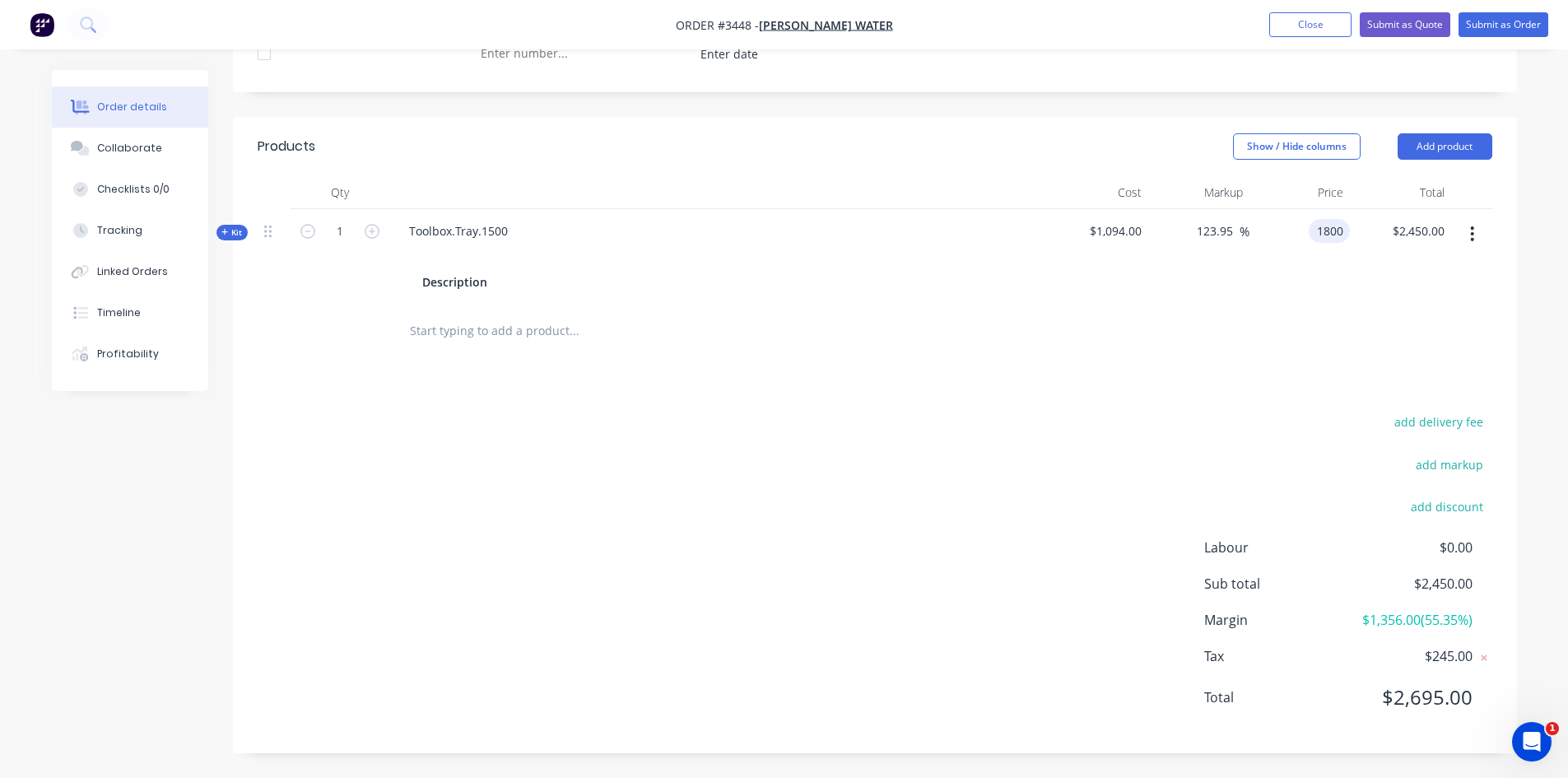
type input "$1,800.00"
click at [1311, 233] on div "1800 $1,800.00" at bounding box center [1317, 231] width 67 height 24
type input "1650"
type input "50.82"
type input "$1,650.00"
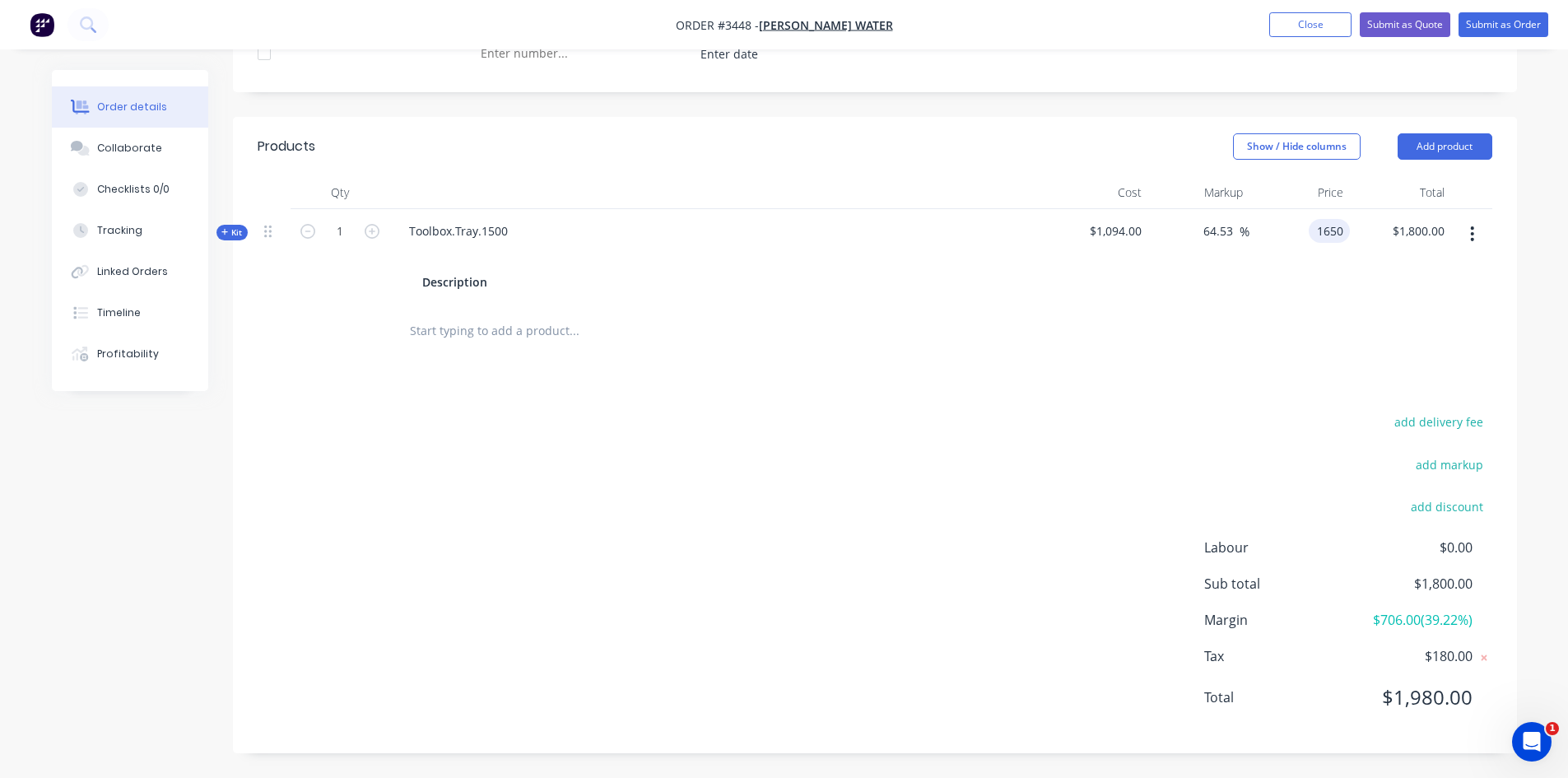
type input "$1,650.00"
click at [1154, 368] on div "Products Show / Hide columns Add product Qty Cost Markup Price Total Kit 1 Tool…" at bounding box center [875, 435] width 1284 height 637
click at [1304, 23] on button "Close" at bounding box center [1310, 24] width 82 height 25
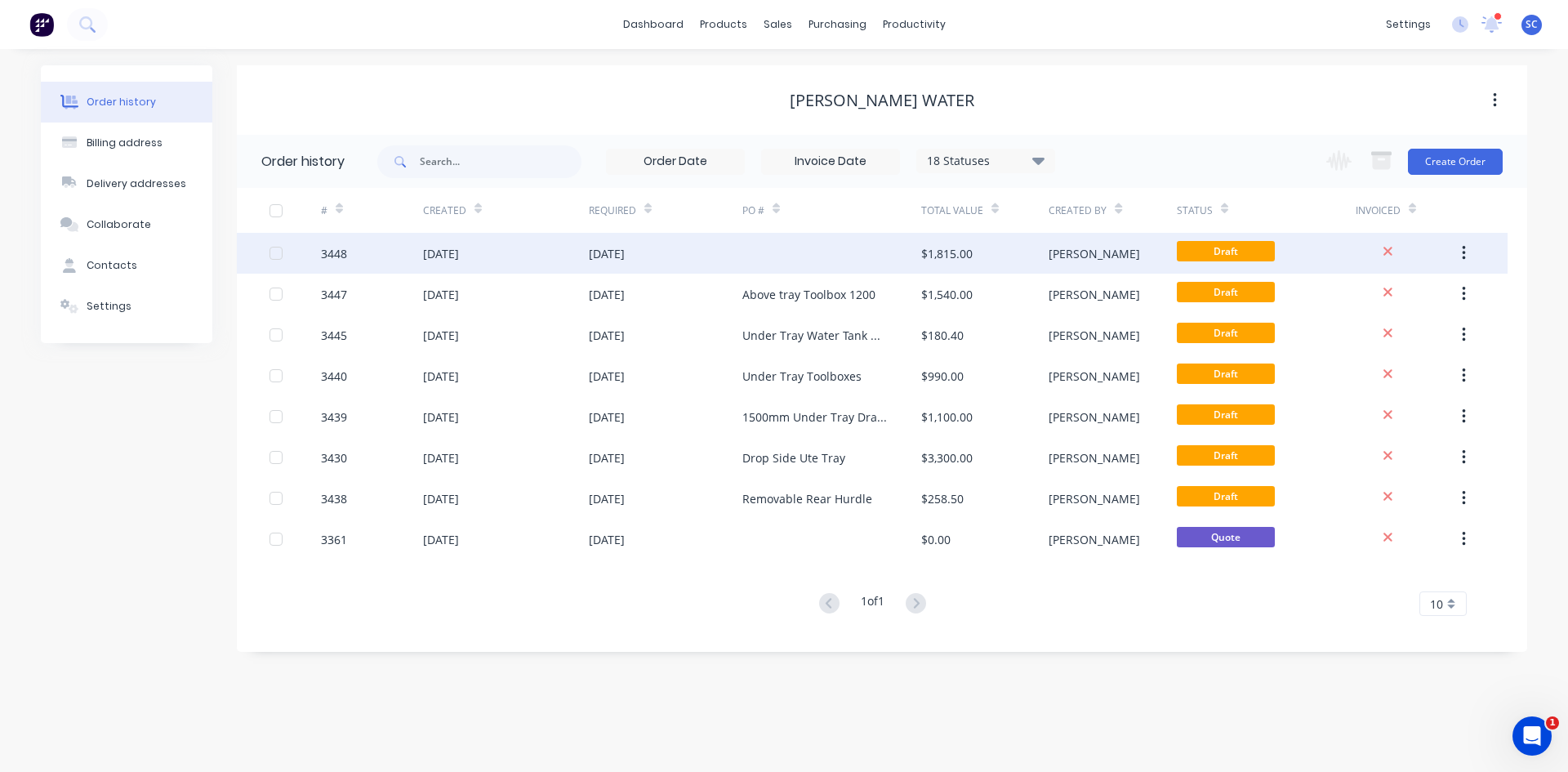
click at [773, 257] on div at bounding box center [832, 254] width 179 height 41
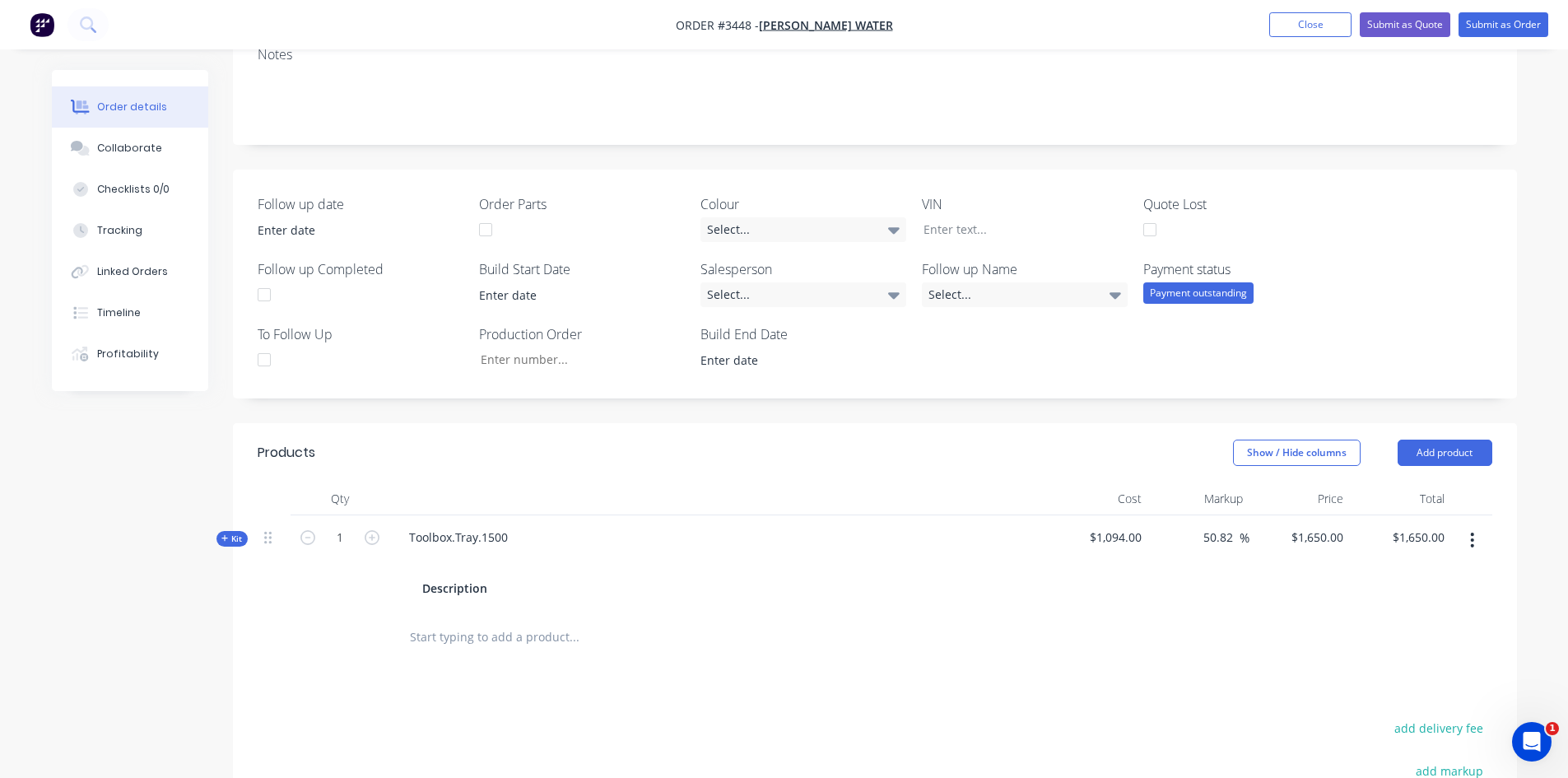
scroll to position [576, 0]
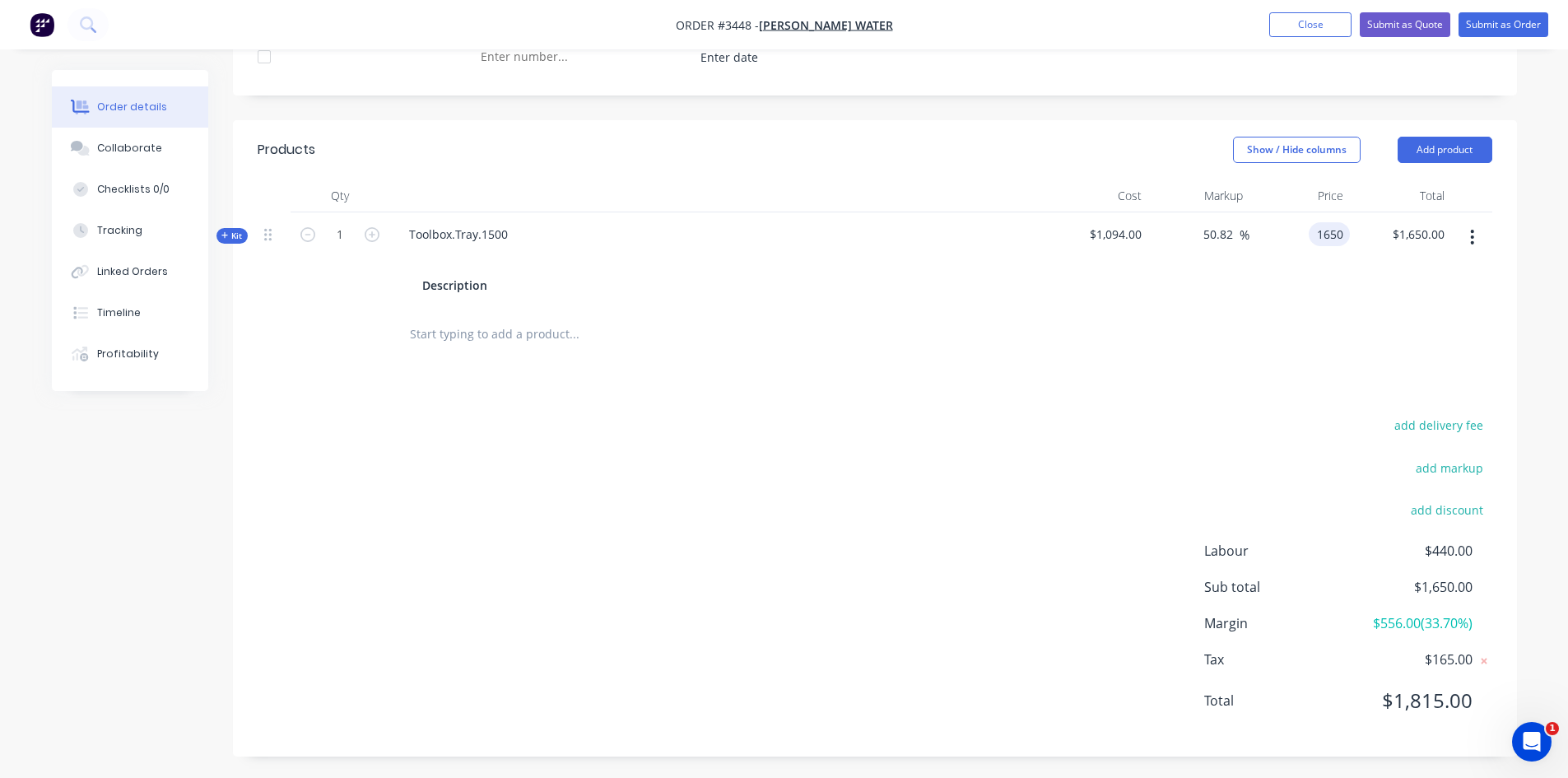
click at [1308, 232] on div "1650 1650" at bounding box center [1300, 261] width 101 height 96
type input "$1,650.00"
click at [1301, 28] on button "Close" at bounding box center [1310, 24] width 82 height 25
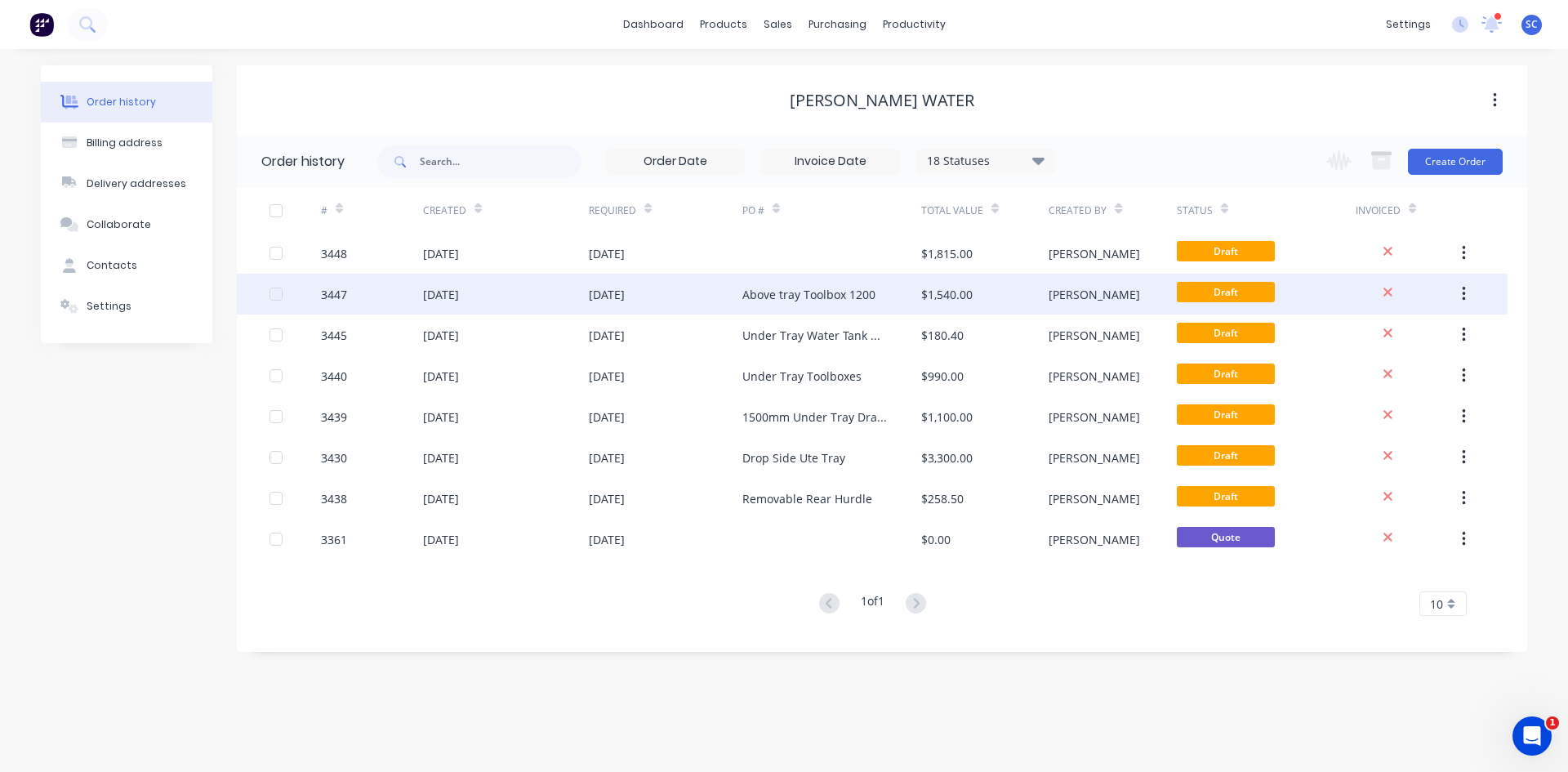
click at [965, 294] on div "$1,540.00" at bounding box center [947, 294] width 52 height 17
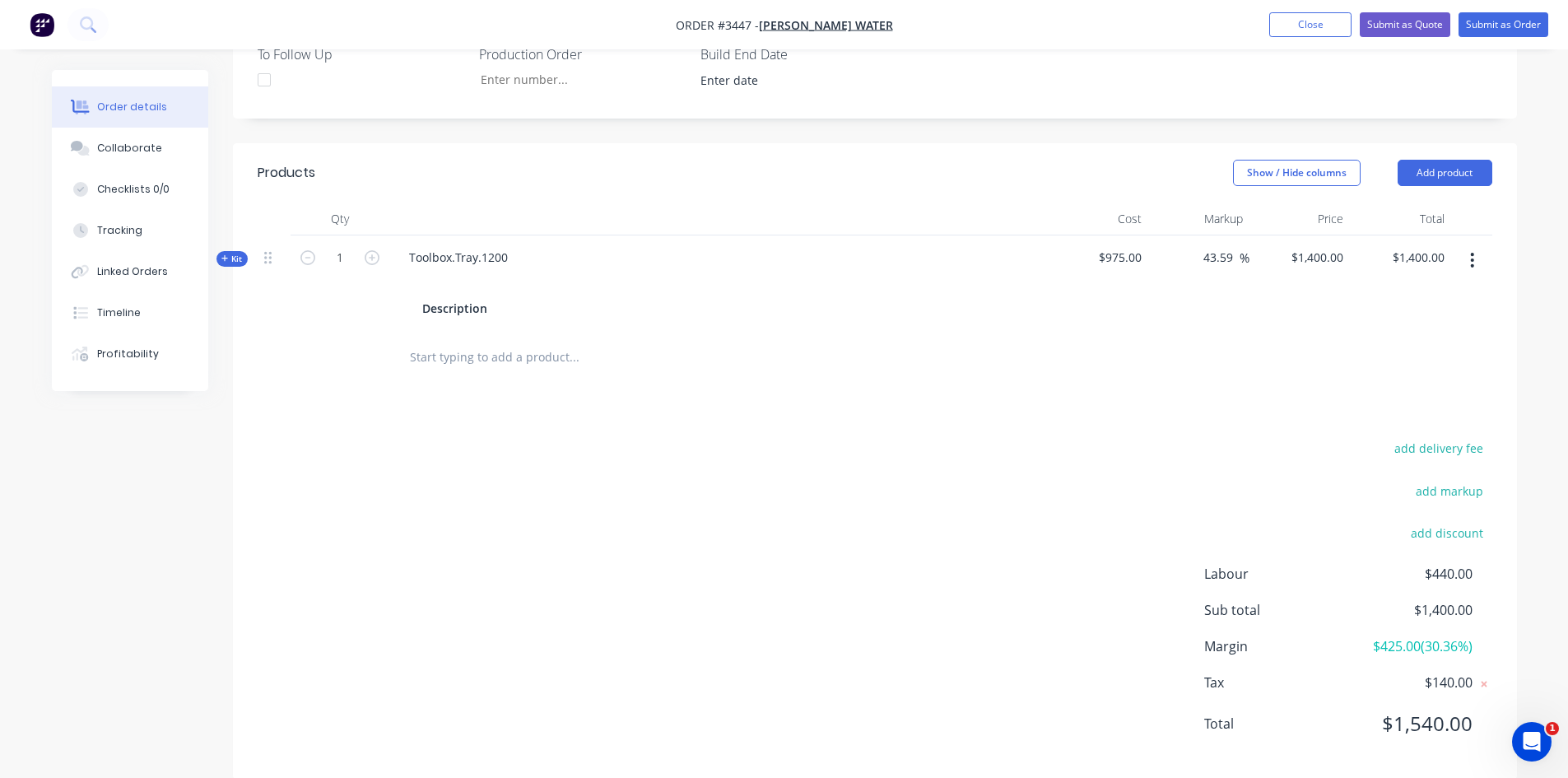
scroll to position [580, 0]
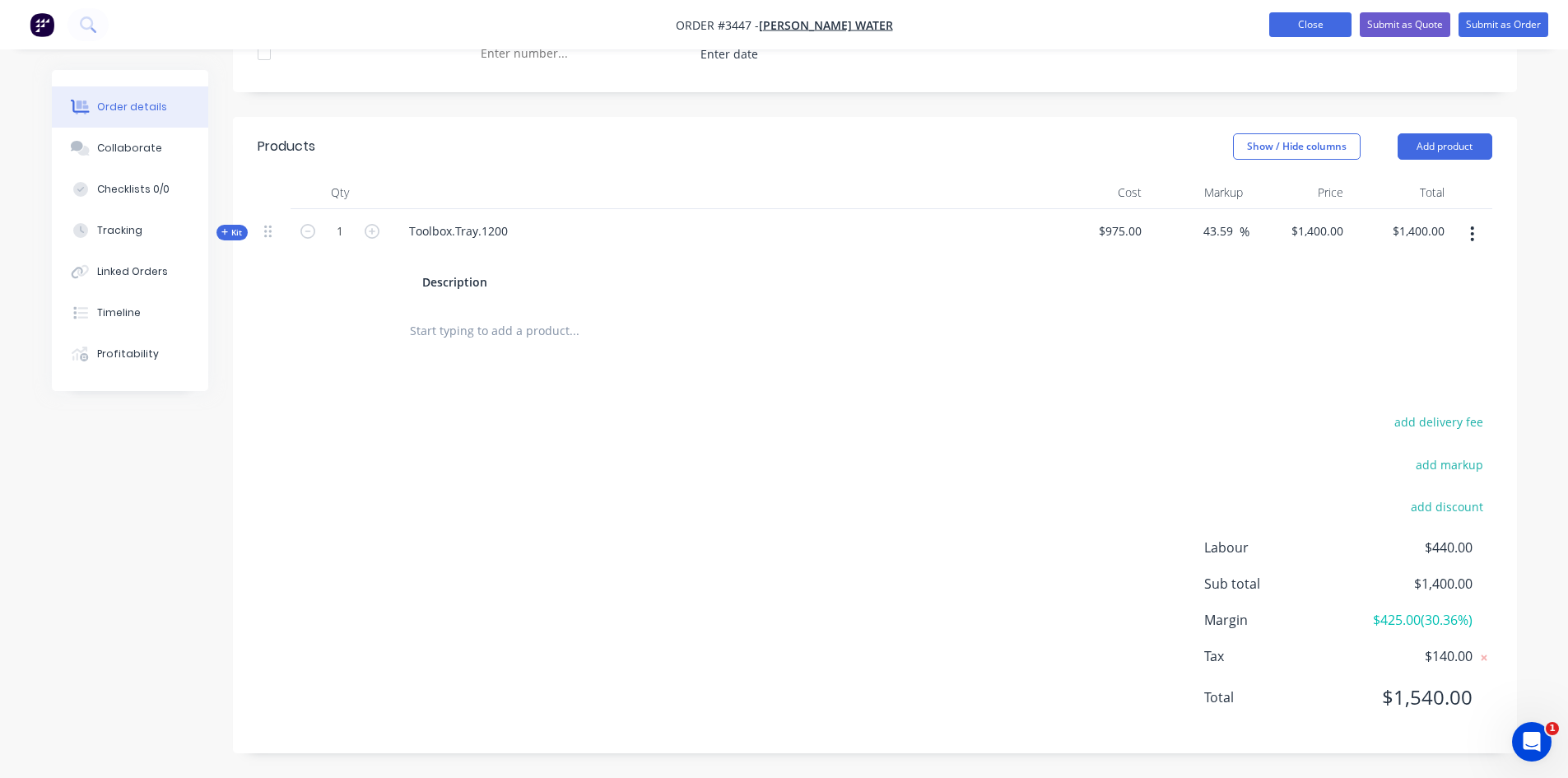
click at [1305, 23] on button "Close" at bounding box center [1310, 24] width 82 height 25
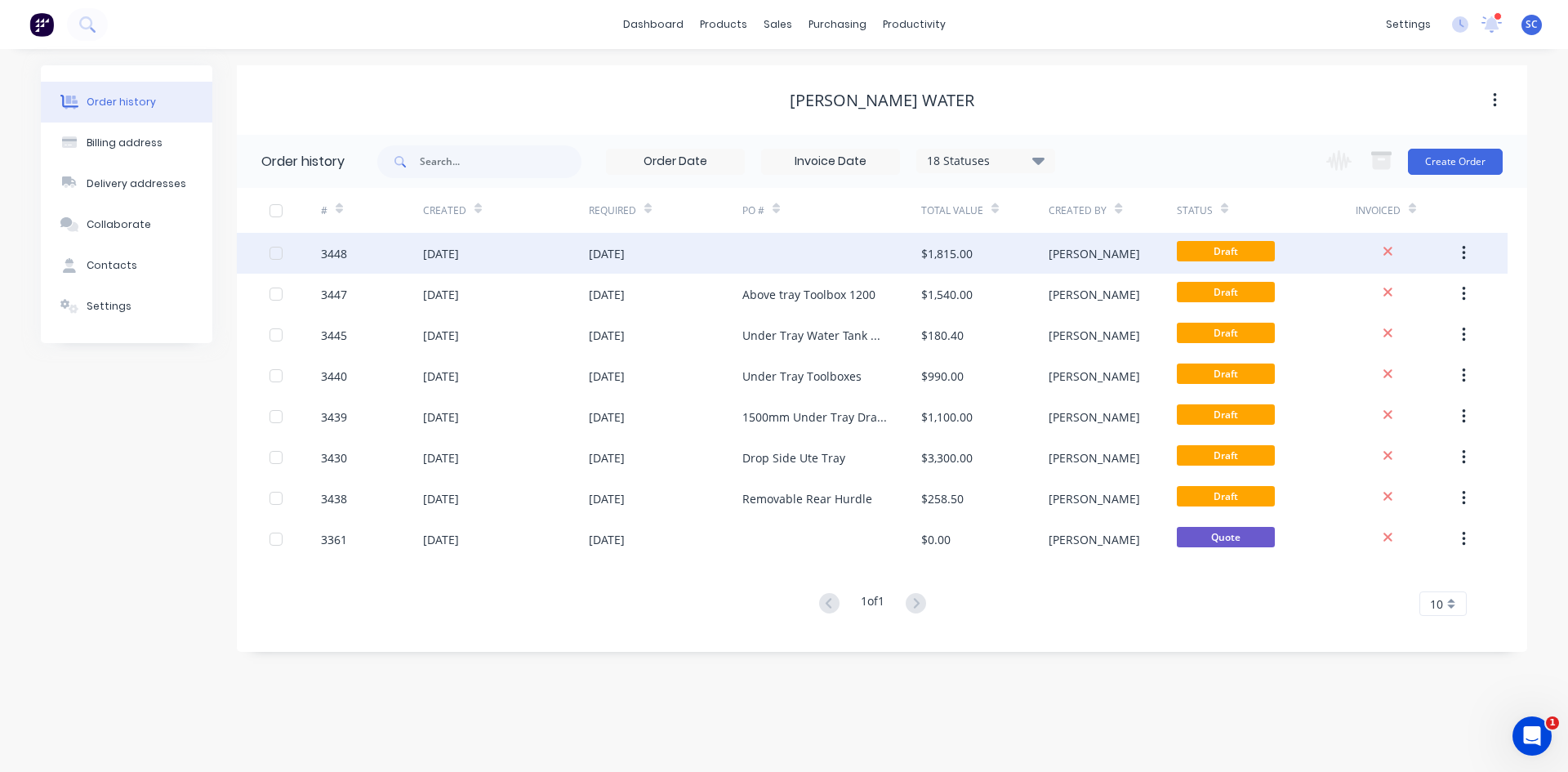
click at [958, 253] on div "$1,815.00" at bounding box center [947, 254] width 52 height 17
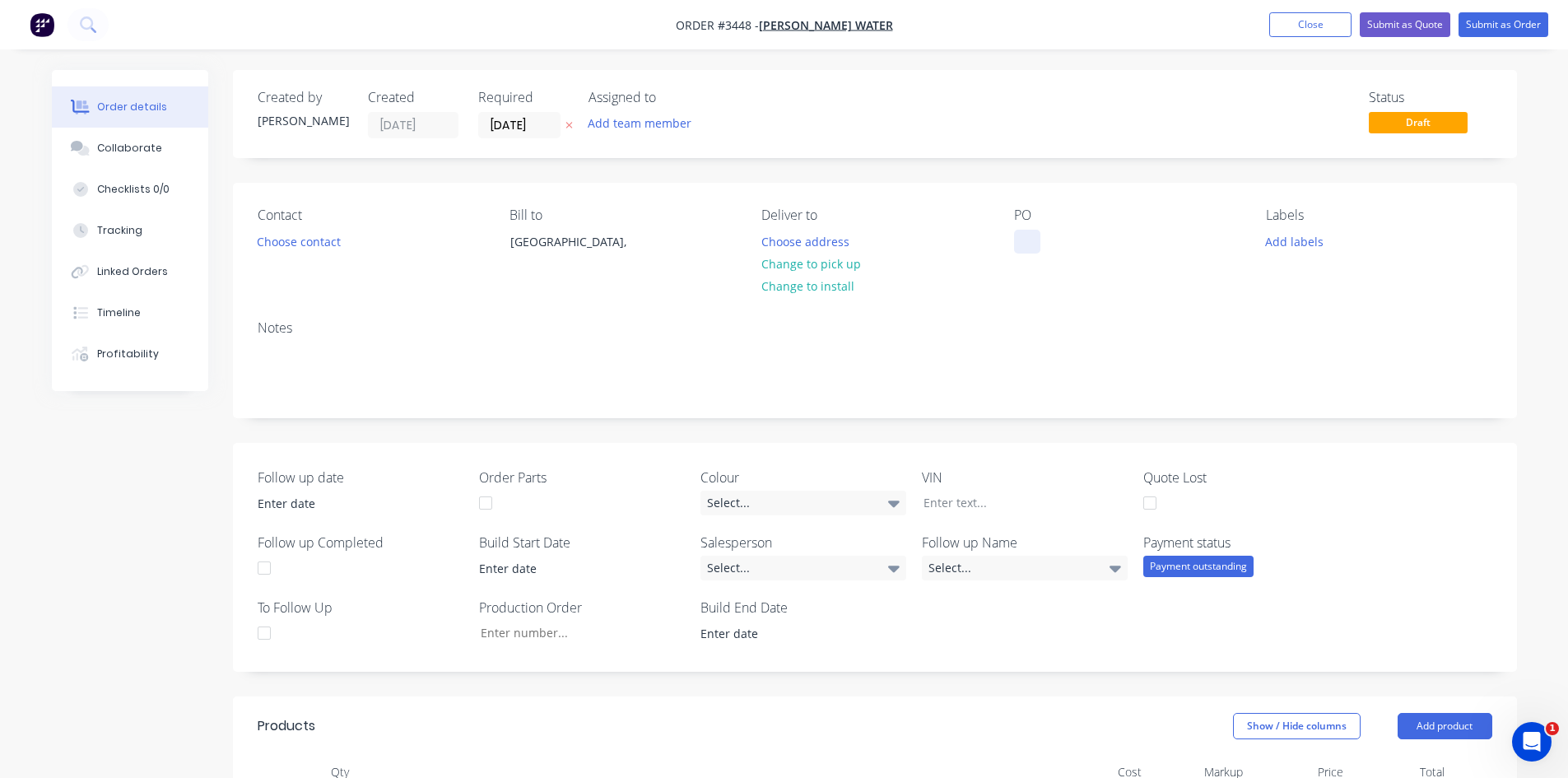
click at [1025, 245] on div at bounding box center [1027, 242] width 26 height 24
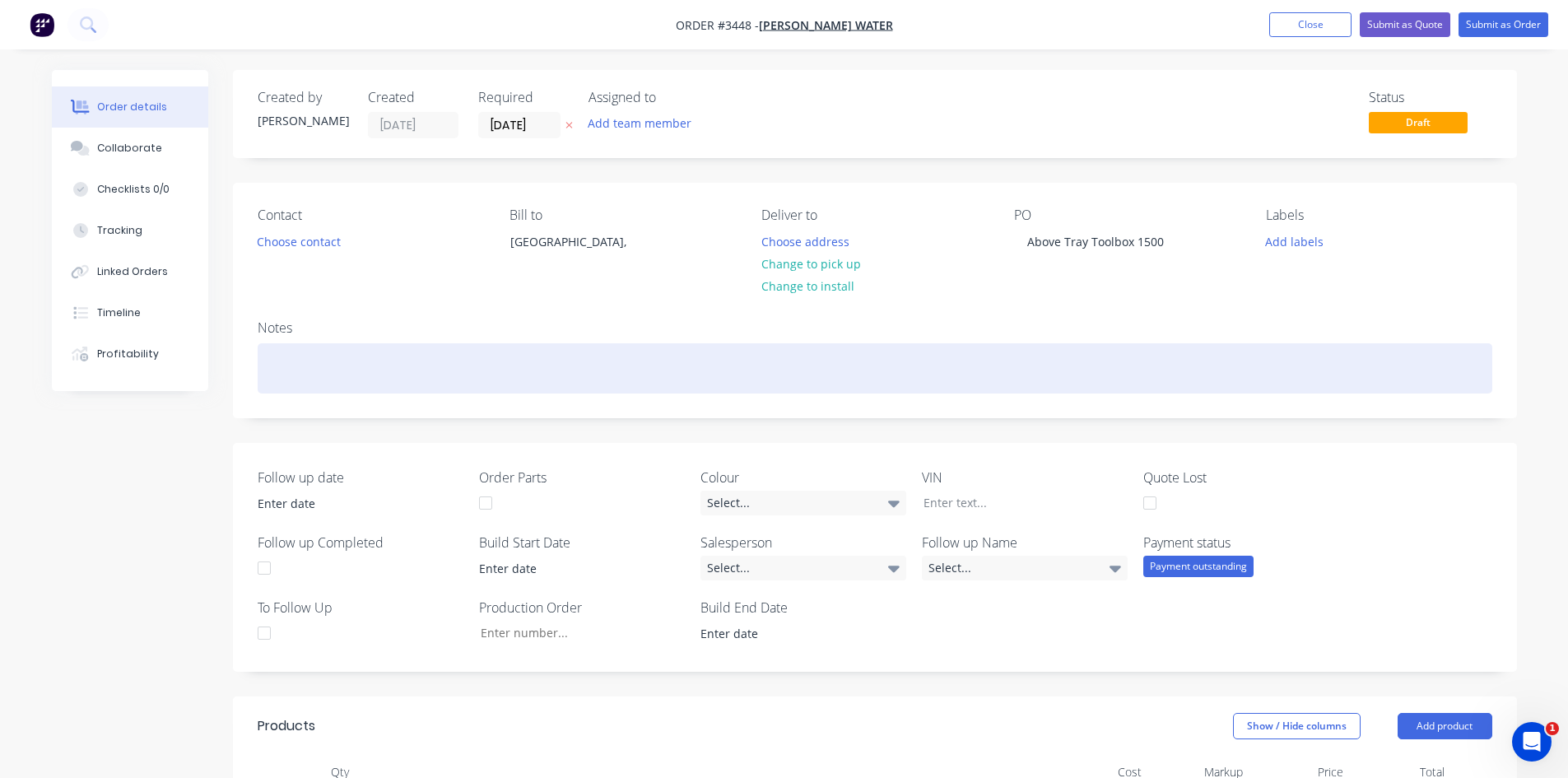
drag, startPoint x: 1066, startPoint y: 346, endPoint x: 1094, endPoint y: 338, distance: 29.1
click at [1066, 345] on div at bounding box center [875, 368] width 1235 height 50
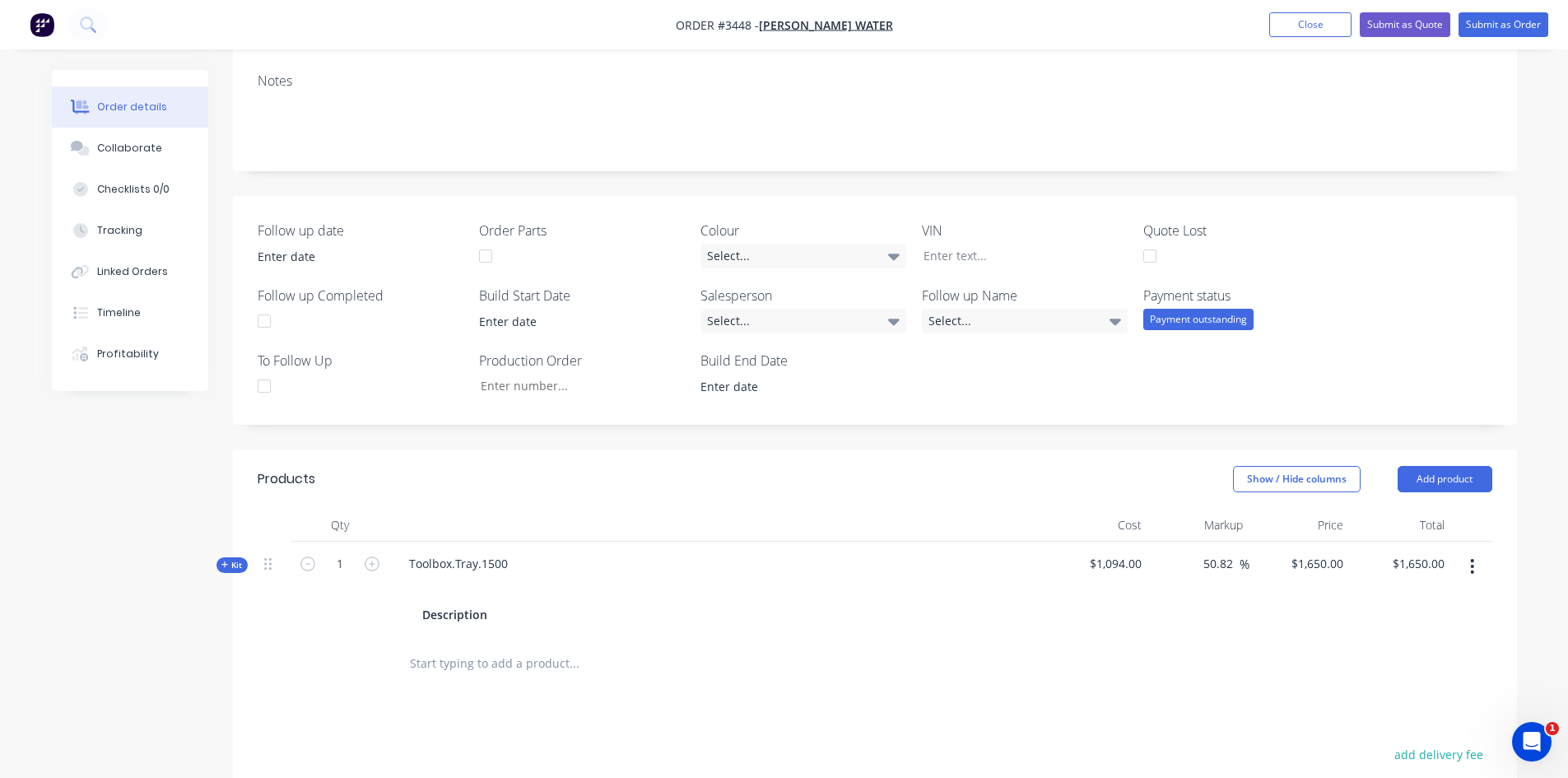
click at [1455, 382] on div "Follow up date Order Parts Colour Select... VIN Quote Lost Follow up Completed …" at bounding box center [875, 310] width 1284 height 229
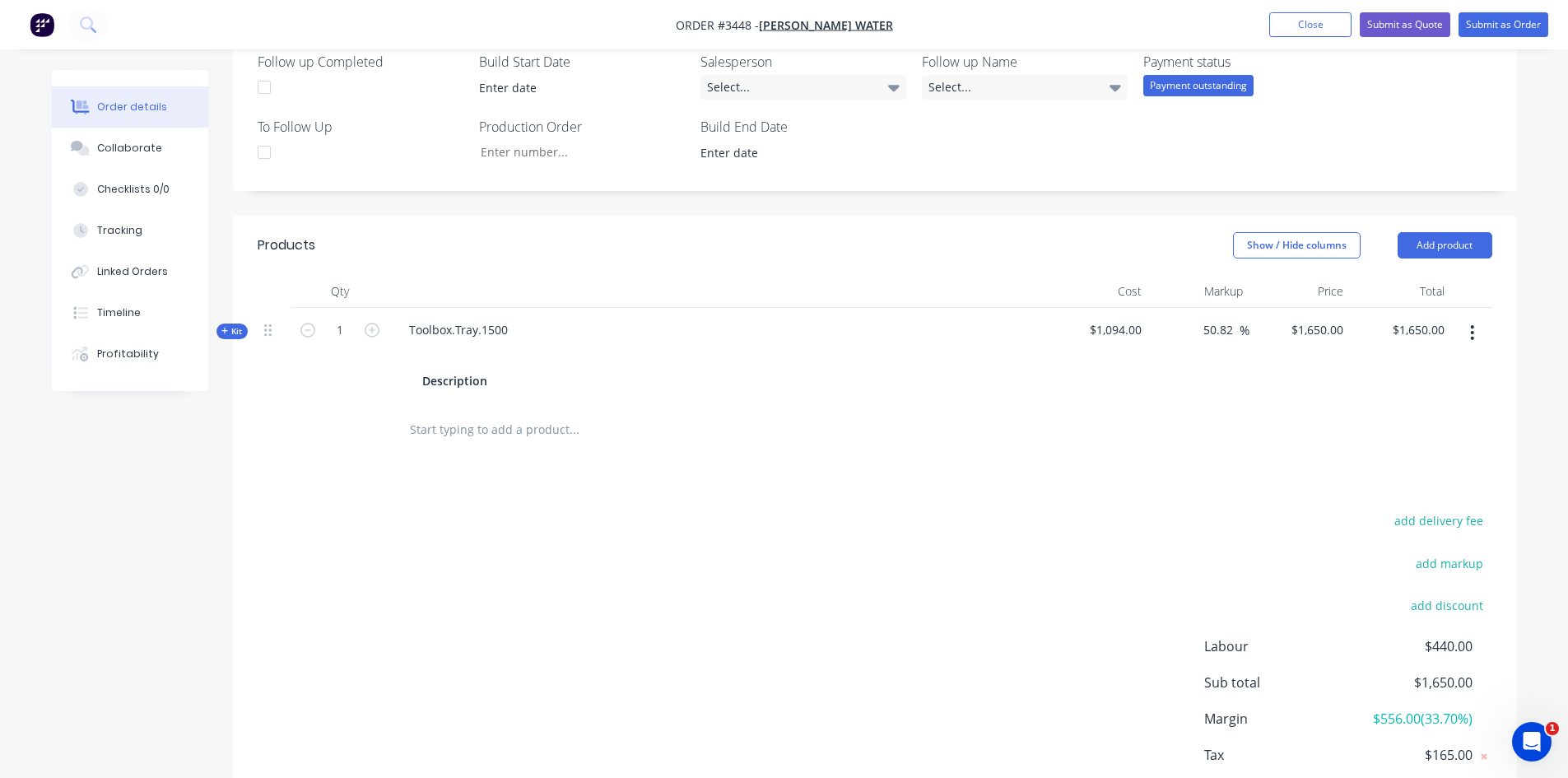
scroll to position [580, 0]
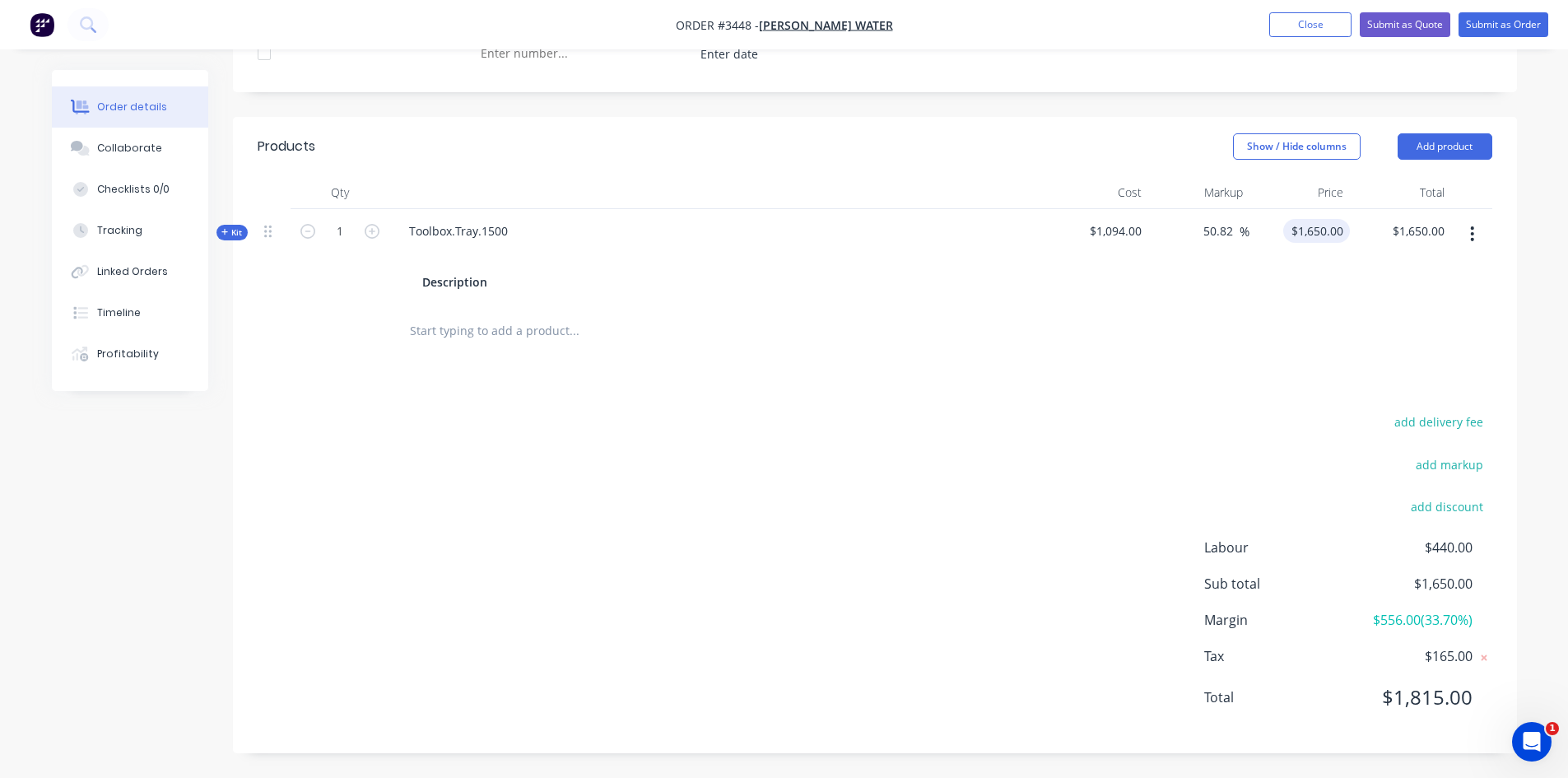
click at [1310, 235] on div "$1,650.00 $1,650.00" at bounding box center [1317, 231] width 67 height 24
type input "1600"
click at [1278, 292] on div "1600 1600" at bounding box center [1300, 257] width 101 height 96
type input "46.25"
type input "$1,600.00"
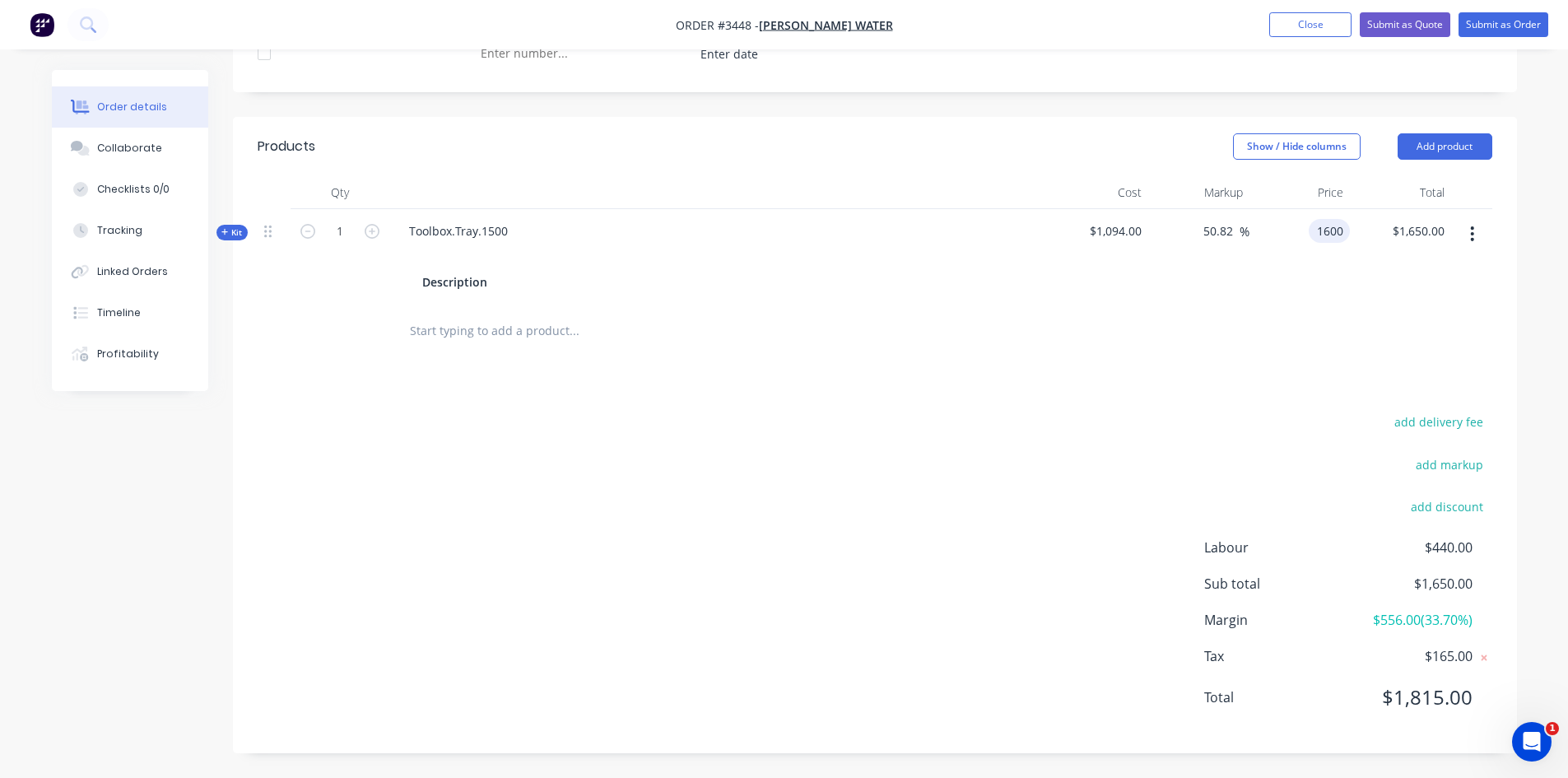
type input "$1,600.00"
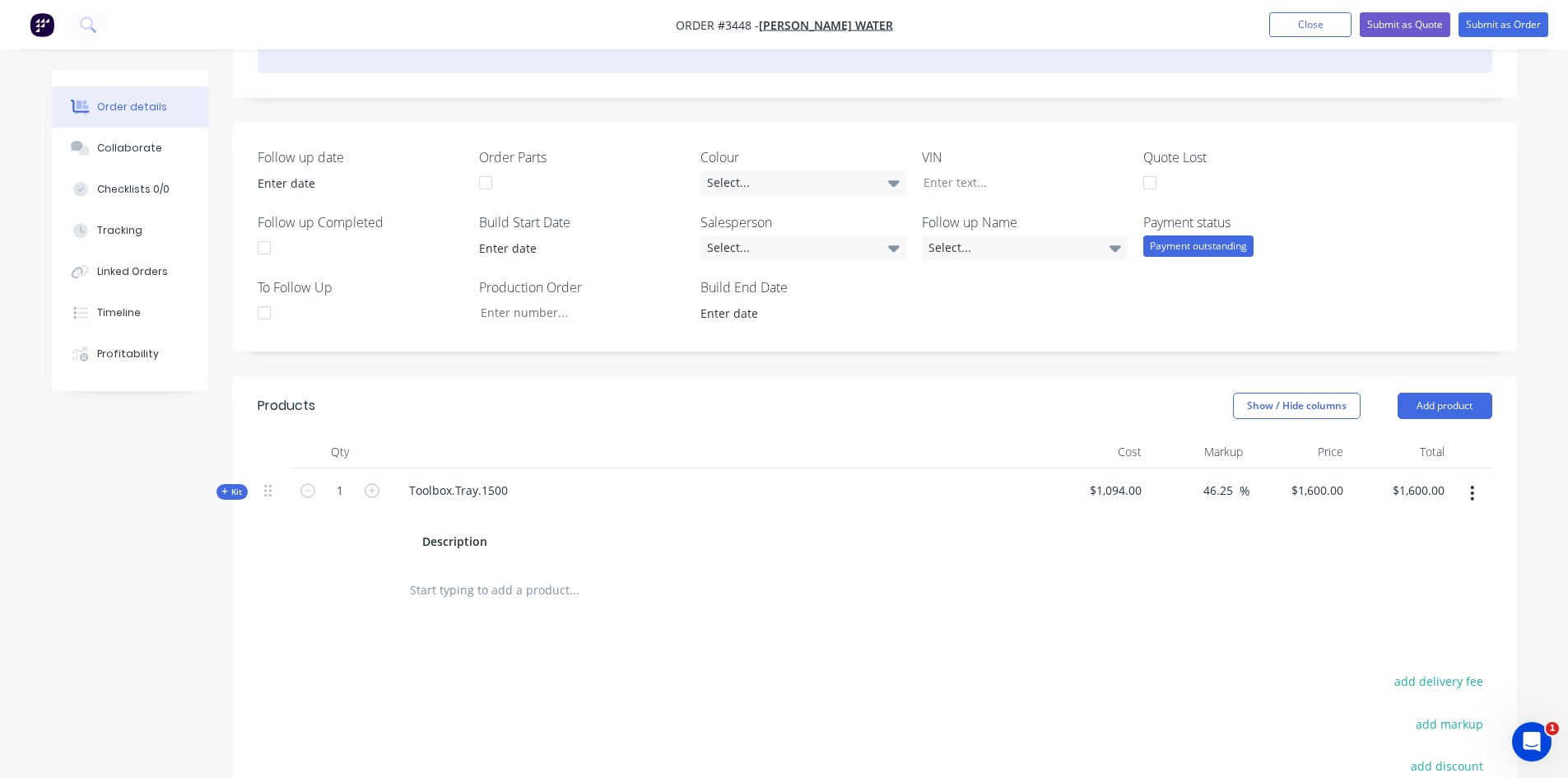
scroll to position [250, 0]
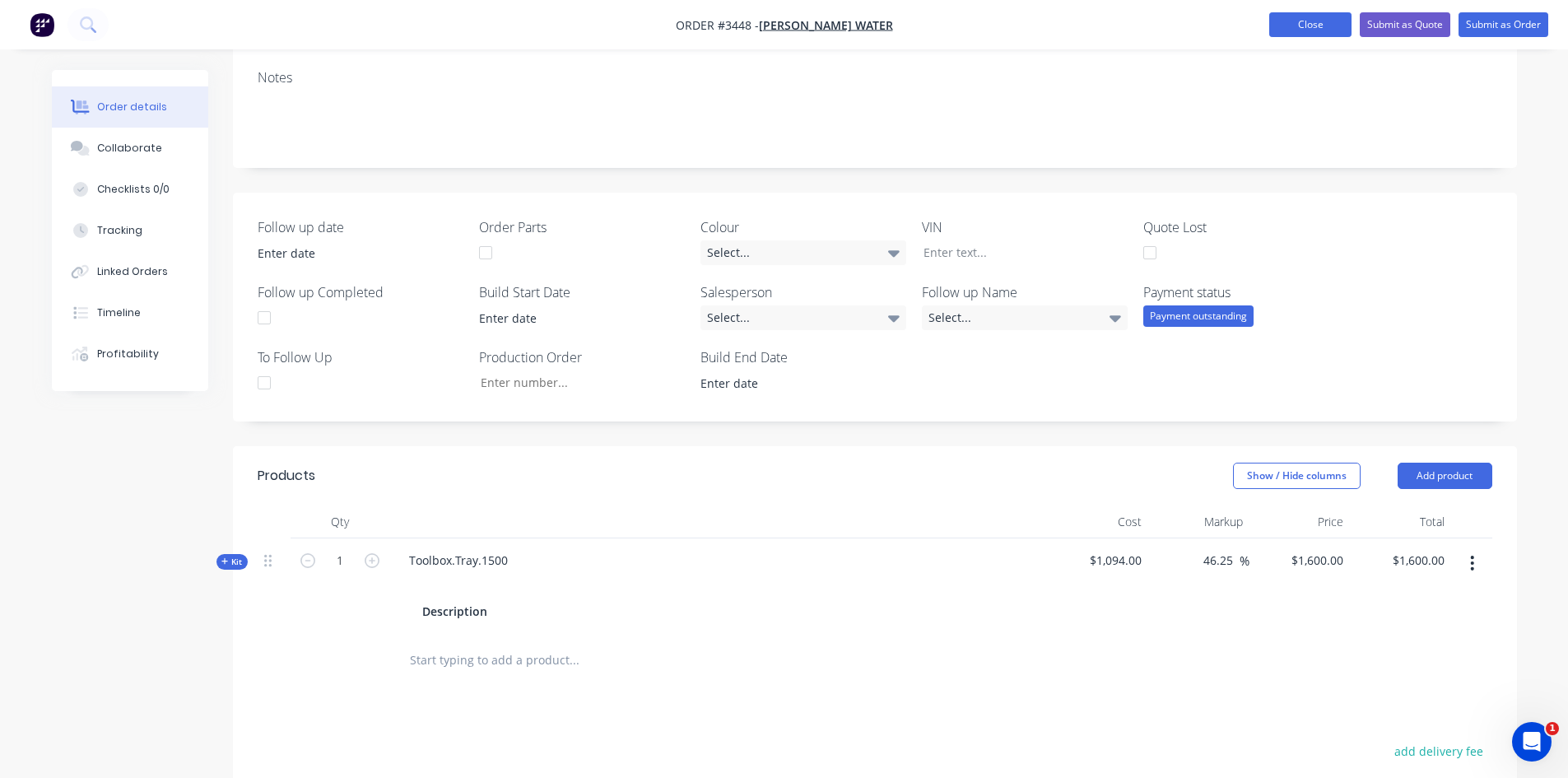
drag, startPoint x: 1311, startPoint y: 23, endPoint x: 1034, endPoint y: 111, distance: 290.6
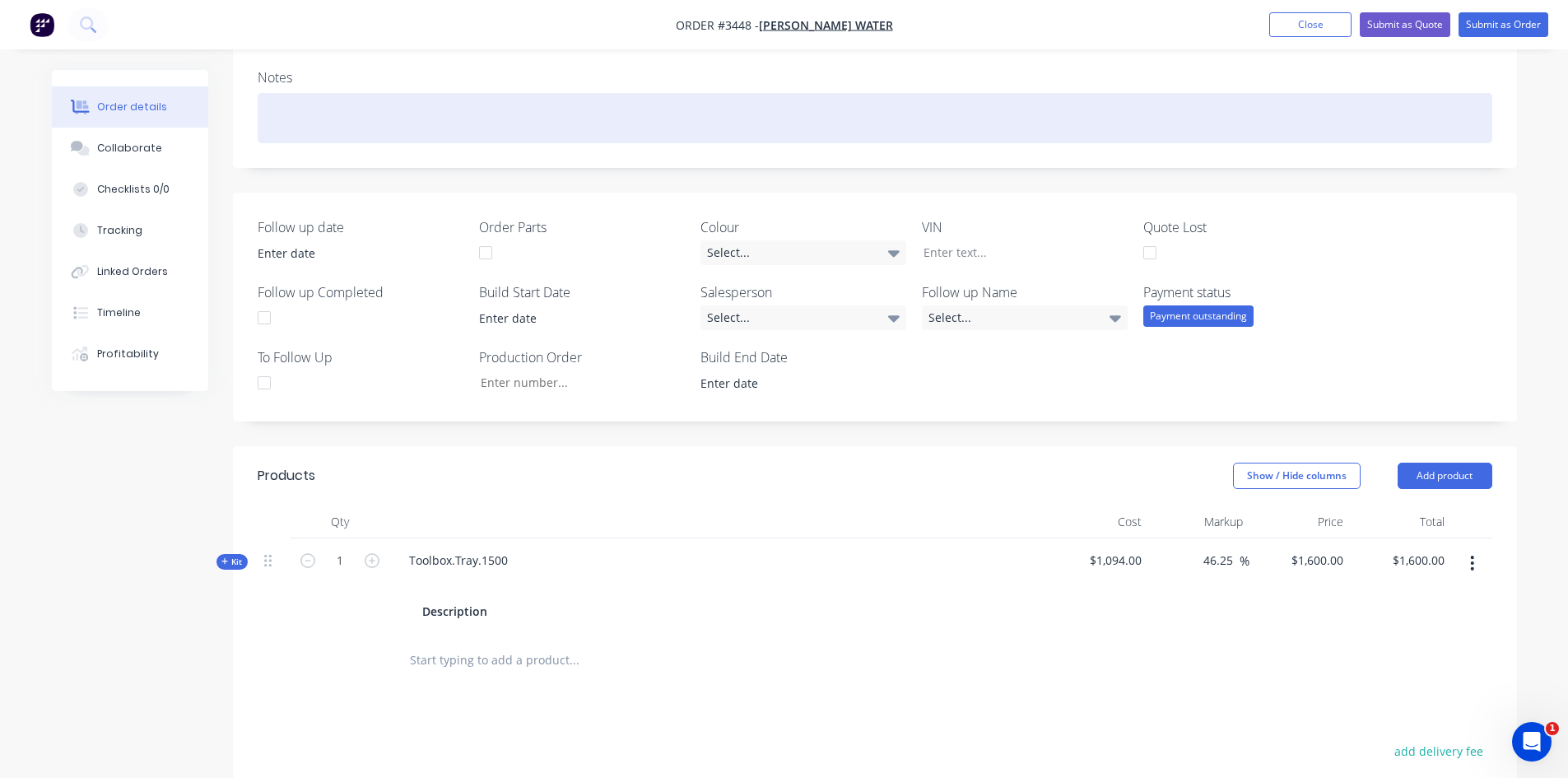
click at [1311, 23] on button "Close" at bounding box center [1310, 24] width 82 height 25
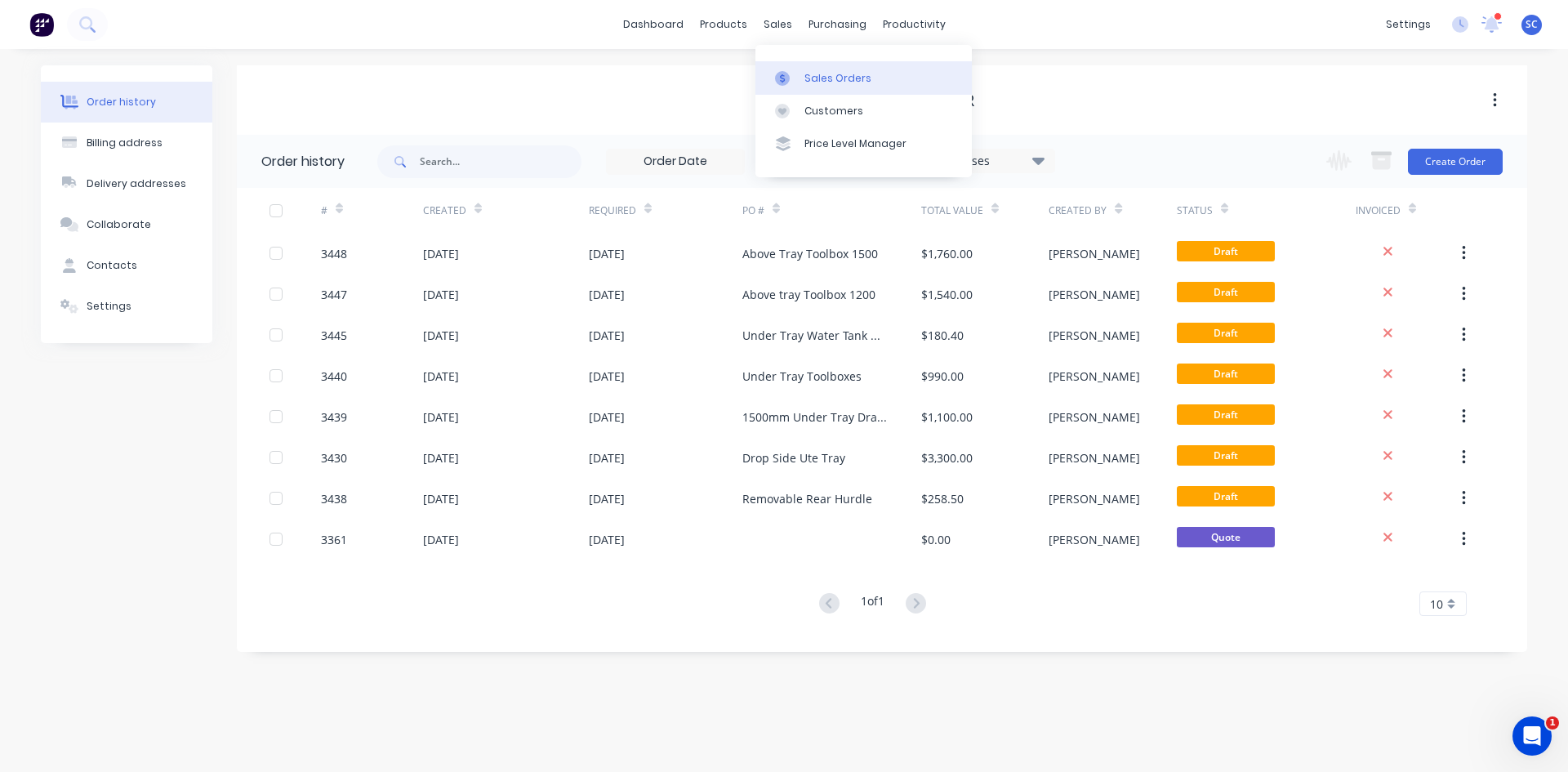
click at [790, 74] on div at bounding box center [787, 78] width 25 height 14
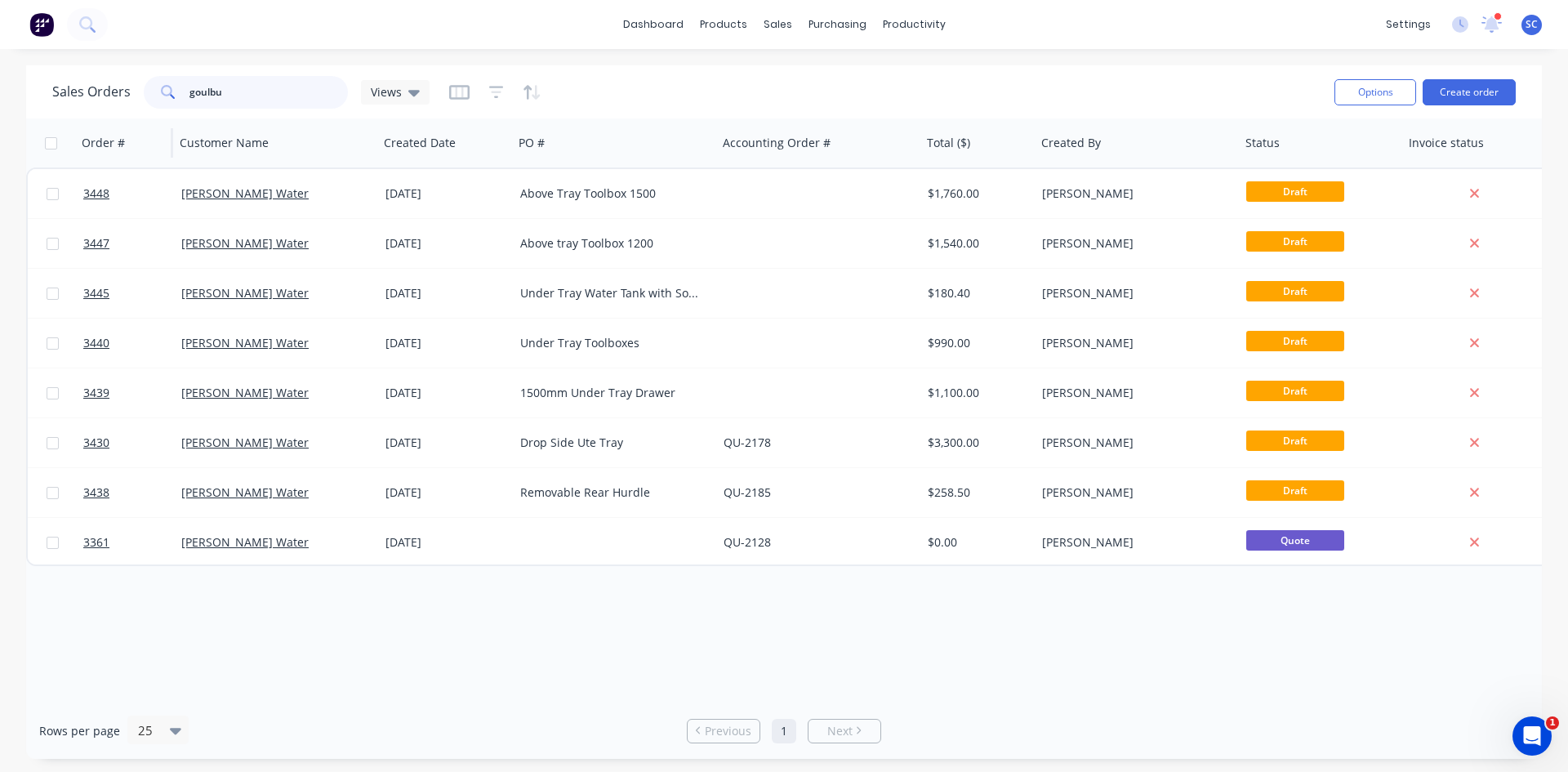
drag, startPoint x: 302, startPoint y: 91, endPoint x: 144, endPoint y: 121, distance: 160.8
click at [144, 121] on div "Sales Orders goulbu Views Options Create order Order # Customer Name Created Da…" at bounding box center [784, 412] width 1516 height 694
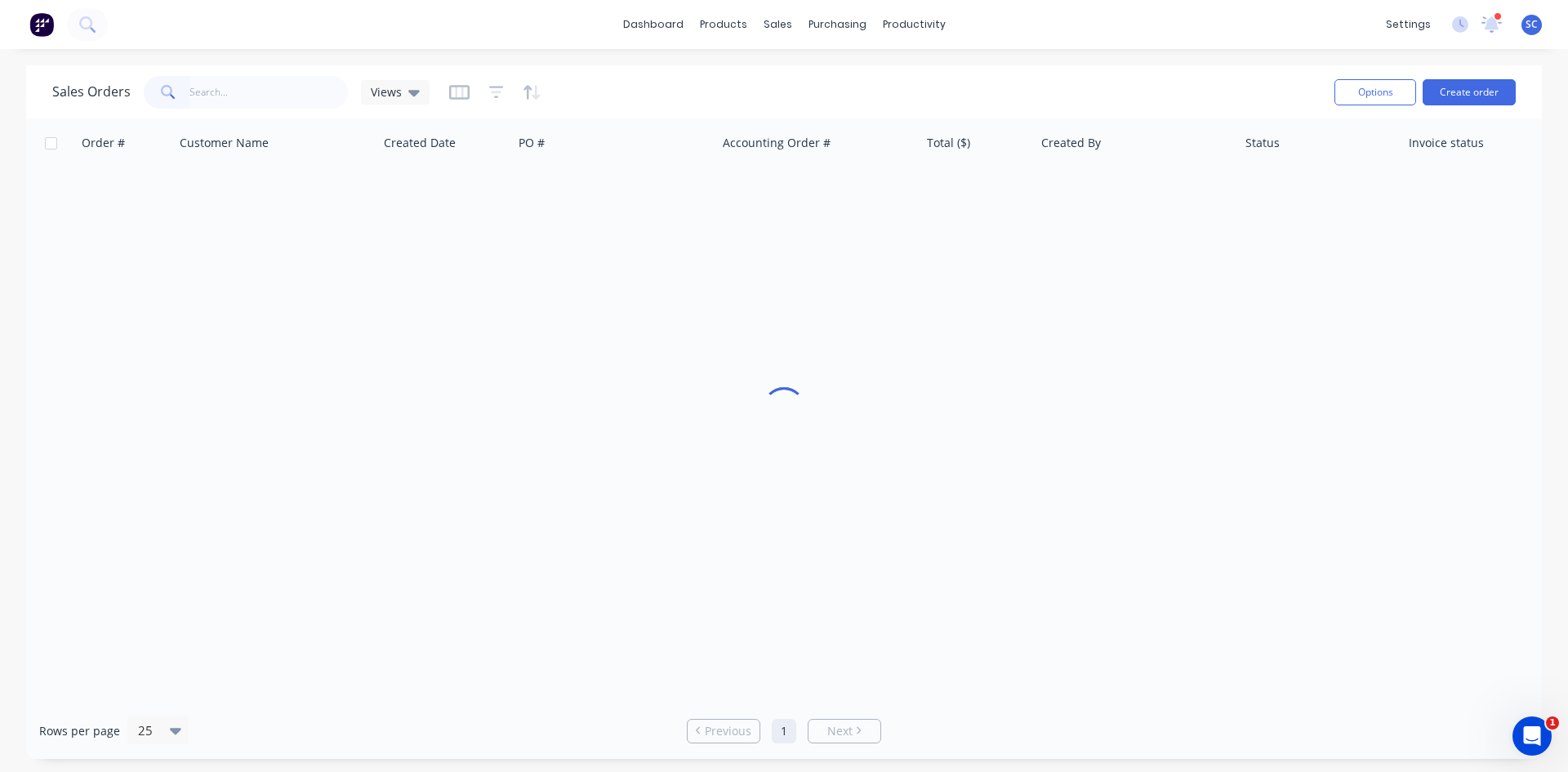
click at [356, 64] on div "dashboard products sales purchasing productivity dashboard products Product Cat…" at bounding box center [784, 386] width 1568 height 772
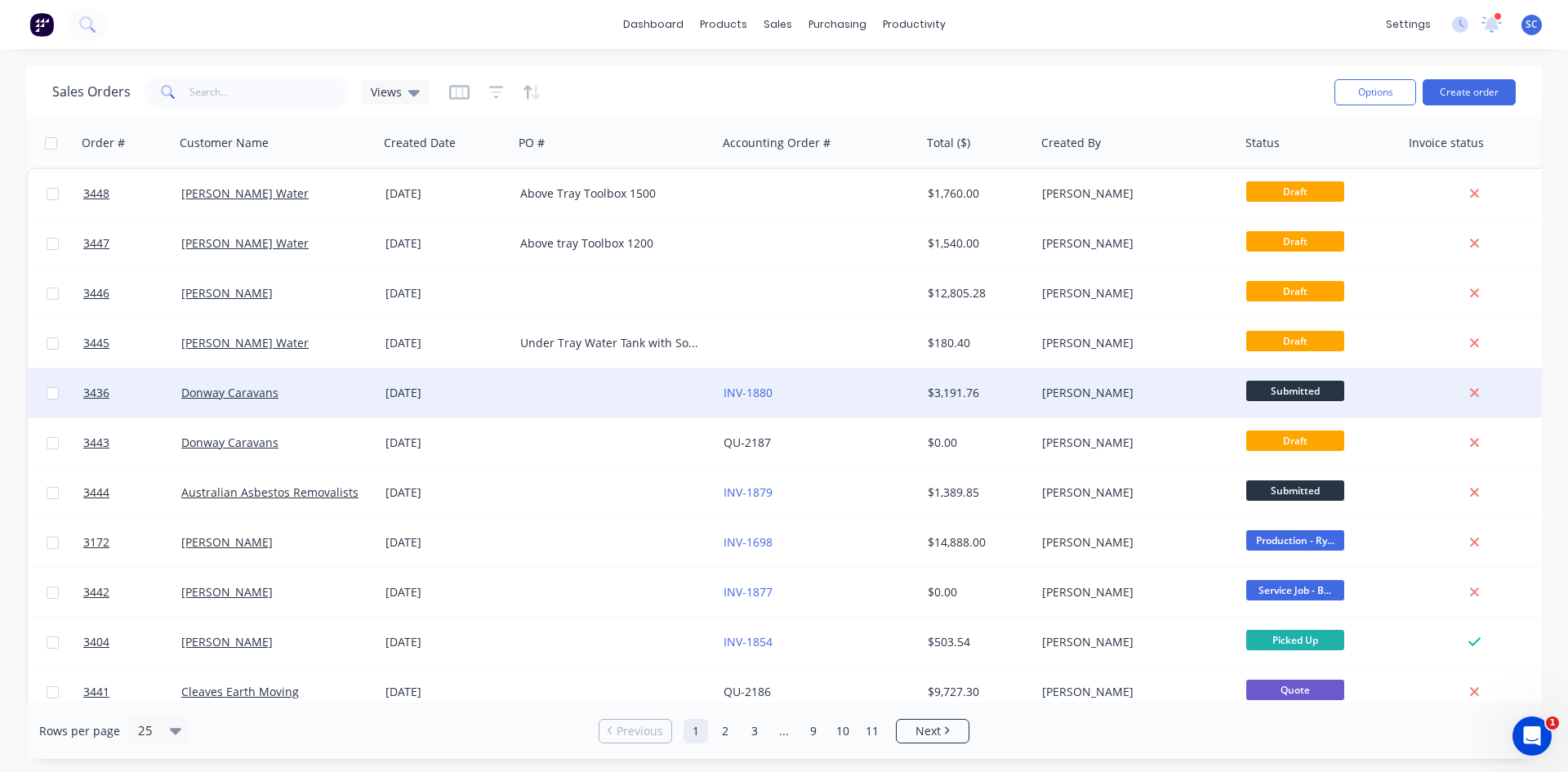
click at [549, 394] on div at bounding box center [616, 393] width 204 height 49
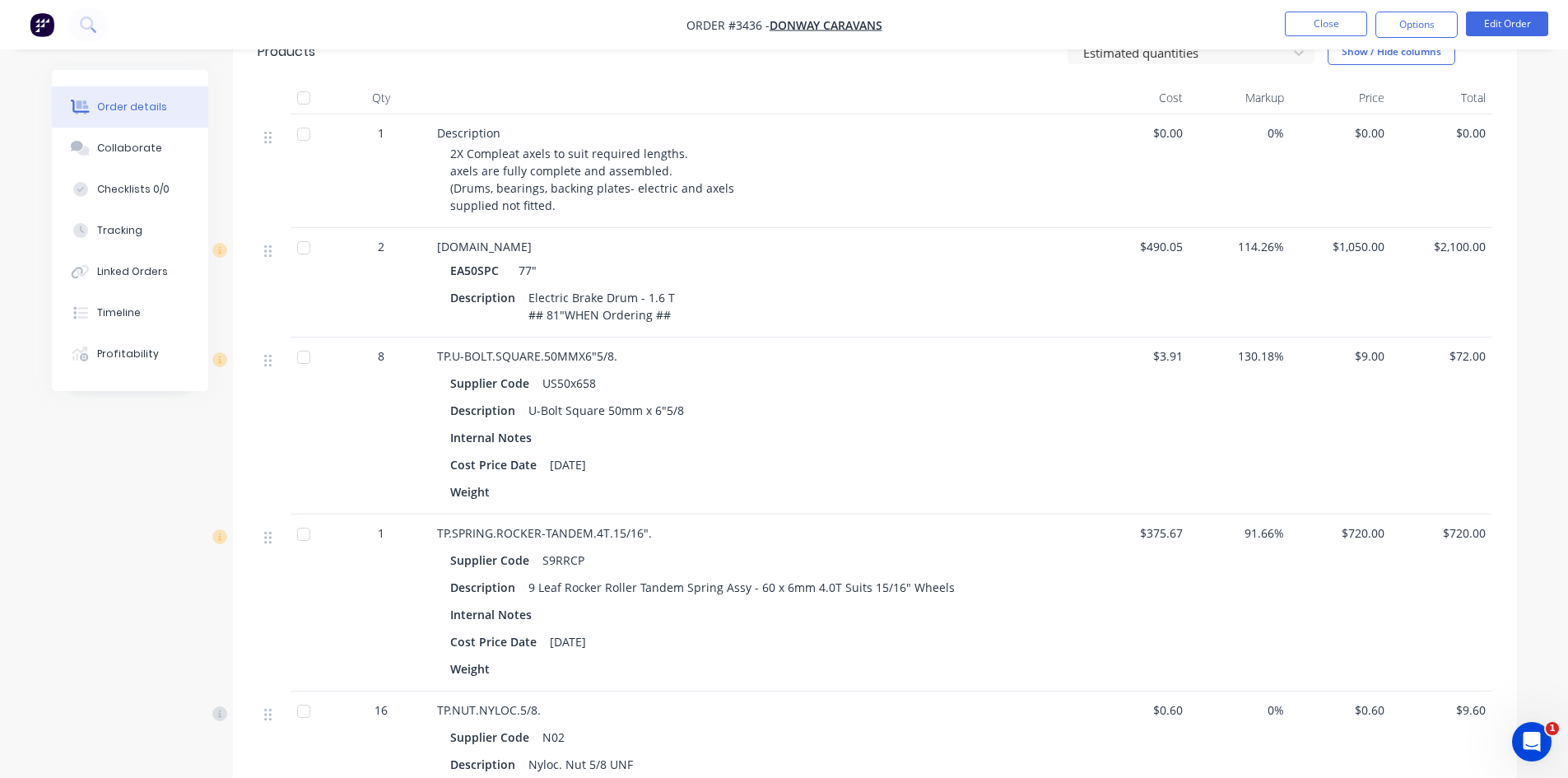
scroll to position [645, 0]
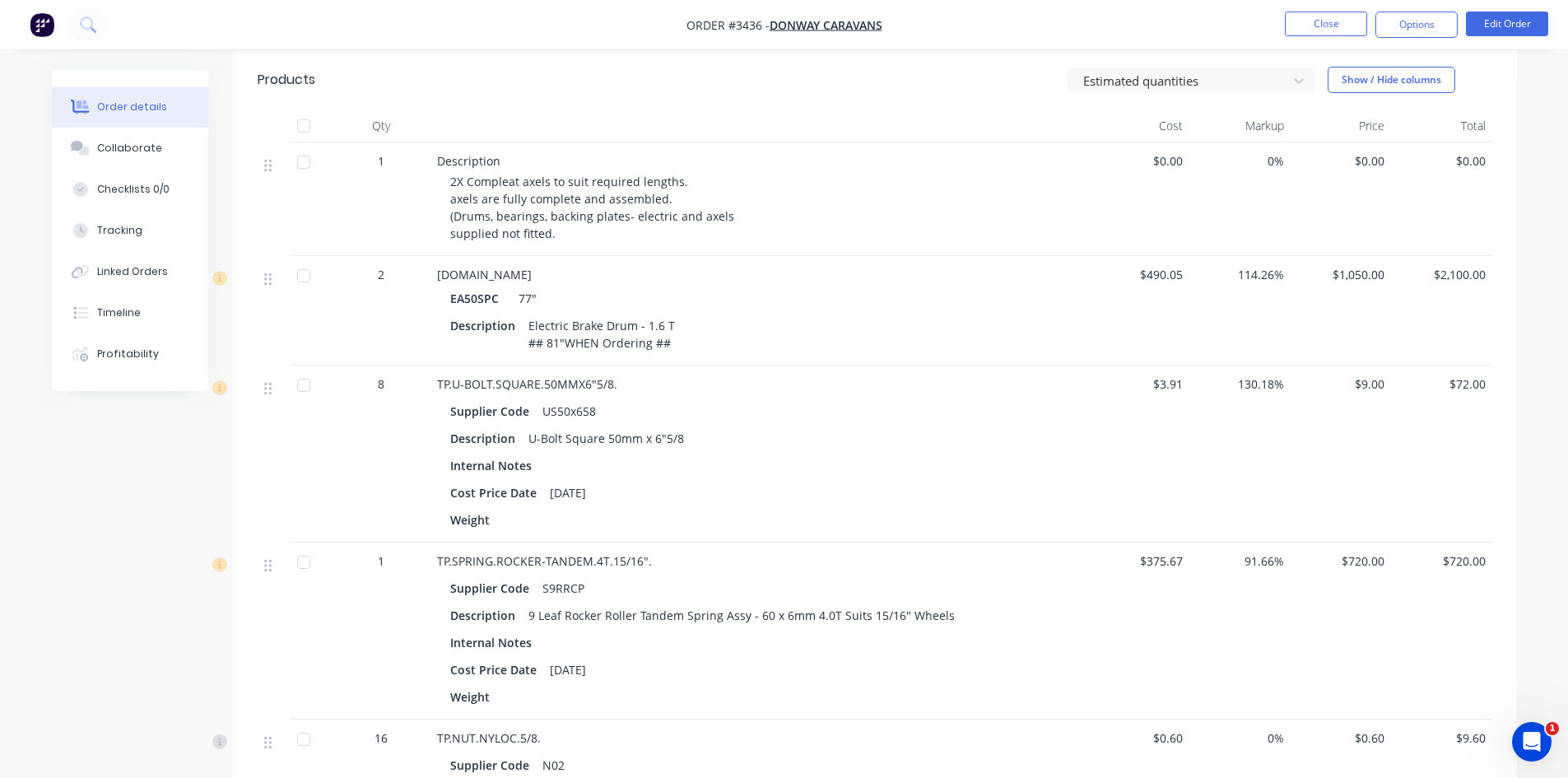
click at [515, 184] on span "2X Compleat axels to suit required lengths. axels are fully complete and assemb…" at bounding box center [592, 207] width 284 height 68
click at [1524, 22] on button "Edit Order" at bounding box center [1507, 23] width 82 height 25
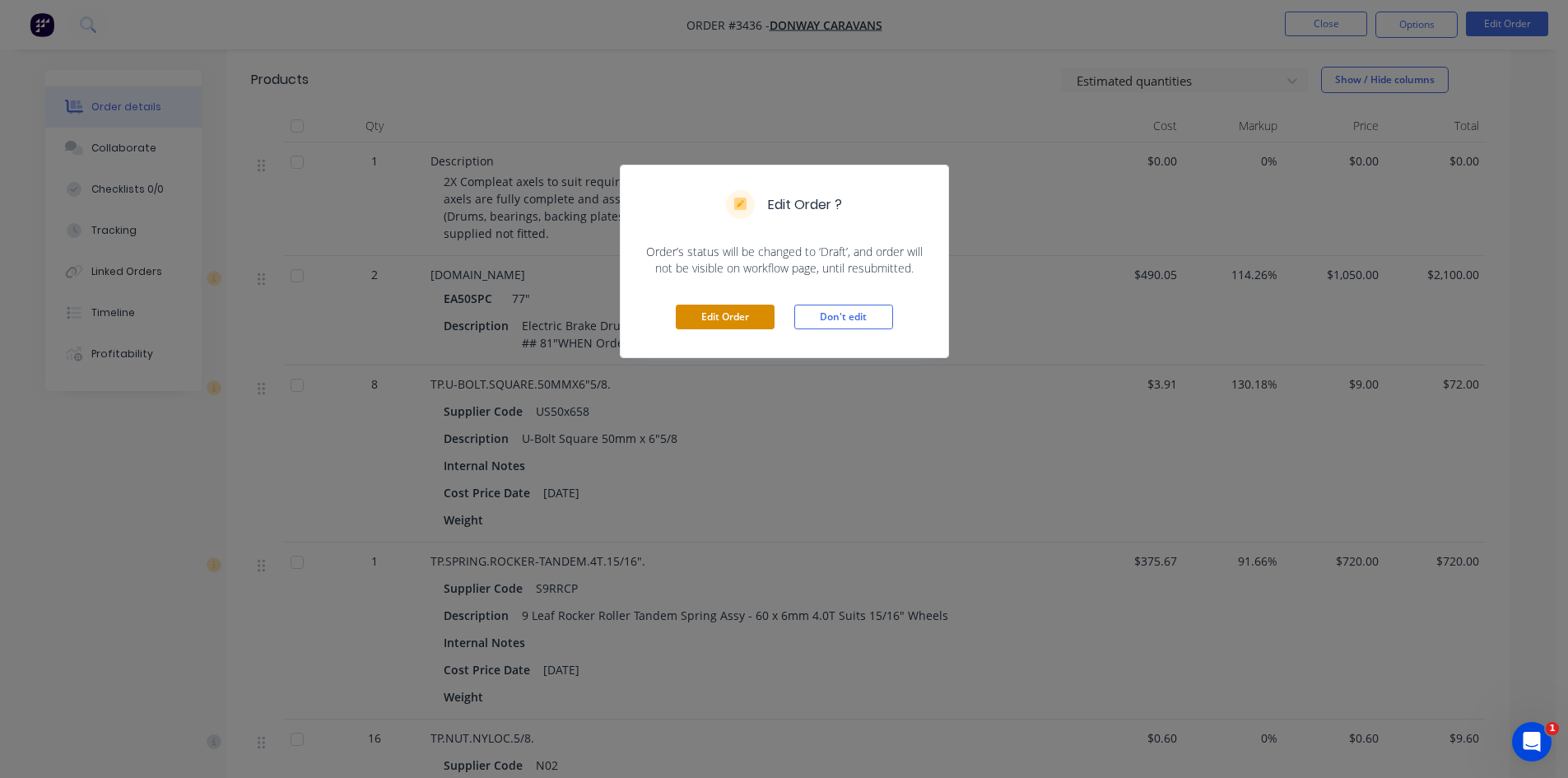
click at [766, 323] on button "Edit Order" at bounding box center [725, 316] width 99 height 25
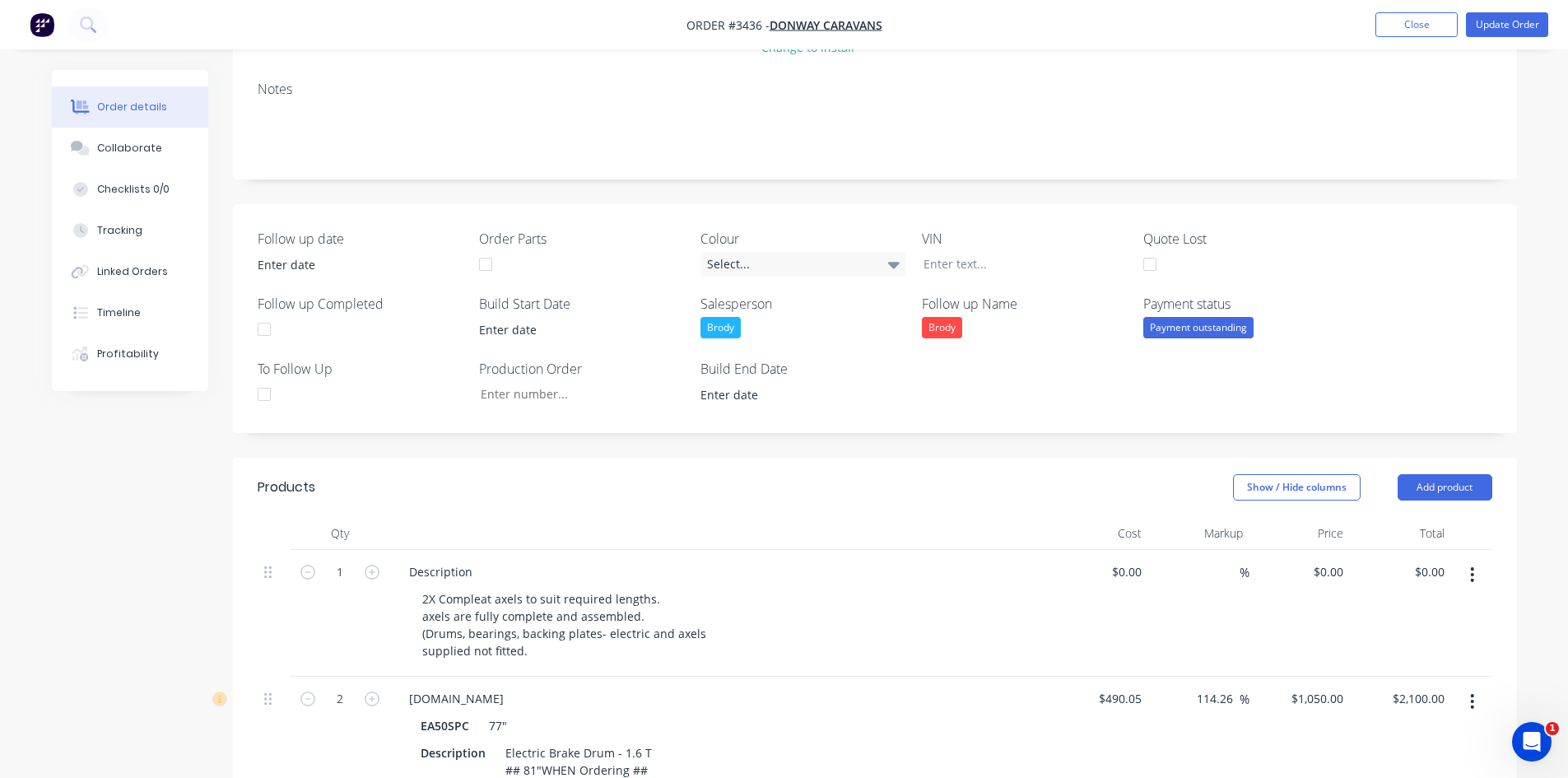
scroll to position [329, 0]
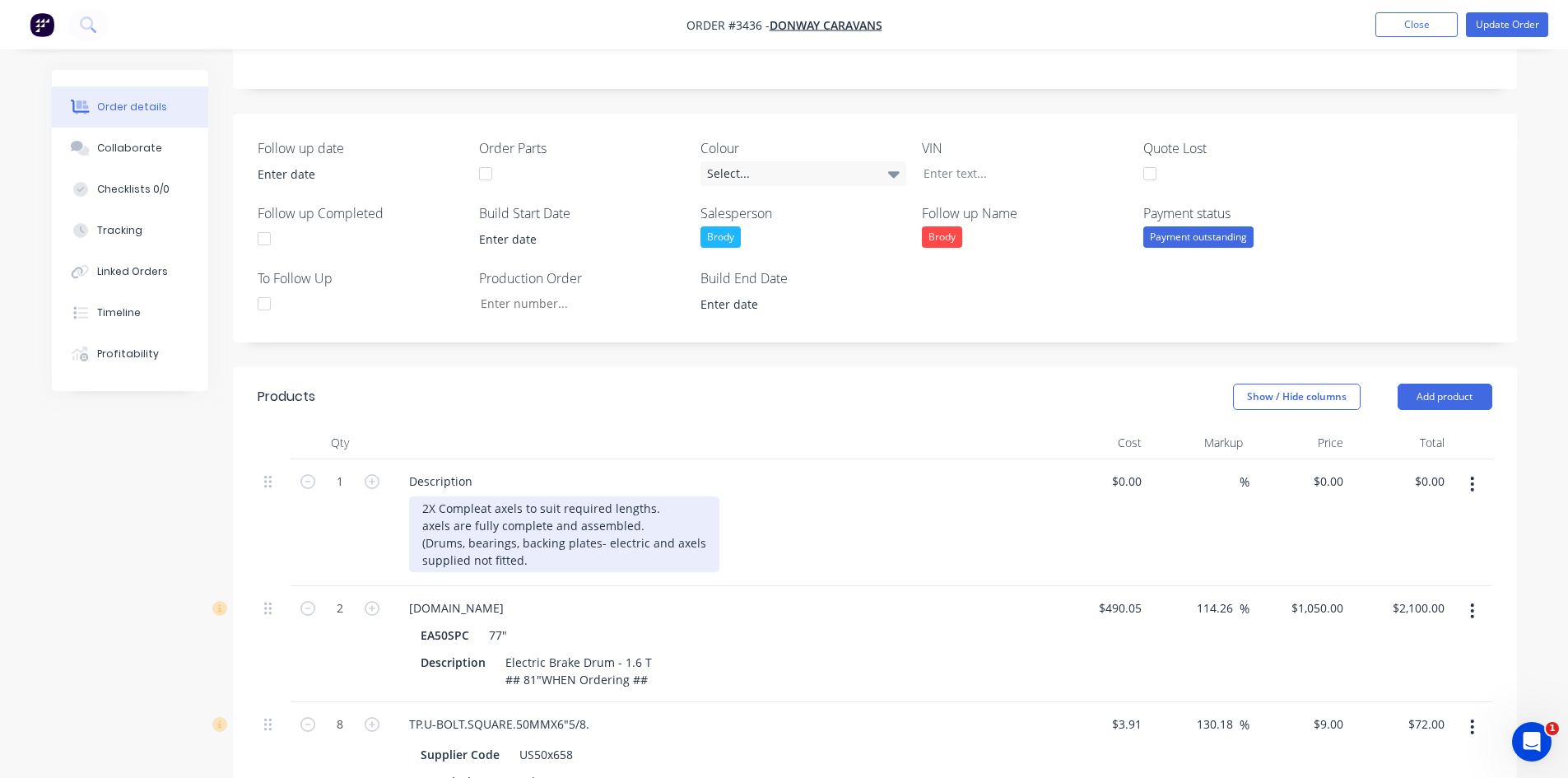
click at [486, 509] on div "2X Compleat axels to suit required lengths. axels are fully complete and assemb…" at bounding box center [564, 534] width 310 height 76
click at [537, 522] on div "2X Complete axels to suit required lengths. axels are fully complete and assemb…" at bounding box center [564, 534] width 310 height 76
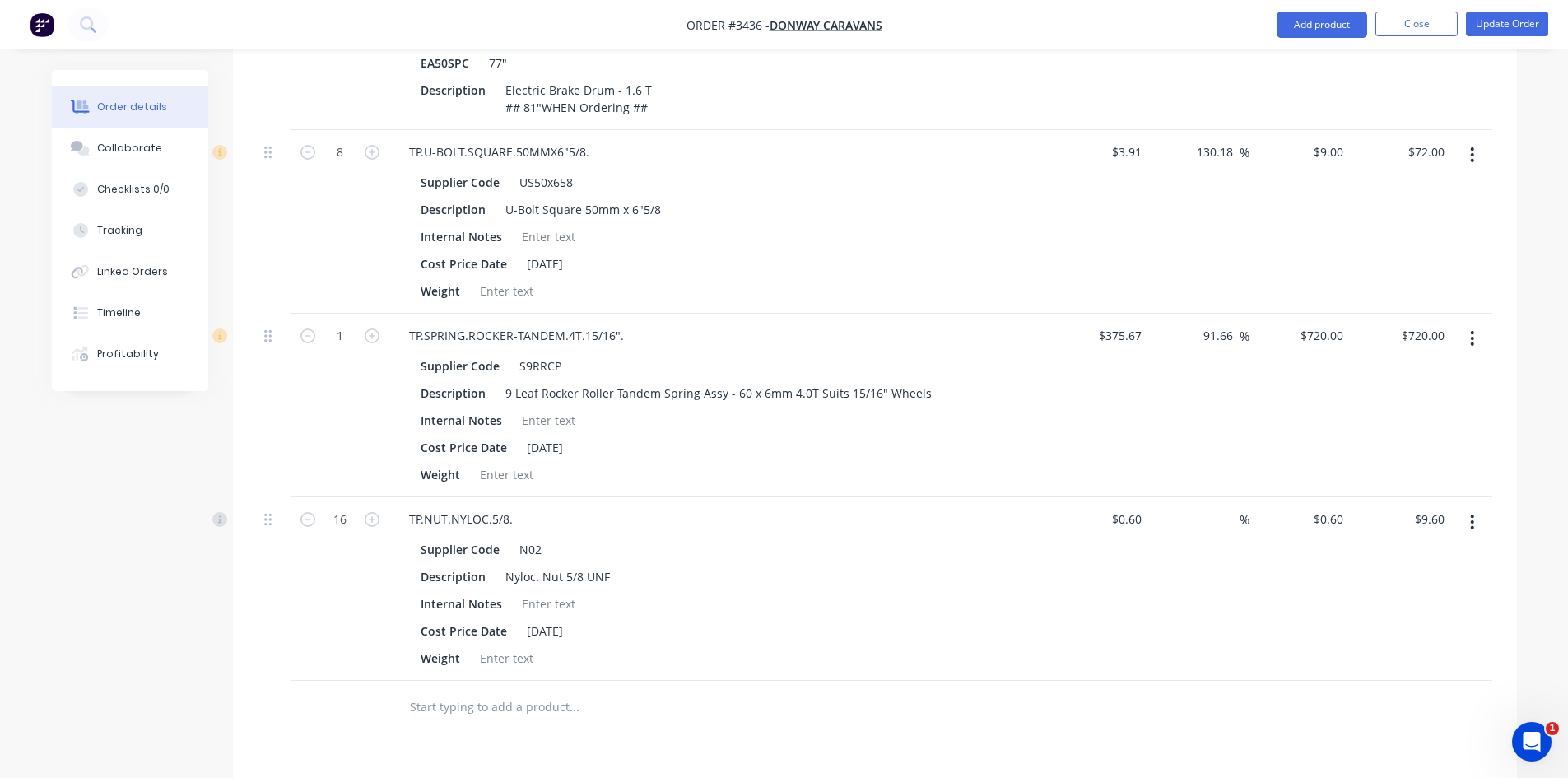
scroll to position [741, 0]
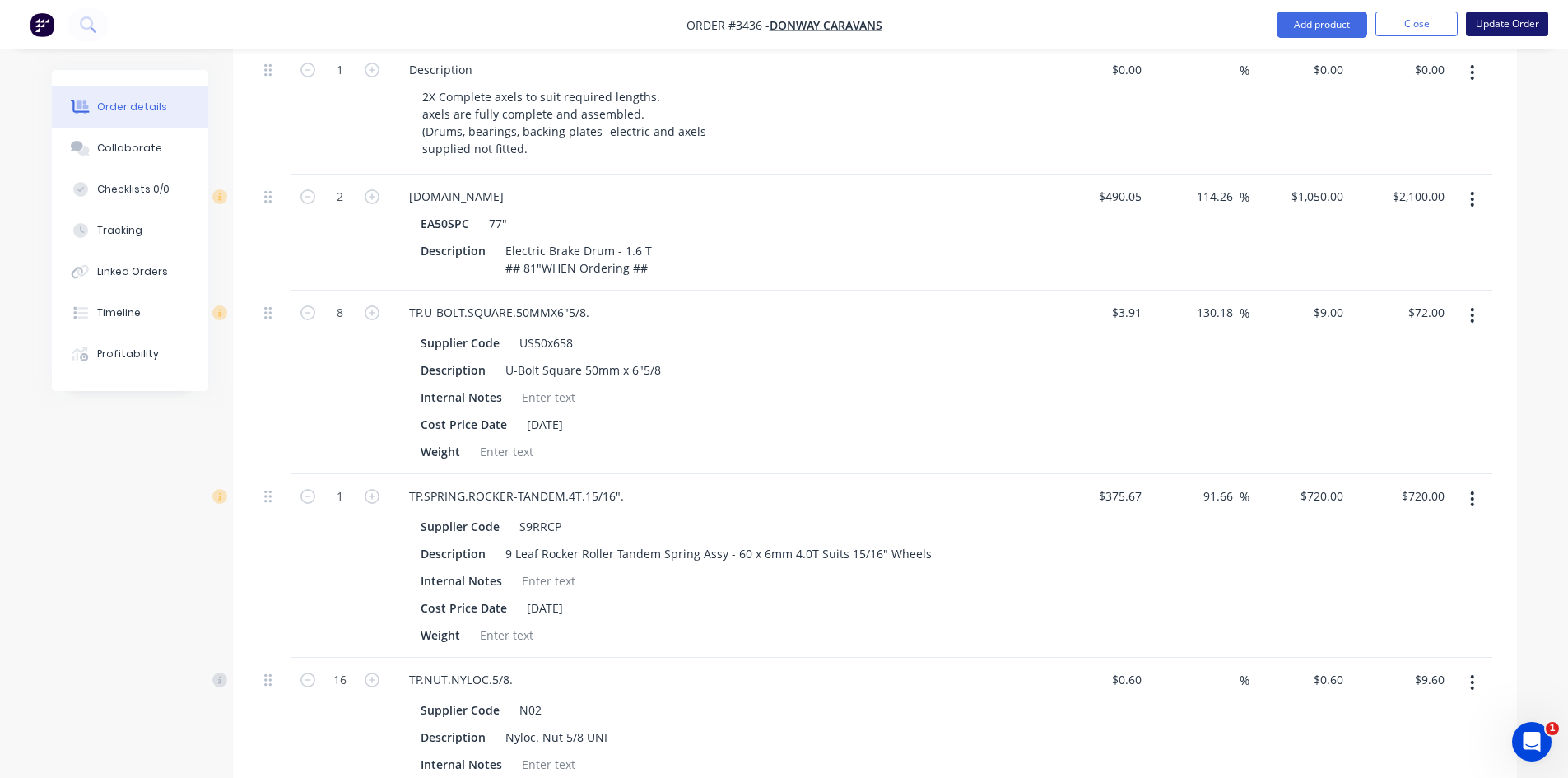
click at [1502, 25] on button "Update Order" at bounding box center [1507, 23] width 82 height 25
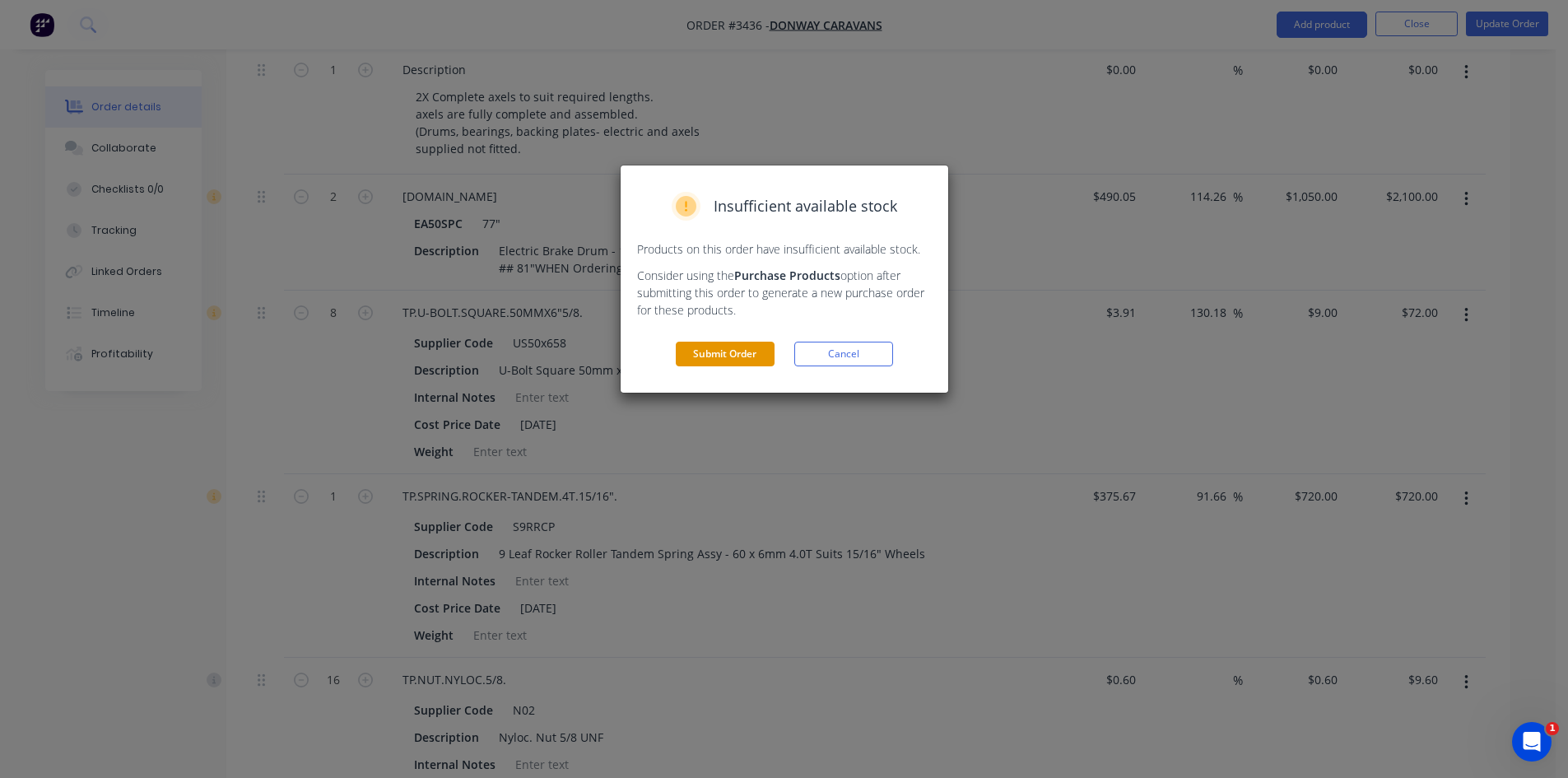
click at [733, 351] on button "Submit Order" at bounding box center [725, 354] width 99 height 25
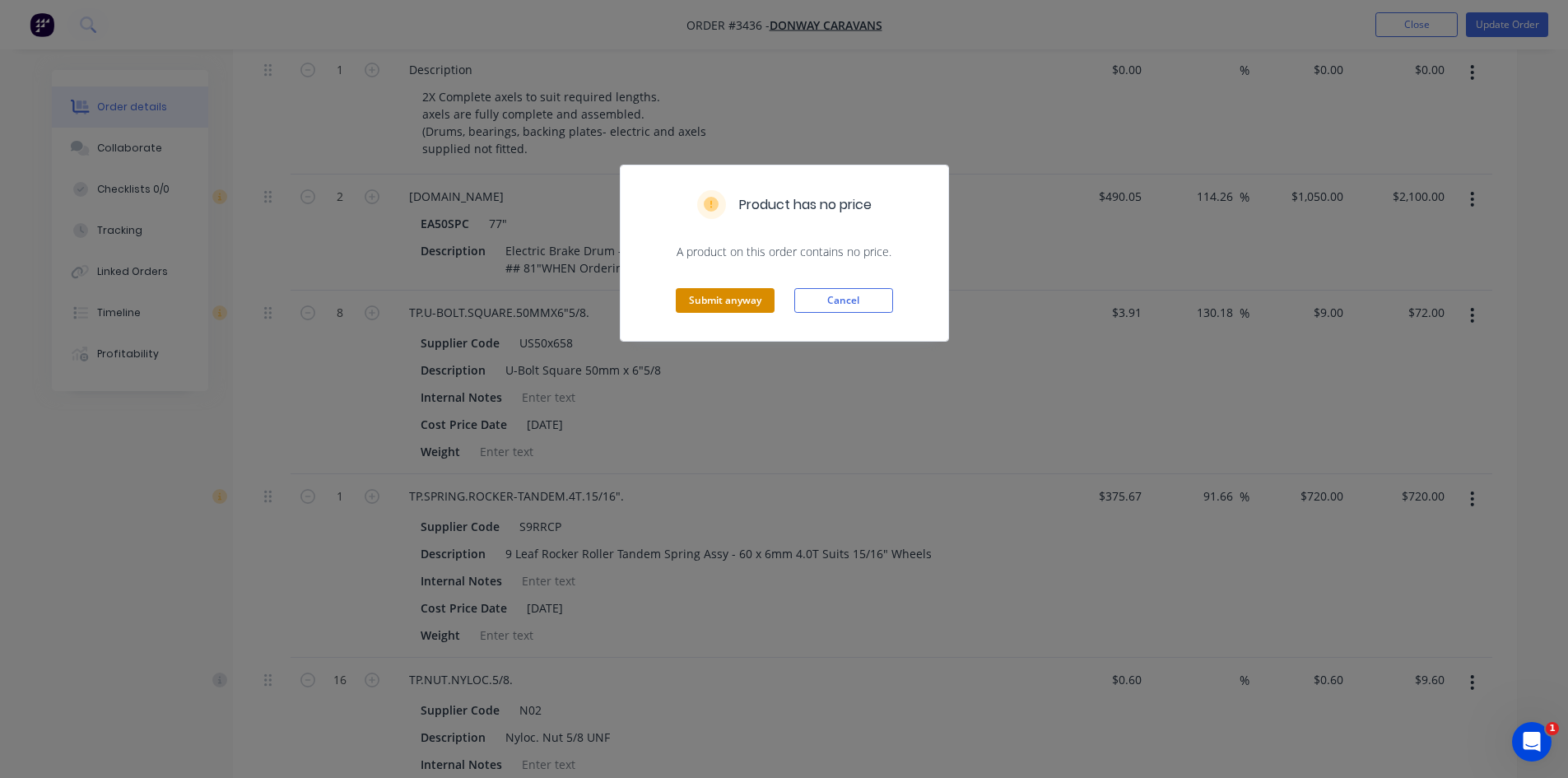
click at [746, 301] on button "Submit anyway" at bounding box center [725, 300] width 99 height 25
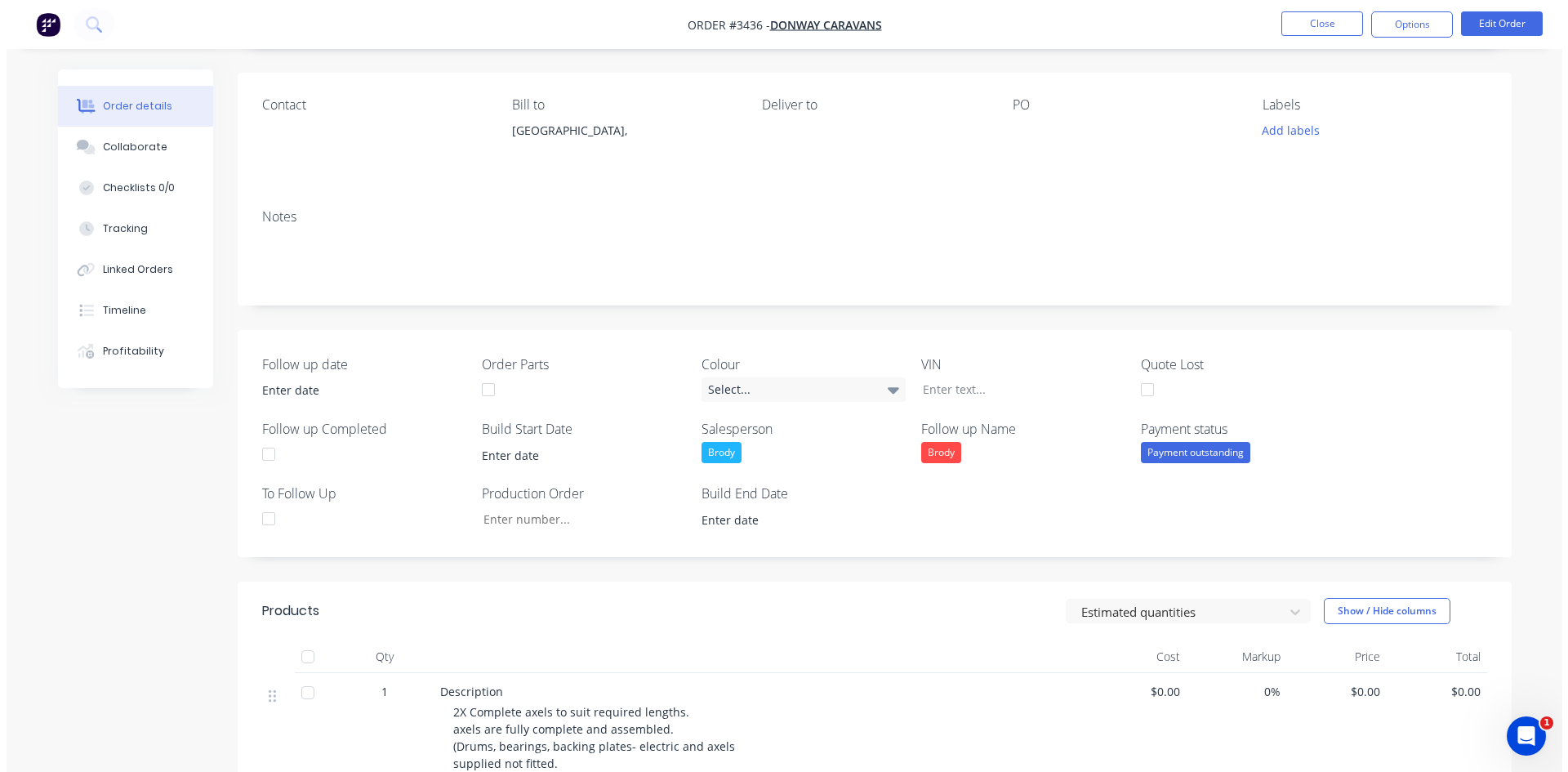
scroll to position [0, 0]
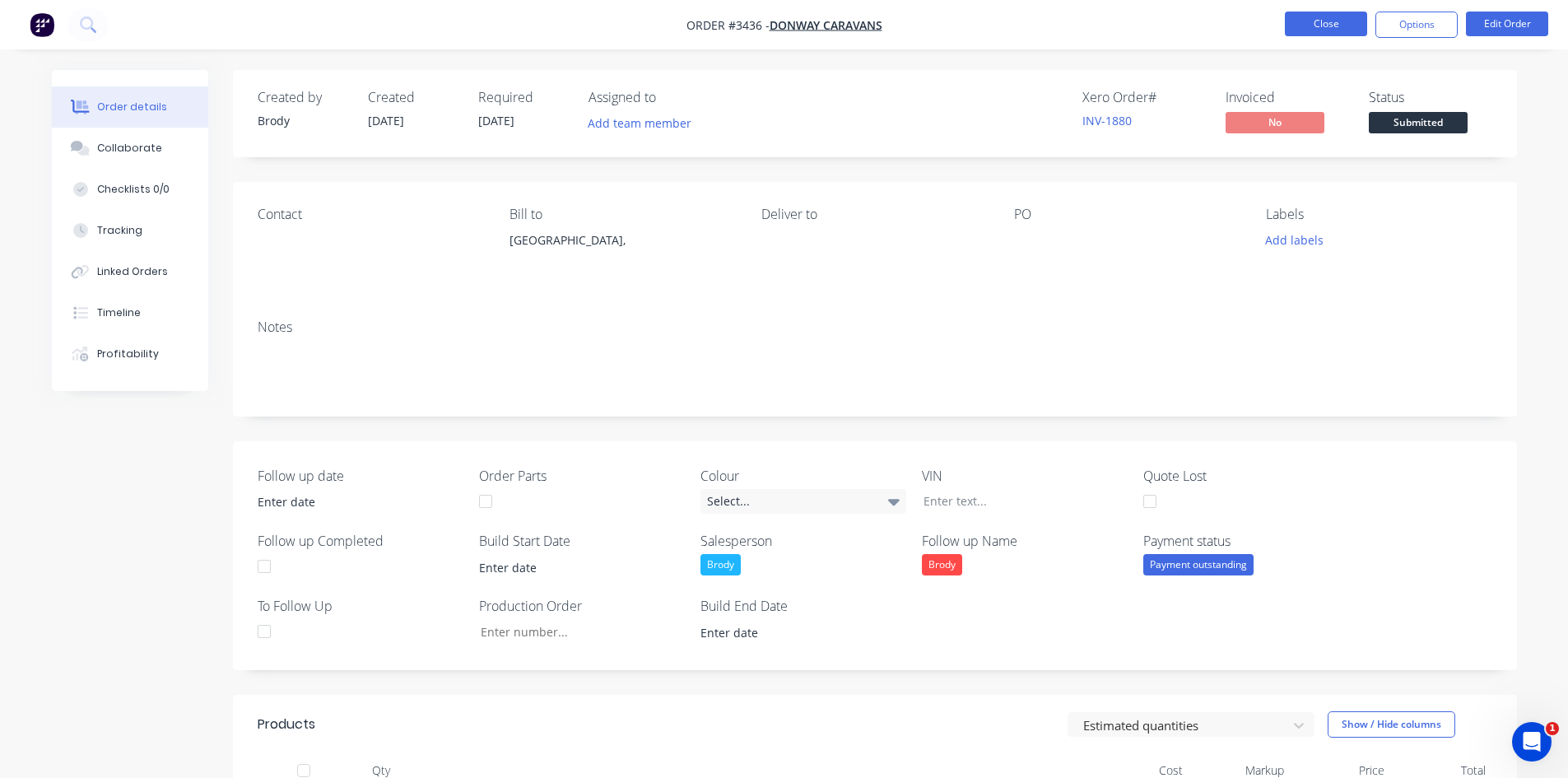
click at [1312, 21] on button "Close" at bounding box center [1326, 23] width 82 height 25
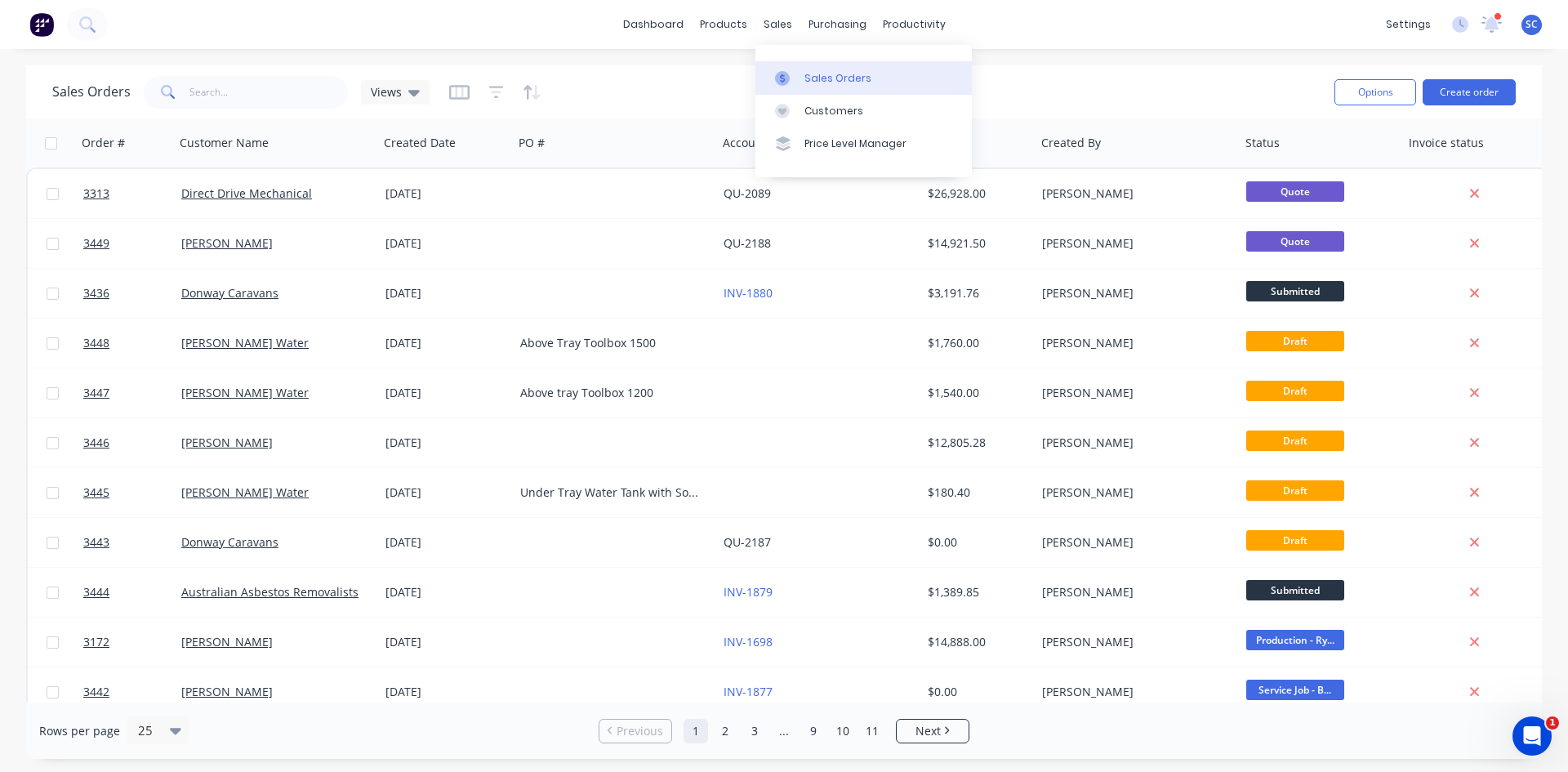
click at [806, 81] on div "Sales Orders" at bounding box center [838, 78] width 67 height 14
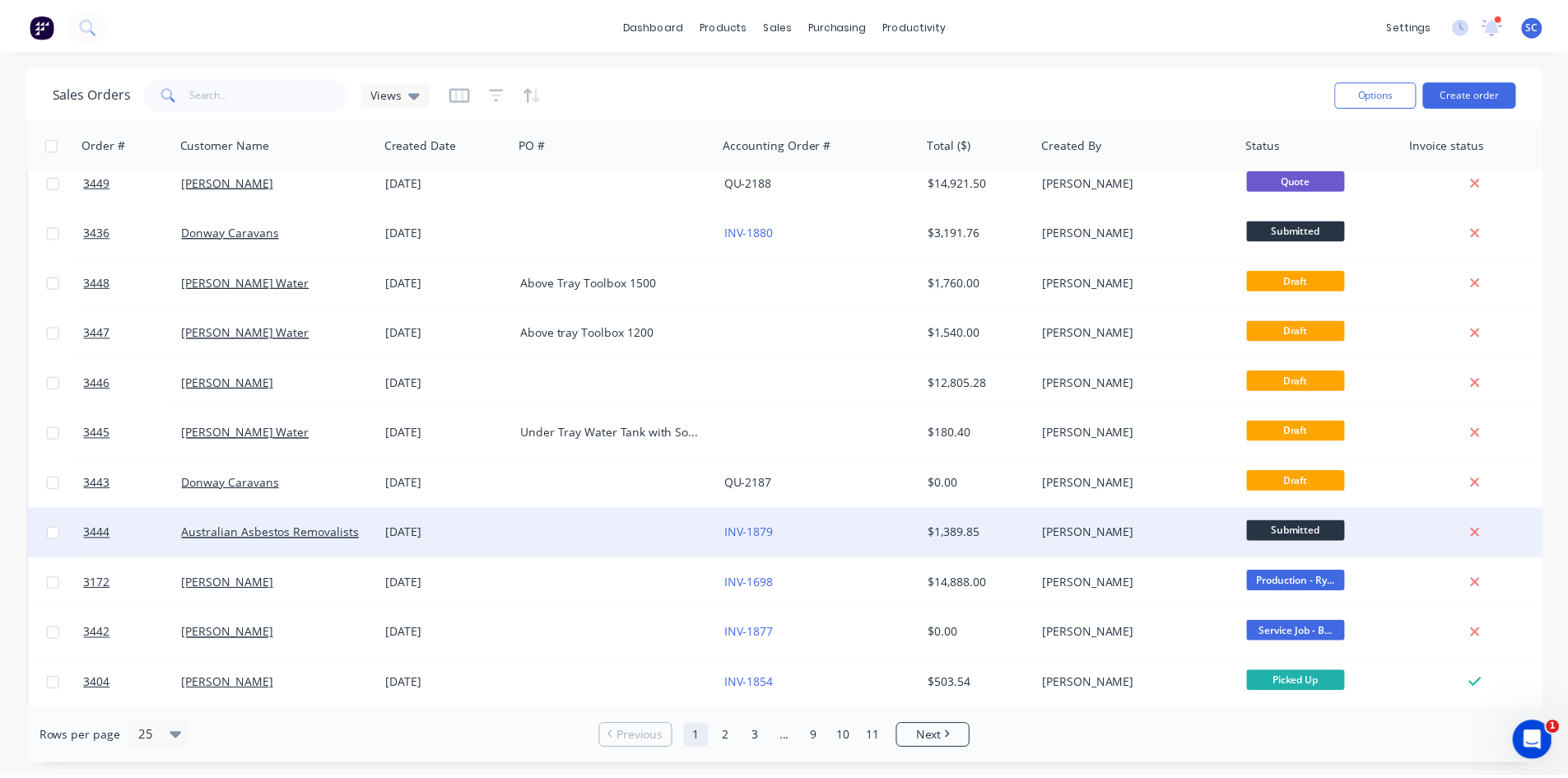
scroll to position [82, 0]
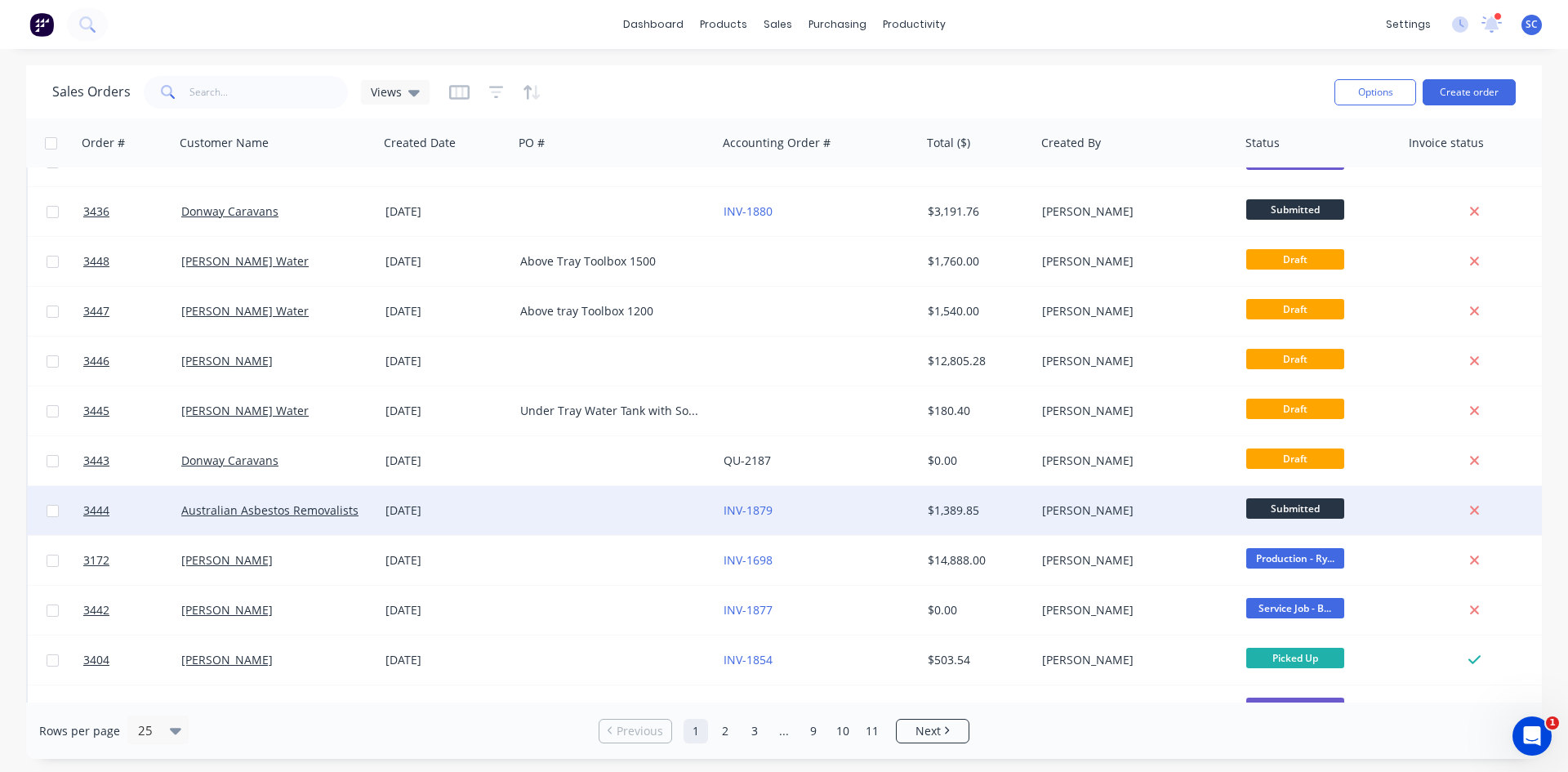
click at [488, 500] on div "[DATE]" at bounding box center [446, 511] width 135 height 49
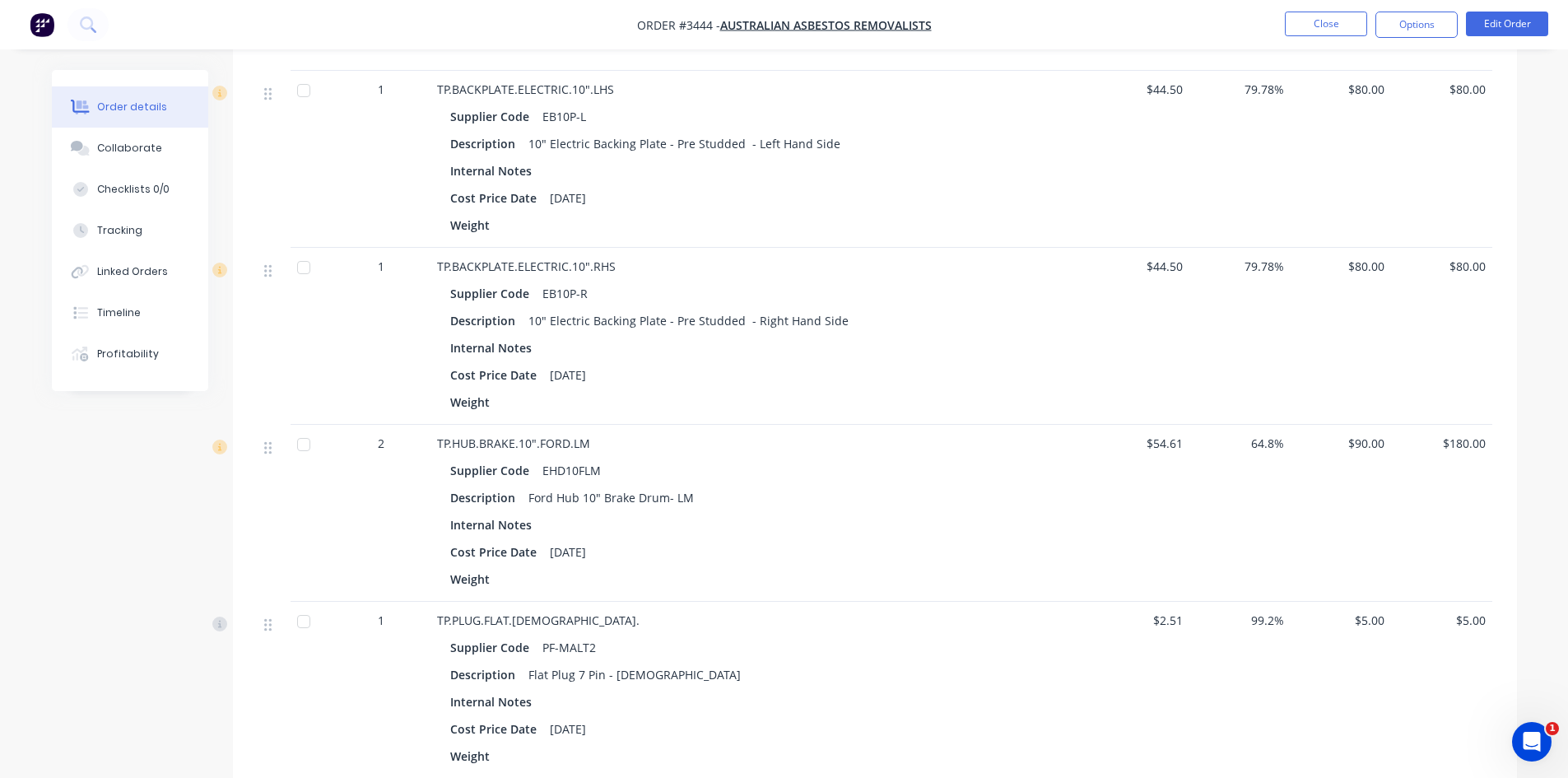
scroll to position [1153, 0]
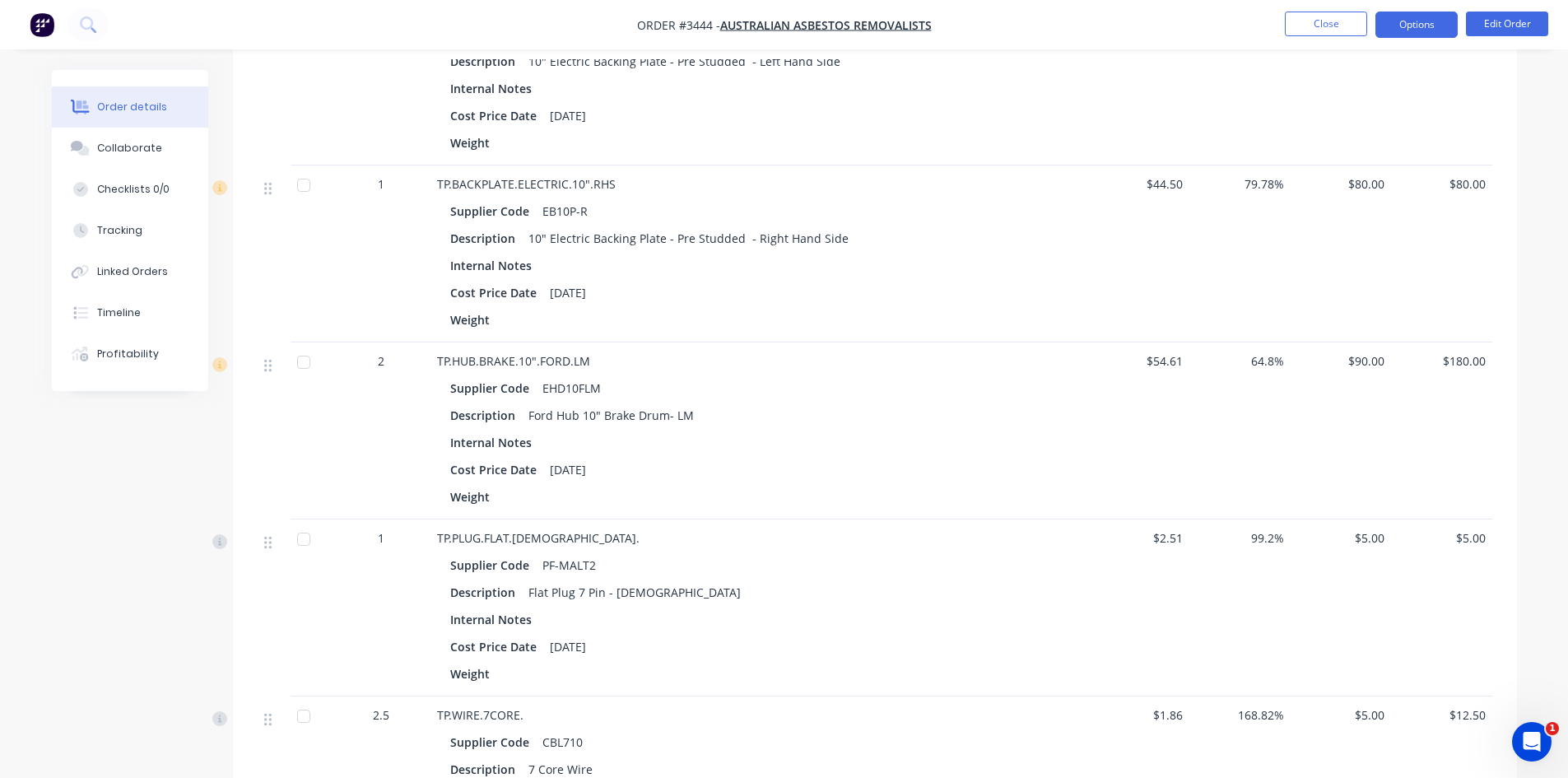
click at [1403, 27] on button "Options" at bounding box center [1417, 24] width 82 height 27
click at [79, 498] on div "Created by Sean Created 01/10/25 Required 01/10/25 Assigned to Add team member …" at bounding box center [784, 559] width 1465 height 3286
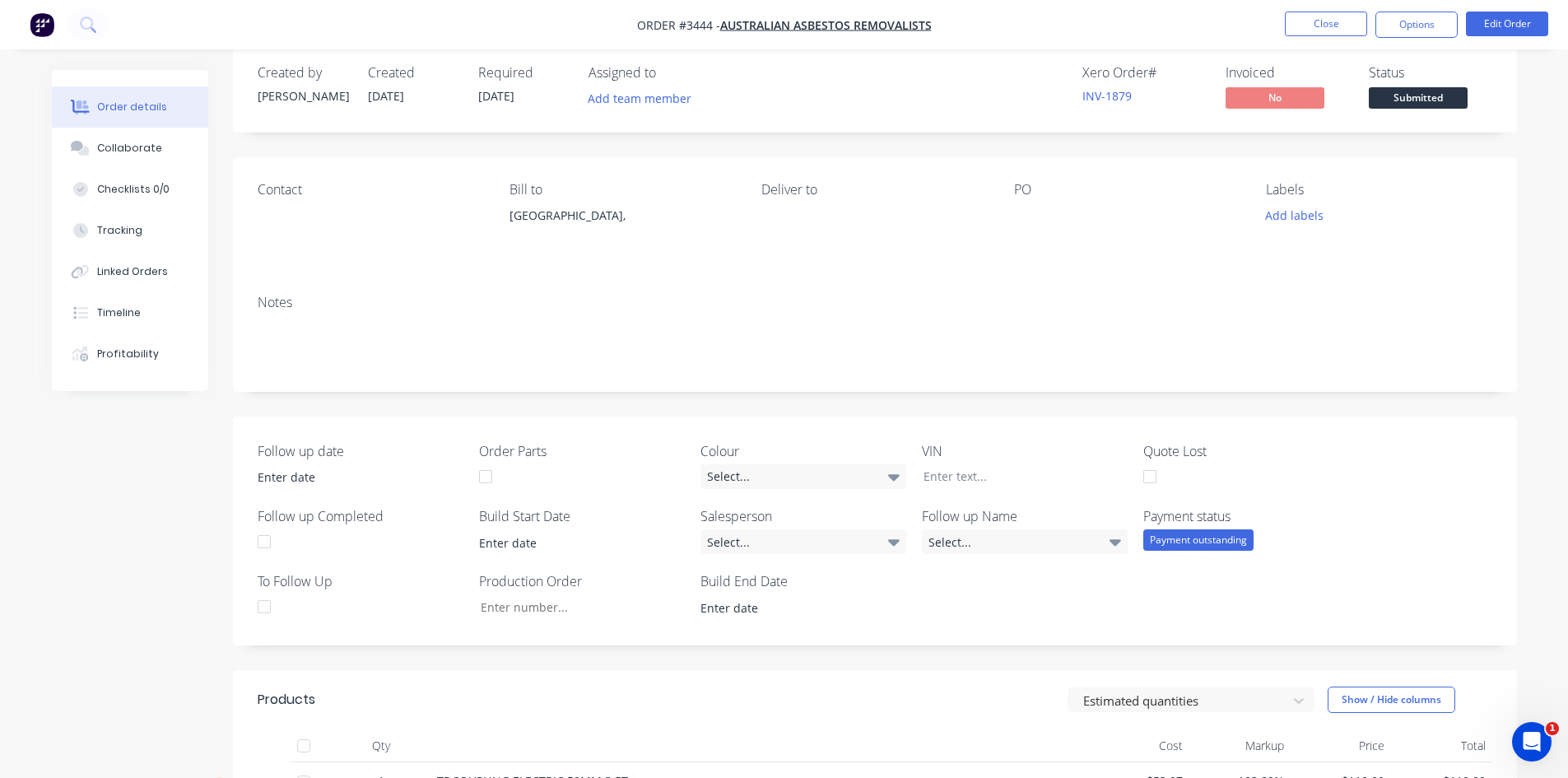
scroll to position [0, 0]
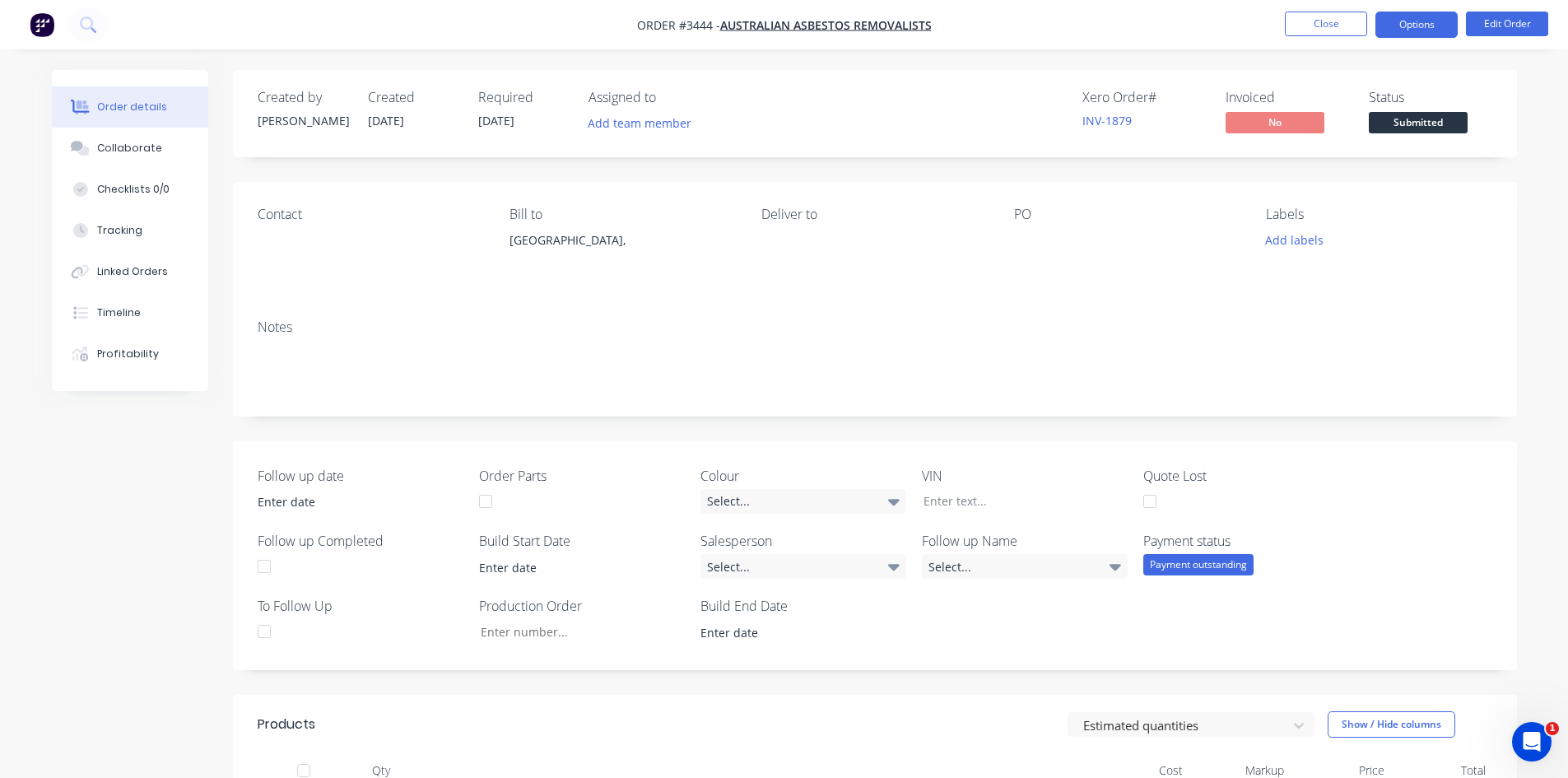
click at [1420, 23] on button "Options" at bounding box center [1417, 24] width 82 height 27
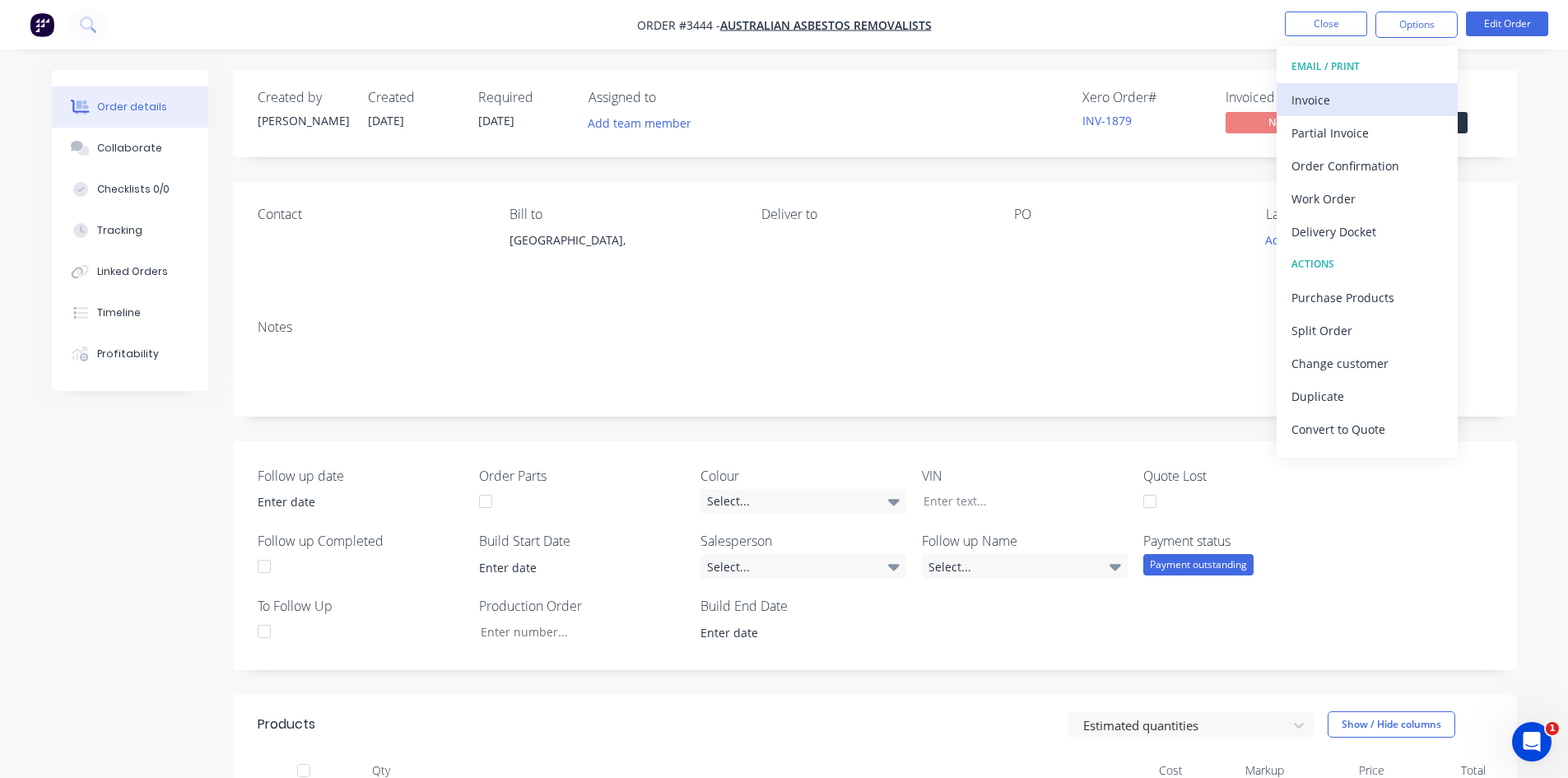
click at [1318, 108] on div "Invoice" at bounding box center [1366, 100] width 151 height 24
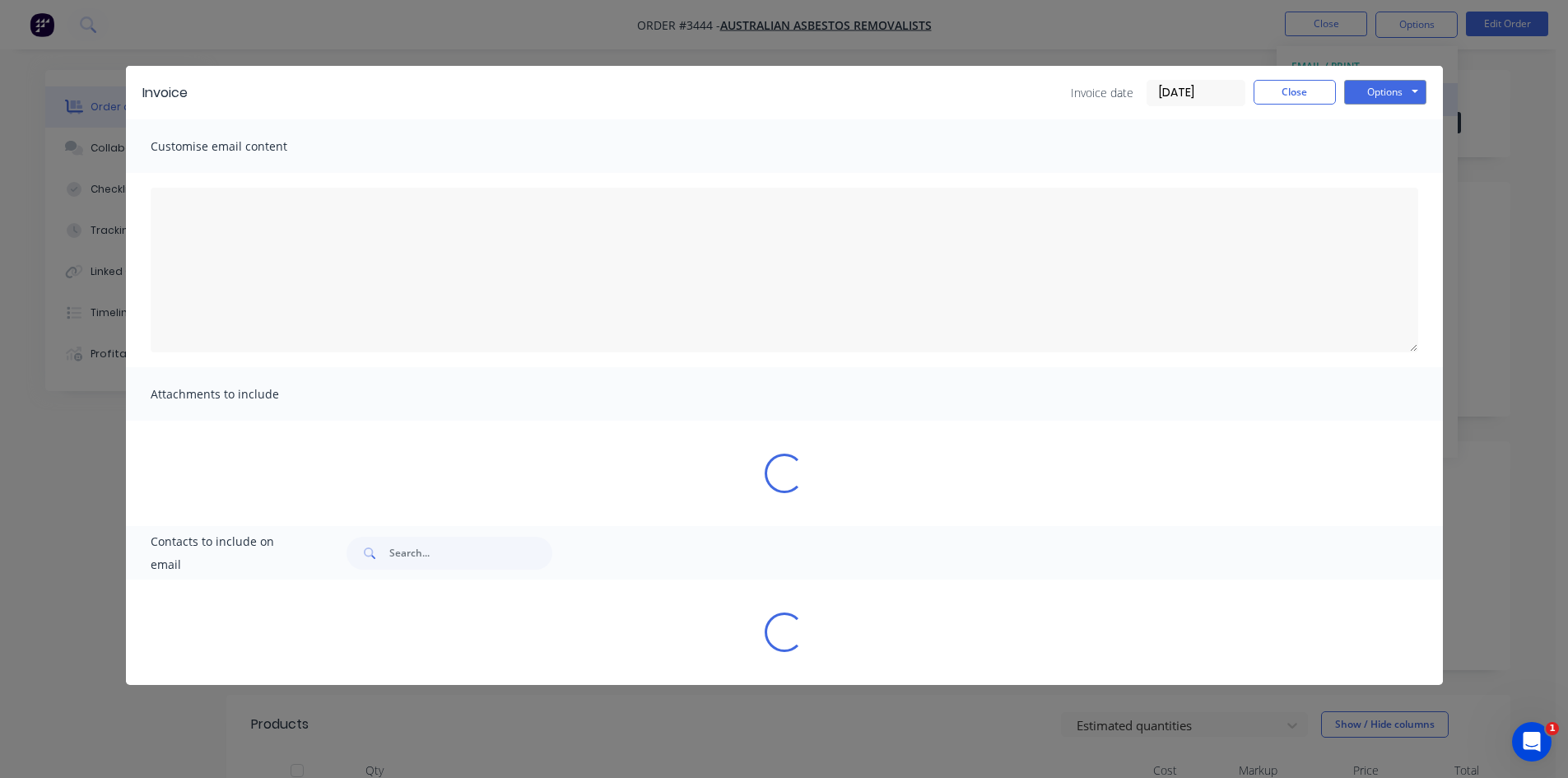
type textarea "A PDF copy of the order has been attached to this email. To view your order onl…"
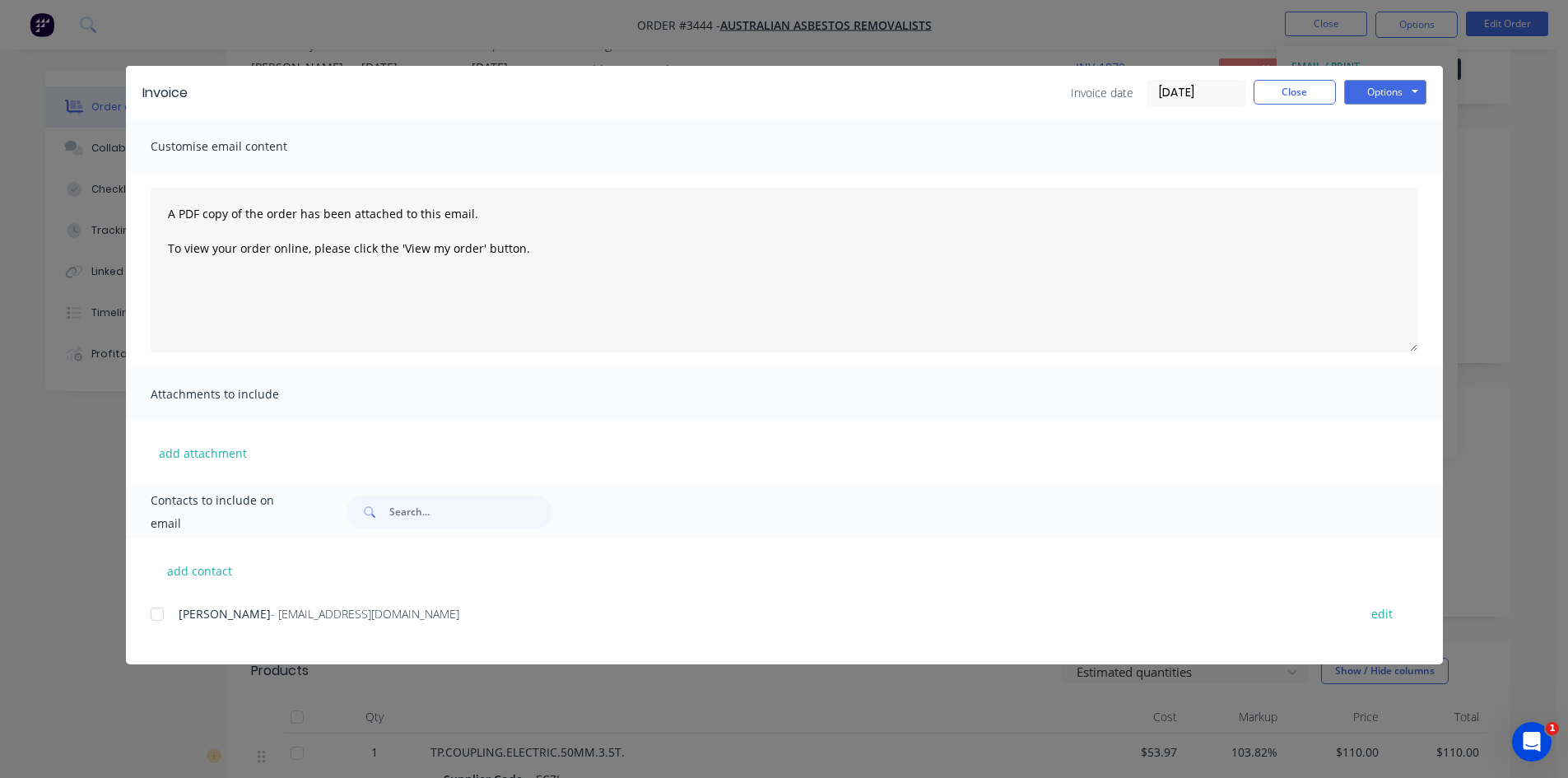
scroll to position [82, 0]
click at [157, 618] on div at bounding box center [157, 614] width 33 height 33
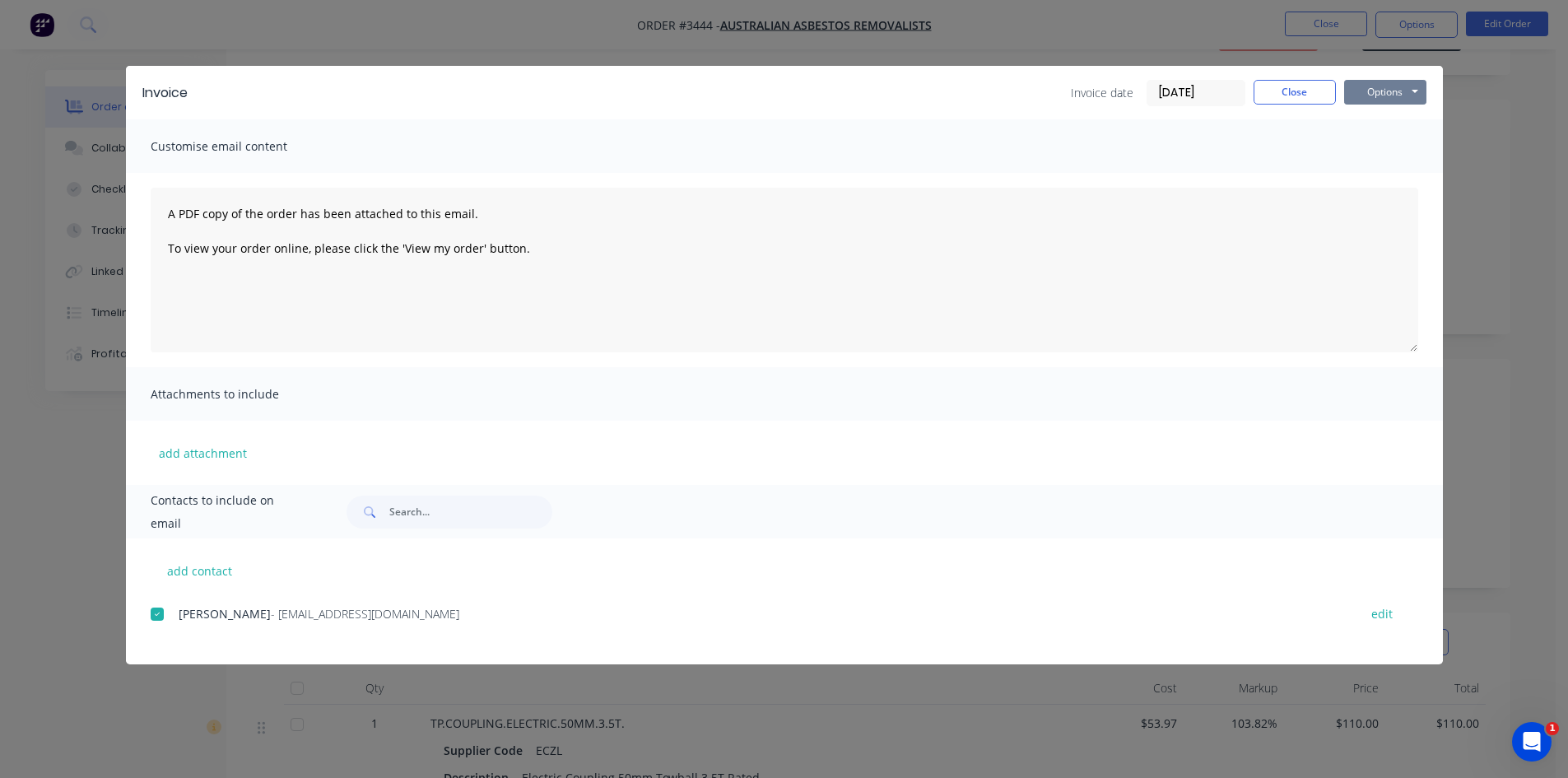
click at [1381, 91] on button "Options" at bounding box center [1385, 91] width 82 height 25
click at [1371, 173] on button "Email" at bounding box center [1396, 176] width 105 height 27
click at [134, 746] on icon "button" at bounding box center [137, 744] width 9 height 9
click at [1289, 100] on button "Close" at bounding box center [1295, 91] width 82 height 25
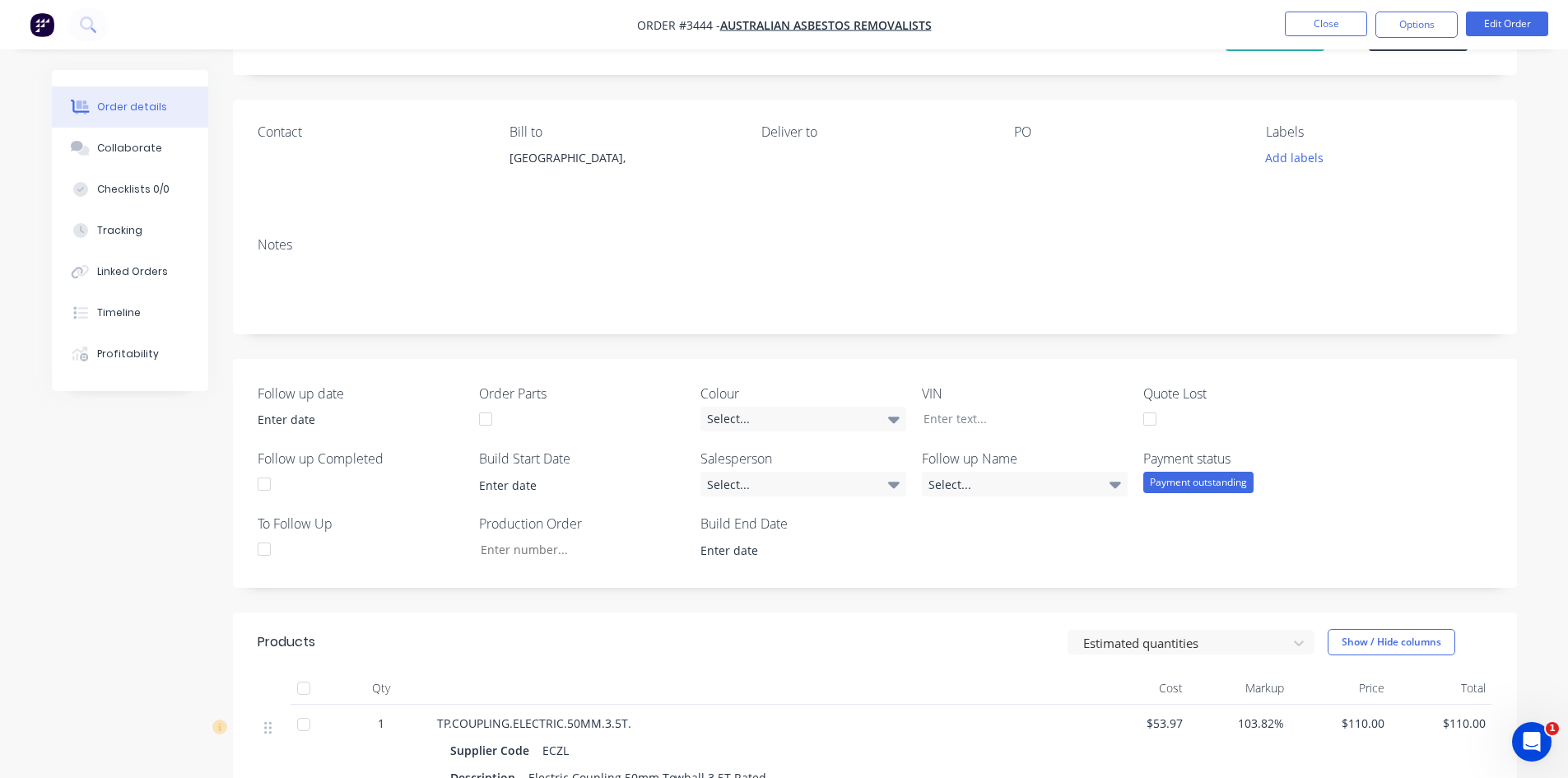
scroll to position [0, 0]
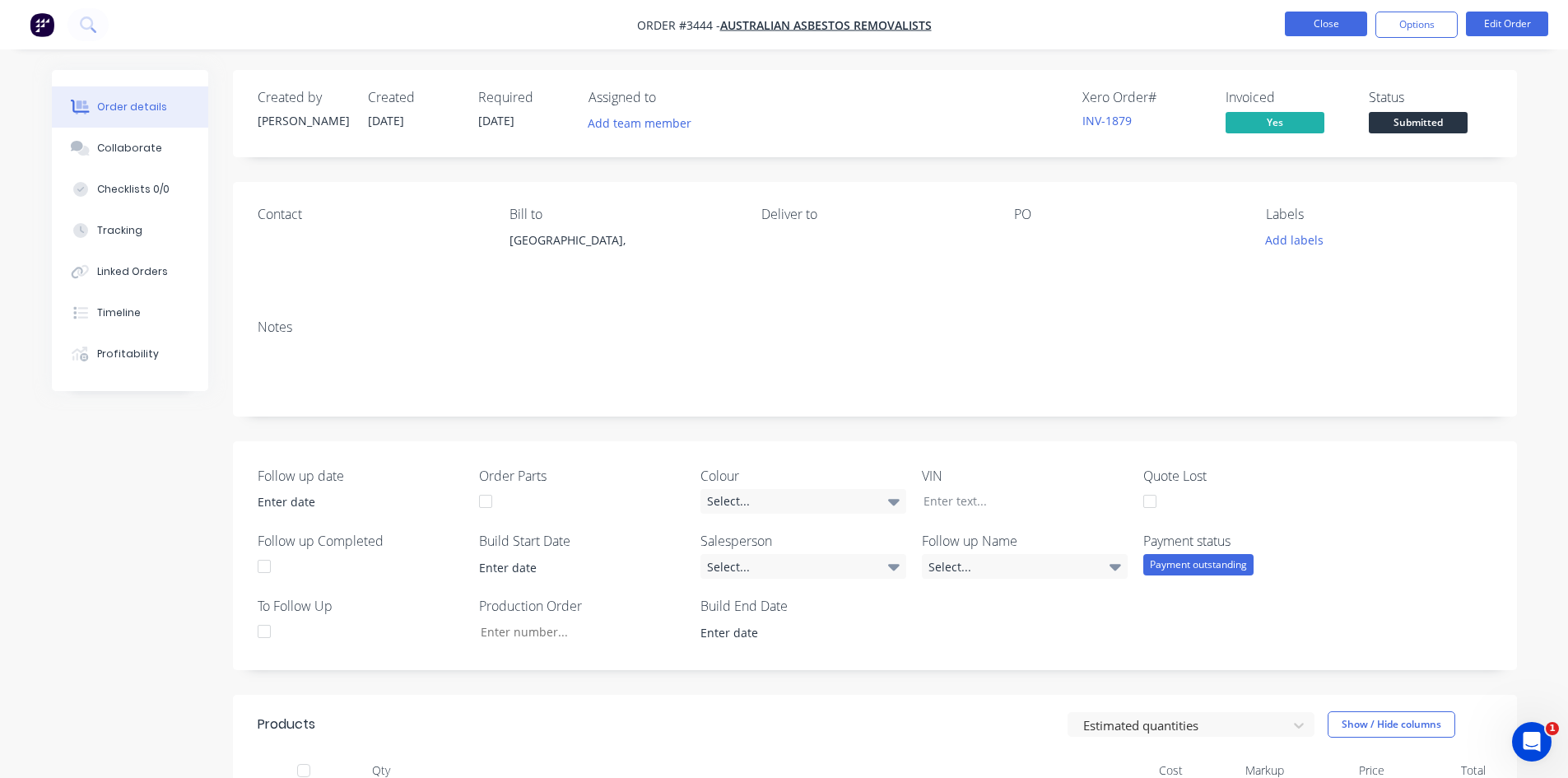
click at [1339, 33] on button "Close" at bounding box center [1326, 23] width 82 height 25
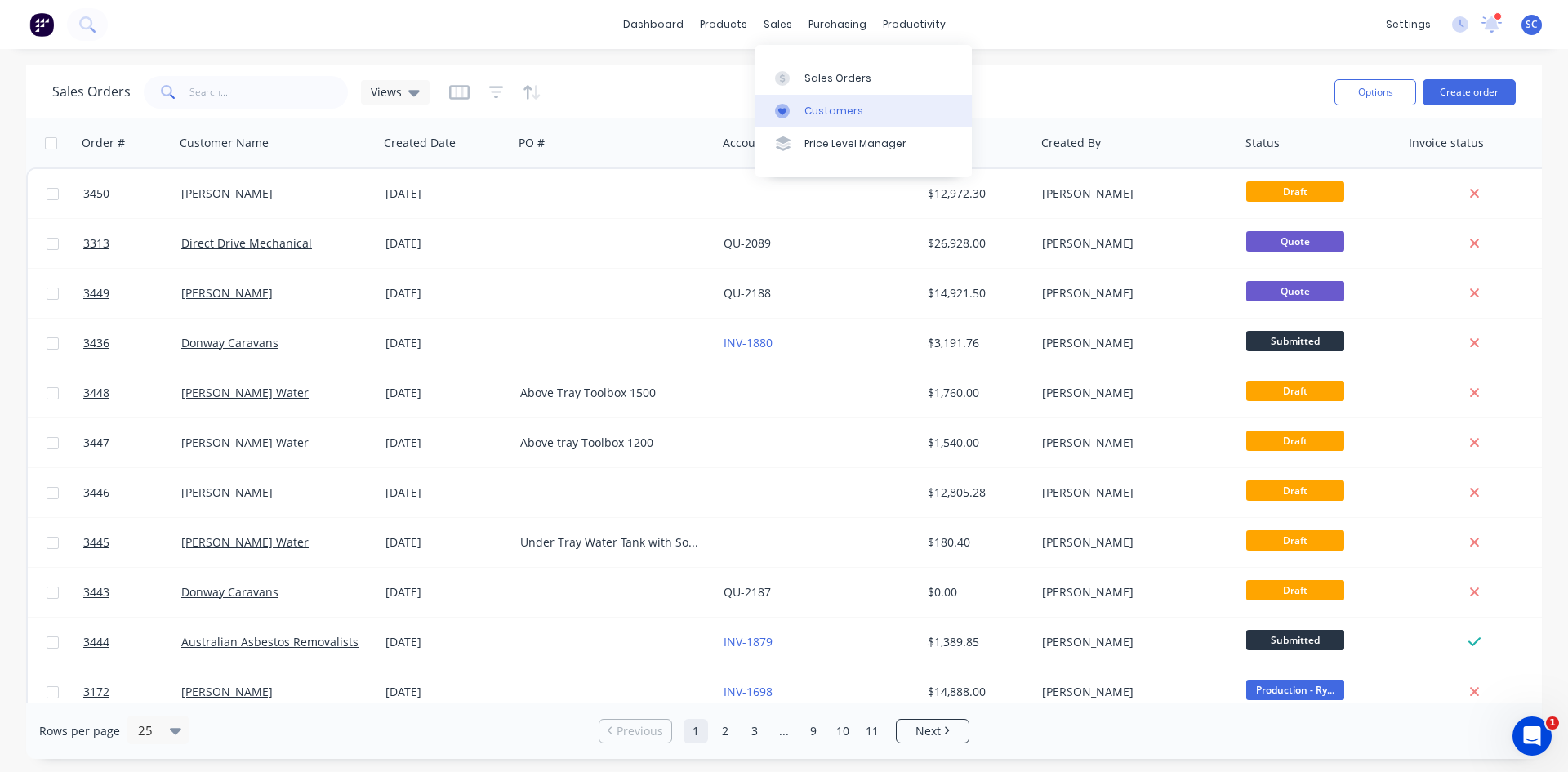
click at [795, 118] on div at bounding box center [787, 110] width 25 height 14
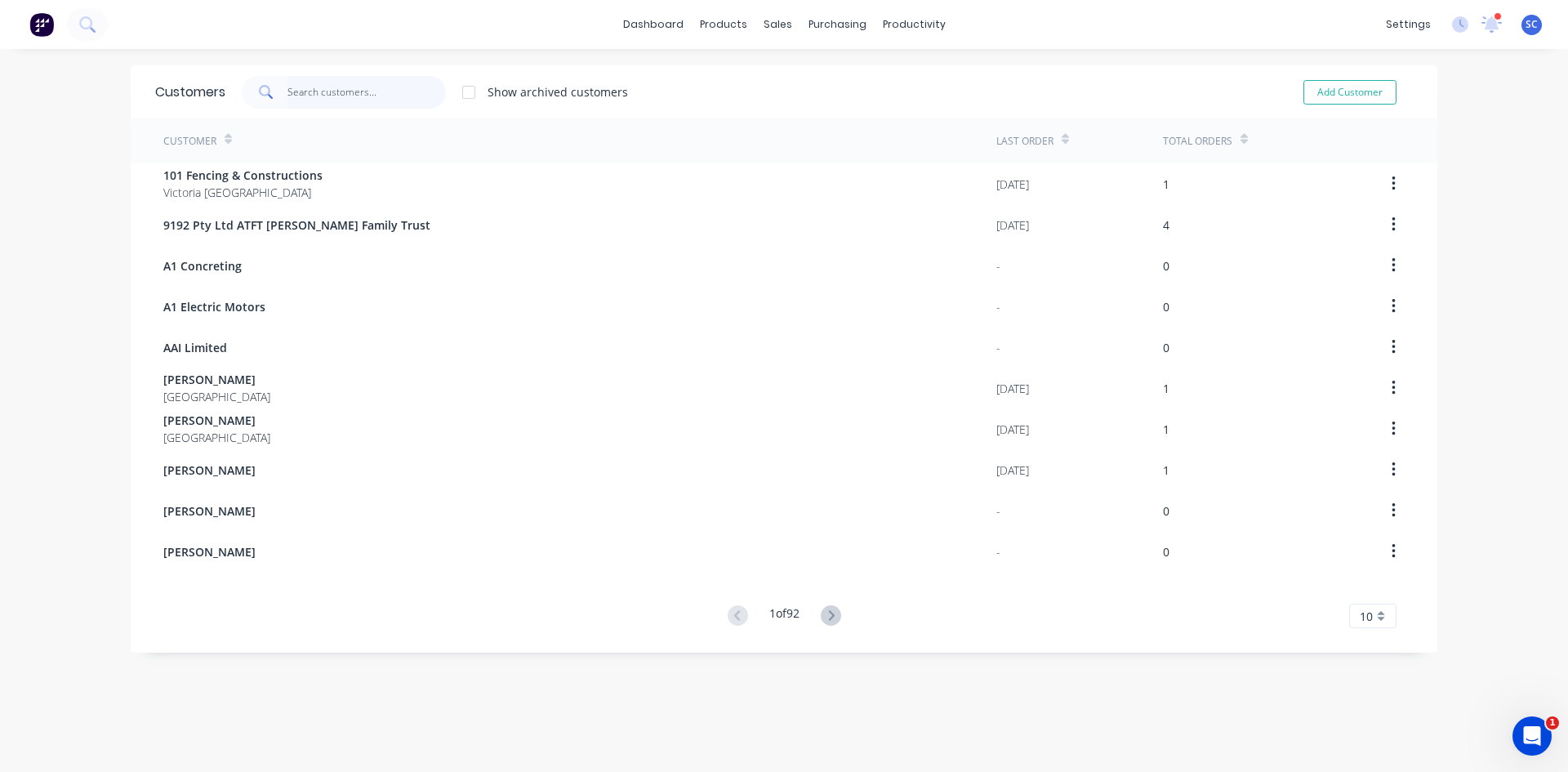
click at [354, 92] on input "text" at bounding box center [367, 92] width 159 height 33
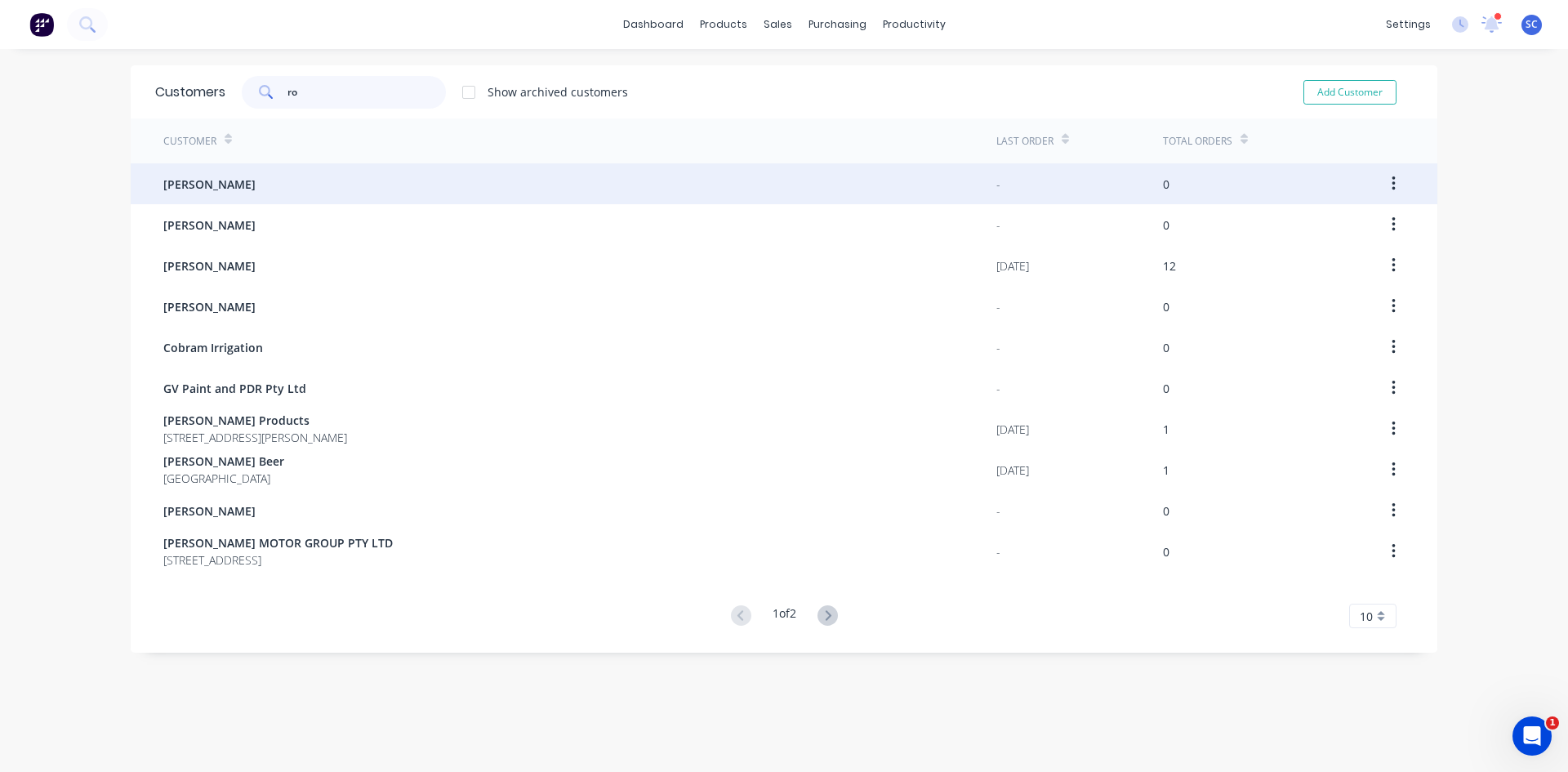
type input "r"
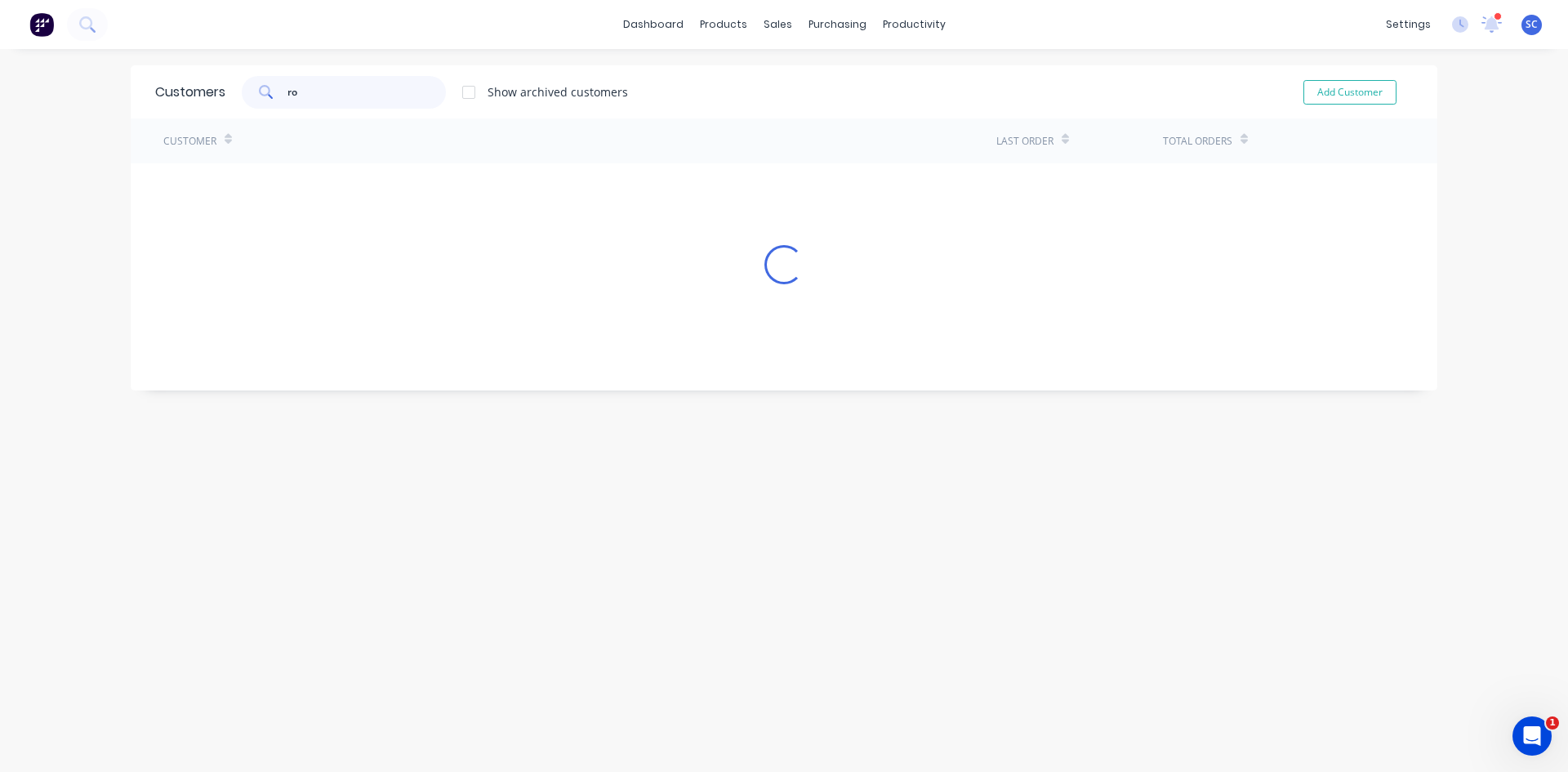
type input "r"
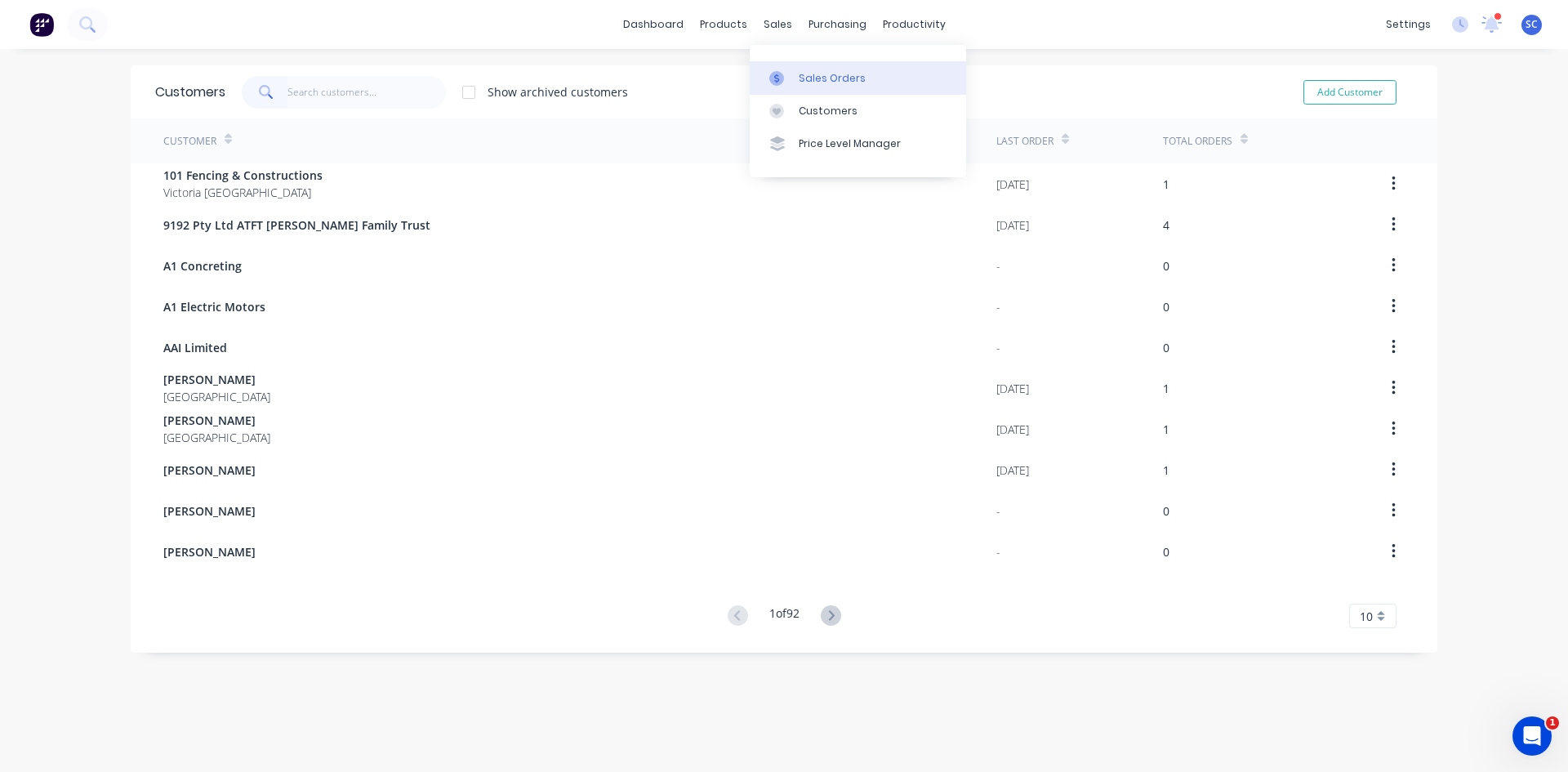
click at [790, 76] on div at bounding box center [781, 78] width 25 height 14
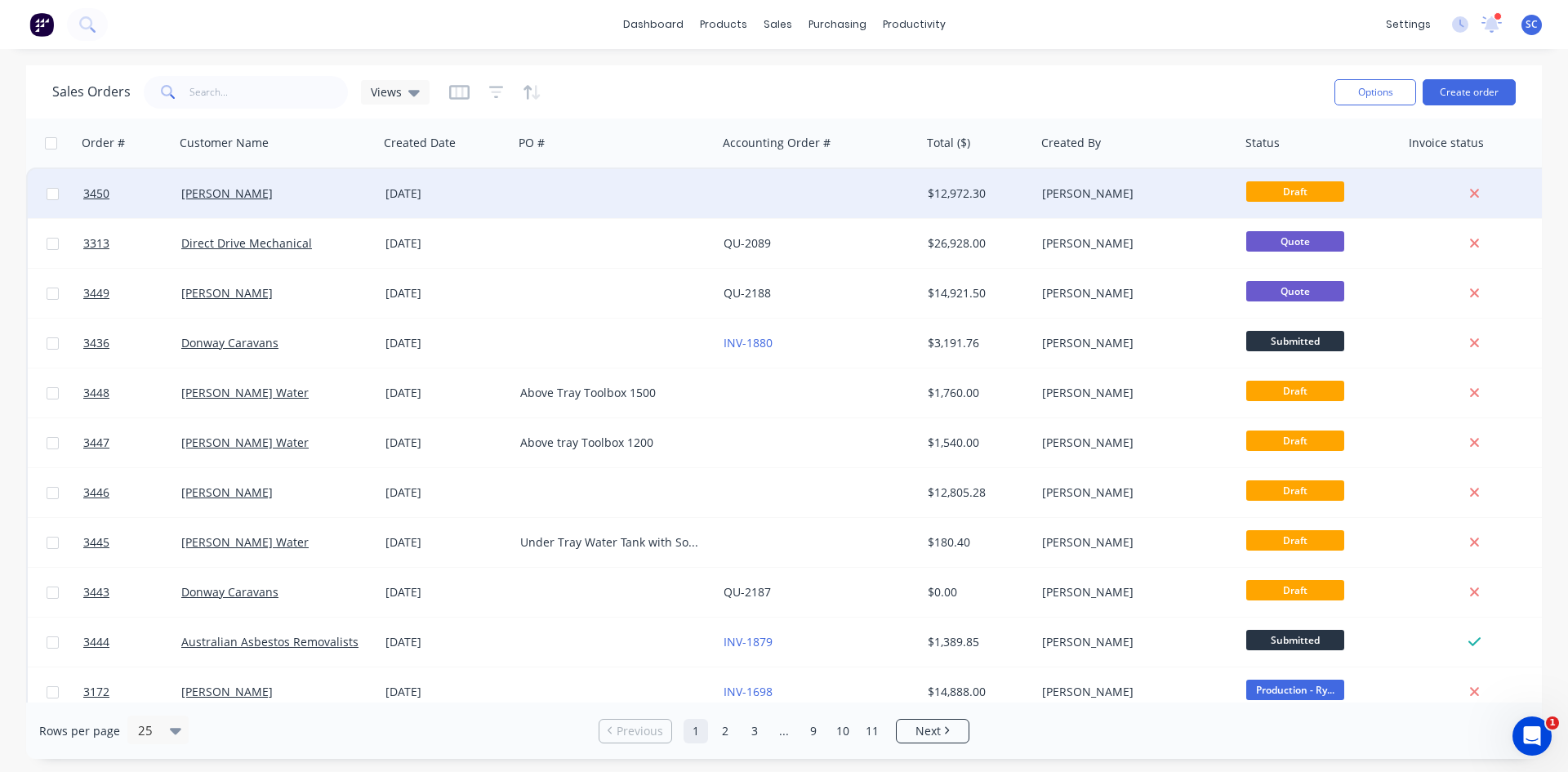
click at [288, 192] on div "[PERSON_NAME]" at bounding box center [272, 193] width 181 height 16
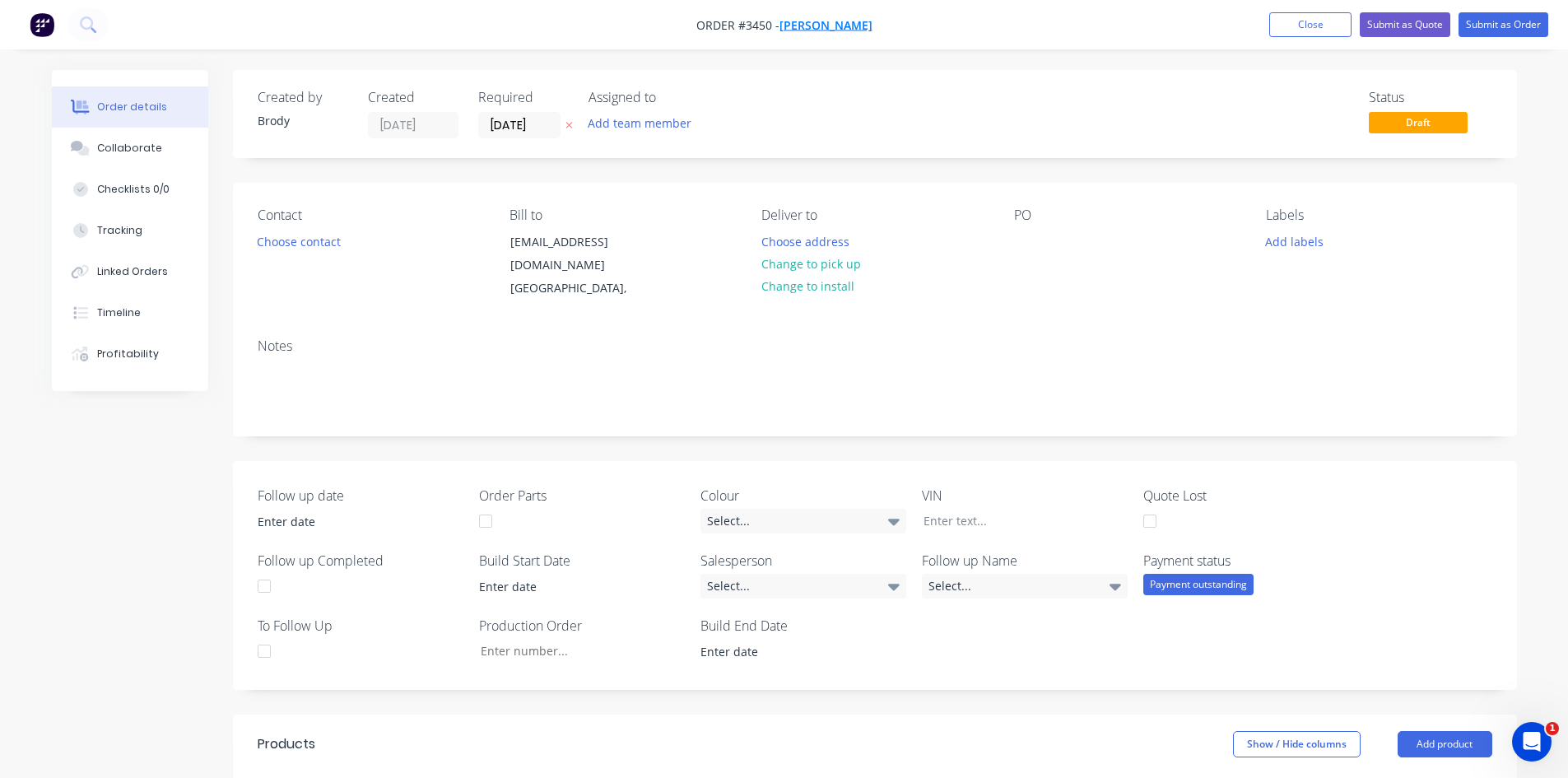
click at [826, 28] on span "[PERSON_NAME]" at bounding box center [825, 25] width 93 height 15
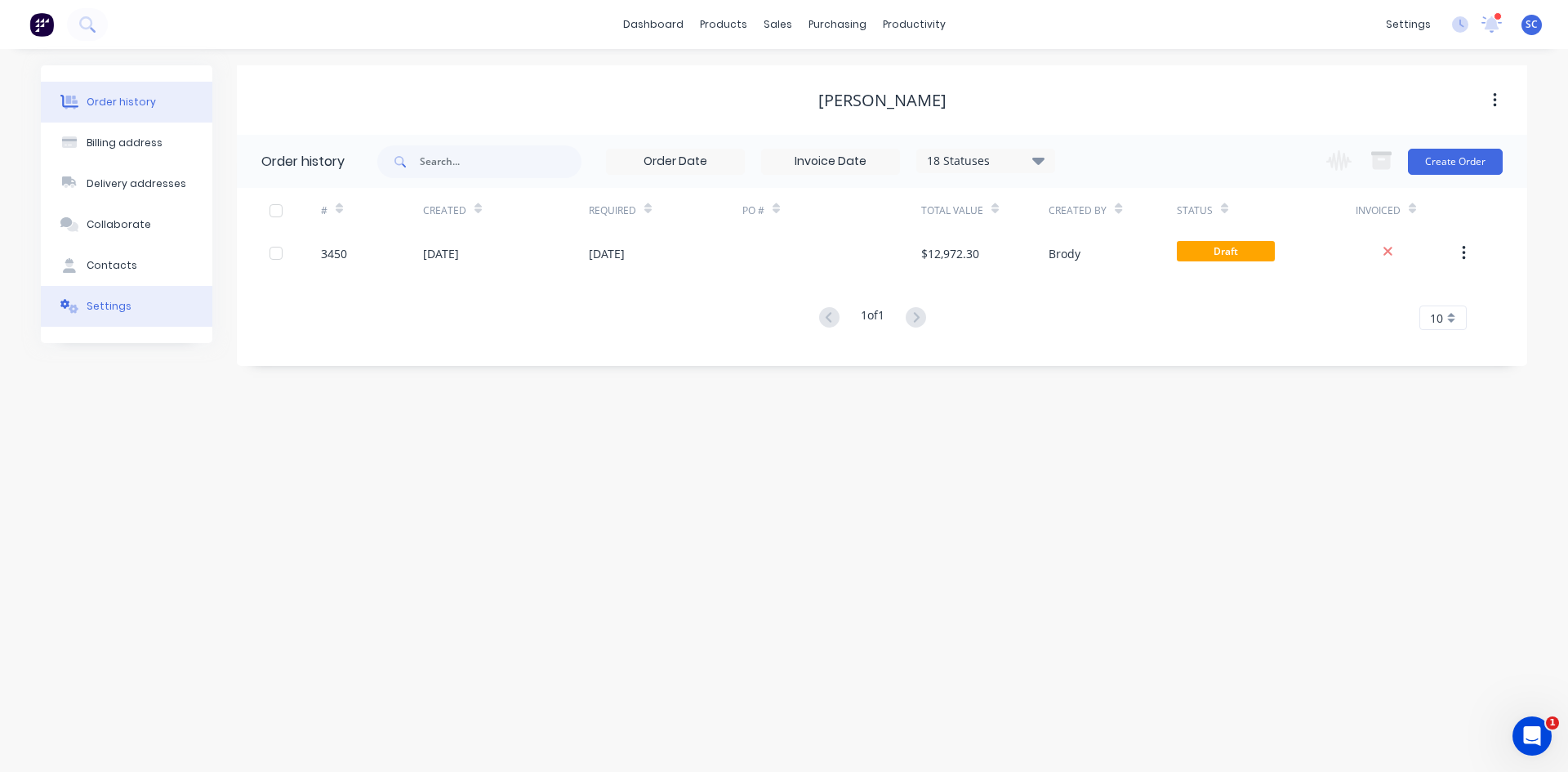
drag, startPoint x: 109, startPoint y: 306, endPoint x: 173, endPoint y: 303, distance: 64.1
click at [109, 305] on div "Settings" at bounding box center [109, 306] width 45 height 14
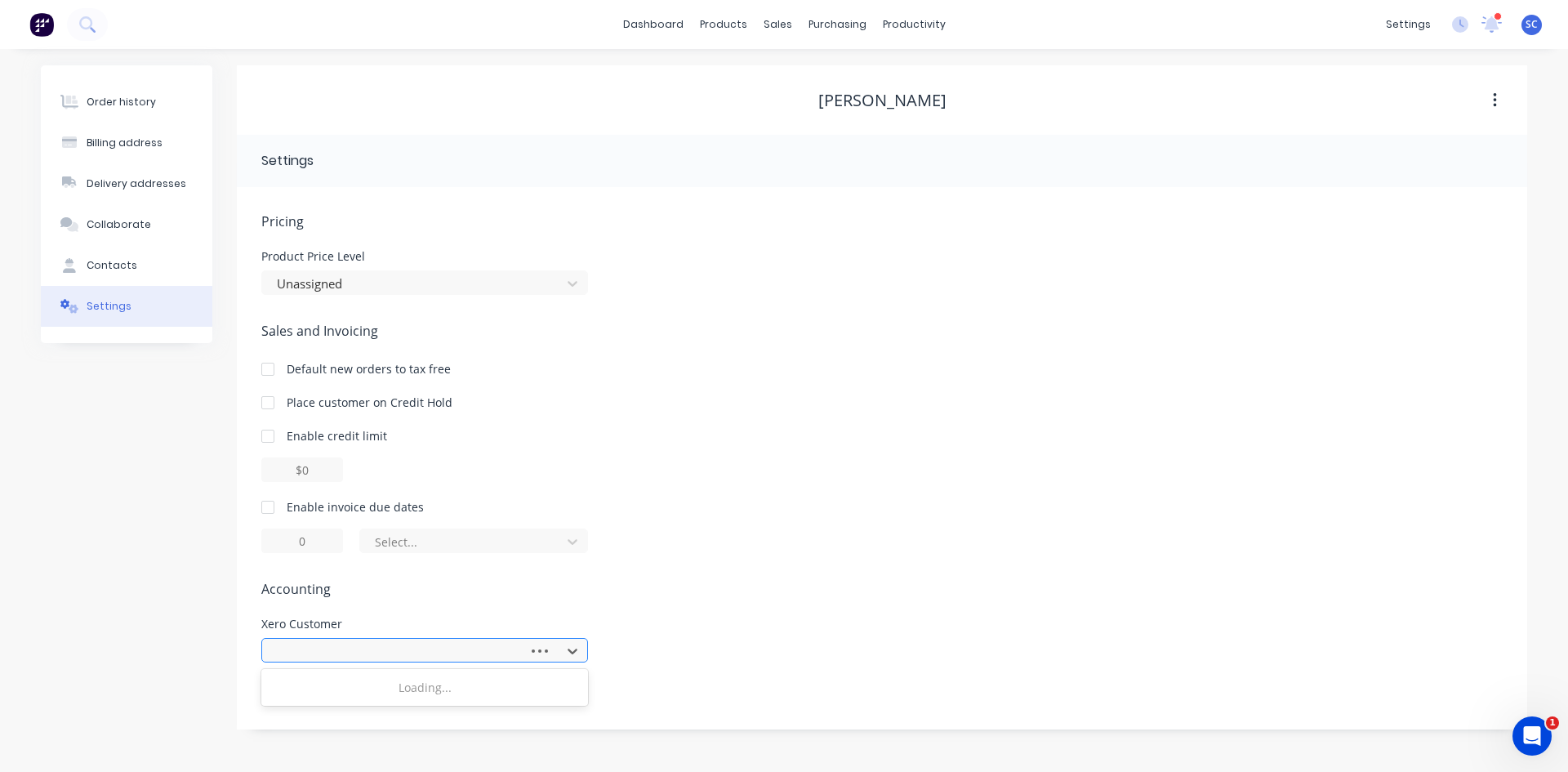
click at [417, 647] on div at bounding box center [398, 652] width 245 height 20
type input "rod"
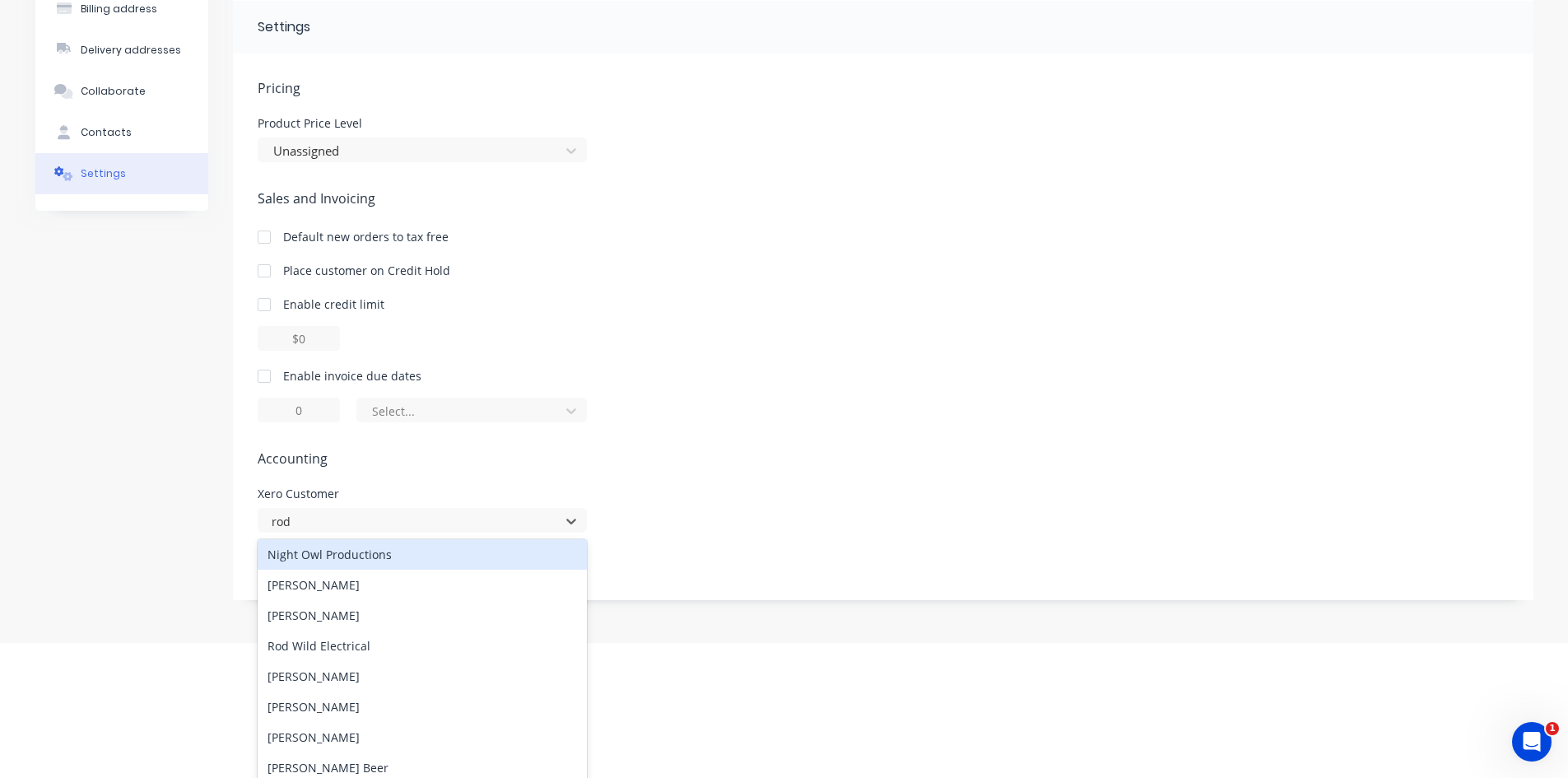
scroll to position [144, 0]
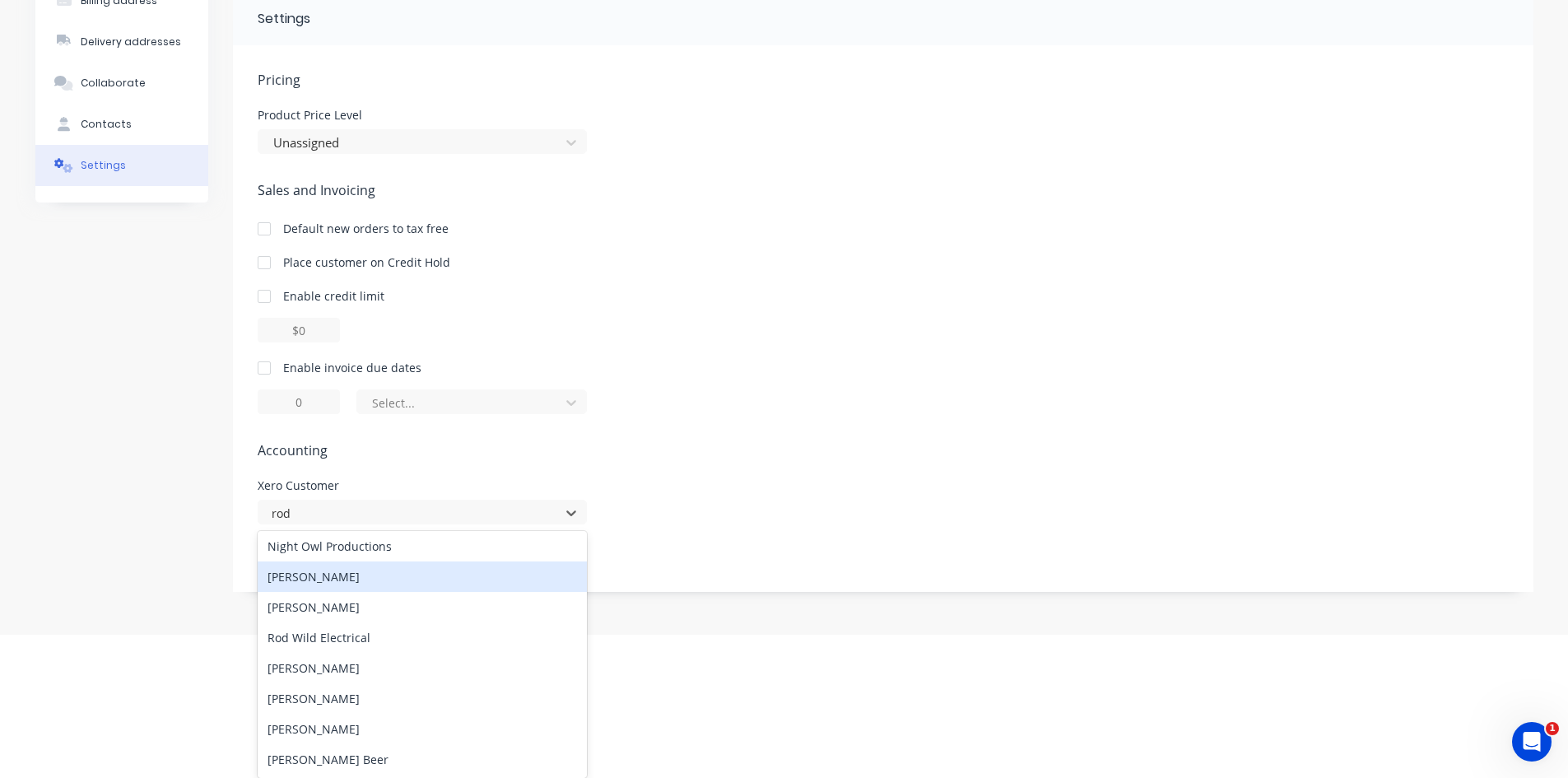
click at [346, 585] on div "[PERSON_NAME]" at bounding box center [422, 577] width 329 height 31
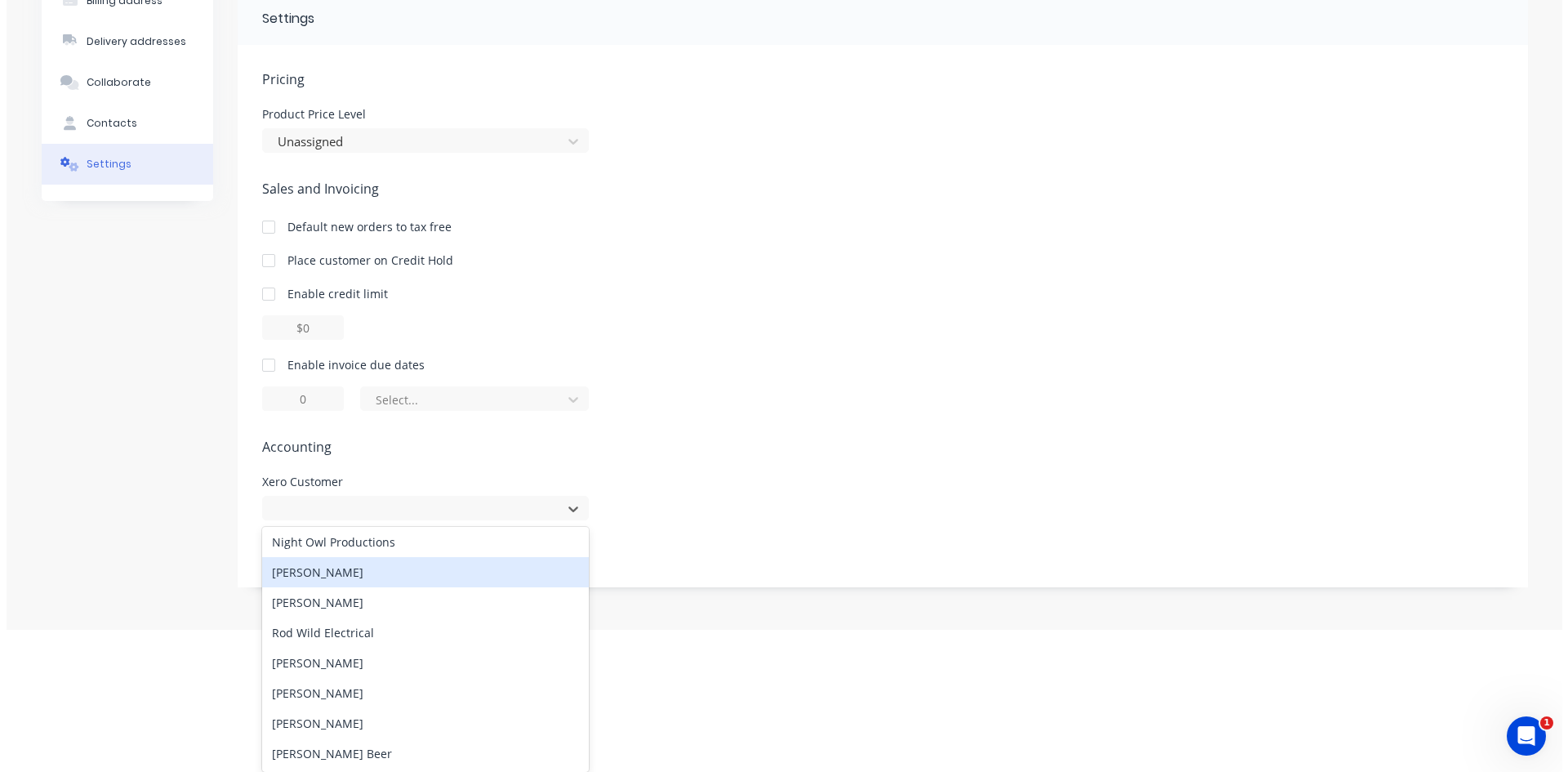
scroll to position [0, 0]
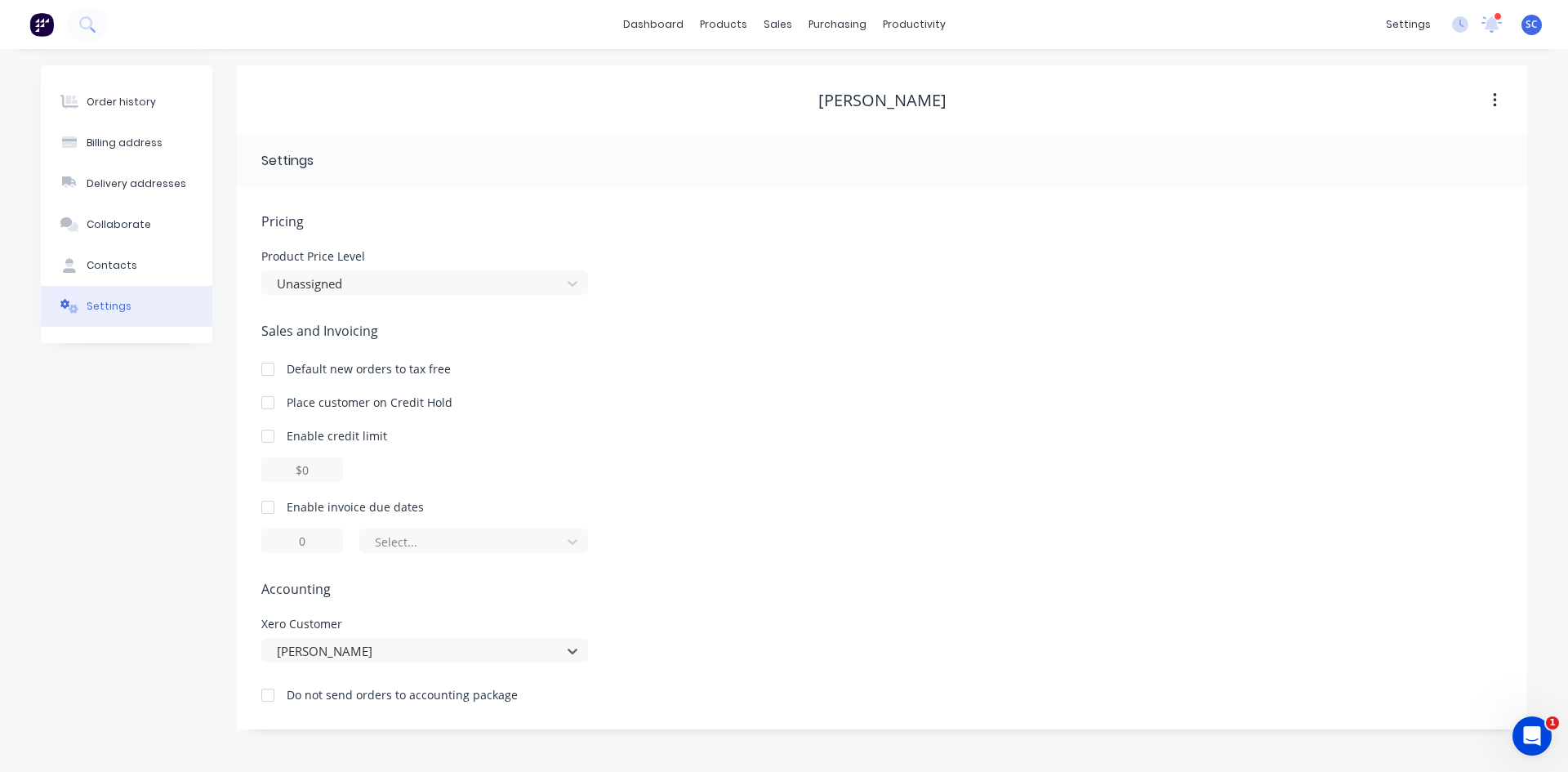
click at [212, 472] on div "Order history Billing address Delivery addresses Collaborate Contacts Settings …" at bounding box center [784, 397] width 1487 height 664
click at [640, 17] on link "dashboard" at bounding box center [653, 24] width 77 height 25
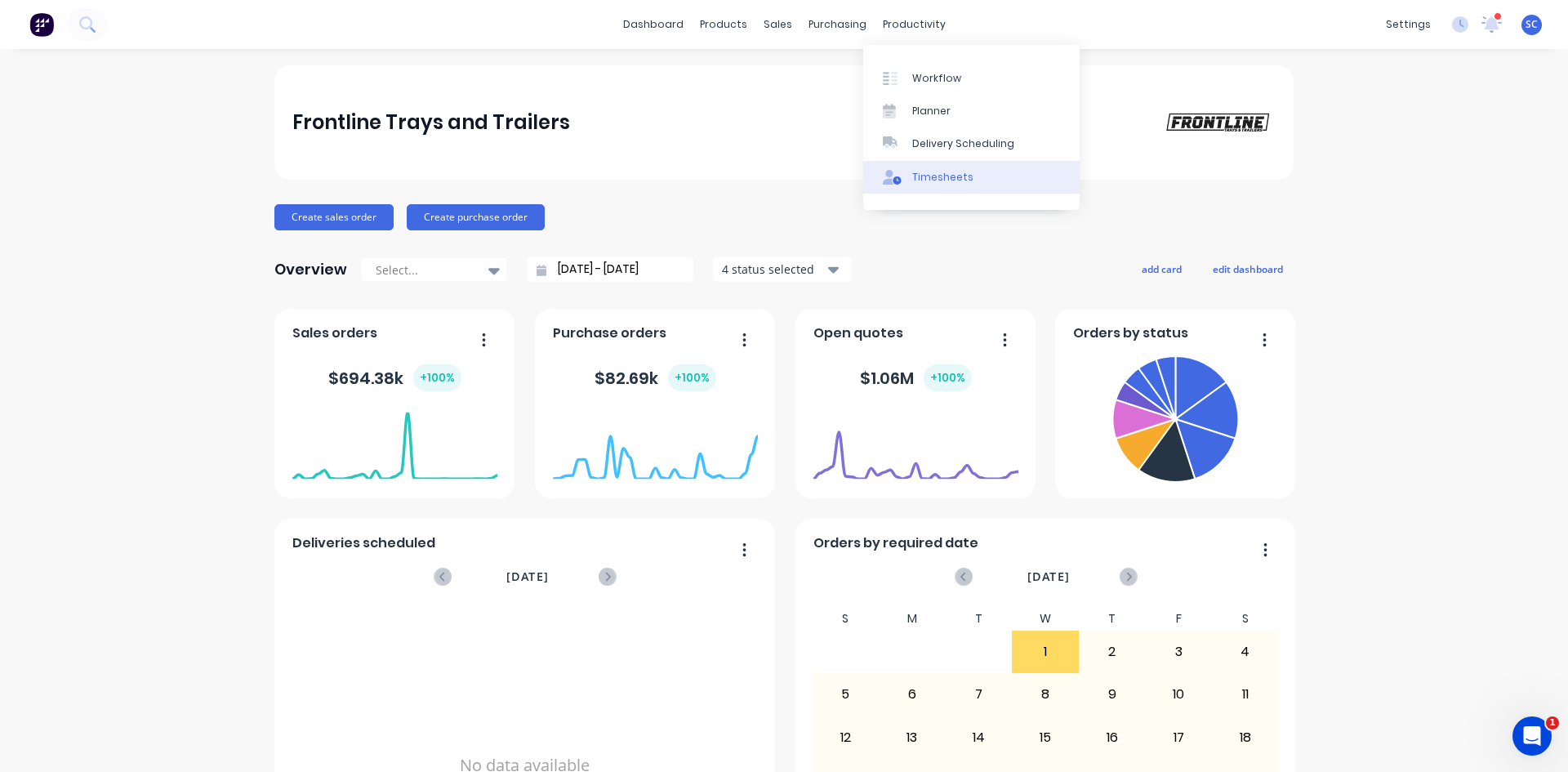
click at [925, 178] on div "Timesheets" at bounding box center [943, 176] width 61 height 14
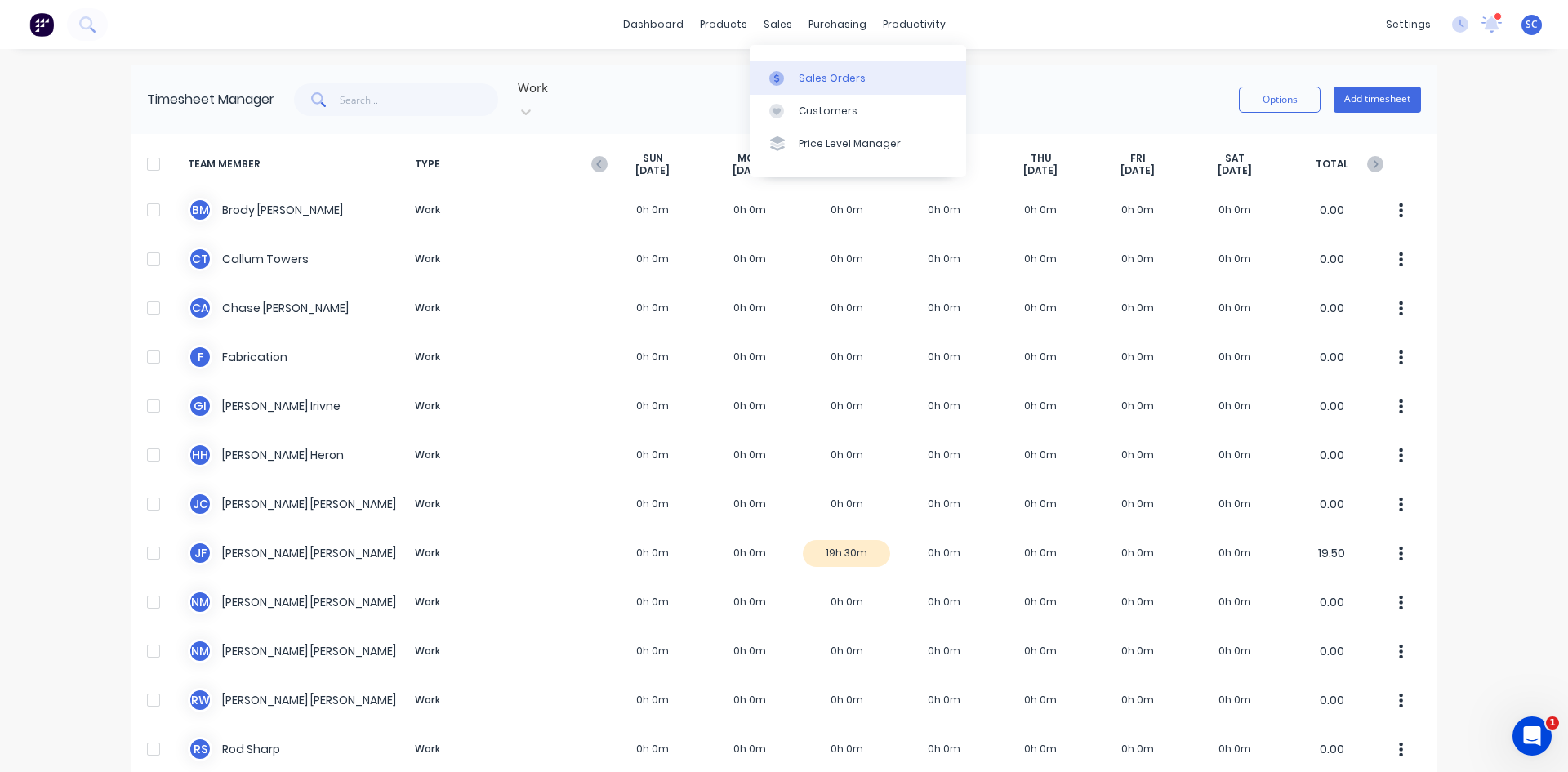
click at [790, 78] on div at bounding box center [781, 78] width 25 height 14
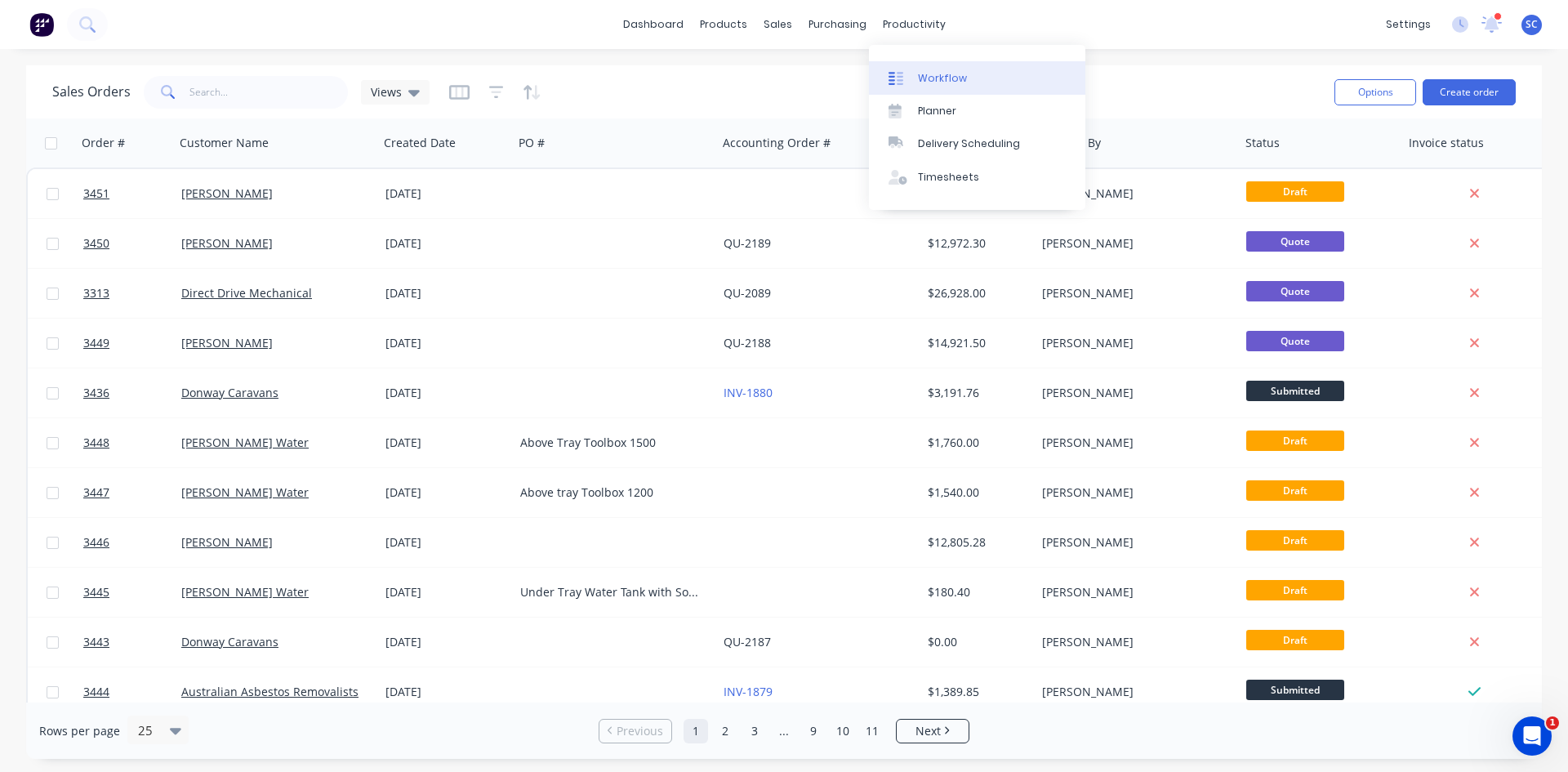
click at [917, 78] on link "Workflow" at bounding box center [977, 77] width 216 height 33
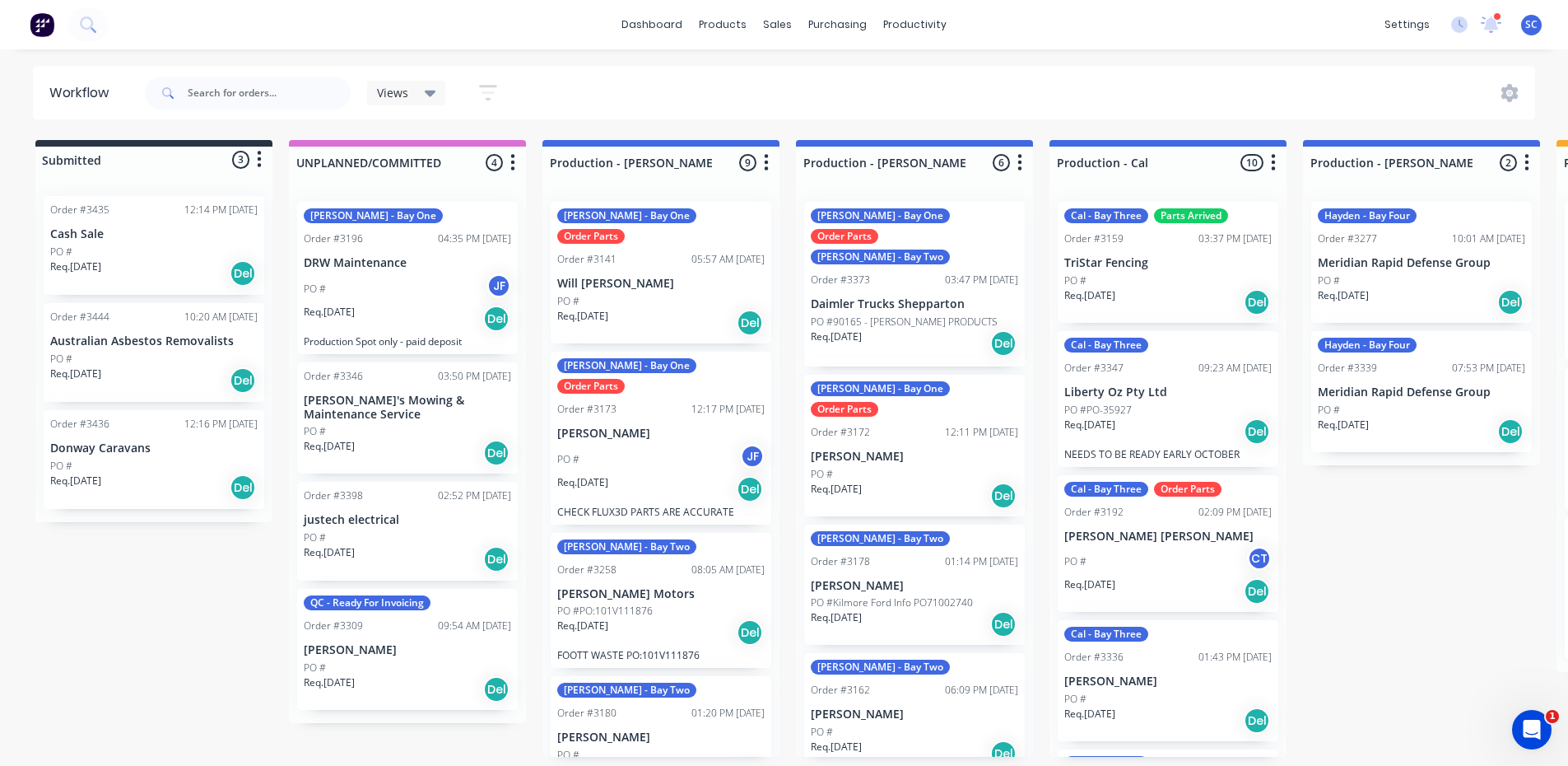
scroll to position [3, 0]
click at [616, 294] on div "PO #" at bounding box center [661, 301] width 208 height 15
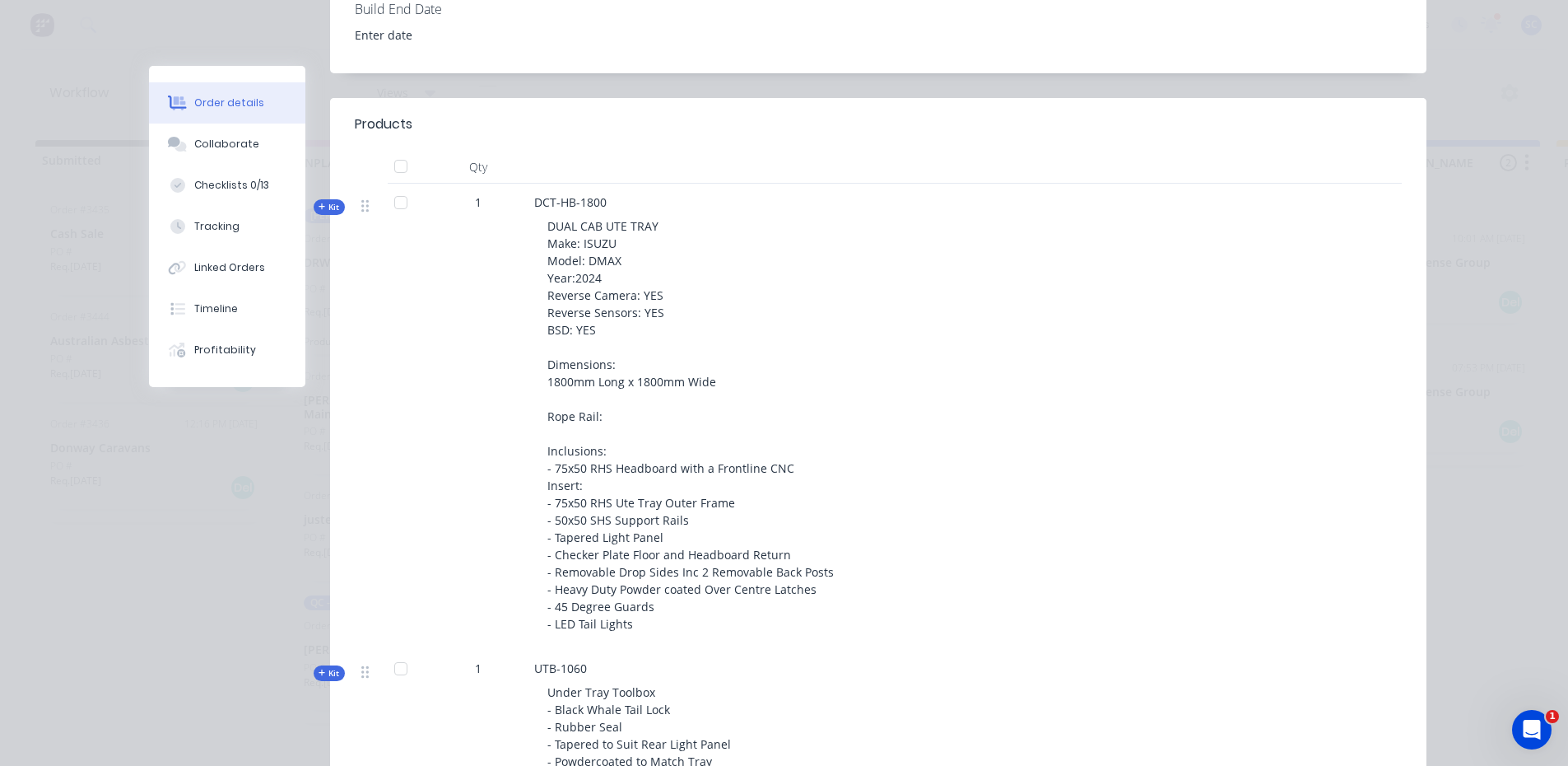
scroll to position [76, 0]
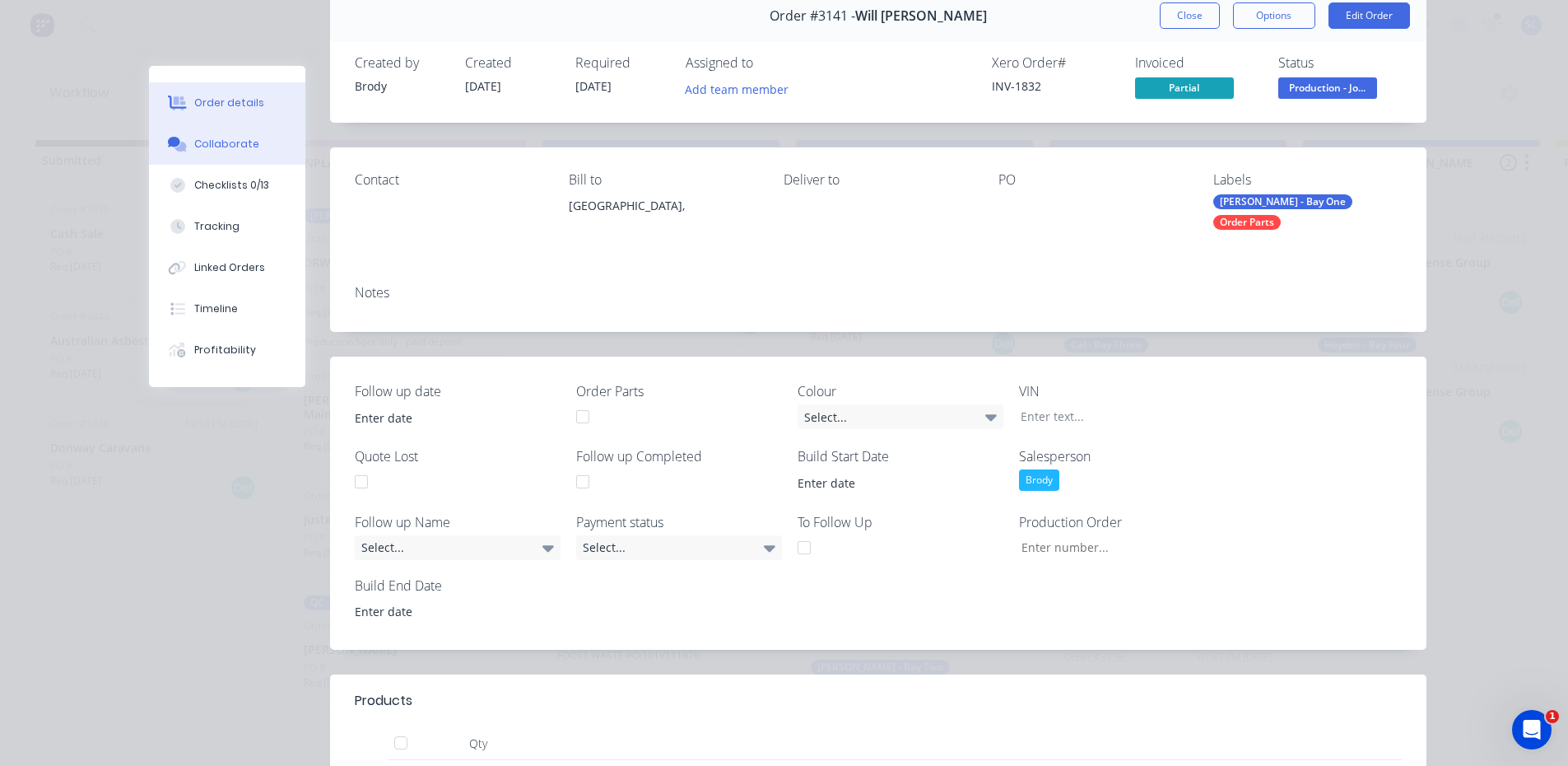
click at [227, 145] on div "Collaborate" at bounding box center [226, 144] width 65 height 15
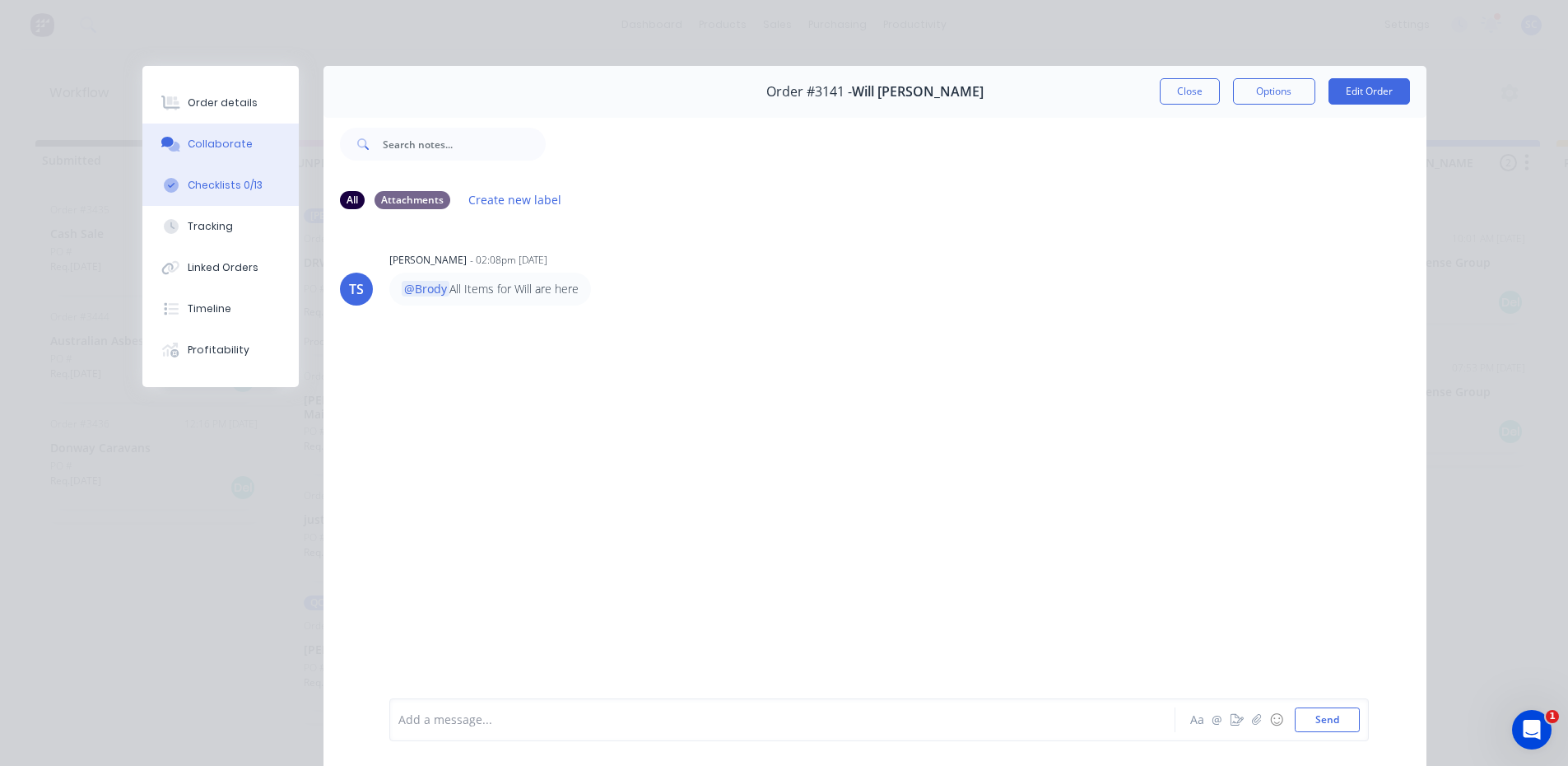
click at [188, 191] on div "Checklists 0/13" at bounding box center [226, 185] width 75 height 15
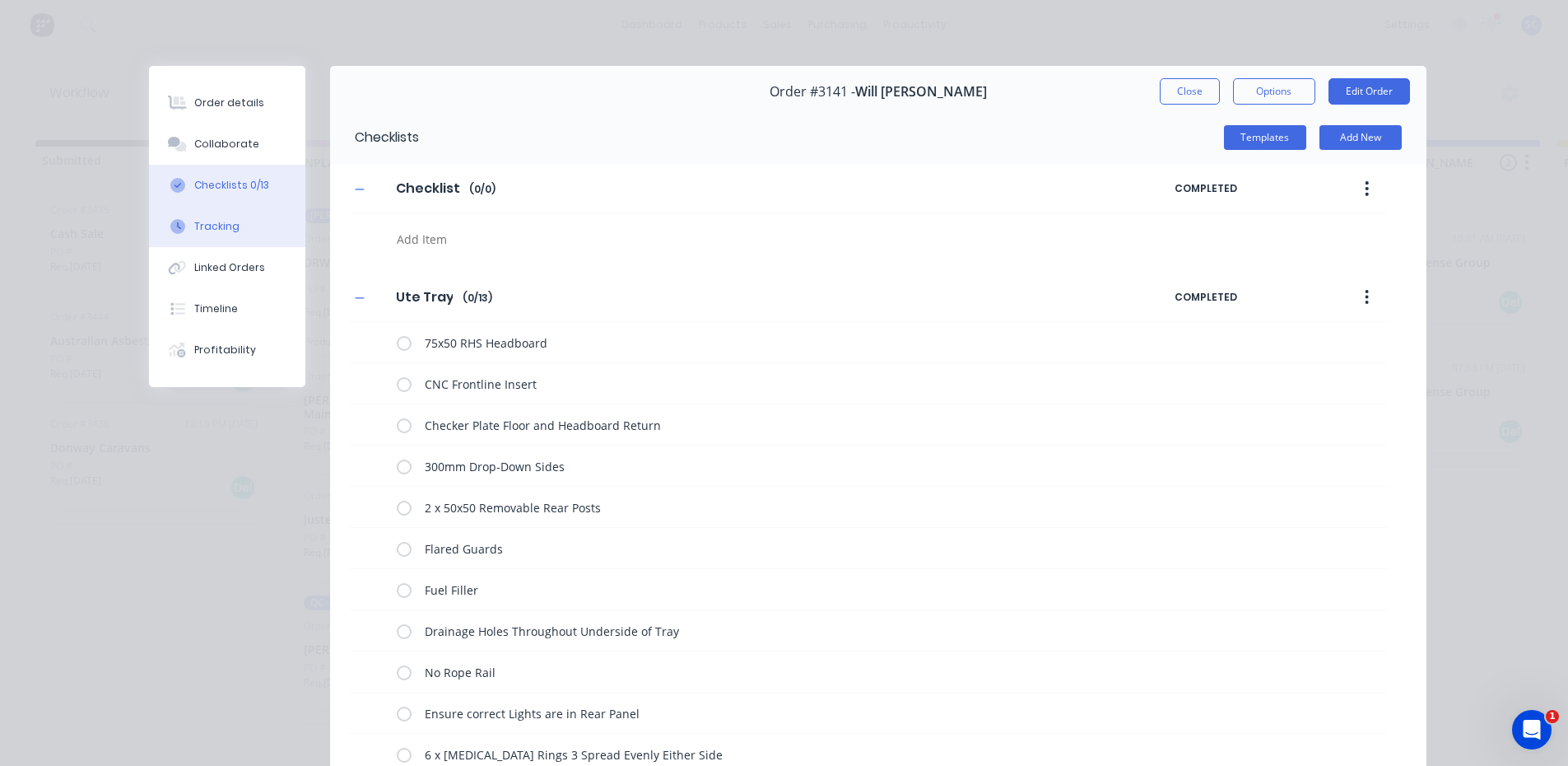
click at [211, 236] on button "Tracking" at bounding box center [226, 227] width 156 height 41
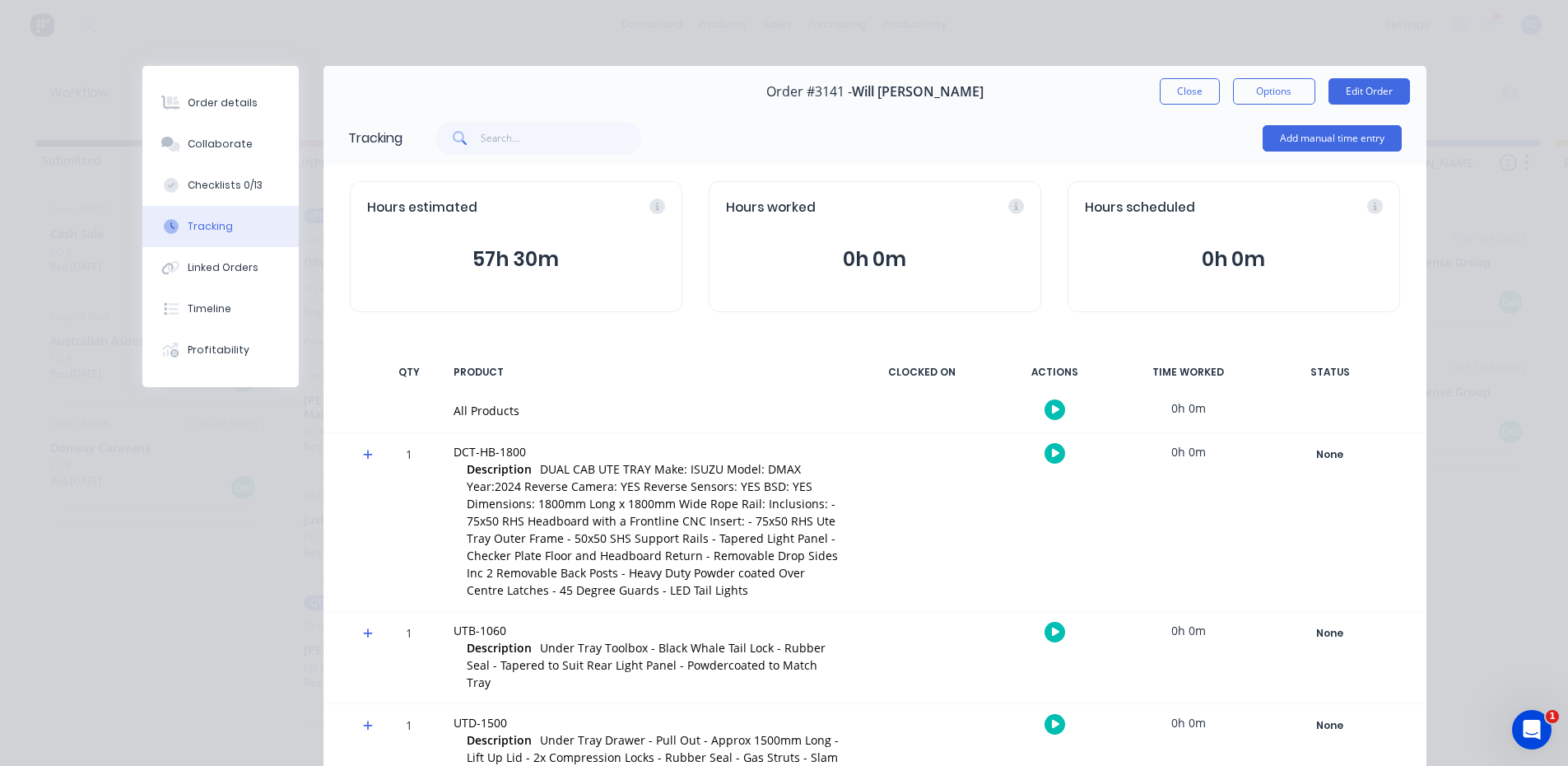
click at [1194, 104] on div "Order #3141 - Will O'sullivan Close Options Edit Order" at bounding box center [875, 91] width 1103 height 52
click at [1178, 86] on button "Close" at bounding box center [1189, 91] width 60 height 27
